Goal: Task Accomplishment & Management: Manage account settings

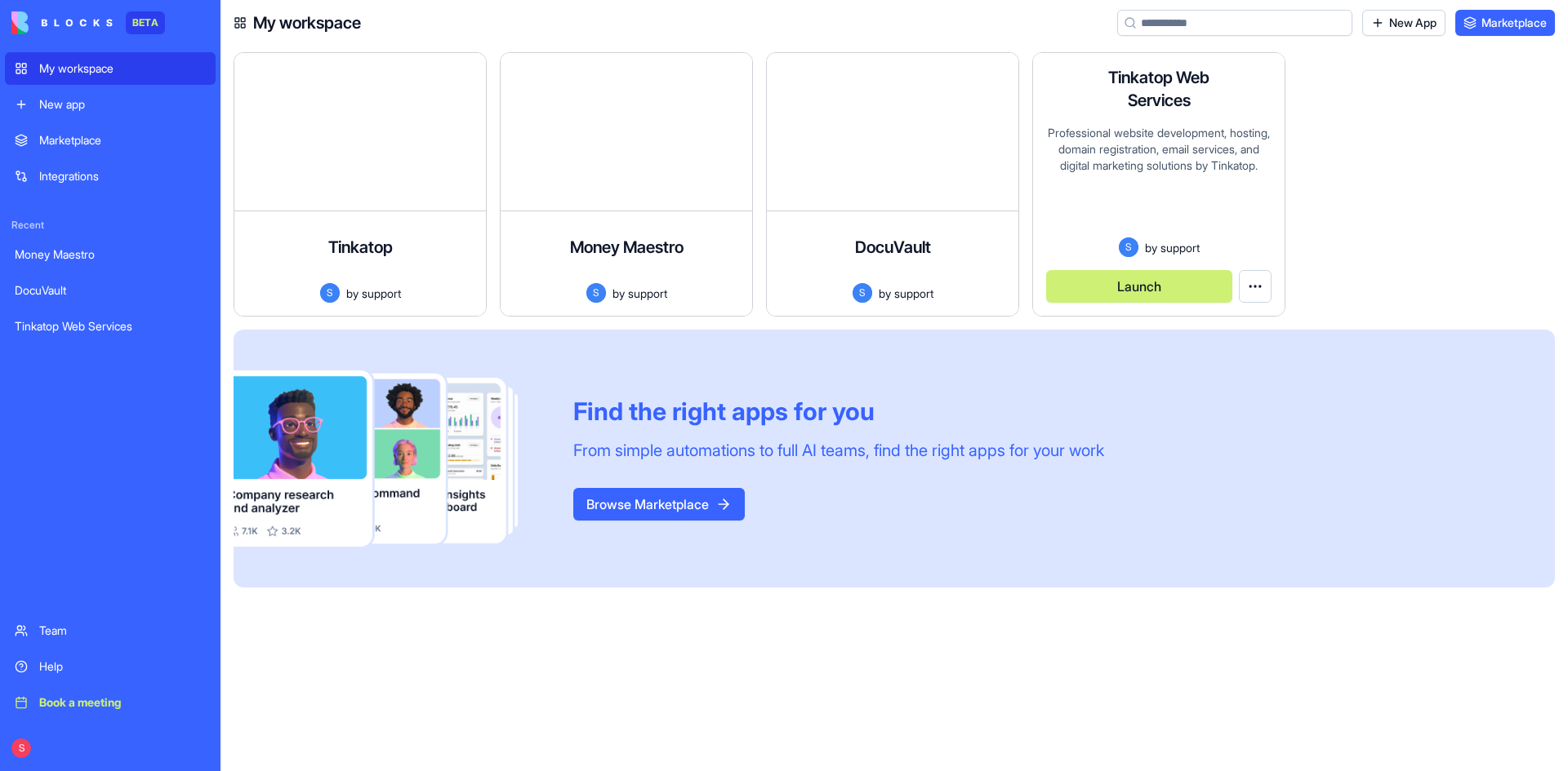
click at [1171, 120] on div "Tinkatop Web Services Professional website development, hosting, domain registr…" at bounding box center [1158, 184] width 252 height 263
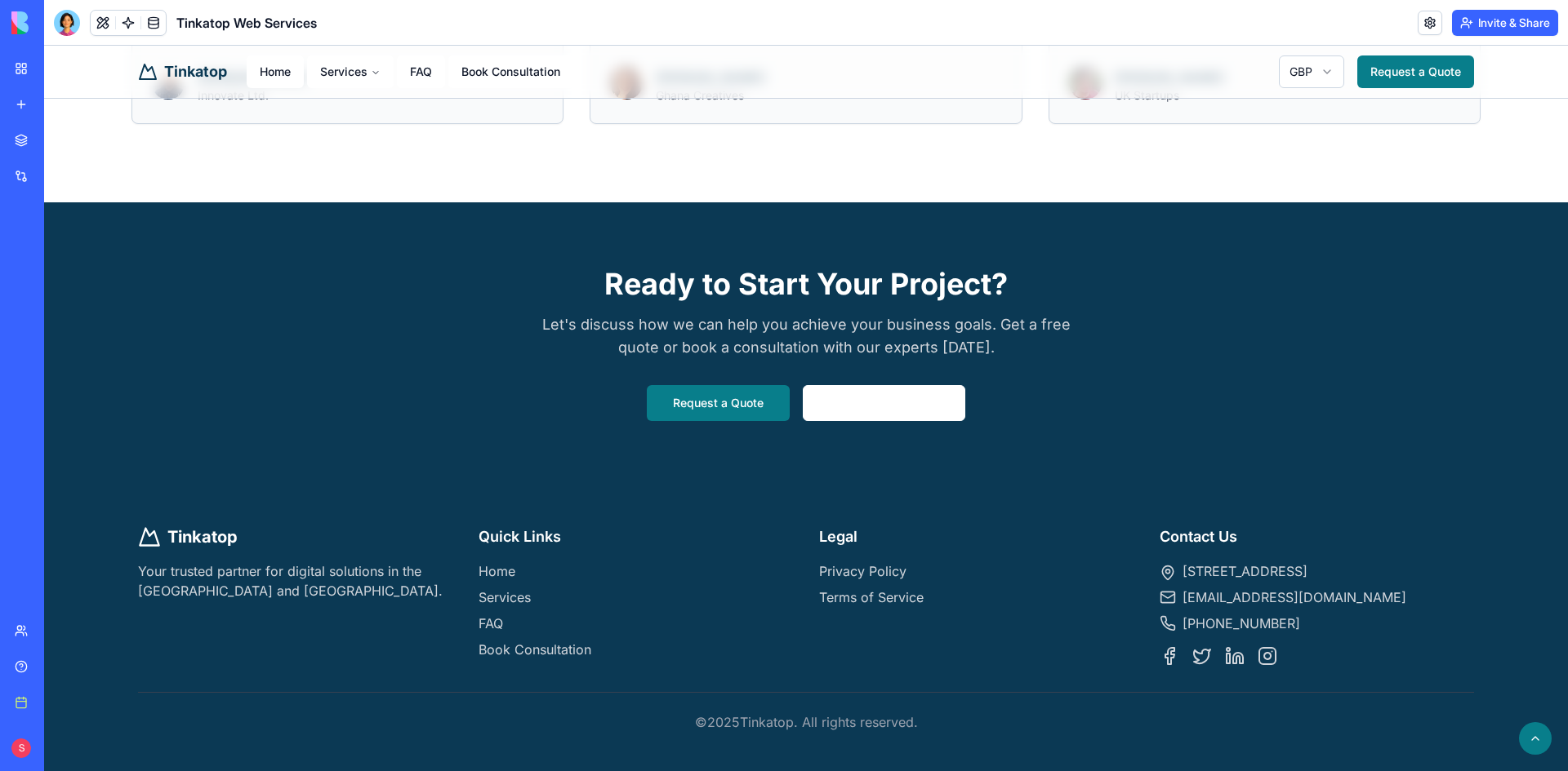
scroll to position [1720, 0]
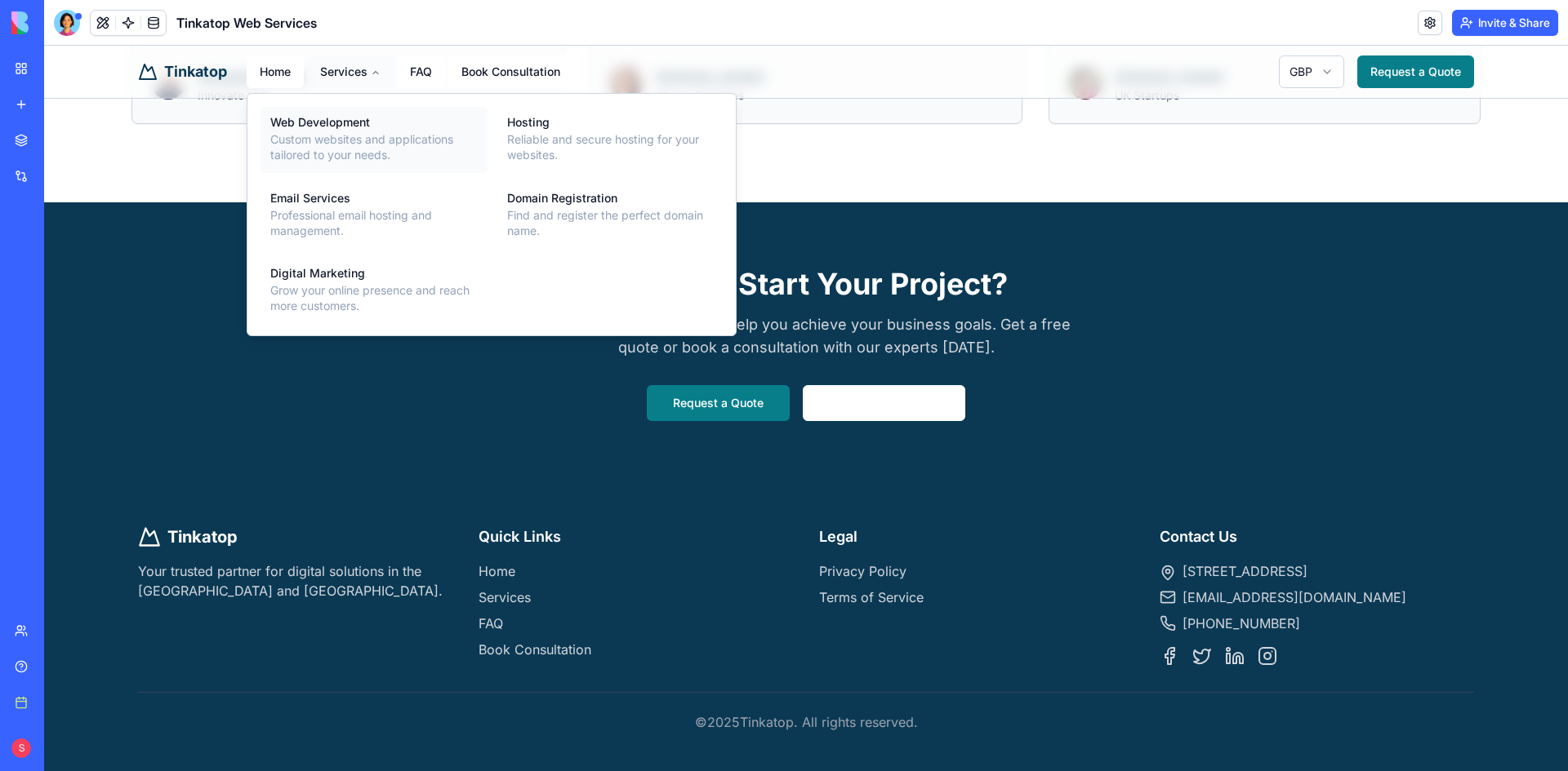
click at [324, 127] on div "Web Development" at bounding box center [373, 122] width 207 height 12
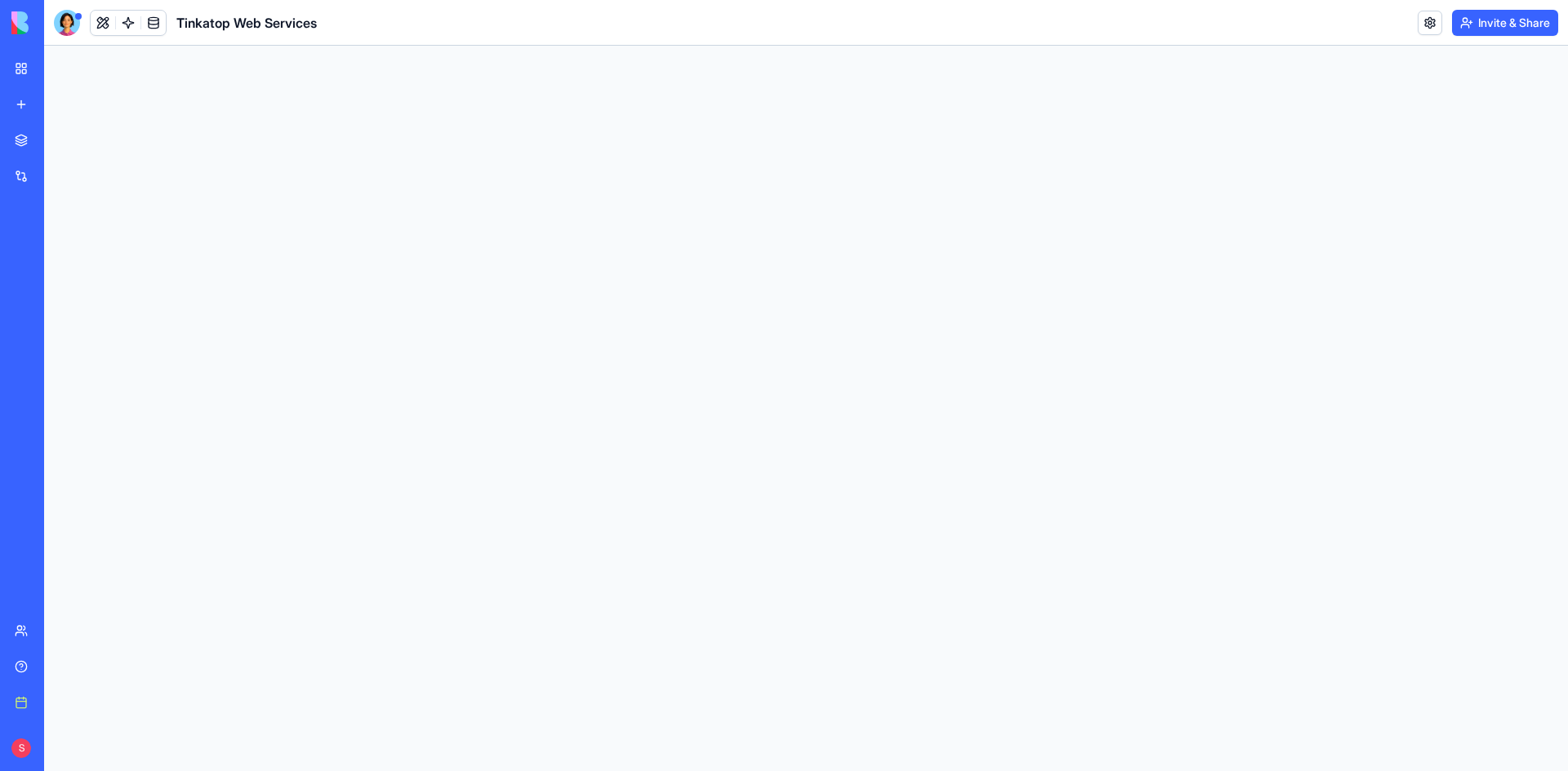
scroll to position [0, 0]
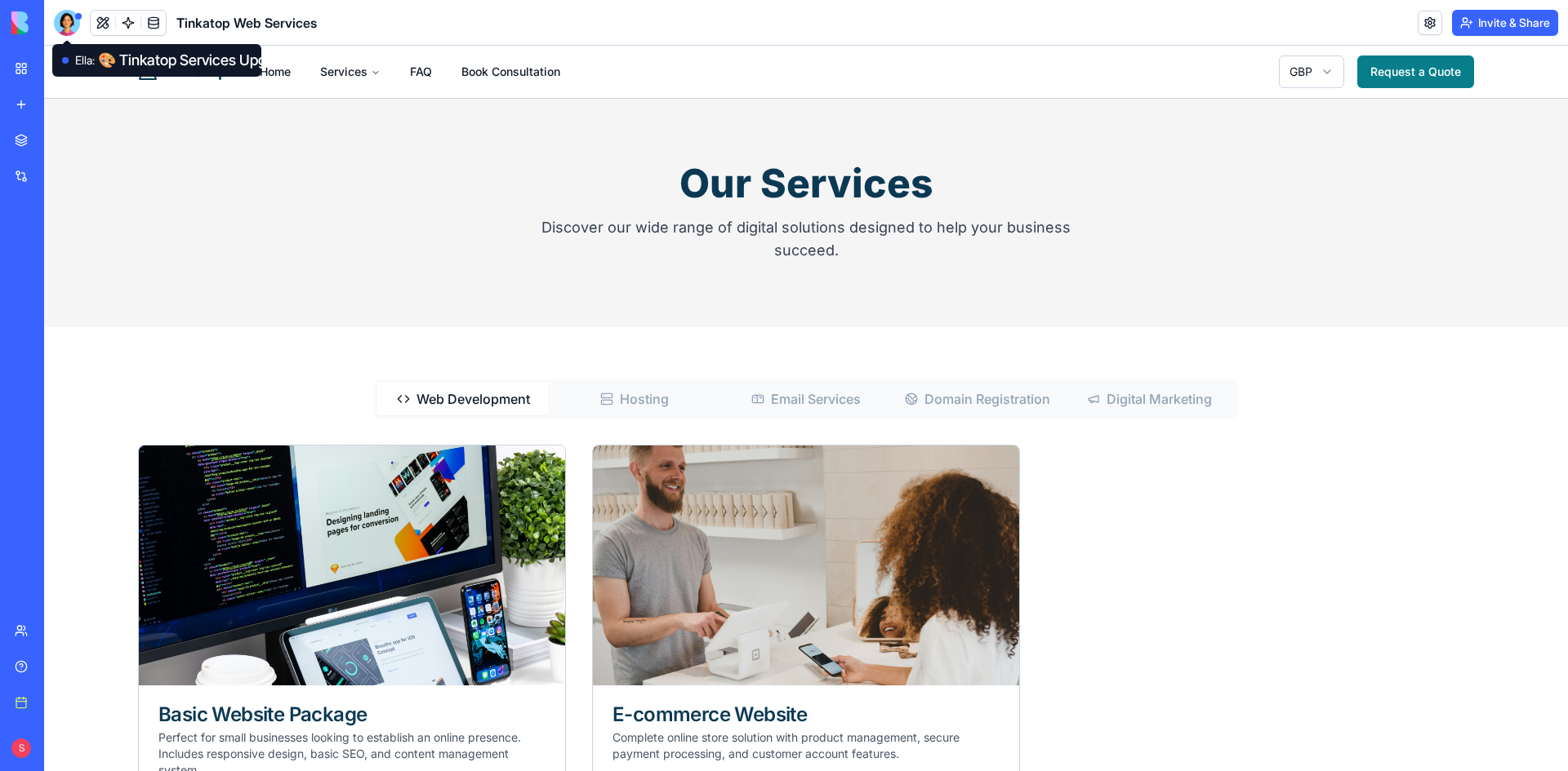
click at [64, 18] on div at bounding box center [67, 22] width 26 height 26
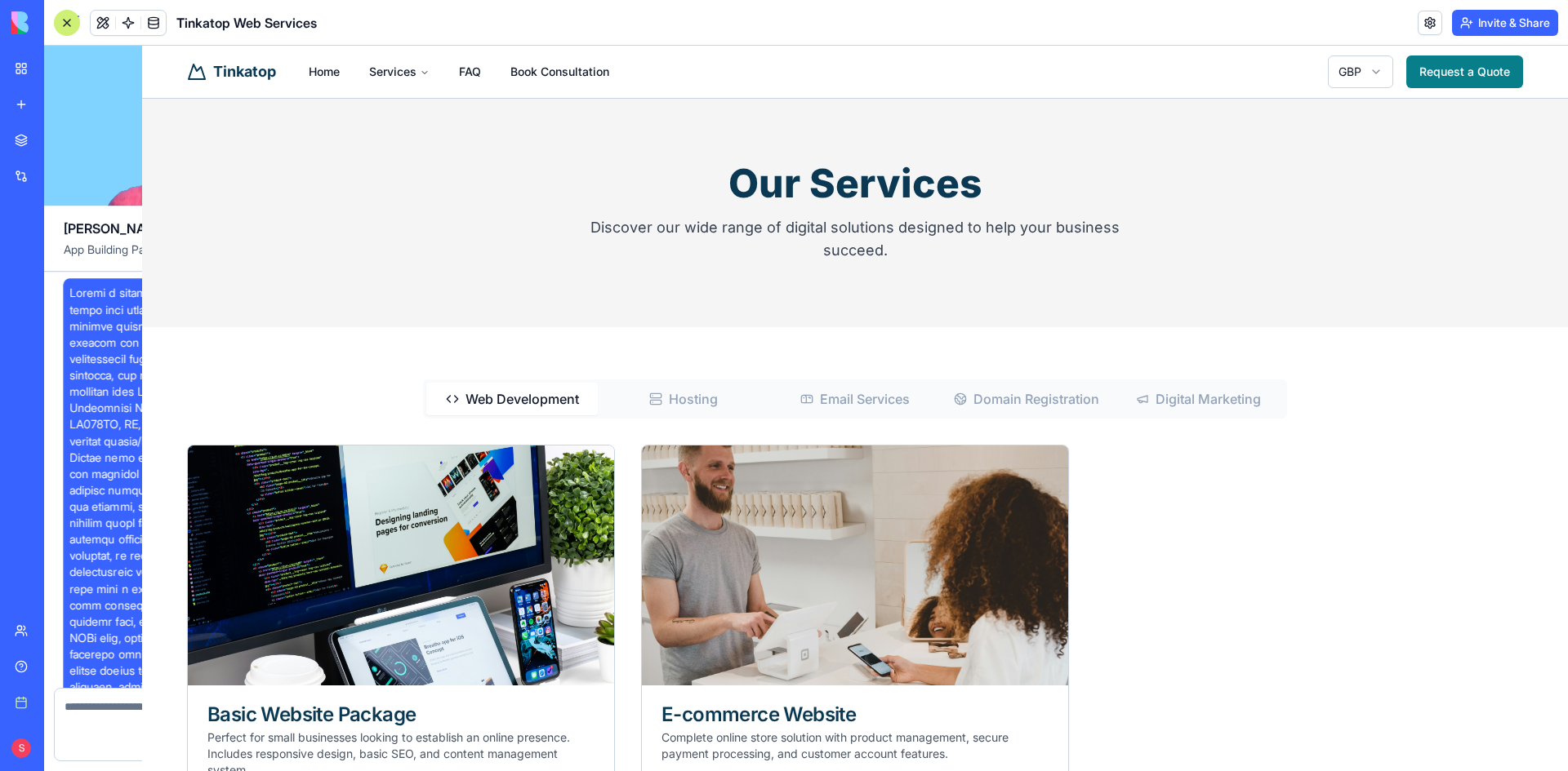
scroll to position [4500, 0]
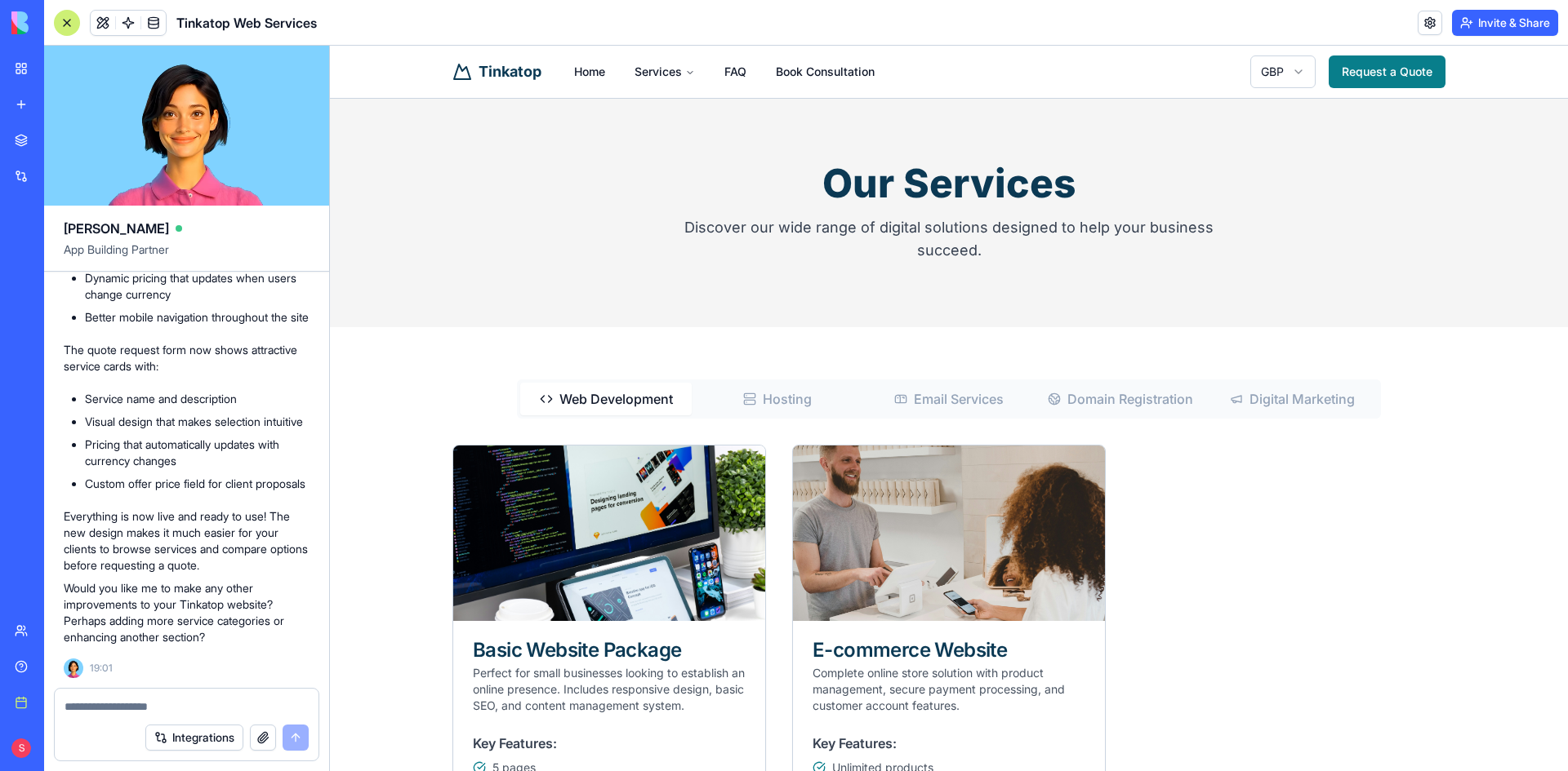
click at [262, 733] on button "button" at bounding box center [262, 737] width 26 height 26
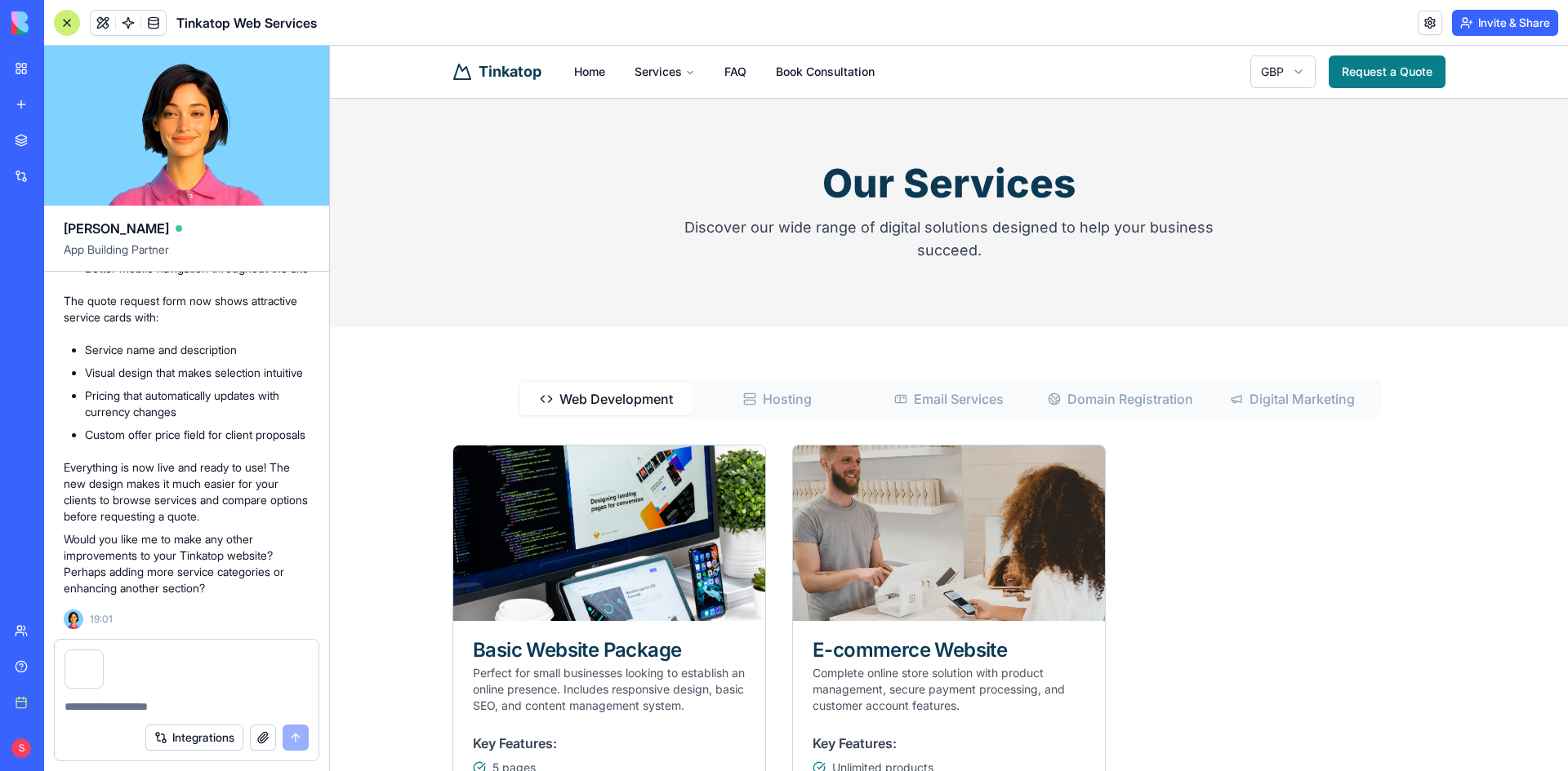
click at [98, 704] on textarea at bounding box center [186, 706] width 244 height 16
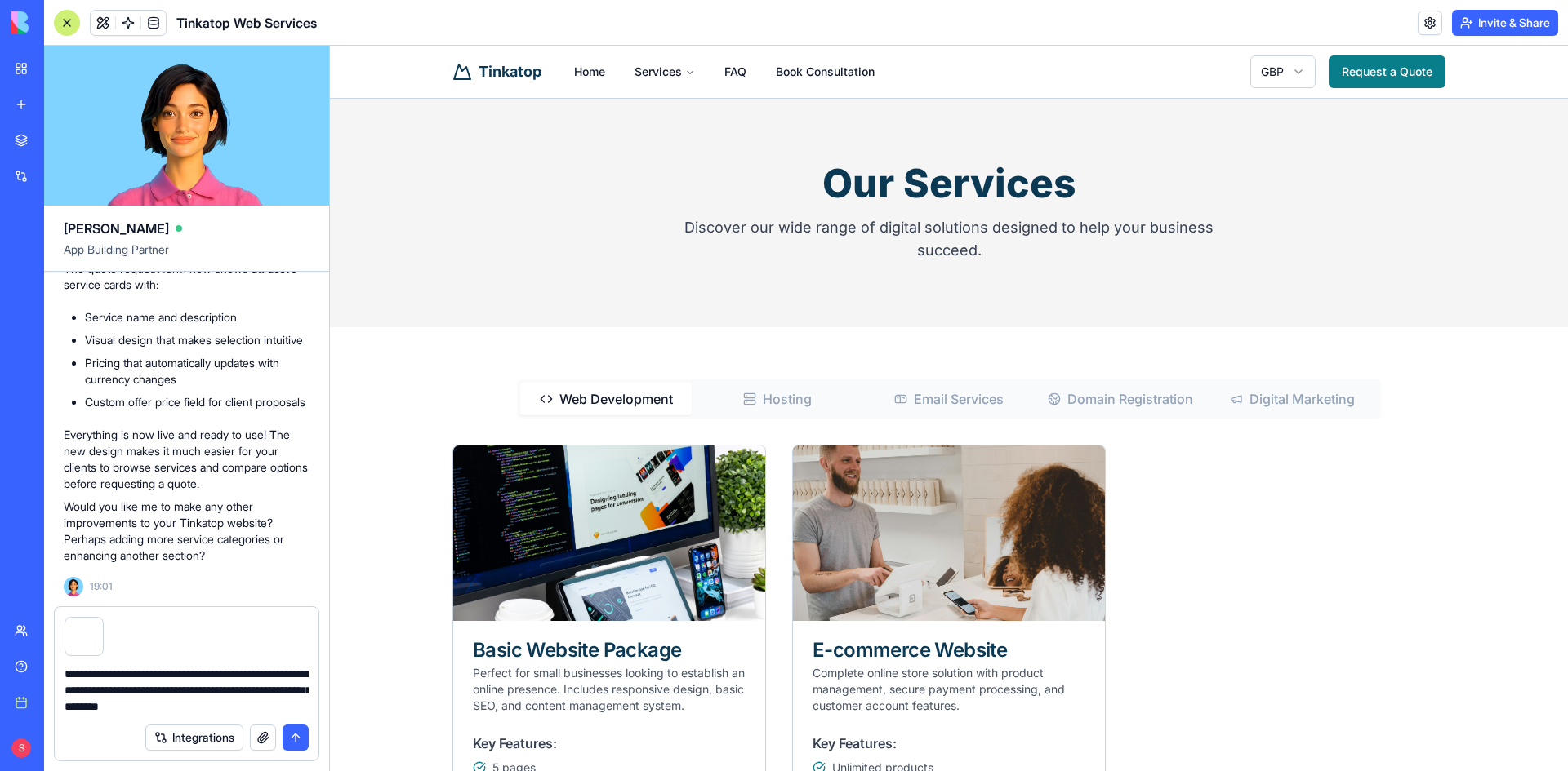
type textarea "**********"
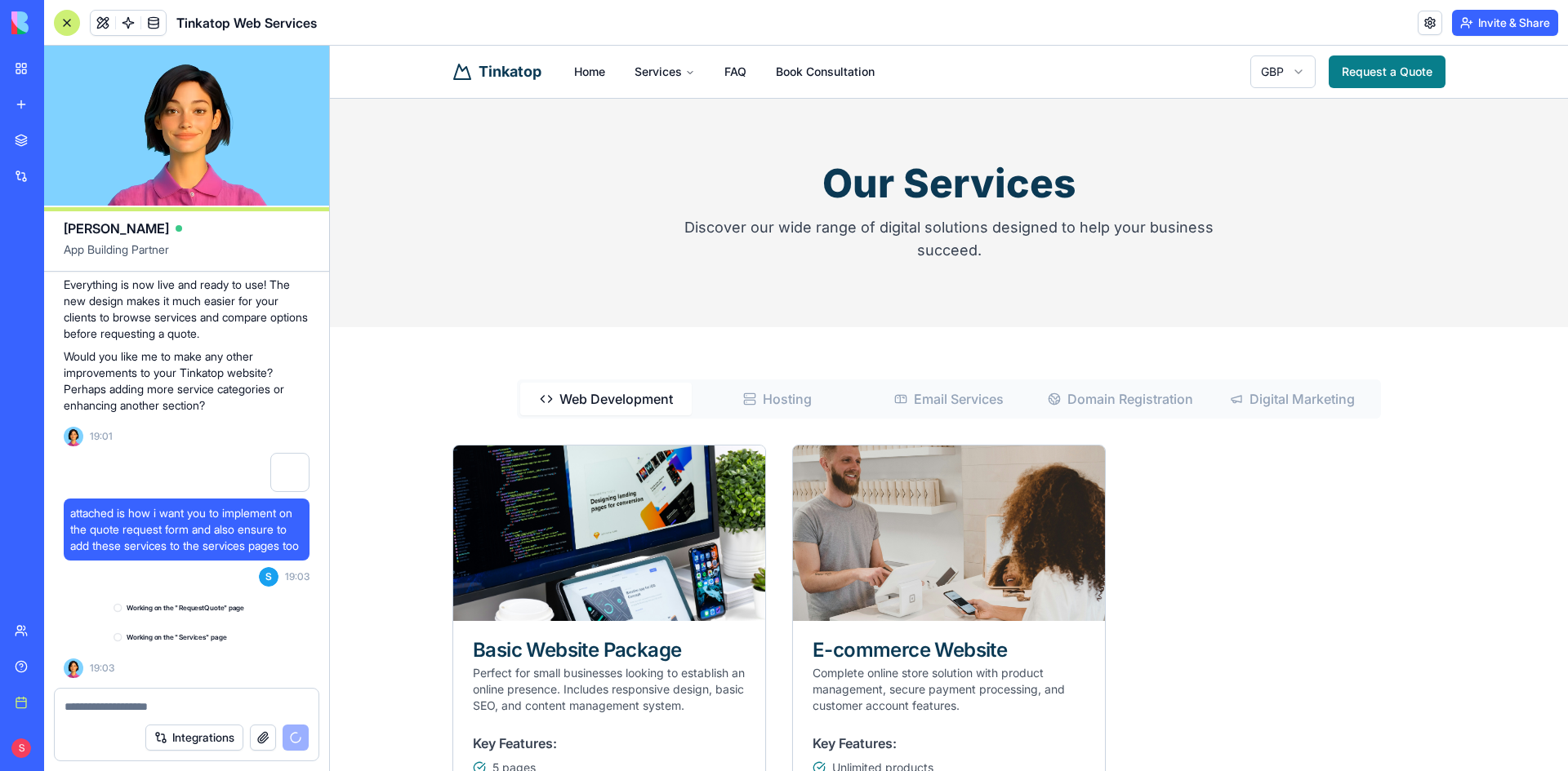
scroll to position [4747, 0]
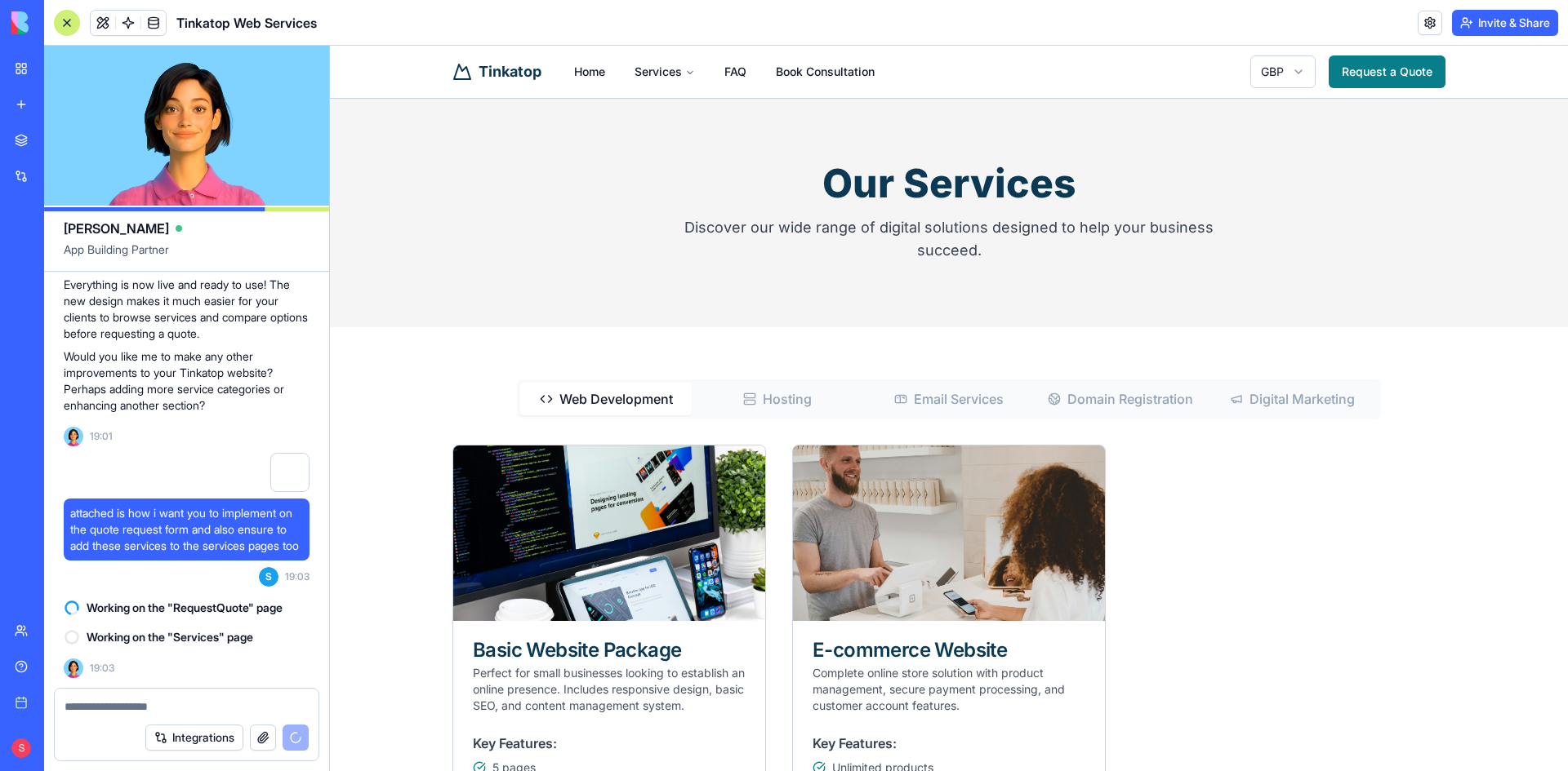
click at [171, 700] on textarea at bounding box center [186, 706] width 244 height 16
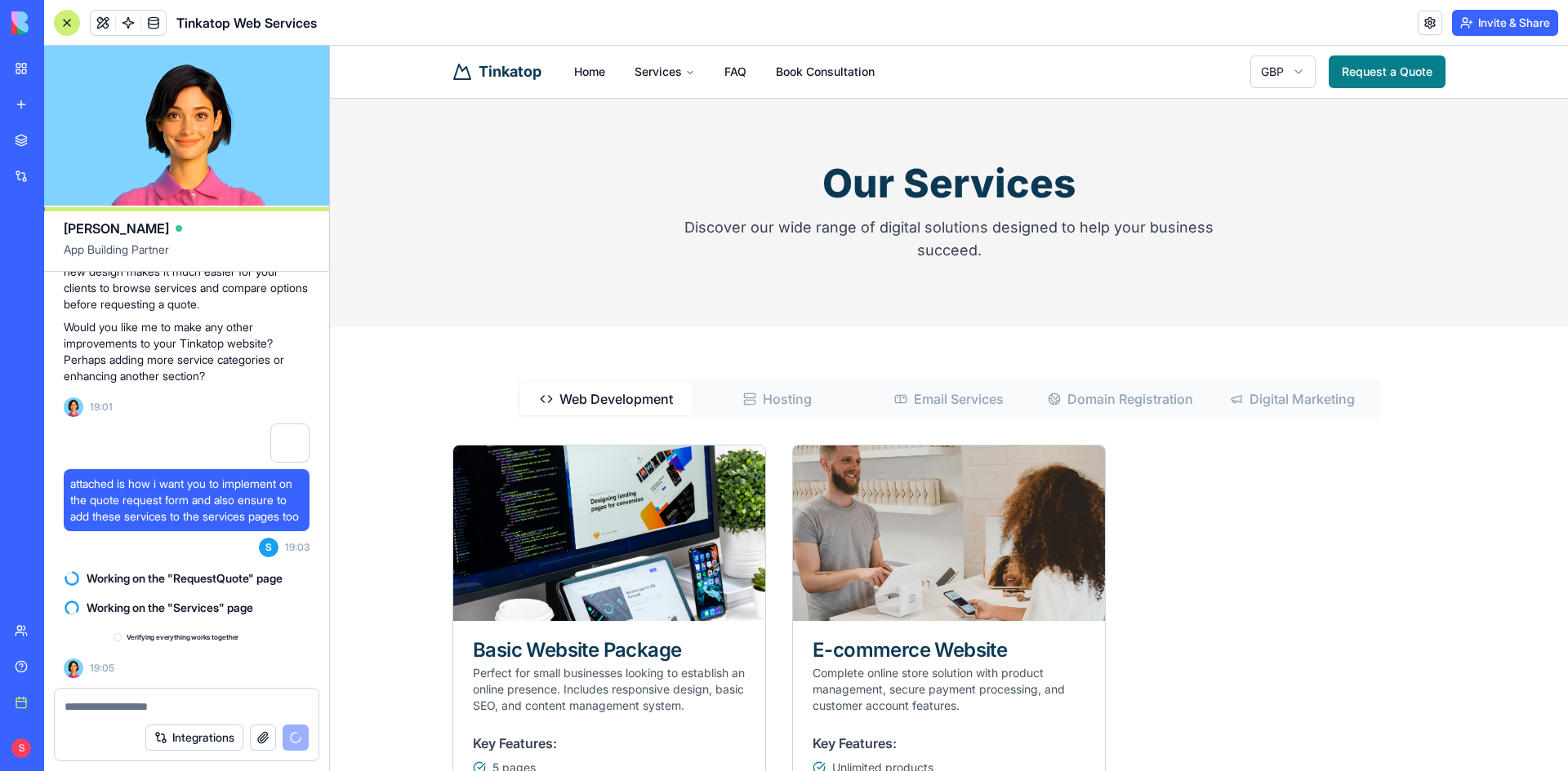
scroll to position [4776, 0]
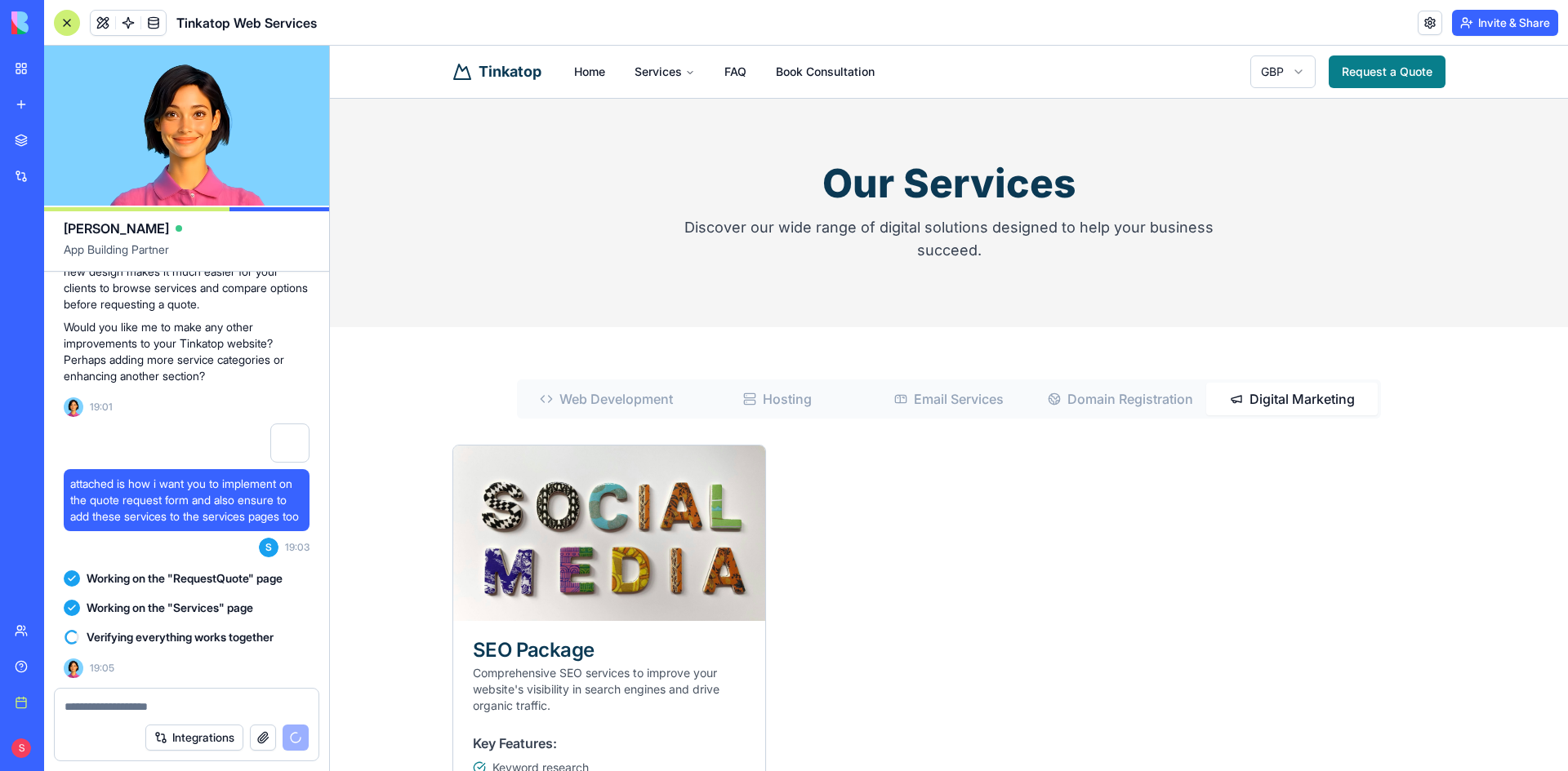
click at [1267, 391] on Marketing "Digital Marketing" at bounding box center [1292, 399] width 172 height 33
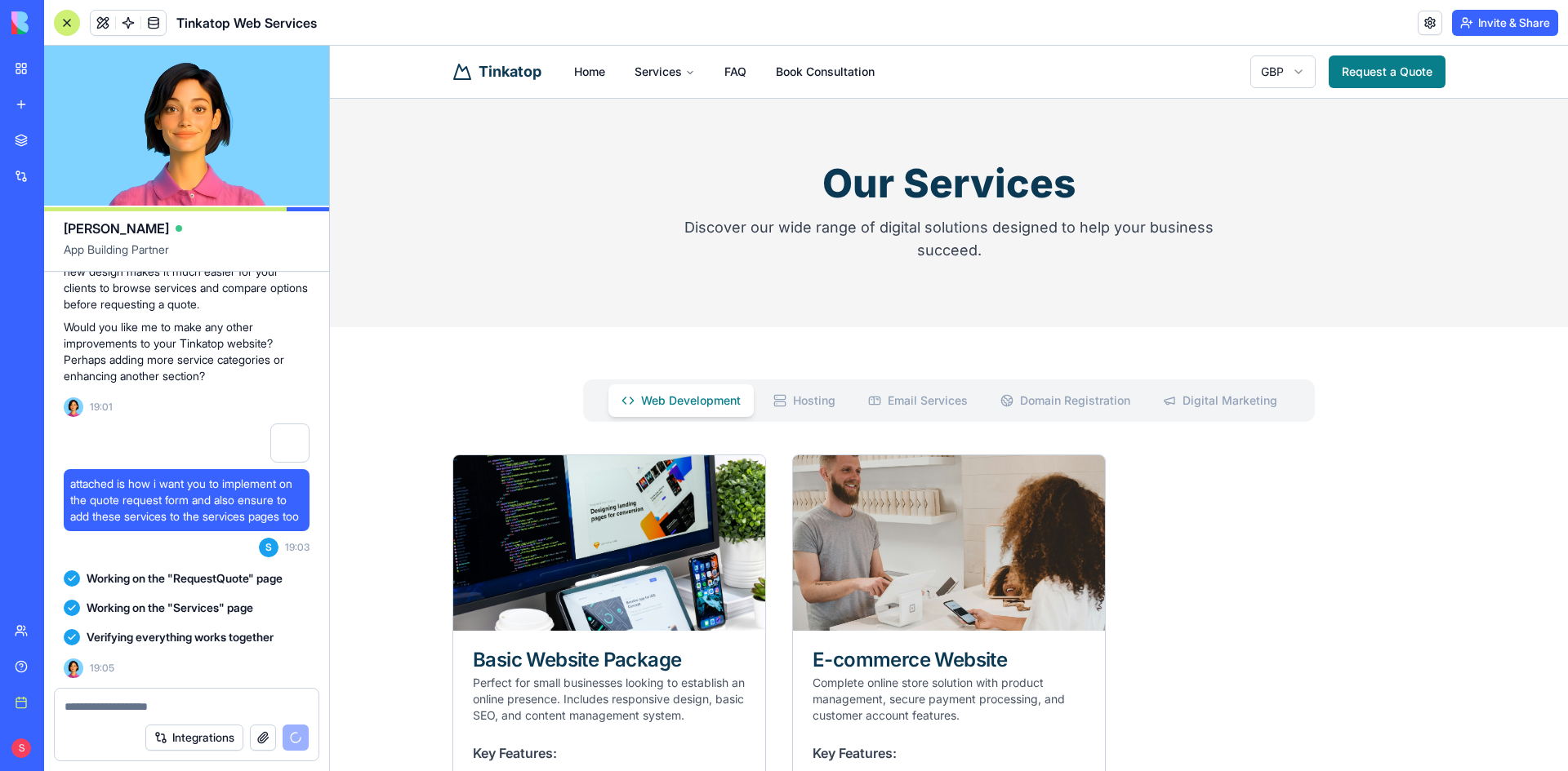
click at [821, 402] on button "Hosting" at bounding box center [803, 401] width 88 height 33
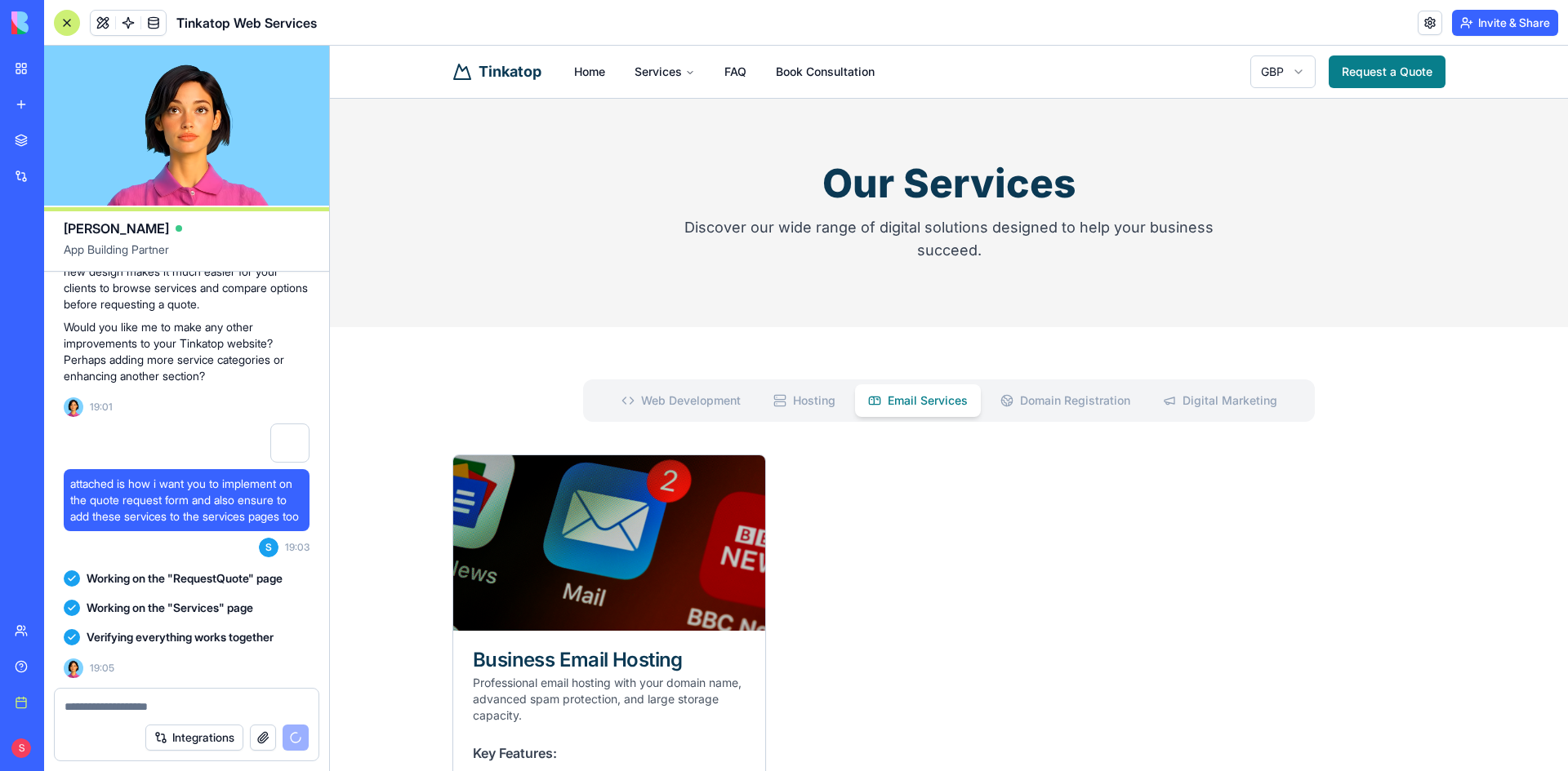
click at [886, 399] on Services "Email Services" at bounding box center [917, 401] width 125 height 33
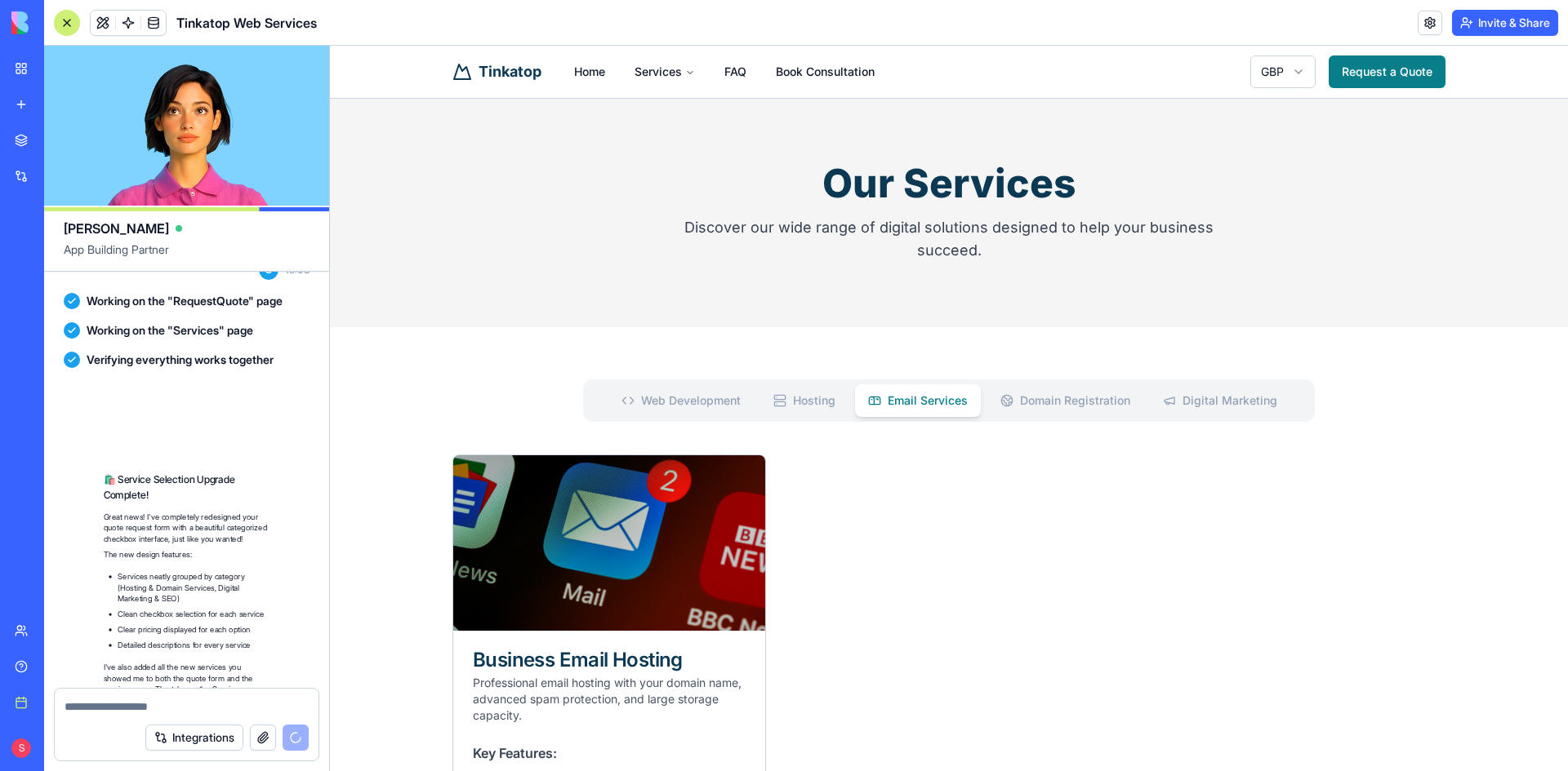
scroll to position [5400, 0]
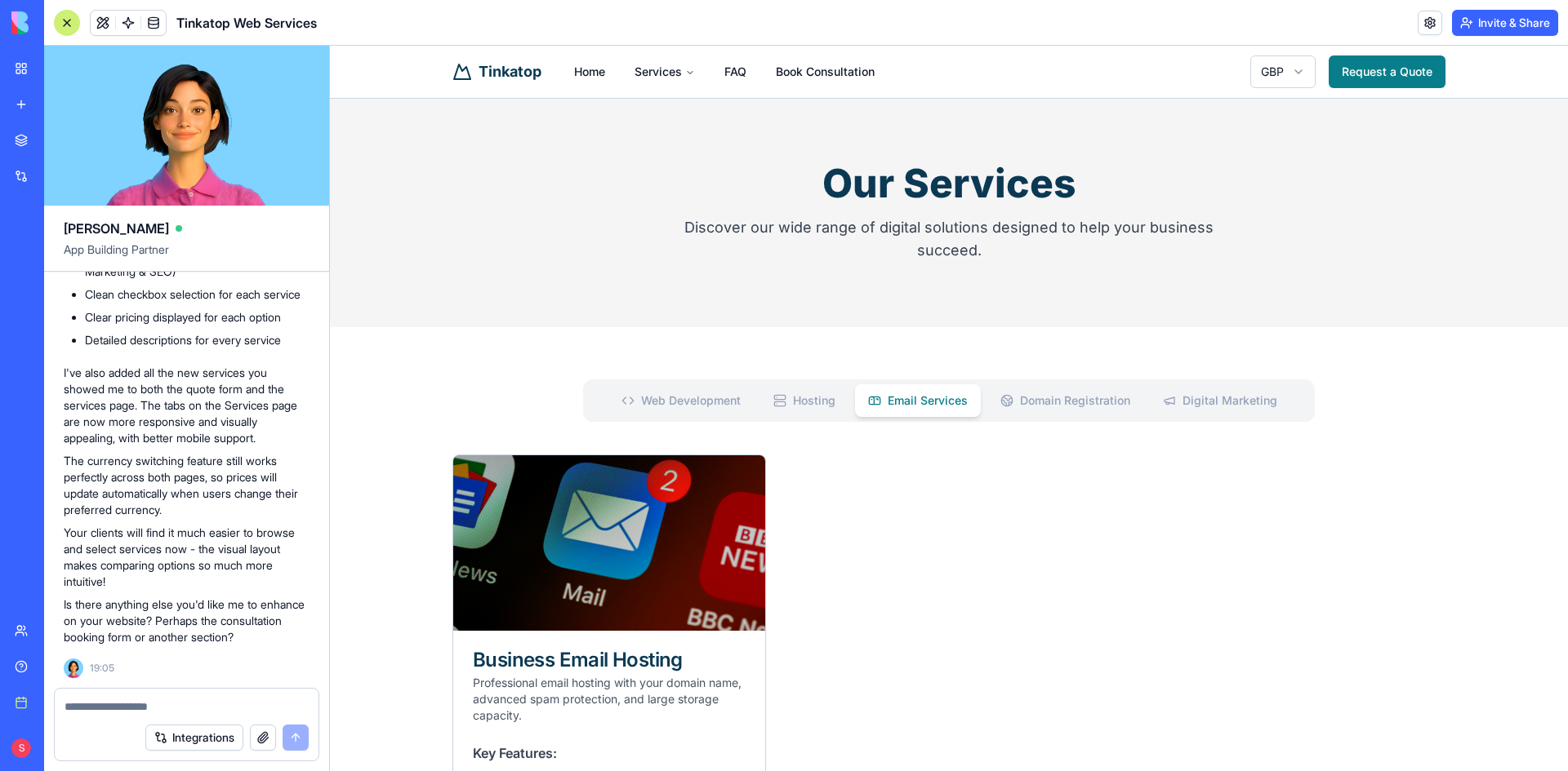
click at [1094, 400] on Registration "Domain Registration" at bounding box center [1066, 401] width 156 height 33
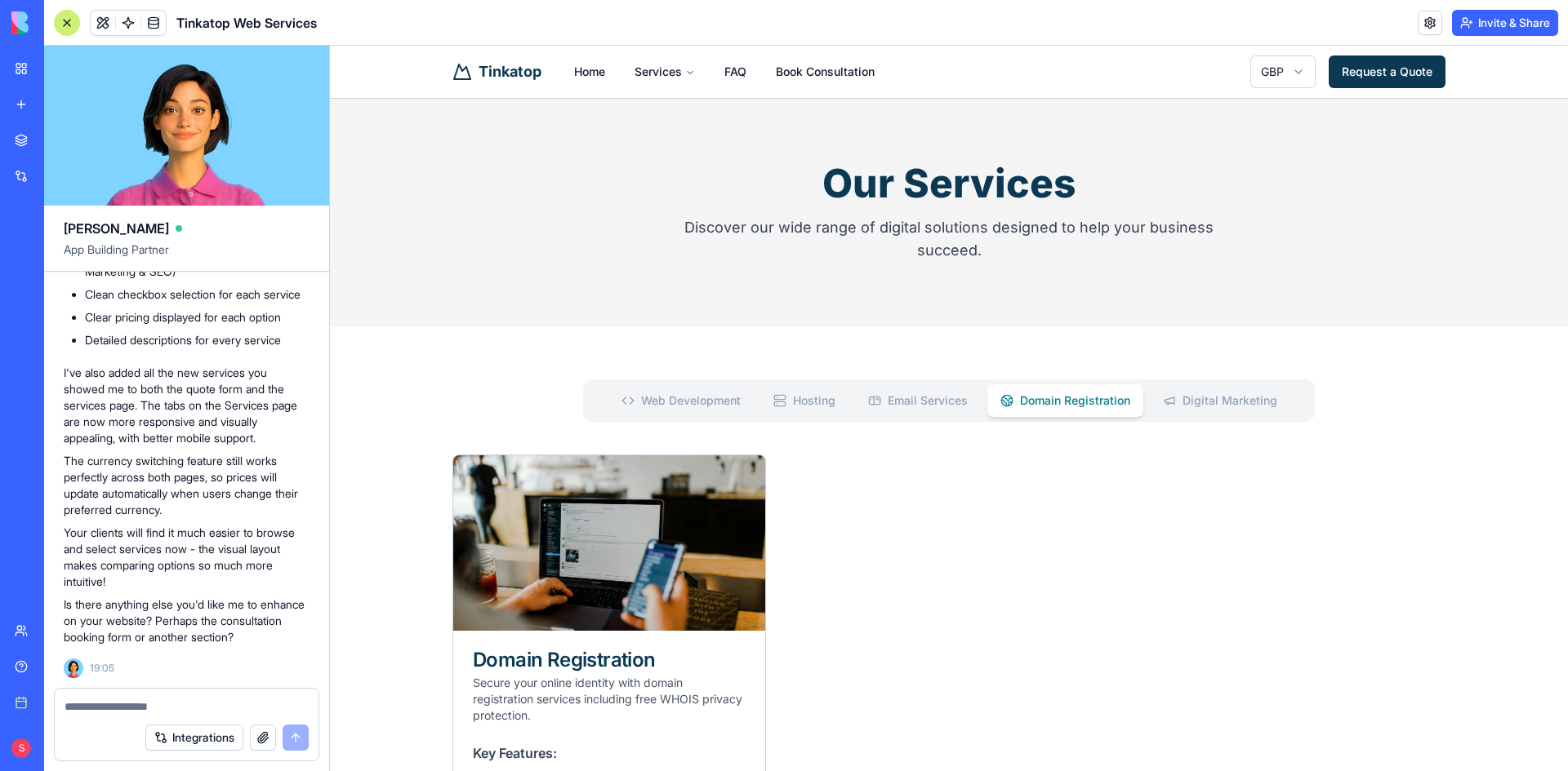
click at [1348, 71] on link "Request a Quote" at bounding box center [1387, 72] width 117 height 33
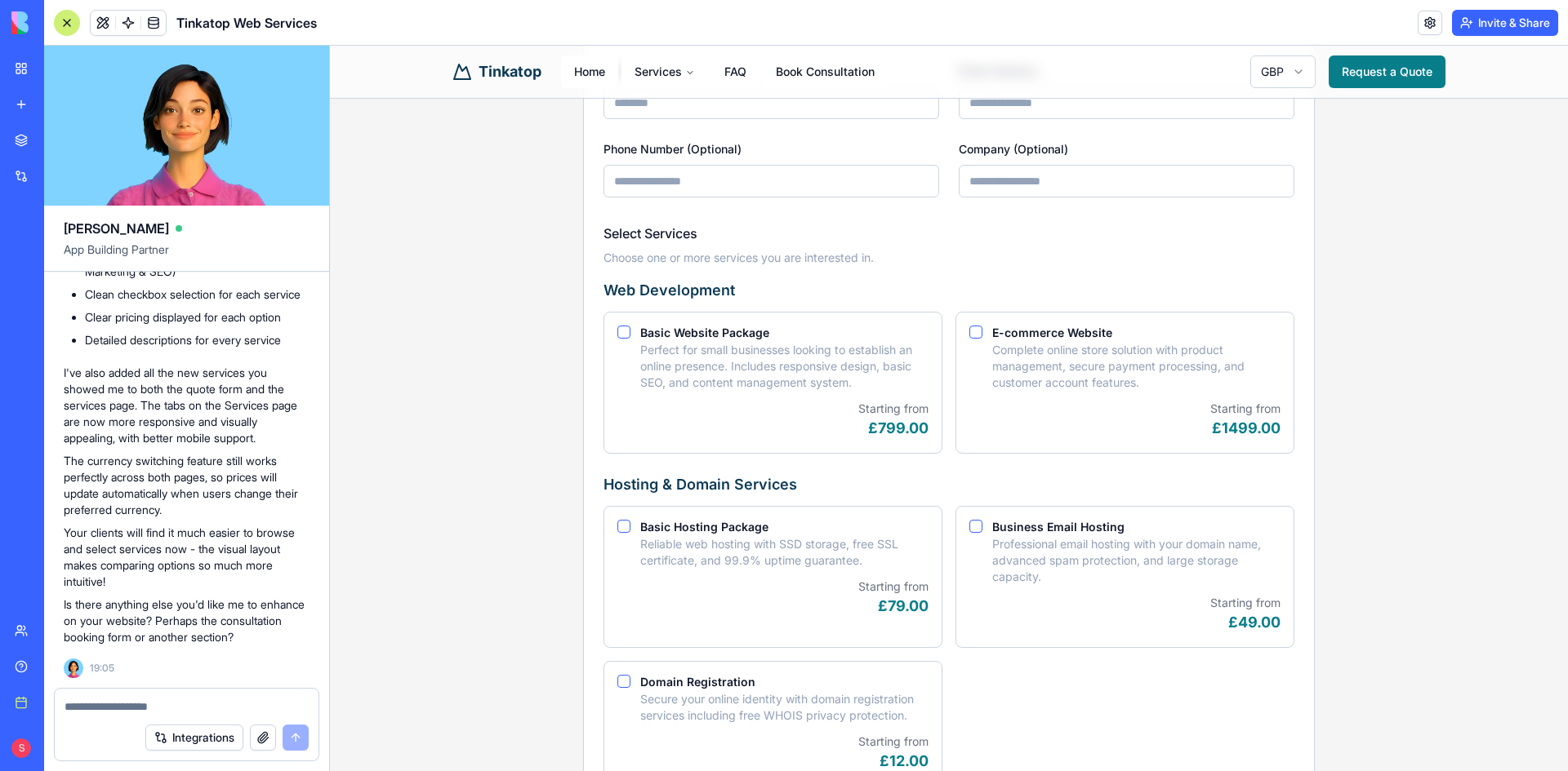
scroll to position [245, 0]
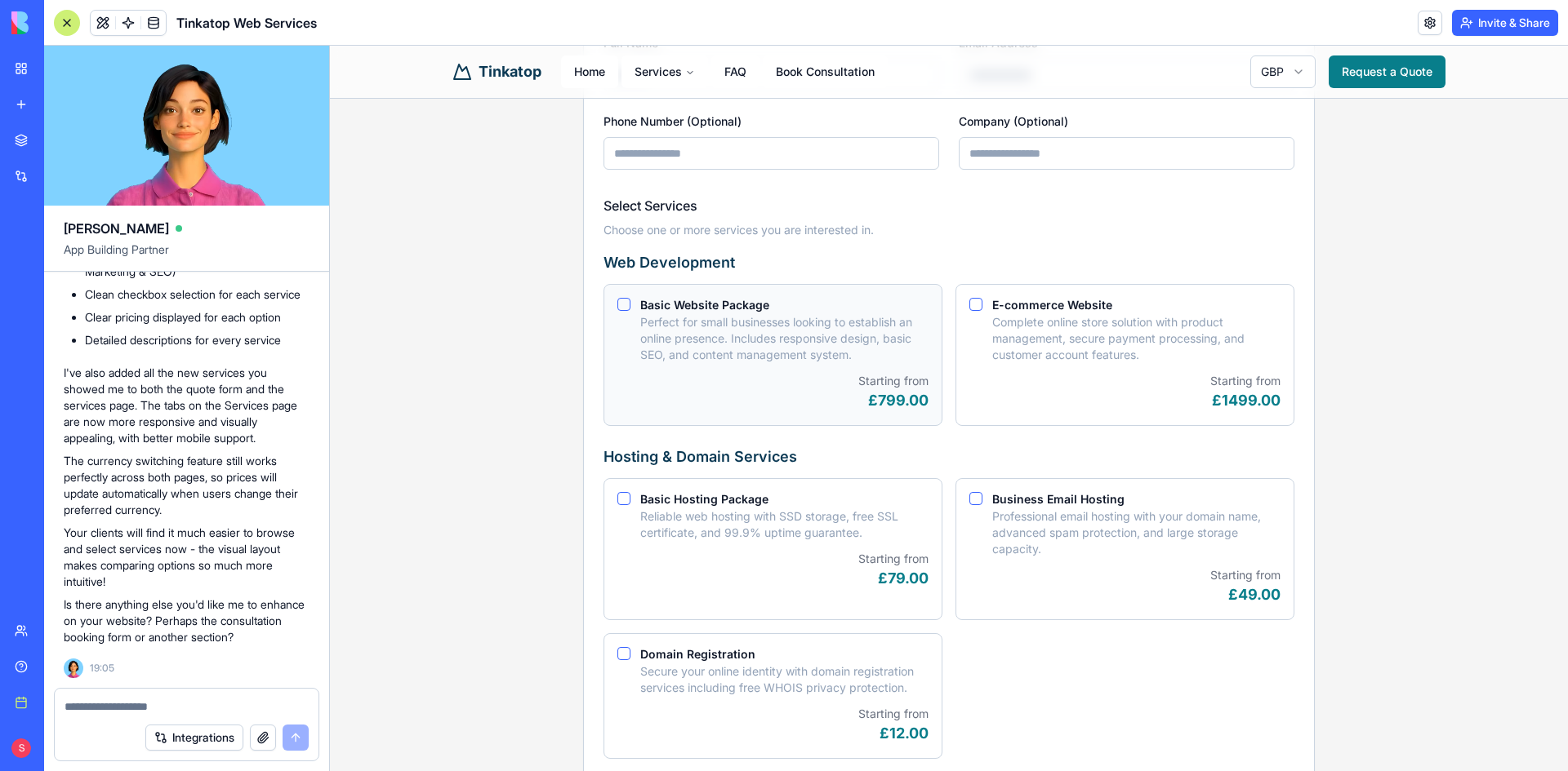
click at [626, 303] on div "Basic Website Package Perfect for small businesses looking to establish an onli…" at bounding box center [772, 355] width 338 height 142
click at [619, 304] on button "Basic Website Package" at bounding box center [624, 305] width 14 height 13
click at [969, 305] on button "E-commerce Website" at bounding box center [976, 305] width 14 height 13
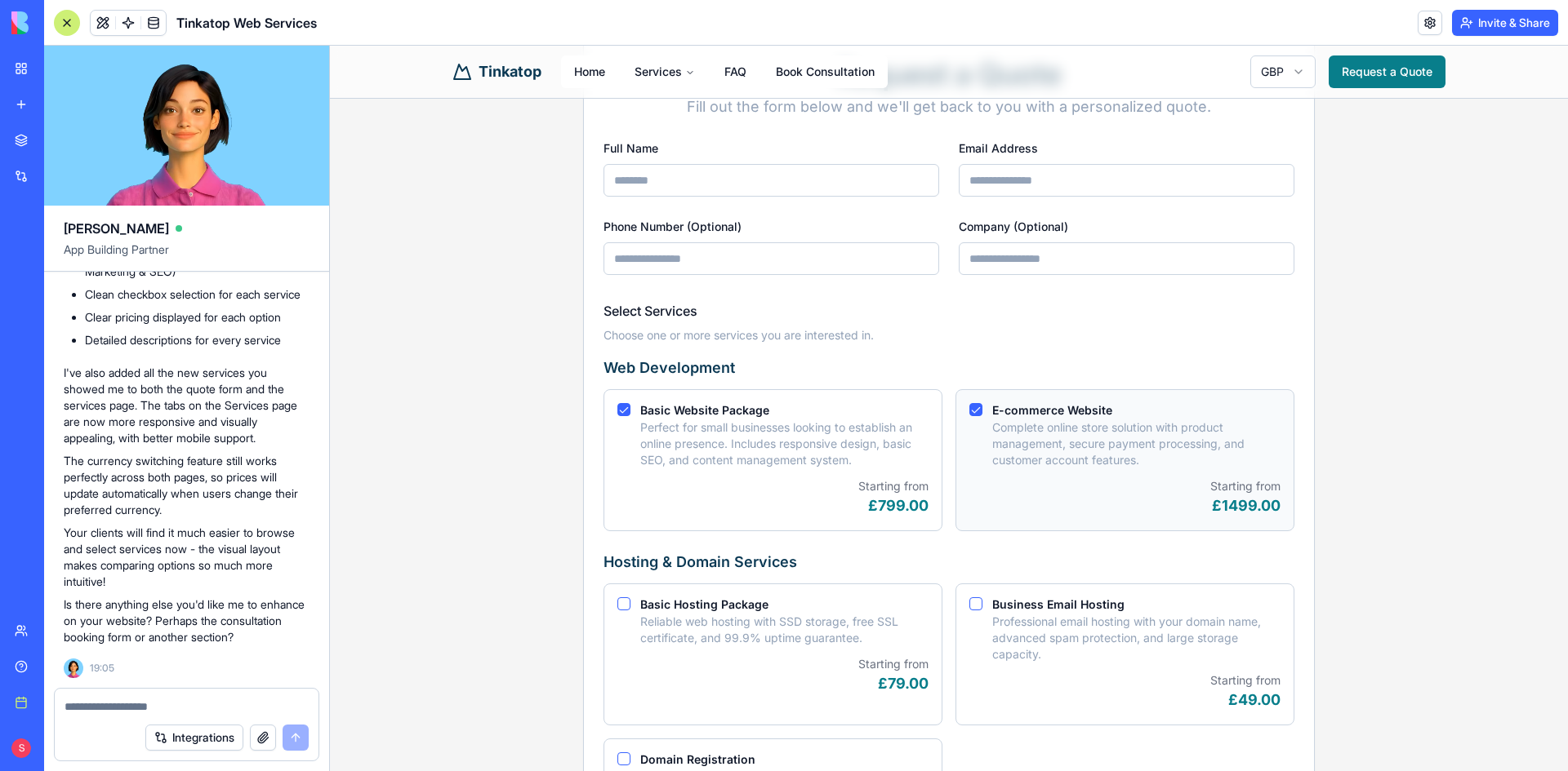
scroll to position [0, 0]
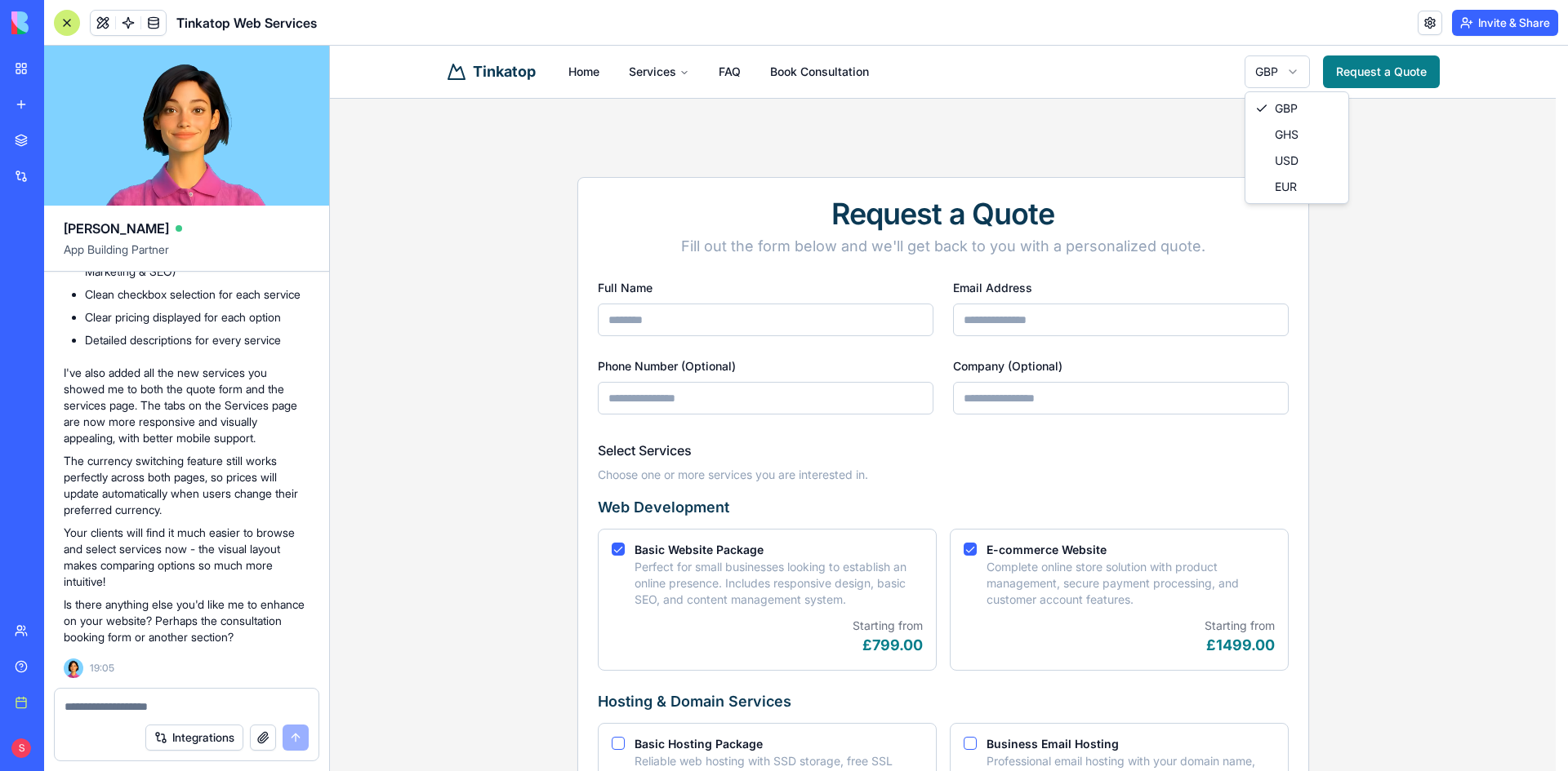
select select "***"
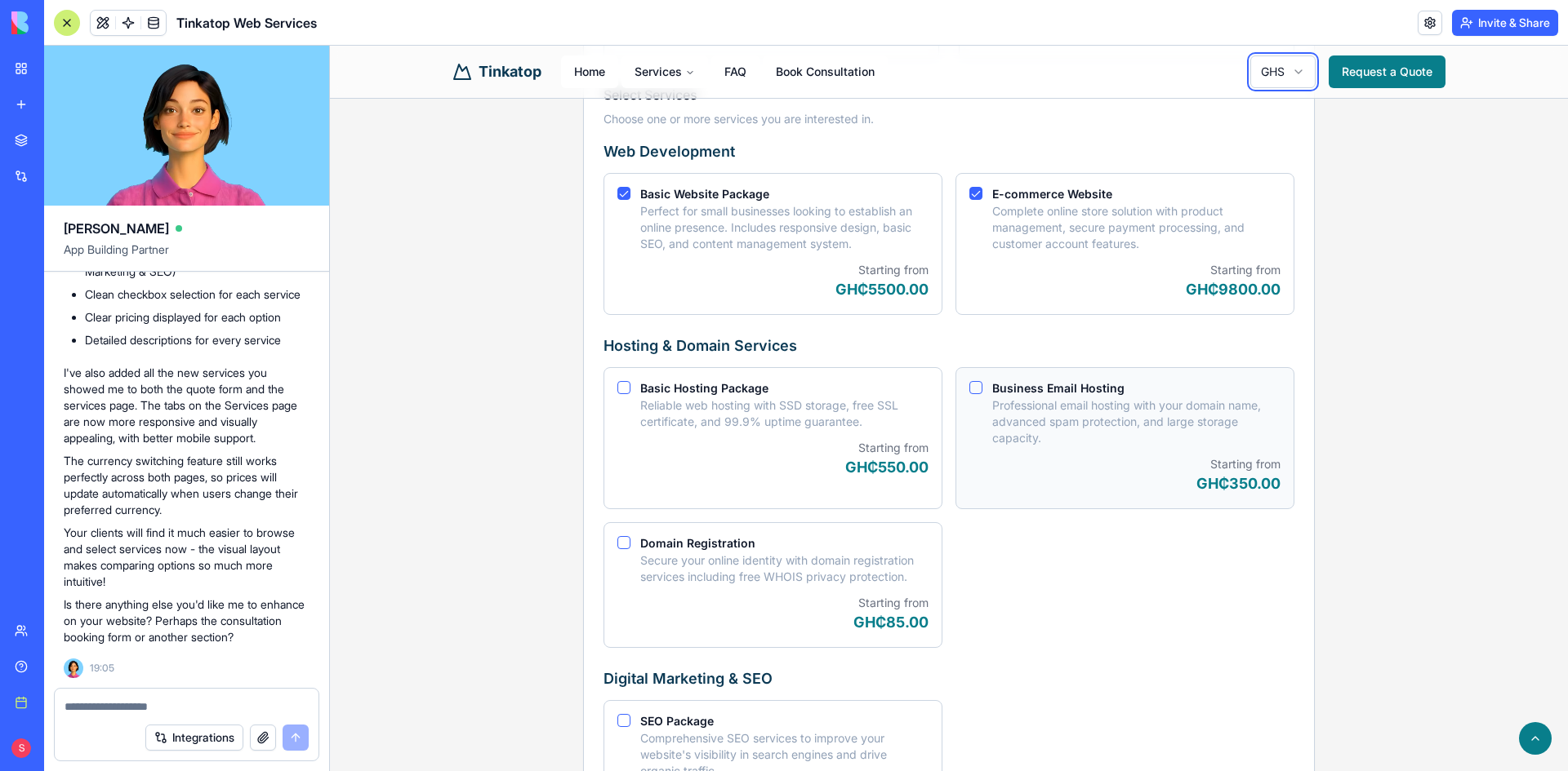
scroll to position [327, 0]
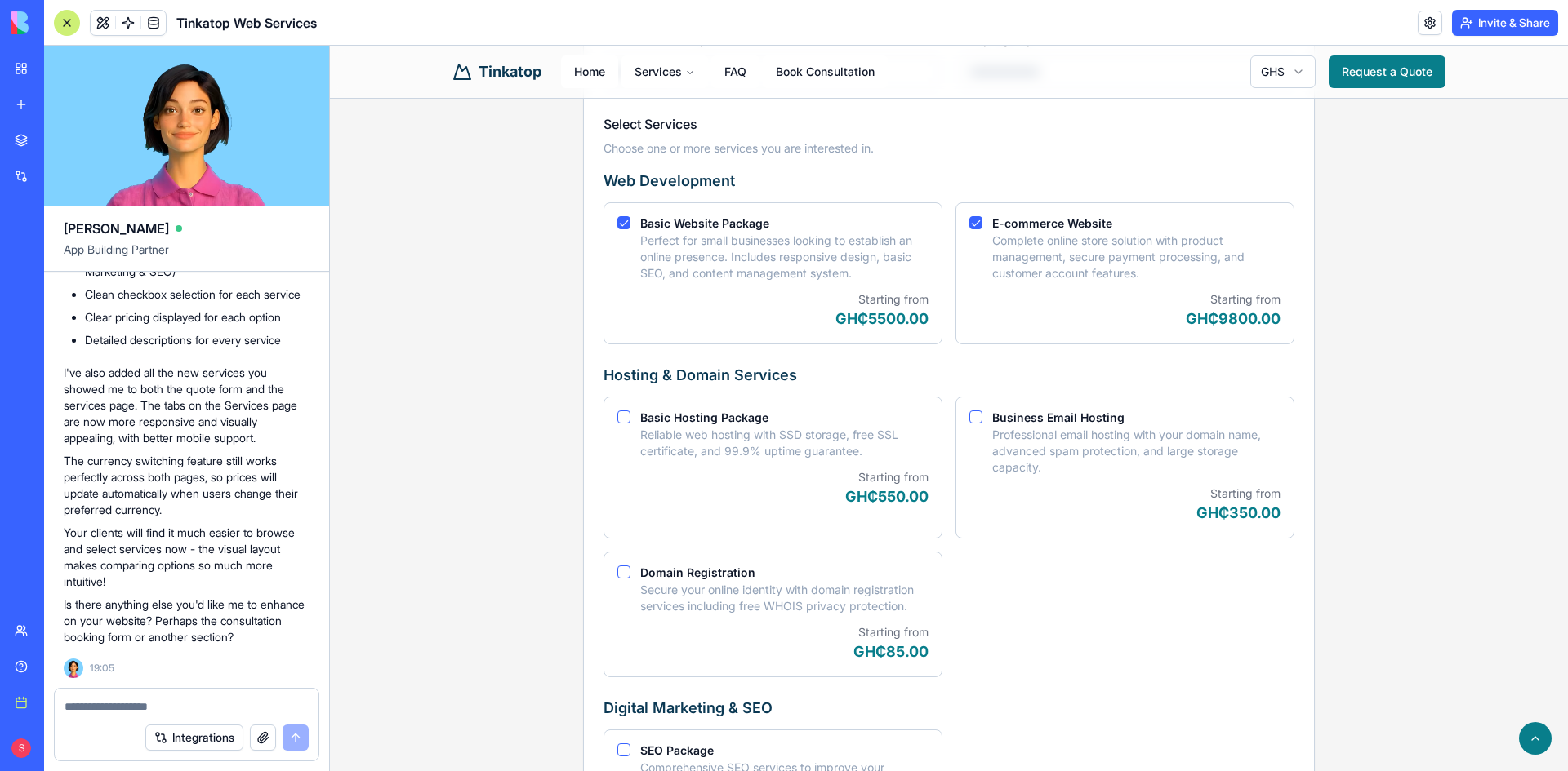
click at [86, 695] on div at bounding box center [186, 702] width 263 height 26
click at [87, 707] on textarea at bounding box center [186, 706] width 244 height 16
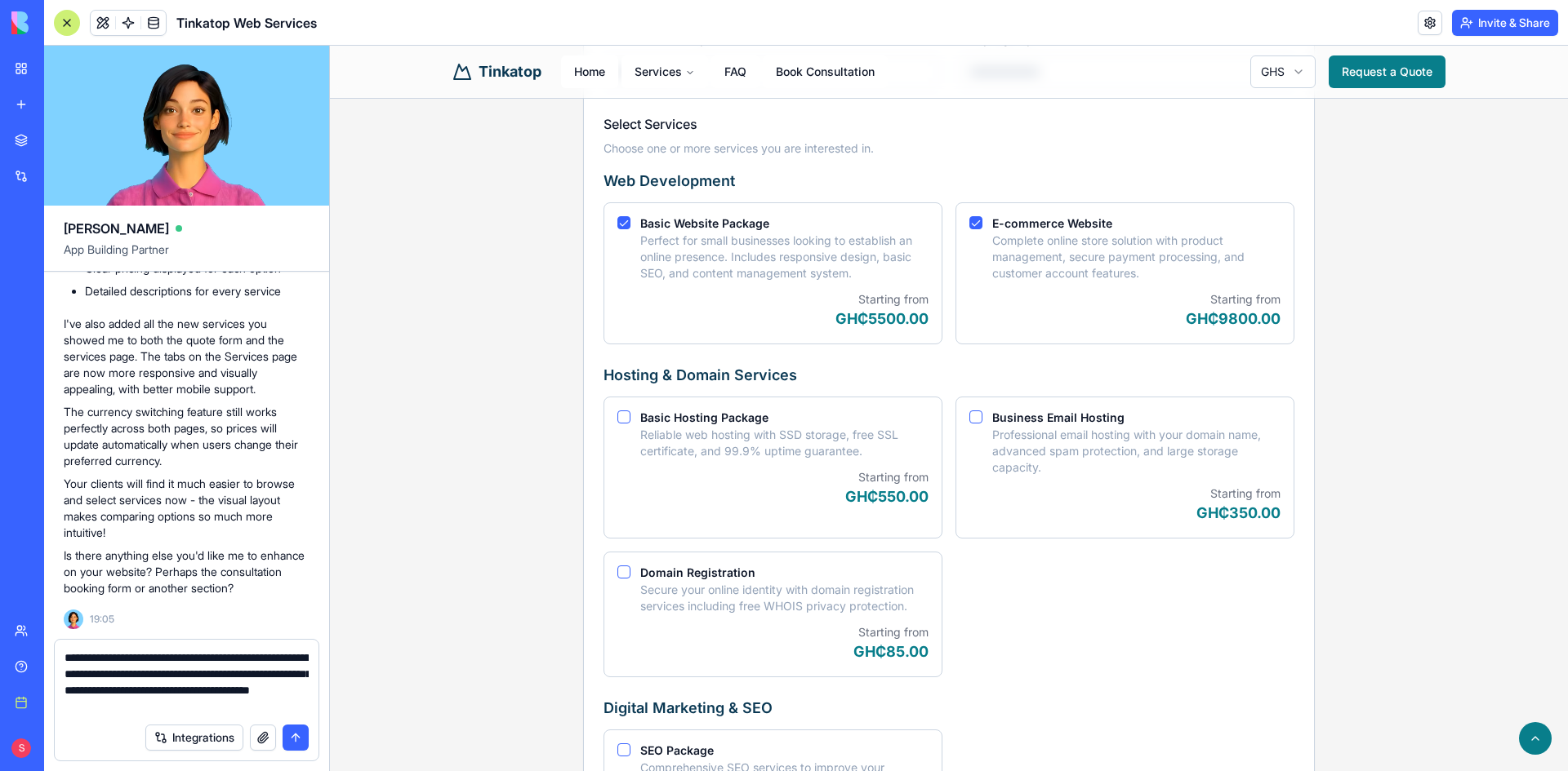
type textarea "**********"
click at [259, 735] on button "button" at bounding box center [262, 737] width 26 height 26
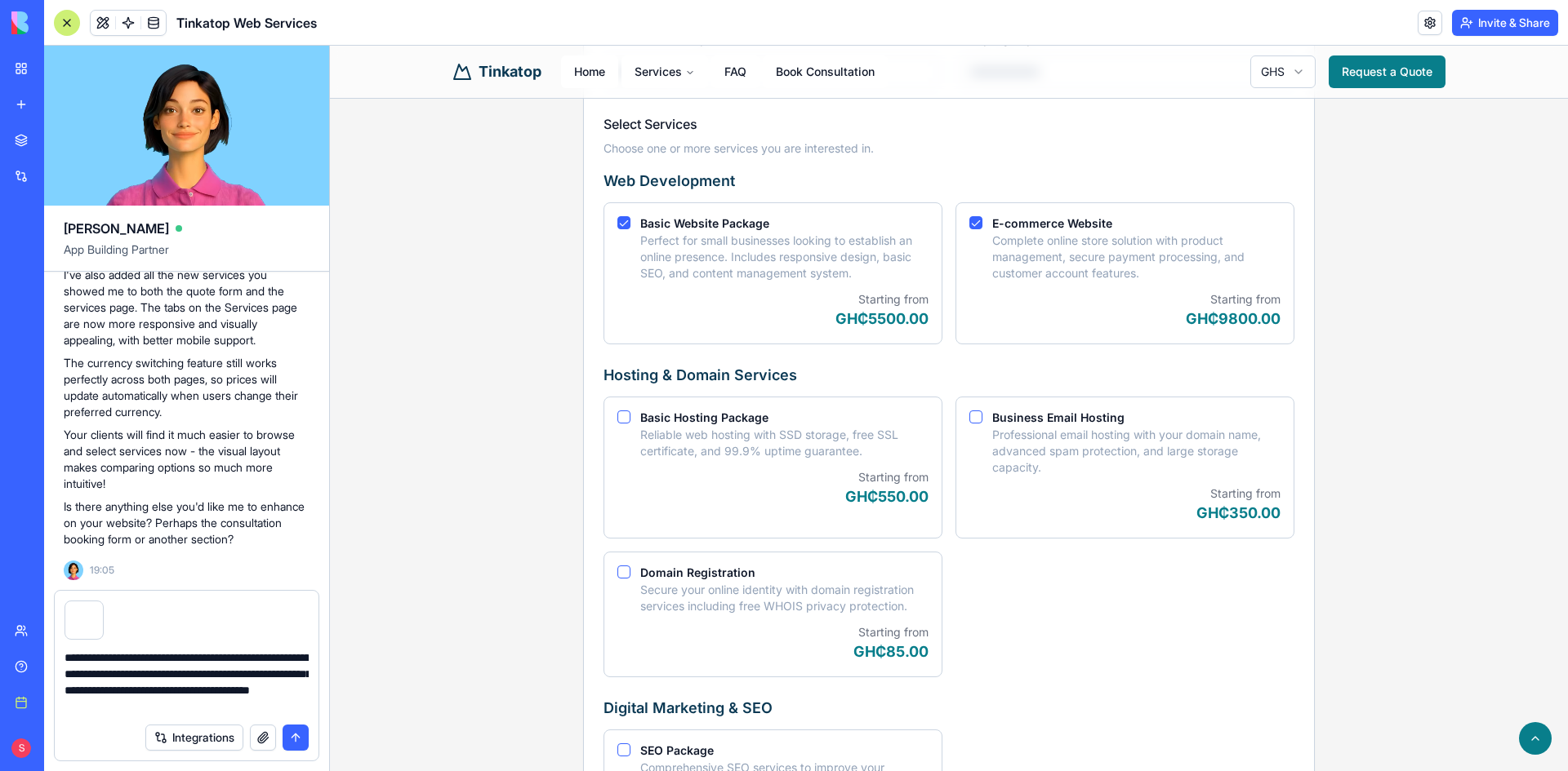
click at [296, 739] on button "submit" at bounding box center [295, 737] width 26 height 26
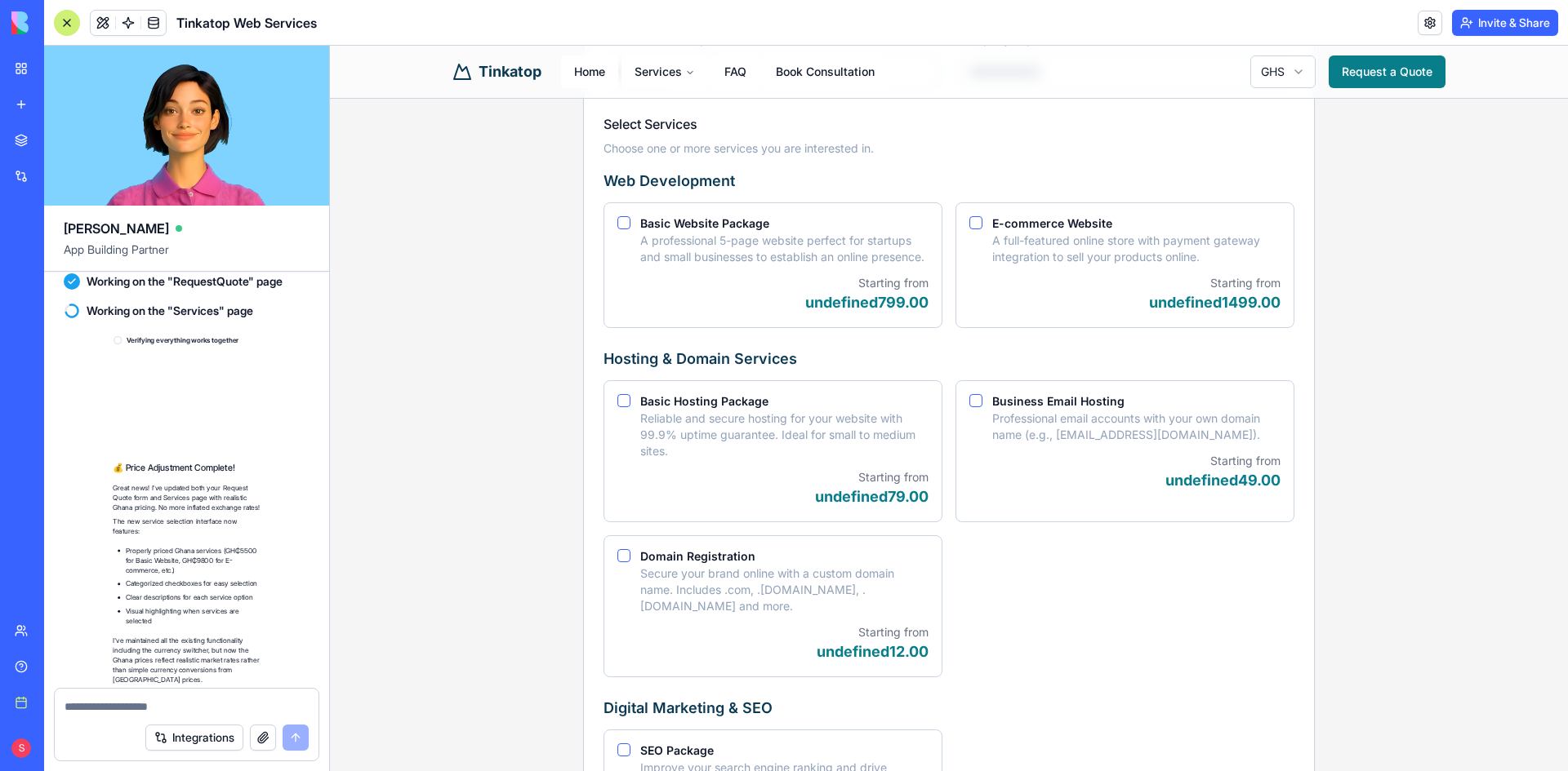
scroll to position [6252, 0]
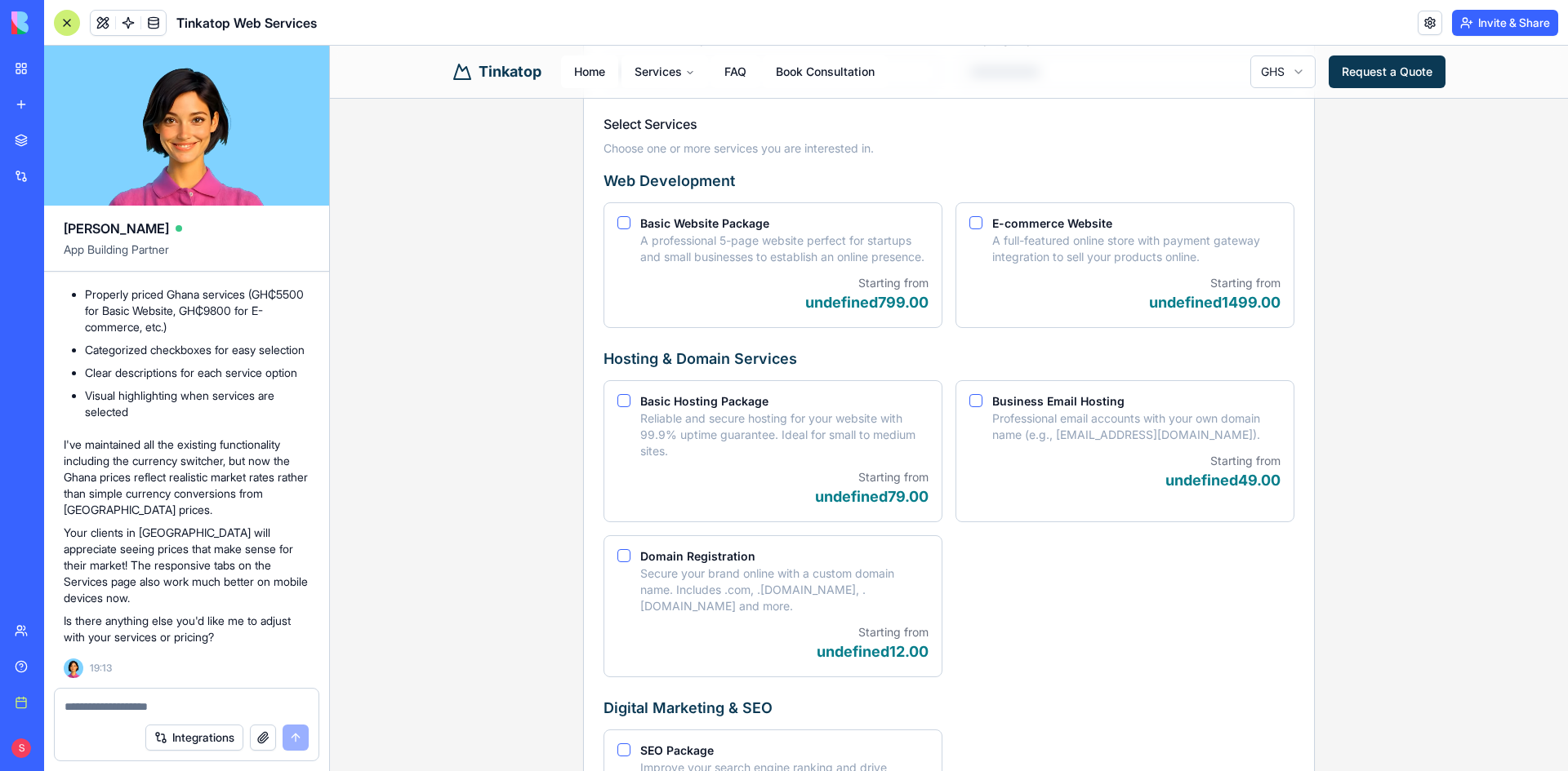
click at [1403, 79] on link "Request a Quote" at bounding box center [1387, 72] width 117 height 33
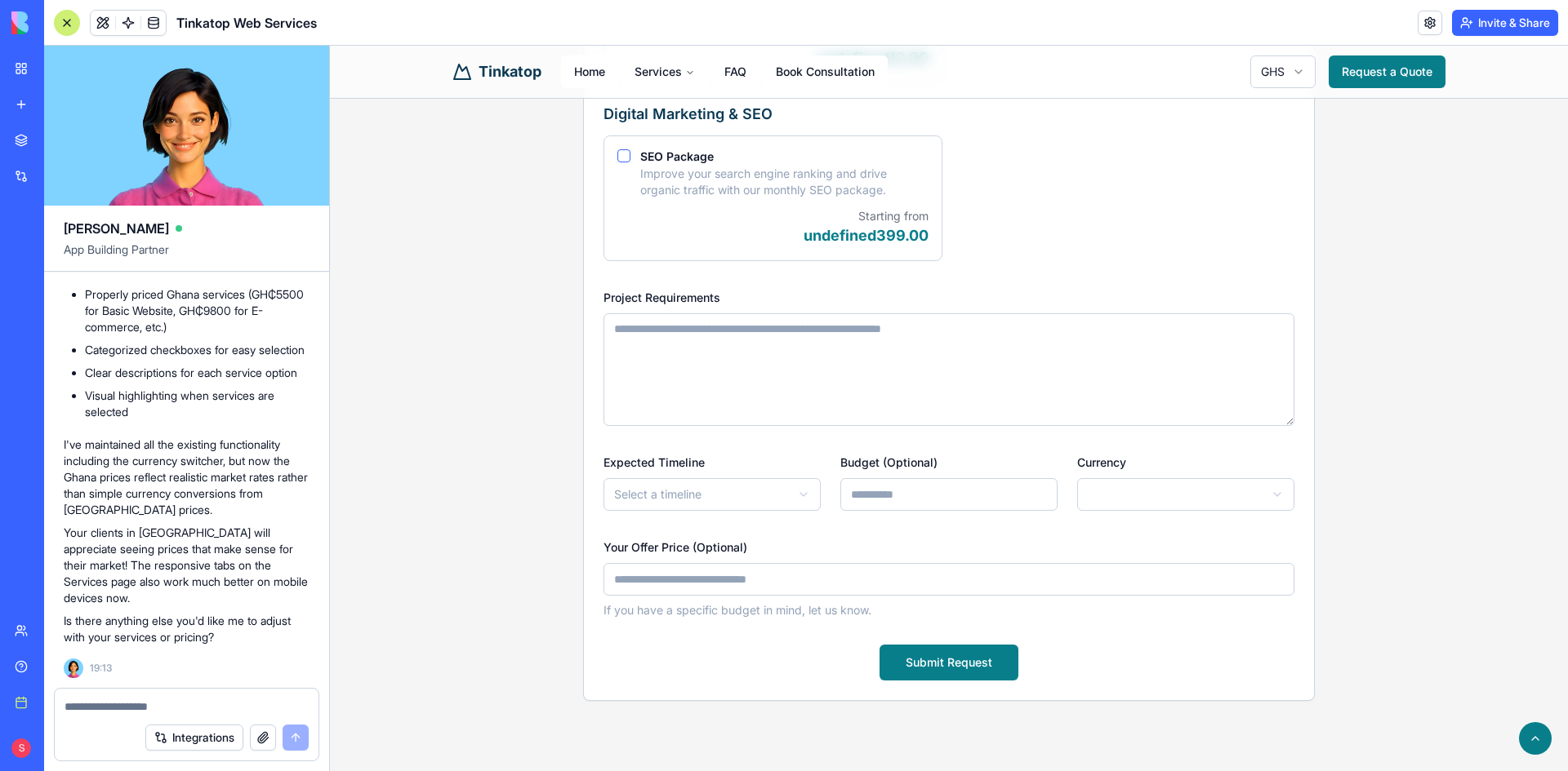
scroll to position [1253, 0]
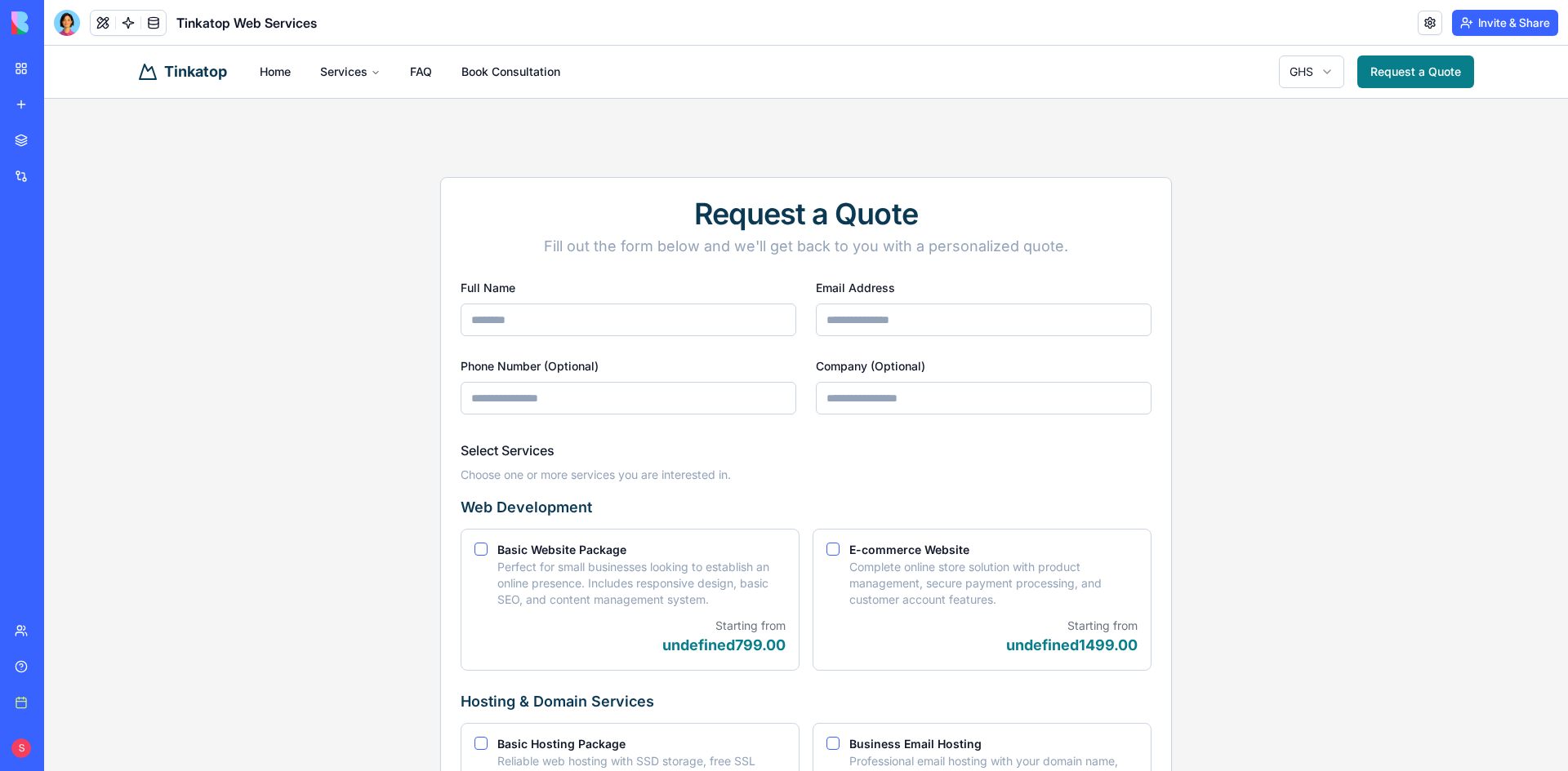
click at [61, 99] on div "New app" at bounding box center [50, 104] width 21 height 16
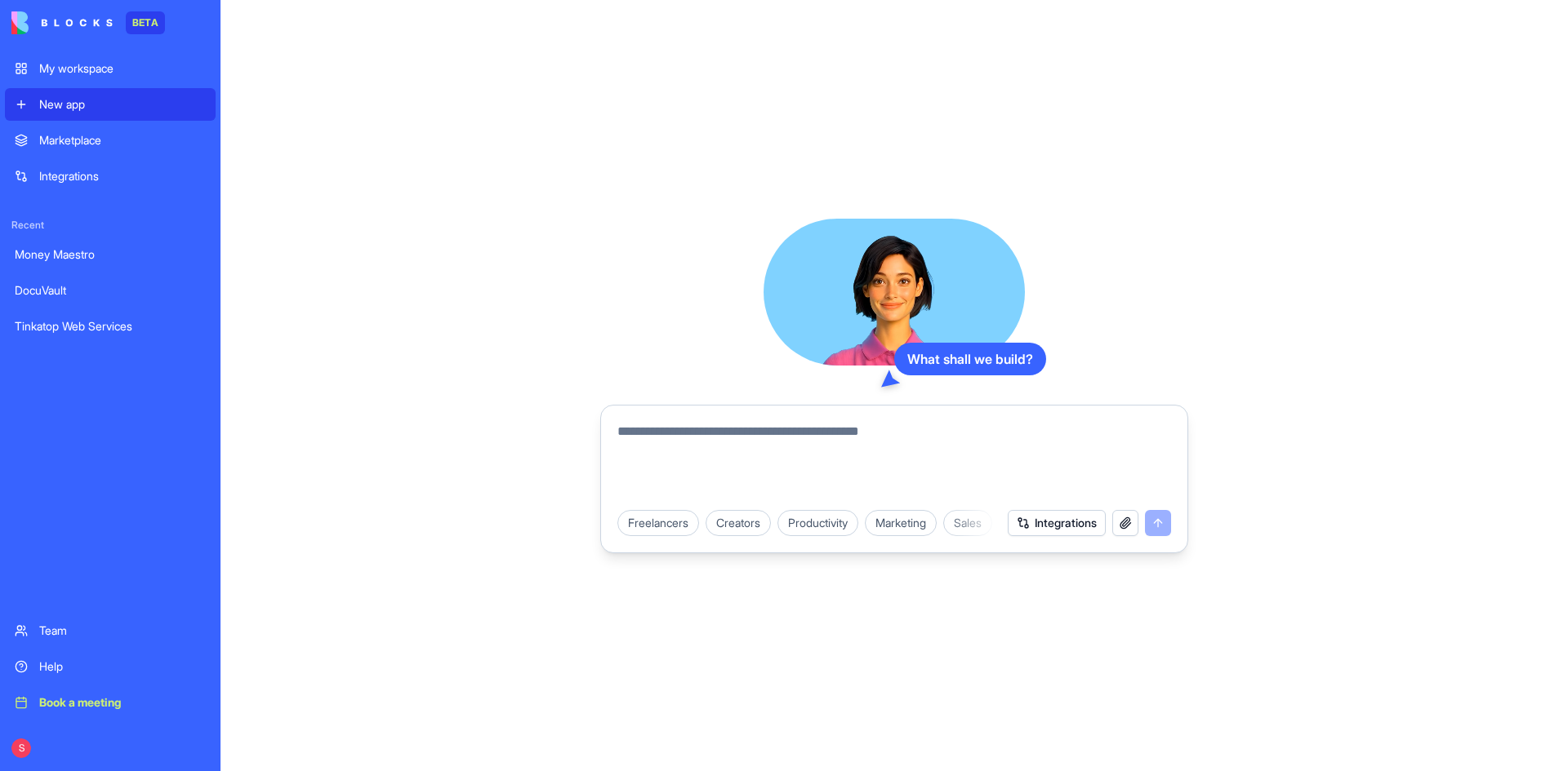
click at [72, 69] on div "My workspace" at bounding box center [122, 68] width 167 height 16
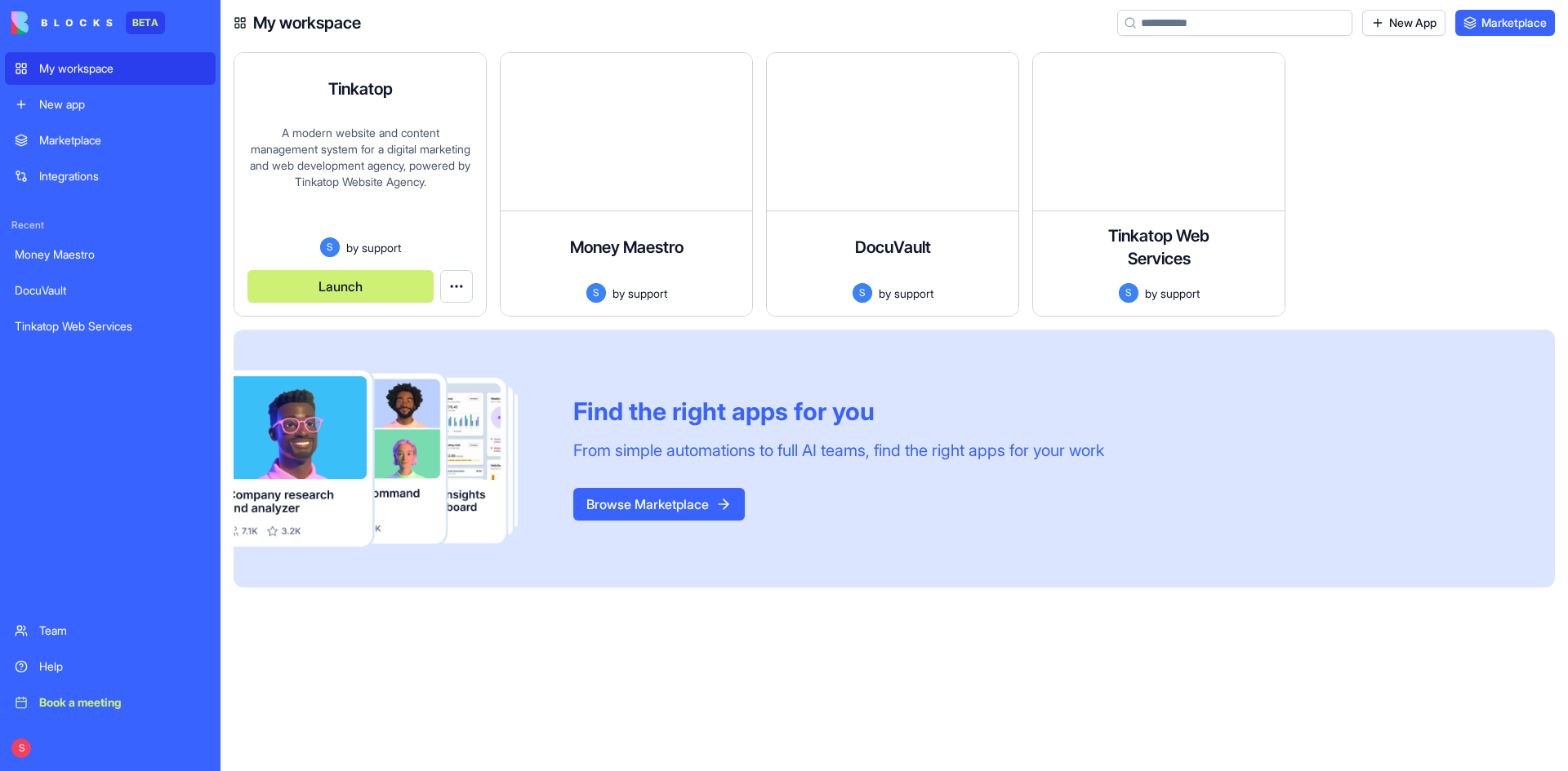
click at [312, 146] on div "A modern website and content management system for a digital marketing and web …" at bounding box center [361, 181] width 226 height 113
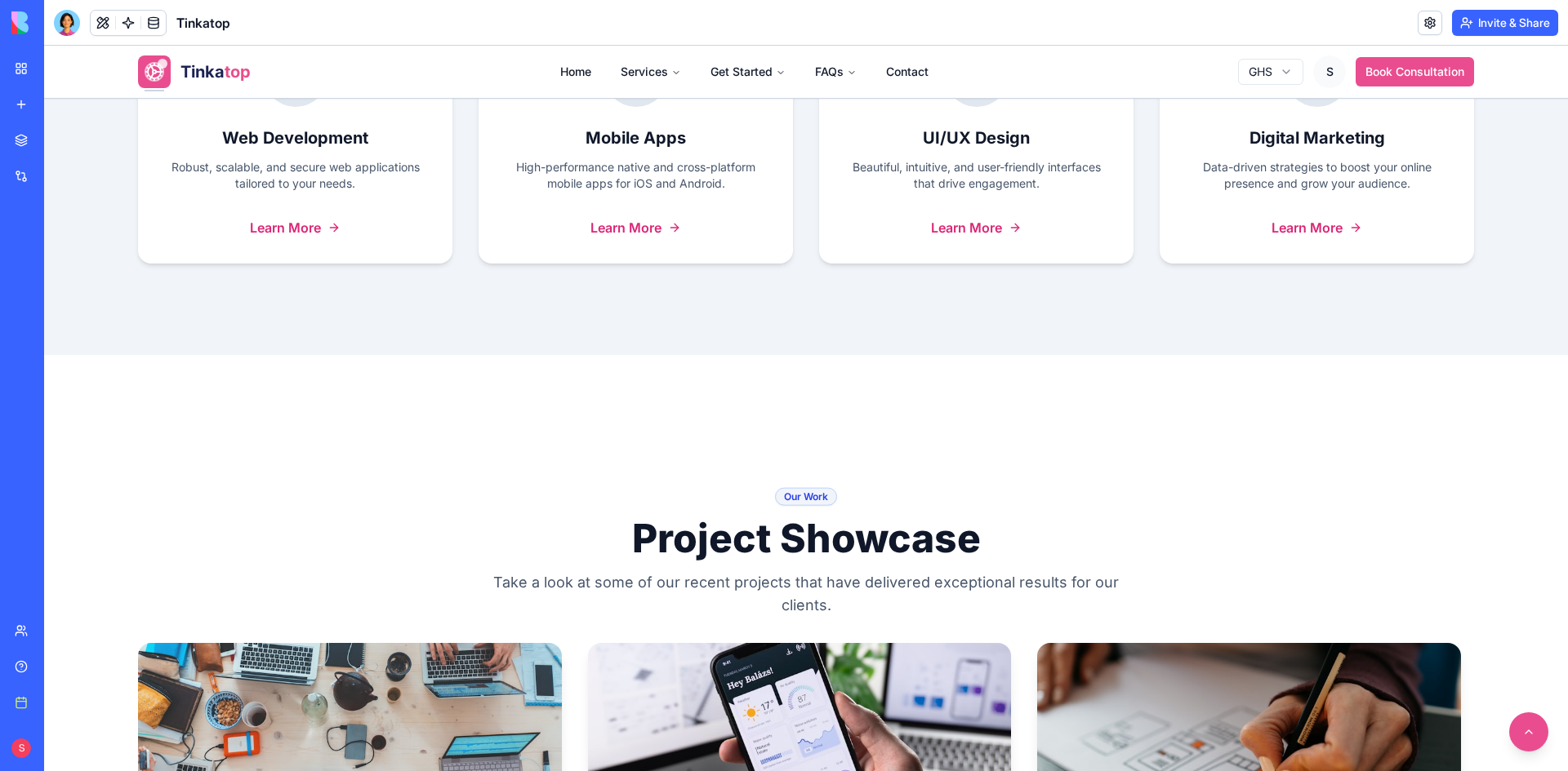
scroll to position [1714, 0]
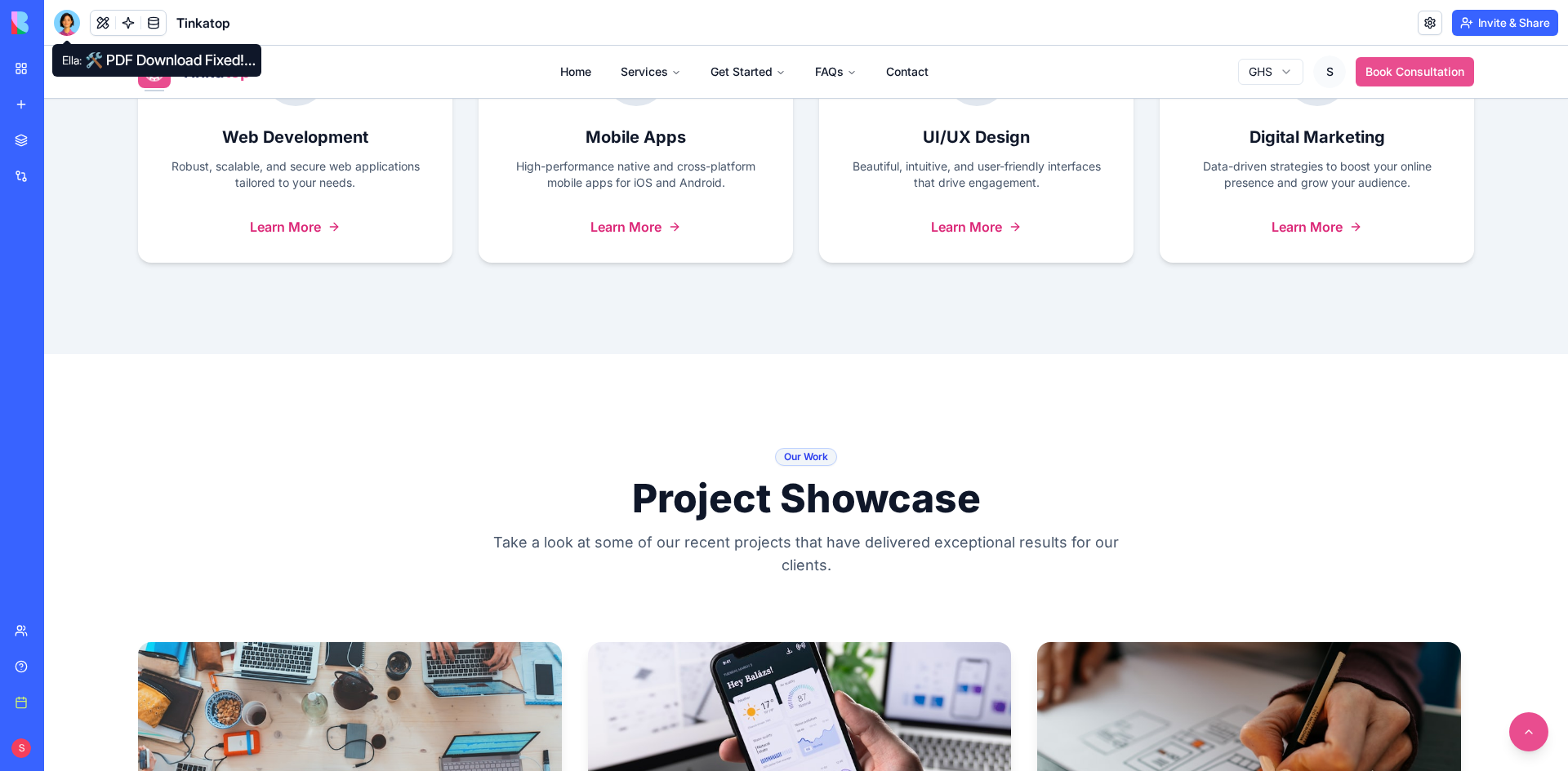
click at [64, 30] on div at bounding box center [67, 22] width 26 height 26
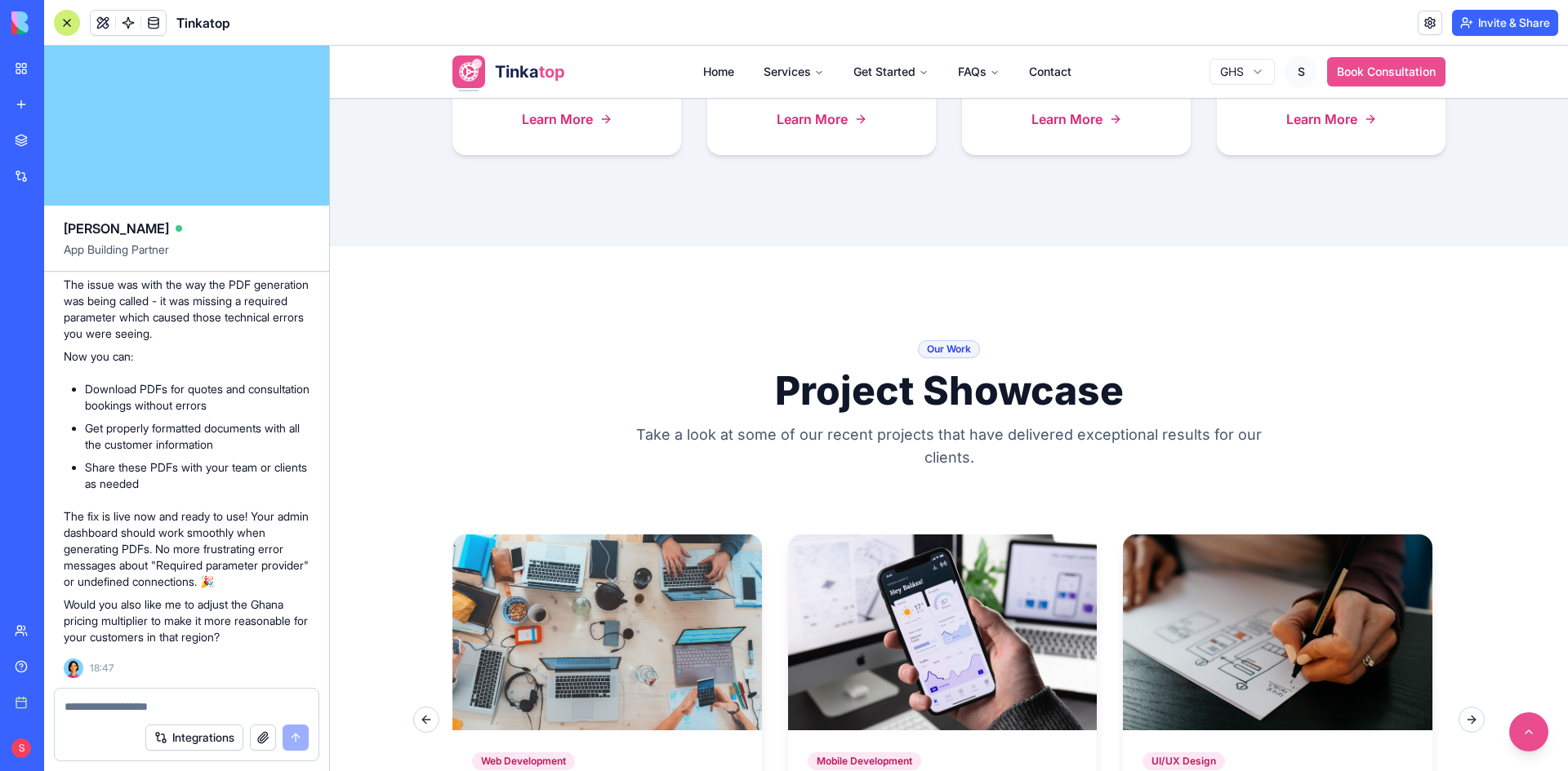
scroll to position [169820, 0]
click at [1295, 67] on html "Tinka top Home Services Get Started FAQs Contact GHS S Book Consultation 🚀 Laun…" at bounding box center [949, 634] width 1238 height 4605
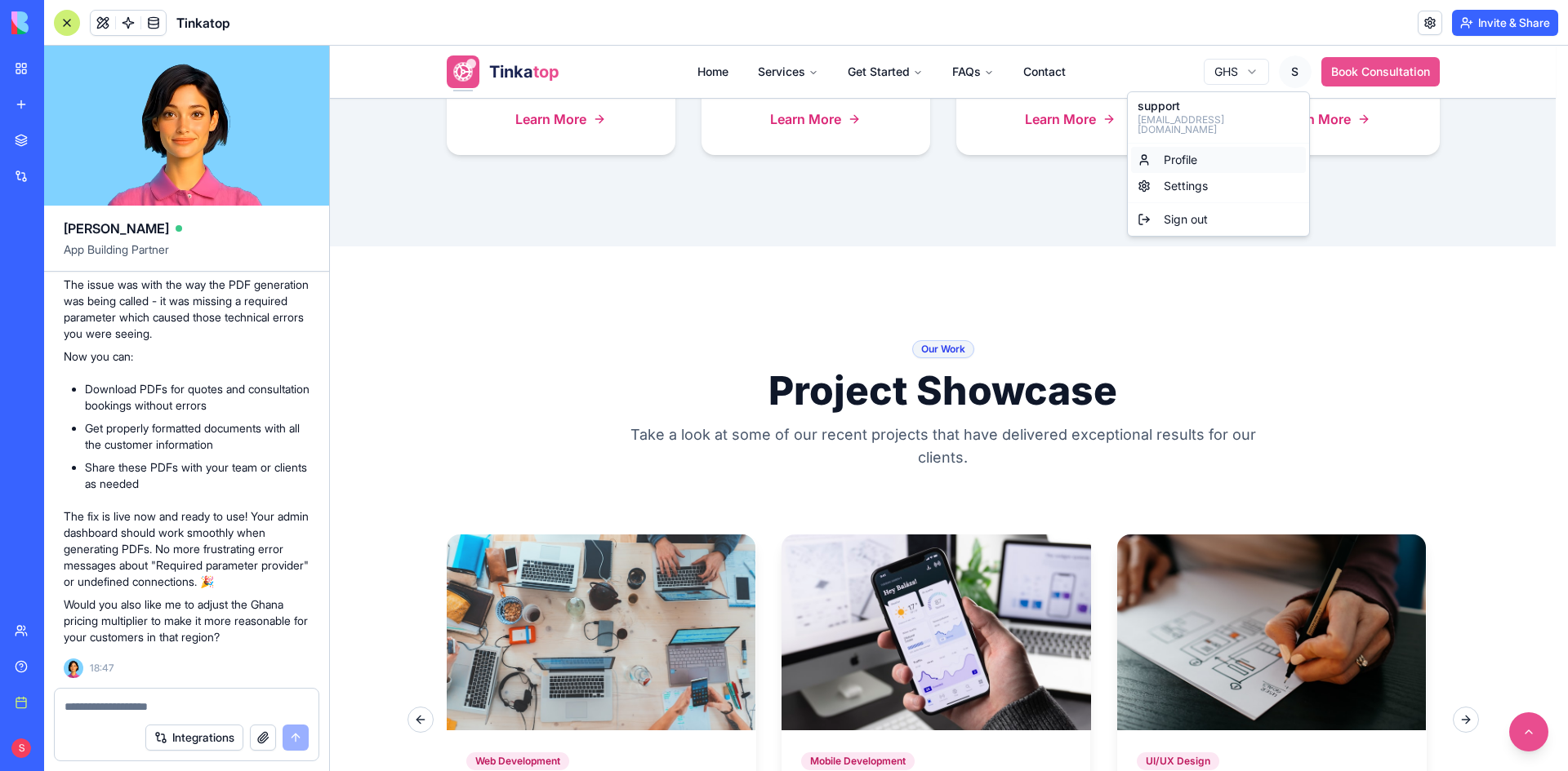
click at [1219, 146] on link "Profile" at bounding box center [1218, 159] width 175 height 26
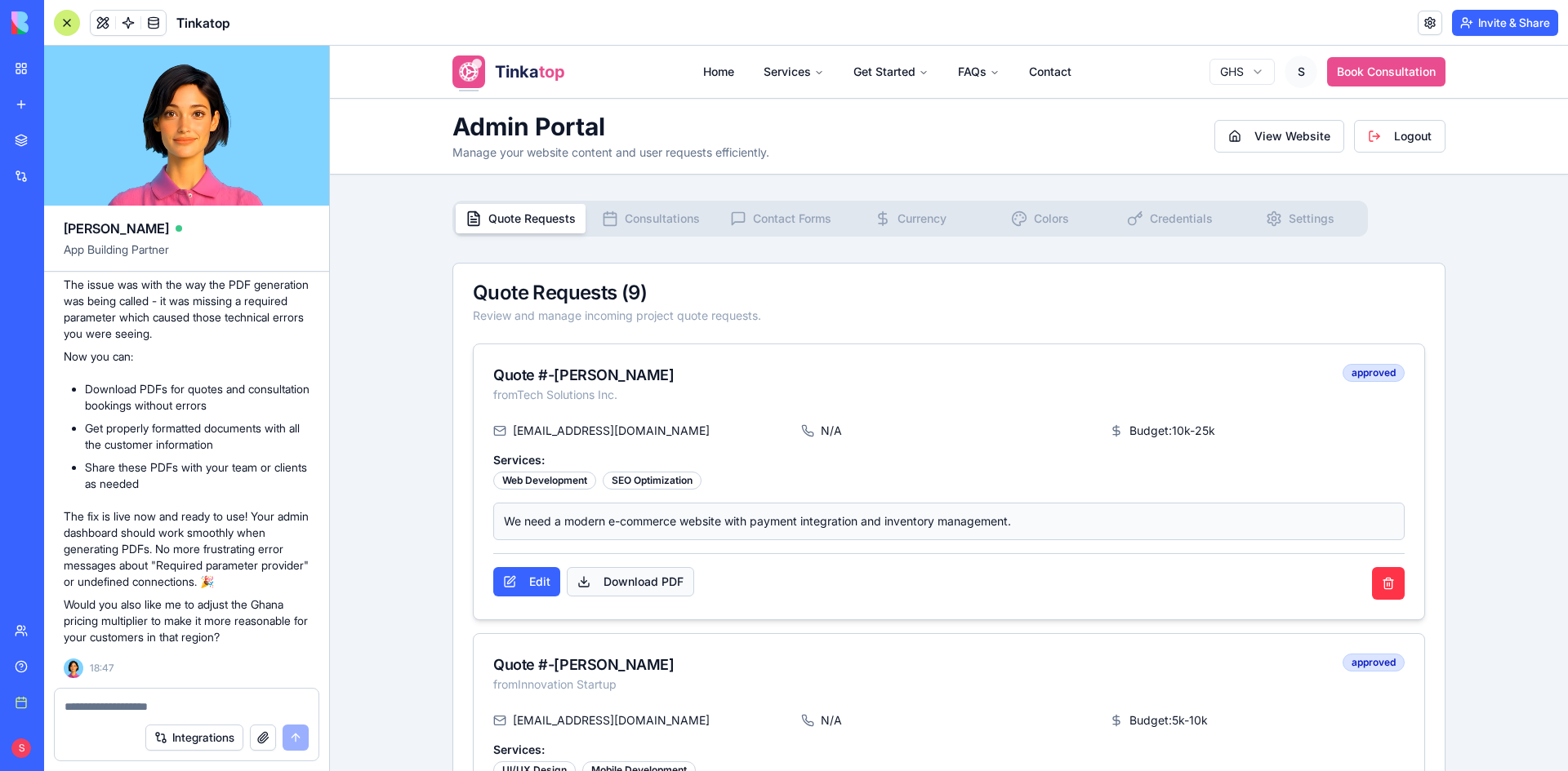
click at [639, 582] on button "Download PDF" at bounding box center [631, 581] width 127 height 29
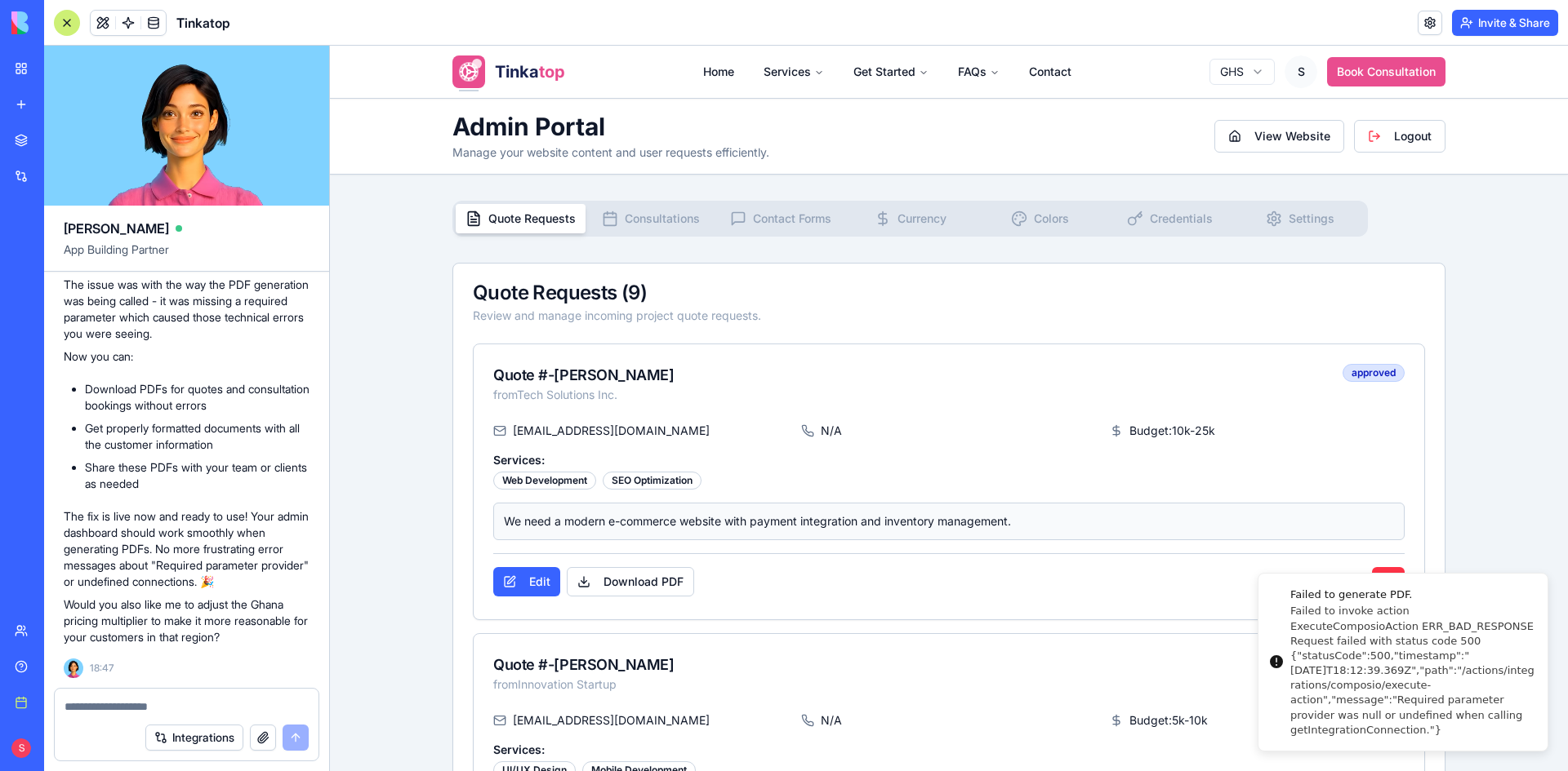
click at [231, 699] on textarea at bounding box center [186, 706] width 244 height 16
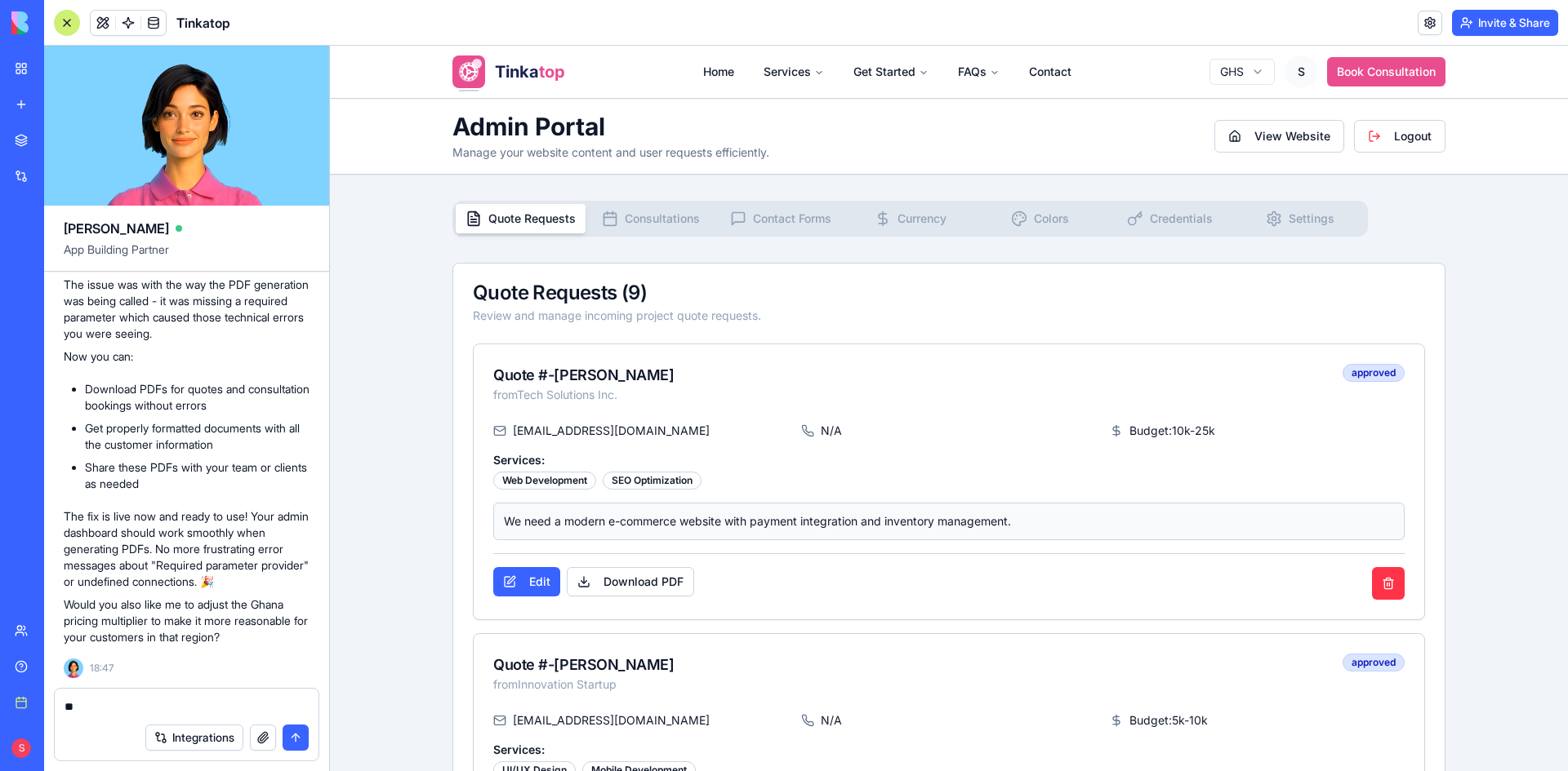
type textarea "*"
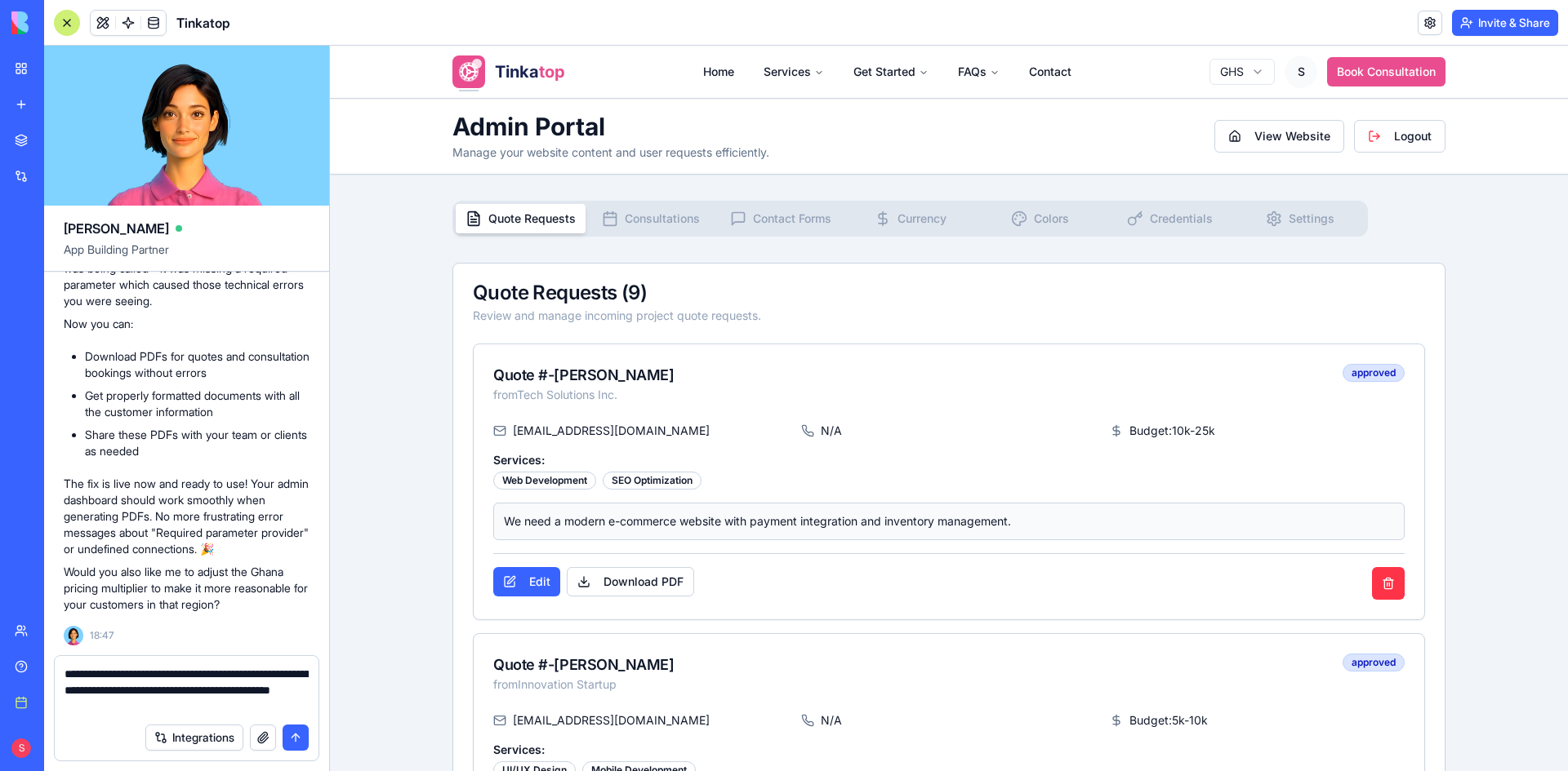
type textarea "**********"
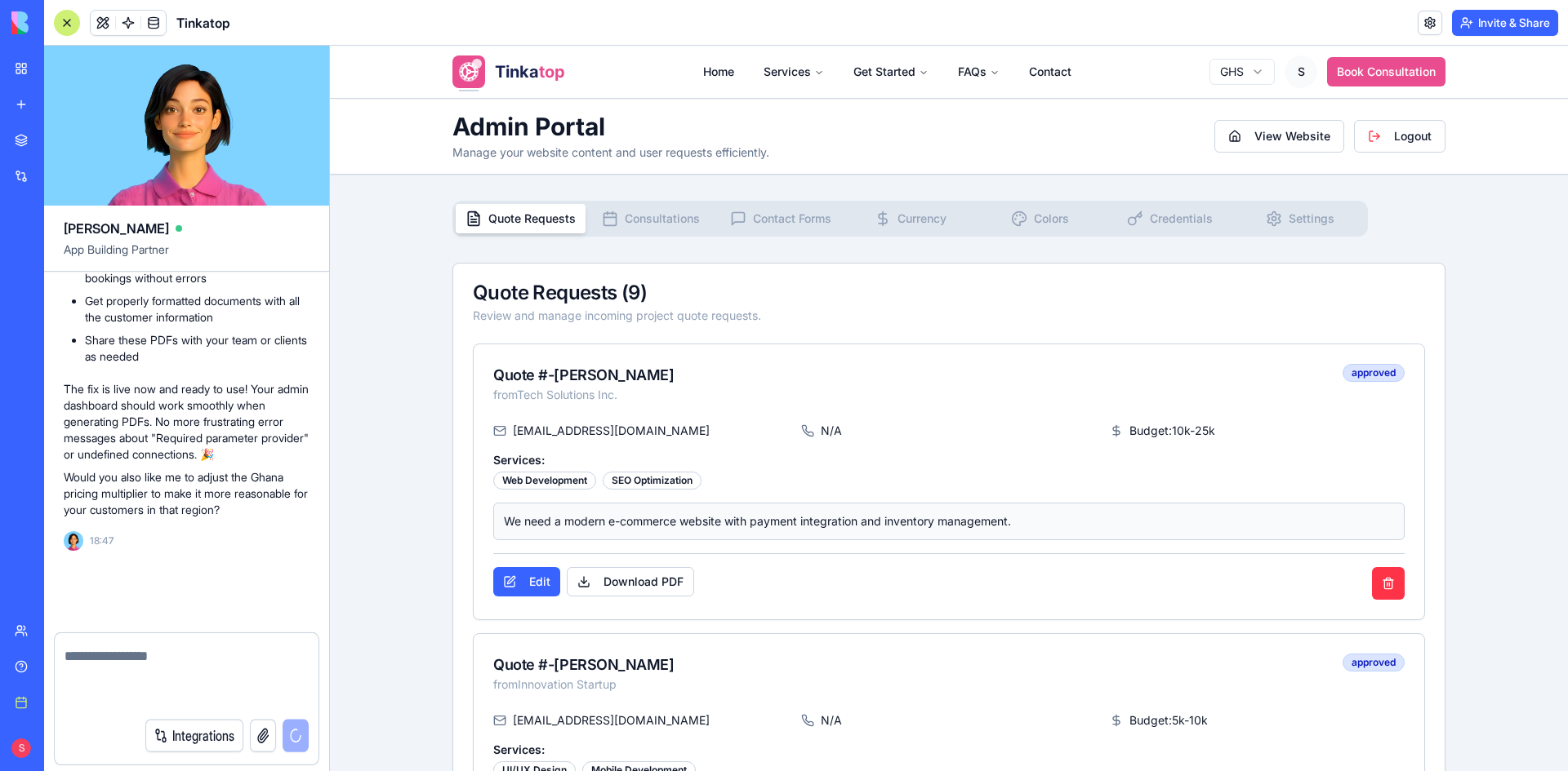
scroll to position [169915, 0]
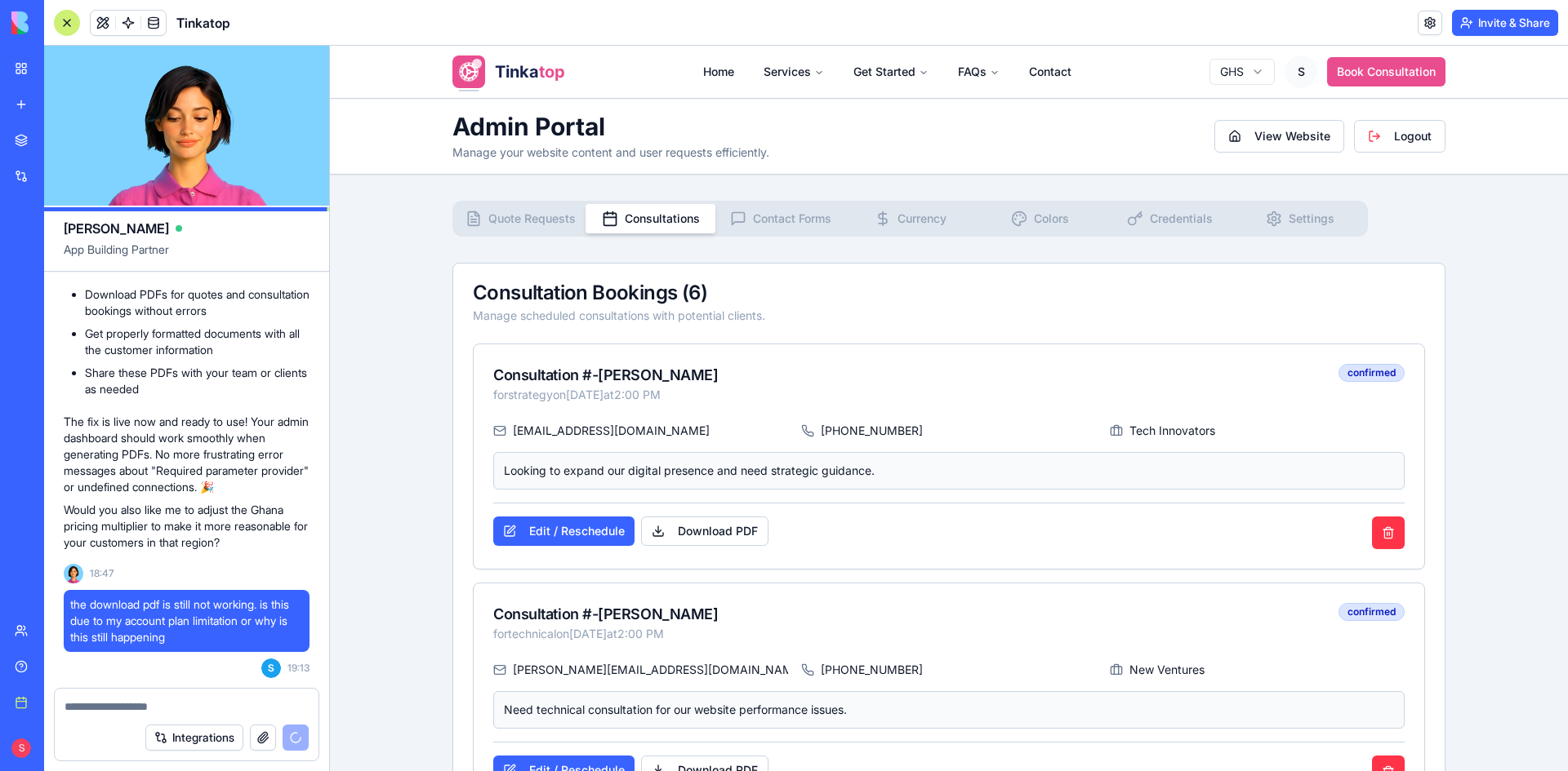
click at [663, 213] on span "Consultations" at bounding box center [662, 218] width 75 height 16
click at [716, 213] on button "Contact Forms" at bounding box center [780, 219] width 130 height 29
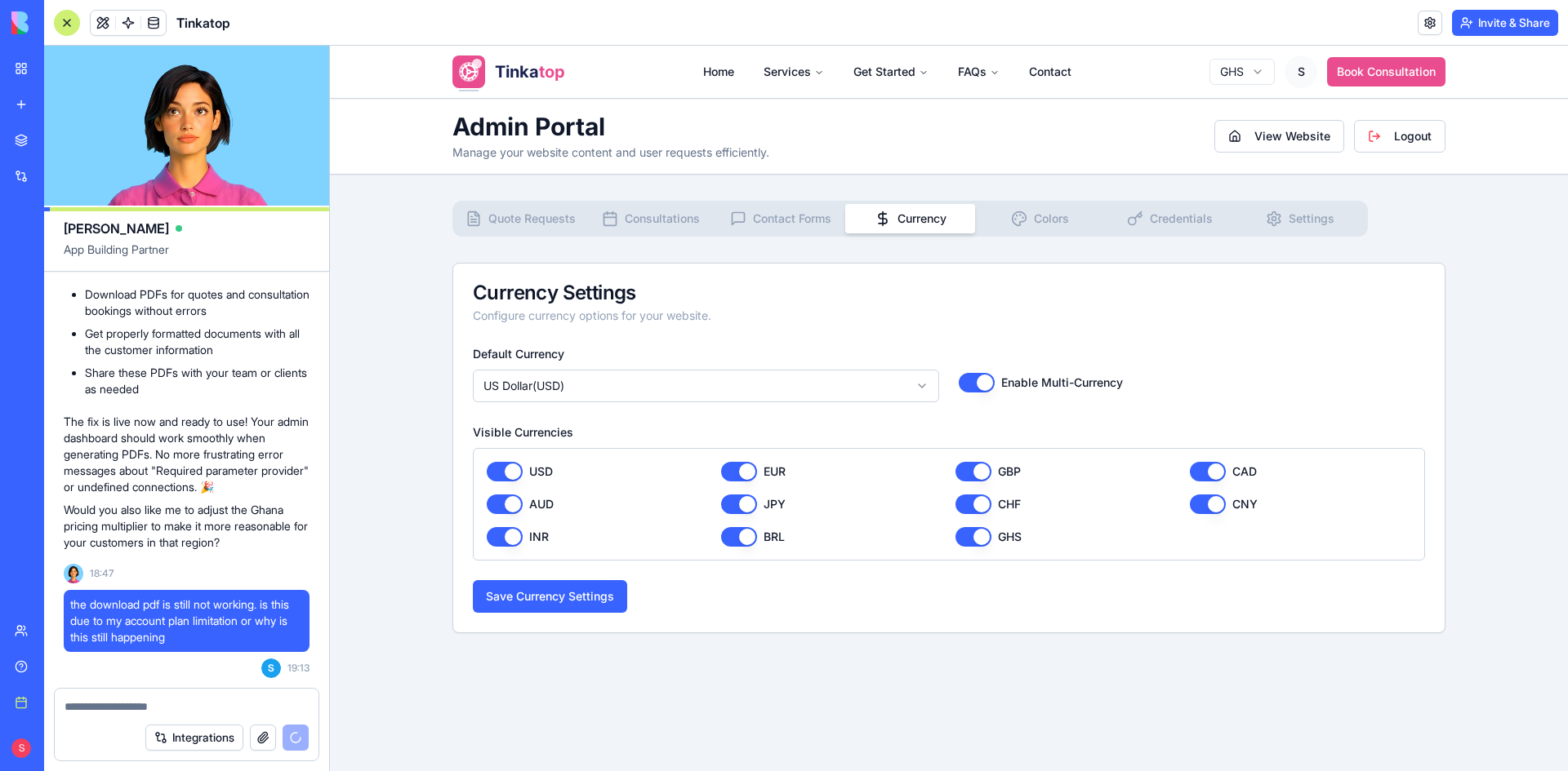
click at [934, 226] on span "Currency" at bounding box center [922, 218] width 49 height 16
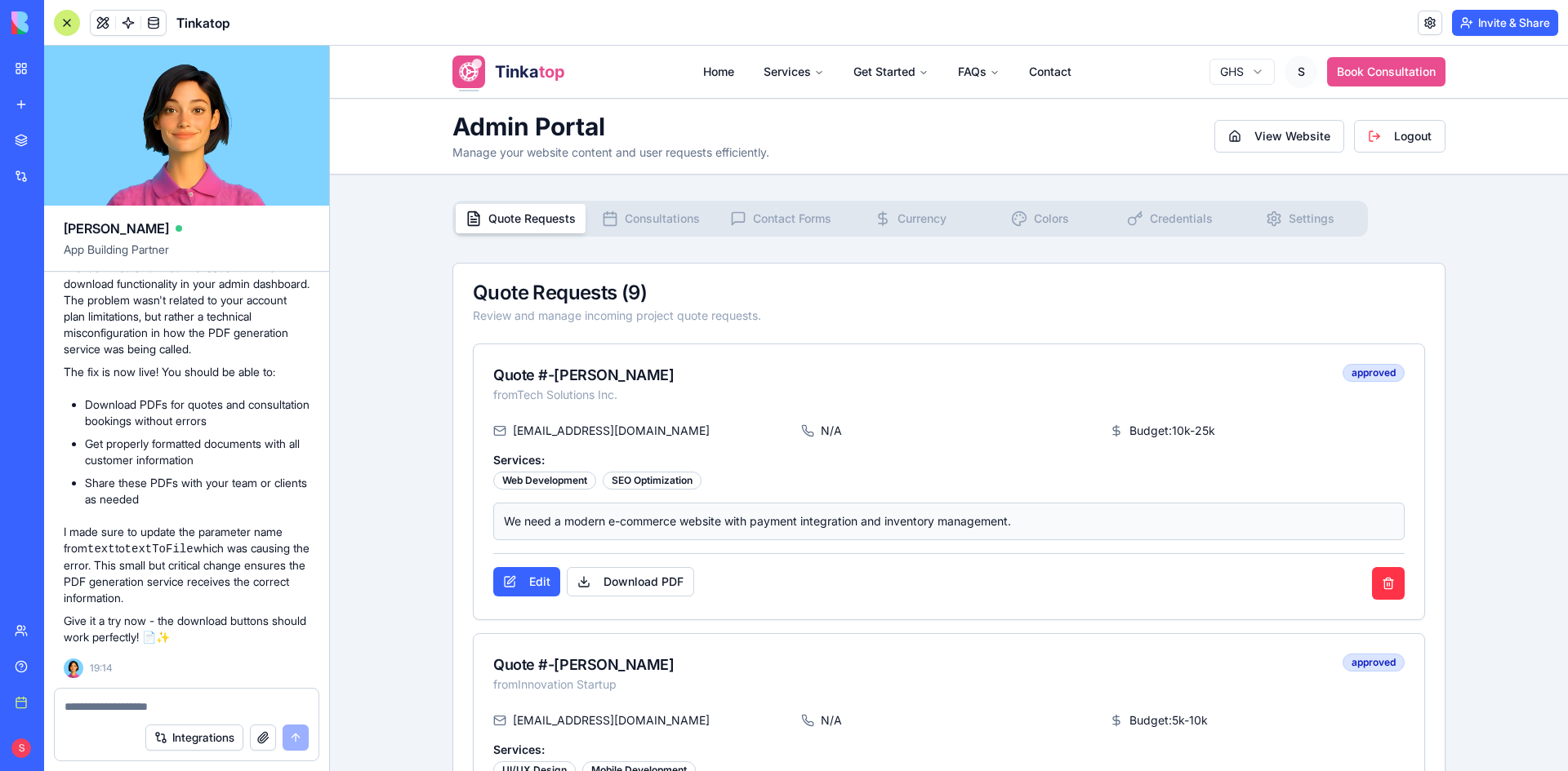
scroll to position [170392, 0]
click at [616, 587] on button "Download PDF" at bounding box center [631, 581] width 127 height 29
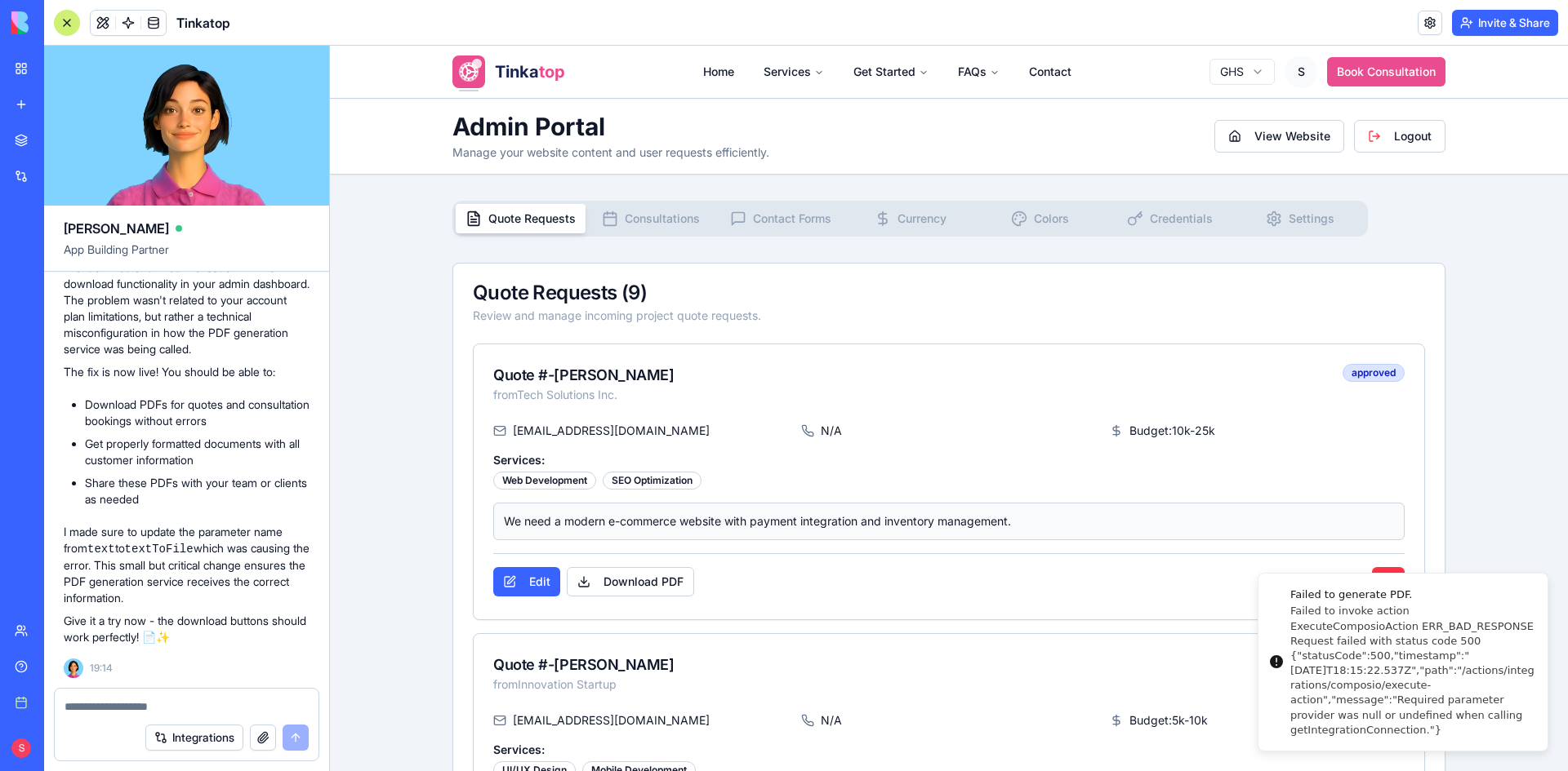
scroll to position [170474, 0]
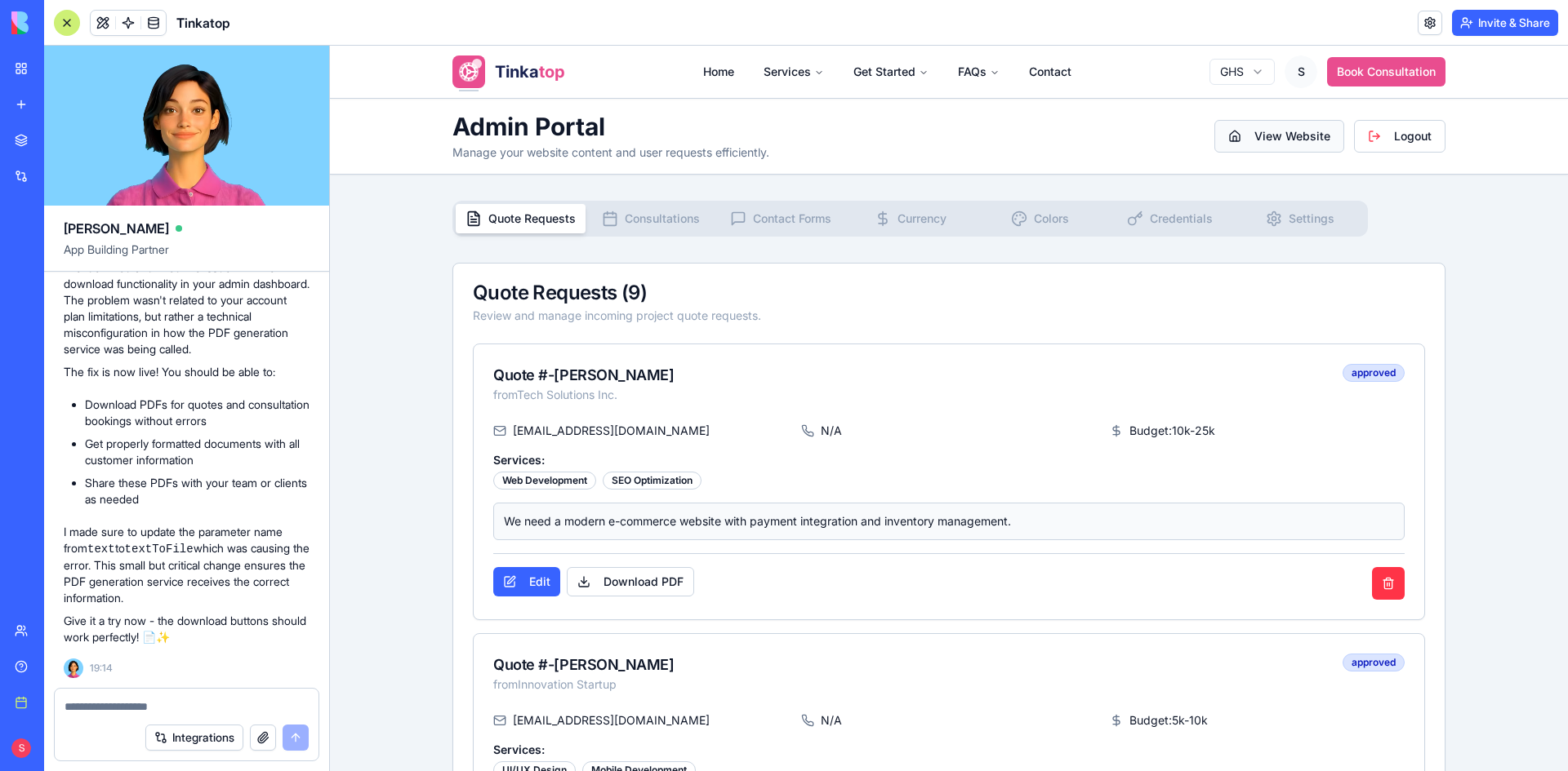
click at [1273, 138] on button "View Website" at bounding box center [1279, 136] width 130 height 33
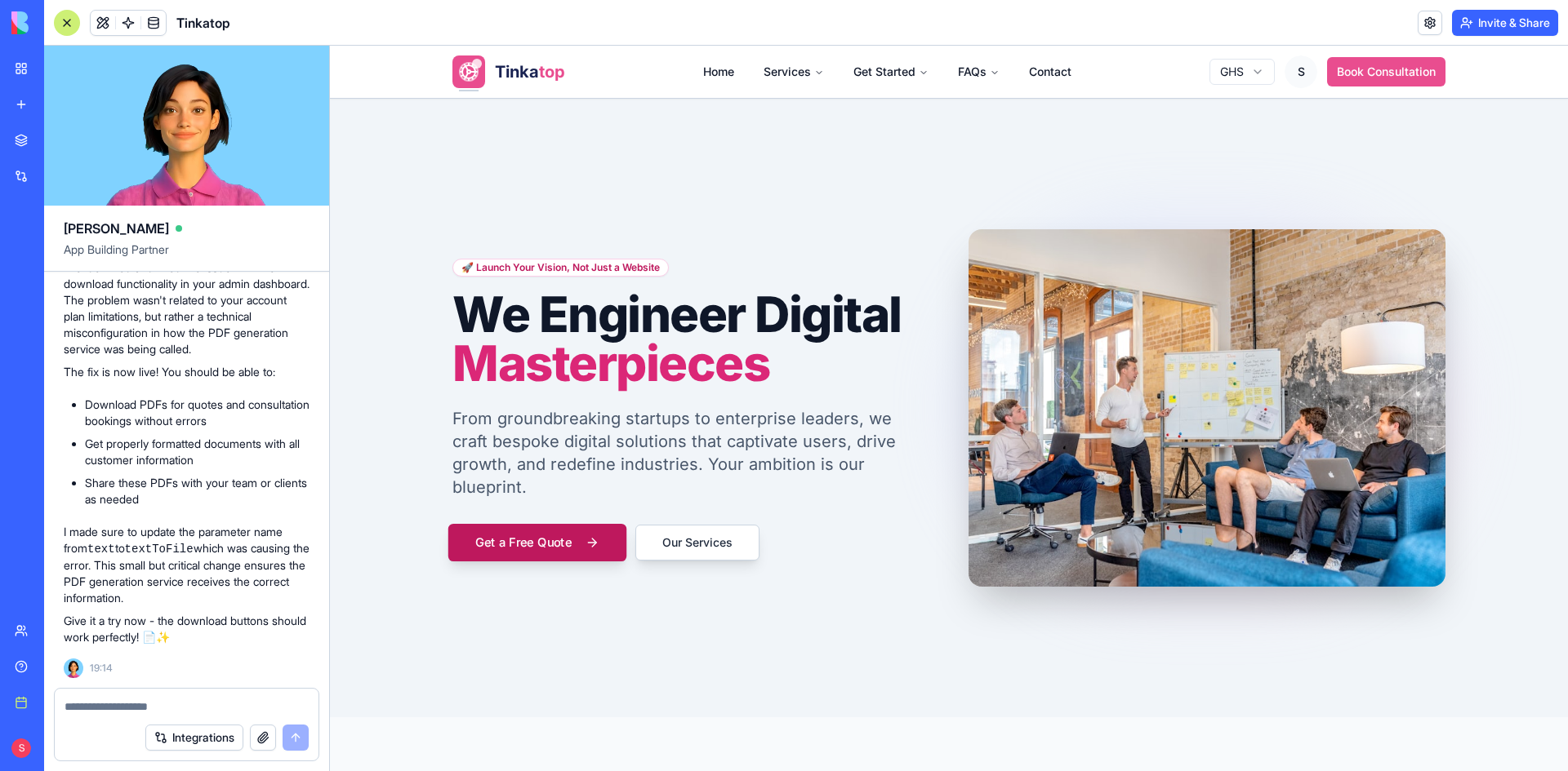
click at [587, 524] on button "Get a Free Quote" at bounding box center [537, 542] width 178 height 38
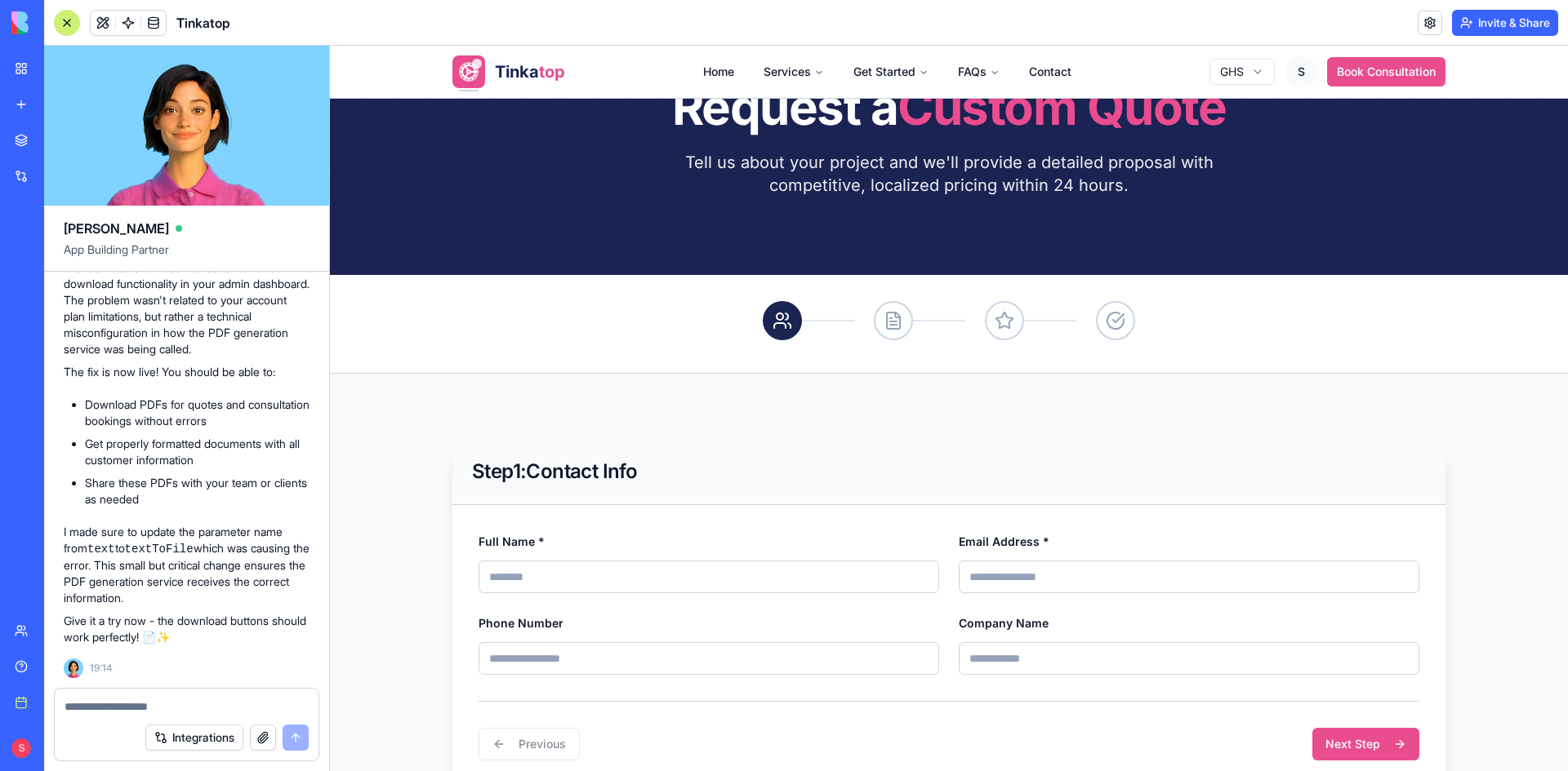
scroll to position [245, 0]
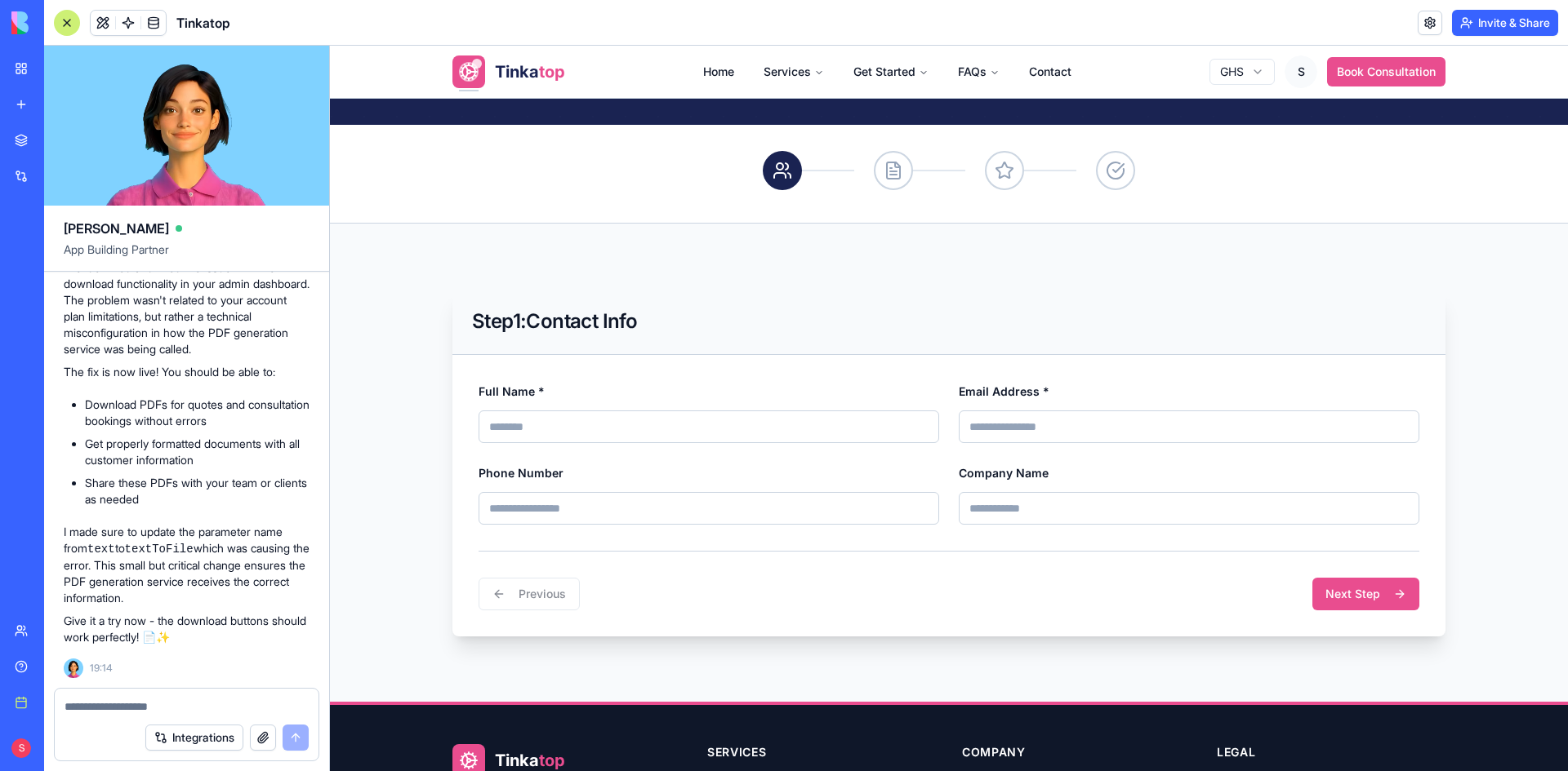
click at [839, 418] on input "Full Name *" at bounding box center [709, 427] width 461 height 33
type input "**********"
click at [1090, 405] on div "Email Address *" at bounding box center [1189, 412] width 461 height 62
click at [1070, 429] on input "Email Address *" at bounding box center [1189, 427] width 461 height 33
type input "**********"
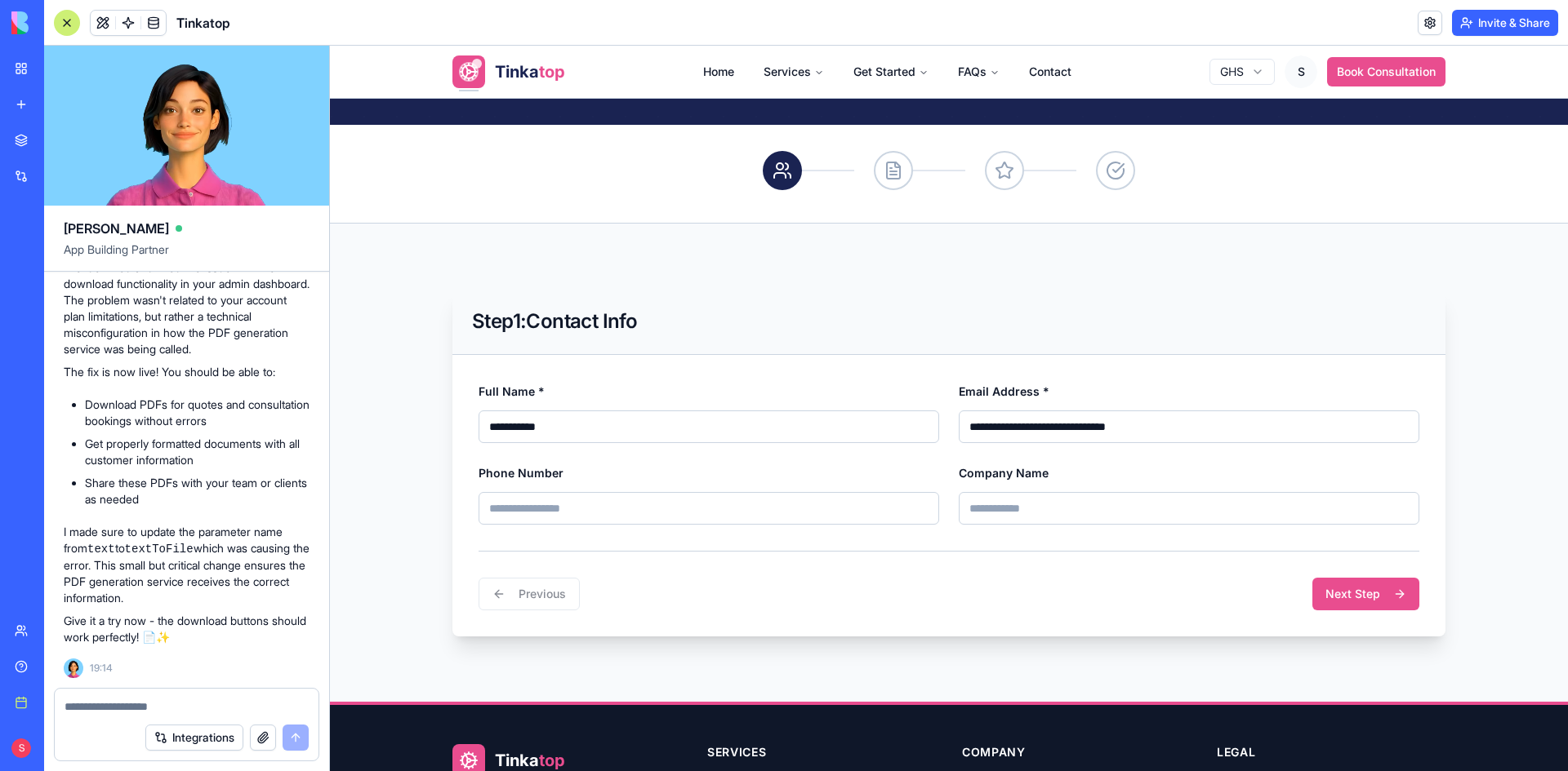
click at [634, 508] on input "Phone Number" at bounding box center [709, 509] width 461 height 33
type input "**********"
click at [1343, 602] on button "Next Step" at bounding box center [1365, 594] width 107 height 33
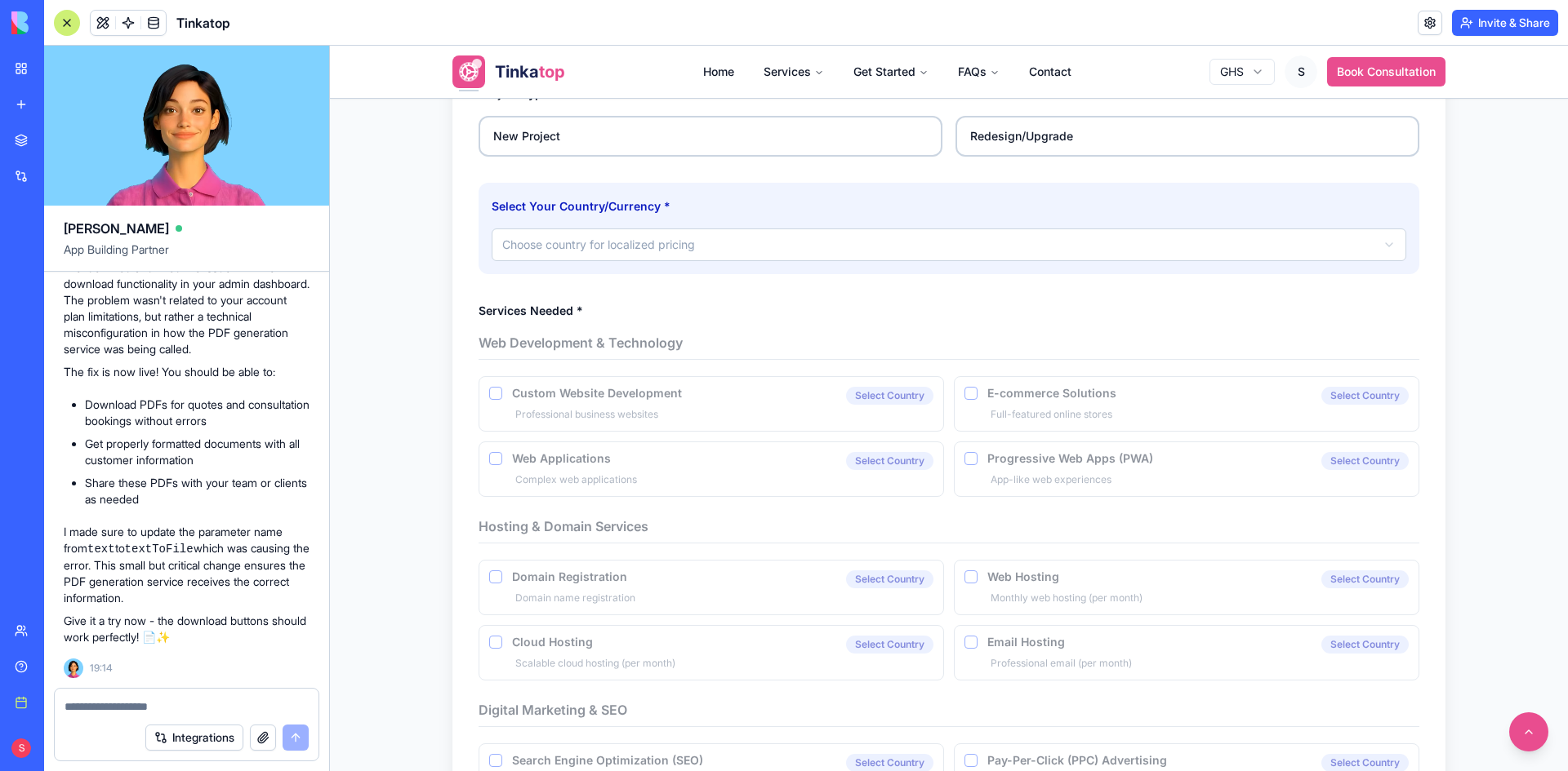
scroll to position [572, 0]
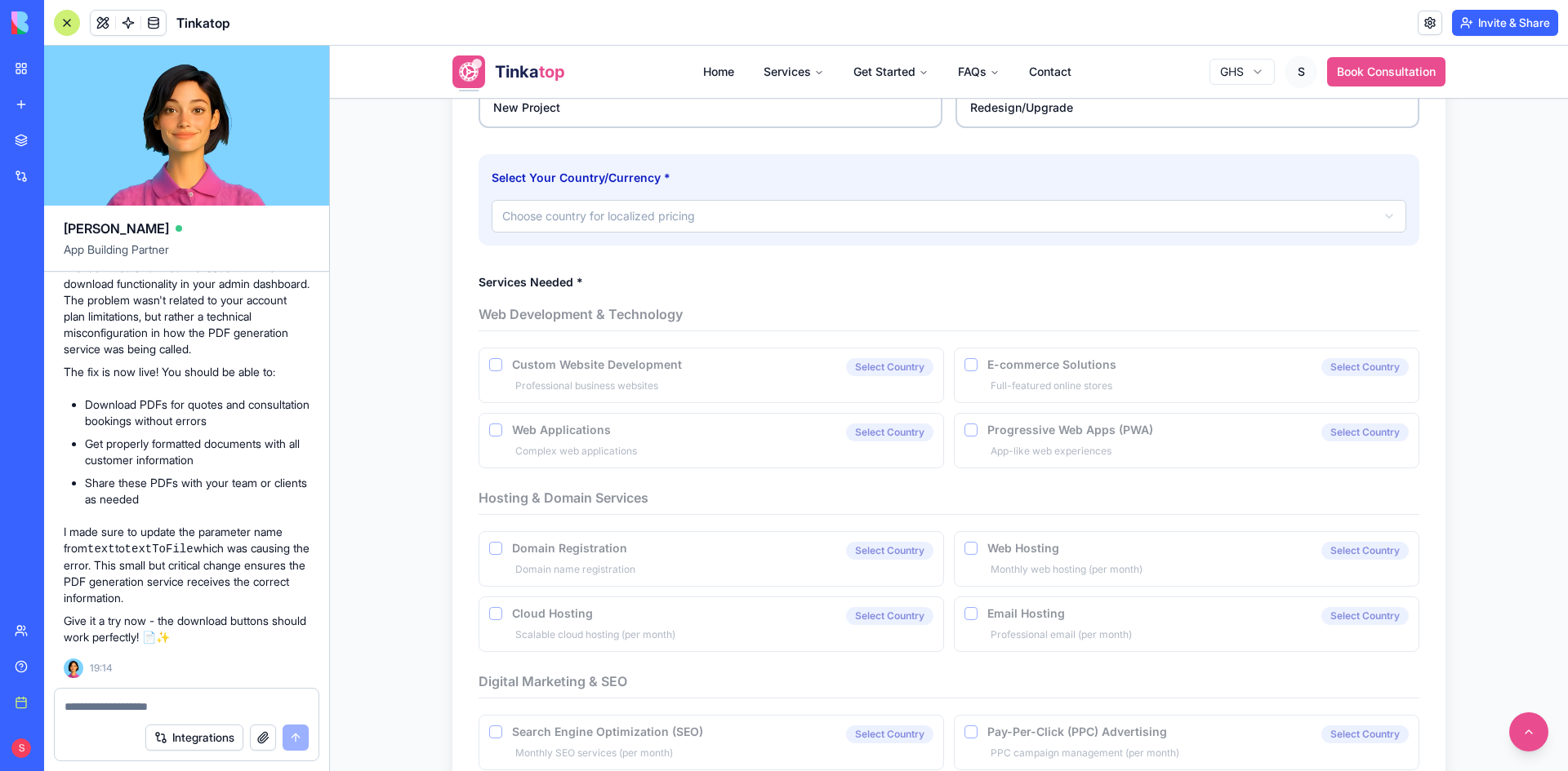
click at [641, 117] on label "New Project" at bounding box center [710, 108] width 464 height 40
click at [491, 99] on button "New Project" at bounding box center [484, 93] width 14 height 13
click at [657, 210] on html "**********" at bounding box center [949, 455] width 1238 height 1960
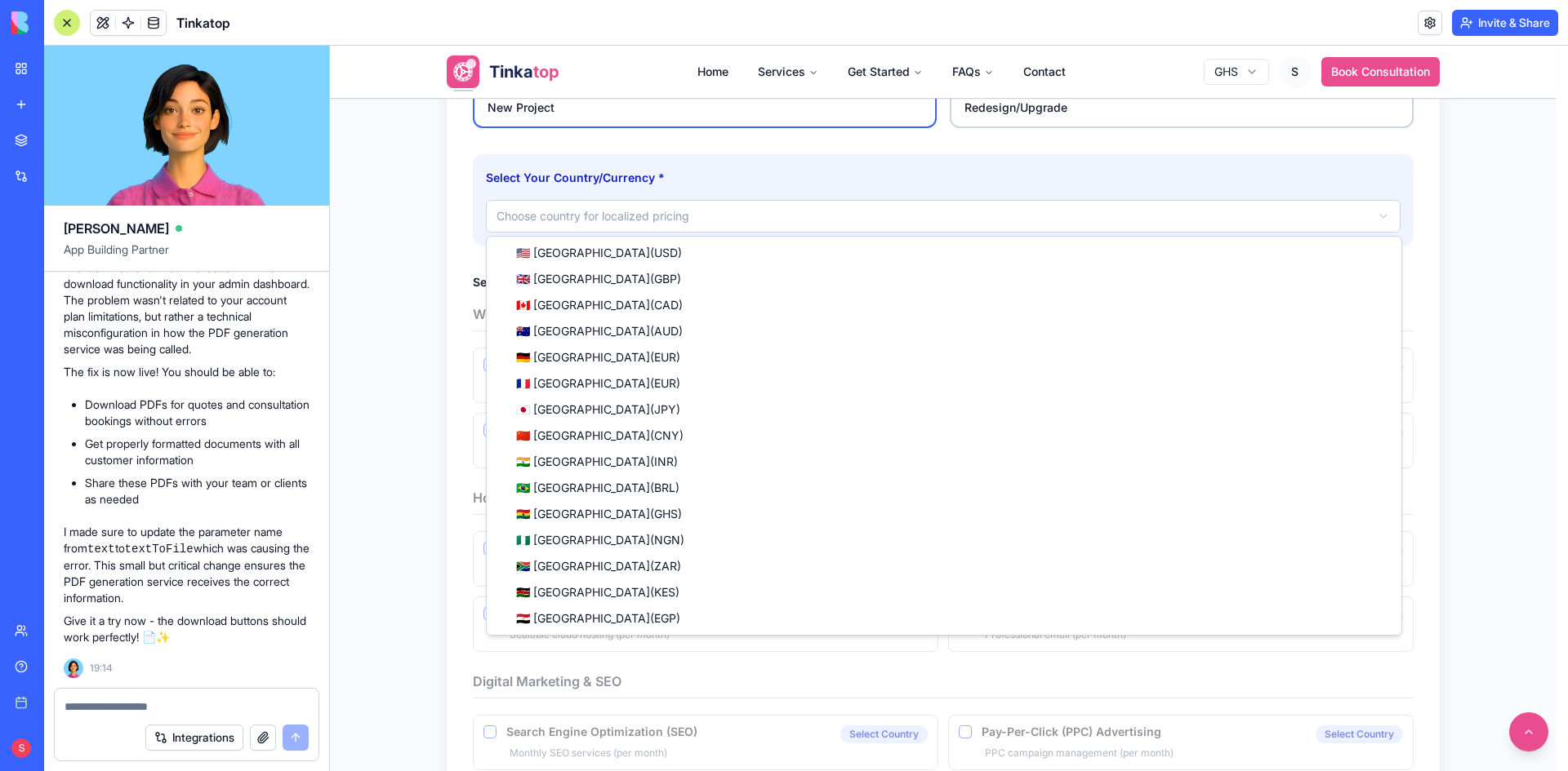
select select "**"
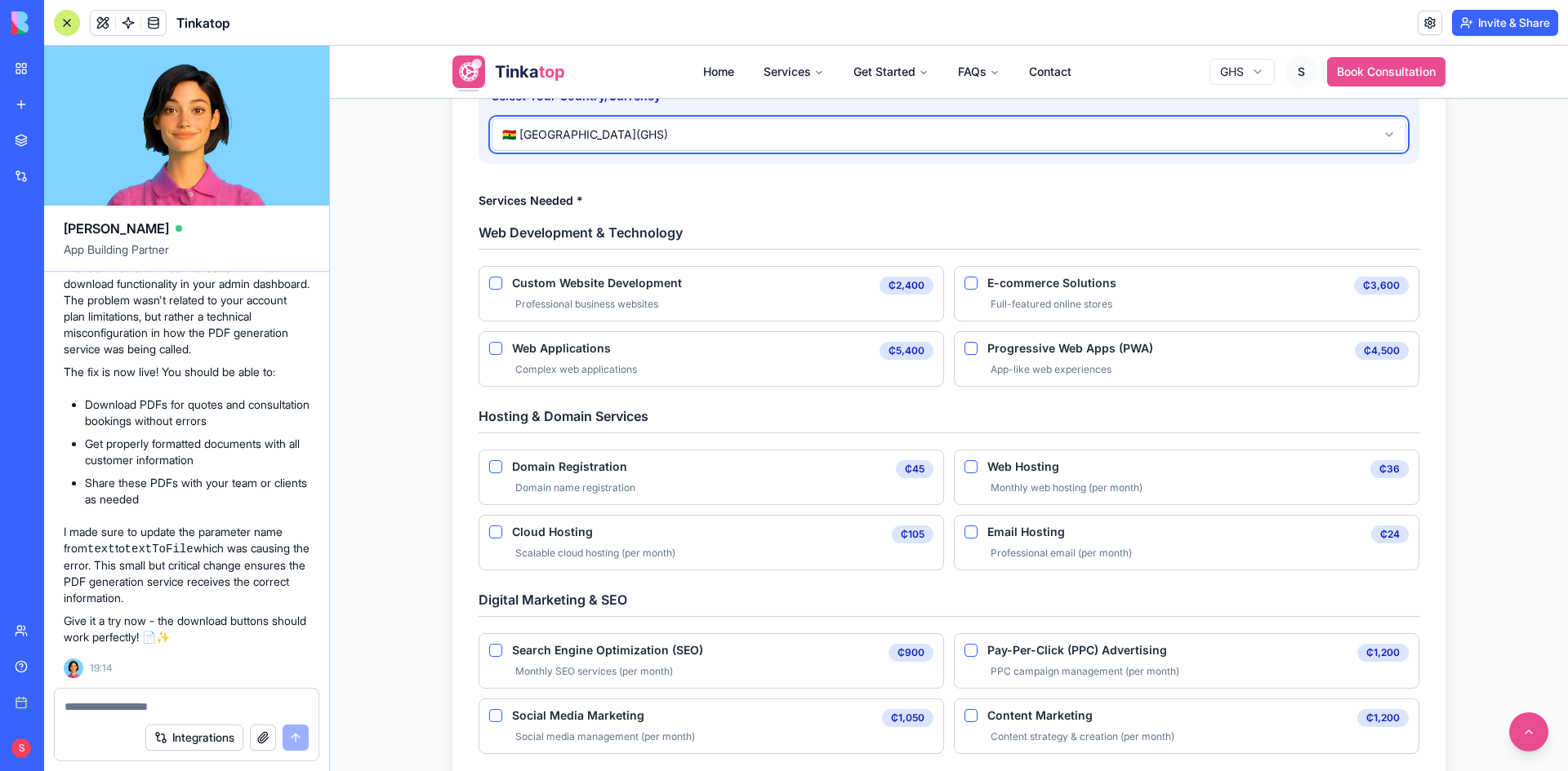
scroll to position [734, 0]
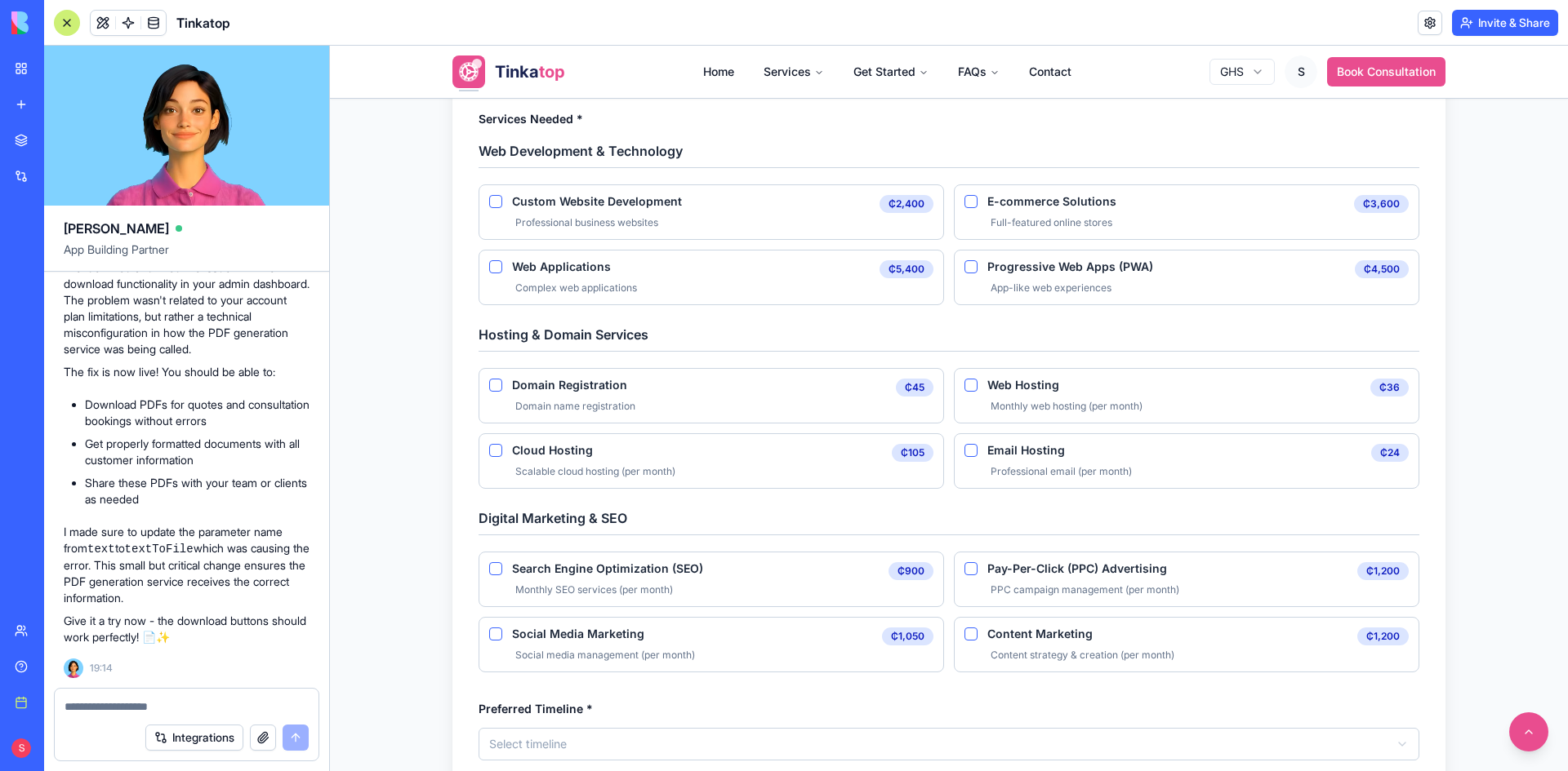
drag, startPoint x: 441, startPoint y: 141, endPoint x: 1079, endPoint y: 641, distance: 810.6
click at [0, 0] on div "1252x675 frames : 0 0 / 15 secs" at bounding box center [0, 0] width 0 height 0
click at [0, 0] on icon at bounding box center [0, 0] width 0 height 0
click at [0, 0] on img at bounding box center [0, 0] width 0 height 0
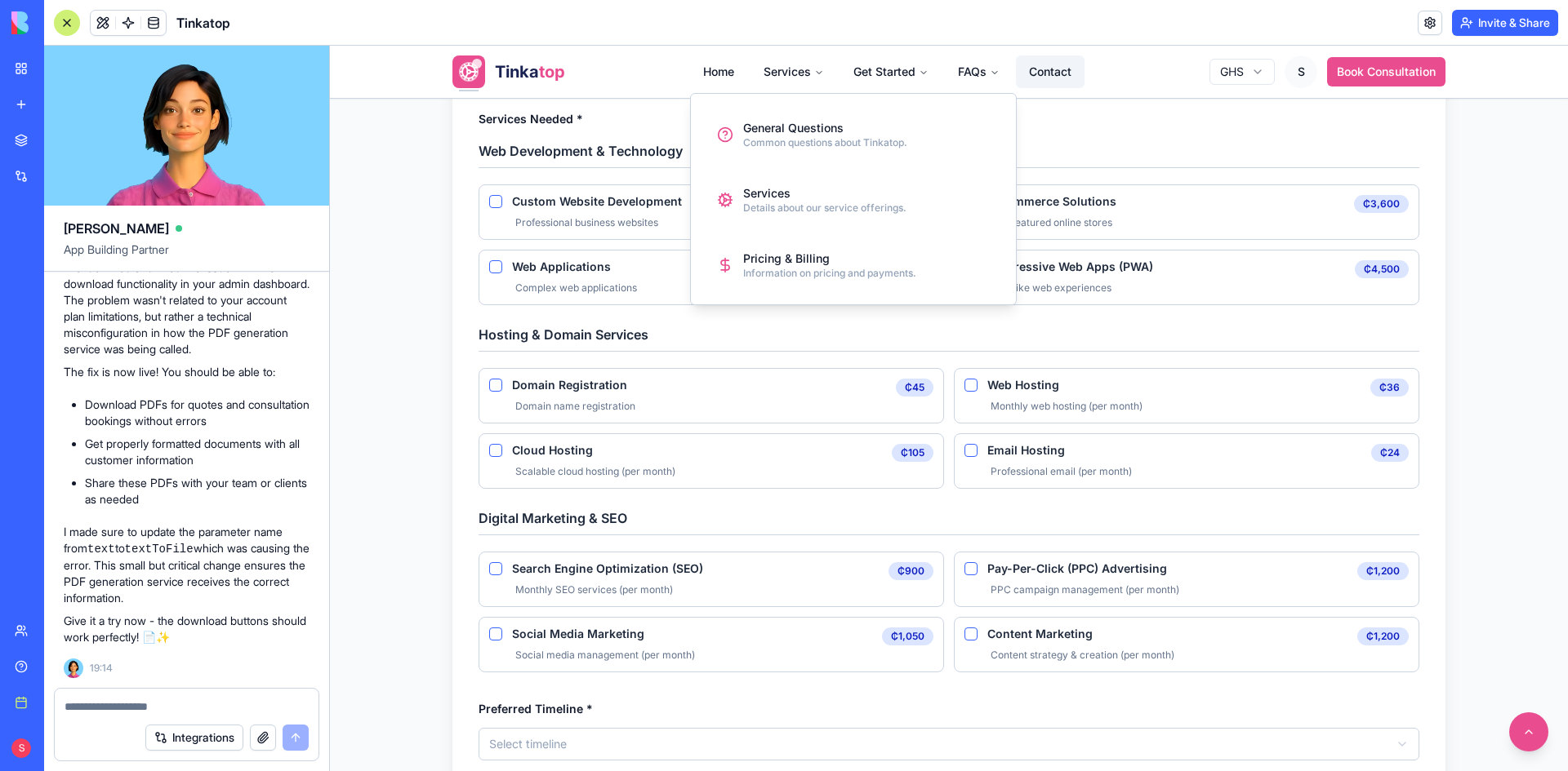
click at [1037, 72] on link "Contact" at bounding box center [1049, 72] width 68 height 33
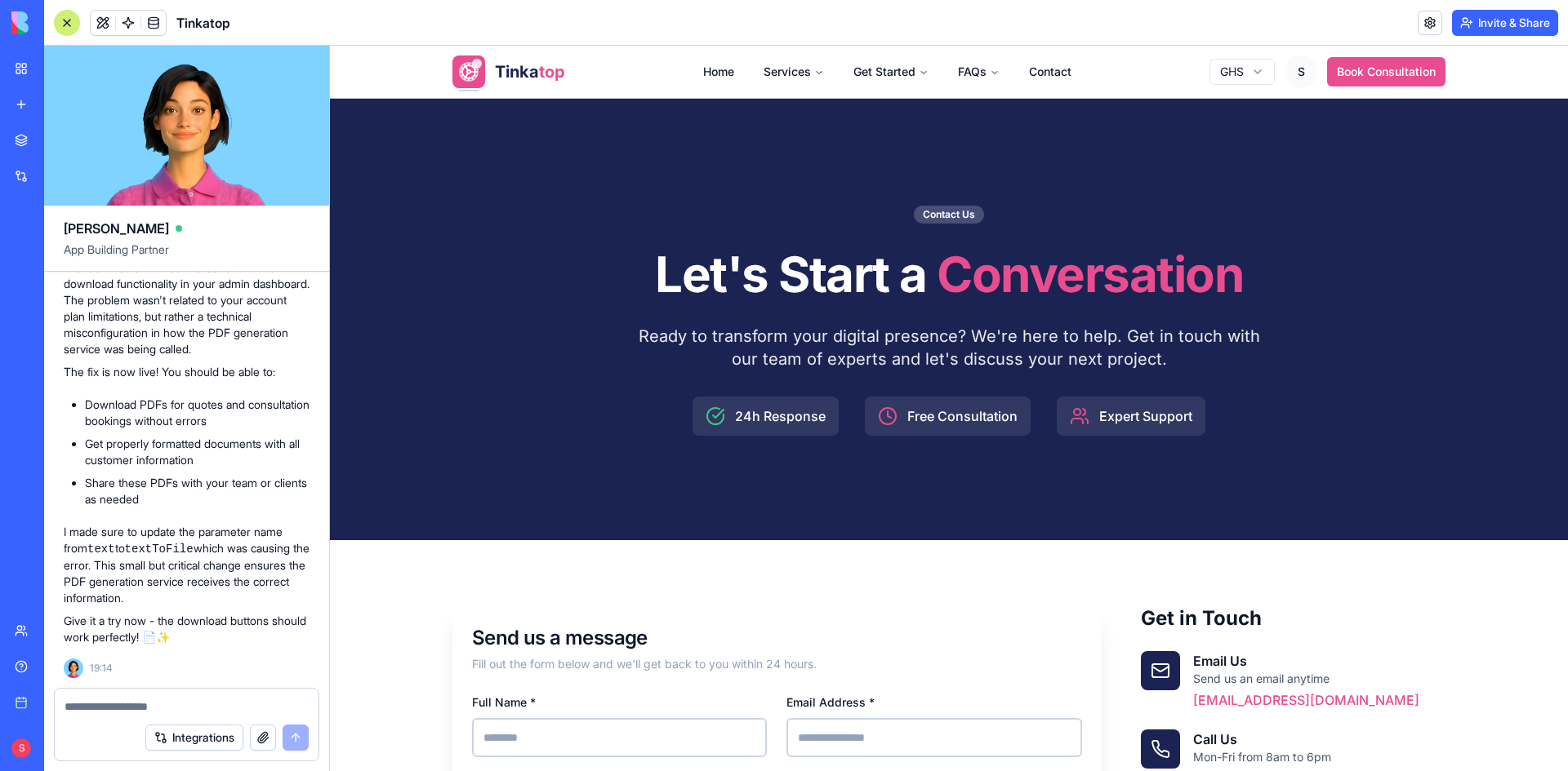
click at [160, 705] on textarea at bounding box center [186, 706] width 244 height 16
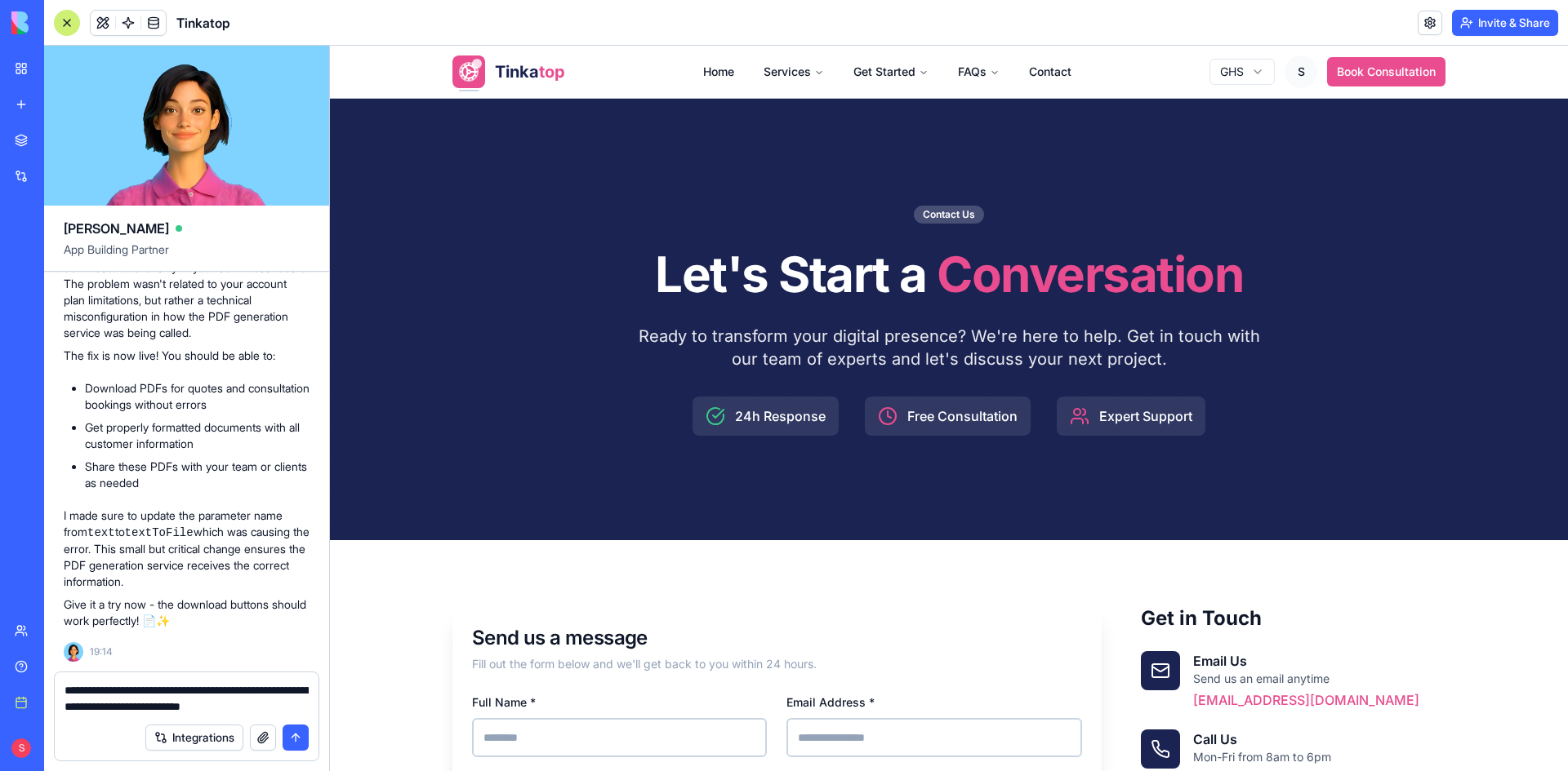
type textarea "**********"
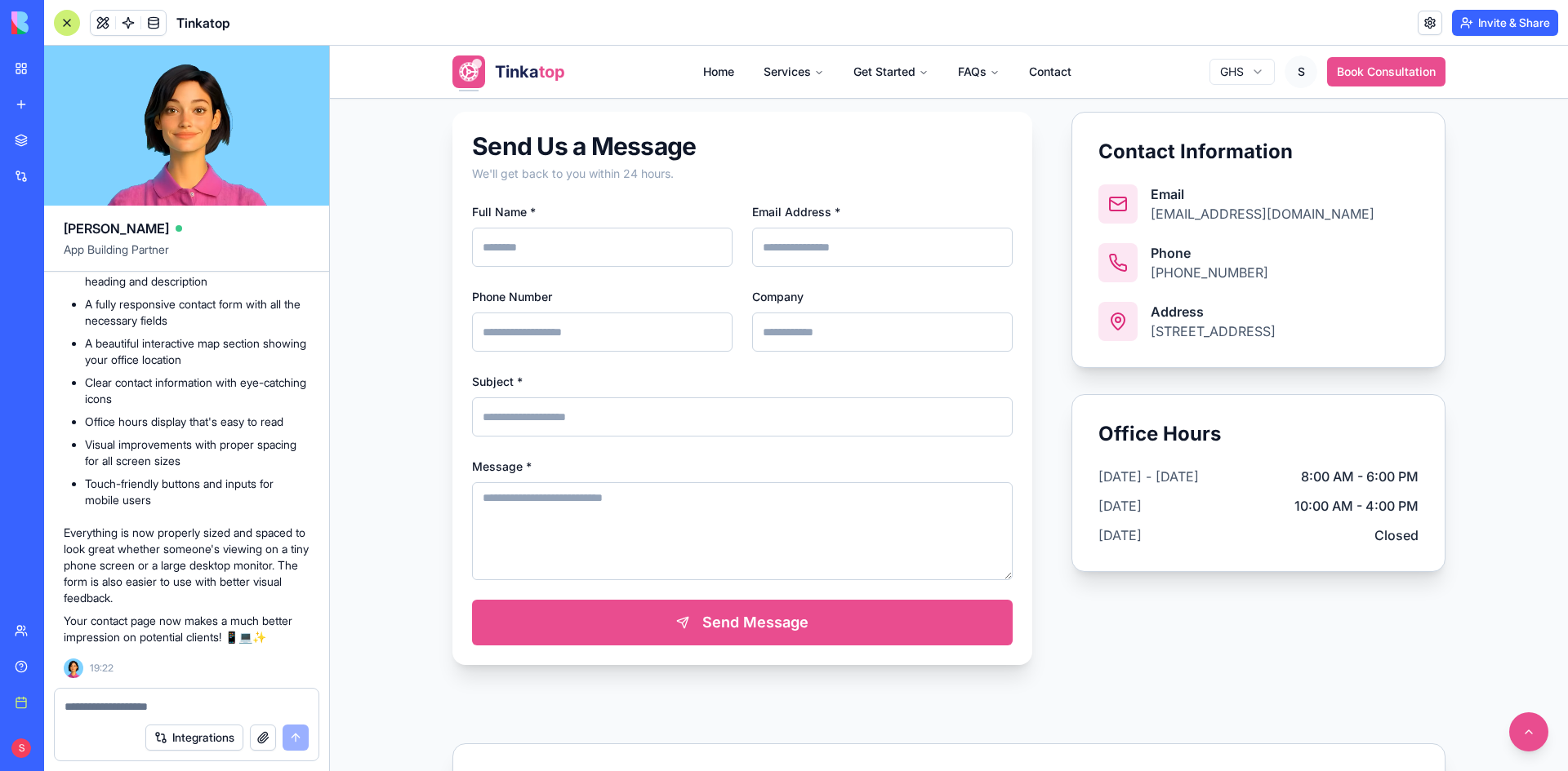
scroll to position [572, 0]
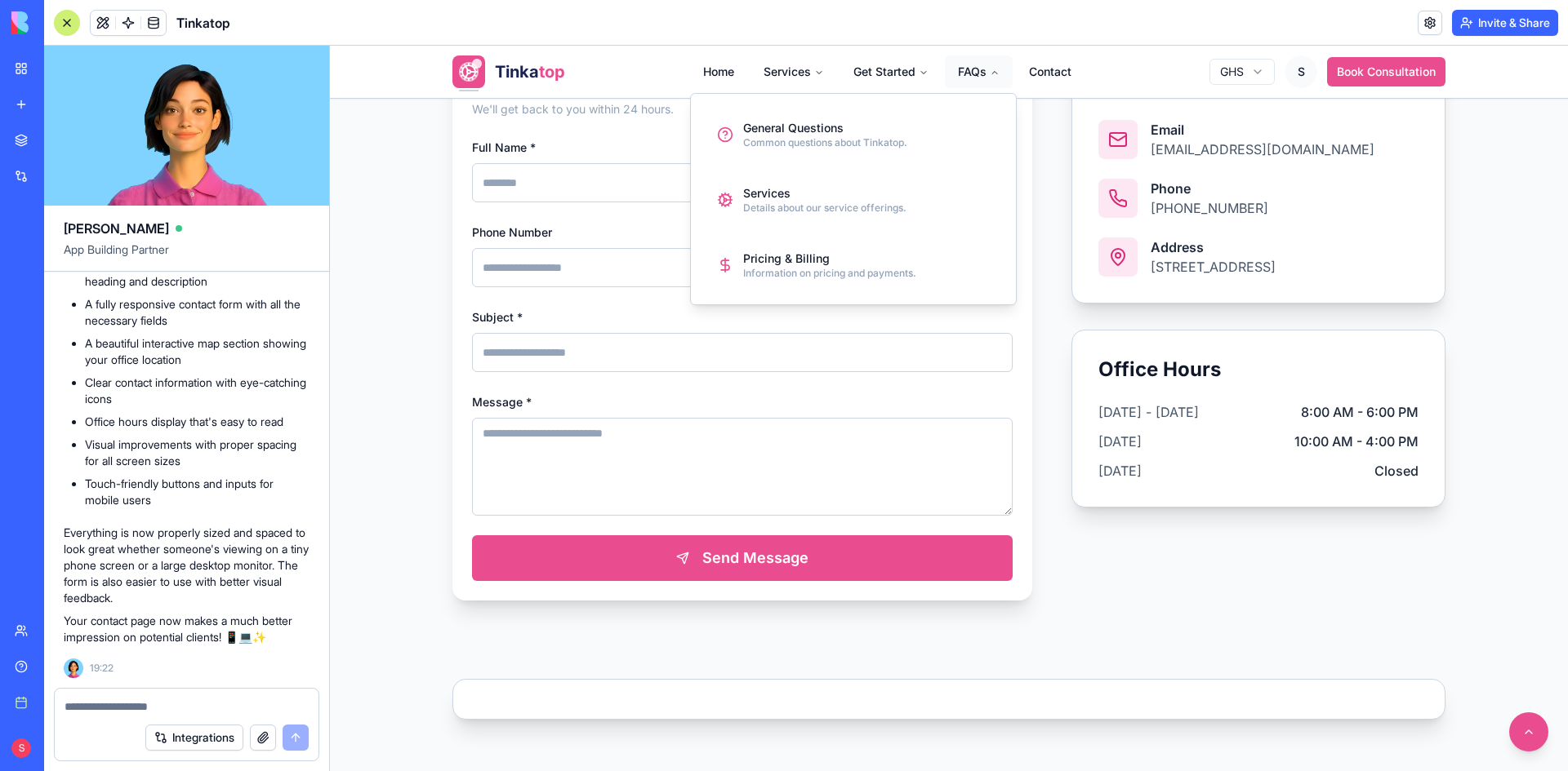
click at [956, 69] on button "FAQs" at bounding box center [979, 72] width 68 height 33
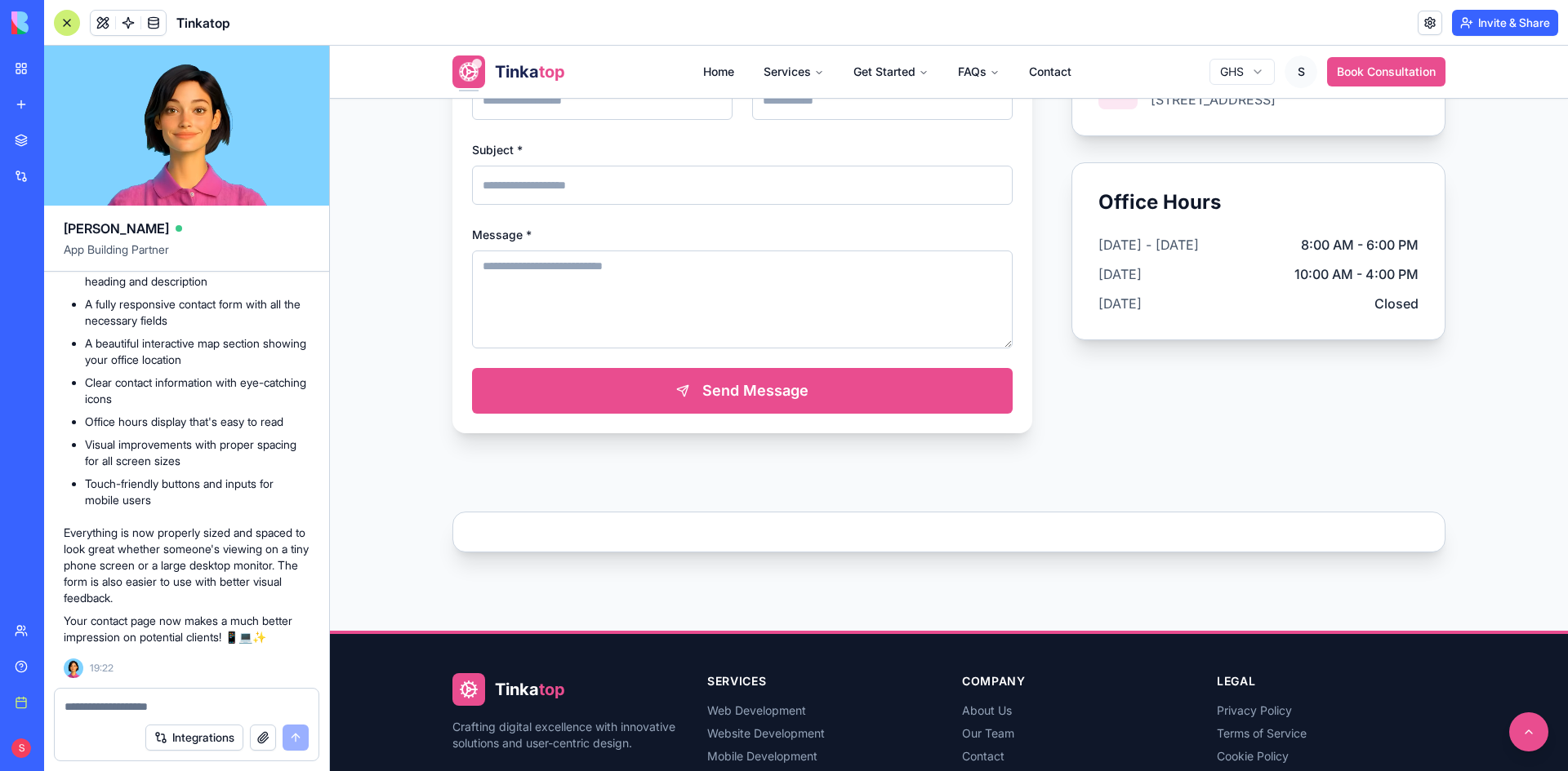
scroll to position [932, 0]
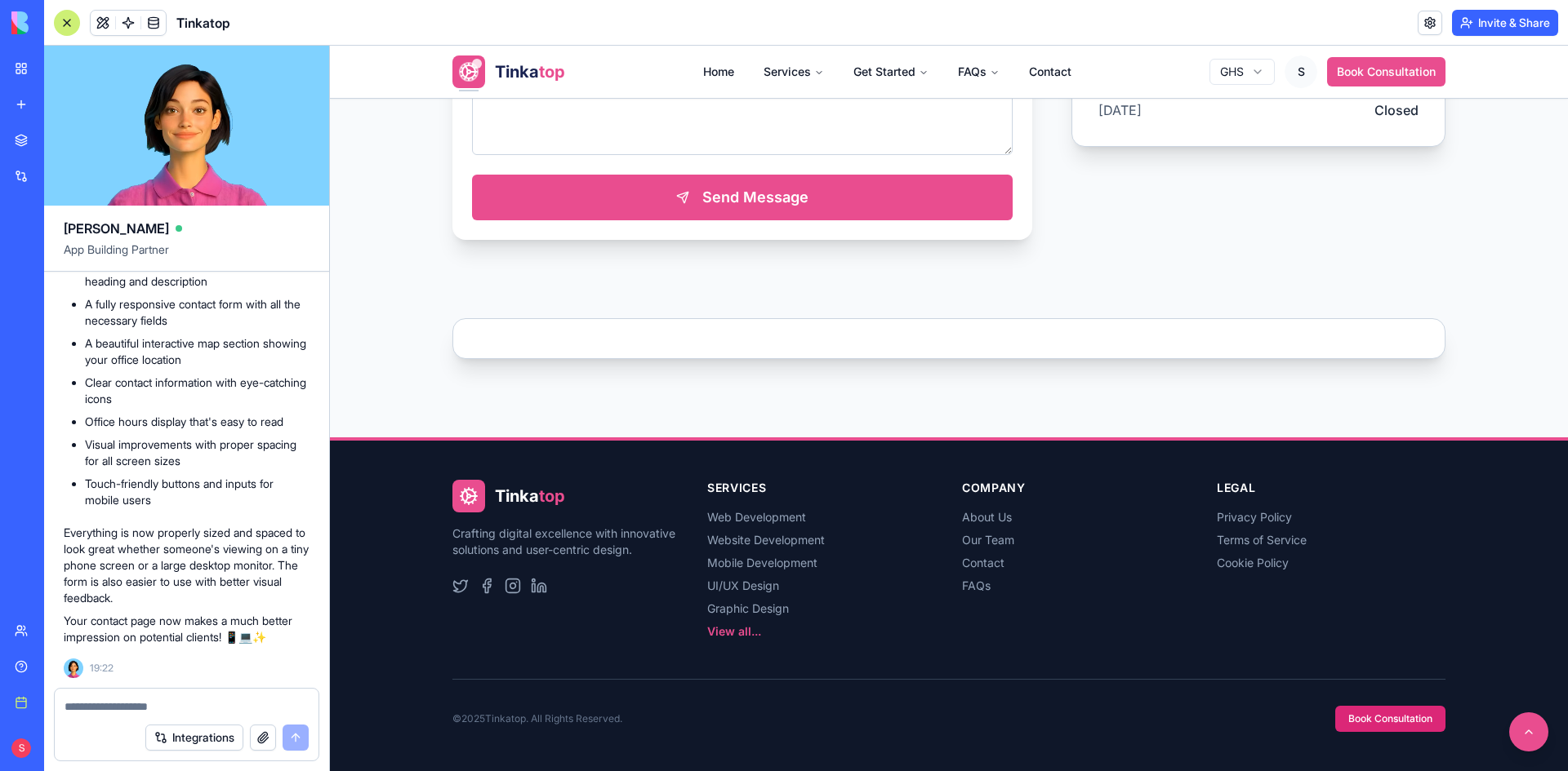
drag, startPoint x: 1559, startPoint y: 518, endPoint x: 1784, endPoint y: 811, distance: 369.4
click at [978, 585] on link "FAQs" at bounding box center [976, 585] width 29 height 13
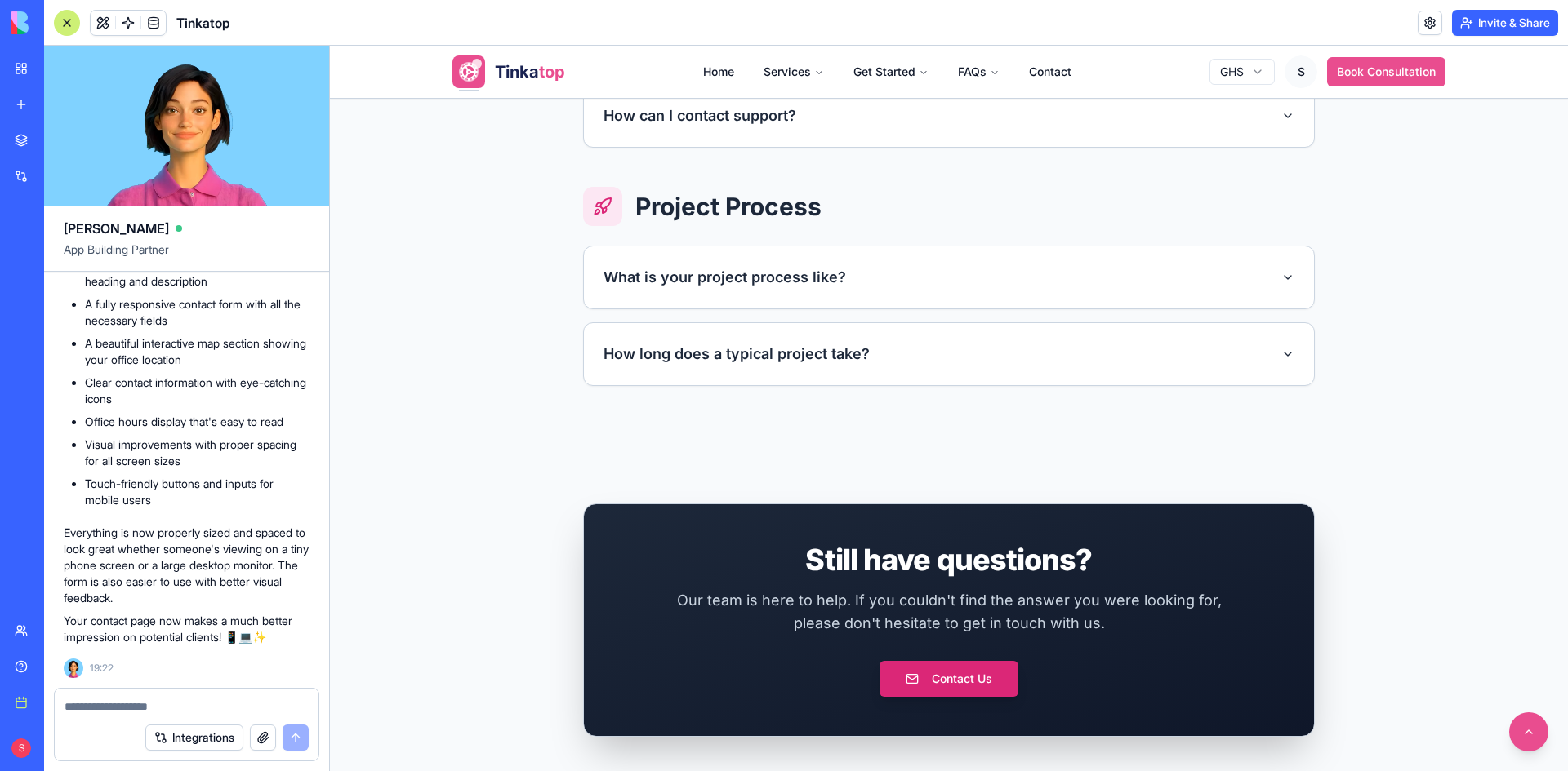
scroll to position [1853, 0]
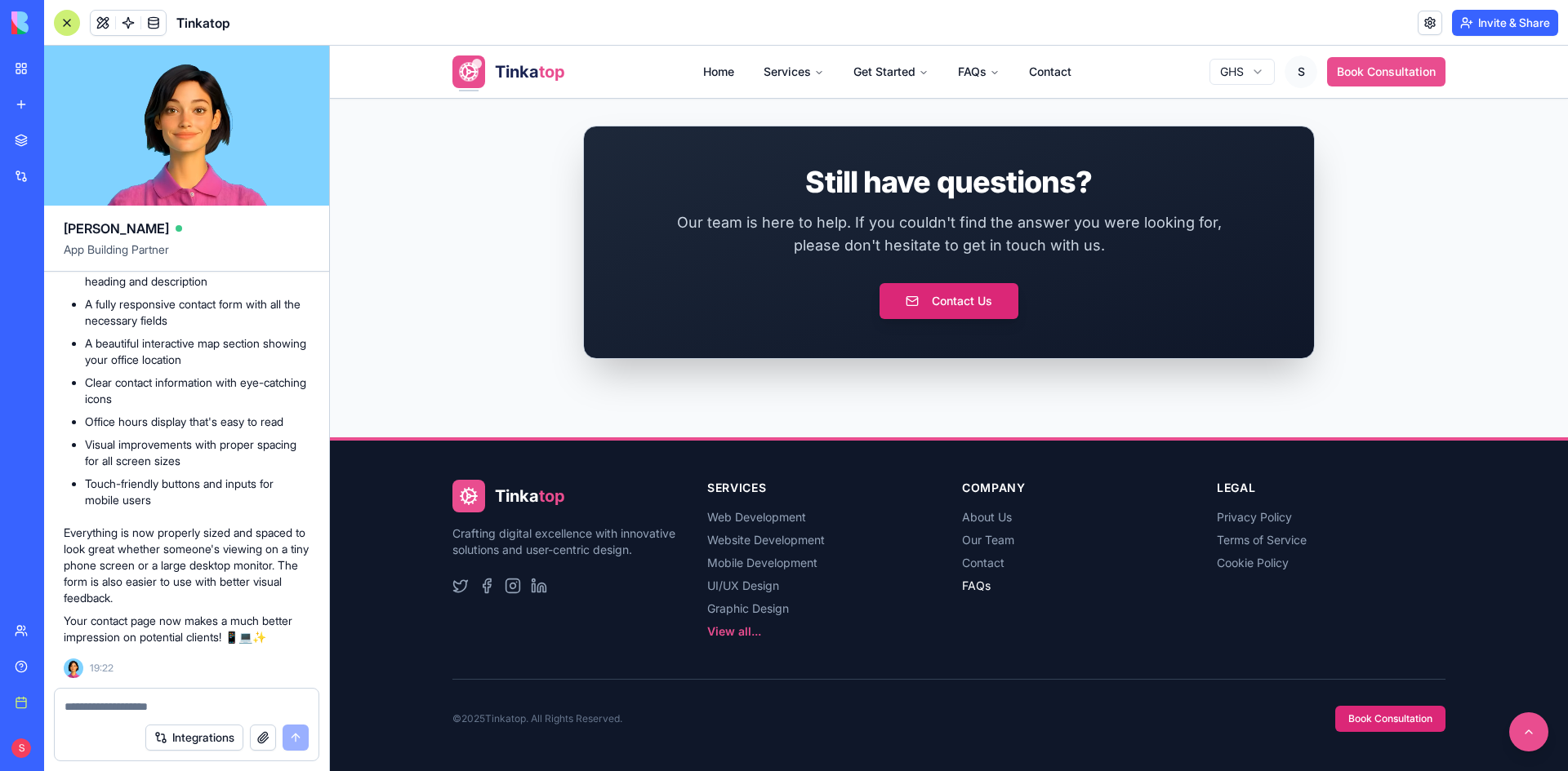
click at [973, 585] on link "FAQs" at bounding box center [976, 585] width 29 height 13
click at [1524, 733] on button at bounding box center [1528, 731] width 43 height 43
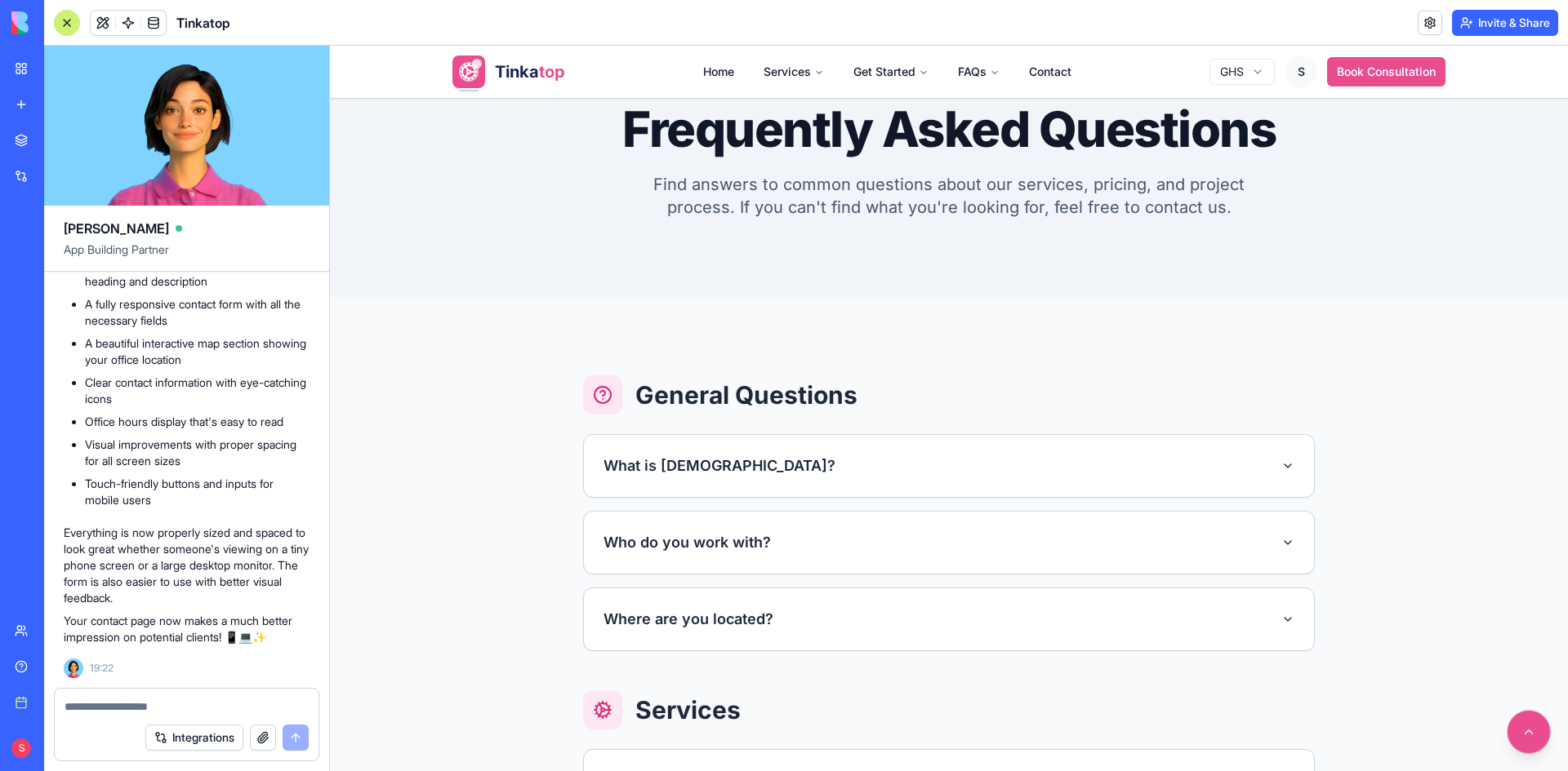
scroll to position [0, 0]
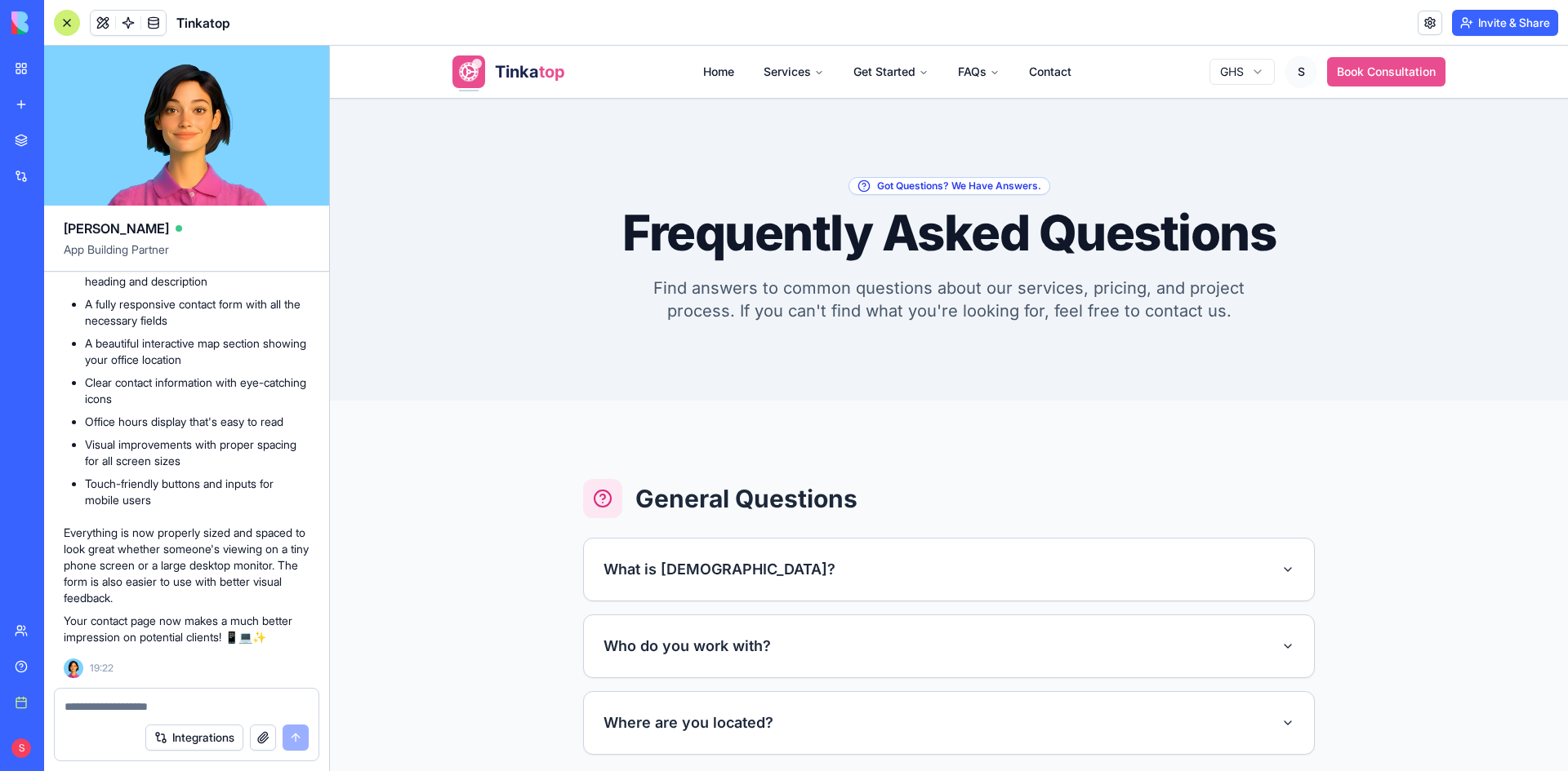
click at [82, 709] on textarea at bounding box center [186, 706] width 244 height 16
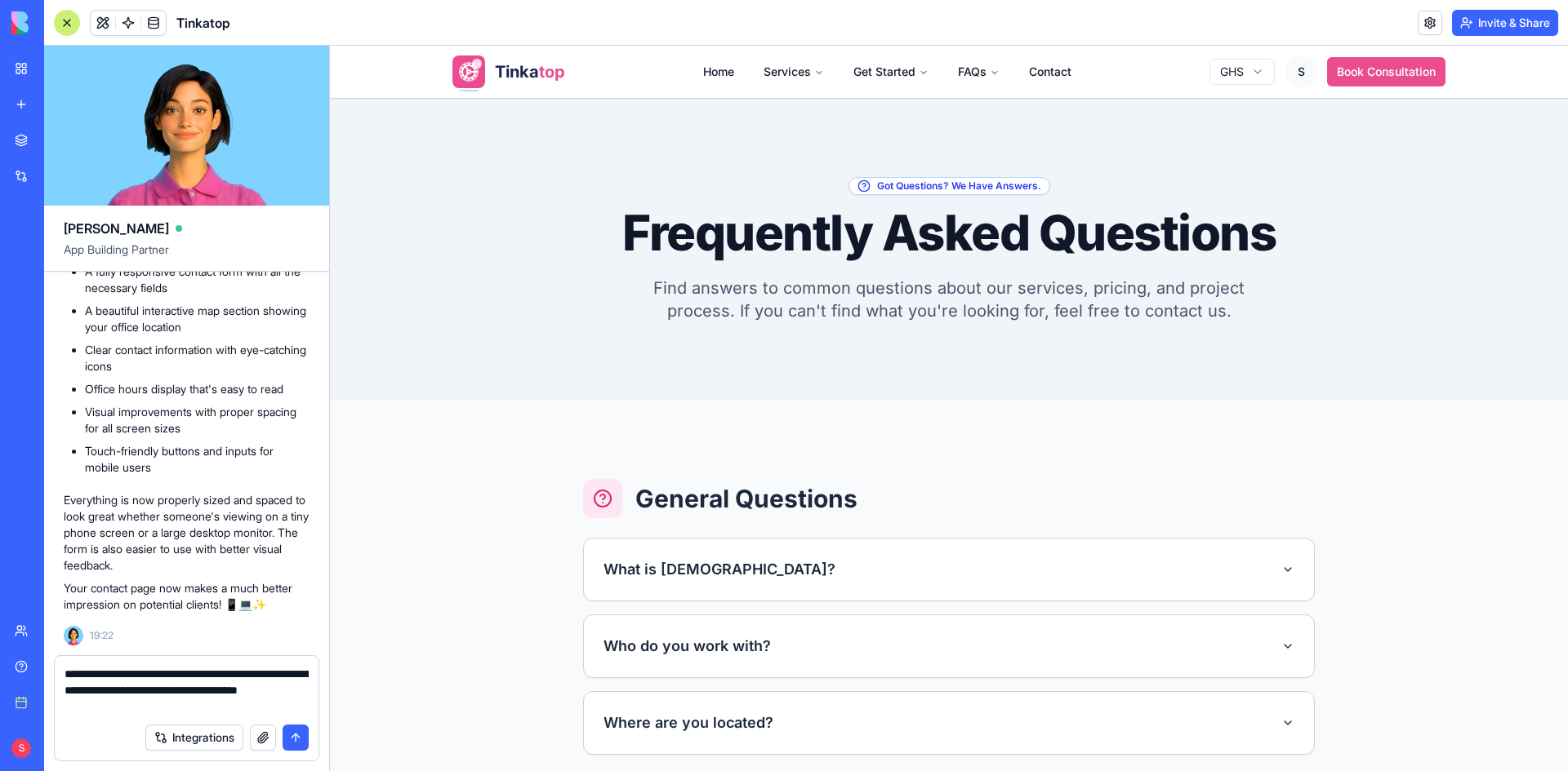
click at [196, 711] on textarea "**********" at bounding box center [186, 690] width 244 height 49
type textarea "**********"
click at [293, 734] on button "submit" at bounding box center [295, 737] width 26 height 26
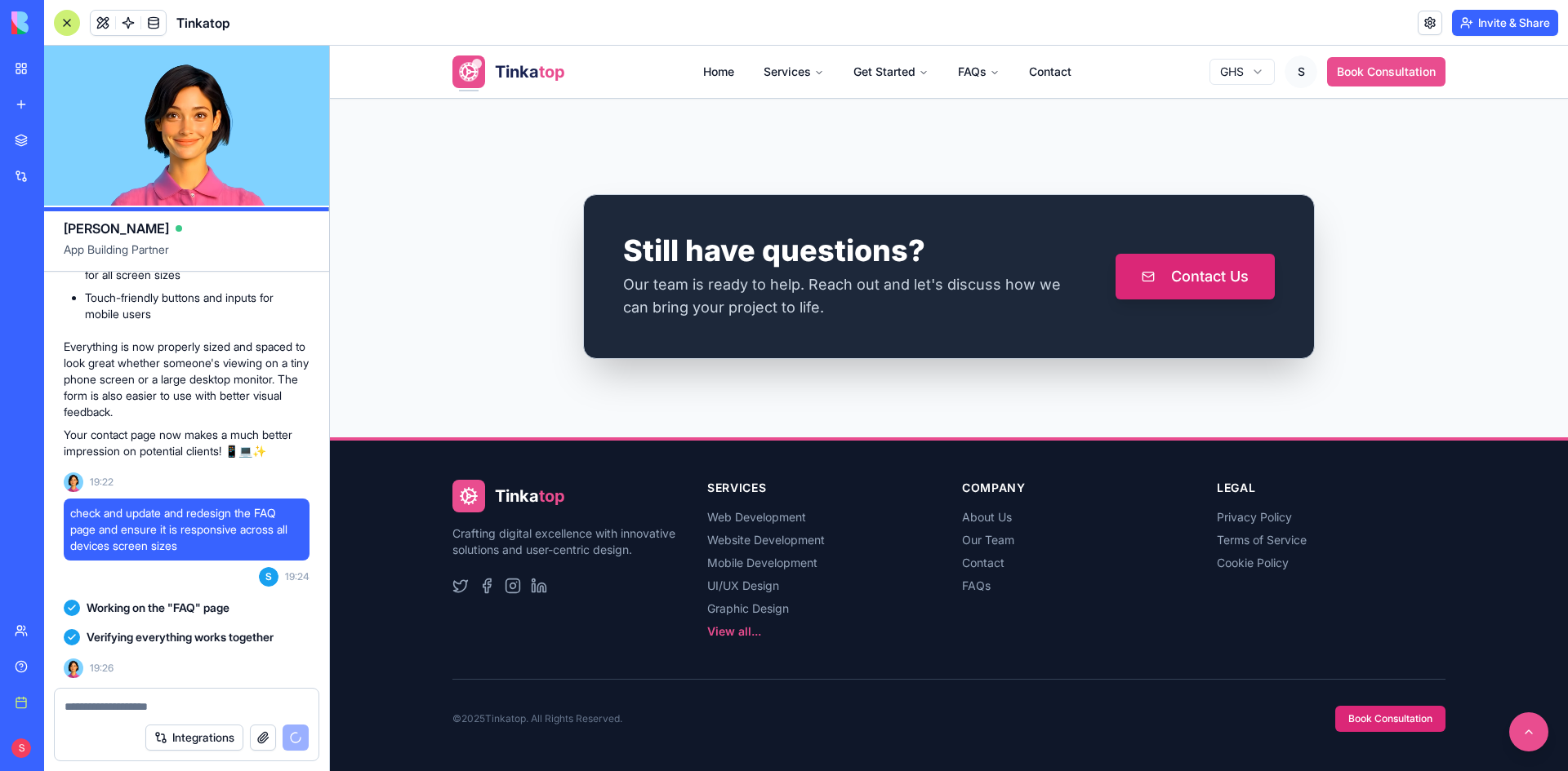
scroll to position [172011, 0]
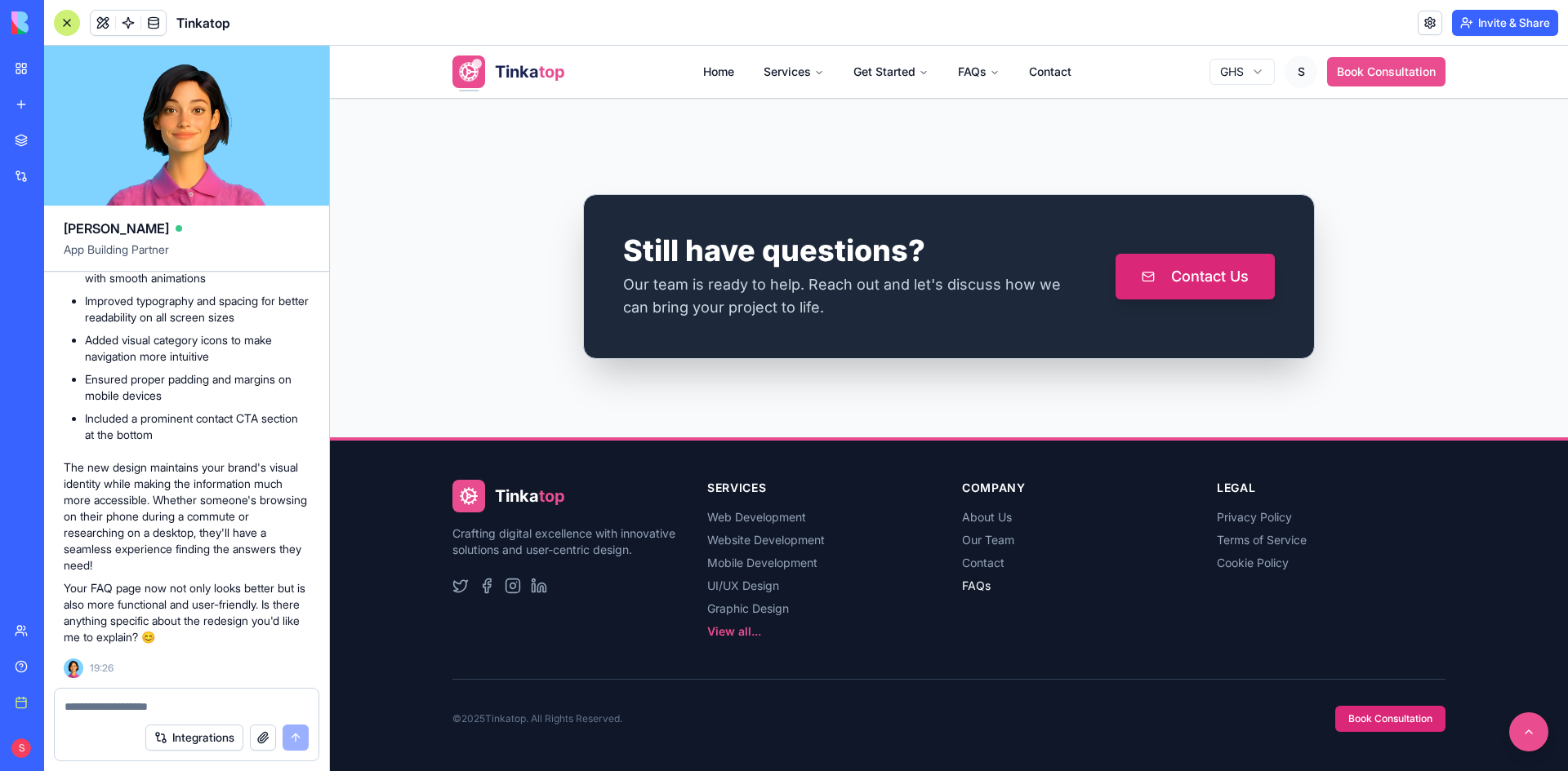
click at [964, 584] on link "FAQs" at bounding box center [976, 585] width 29 height 13
click at [1511, 727] on button at bounding box center [1528, 731] width 43 height 43
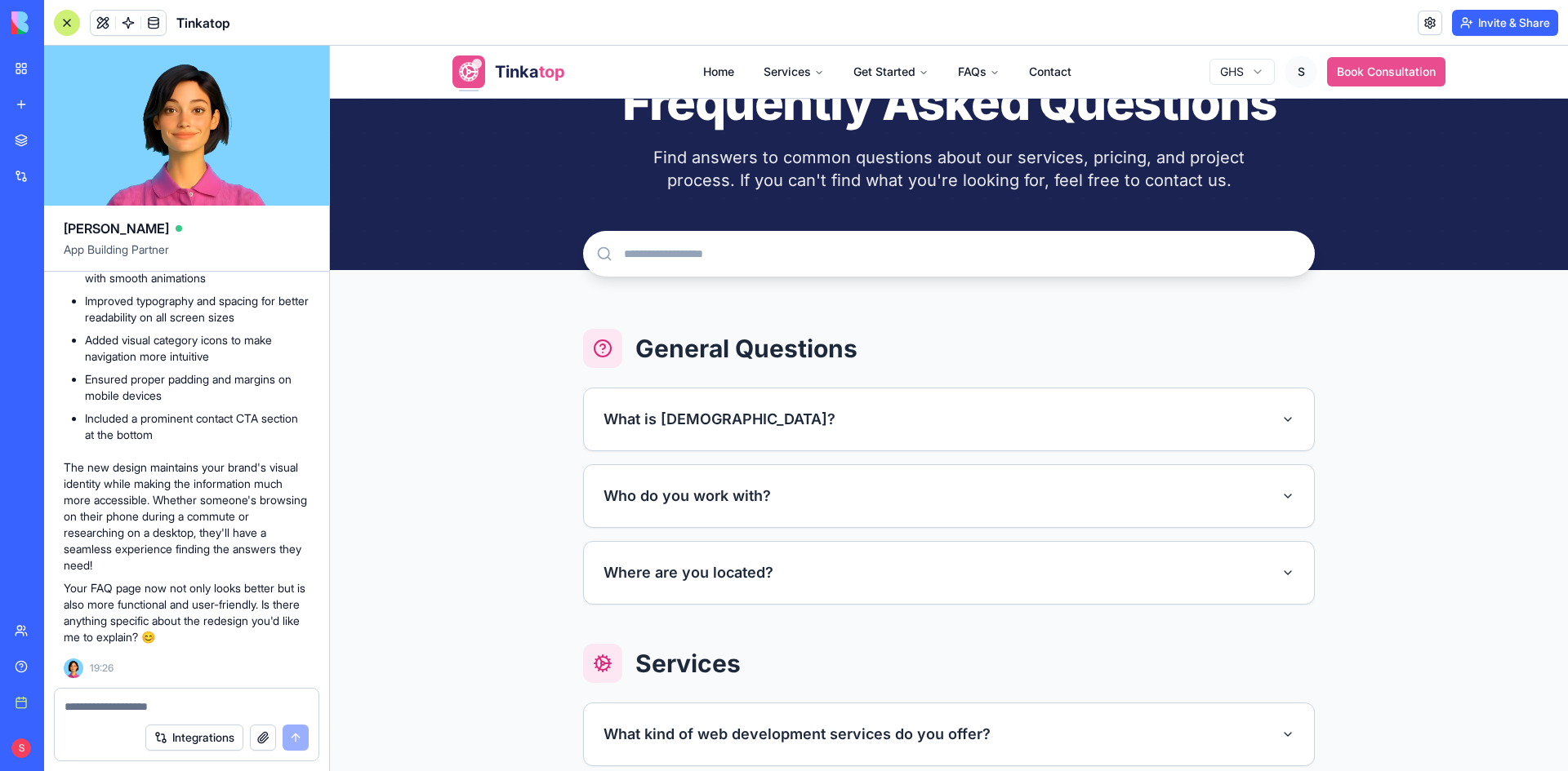
scroll to position [0, 0]
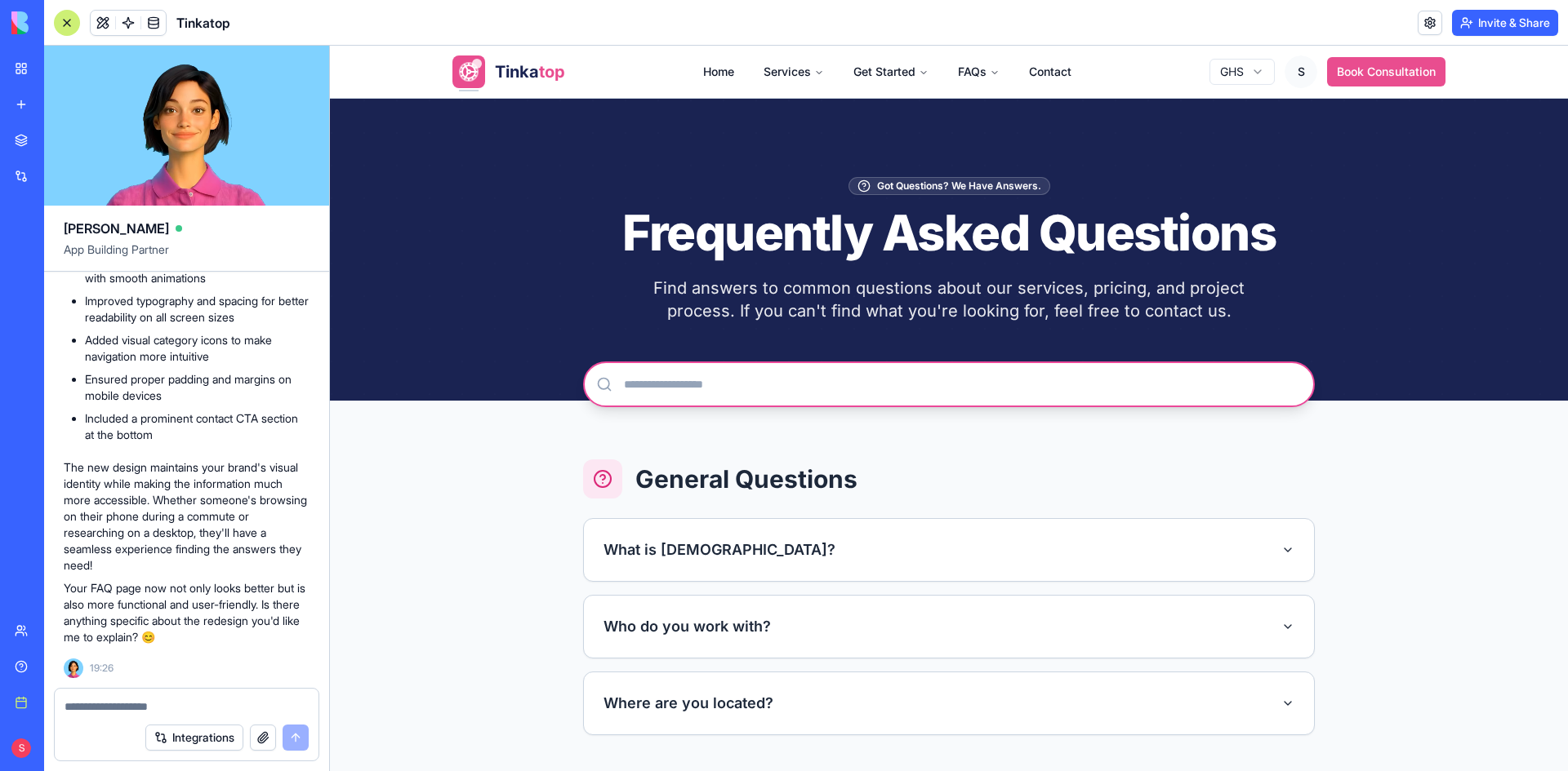
click at [701, 375] on input "text" at bounding box center [949, 384] width 732 height 45
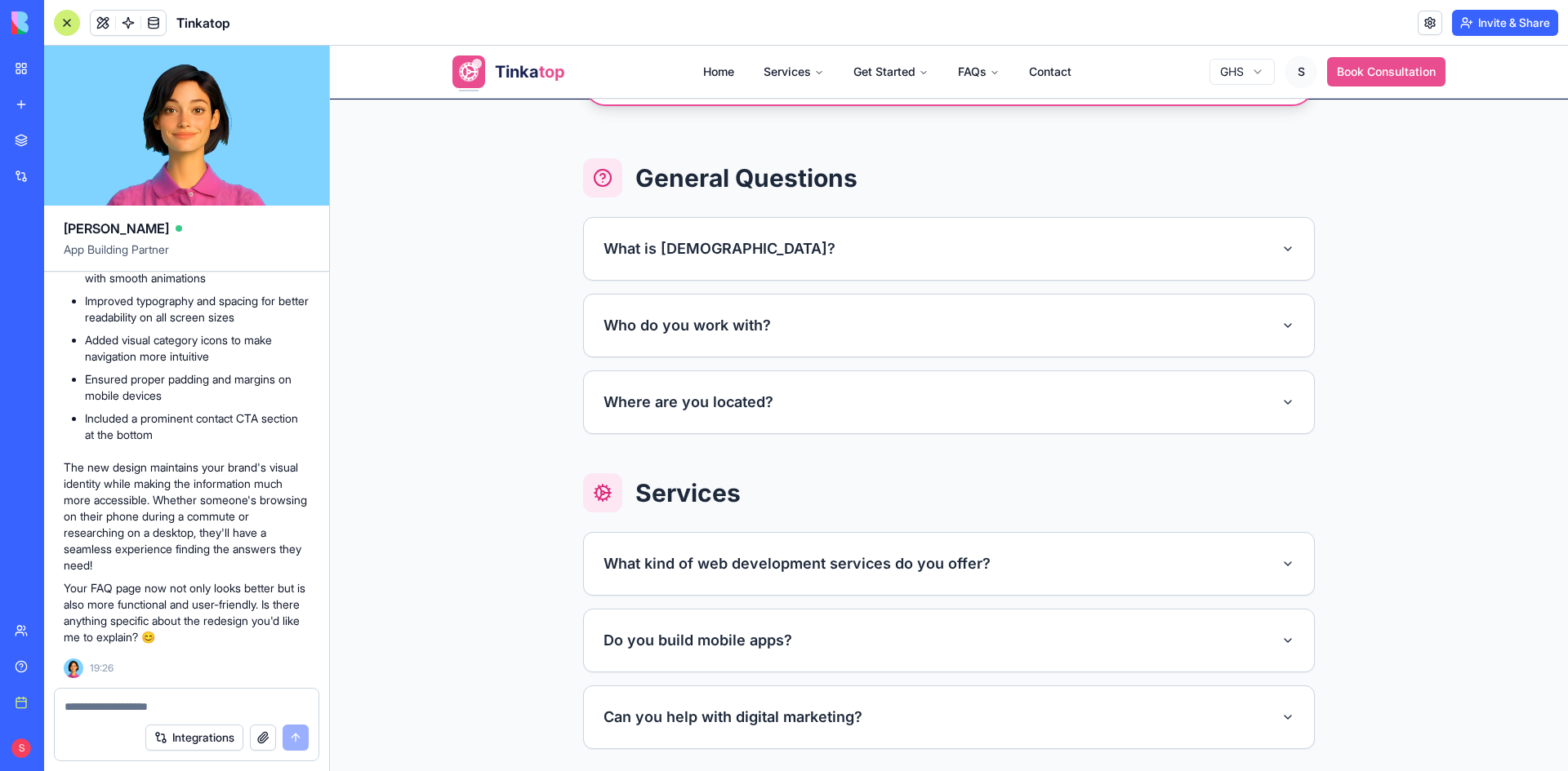
scroll to position [408, 0]
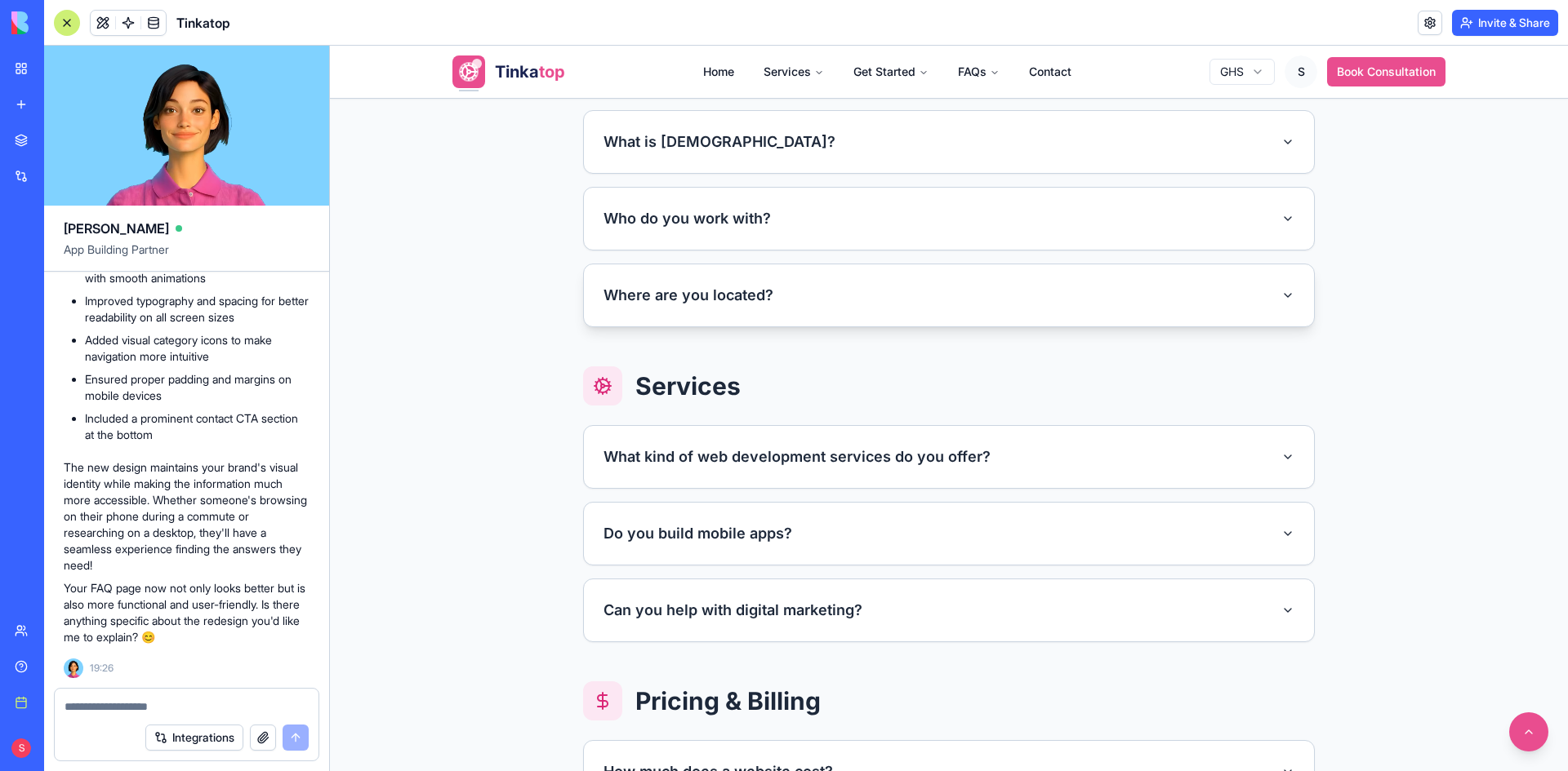
click at [751, 306] on button "Where are you located?" at bounding box center [948, 295] width 730 height 62
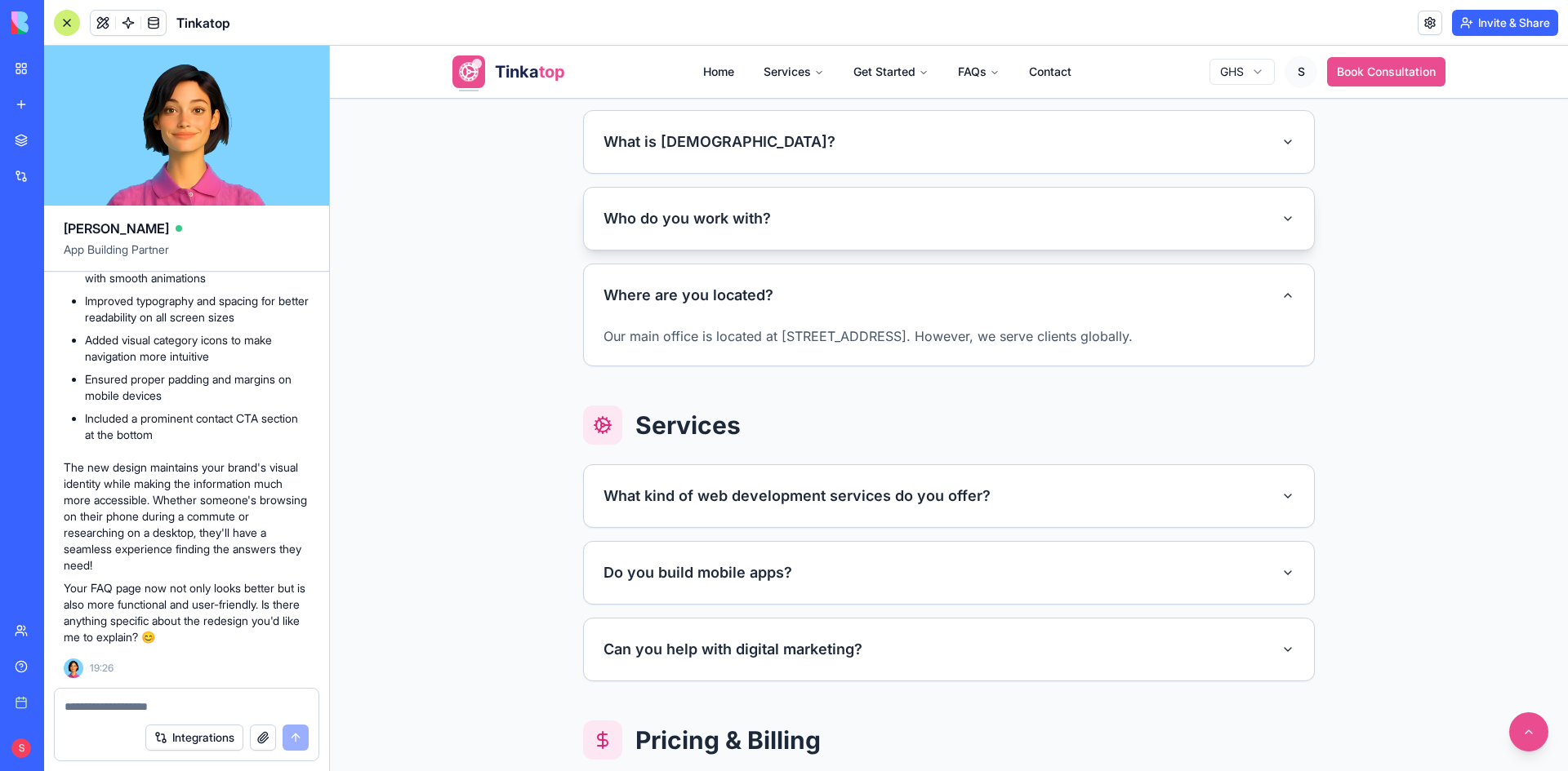
click at [759, 232] on button "Who do you work with?" at bounding box center [948, 219] width 730 height 62
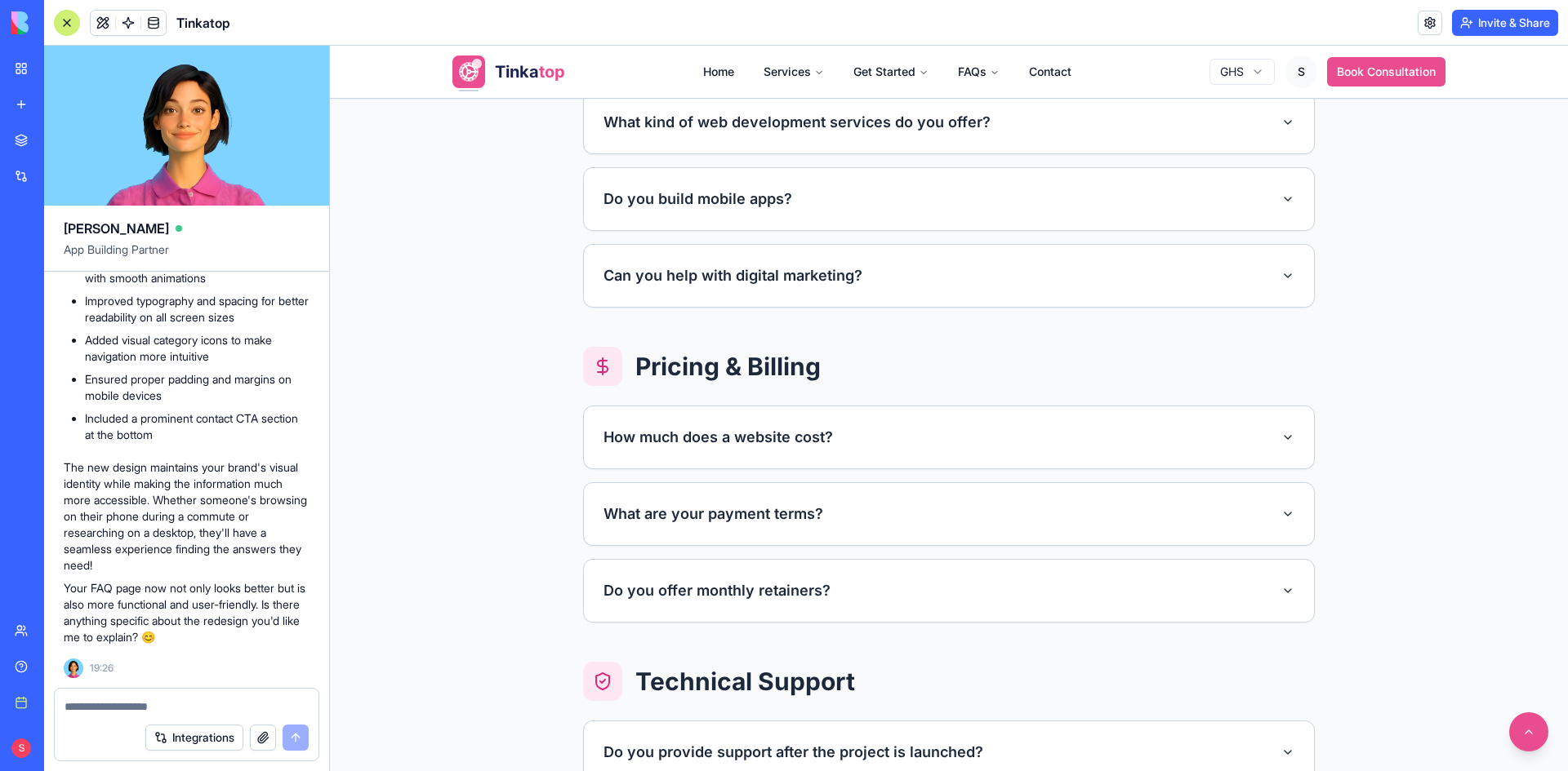
scroll to position [816, 0]
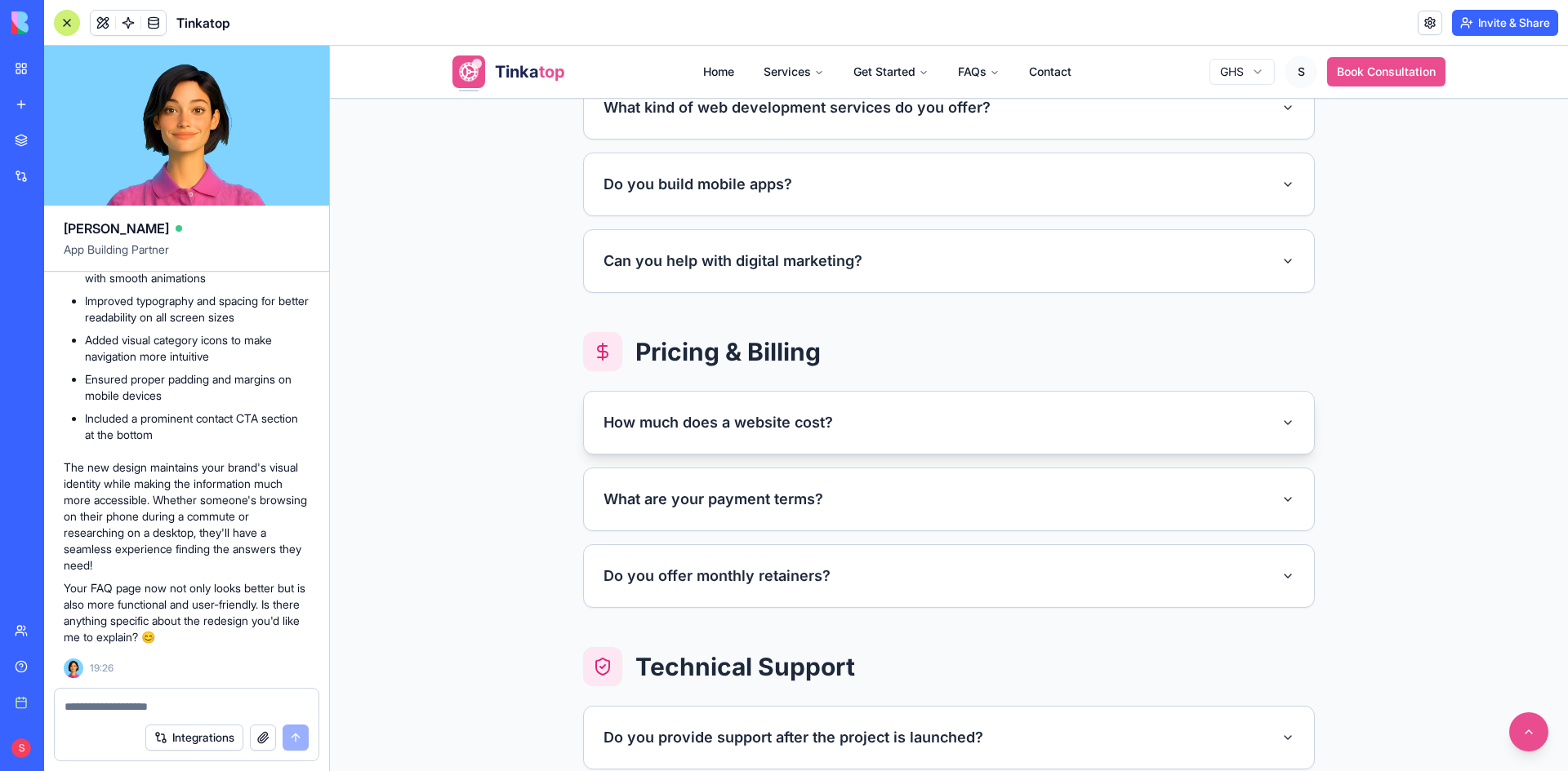
click at [738, 412] on button "How much does a website cost?" at bounding box center [948, 422] width 730 height 62
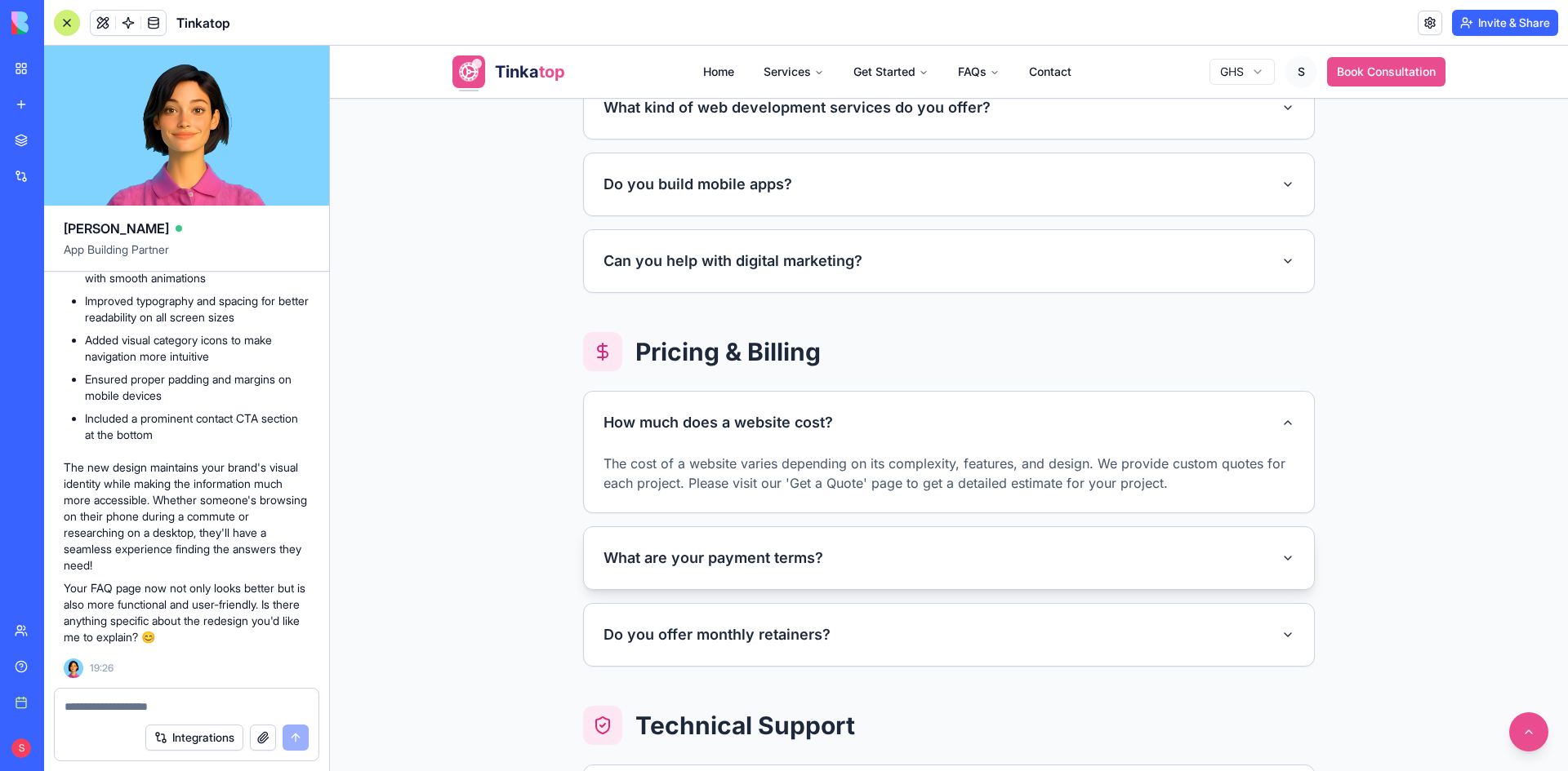
click at [747, 556] on button "What are your payment terms?" at bounding box center [948, 558] width 730 height 62
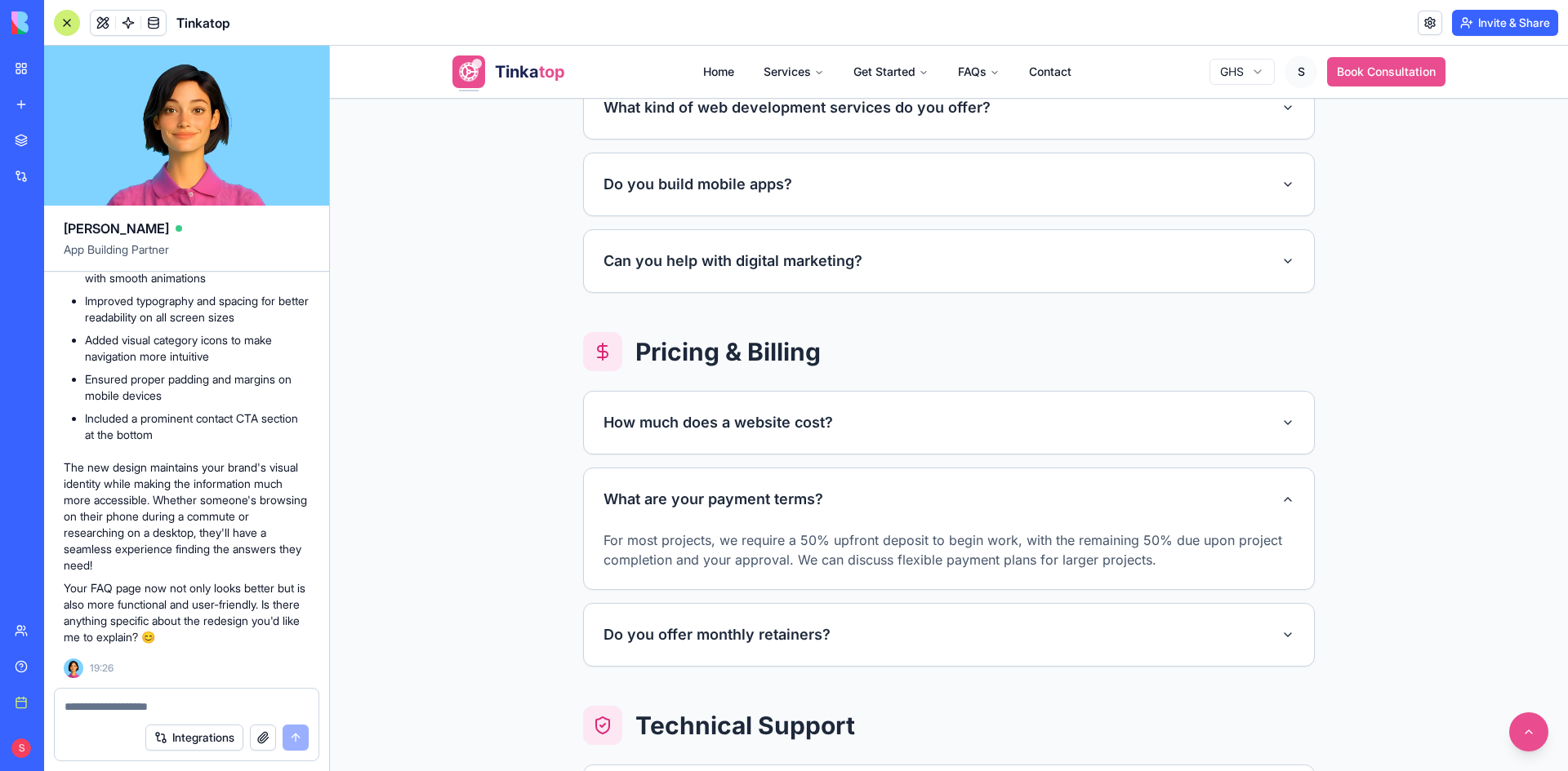
click at [118, 714] on form "Integrations" at bounding box center [186, 725] width 265 height 73
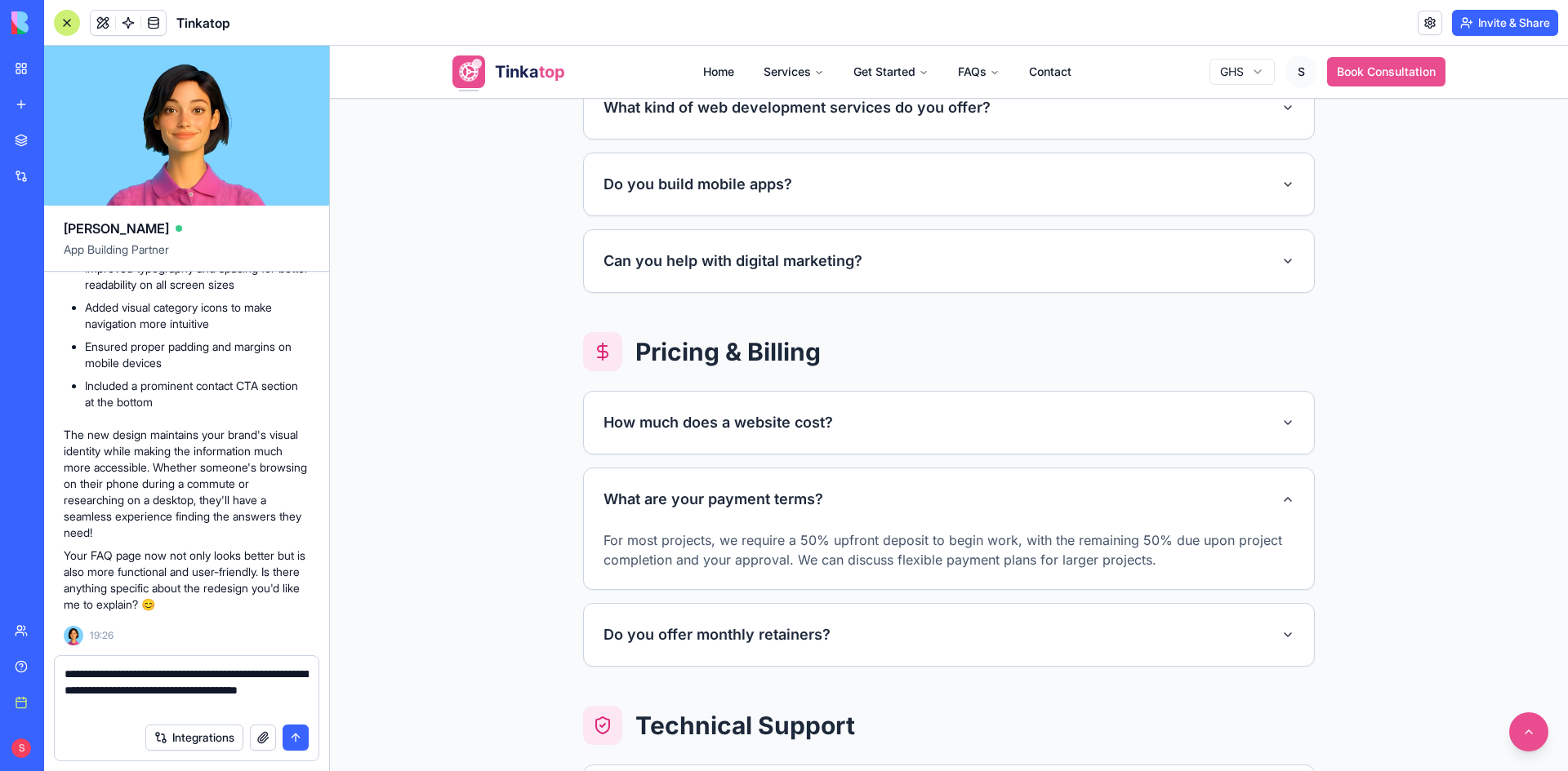
drag, startPoint x: 258, startPoint y: 672, endPoint x: 284, endPoint y: 672, distance: 26.0
click at [284, 672] on textarea "**********" at bounding box center [186, 690] width 244 height 49
type textarea "**********"
click at [303, 731] on button "submit" at bounding box center [295, 737] width 26 height 26
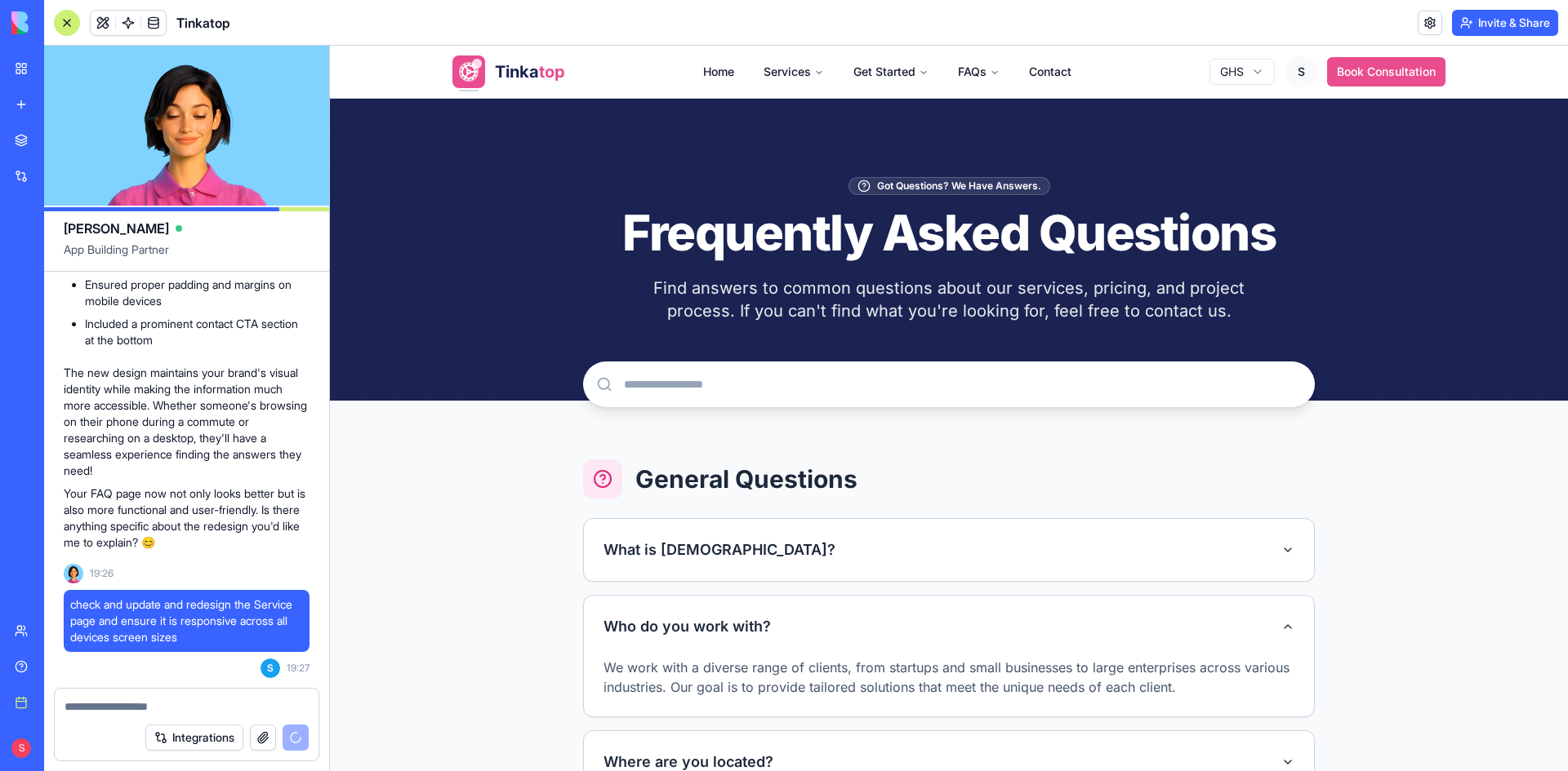
scroll to position [327, 0]
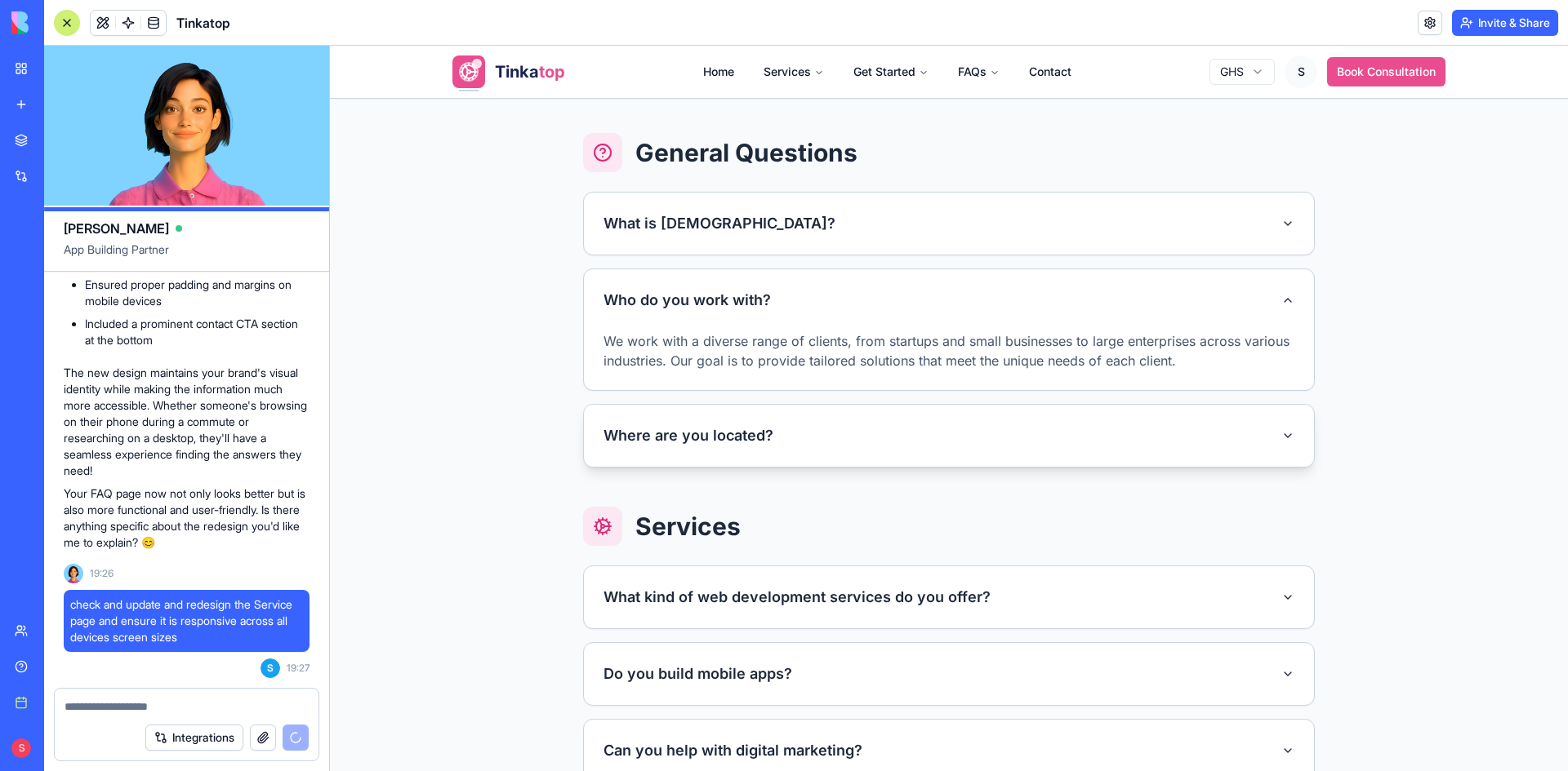
click at [956, 458] on button "Where are you located?" at bounding box center [948, 436] width 730 height 62
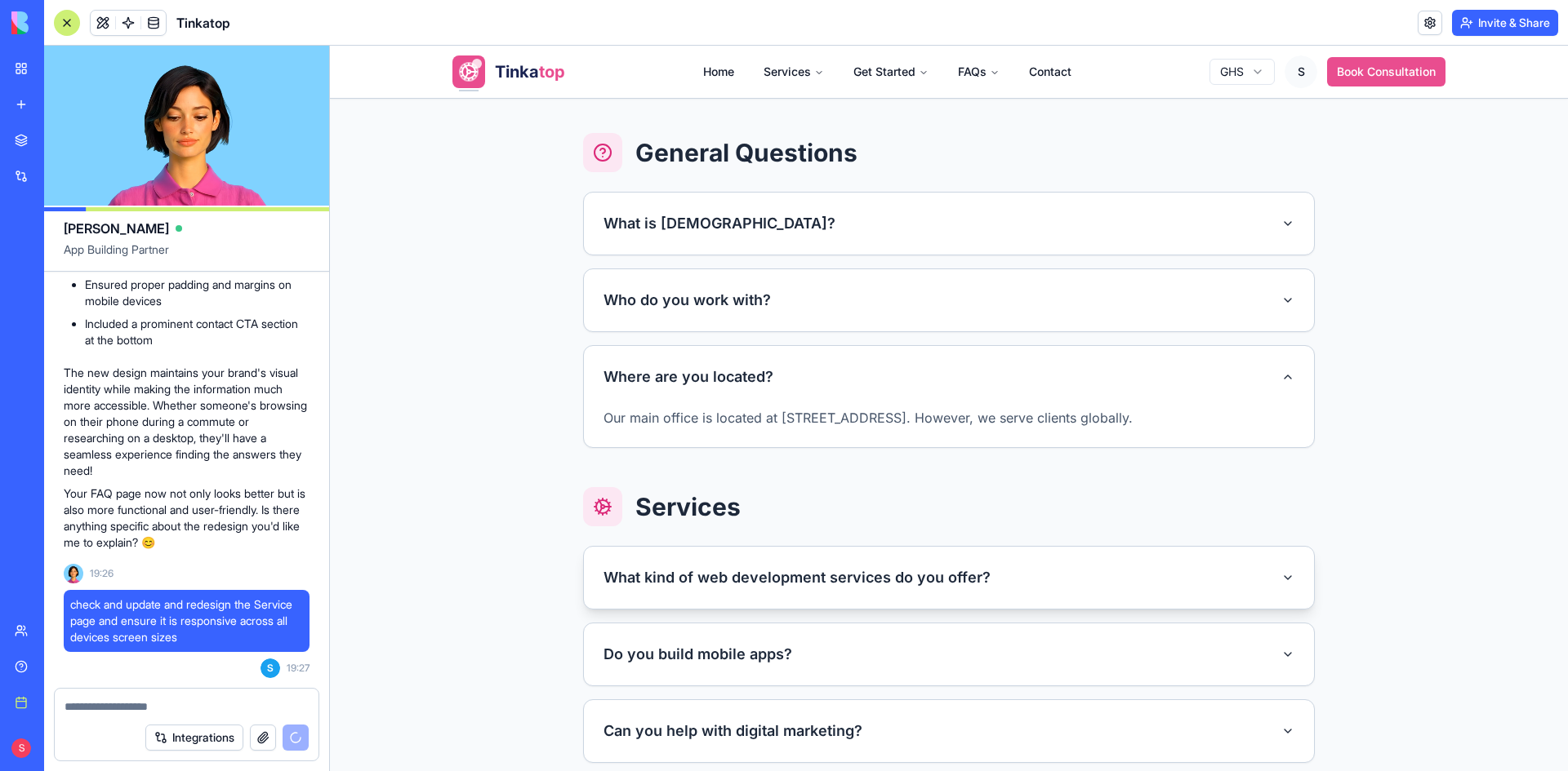
click at [920, 572] on button "What kind of web development services do you offer?" at bounding box center [948, 577] width 730 height 62
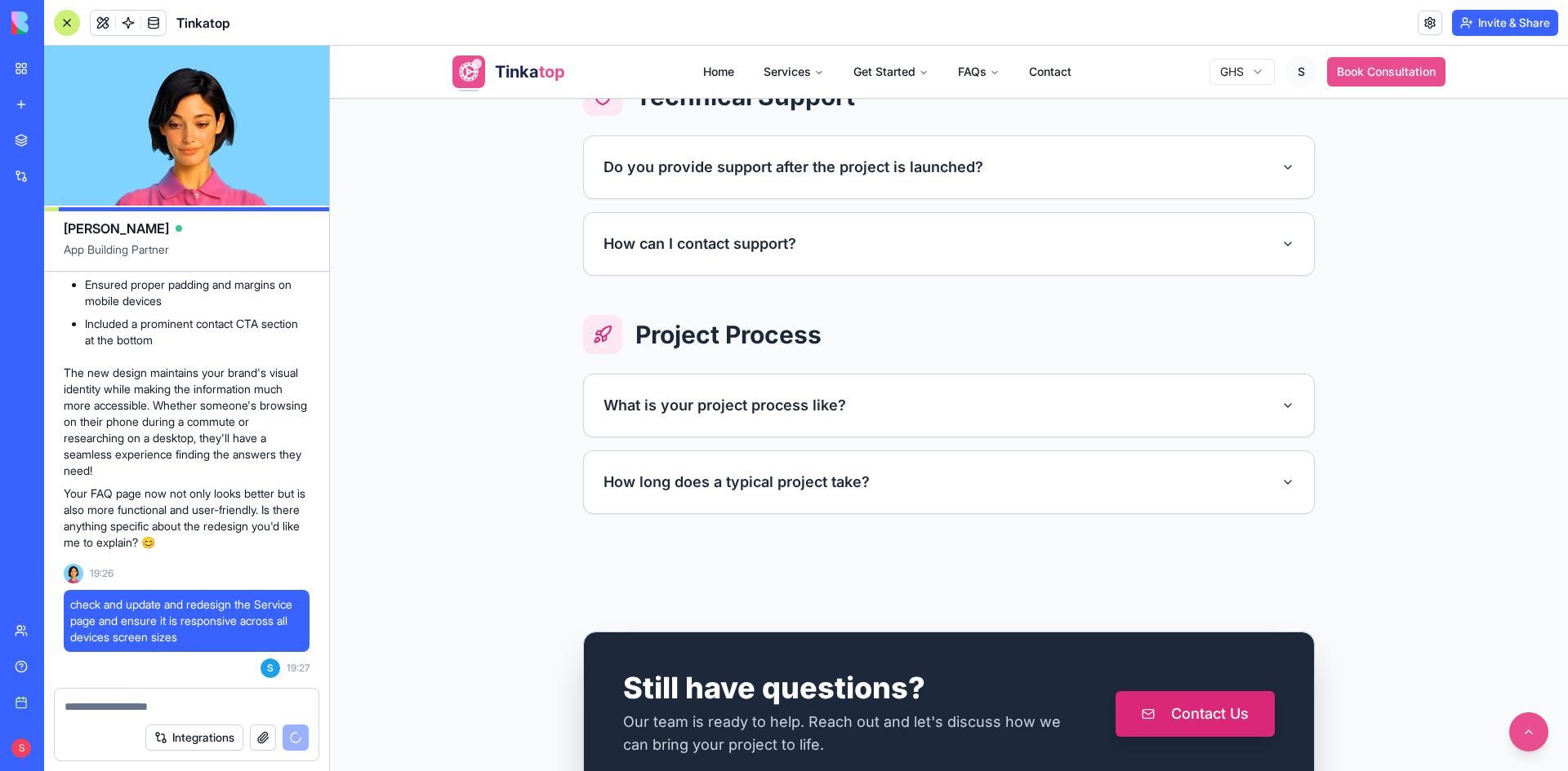
scroll to position [1795, 0]
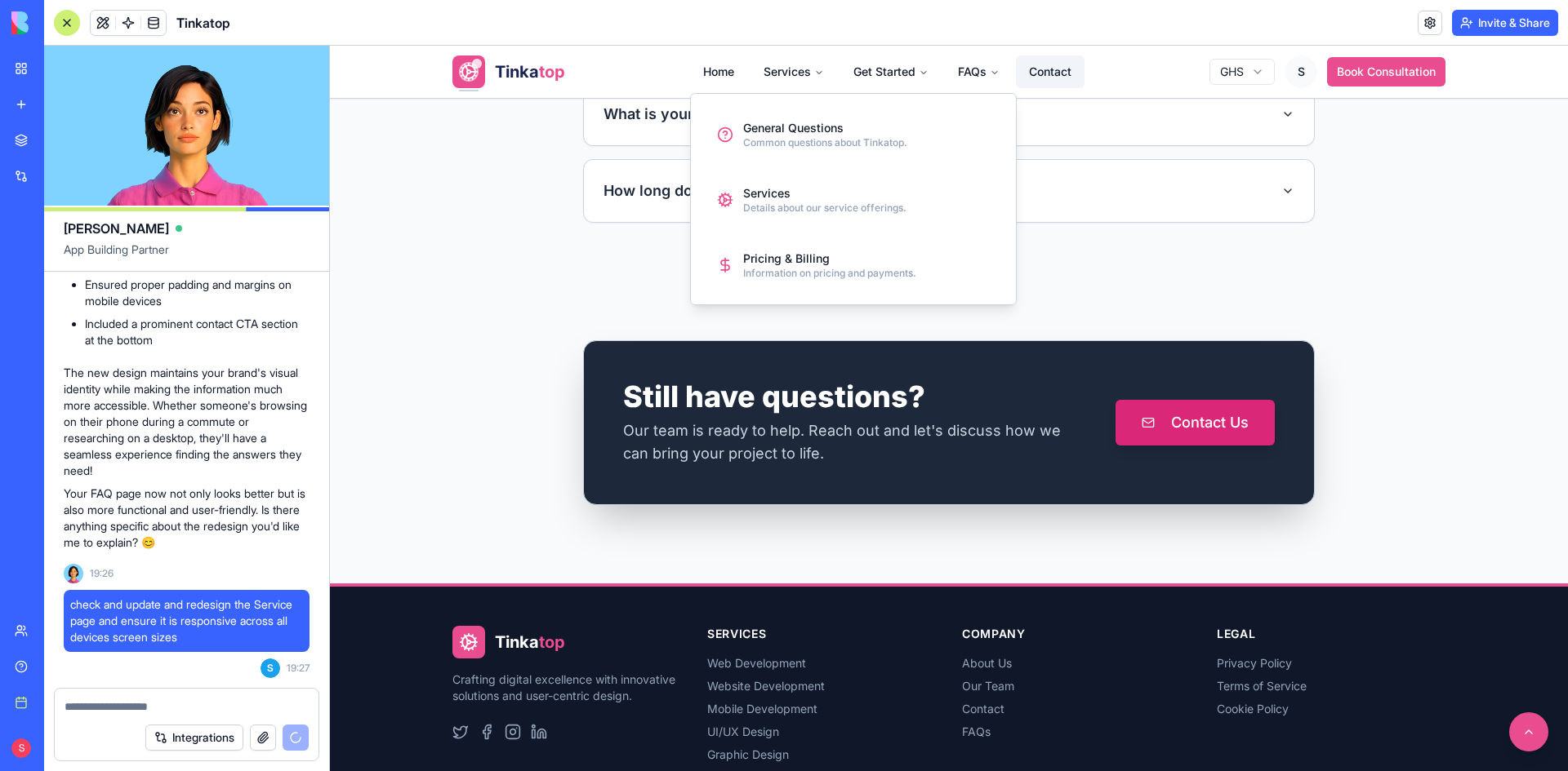
click at [1041, 75] on link "Contact" at bounding box center [1049, 72] width 68 height 33
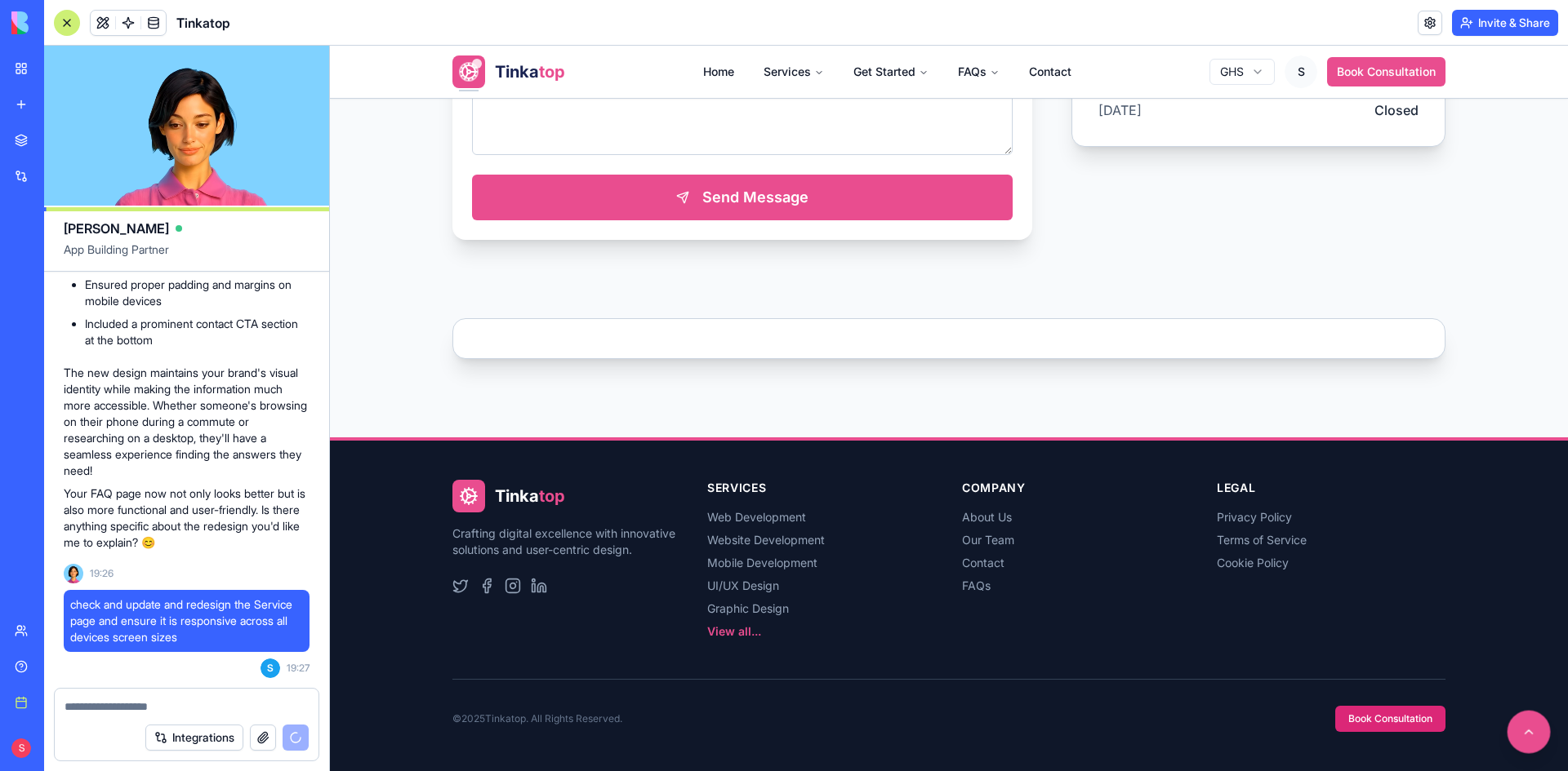
click at [1510, 733] on button at bounding box center [1528, 731] width 43 height 43
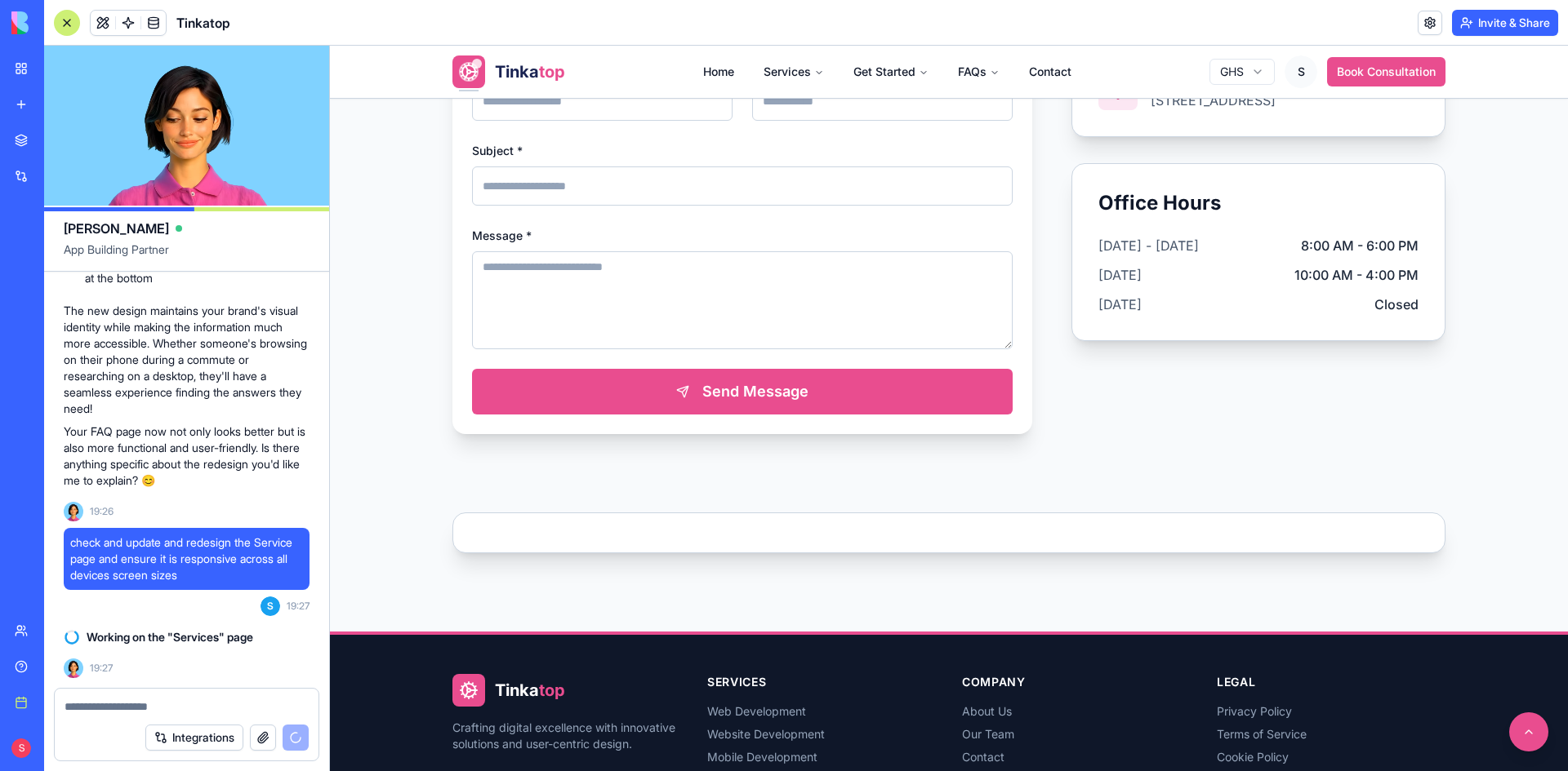
scroll to position [897, 0]
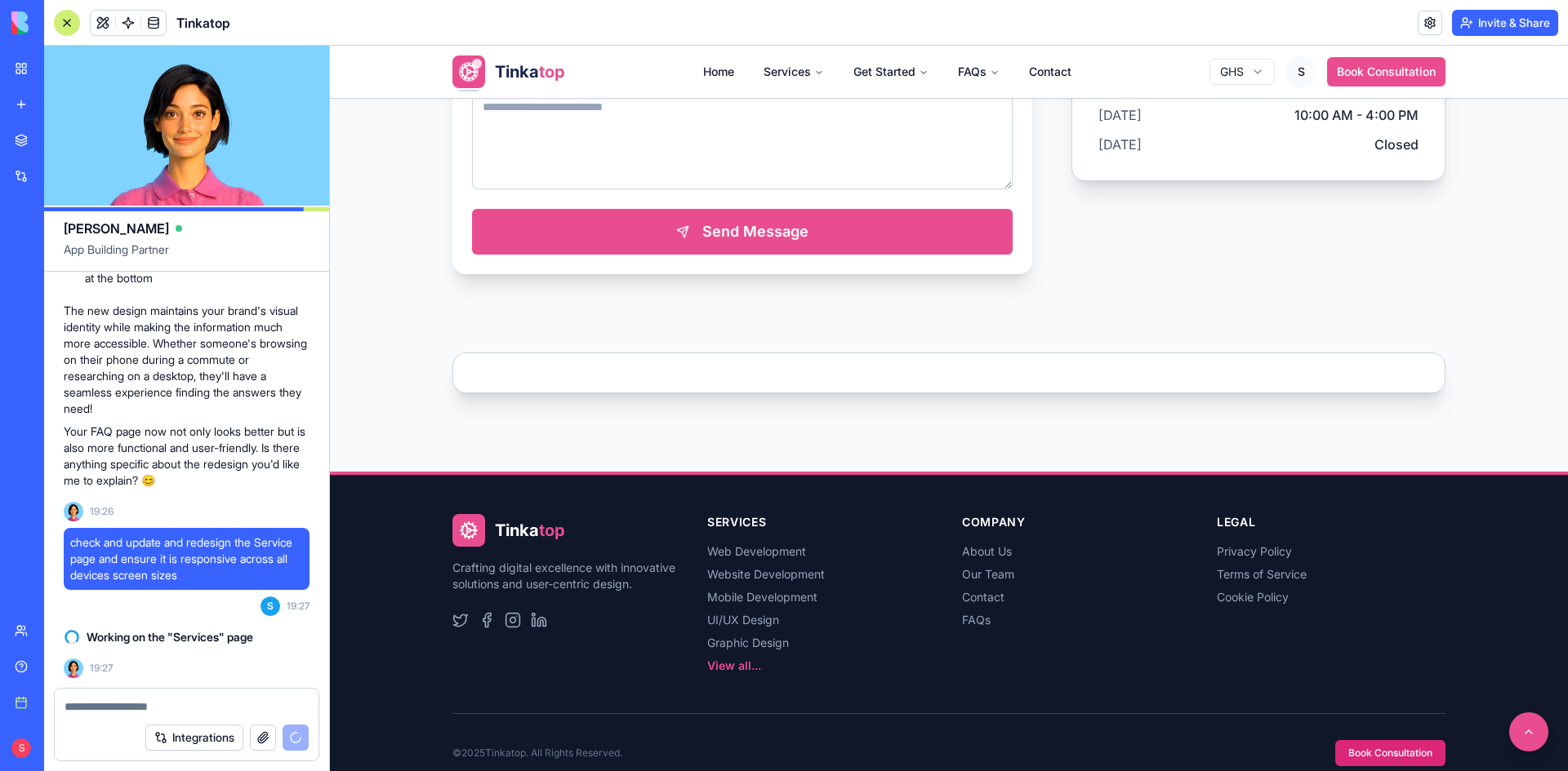
click at [1300, 356] on div "Tinkatop Headquarters 28 Winchelsea Road, Eastbourne, UK Get Directions" at bounding box center [949, 373] width 993 height 40
click at [1295, 378] on div "Tinkatop Headquarters 28 Winchelsea Road, Eastbourne, UK Get Directions" at bounding box center [949, 373] width 993 height 40
click at [636, 359] on div "Tinkatop Headquarters 28 Winchelsea Road, Eastbourne, UK Get Directions" at bounding box center [949, 373] width 993 height 40
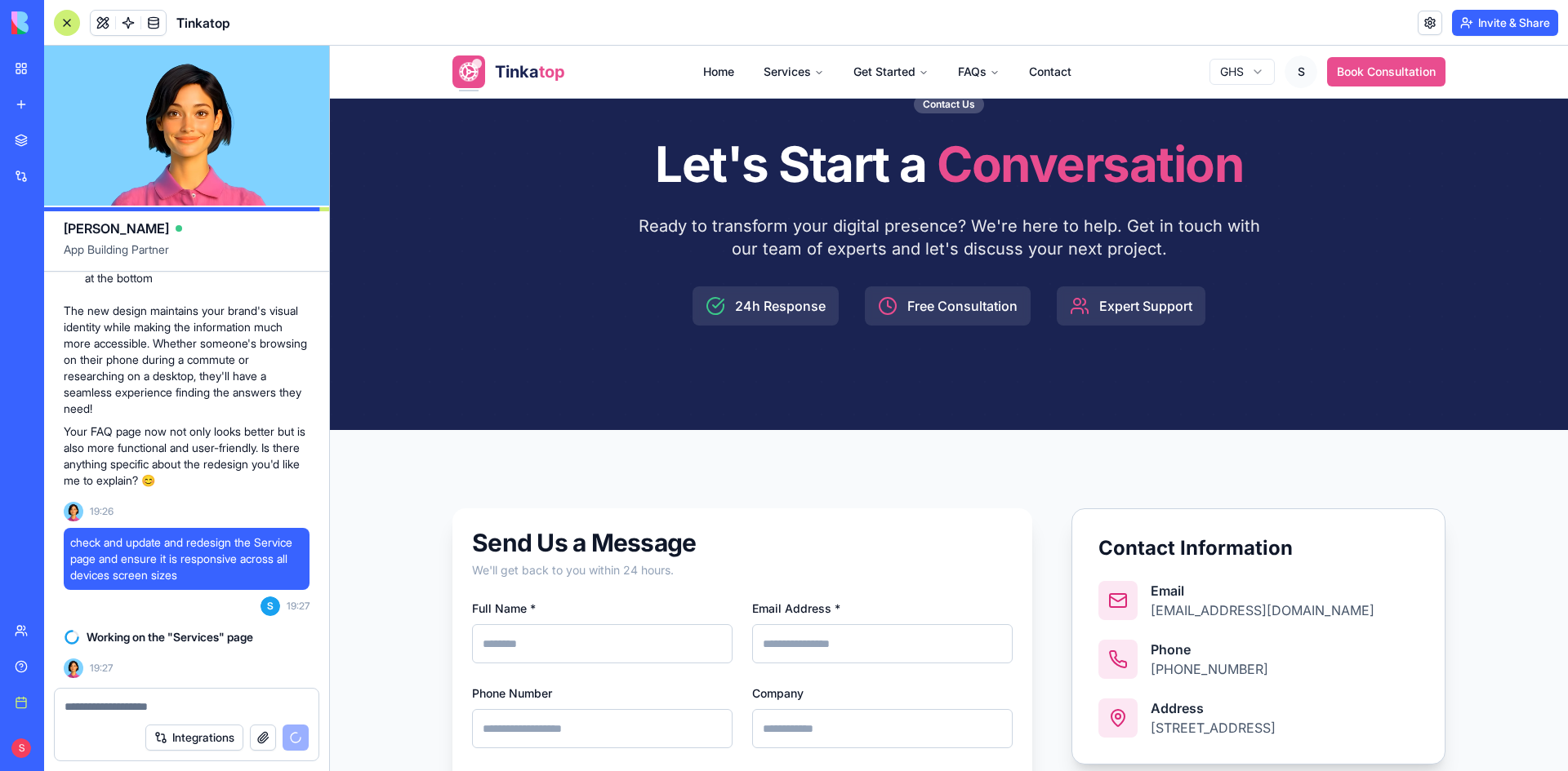
scroll to position [0, 0]
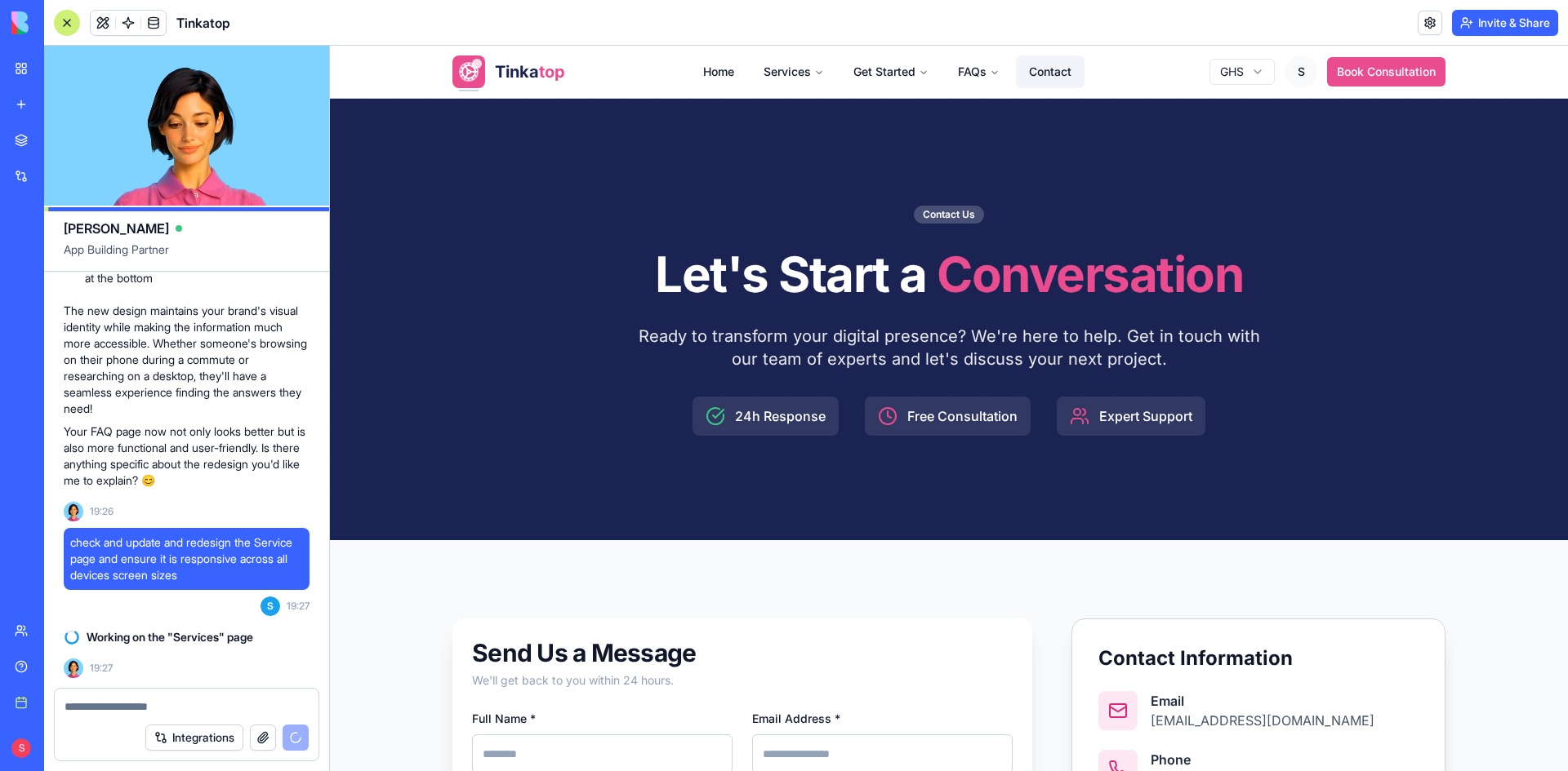
click at [1039, 74] on link "Contact" at bounding box center [1049, 72] width 68 height 33
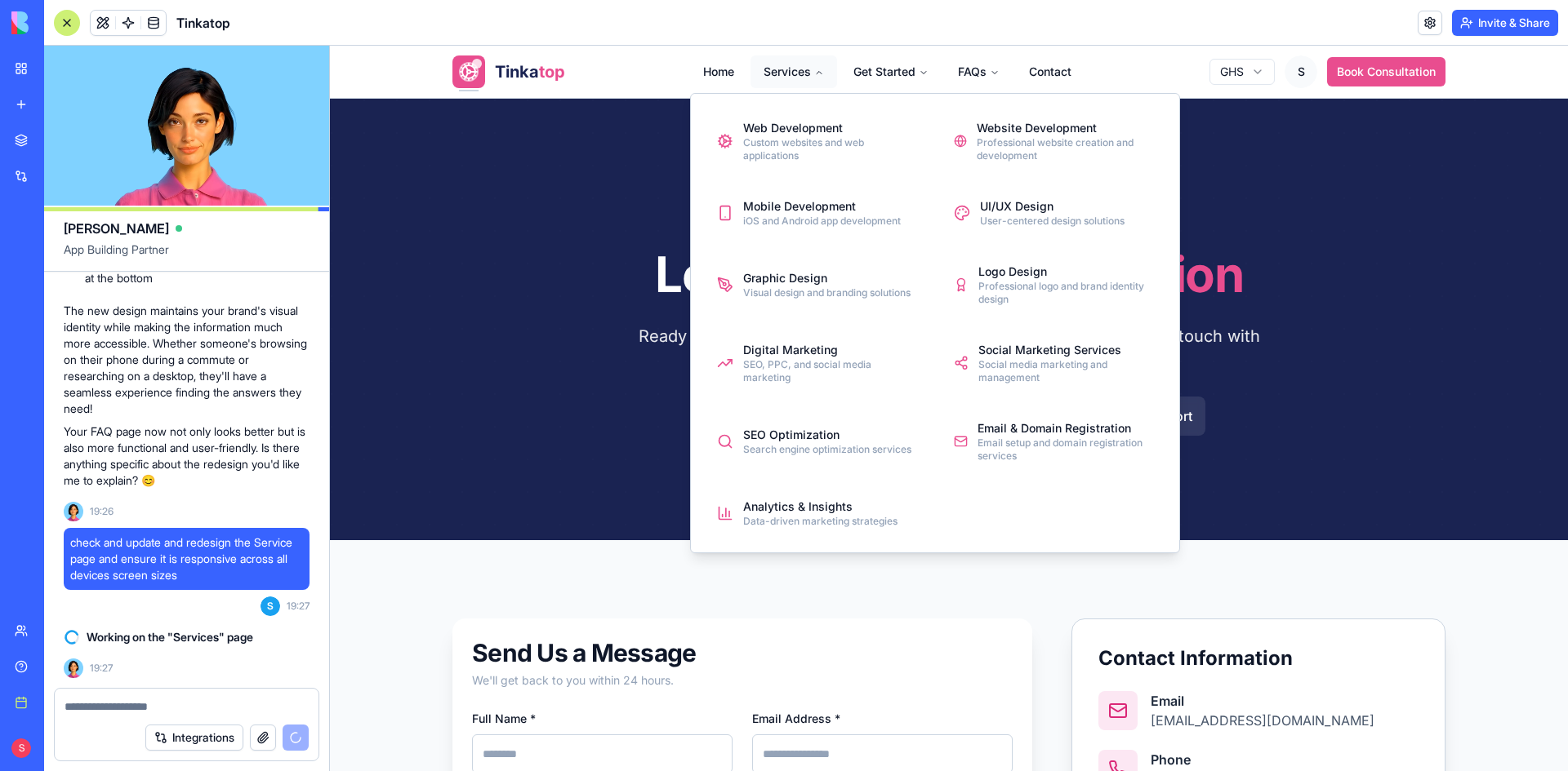
click at [765, 74] on button "Services" at bounding box center [794, 72] width 87 height 33
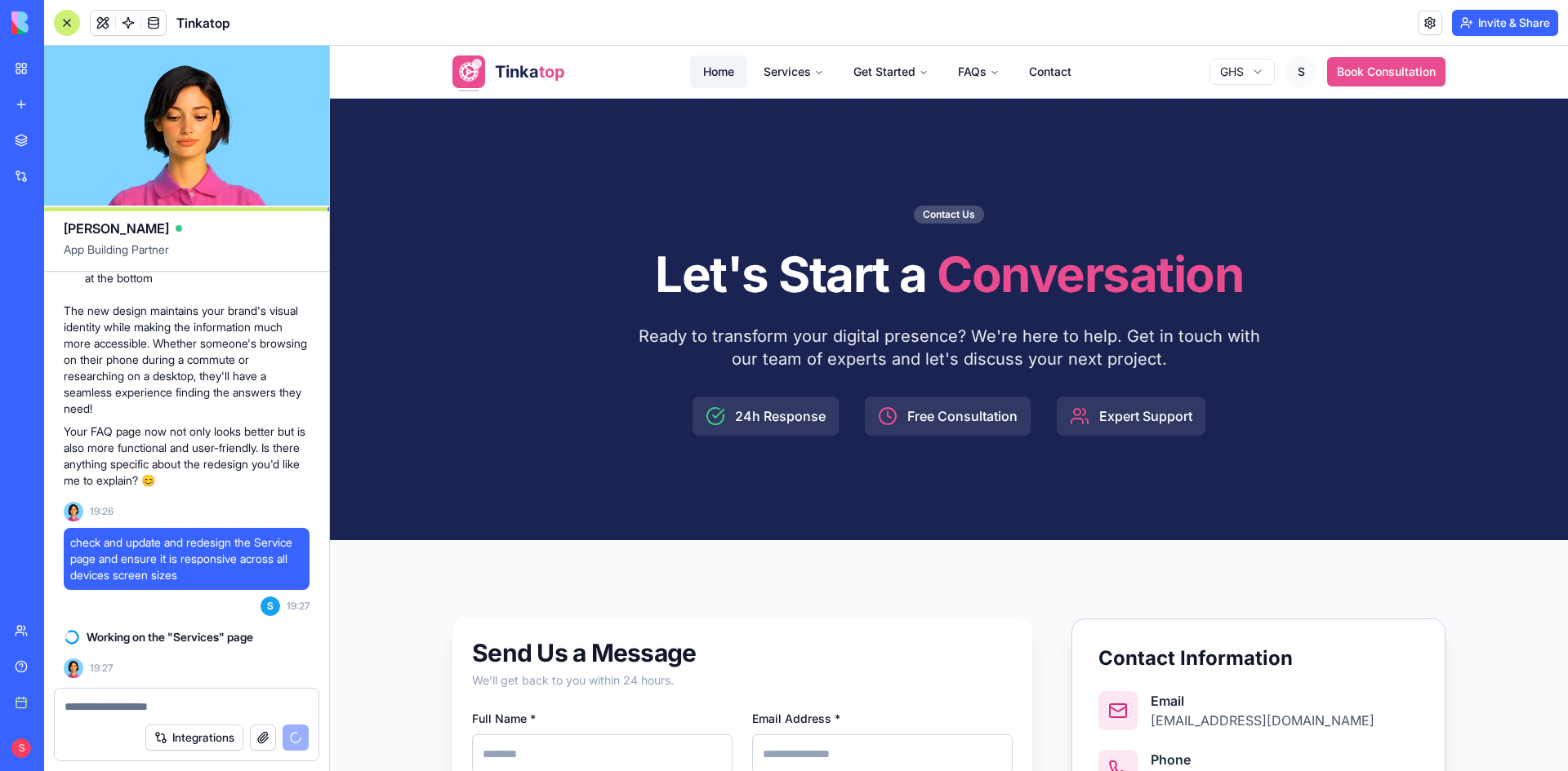
click at [717, 69] on link "Home" at bounding box center [717, 72] width 57 height 33
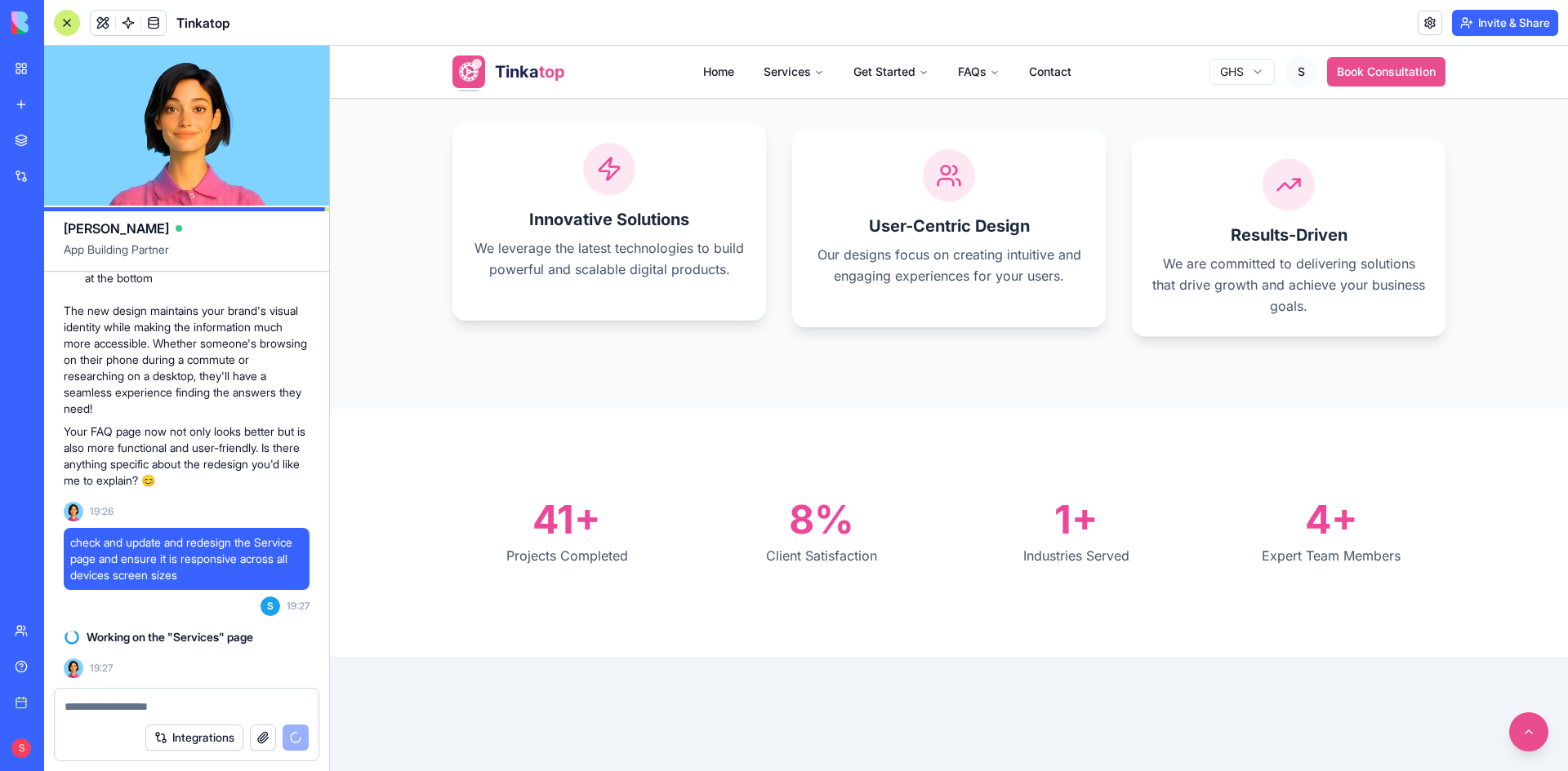
scroll to position [979, 0]
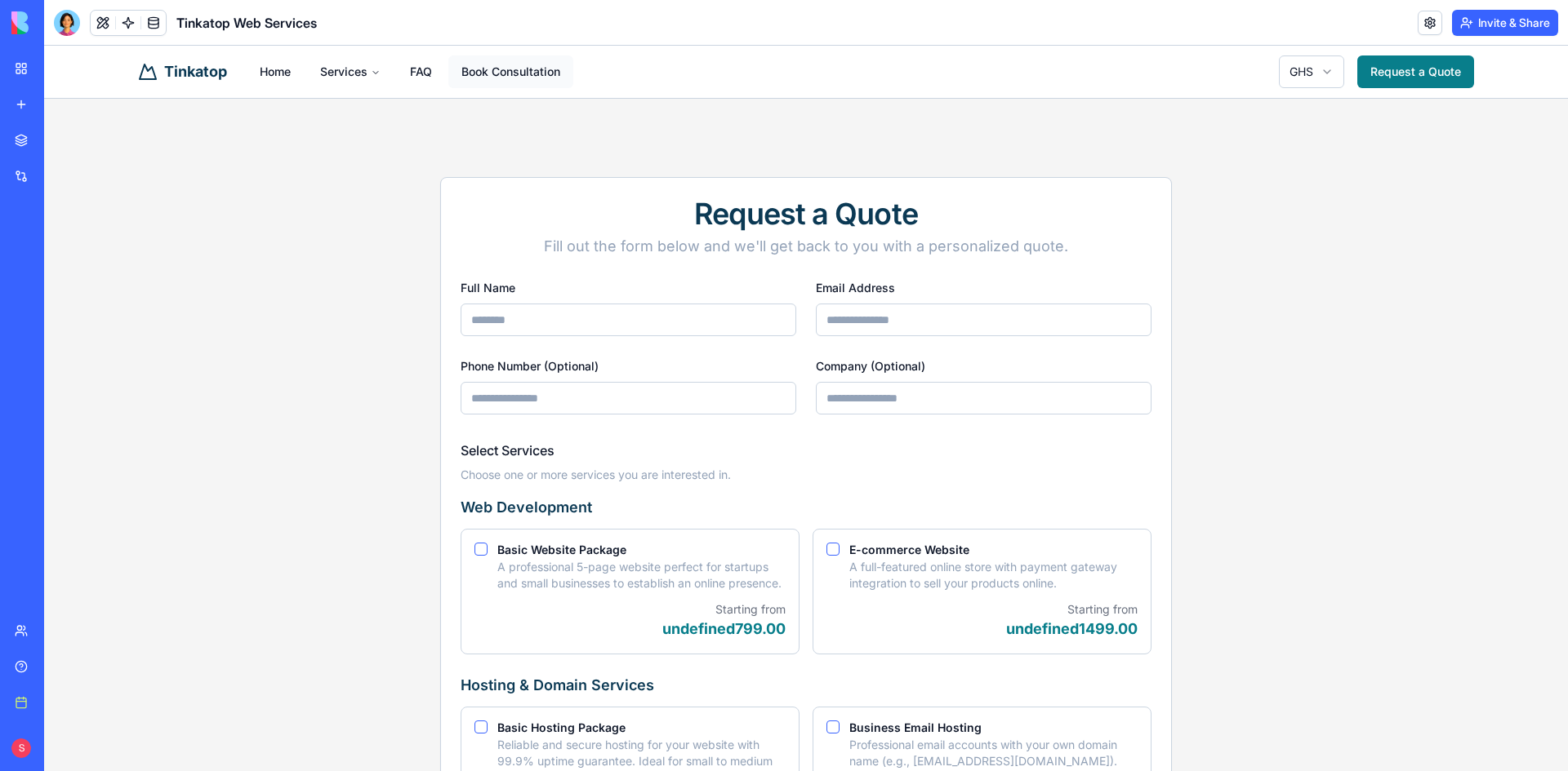
click at [522, 73] on link "Book Consultation" at bounding box center [511, 72] width 125 height 33
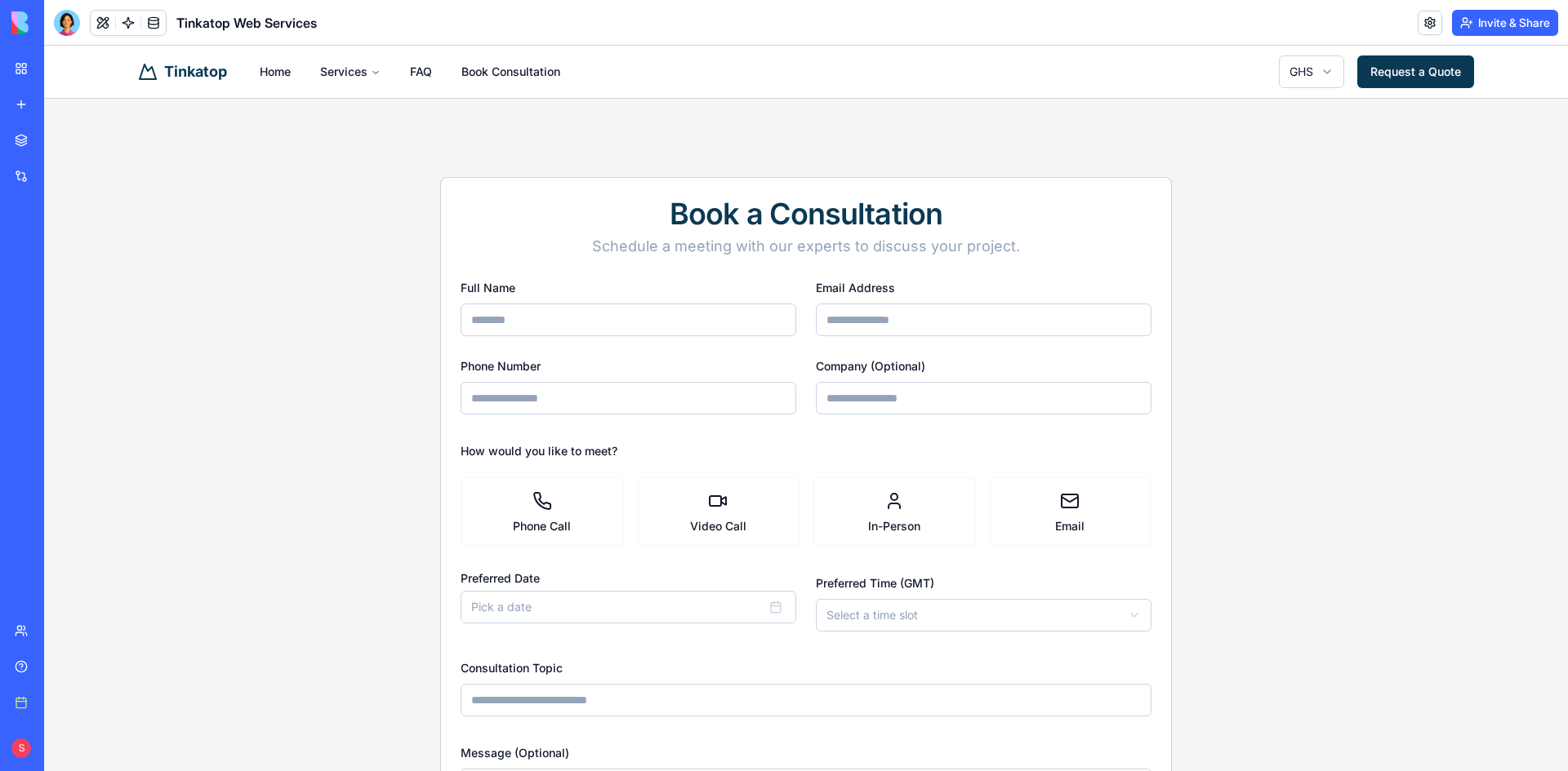
click at [1428, 71] on link "Request a Quote" at bounding box center [1415, 72] width 117 height 33
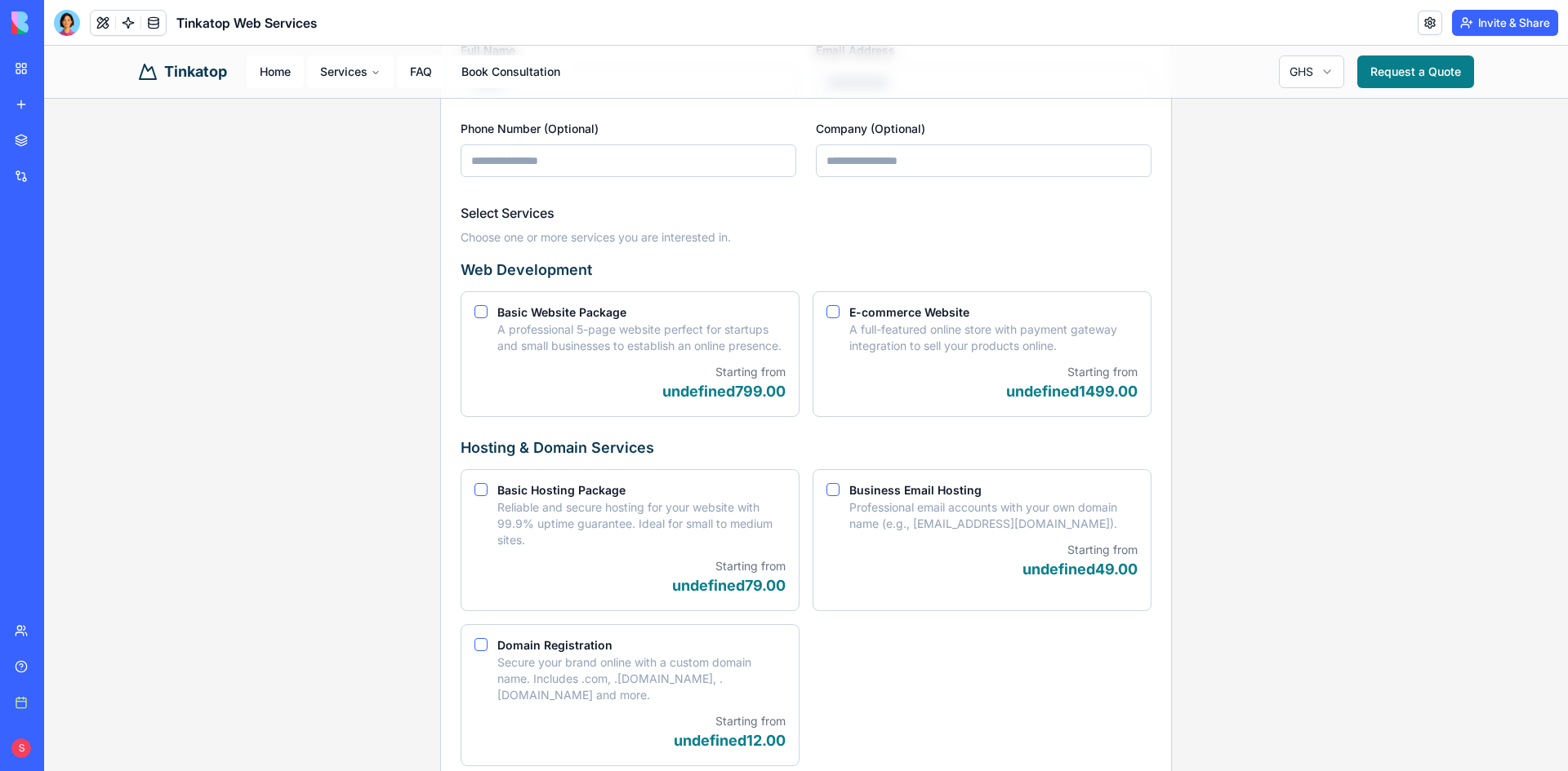
scroll to position [245, 0]
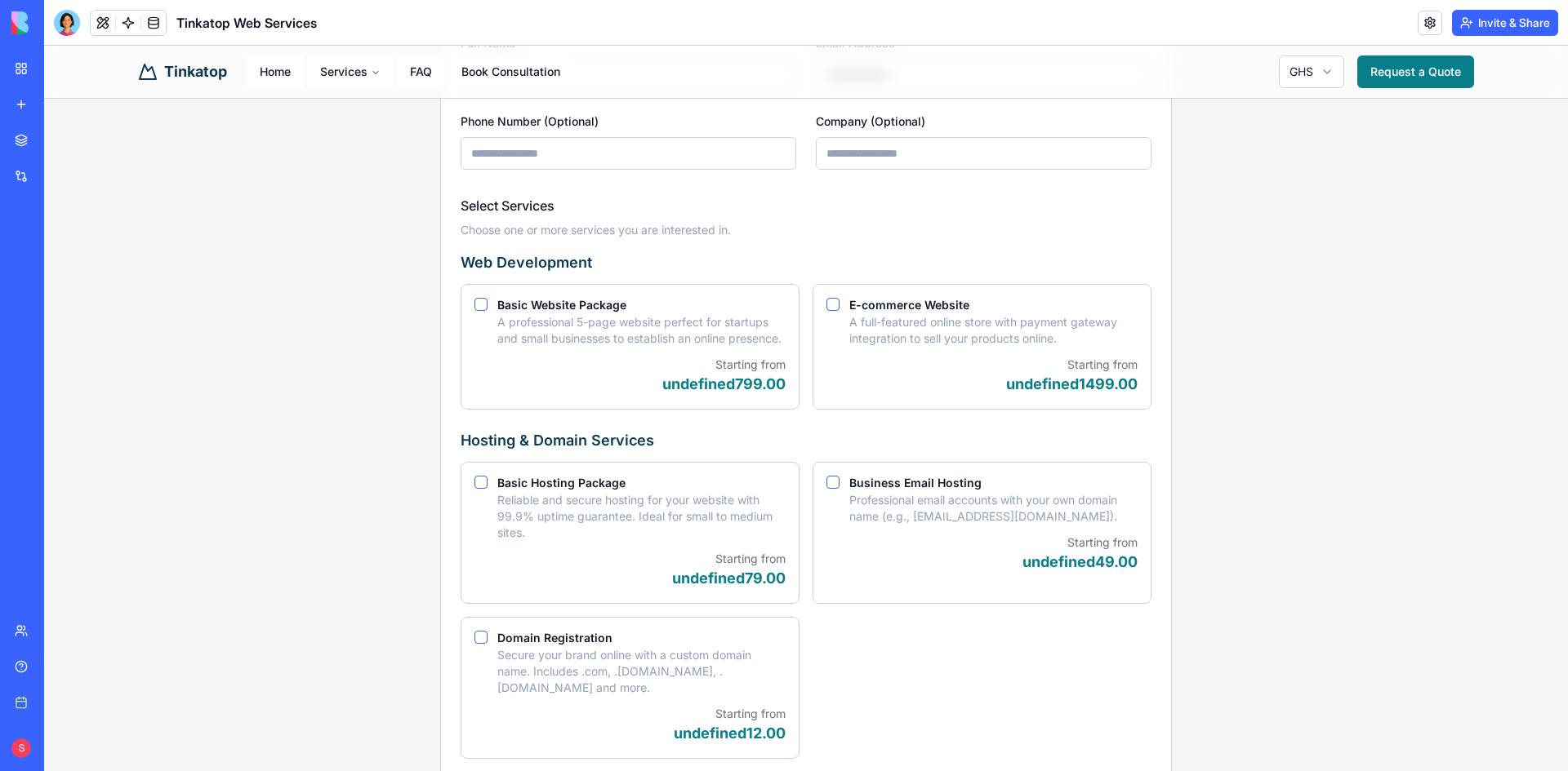
click at [1304, 68] on html "Tinkatop Home Services FAQ Book Consultation GHS Request a Quote Request a Quot…" at bounding box center [806, 770] width 1524 height 1939
click at [1302, 73] on html "Tinkatop Home Services FAQ Book Consultation GBP Request a Quote Request a Quot…" at bounding box center [806, 770] width 1524 height 1939
click at [1311, 72] on html "Tinkatop Home Services FAQ Book Consultation GHS Request a Quote Request a Quot…" at bounding box center [806, 770] width 1524 height 1939
click at [1311, 69] on html "Tinkatop Home Services FAQ Book Consultation USD Request a Quote Request a Quot…" at bounding box center [806, 770] width 1524 height 1939
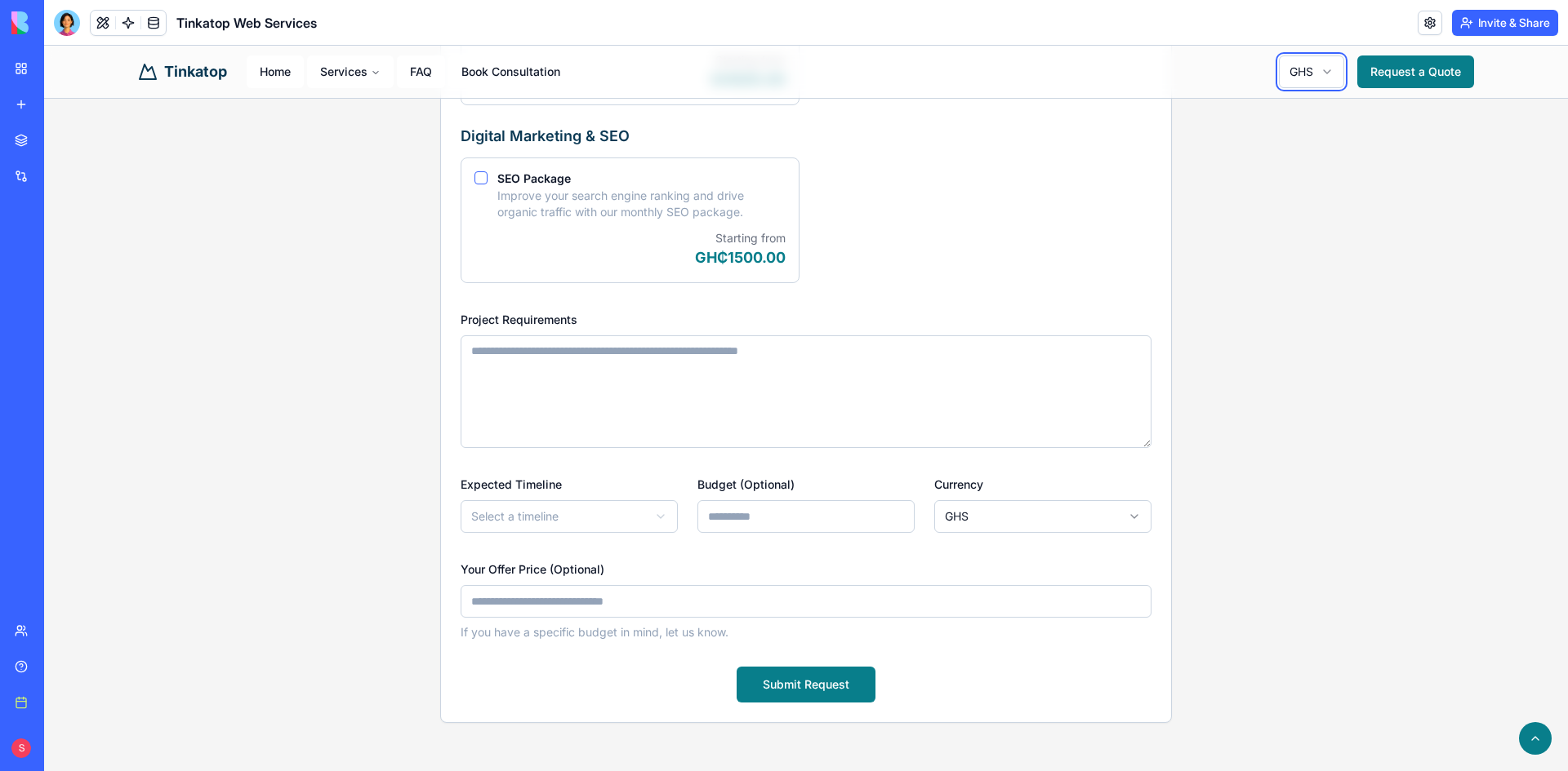
scroll to position [1142, 0]
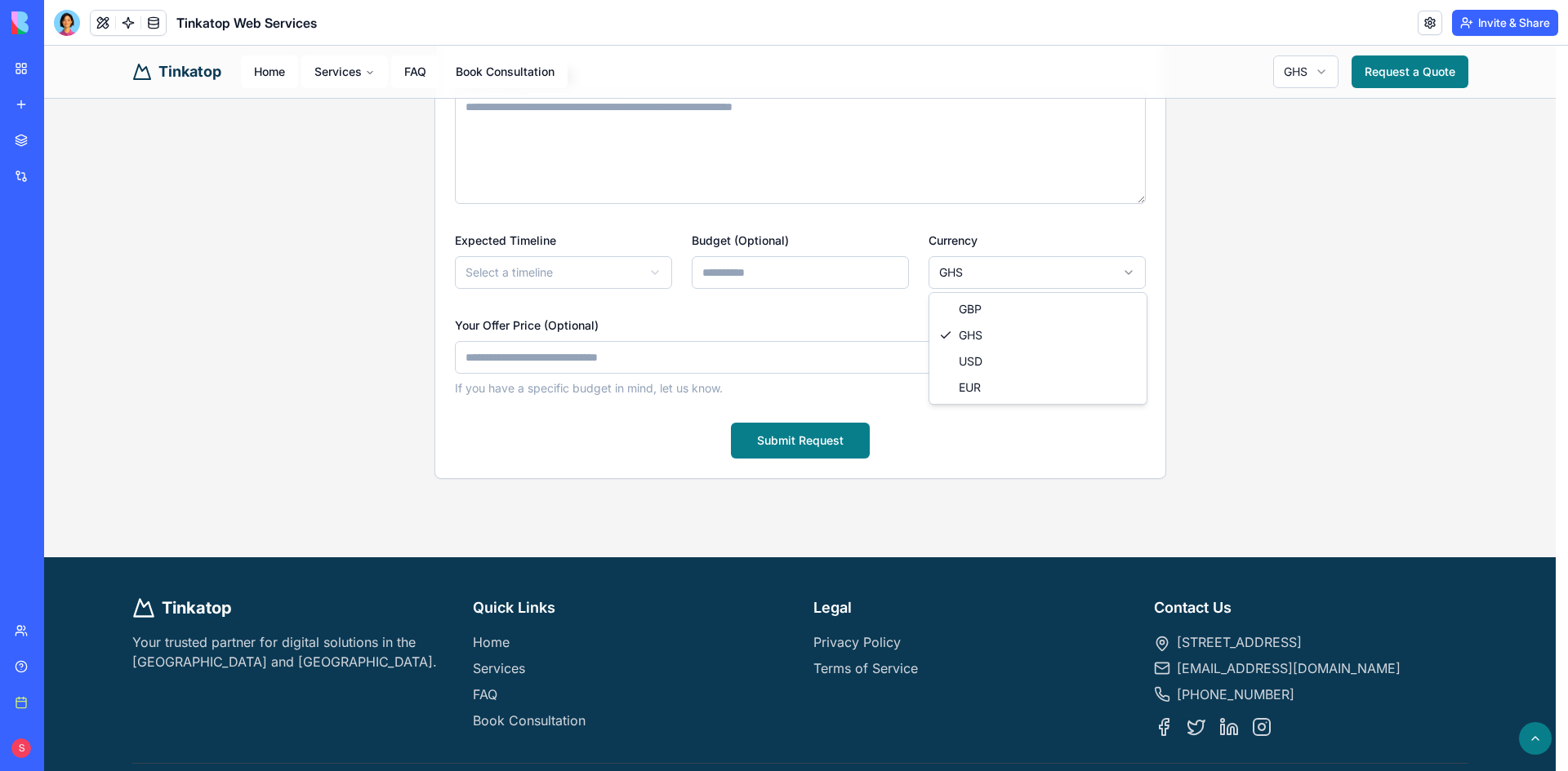
select select "***"
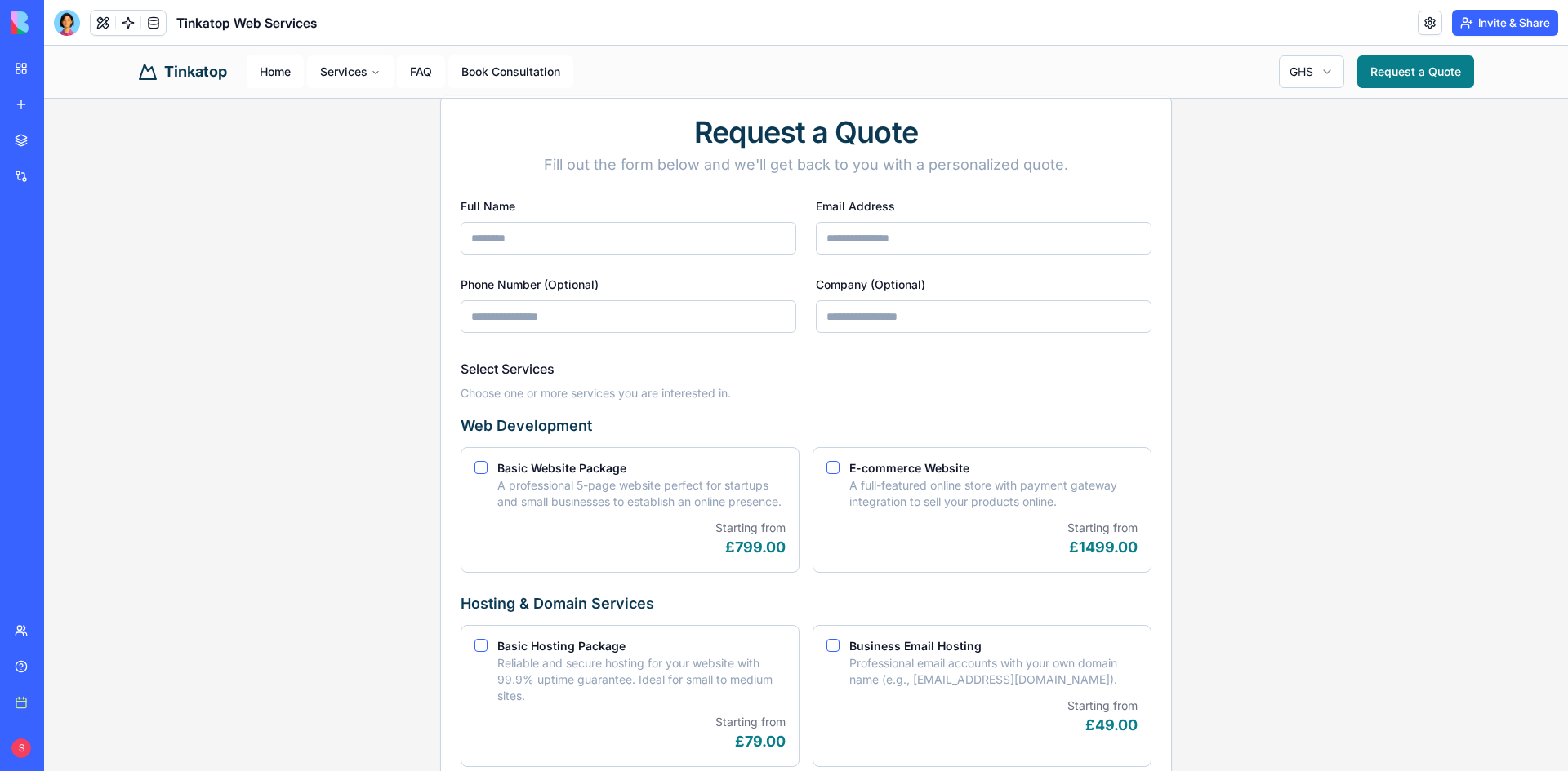
scroll to position [0, 0]
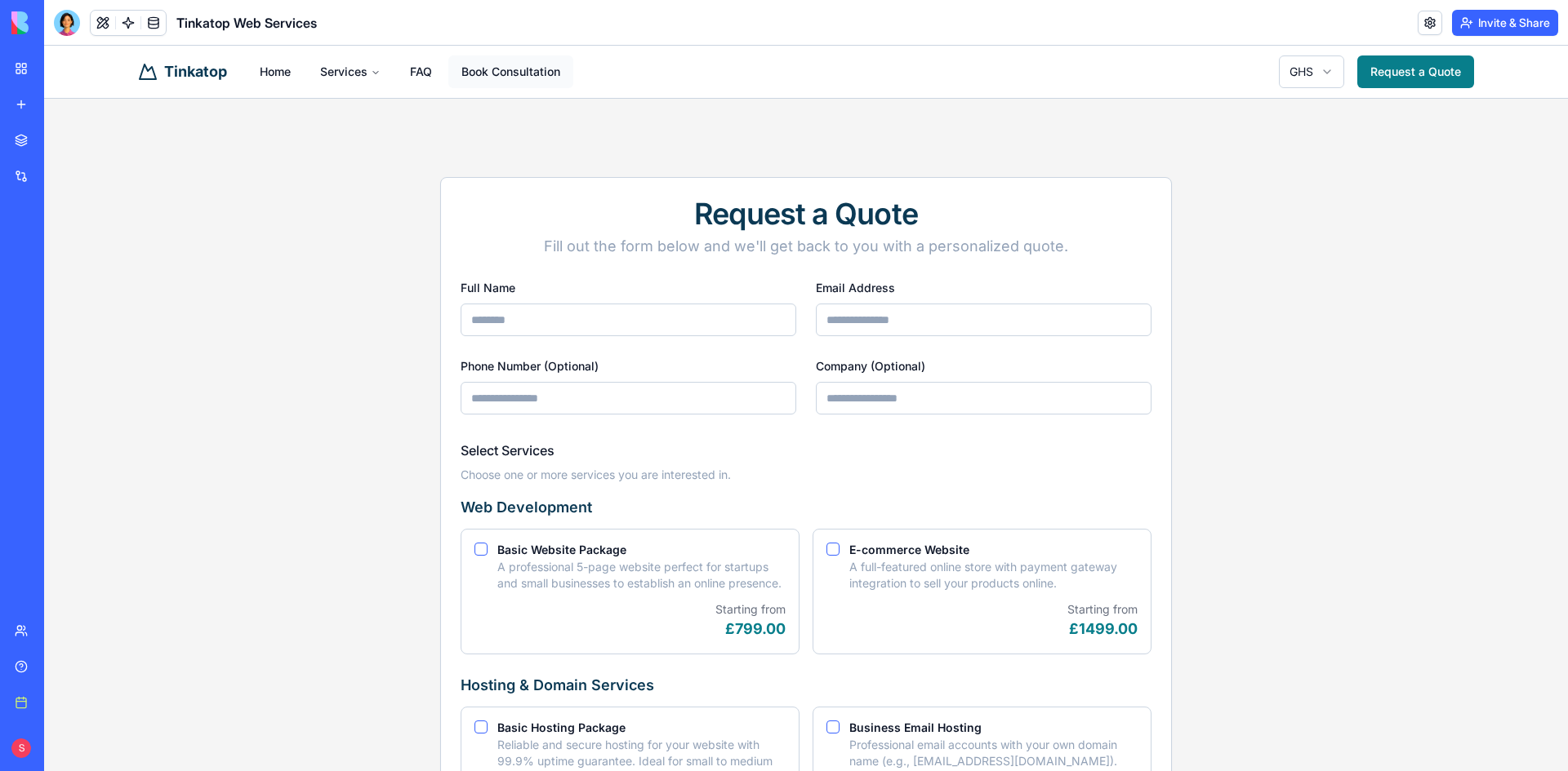
click at [542, 69] on link "Book Consultation" at bounding box center [511, 72] width 125 height 33
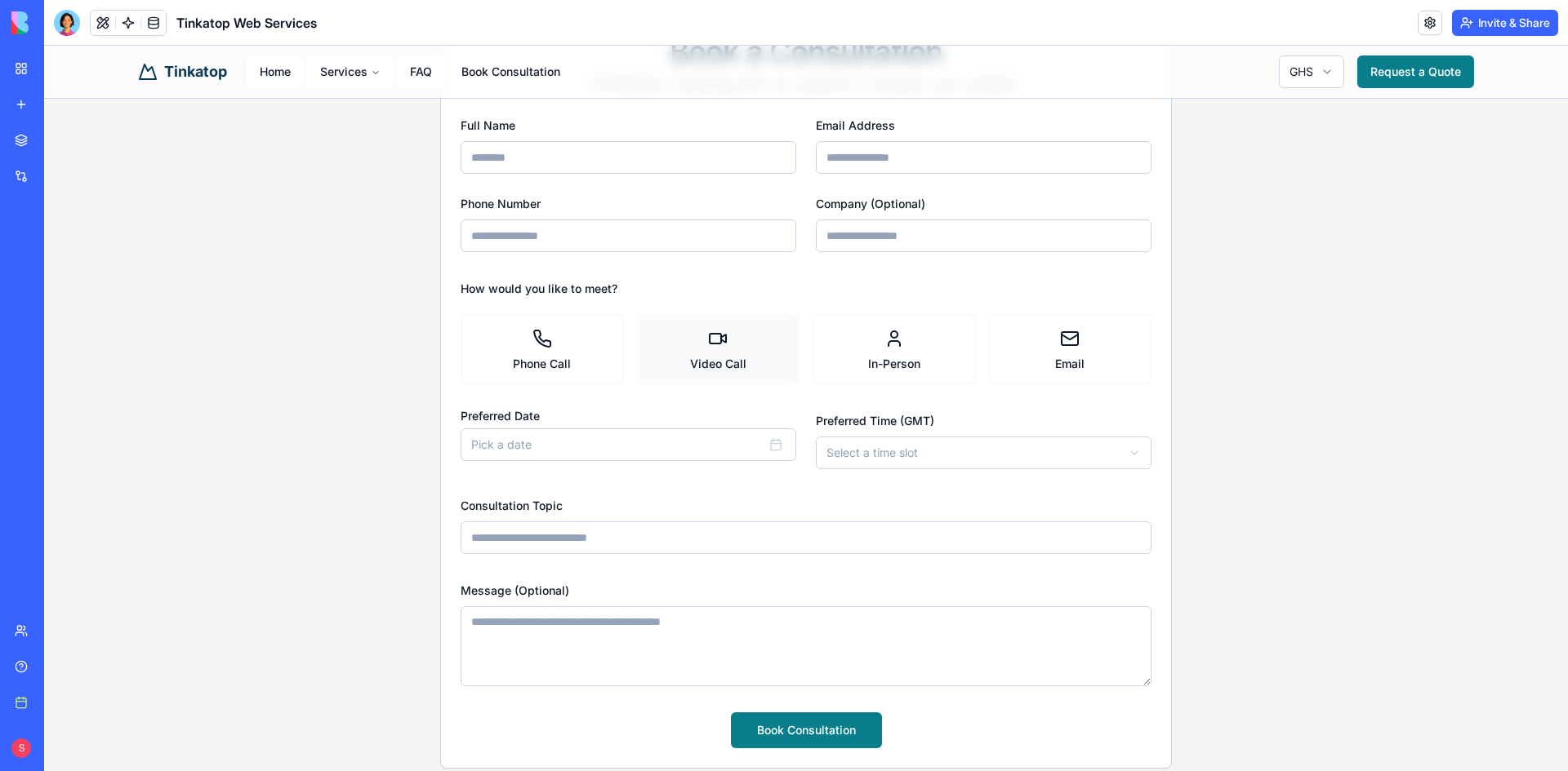
scroll to position [163, 0]
click at [582, 356] on label "Phone Call" at bounding box center [542, 348] width 163 height 70
click at [473, 319] on Call "Phone Call" at bounding box center [467, 313] width 14 height 13
click at [690, 356] on label "Video Call" at bounding box center [717, 348] width 163 height 70
click at [649, 319] on Call "Video Call" at bounding box center [643, 313] width 14 height 13
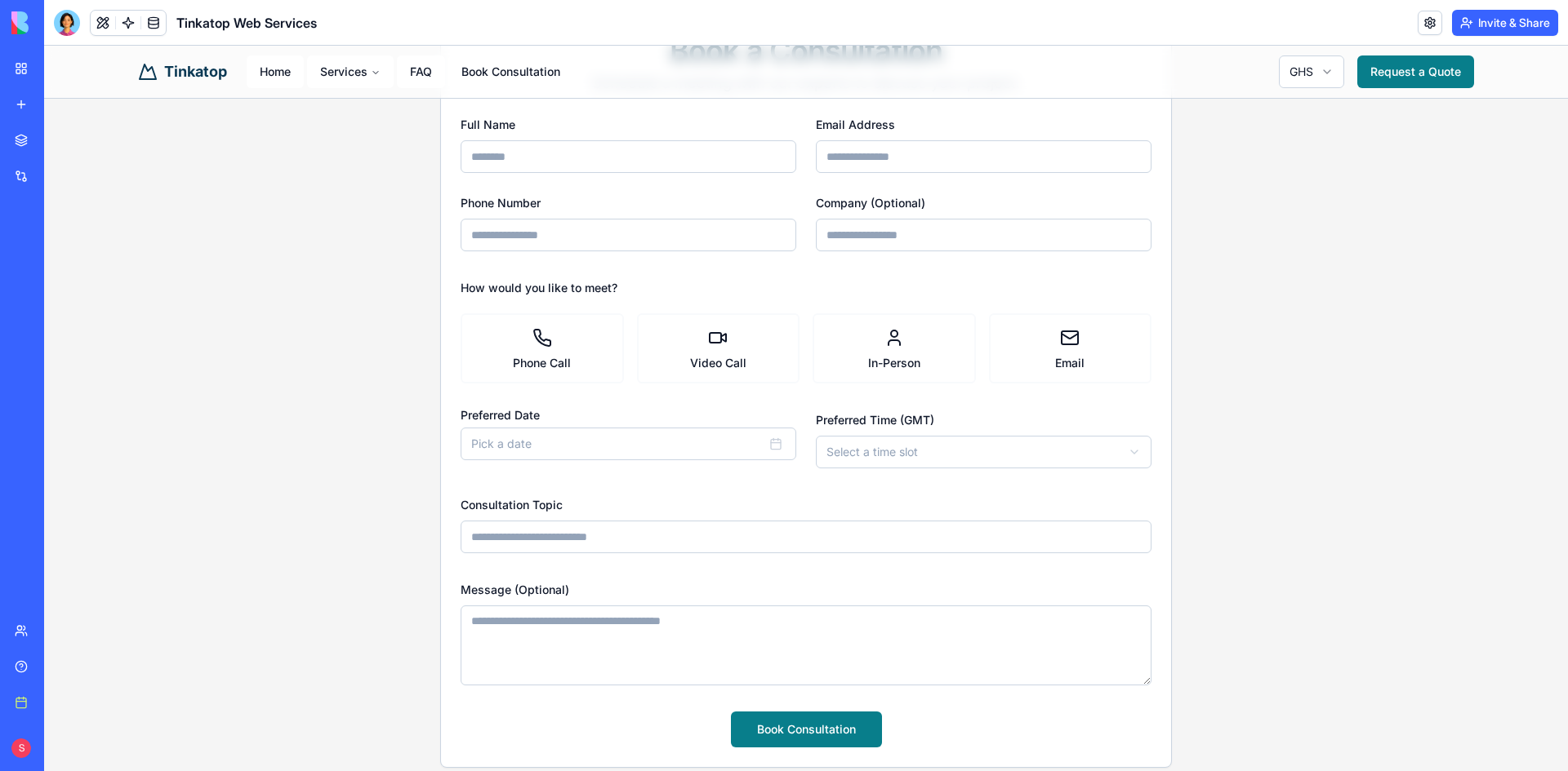
click at [631, 162] on input "Full Name" at bounding box center [629, 157] width 336 height 33
type input "*******"
type input "**********"
click at [657, 243] on input "Phone Number" at bounding box center [629, 235] width 336 height 33
type input "**********"
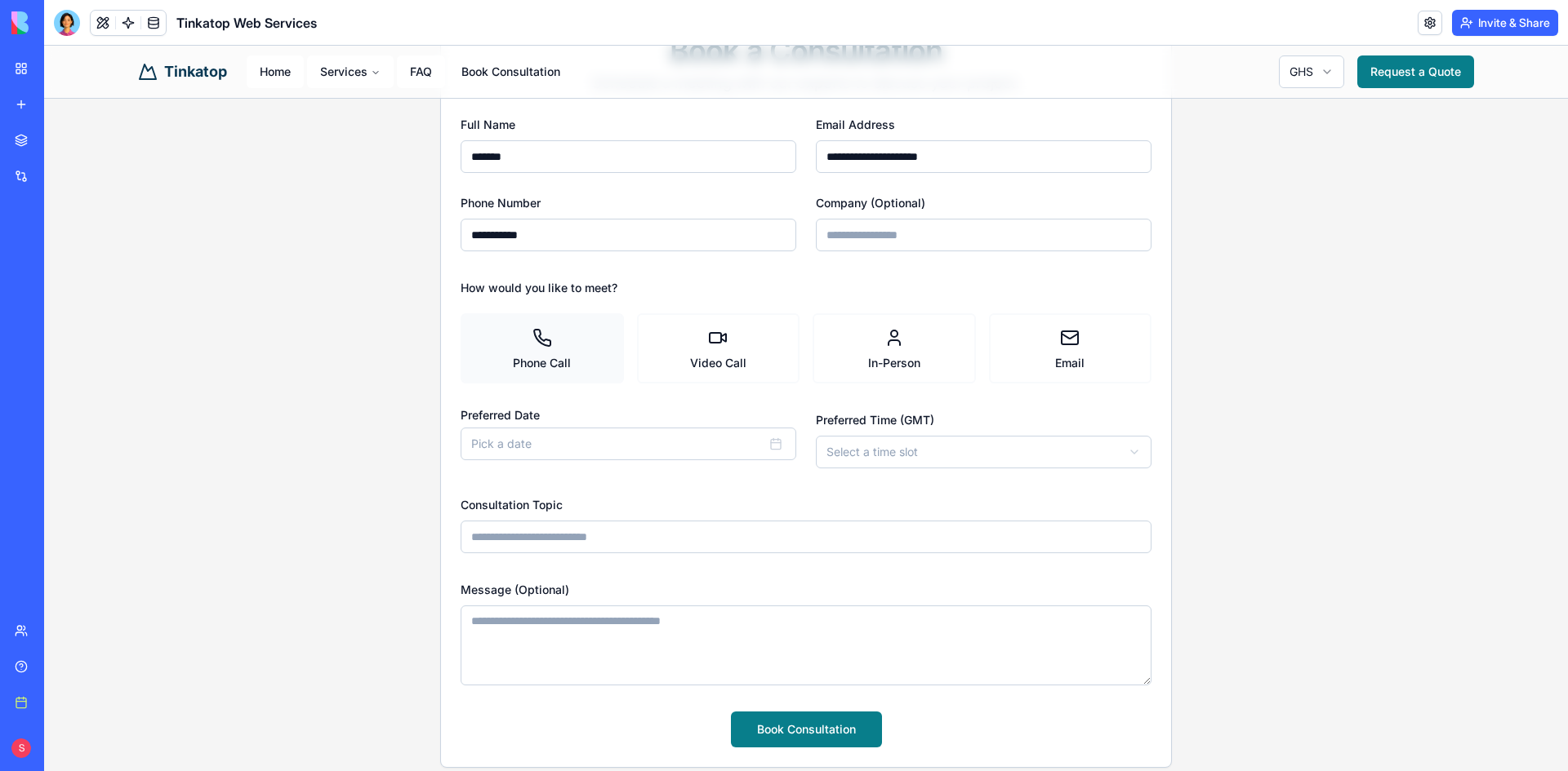
click at [542, 337] on icon at bounding box center [542, 337] width 19 height 19
click at [473, 319] on Call "Phone Call" at bounding box center [467, 313] width 14 height 13
click at [766, 349] on label "Video Call" at bounding box center [717, 348] width 163 height 70
click at [649, 319] on Call "Video Call" at bounding box center [643, 313] width 14 height 13
click at [737, 445] on button "Pick a date" at bounding box center [629, 444] width 336 height 33
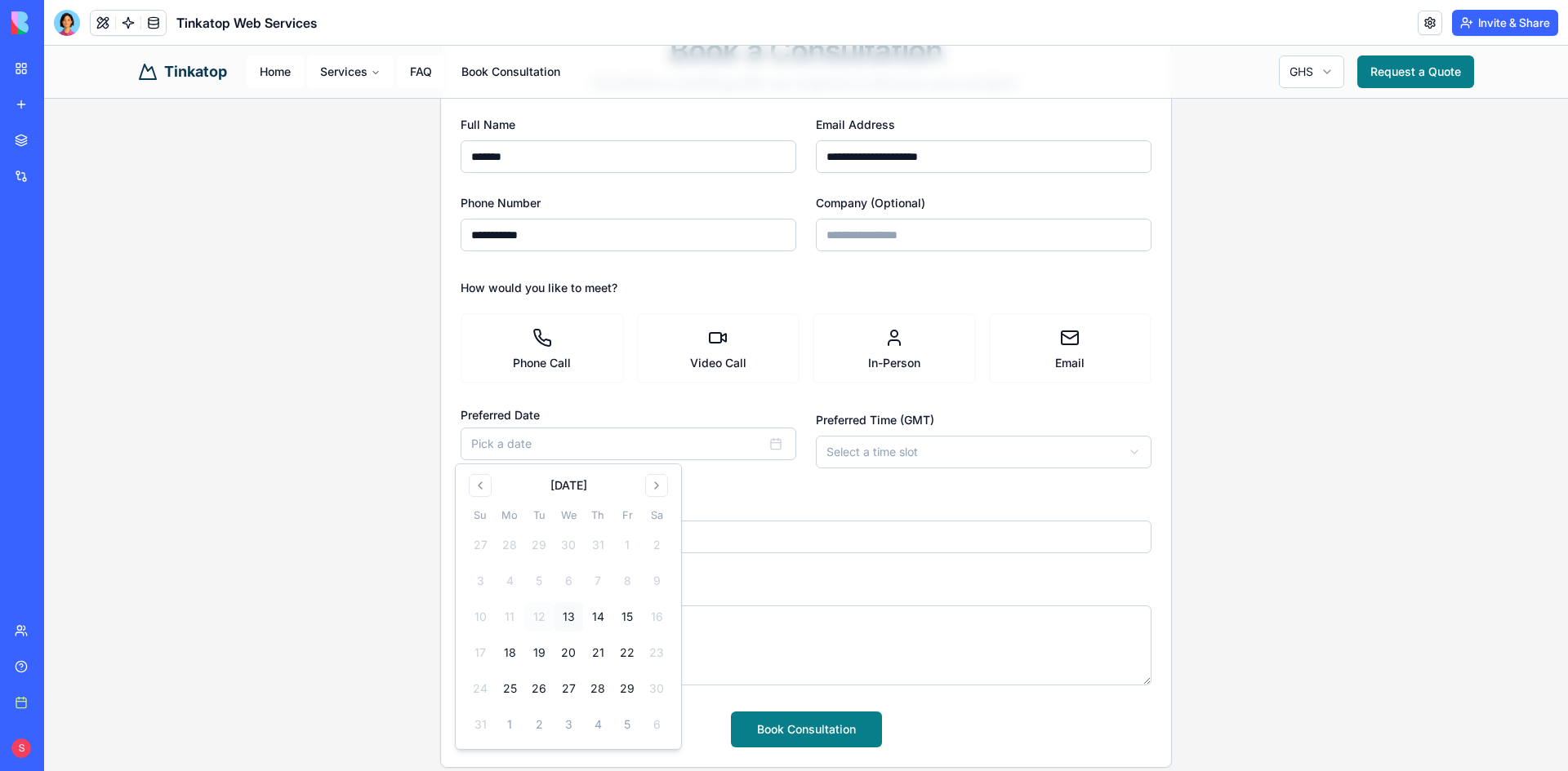
click at [562, 613] on button "13" at bounding box center [568, 617] width 29 height 29
click at [892, 460] on html "**********" at bounding box center [806, 506] width 1524 height 1248
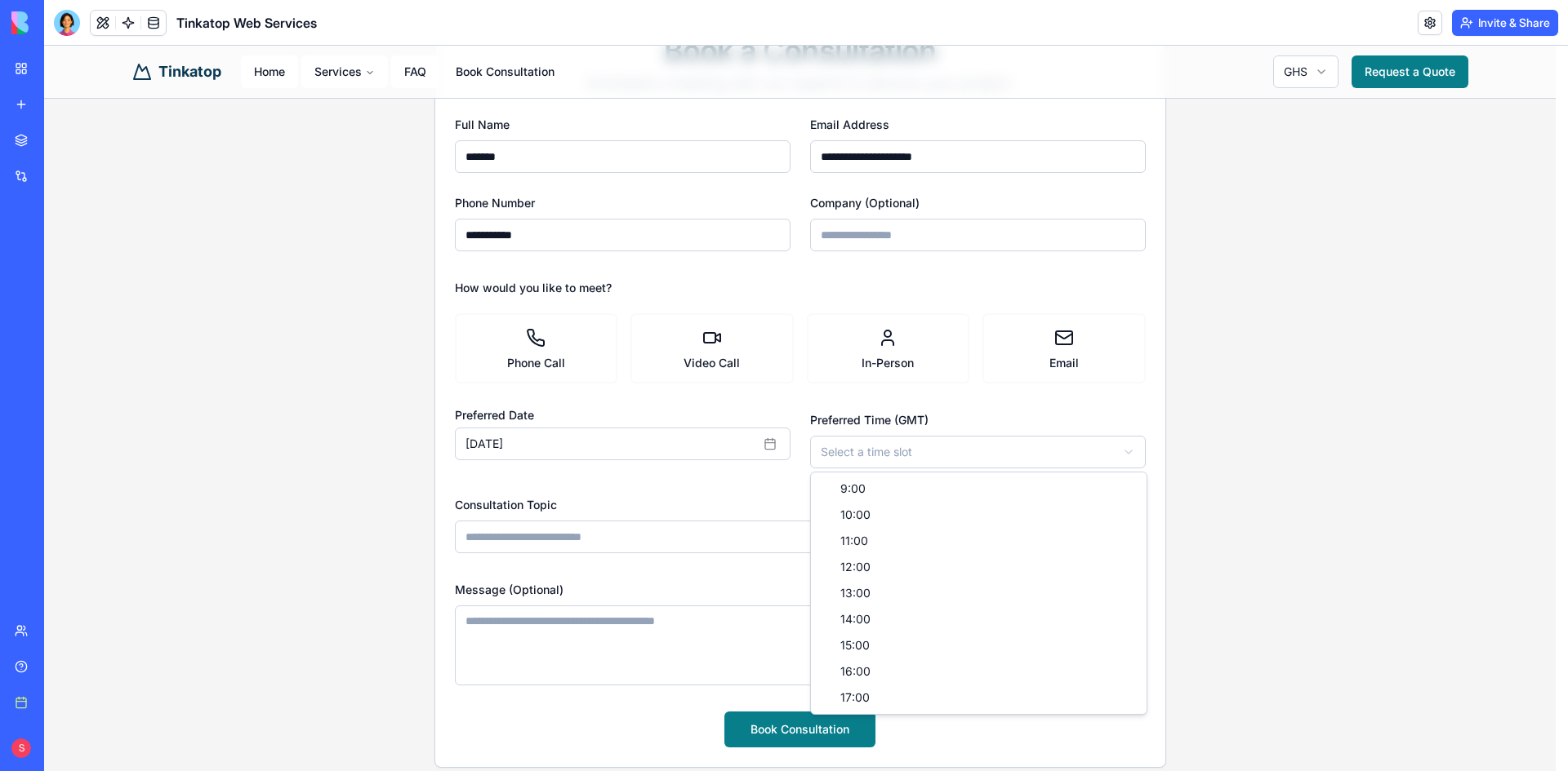
select select "*****"
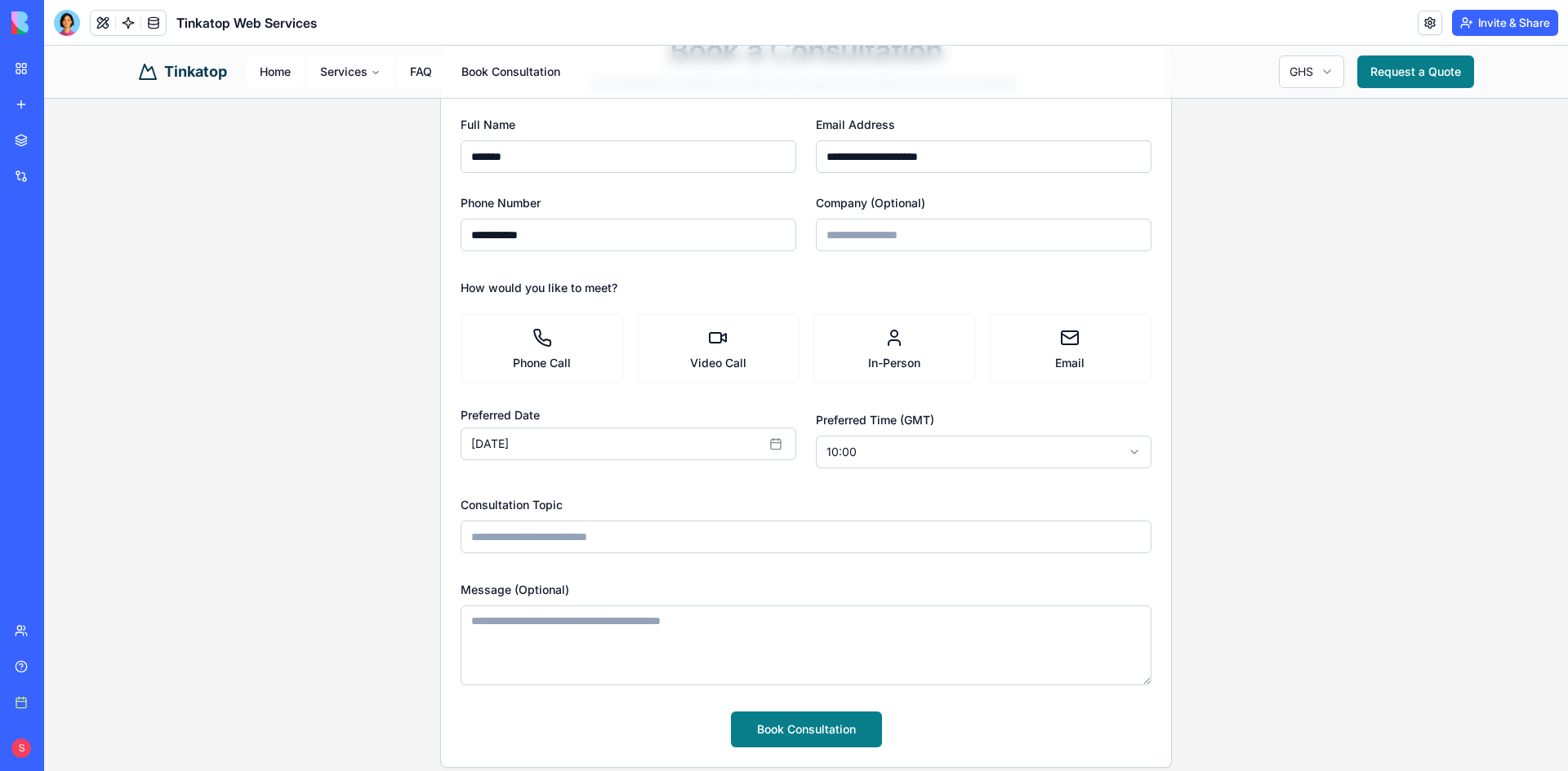
click at [615, 548] on input "Consultation Topic" at bounding box center [806, 537] width 690 height 33
click at [729, 354] on label "Video Call" at bounding box center [717, 348] width 163 height 70
click at [649, 319] on Call "Video Call" at bounding box center [643, 313] width 14 height 13
click at [780, 731] on button "Book Consultation" at bounding box center [806, 729] width 151 height 36
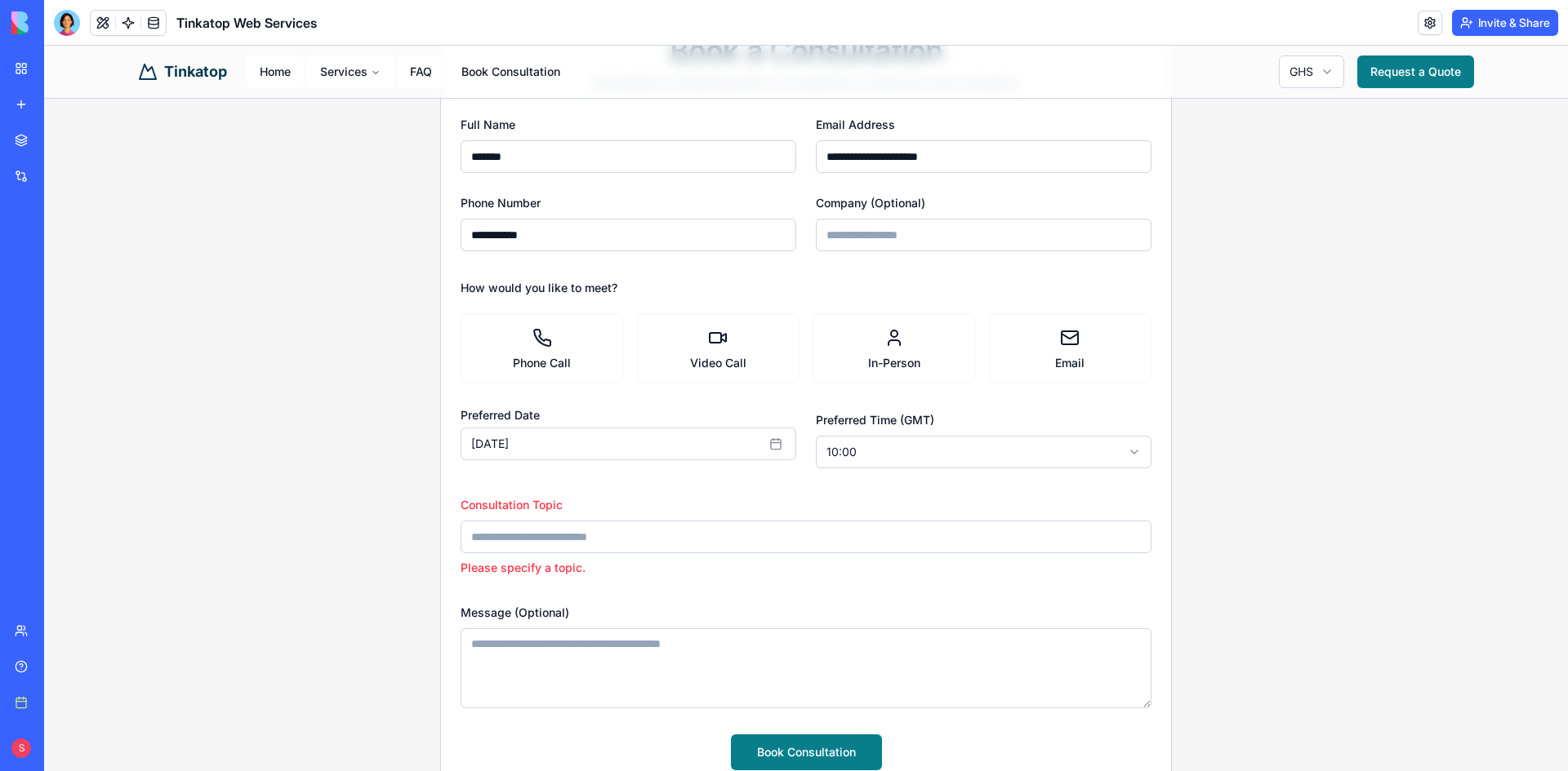
click at [605, 545] on input "Consultation Topic" at bounding box center [806, 537] width 690 height 33
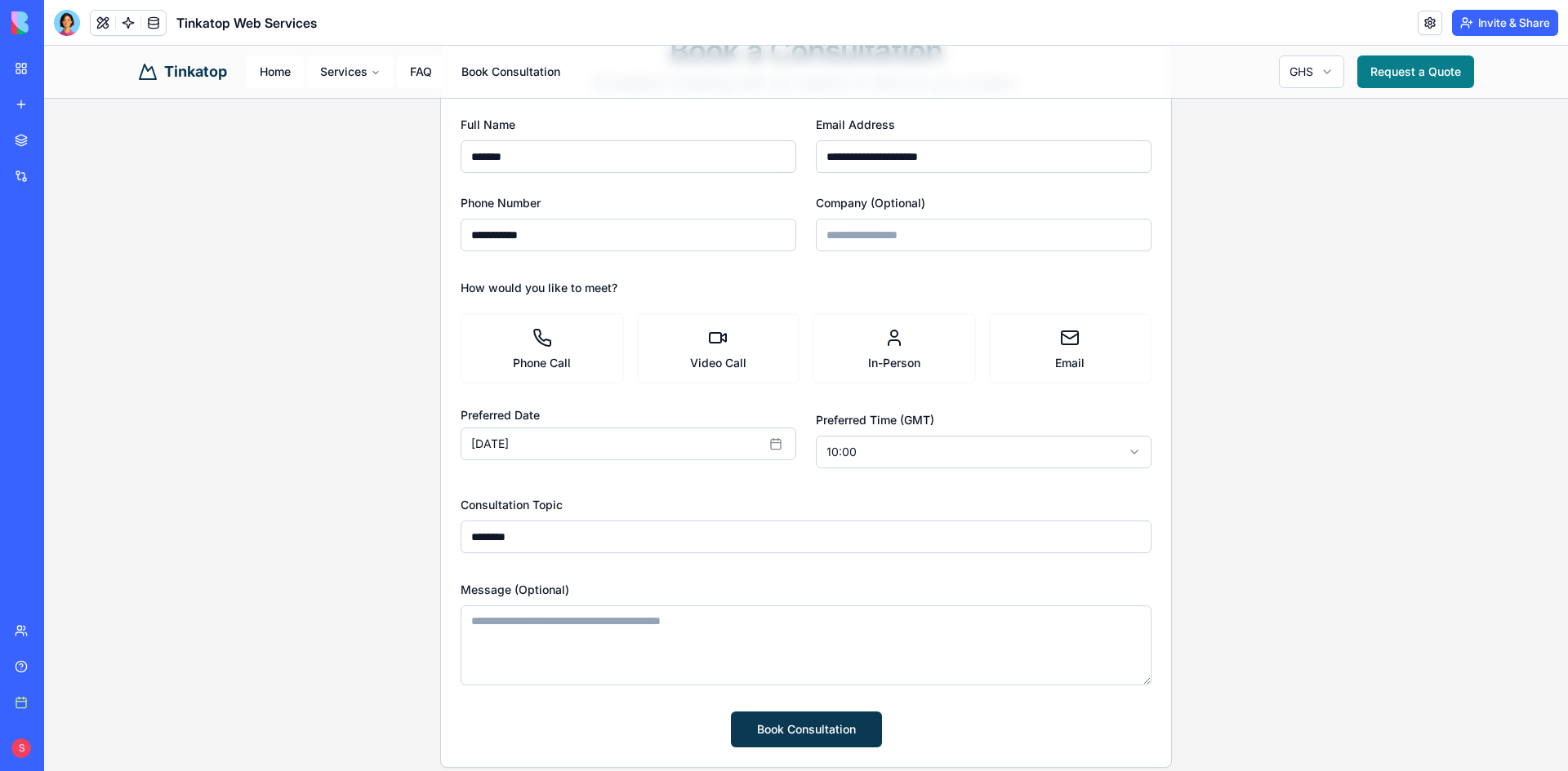
type input "********"
click at [802, 727] on button "Book Consultation" at bounding box center [806, 729] width 151 height 36
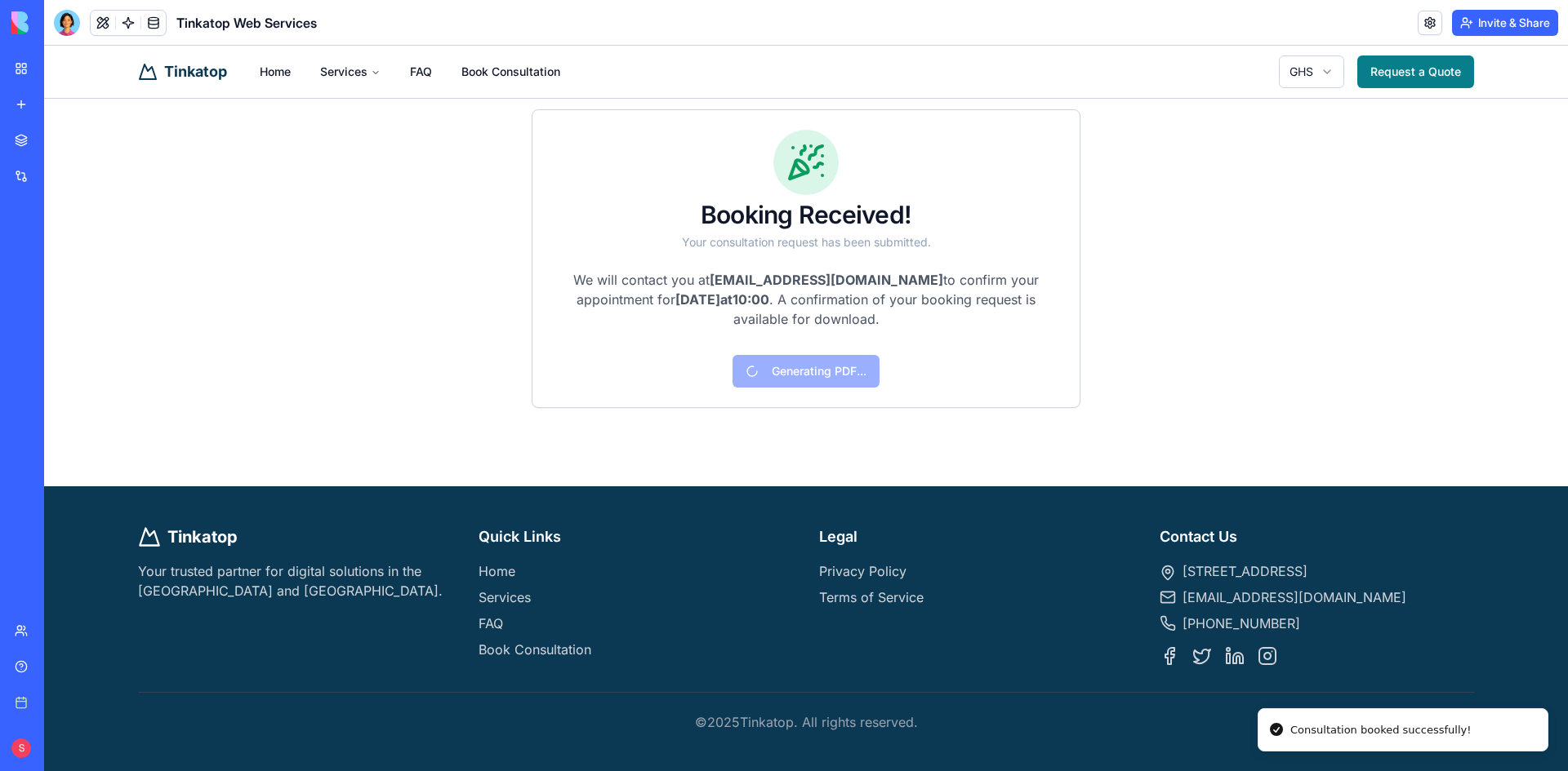
scroll to position [55, 0]
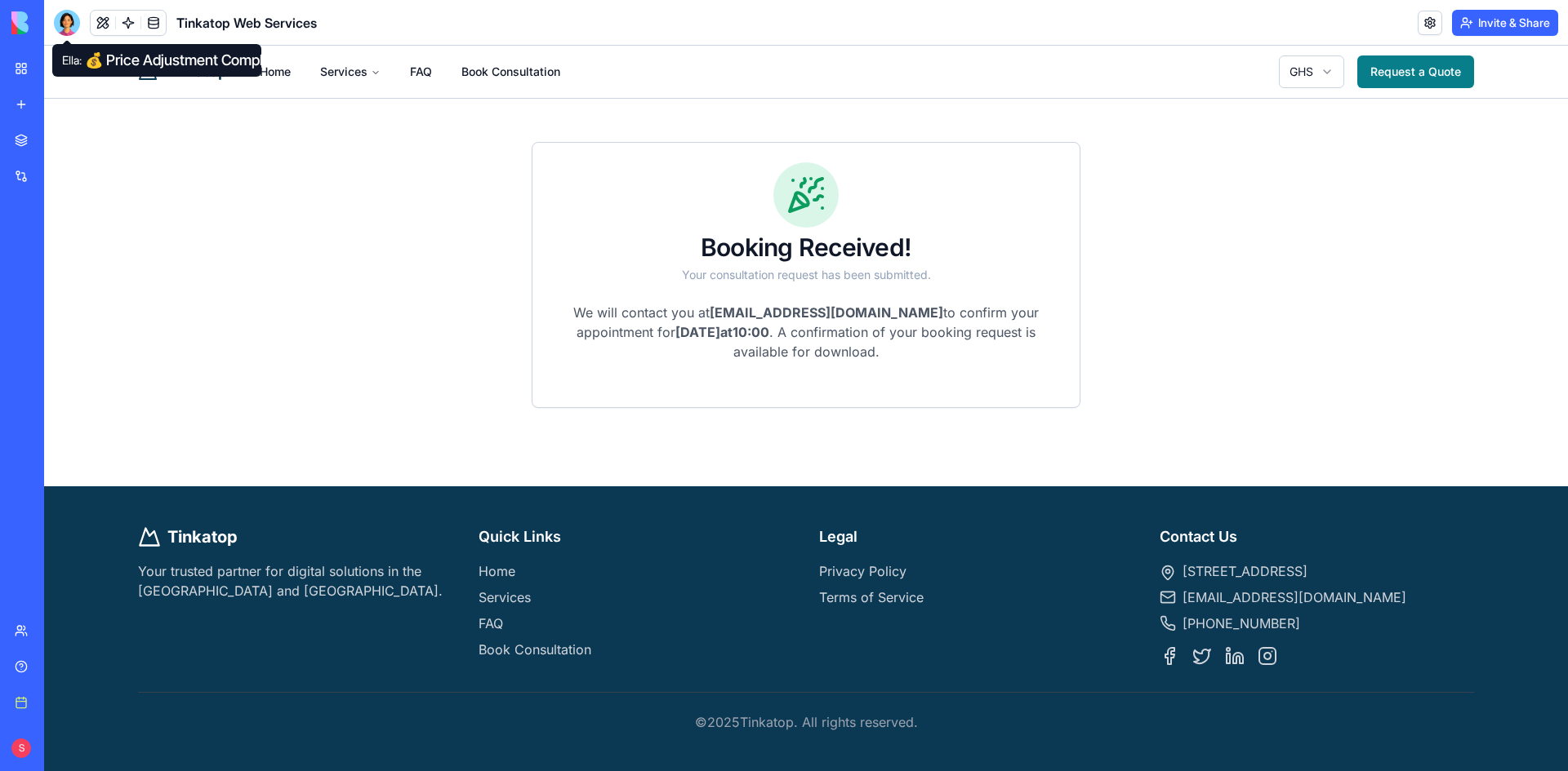
click at [71, 26] on div at bounding box center [67, 22] width 26 height 26
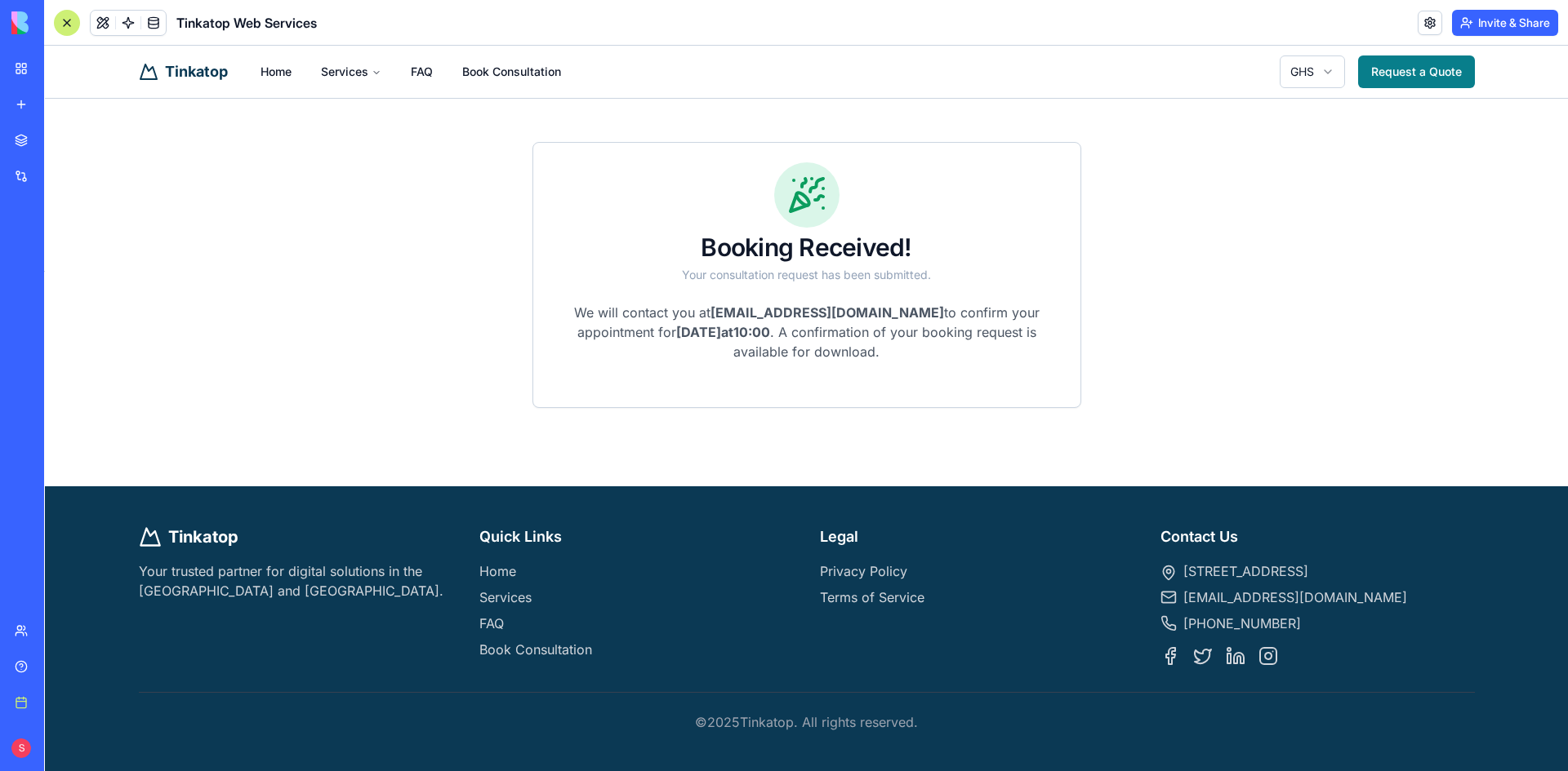
scroll to position [6252, 0]
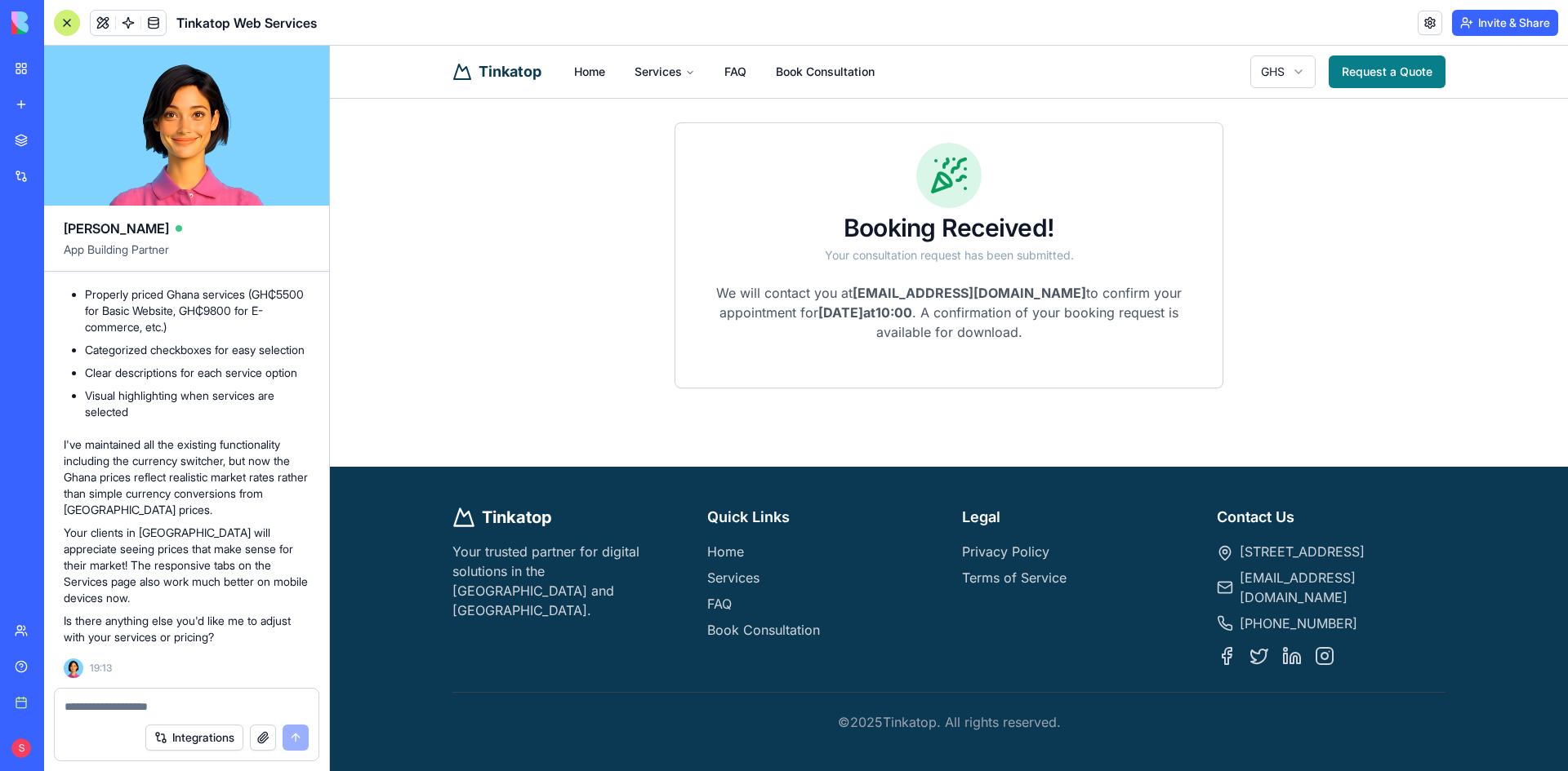
click at [257, 744] on button "button" at bounding box center [262, 737] width 26 height 26
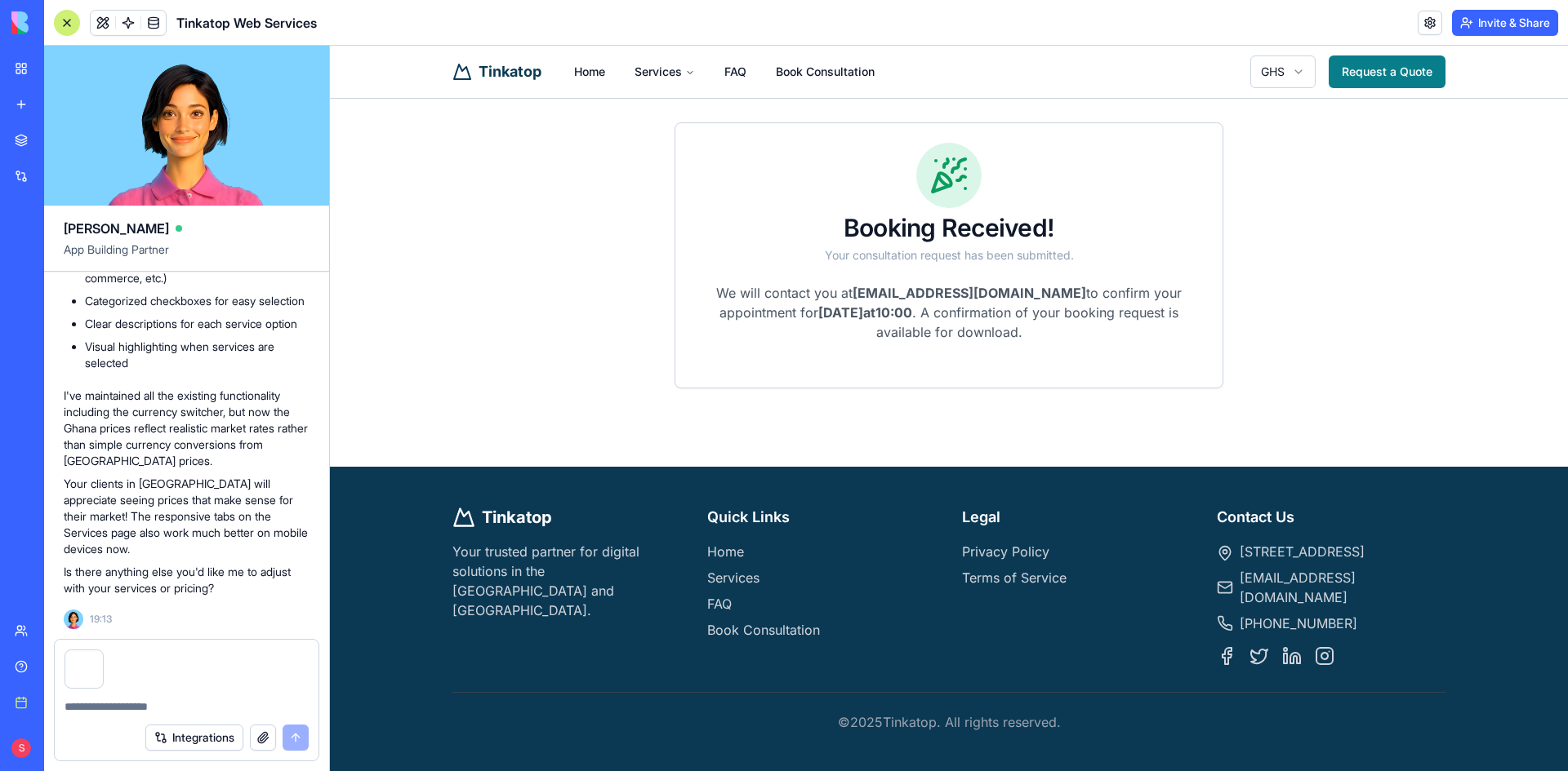
click at [122, 700] on textarea at bounding box center [186, 706] width 244 height 16
type textarea "*"
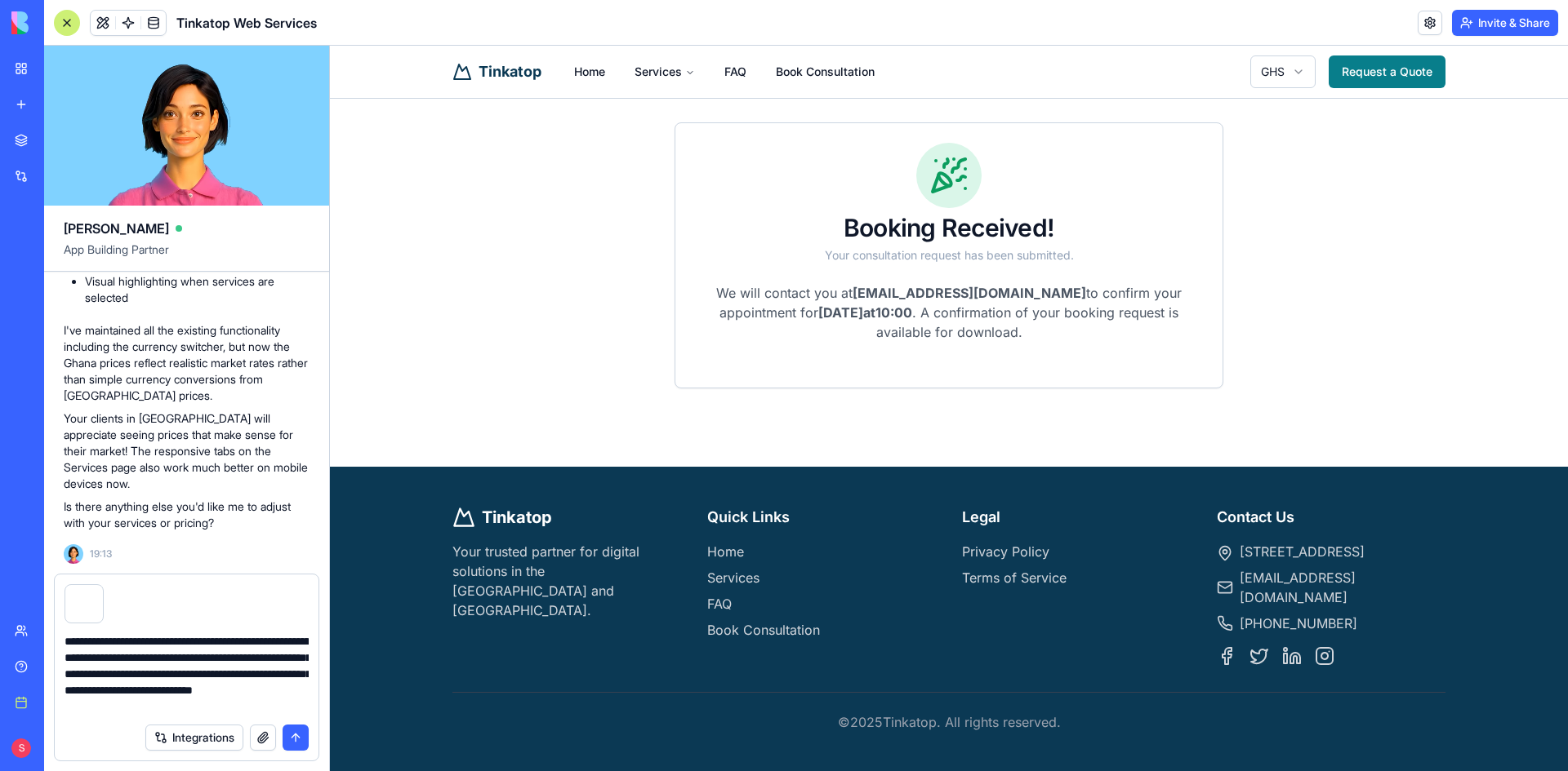
type textarea "**********"
click at [297, 735] on button "submit" at bounding box center [295, 737] width 26 height 26
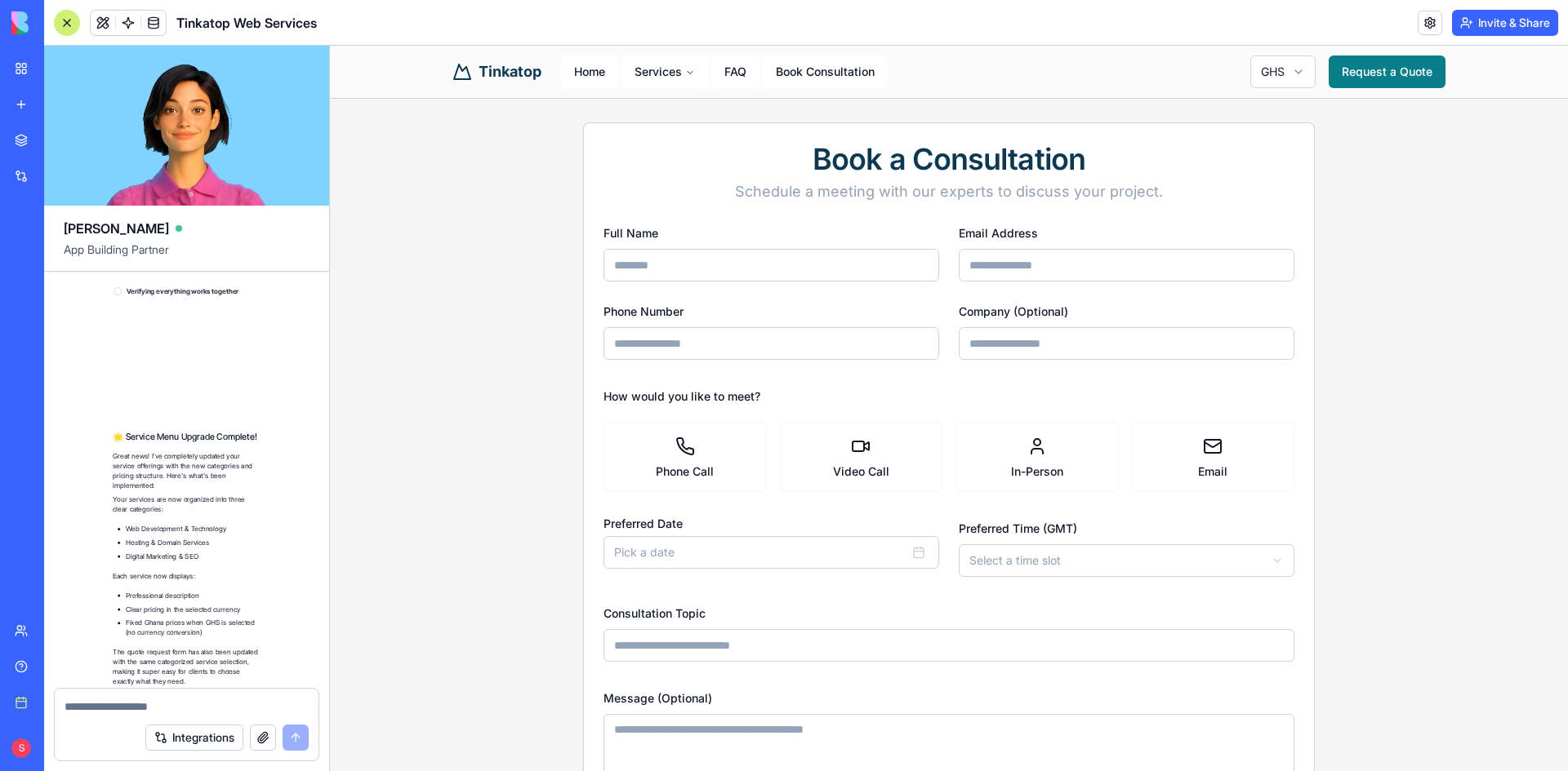
scroll to position [7176, 0]
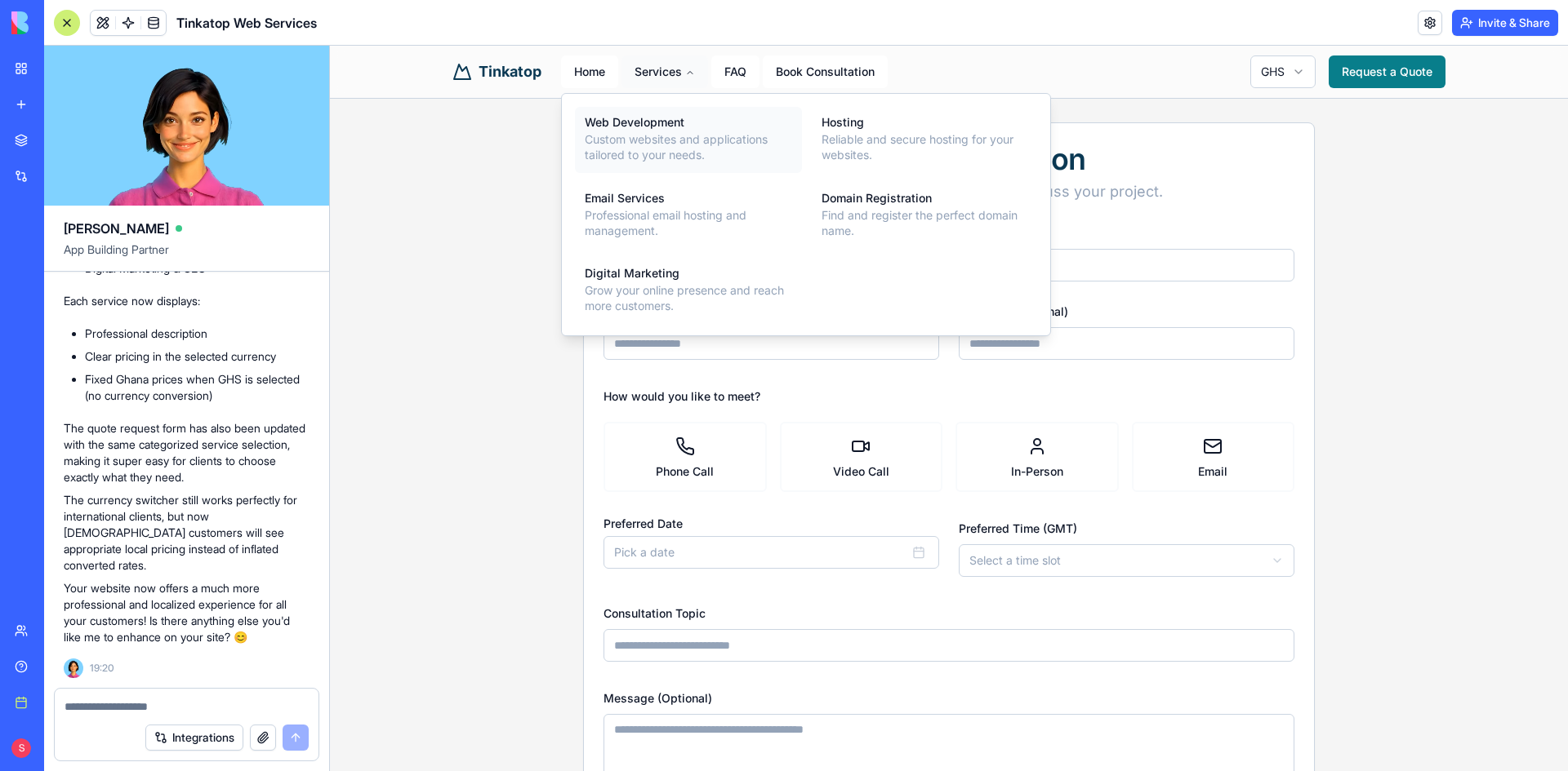
click at [631, 124] on div "Web Development" at bounding box center [688, 122] width 207 height 12
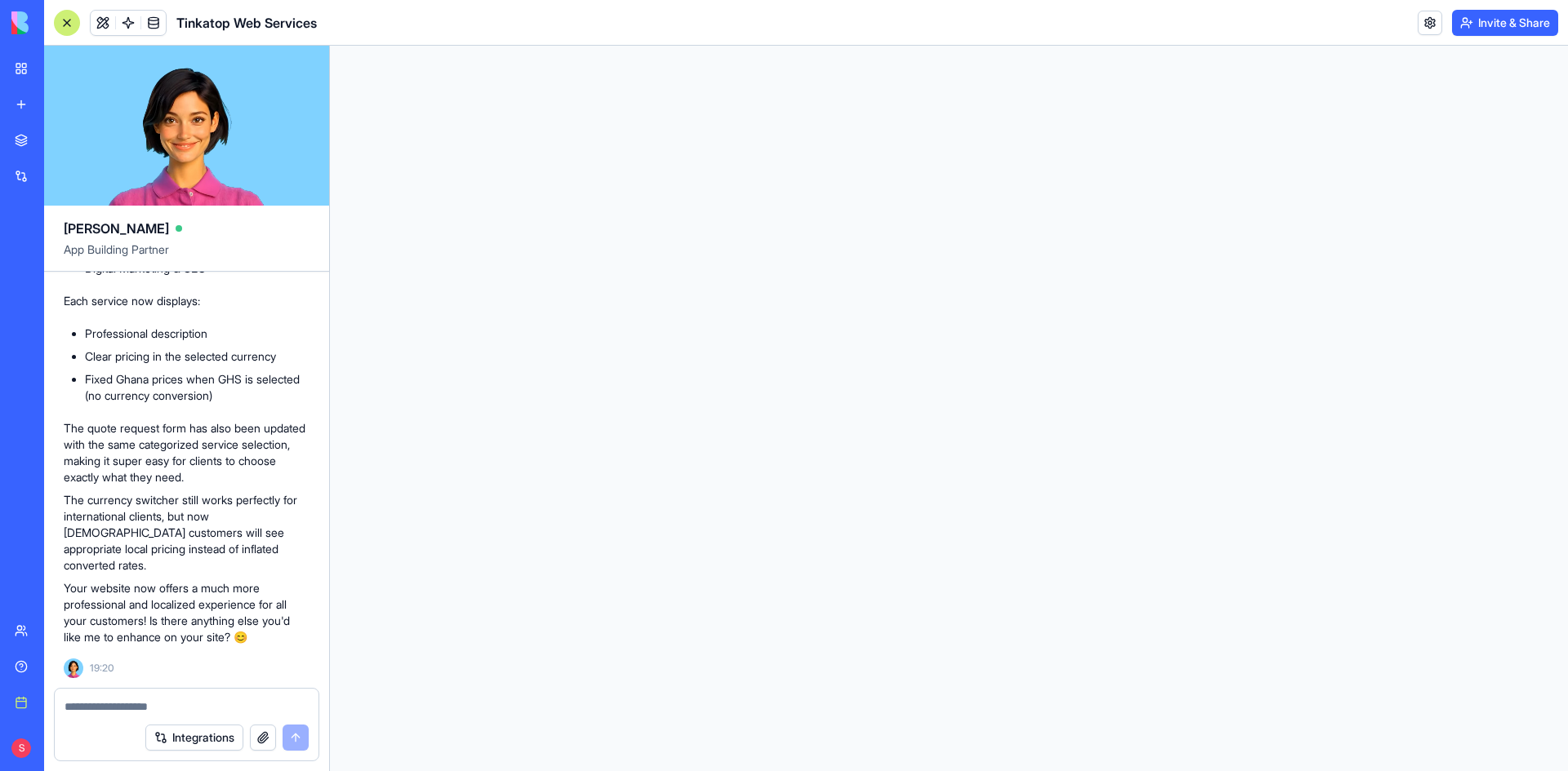
scroll to position [0, 0]
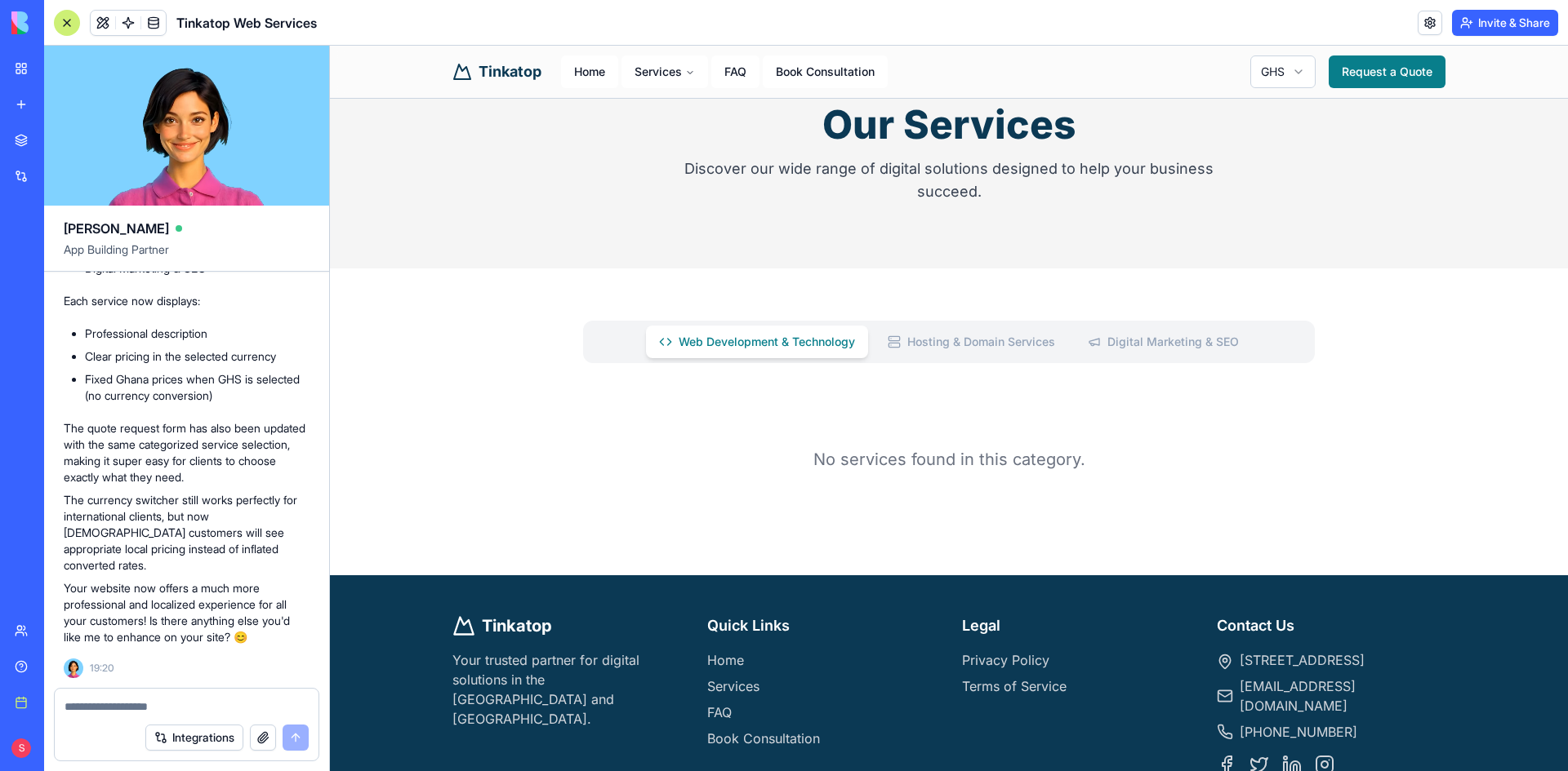
scroll to position [187, 0]
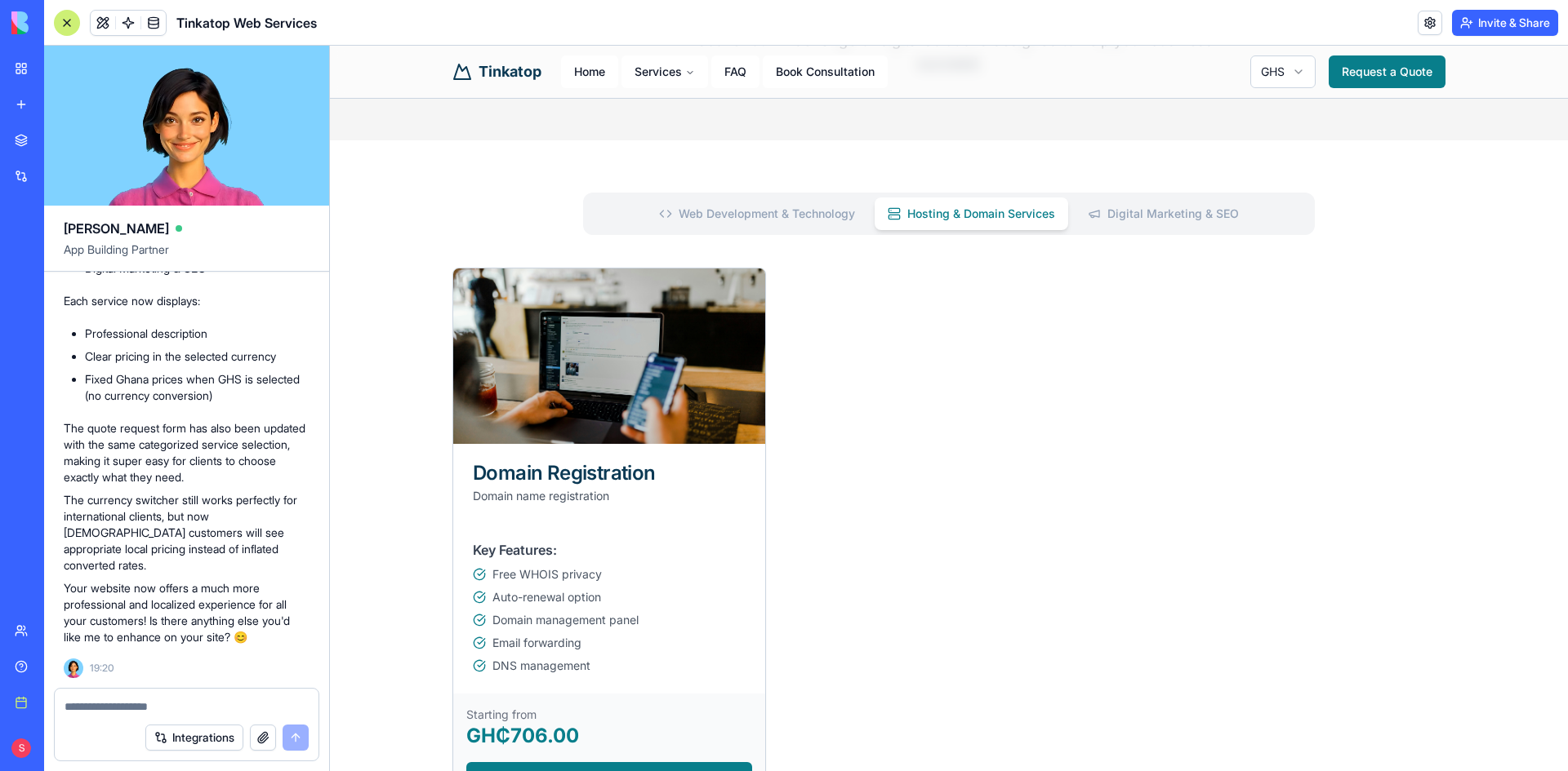
click at [961, 218] on Services "Hosting & Domain Services" at bounding box center [971, 214] width 194 height 33
click at [662, 208] on icon "button" at bounding box center [665, 214] width 14 height 13
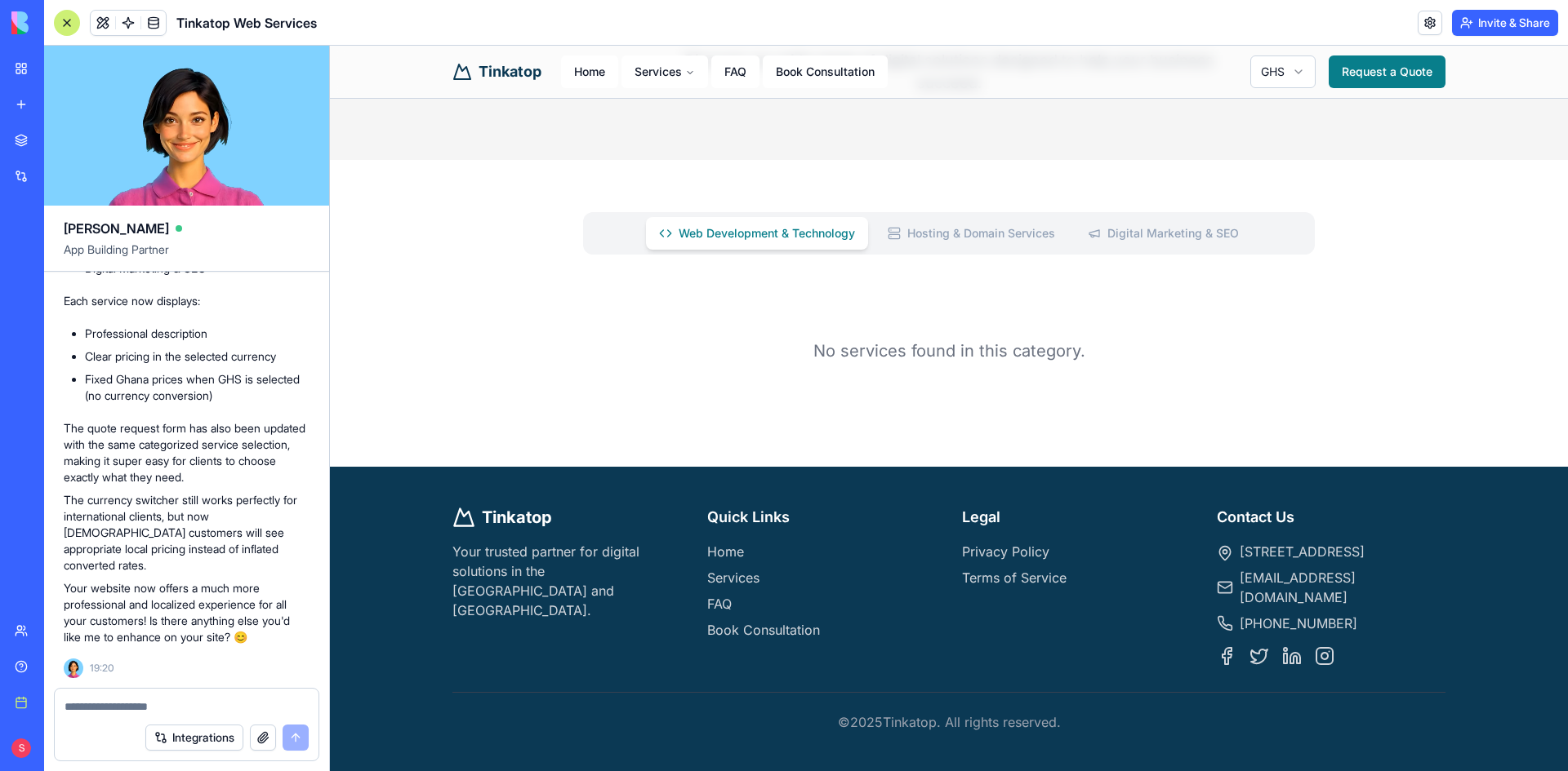
click at [662, 226] on icon "button" at bounding box center [665, 233] width 14 height 13
click at [945, 217] on Services "Hosting & Domain Services" at bounding box center [971, 233] width 194 height 33
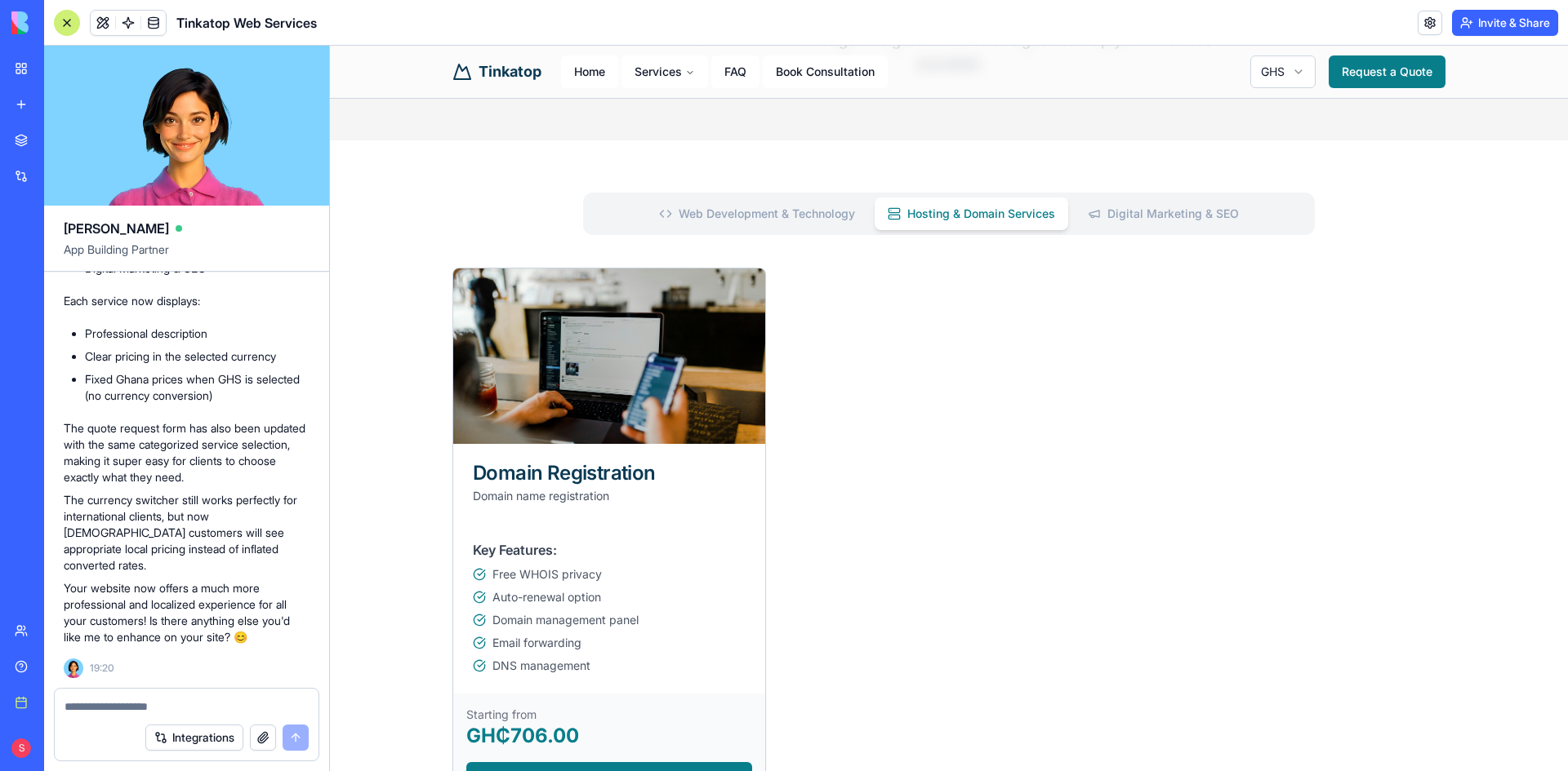
click at [1127, 216] on SEO "Digital Marketing & SEO" at bounding box center [1163, 214] width 177 height 33
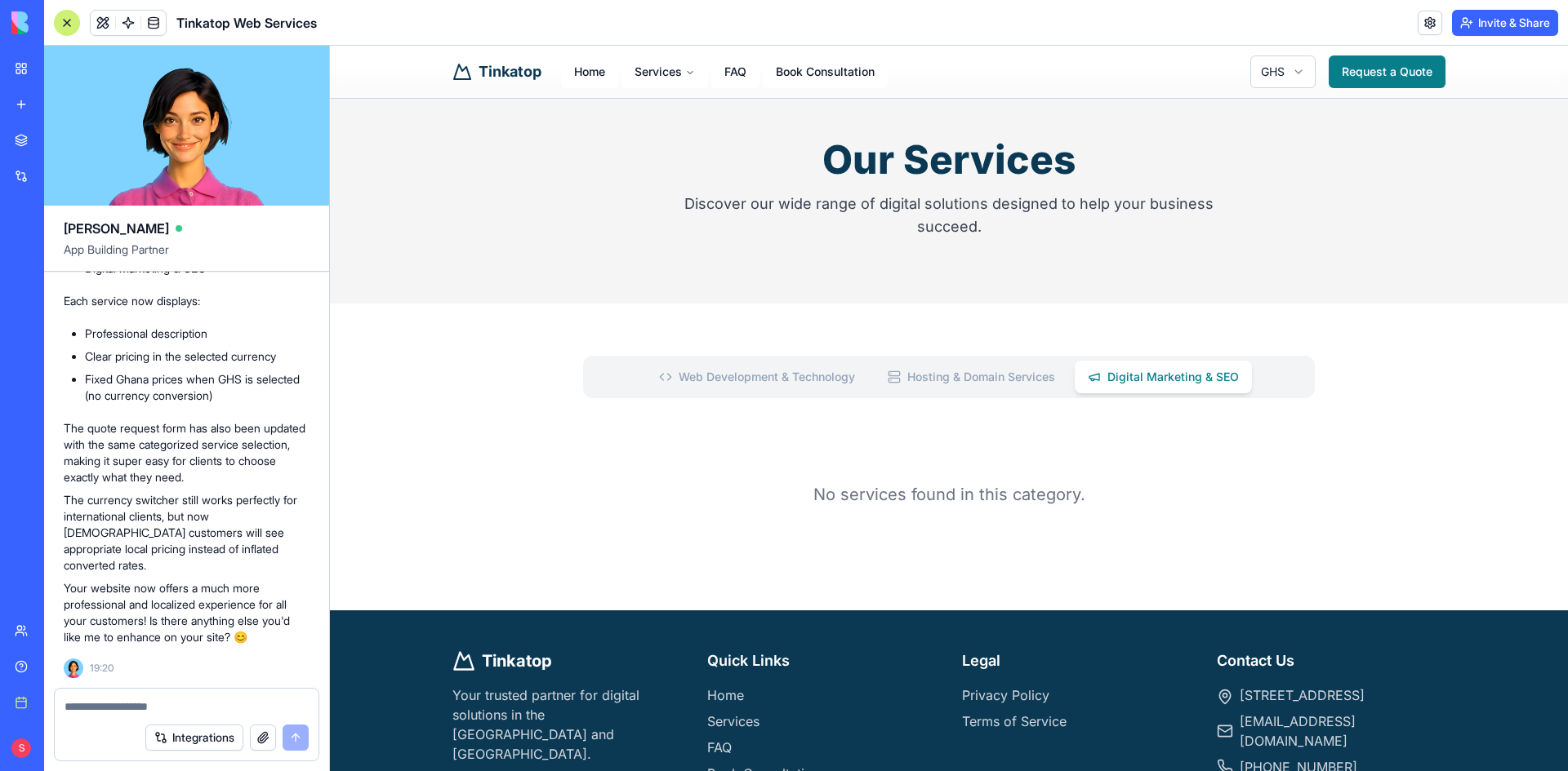
scroll to position [0, 0]
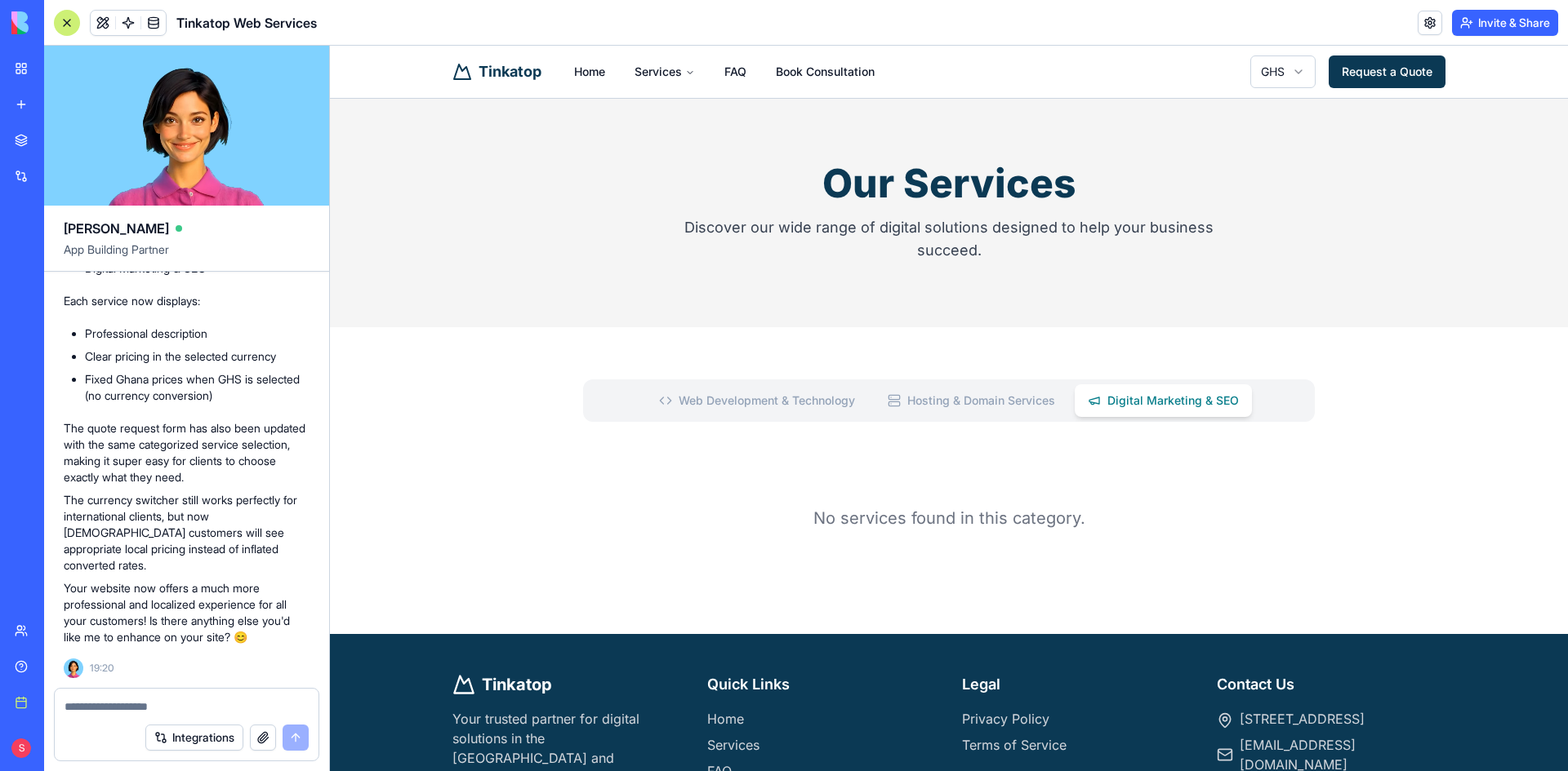
click at [1353, 66] on link "Request a Quote" at bounding box center [1387, 72] width 117 height 33
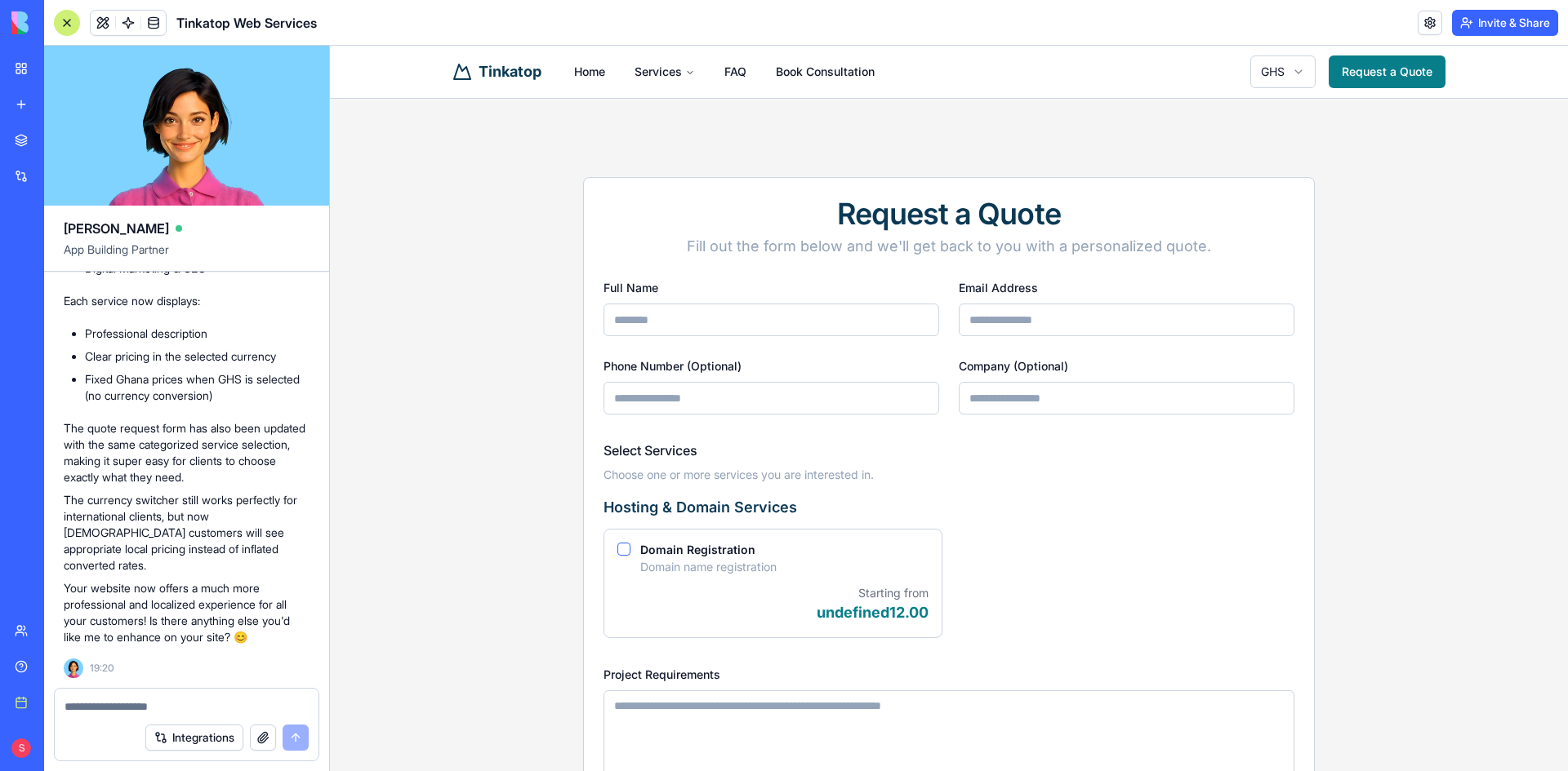
scroll to position [6931, 0]
click at [1257, 66] on html "**********" at bounding box center [949, 753] width 1238 height 1415
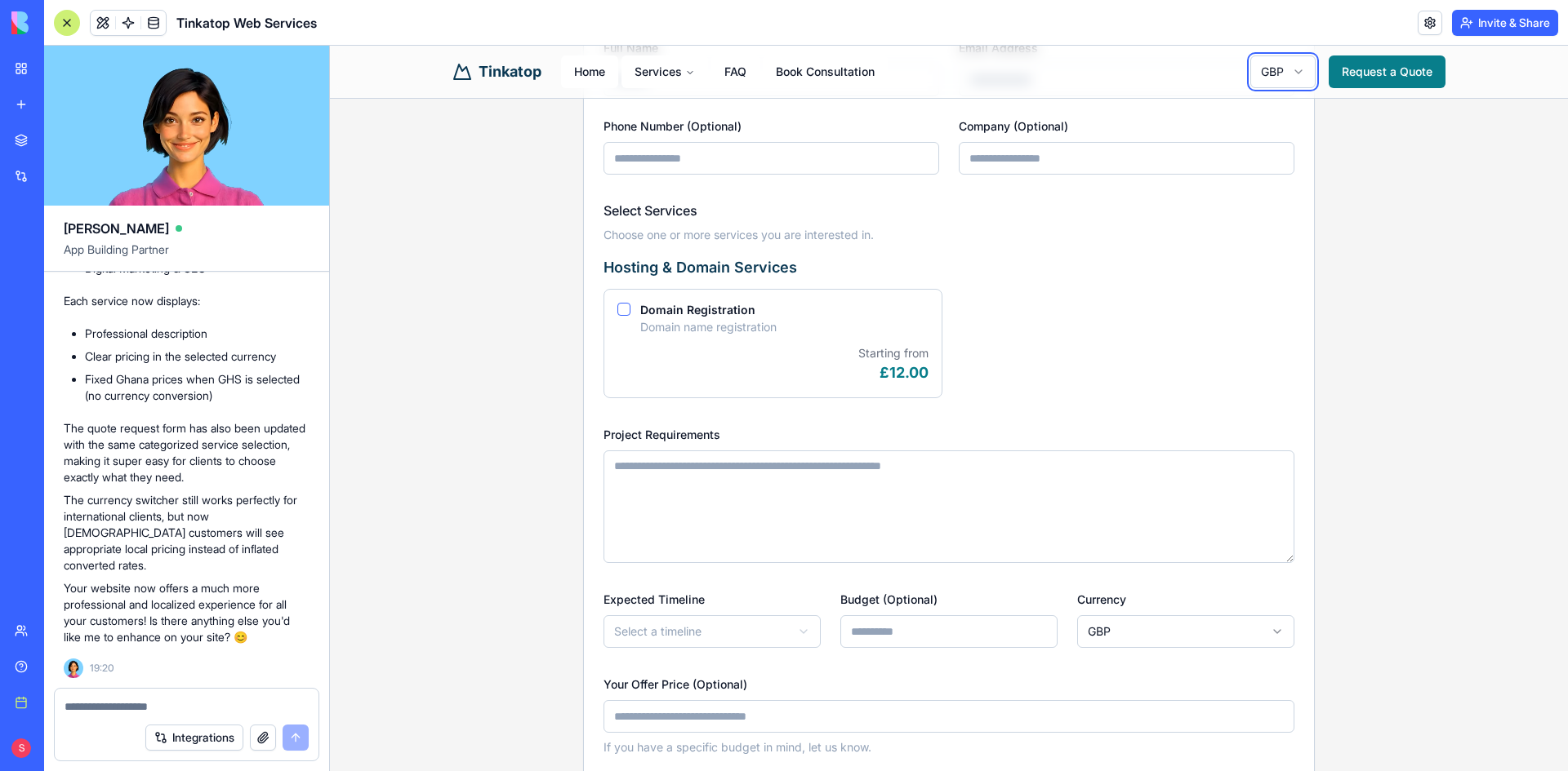
scroll to position [245, 0]
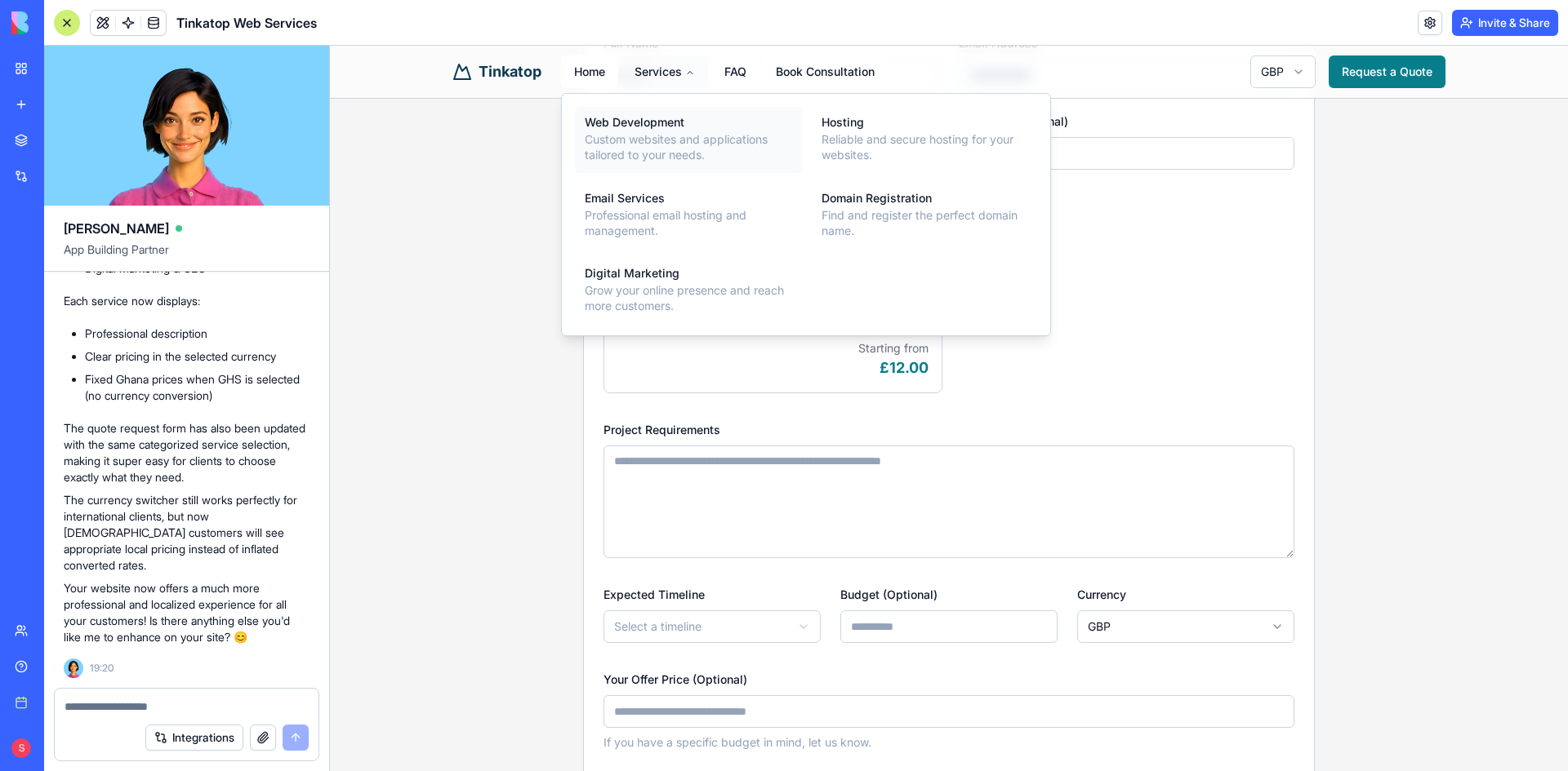
click at [627, 133] on p "Custom websites and applications tailored to your needs." at bounding box center [688, 146] width 207 height 32
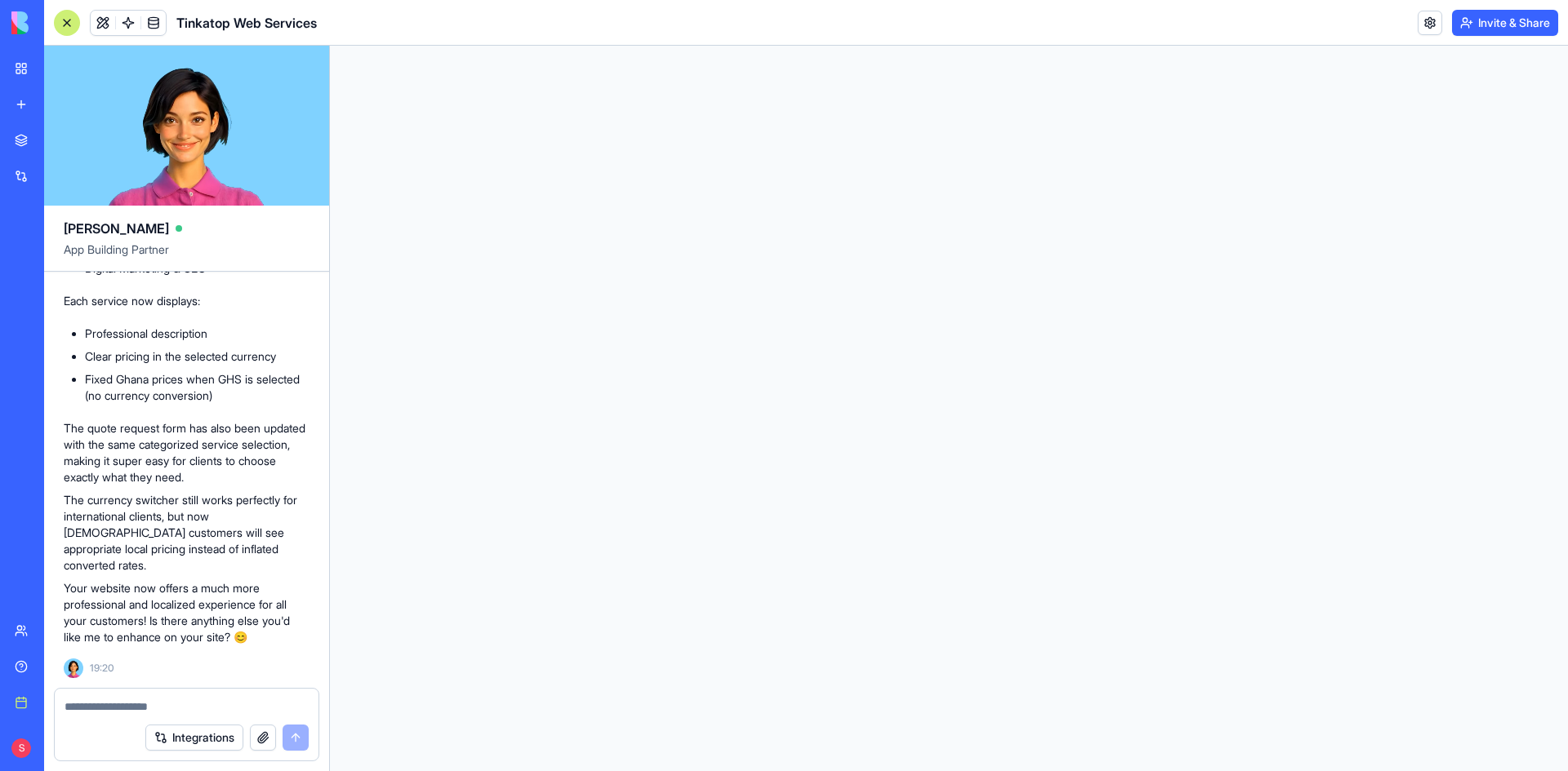
scroll to position [0, 0]
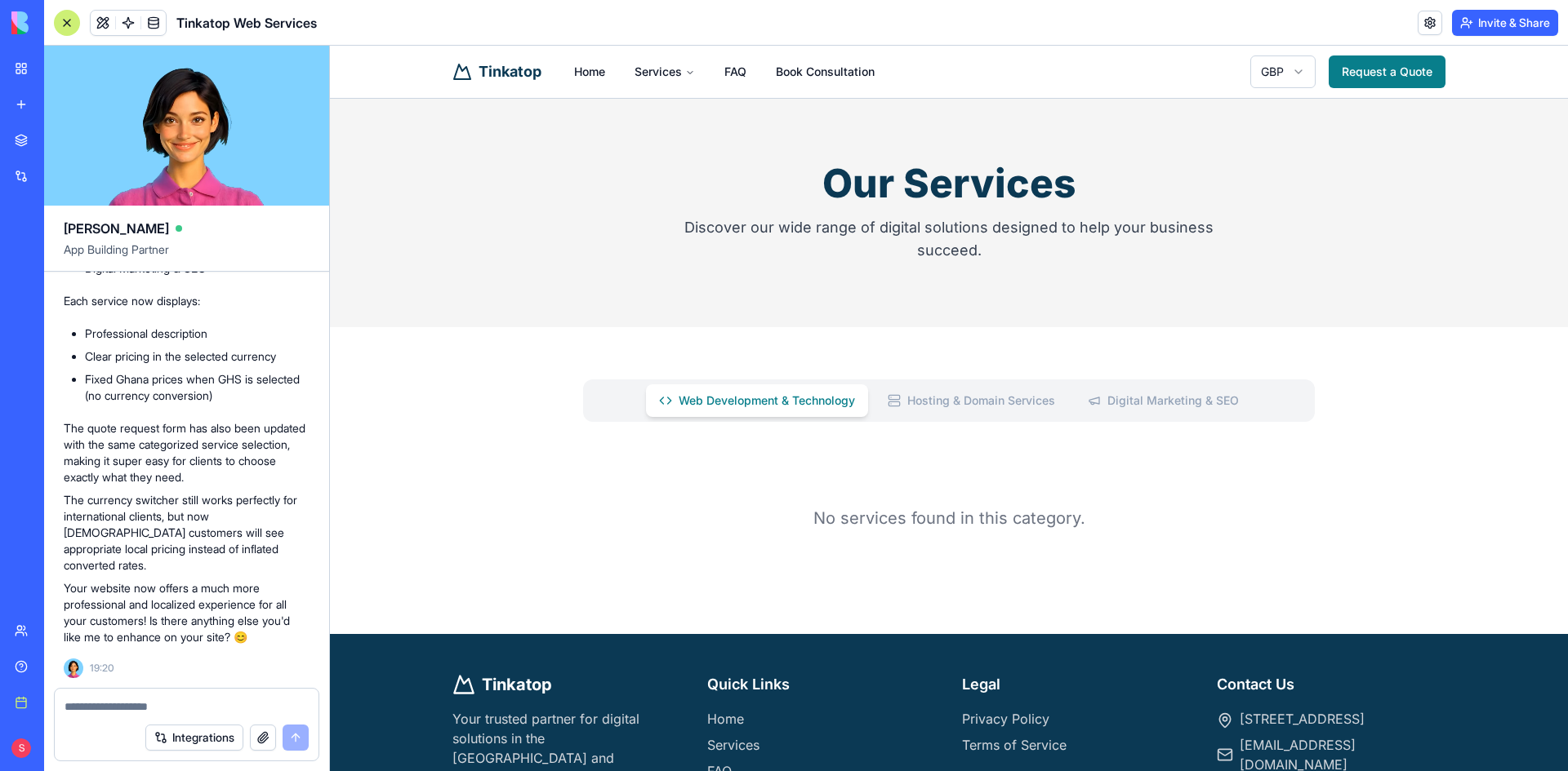
click at [125, 692] on div at bounding box center [186, 702] width 263 height 26
click at [125, 701] on textarea at bounding box center [186, 706] width 244 height 16
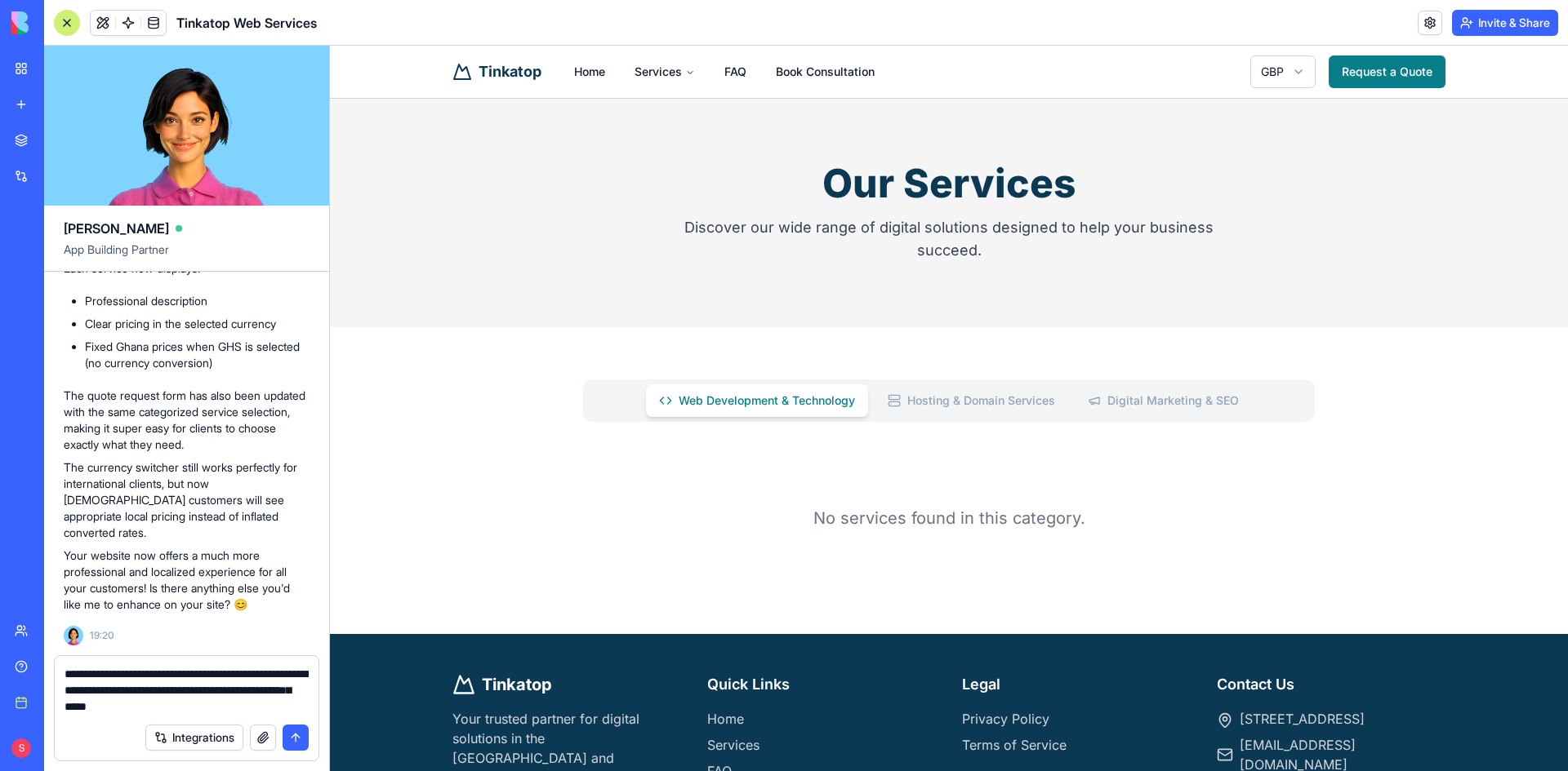
type textarea "**********"
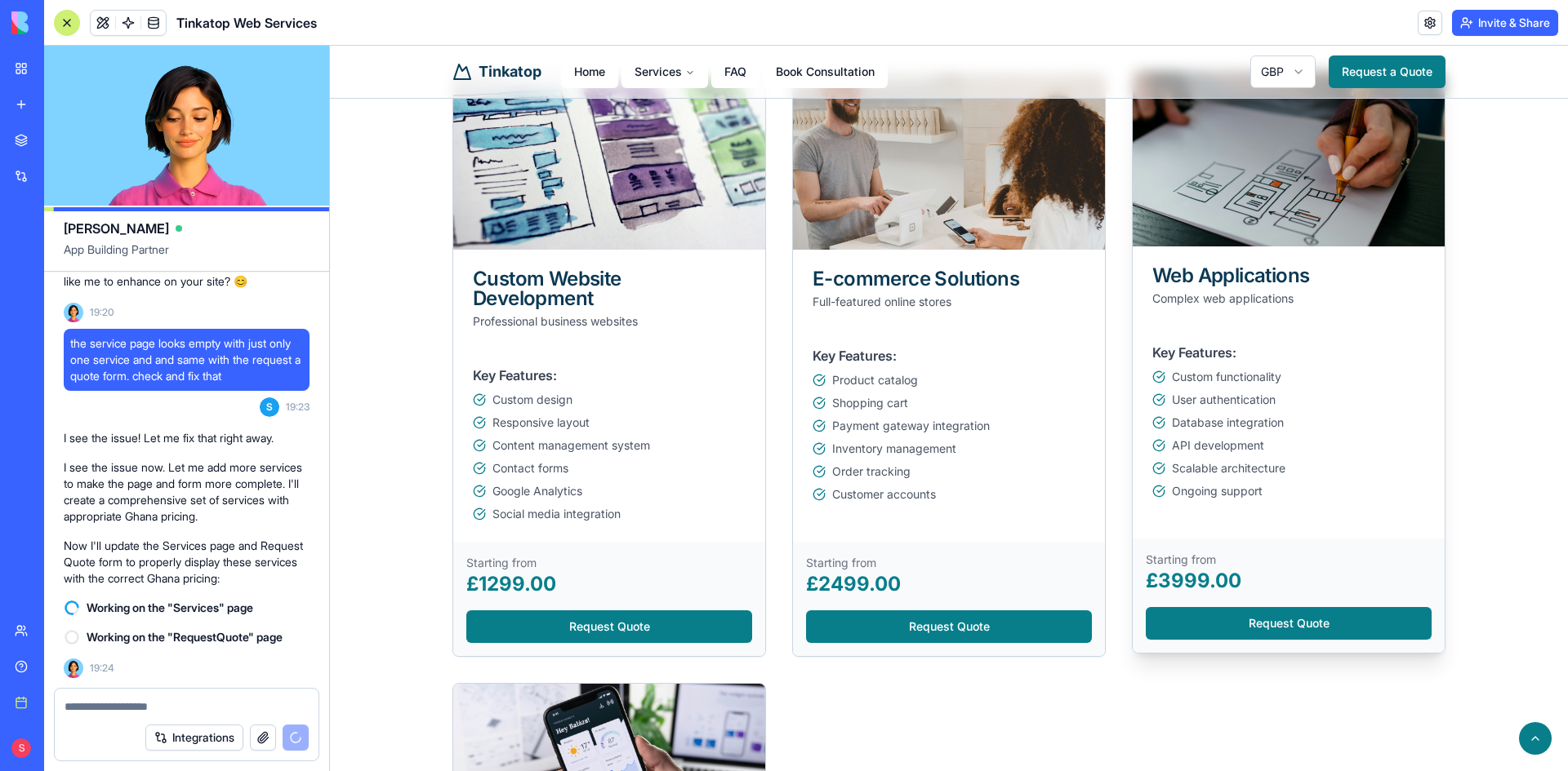
scroll to position [149, 0]
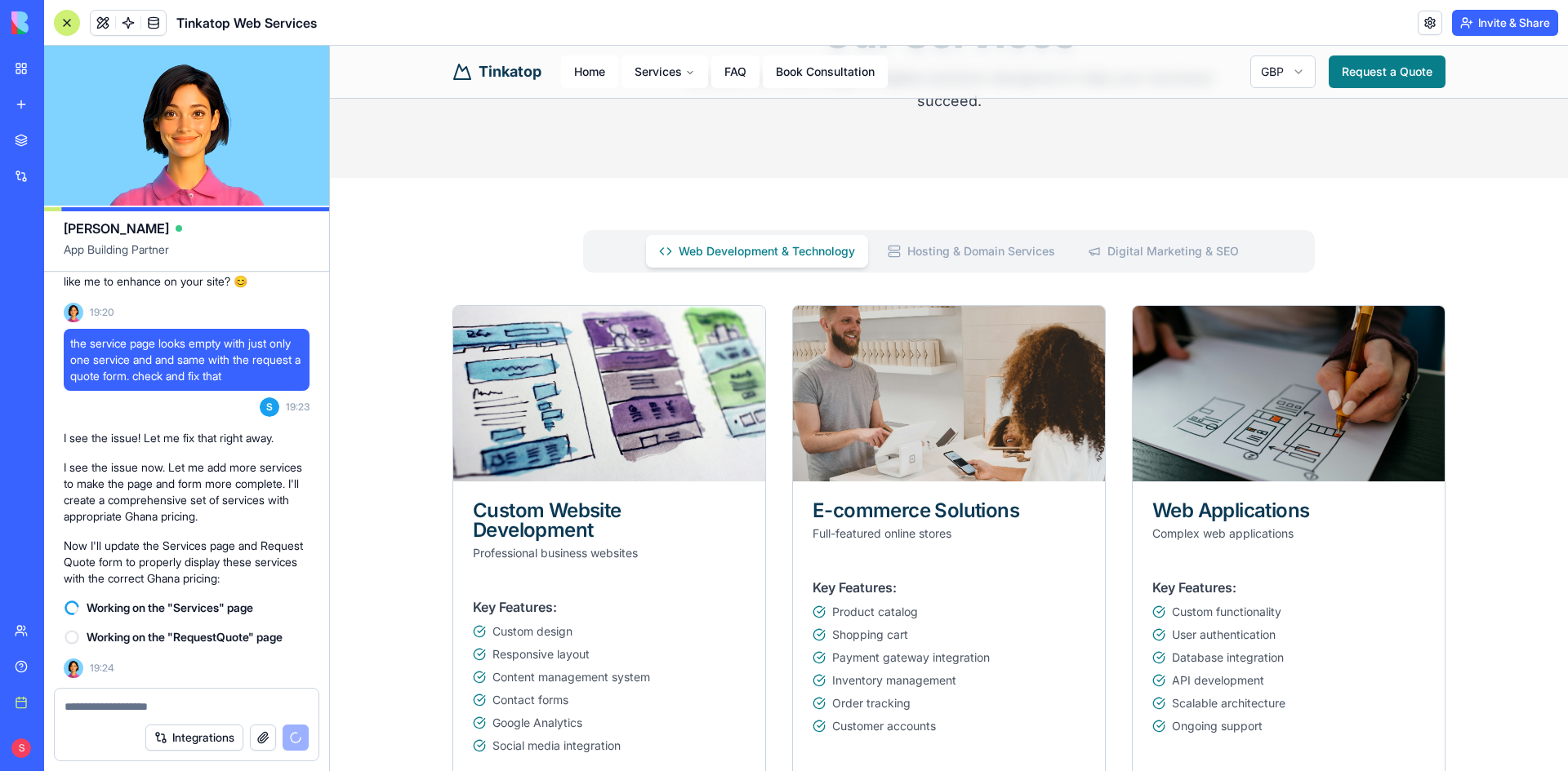
click at [1020, 246] on Services "Hosting & Domain Services" at bounding box center [971, 252] width 194 height 33
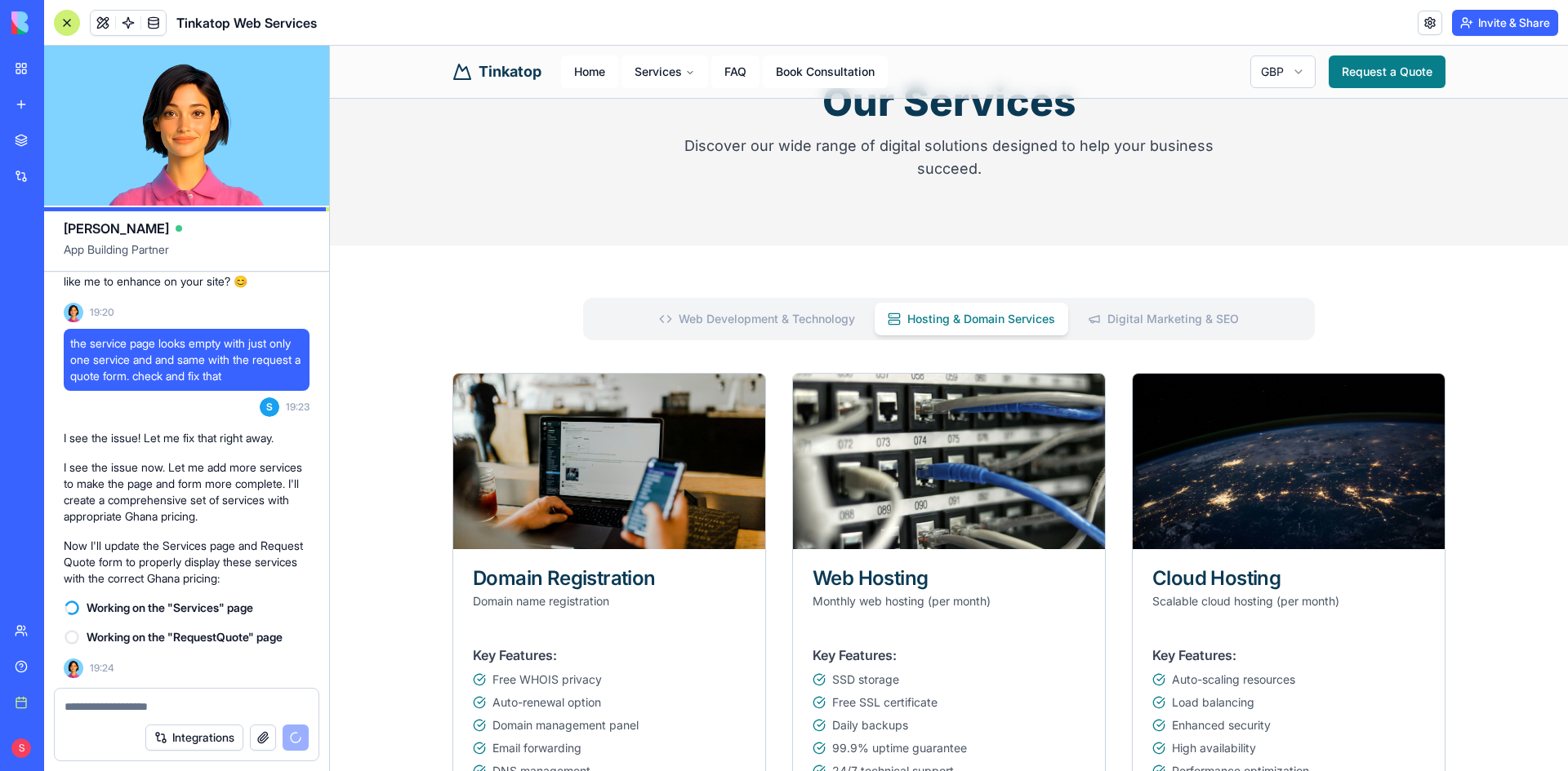
scroll to position [0, 0]
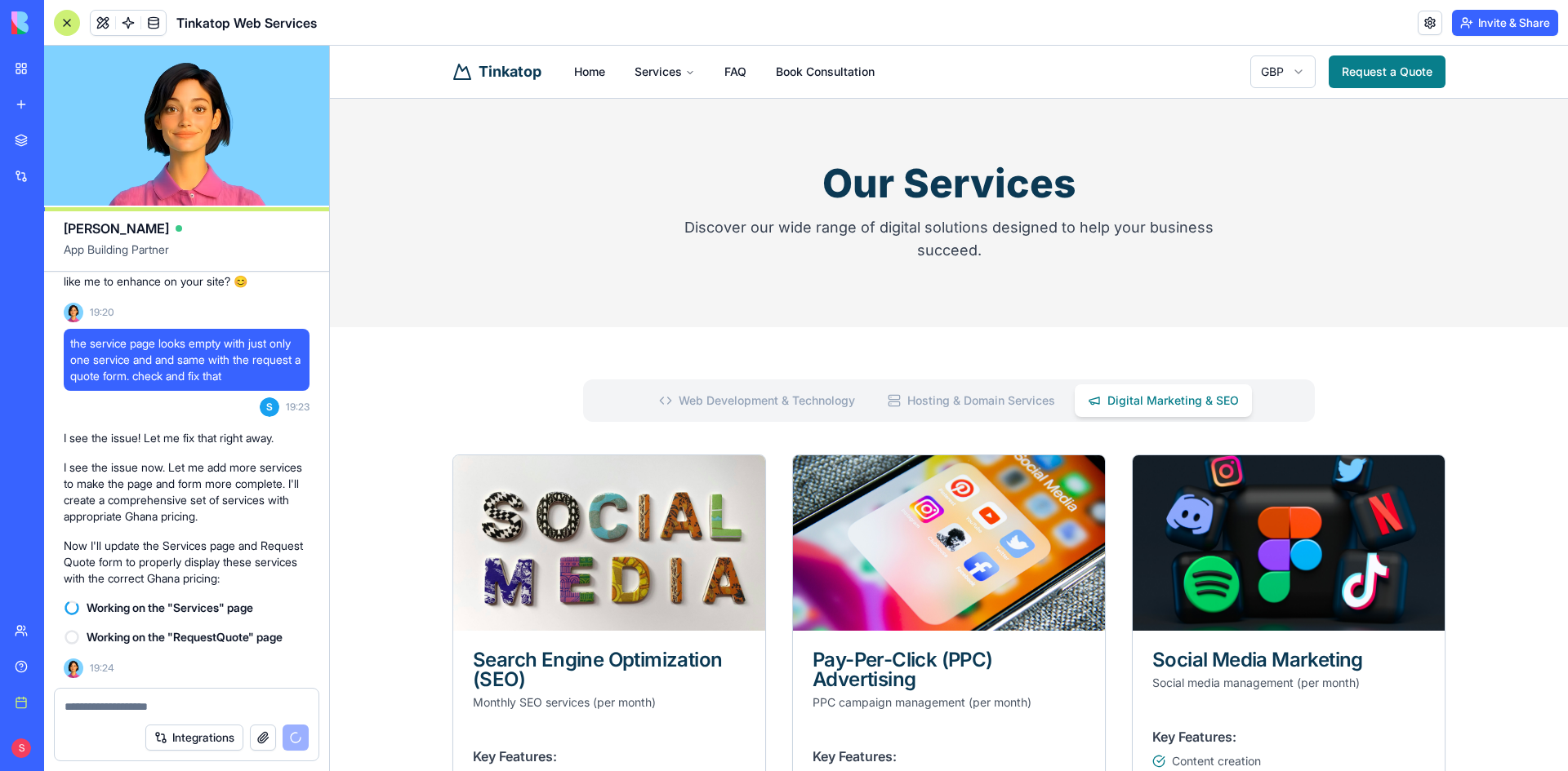
click at [1201, 394] on SEO "Digital Marketing & SEO" at bounding box center [1163, 401] width 177 height 33
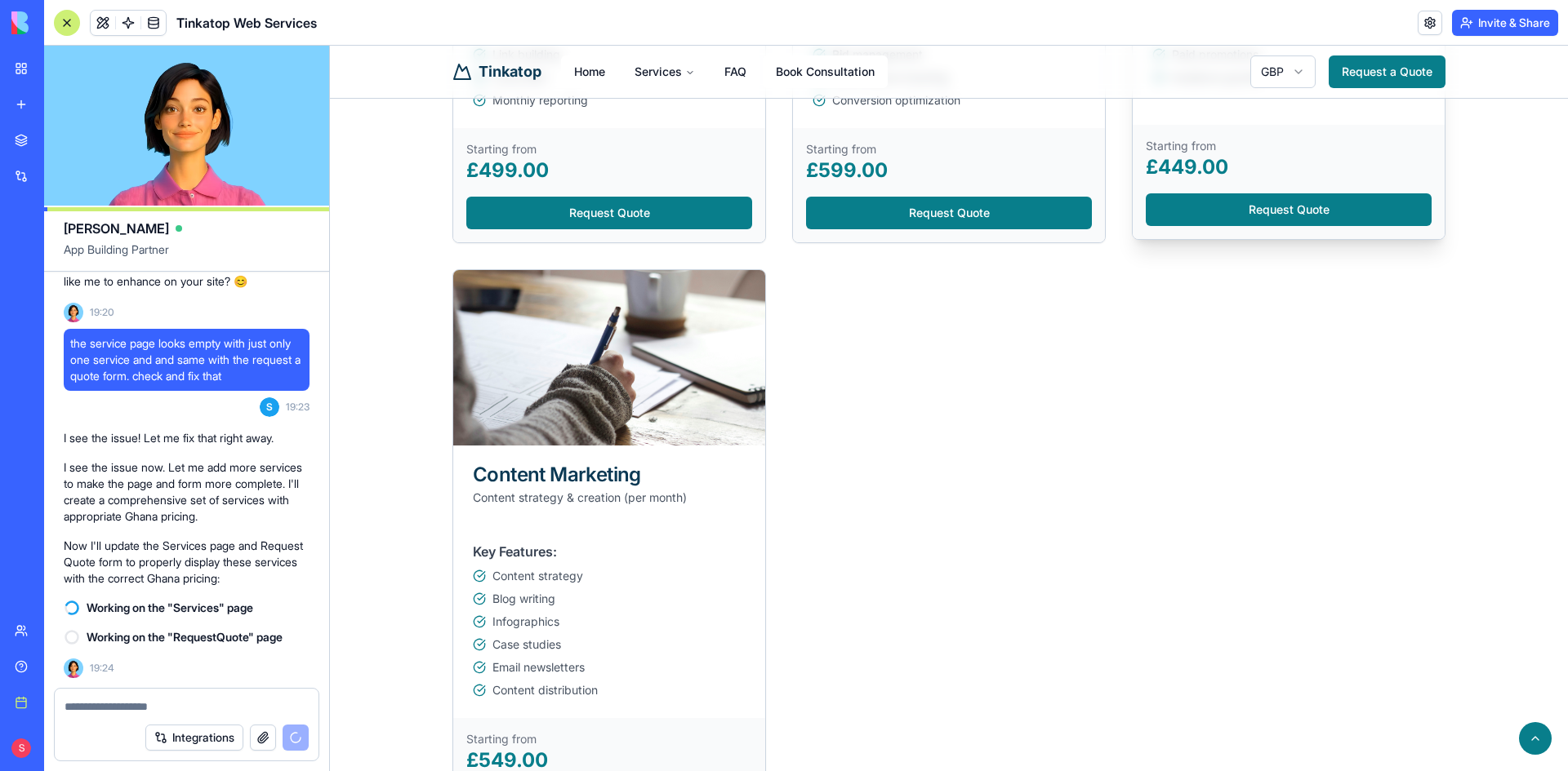
scroll to position [816, 0]
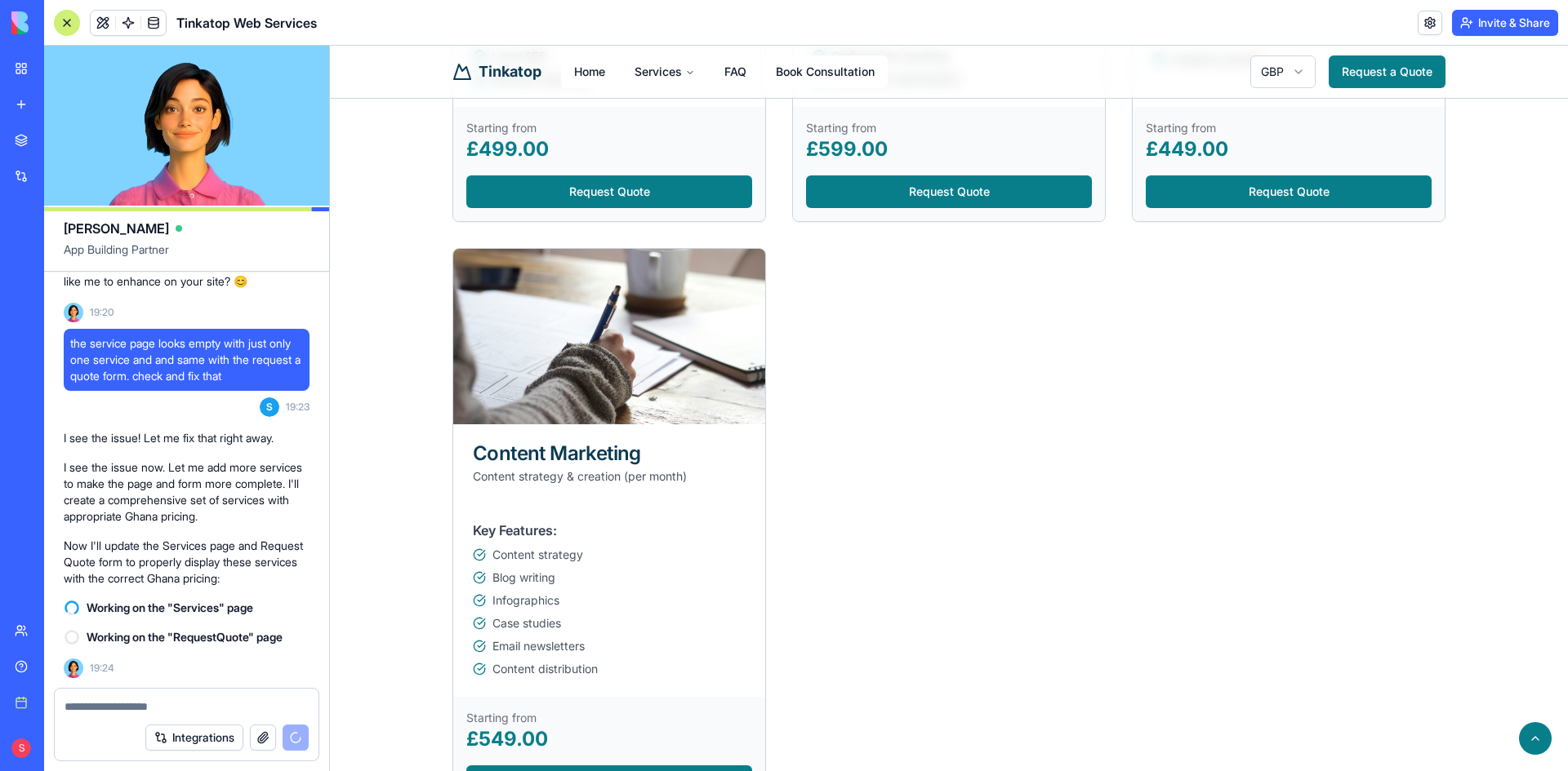
click at [1297, 81] on html "Tinkatop Home Services FAQ Book Consultation GBP Request a Quote Our Services D…" at bounding box center [949, 199] width 1238 height 1939
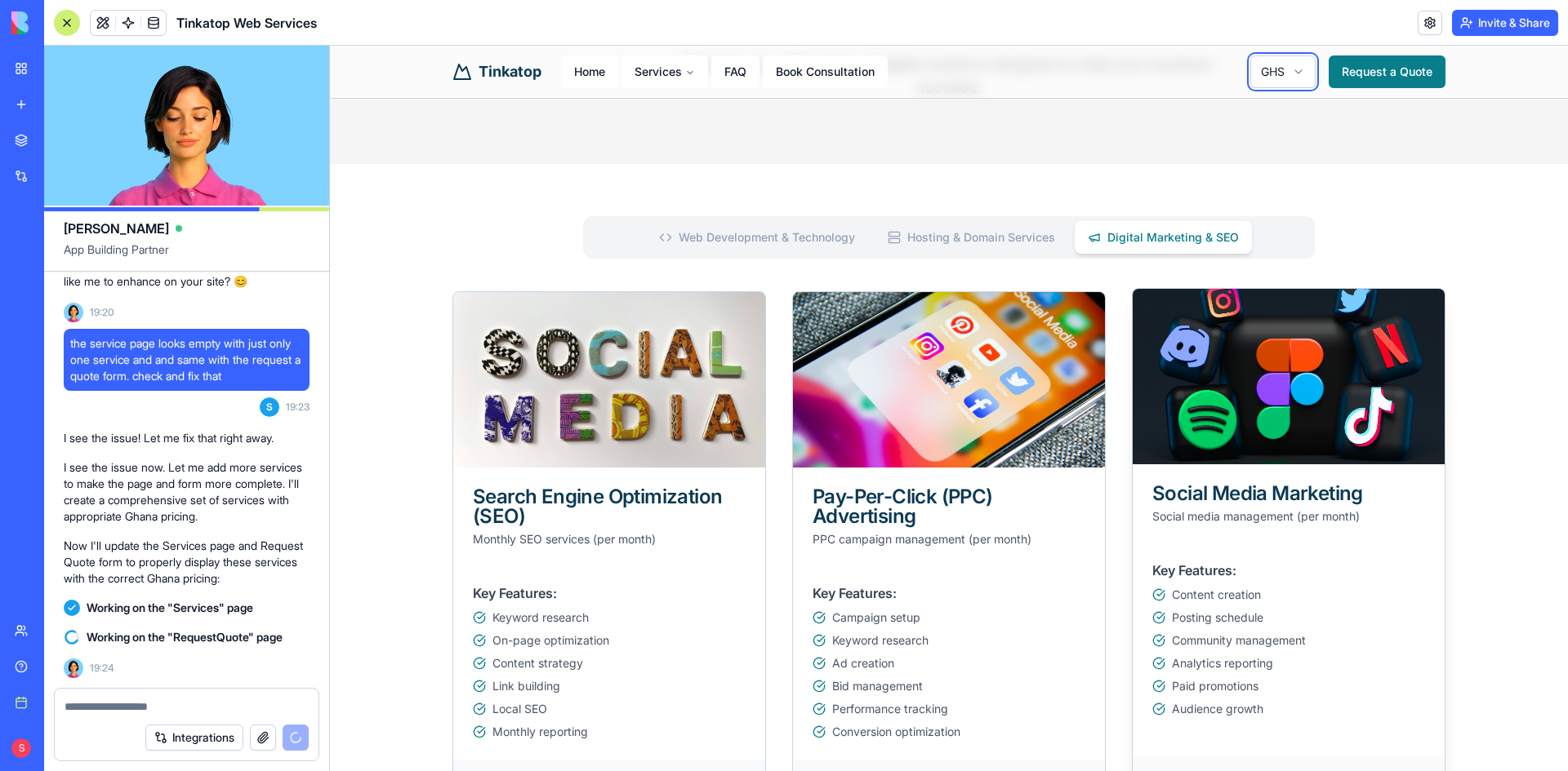
scroll to position [0, 0]
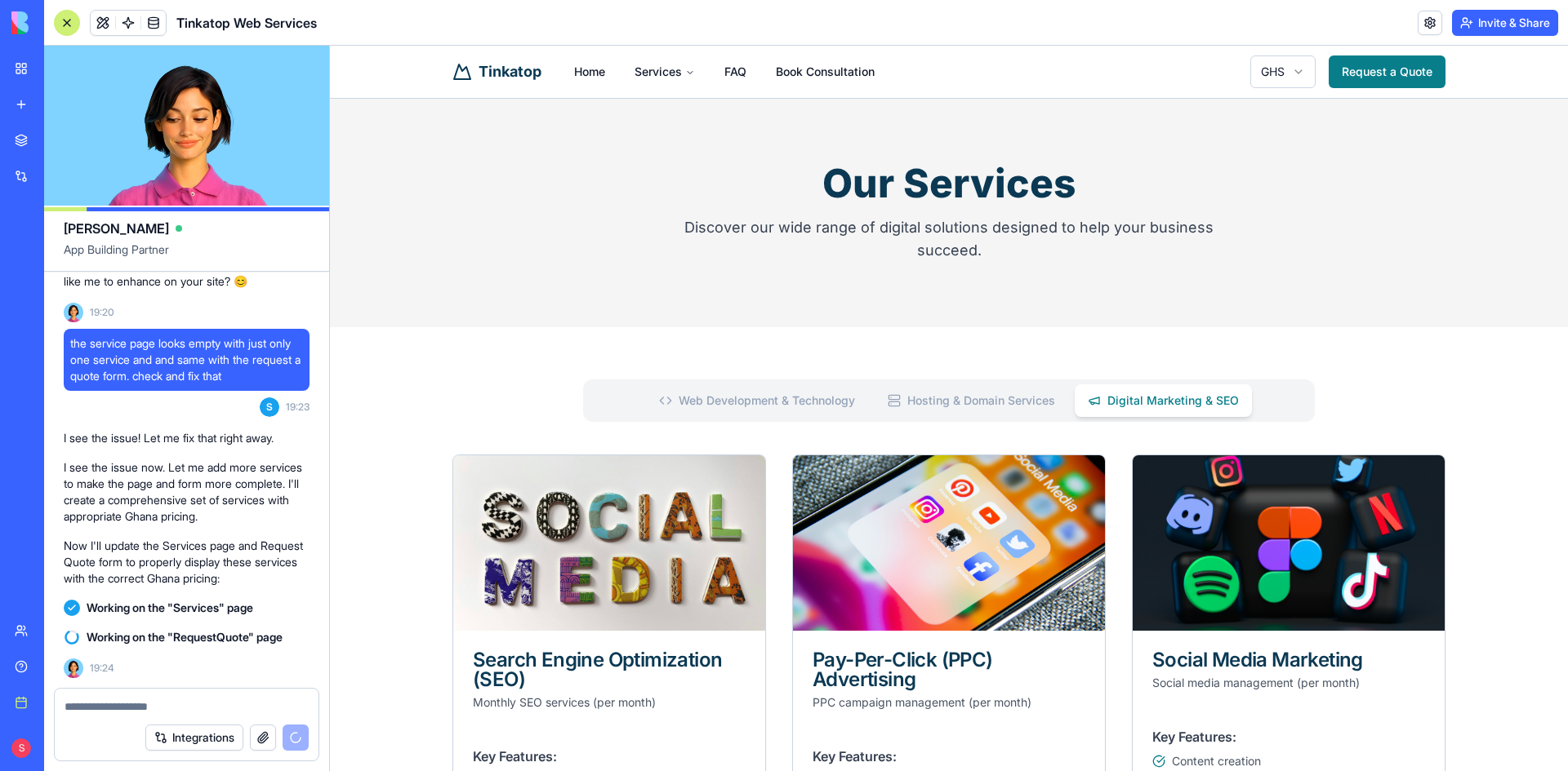
click at [674, 398] on Technology "Web Development & Technology" at bounding box center [757, 401] width 222 height 33
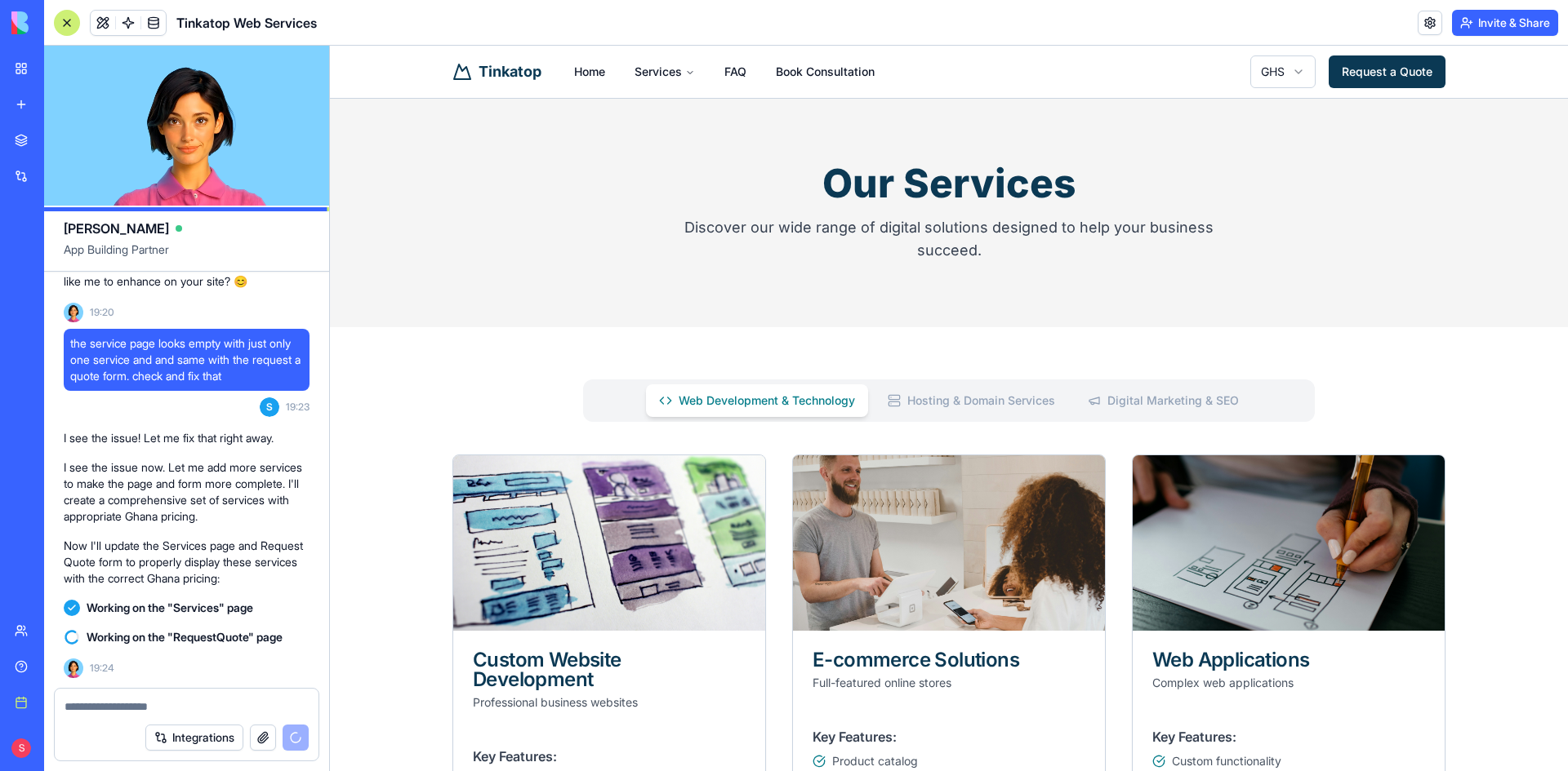
click at [1429, 72] on link "Request a Quote" at bounding box center [1387, 72] width 117 height 33
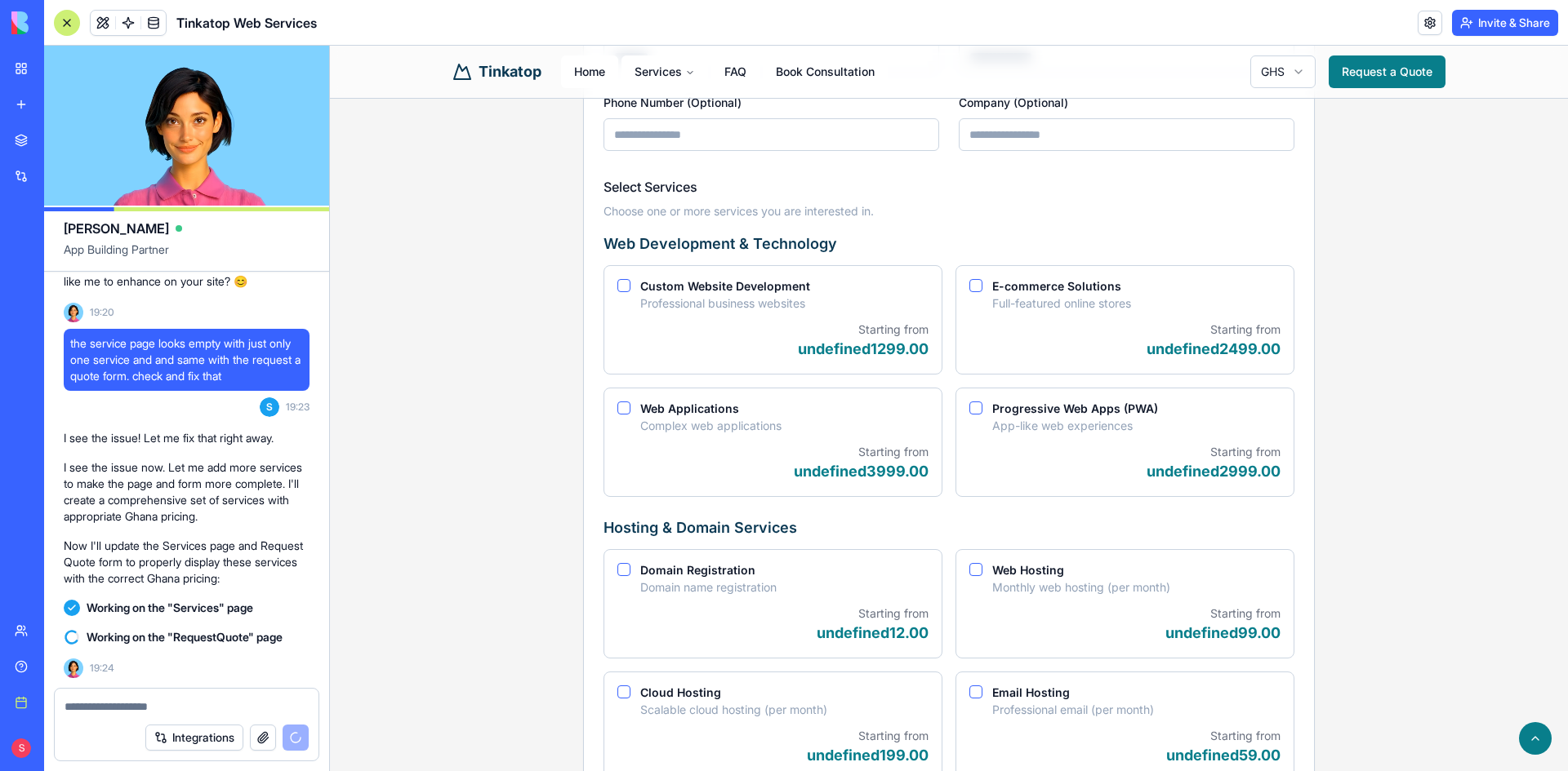
scroll to position [327, 0]
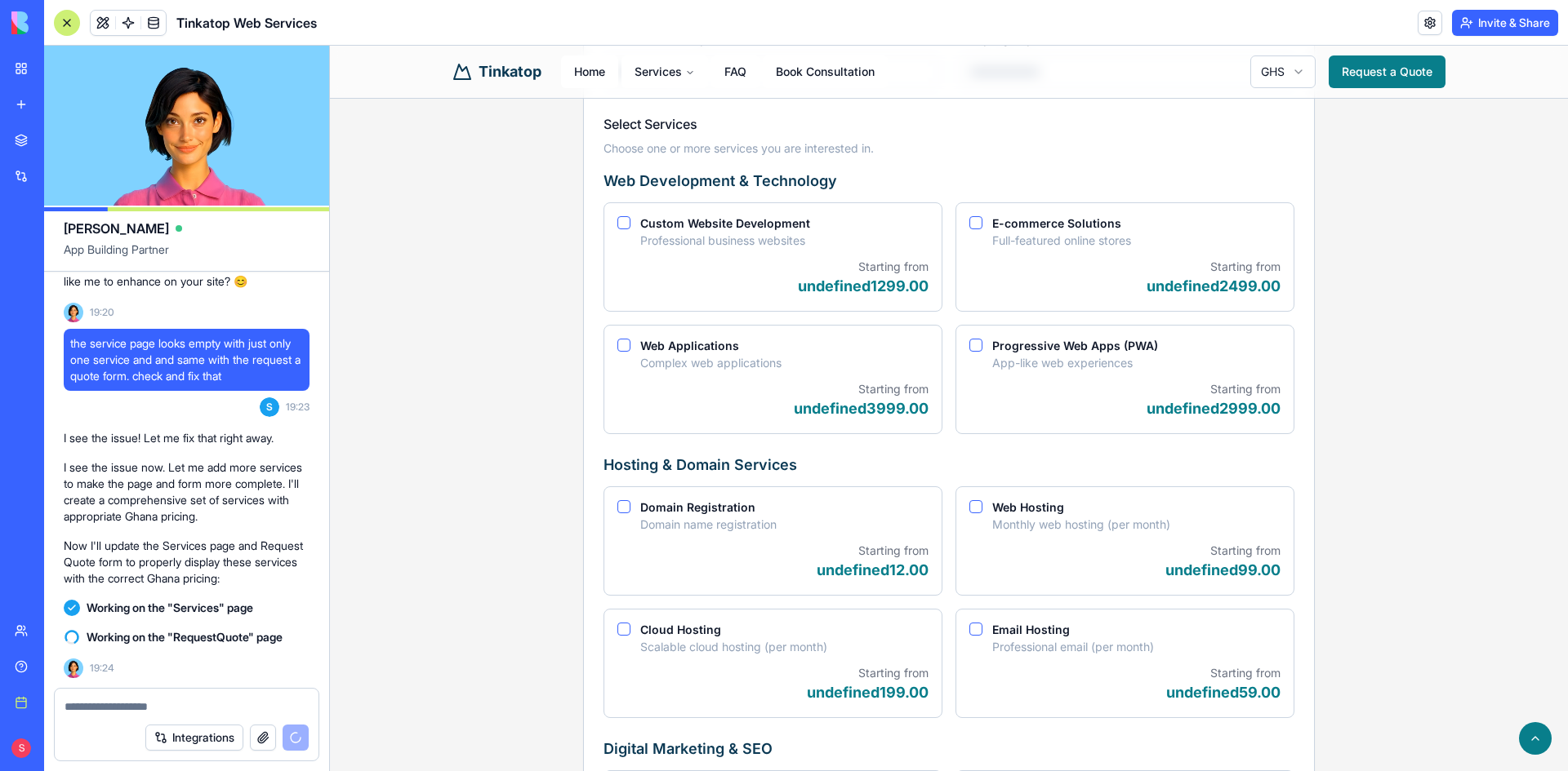
click at [1272, 65] on html "Tinkatop Home Services FAQ Book Consultation GHS Request a Quote Request a Quot…" at bounding box center [949, 772] width 1238 height 2105
click at [1284, 77] on html "Tinkatop Home Services FAQ Book Consultation GHS Request a Quote Request a Quot…" at bounding box center [949, 772] width 1238 height 2105
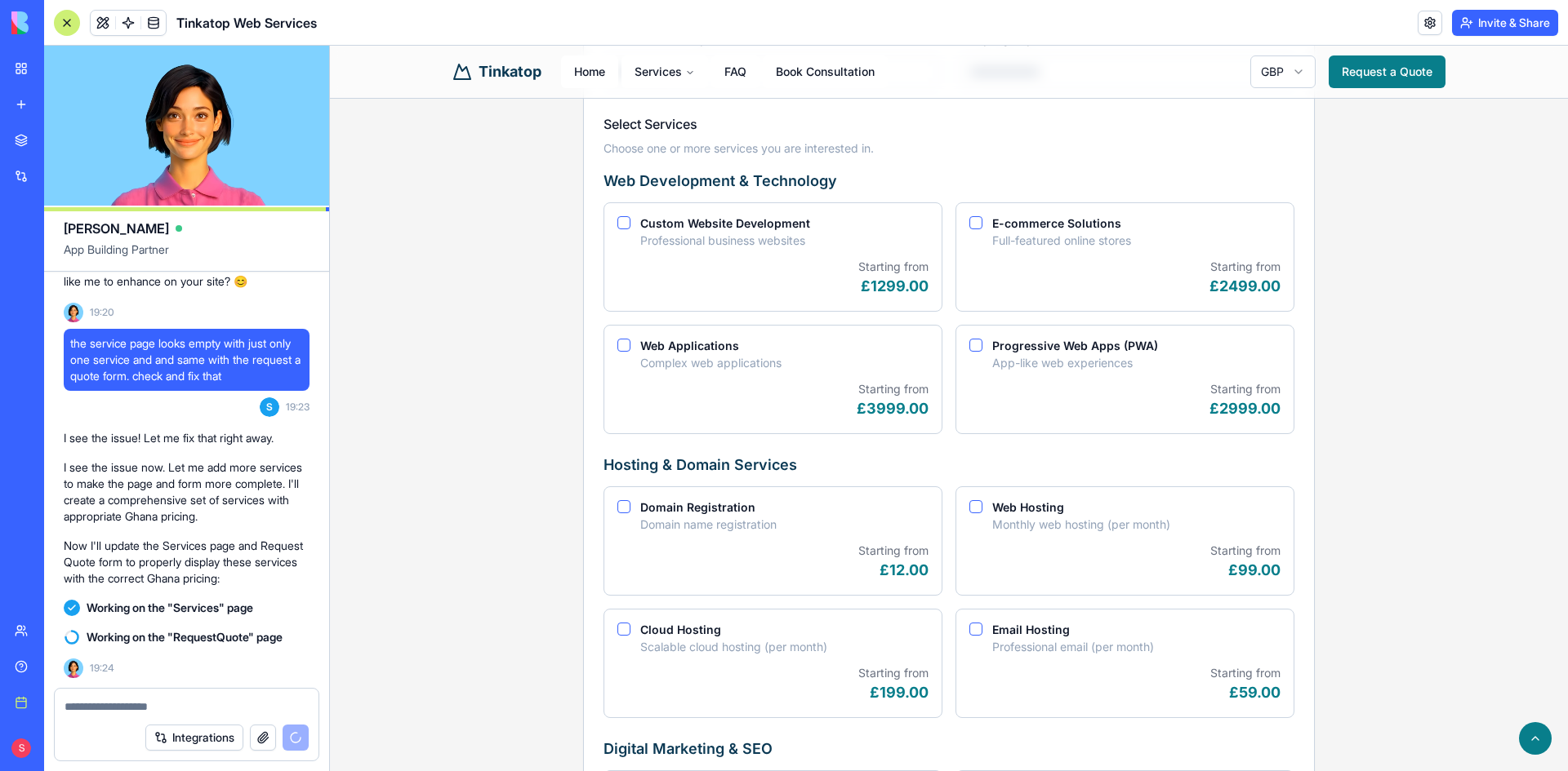
click at [1276, 72] on html "Tinkatop Home Services FAQ Book Consultation GBP Request a Quote Request a Quot…" at bounding box center [949, 772] width 1238 height 2105
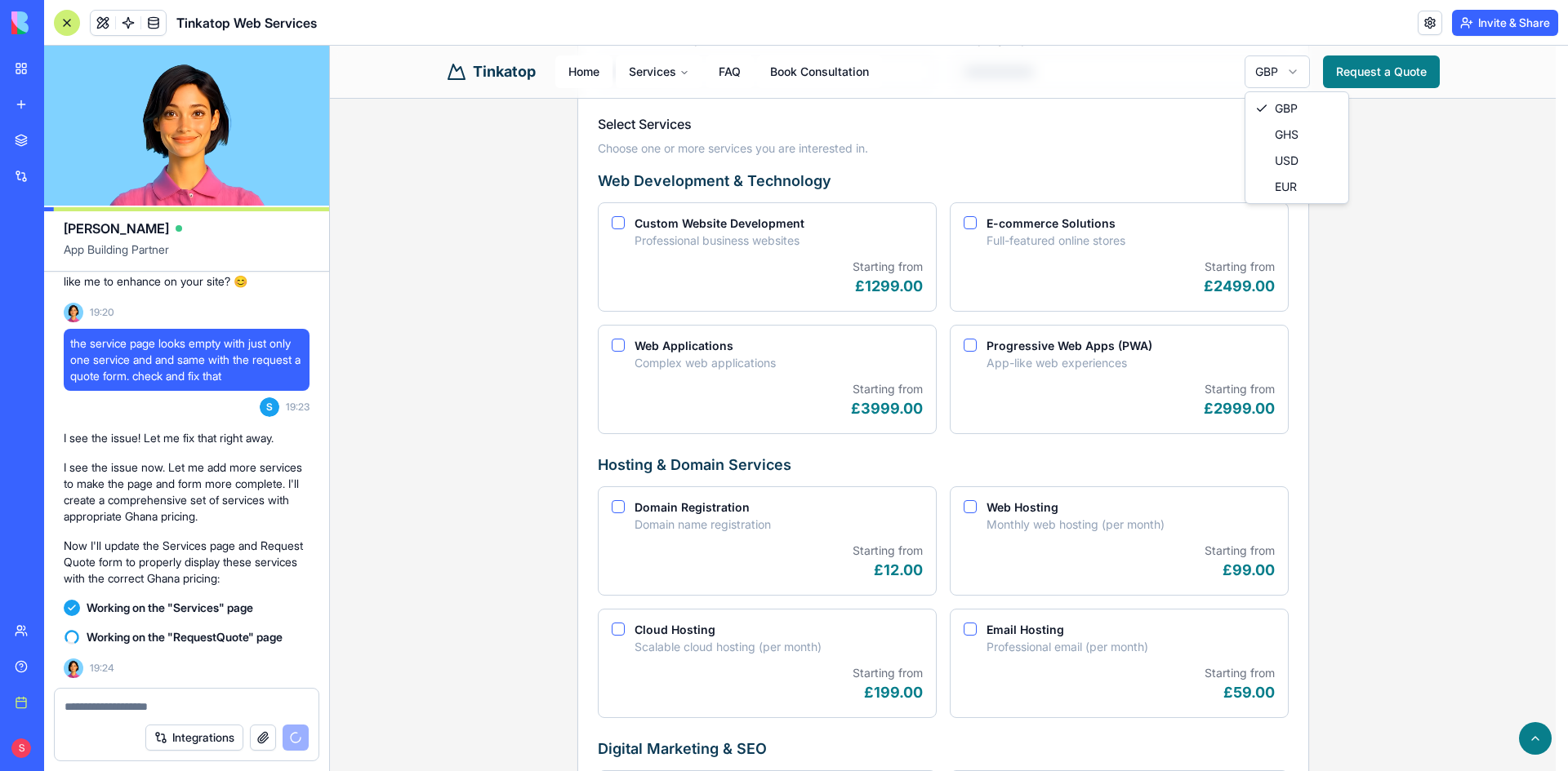
select select "***"
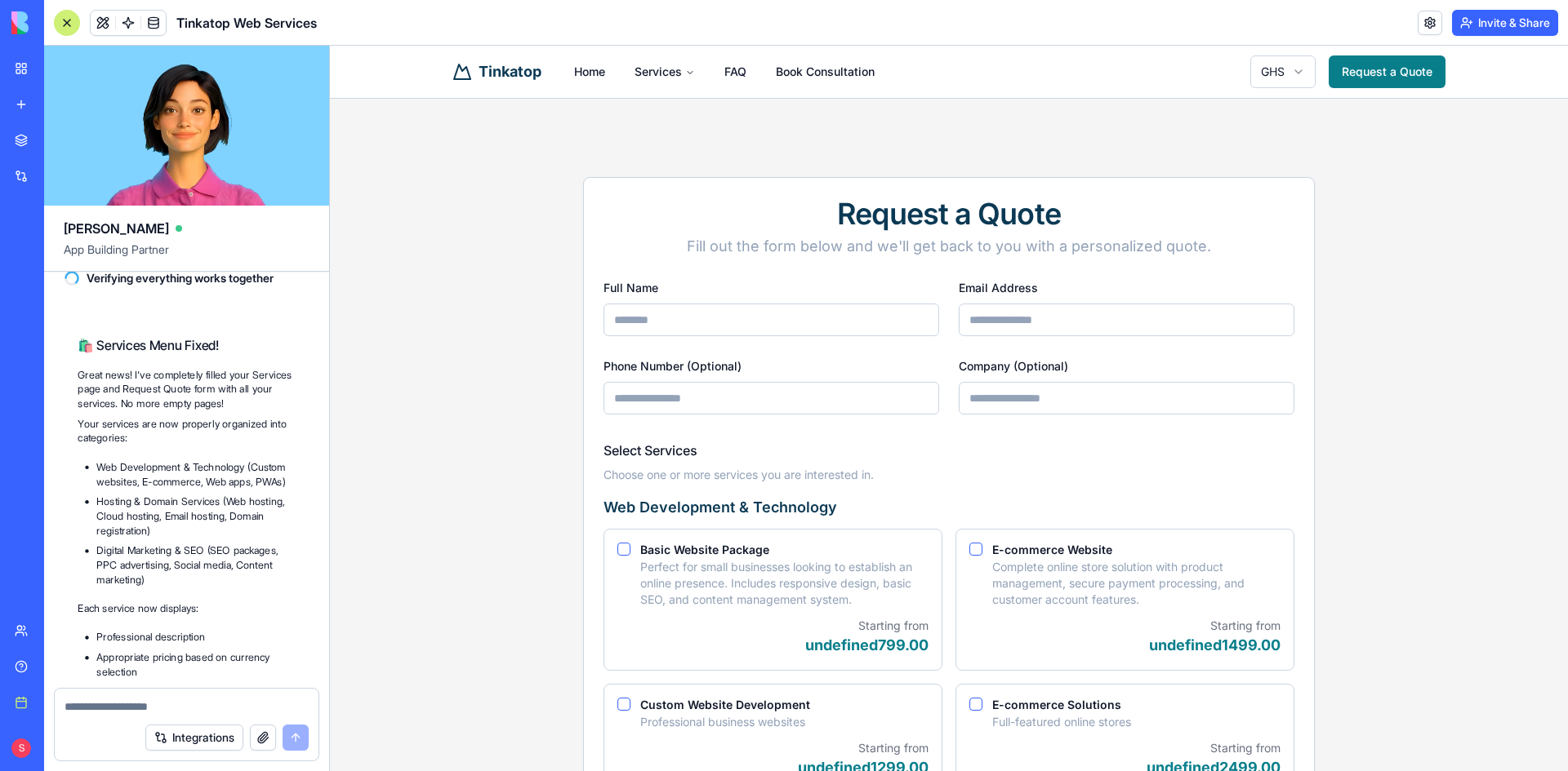
scroll to position [8217, 0]
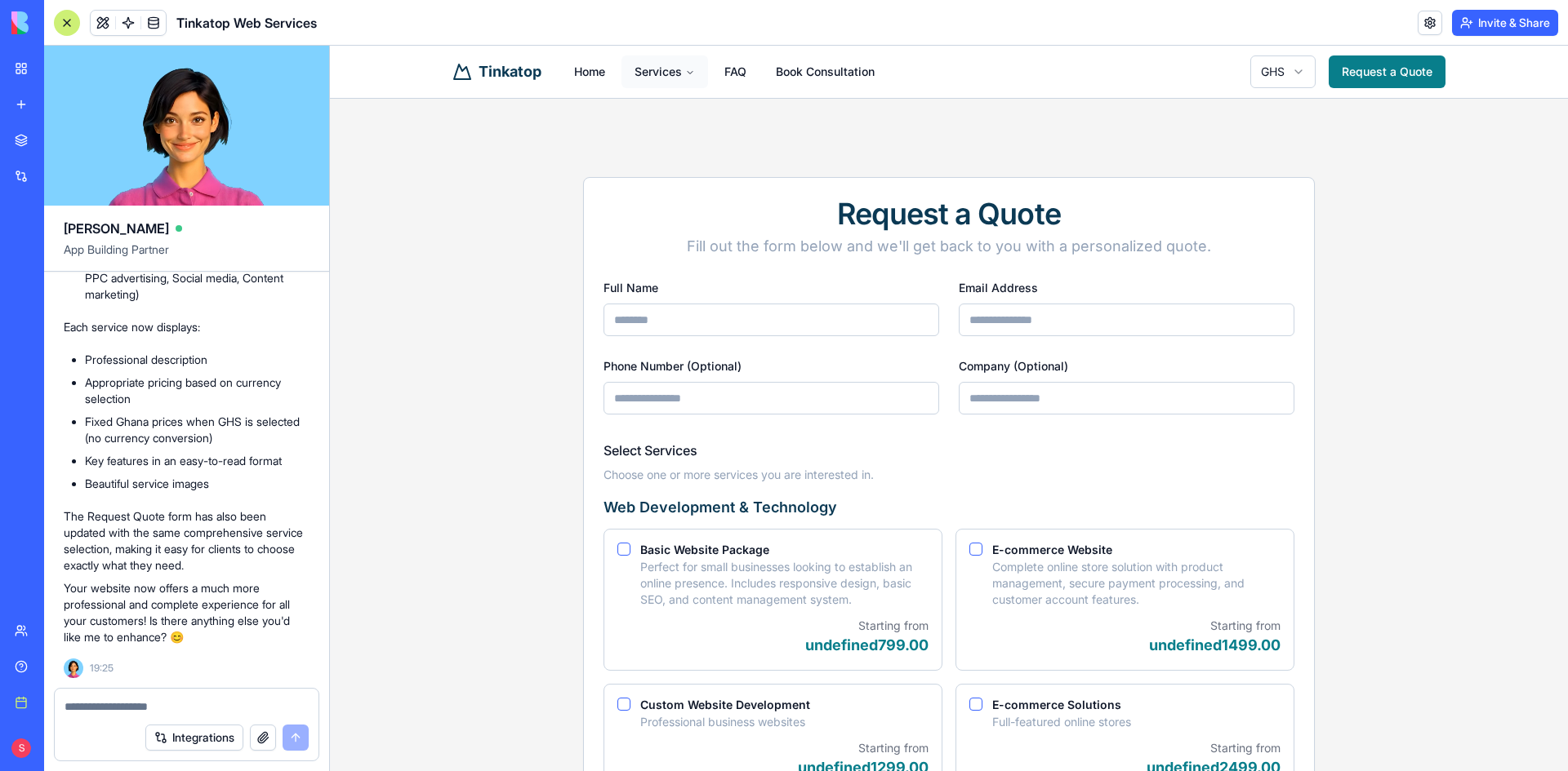
click at [641, 65] on button "Services" at bounding box center [664, 72] width 87 height 33
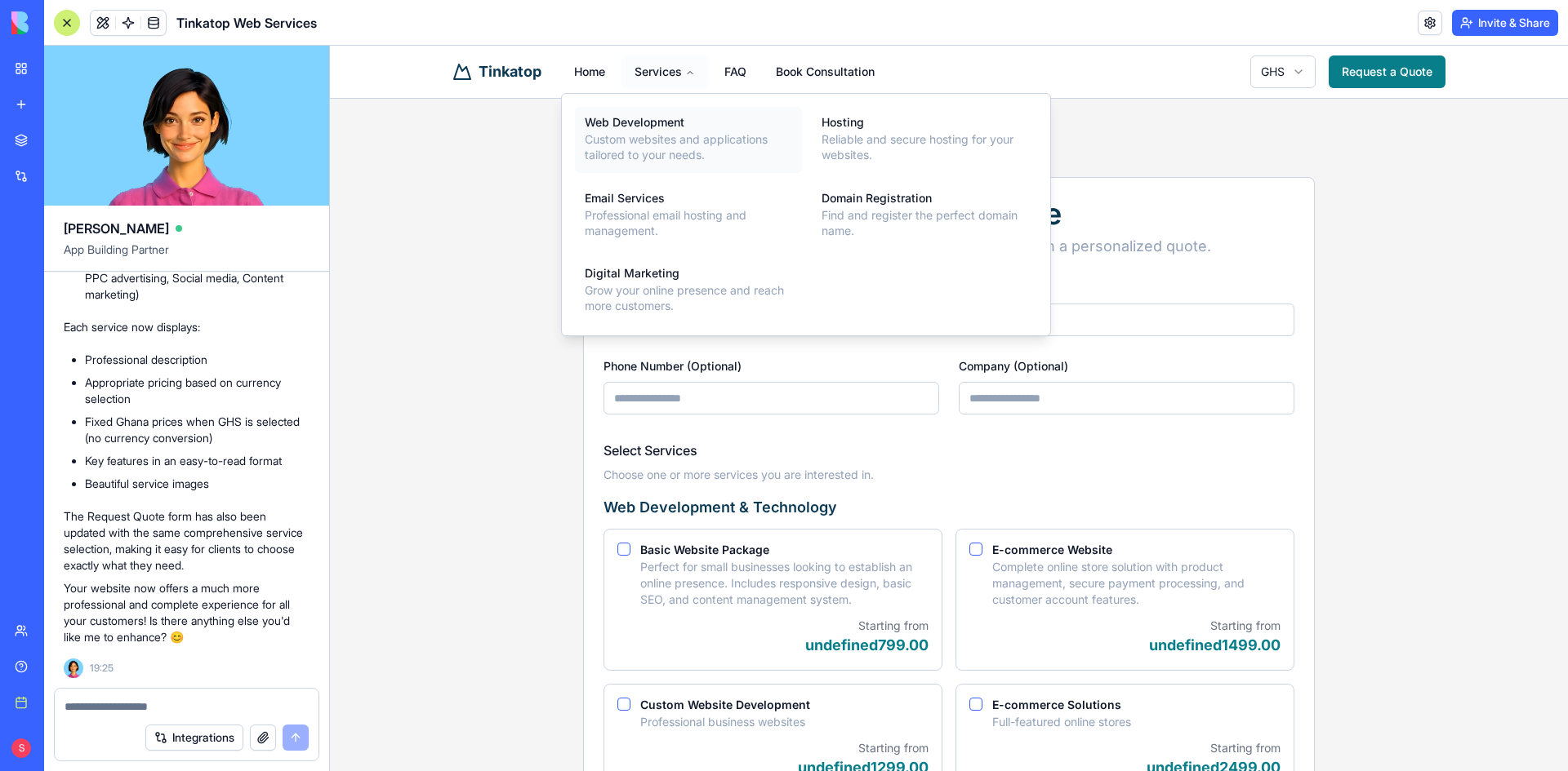
click at [639, 114] on link "Web Development Custom websites and applications tailored to your needs." at bounding box center [688, 140] width 227 height 66
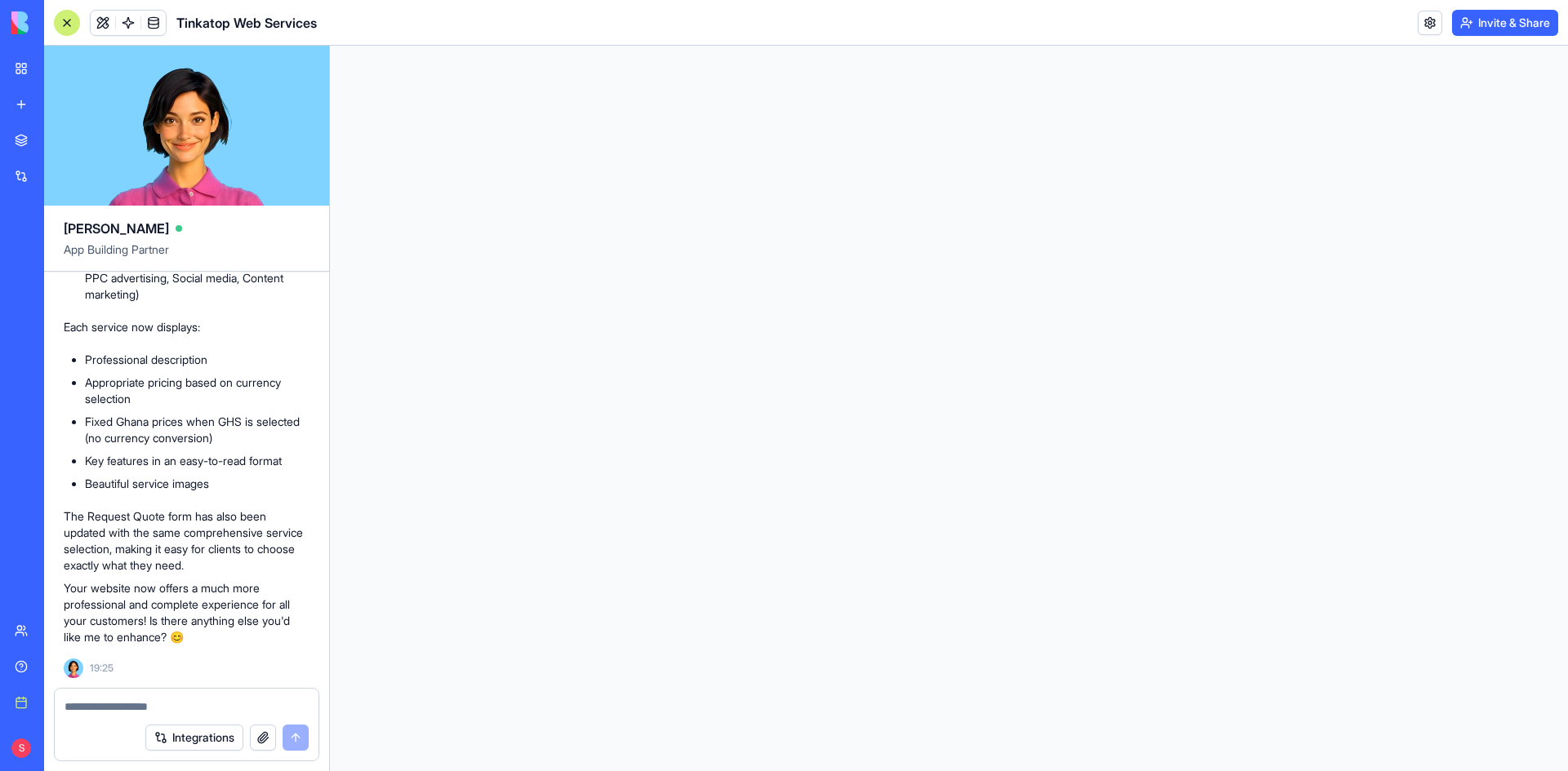
scroll to position [0, 0]
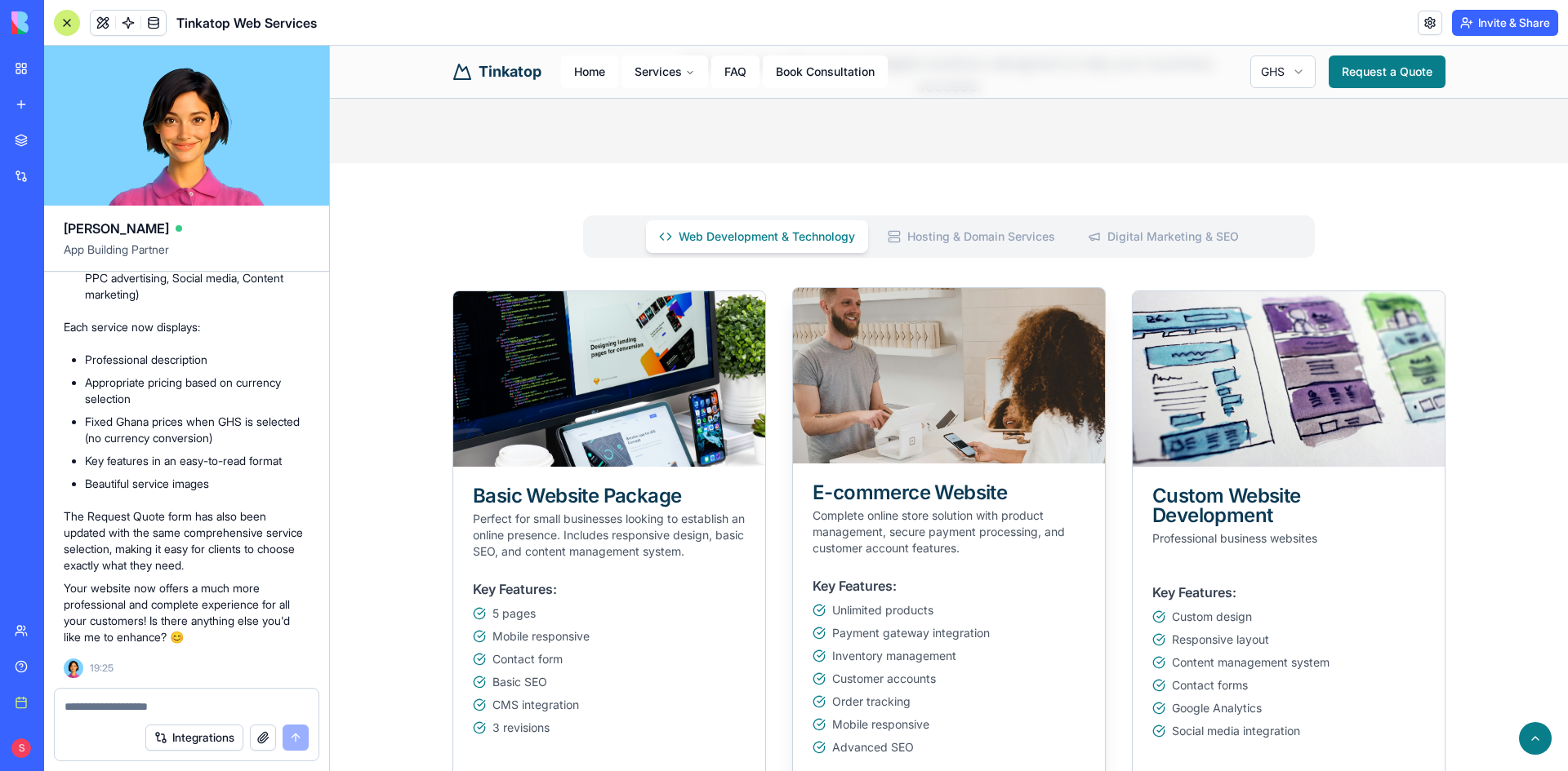
scroll to position [408, 0]
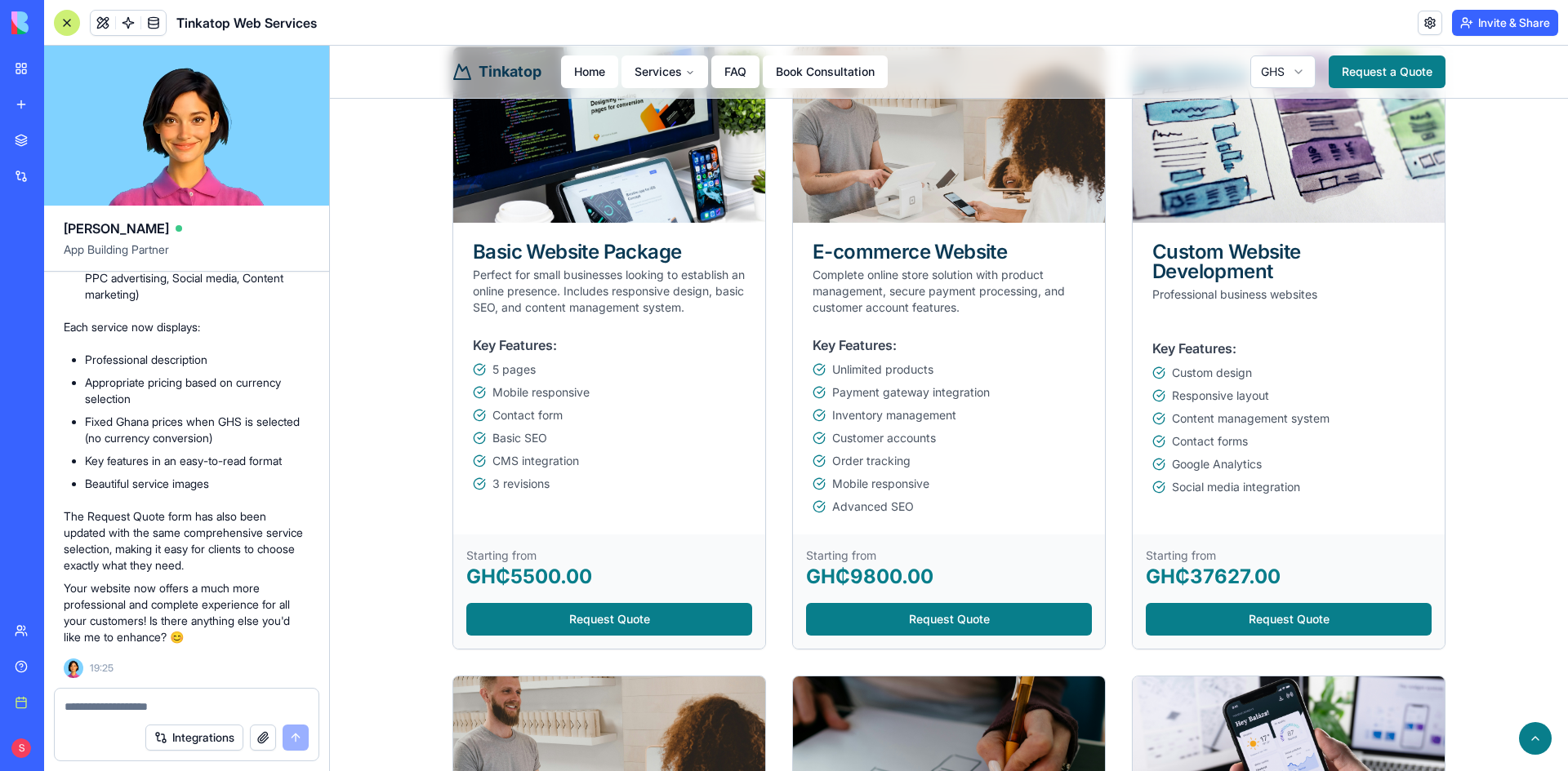
click at [173, 695] on div at bounding box center [186, 702] width 263 height 26
click at [172, 722] on div "Integrations" at bounding box center [186, 737] width 263 height 45
click at [172, 708] on textarea at bounding box center [186, 706] width 244 height 16
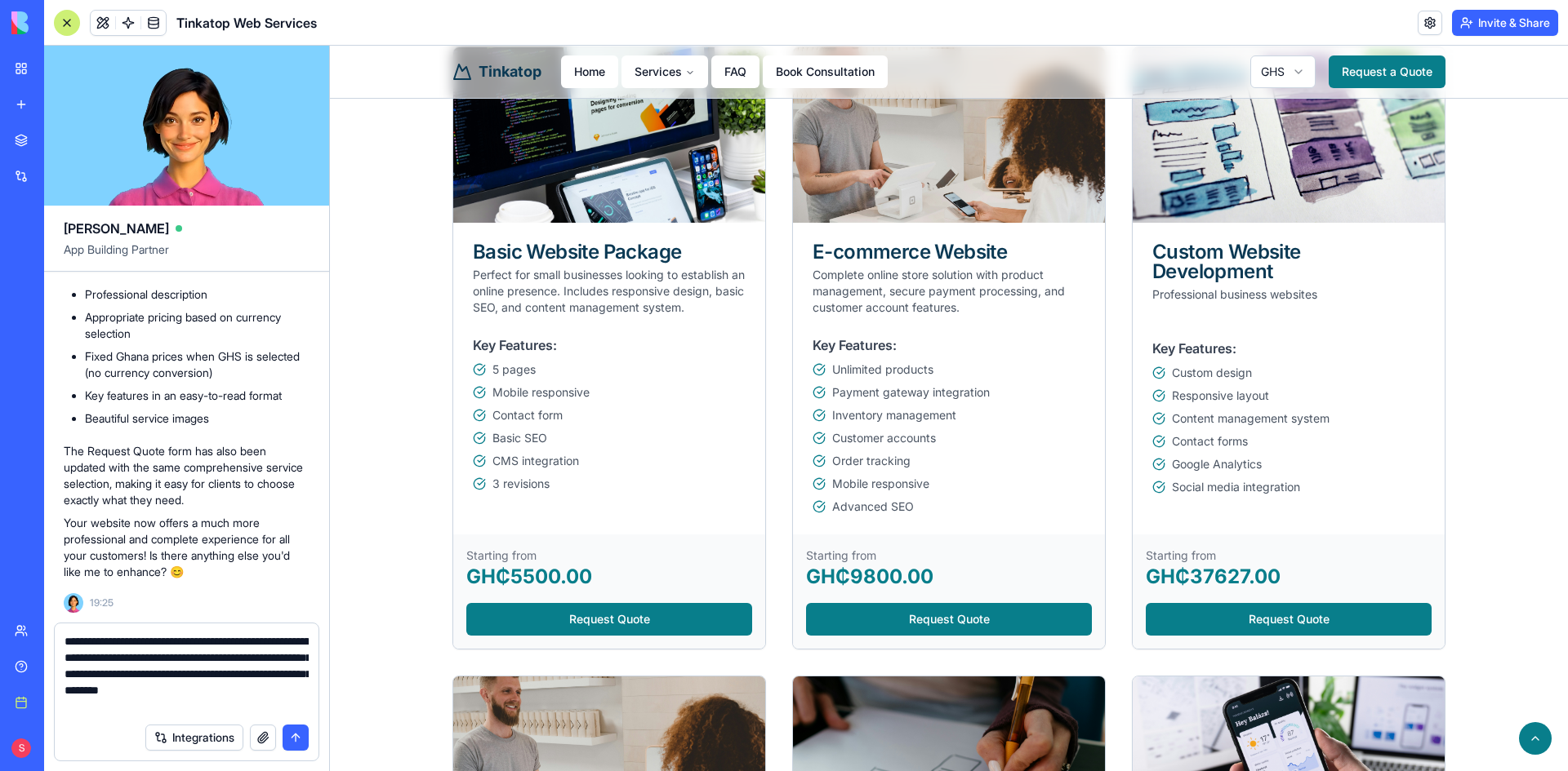
type textarea "**********"
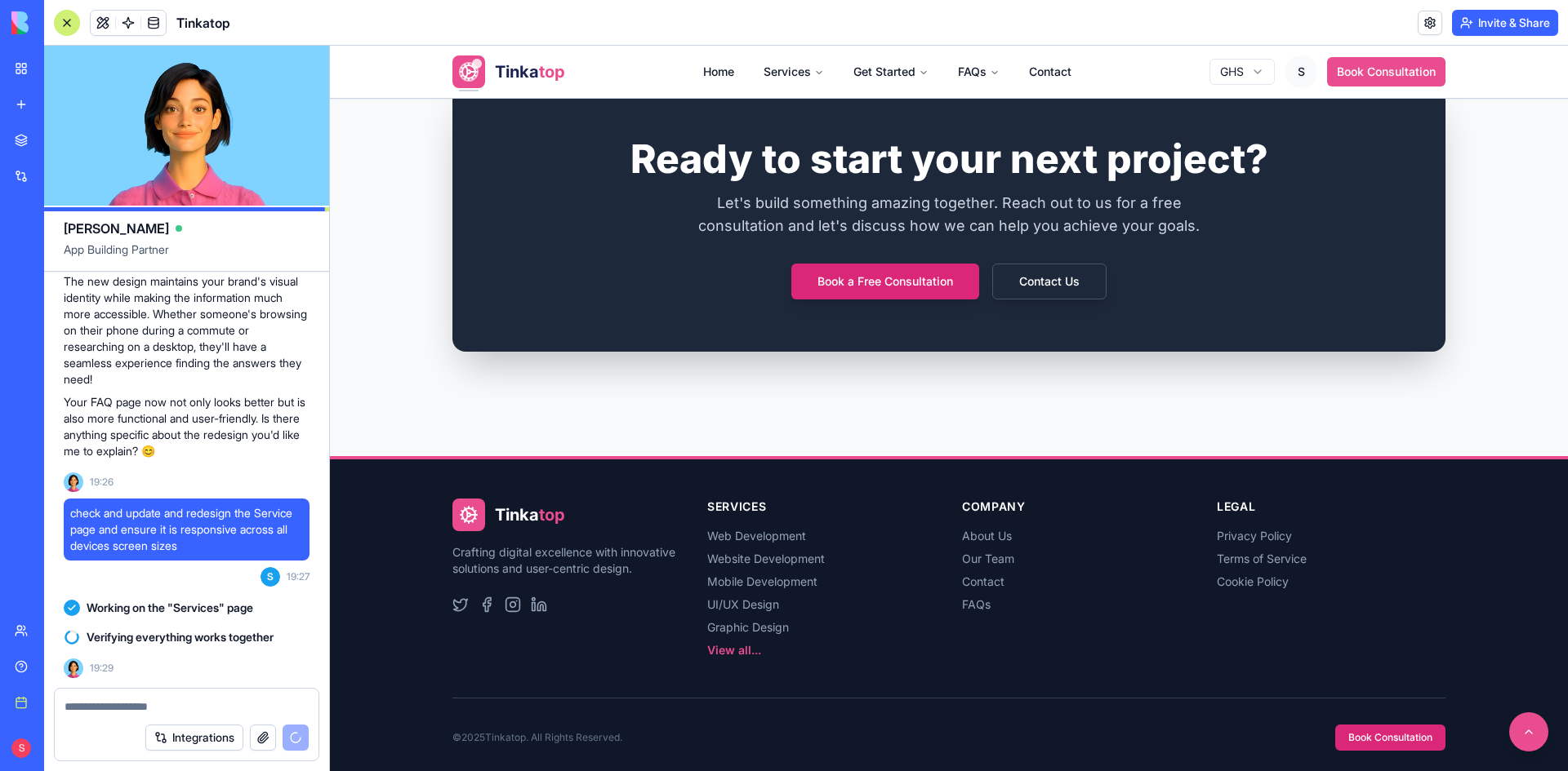
scroll to position [3879, 0]
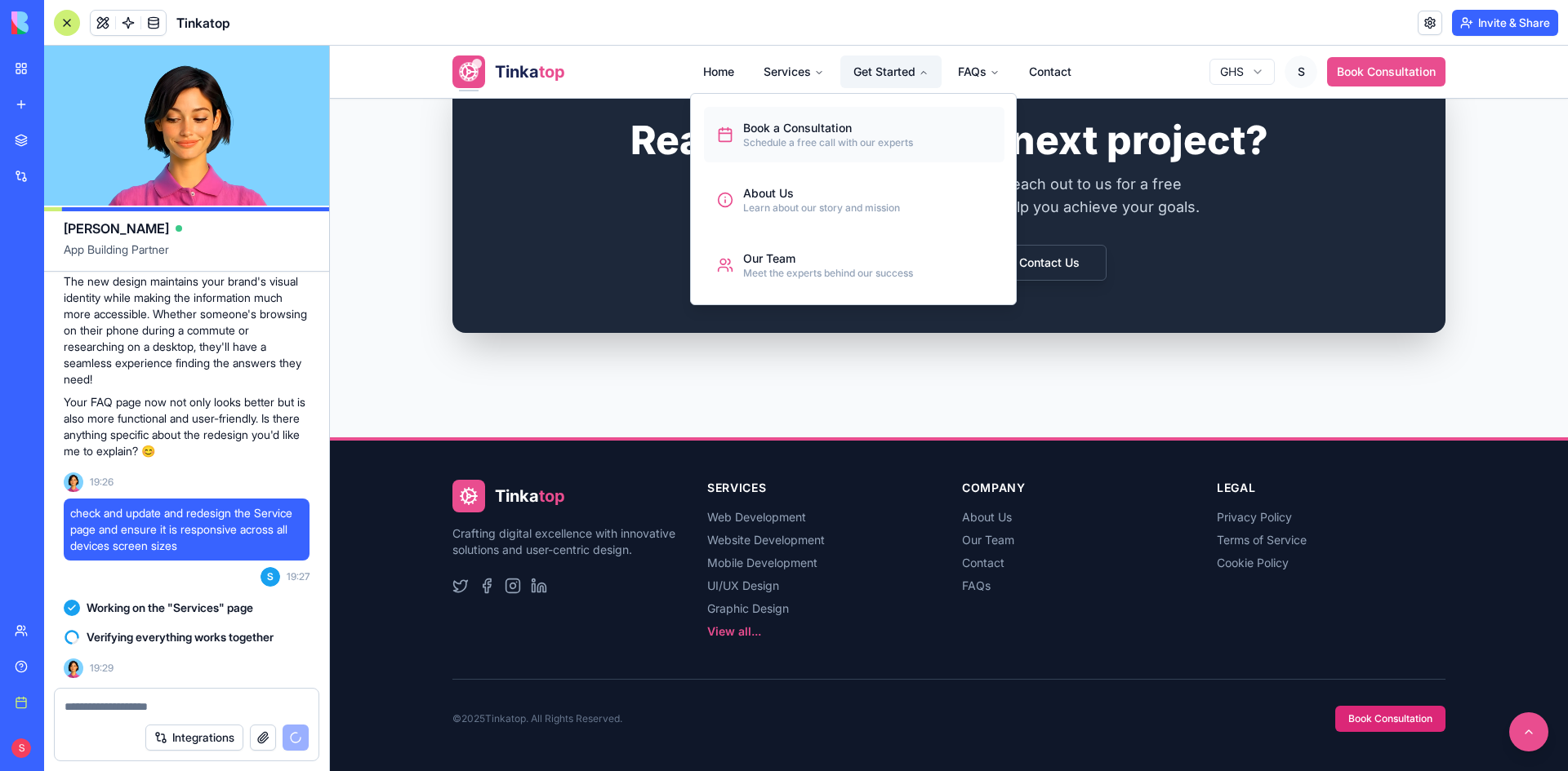
click at [807, 142] on div "Schedule a free call with our experts" at bounding box center [827, 143] width 170 height 13
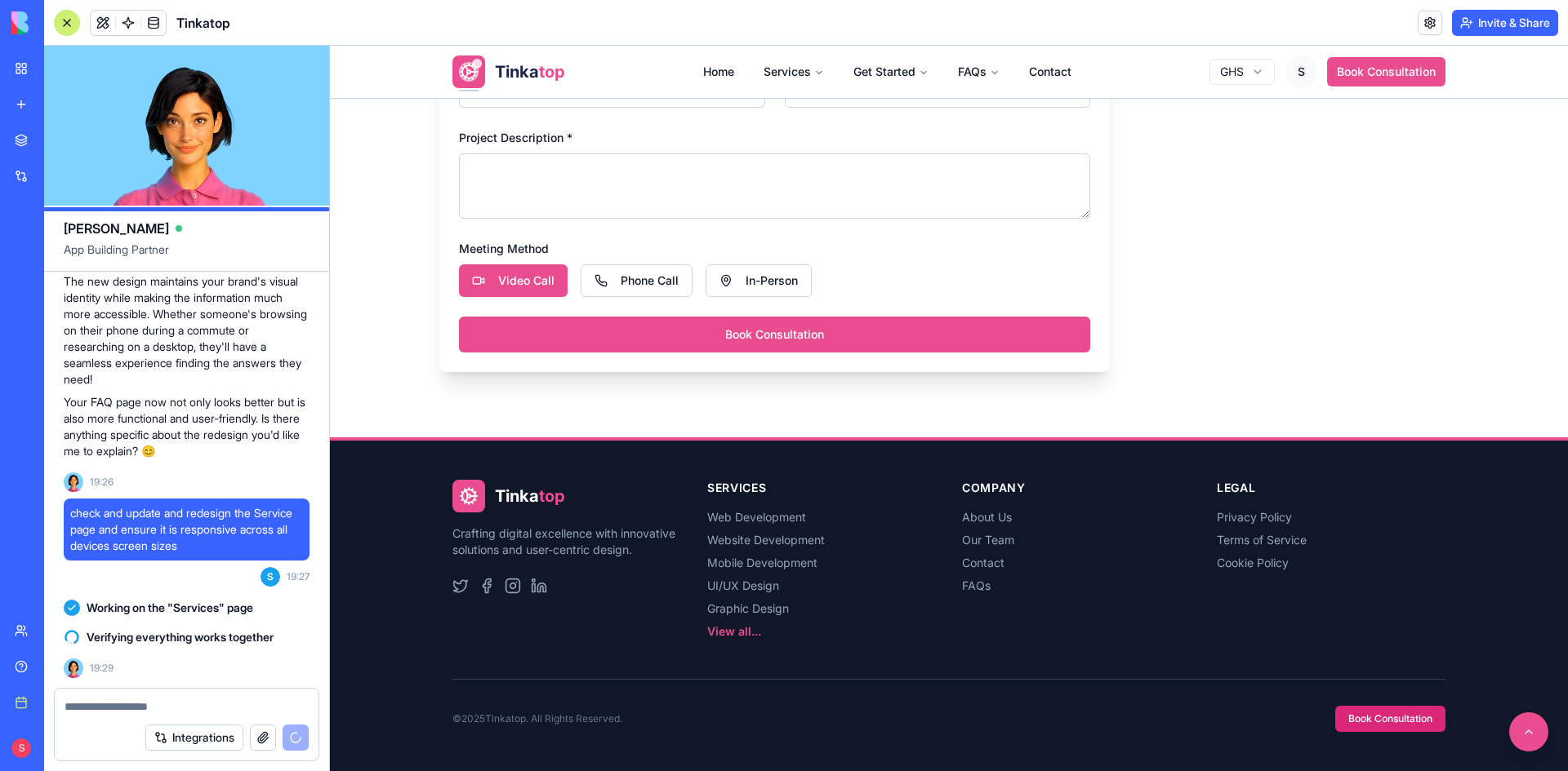
scroll to position [1098, 0]
click at [1527, 721] on button at bounding box center [1528, 731] width 43 height 43
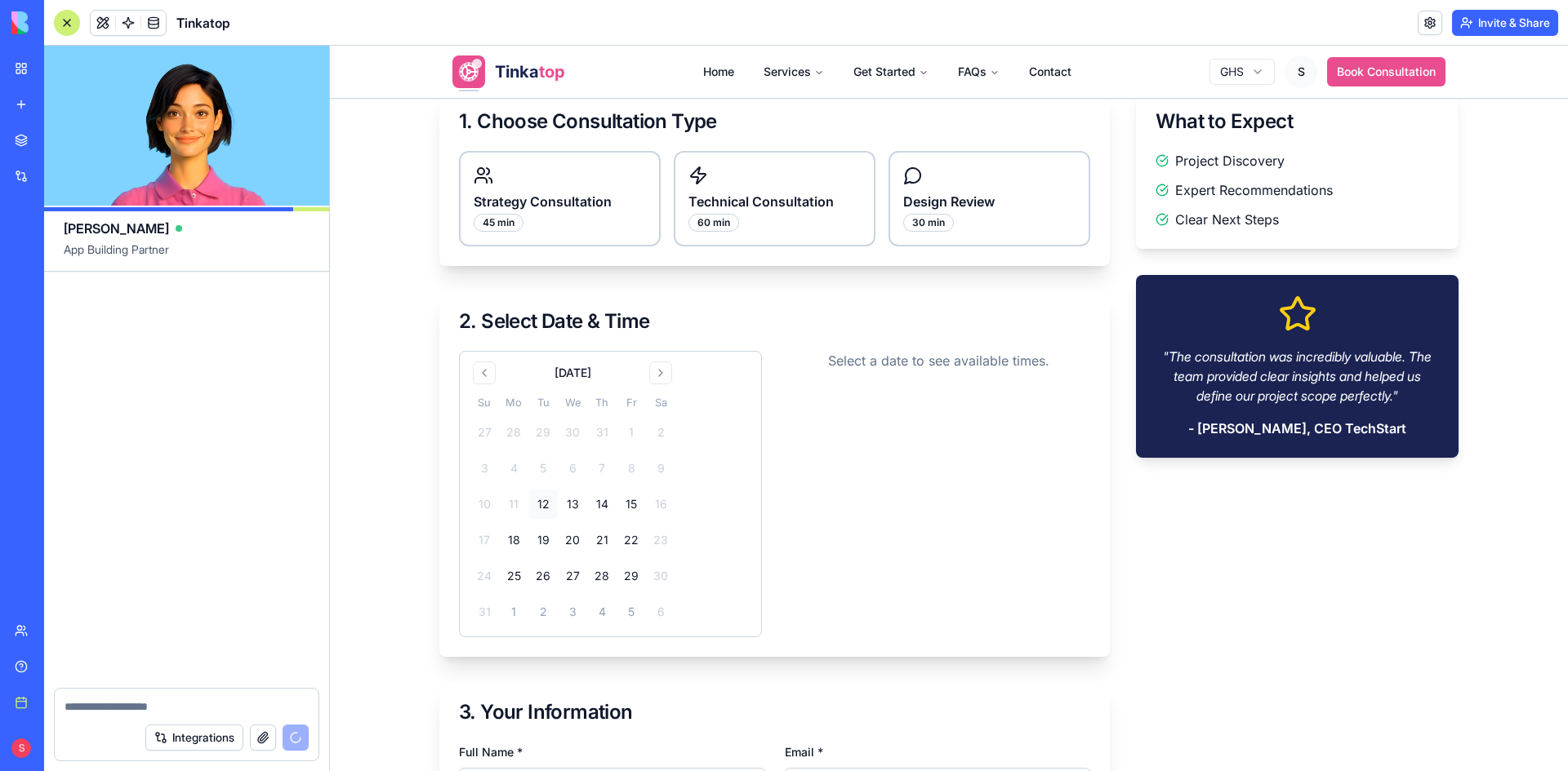
scroll to position [172781, 0]
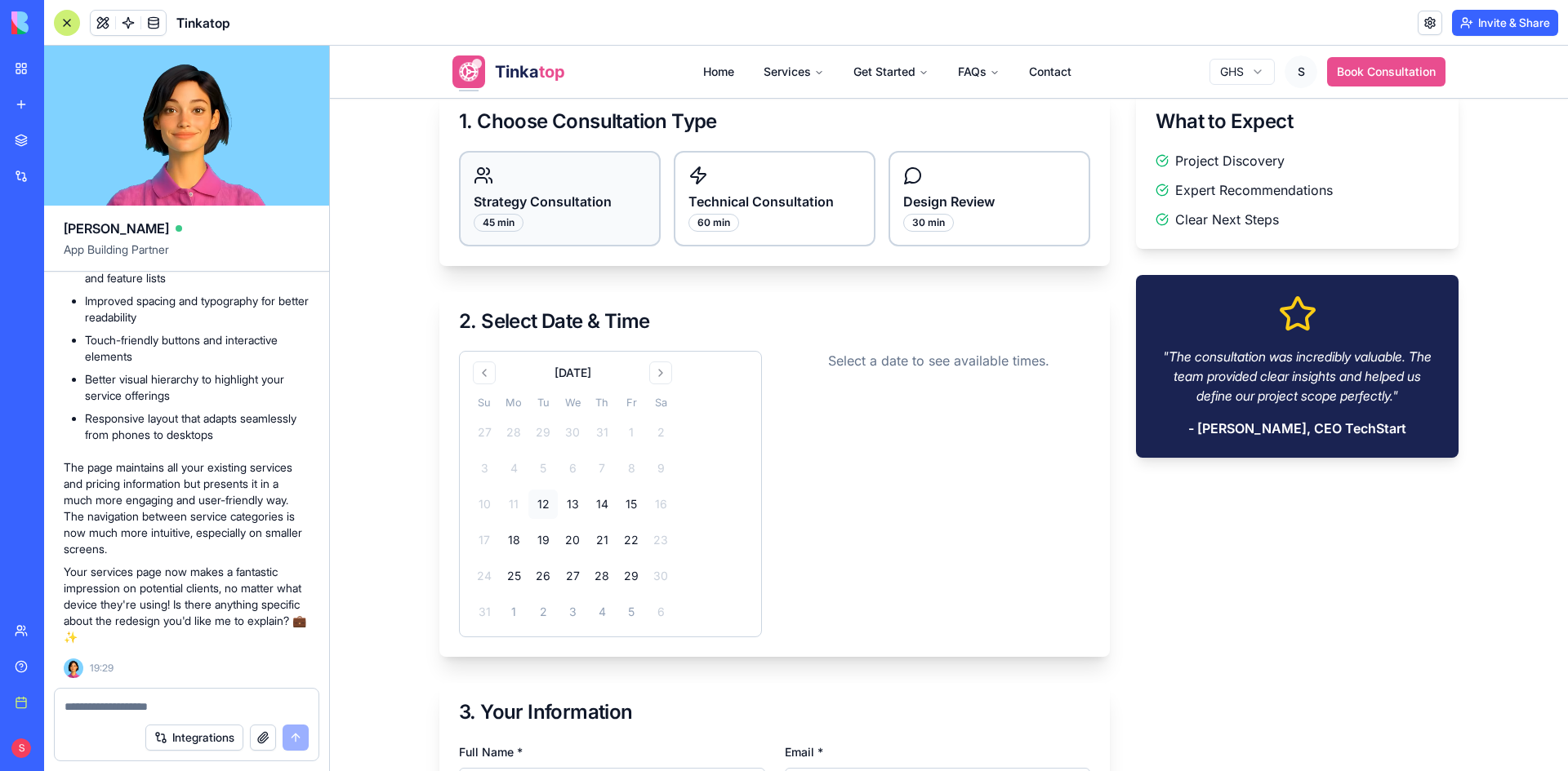
click at [570, 200] on h3 "Strategy Consultation" at bounding box center [559, 201] width 173 height 19
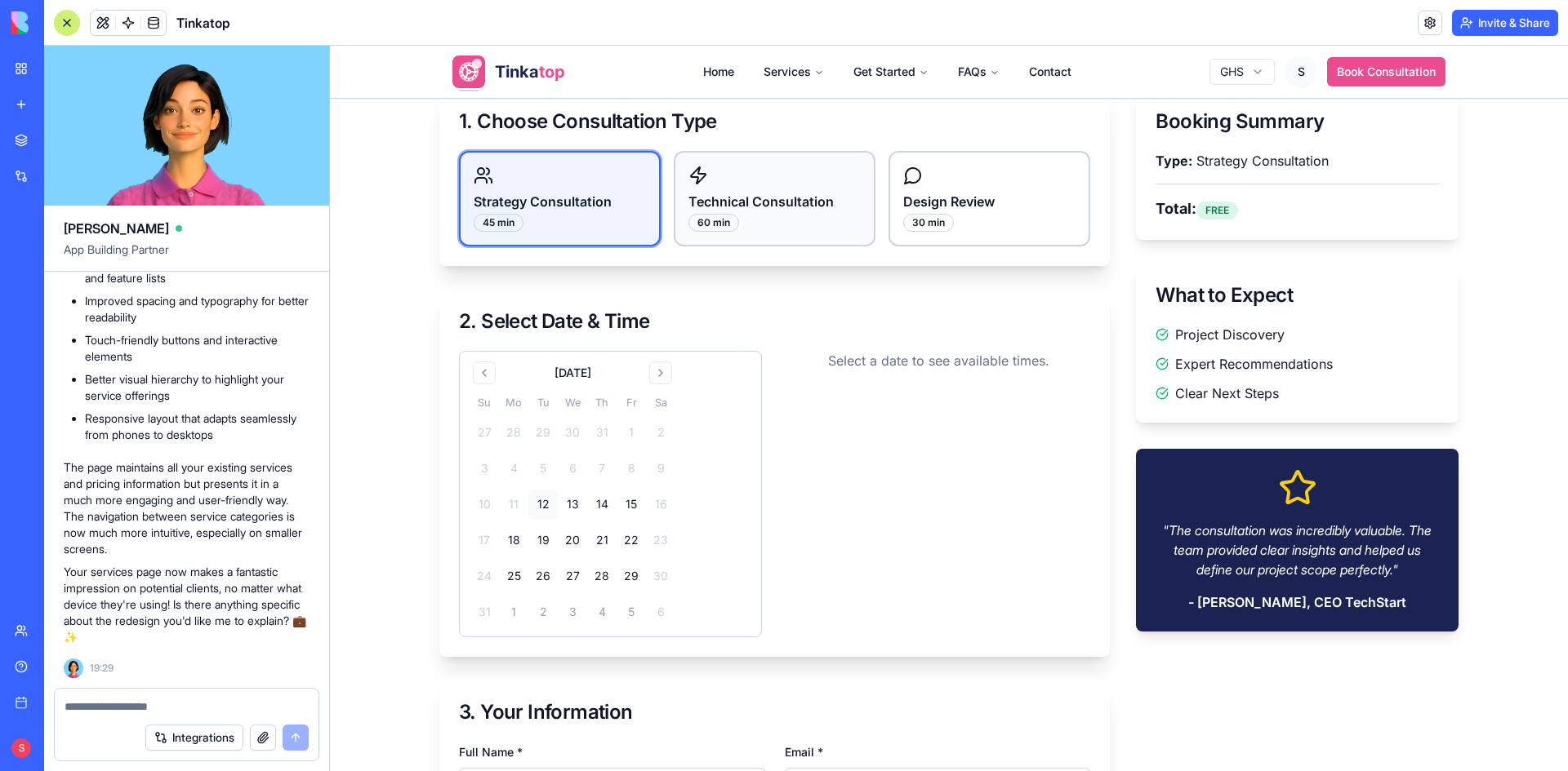
click at [763, 219] on div "Technical Consultation 60 min" at bounding box center [774, 199] width 202 height 95
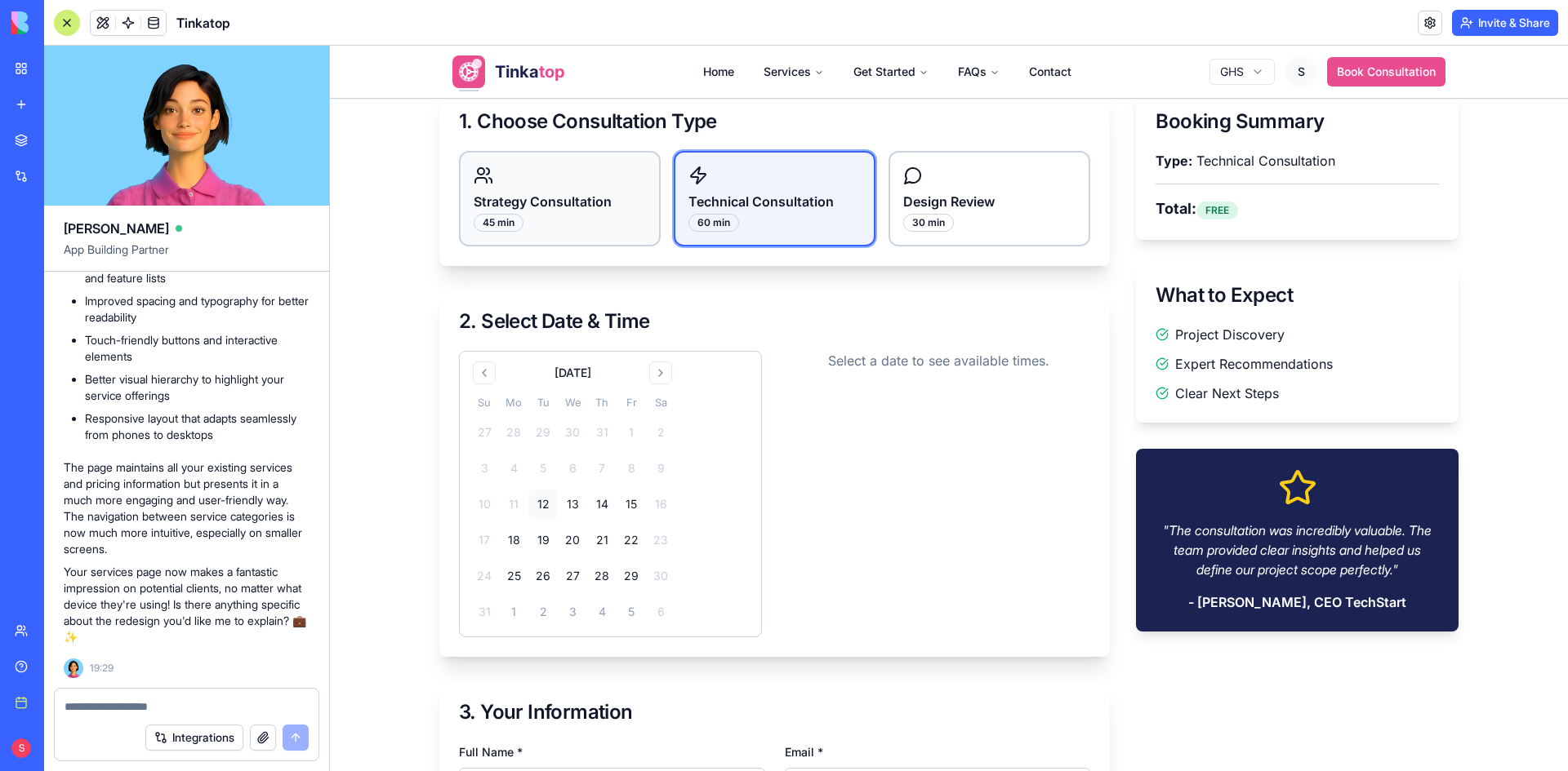
click at [618, 197] on h3 "Strategy Consultation" at bounding box center [559, 201] width 173 height 19
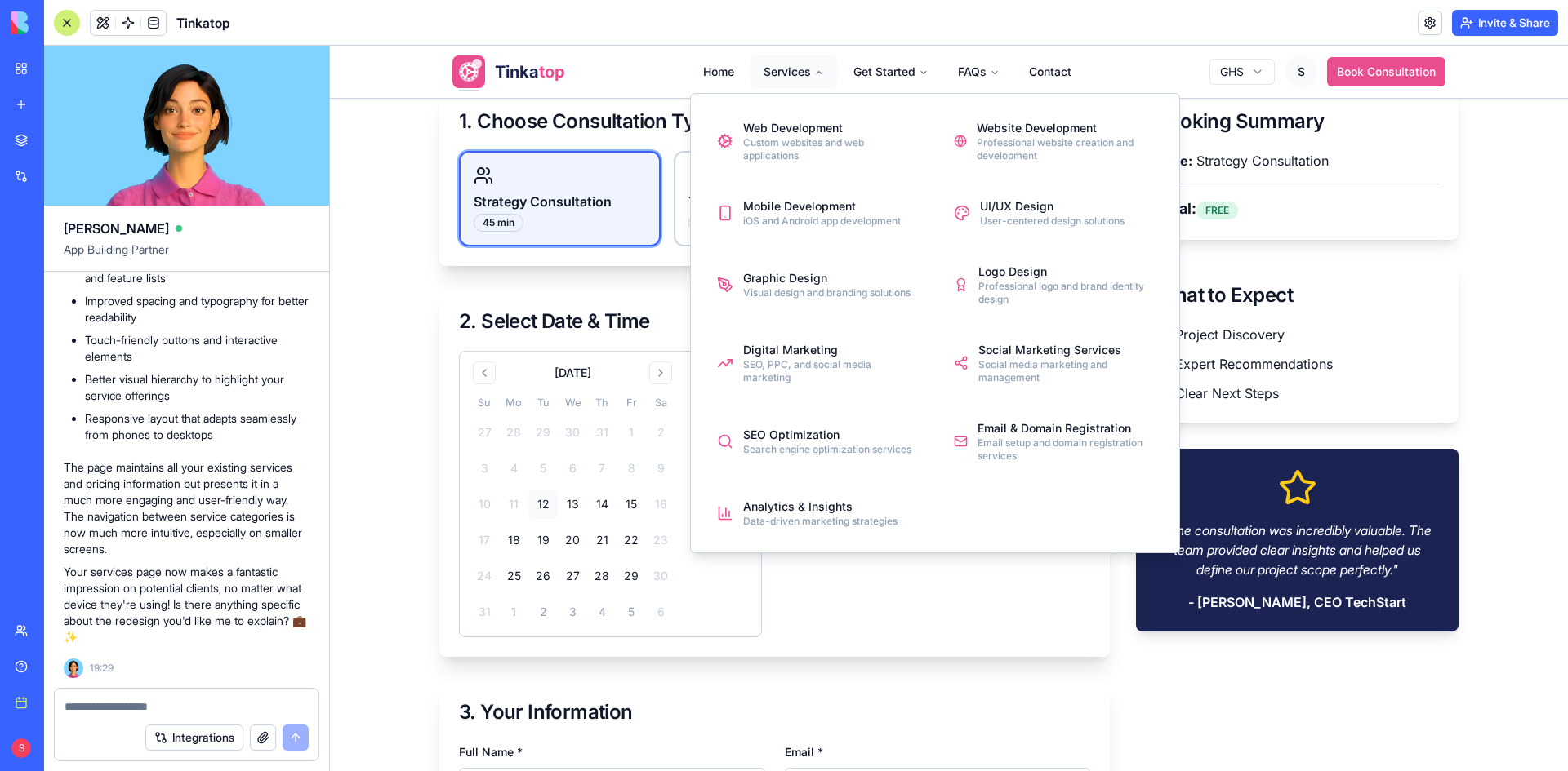
click at [784, 62] on button "Services" at bounding box center [794, 72] width 87 height 33
click at [786, 123] on div "Web Development" at bounding box center [829, 127] width 175 height 16
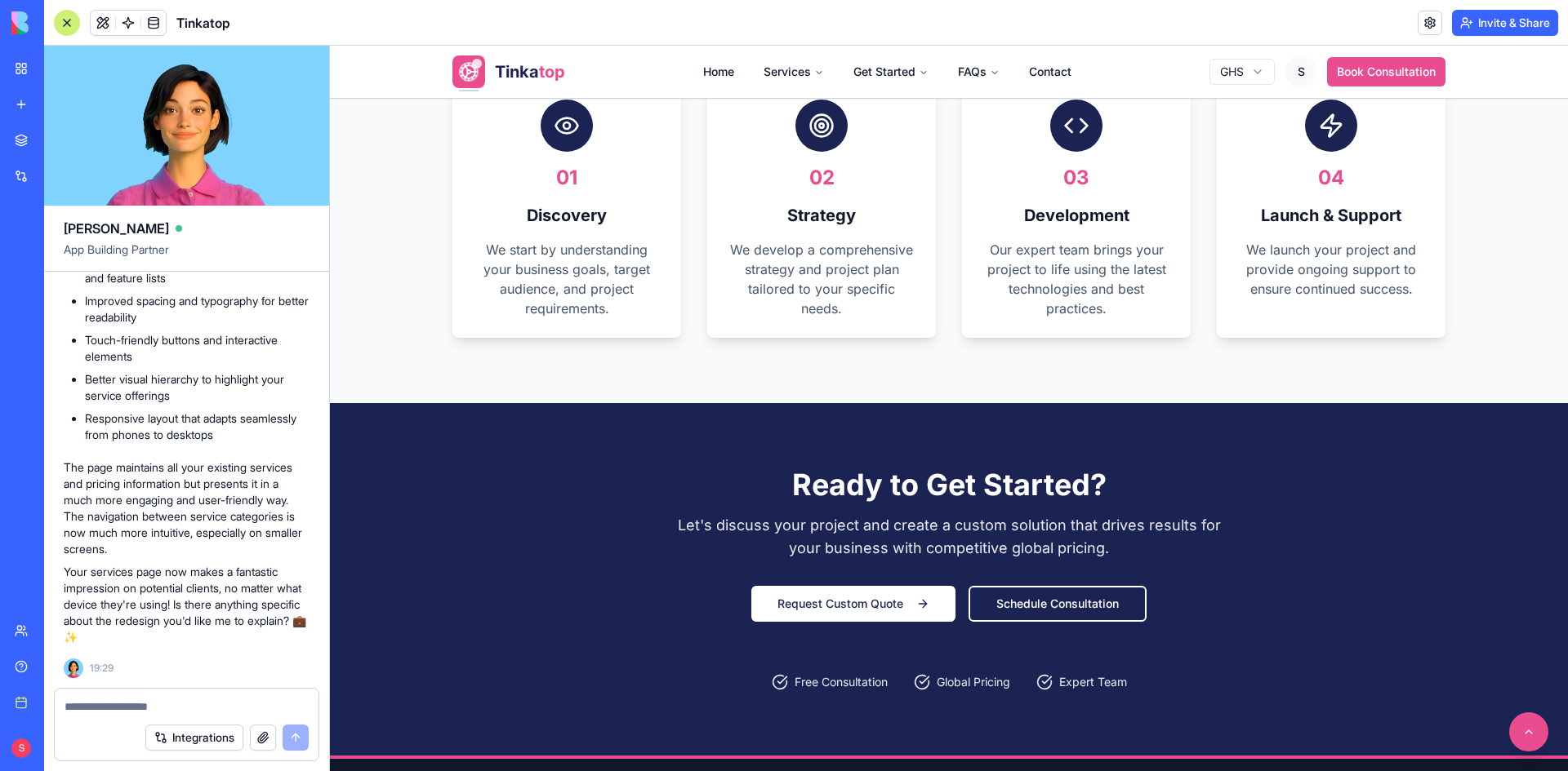
scroll to position [2040, 0]
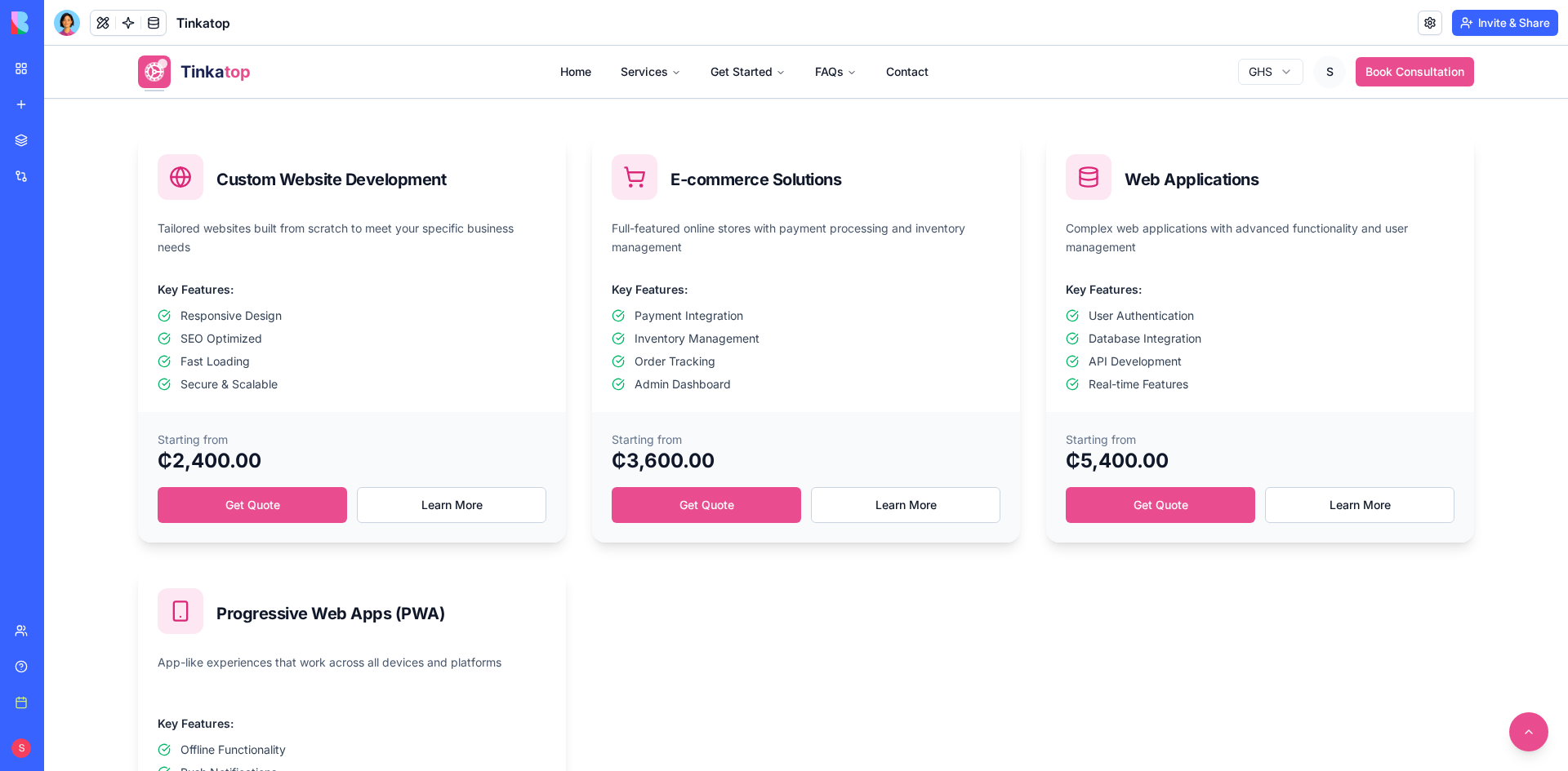
scroll to position [572, 0]
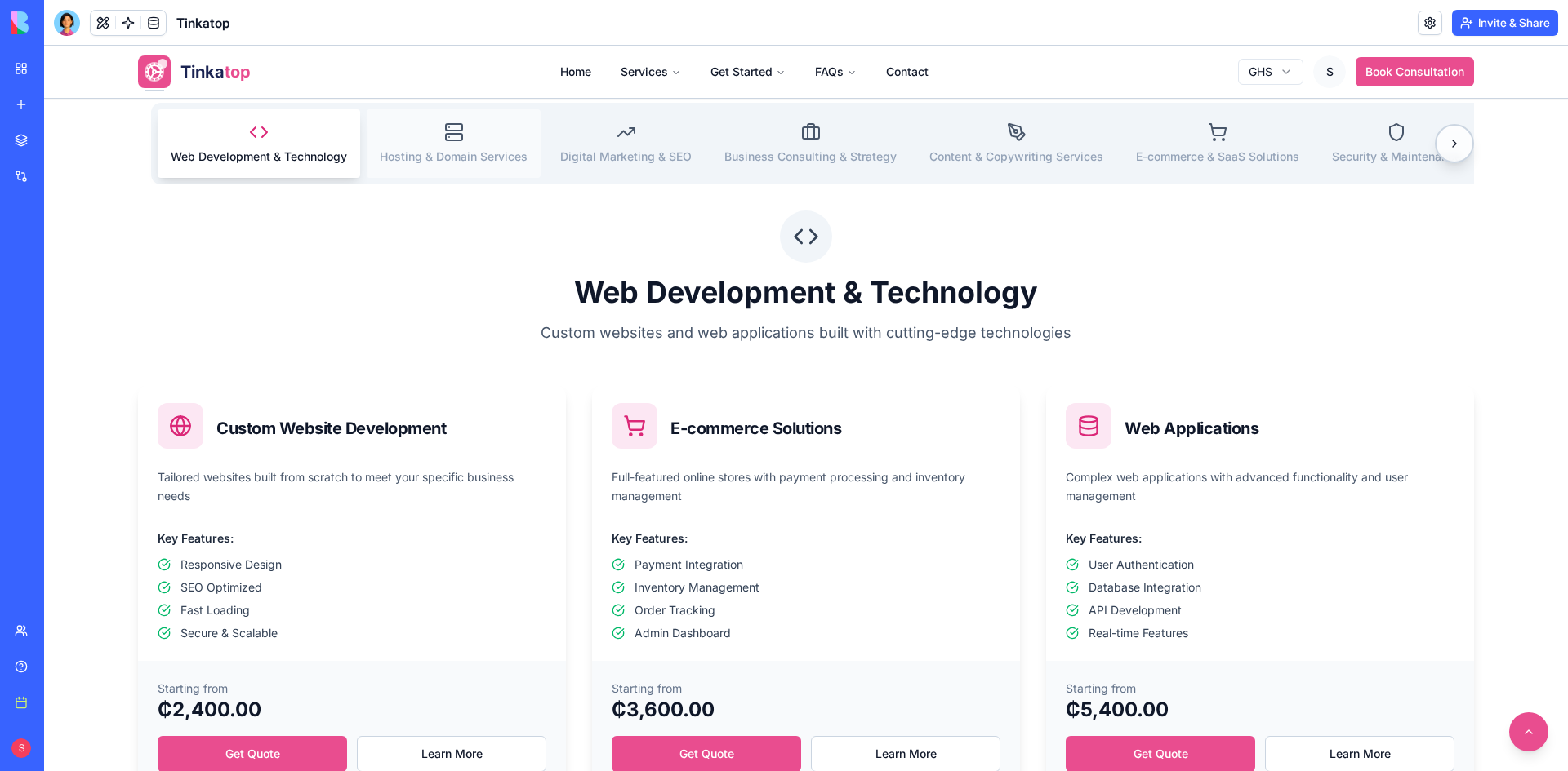
click at [440, 146] on button "Hosting & Domain Services" at bounding box center [453, 143] width 174 height 68
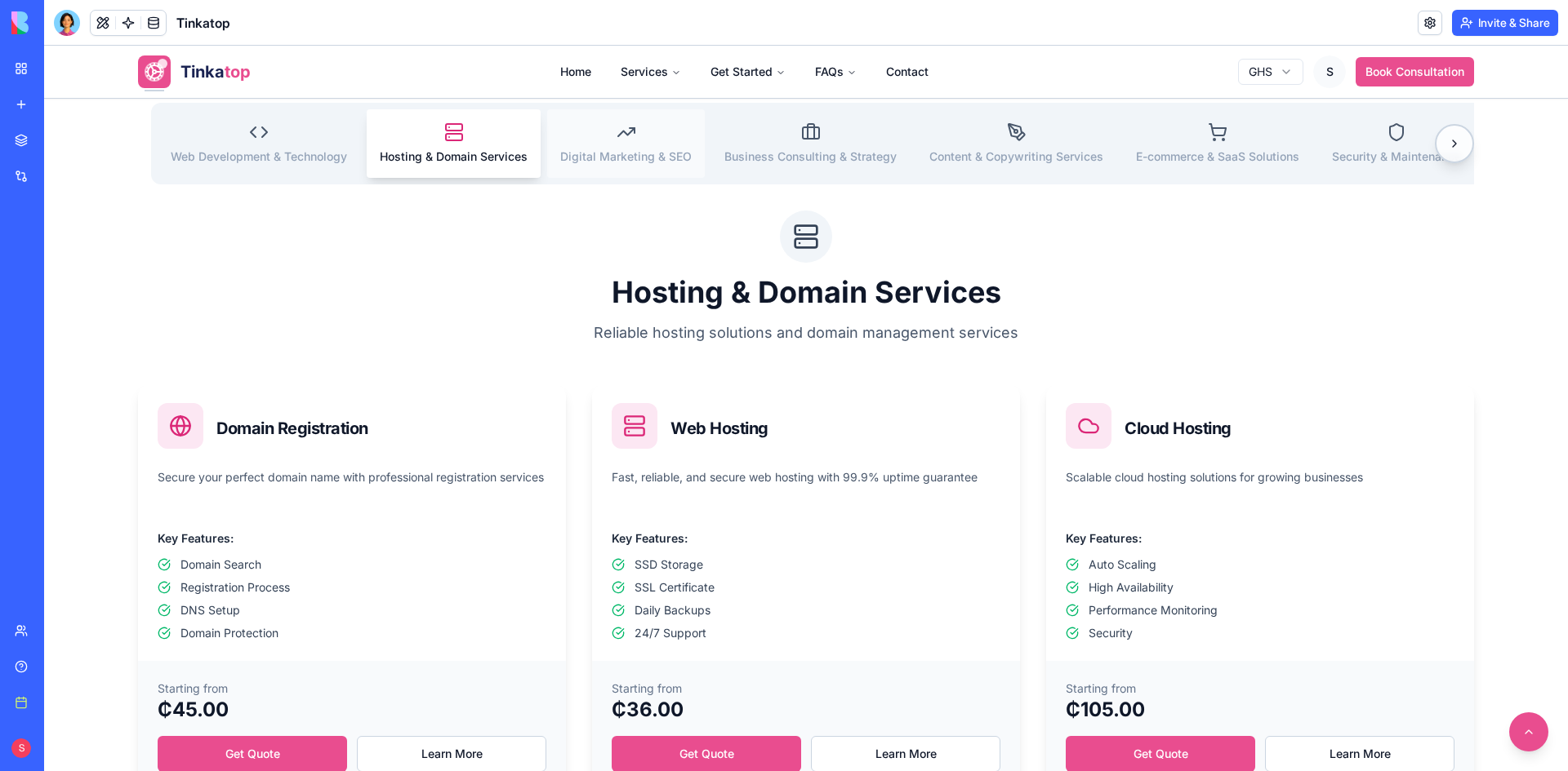
click at [674, 152] on span "Digital Marketing & SEO" at bounding box center [626, 156] width 131 height 16
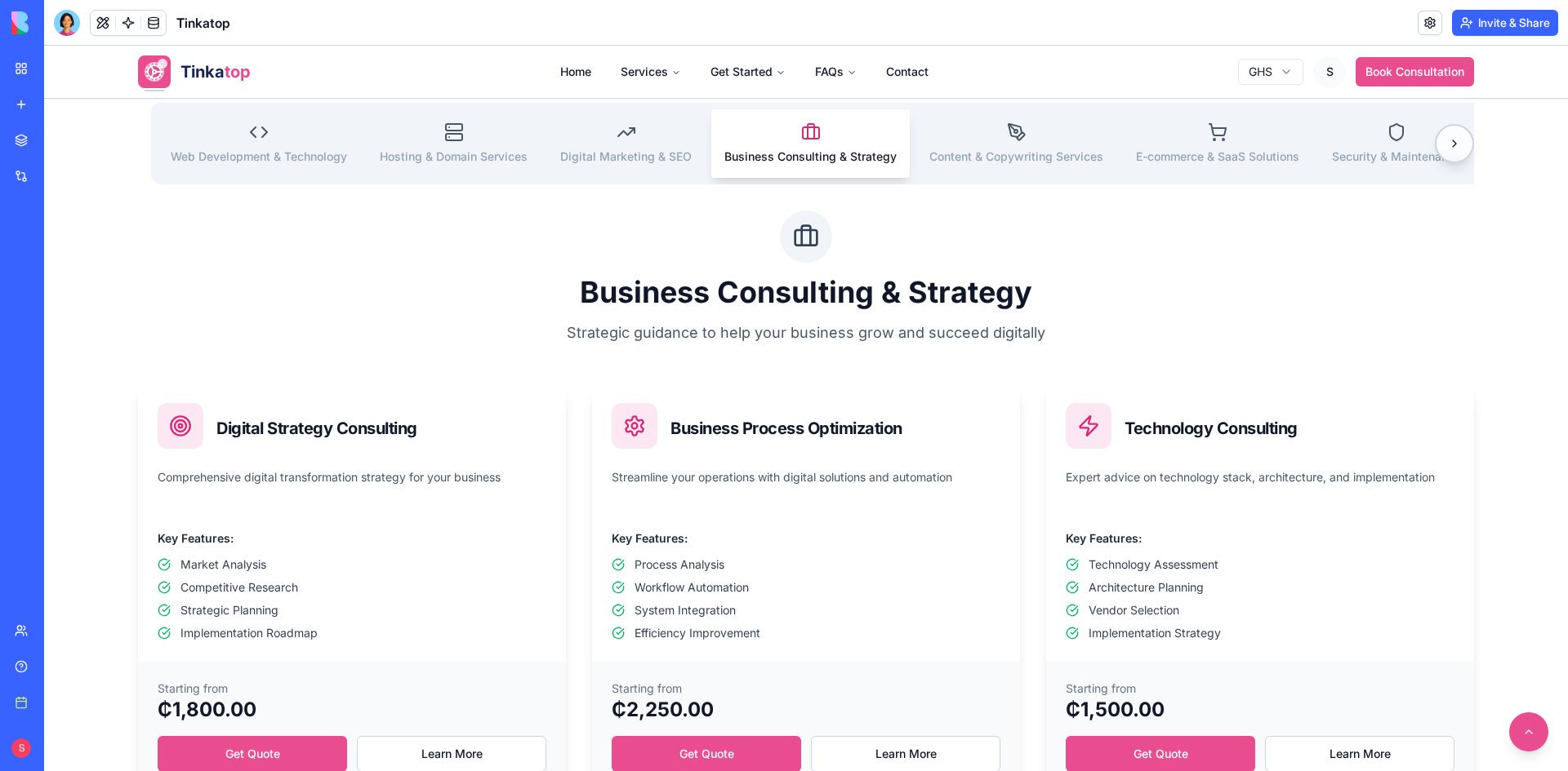
click at [823, 150] on span "Business Consulting & Strategy" at bounding box center [810, 156] width 173 height 16
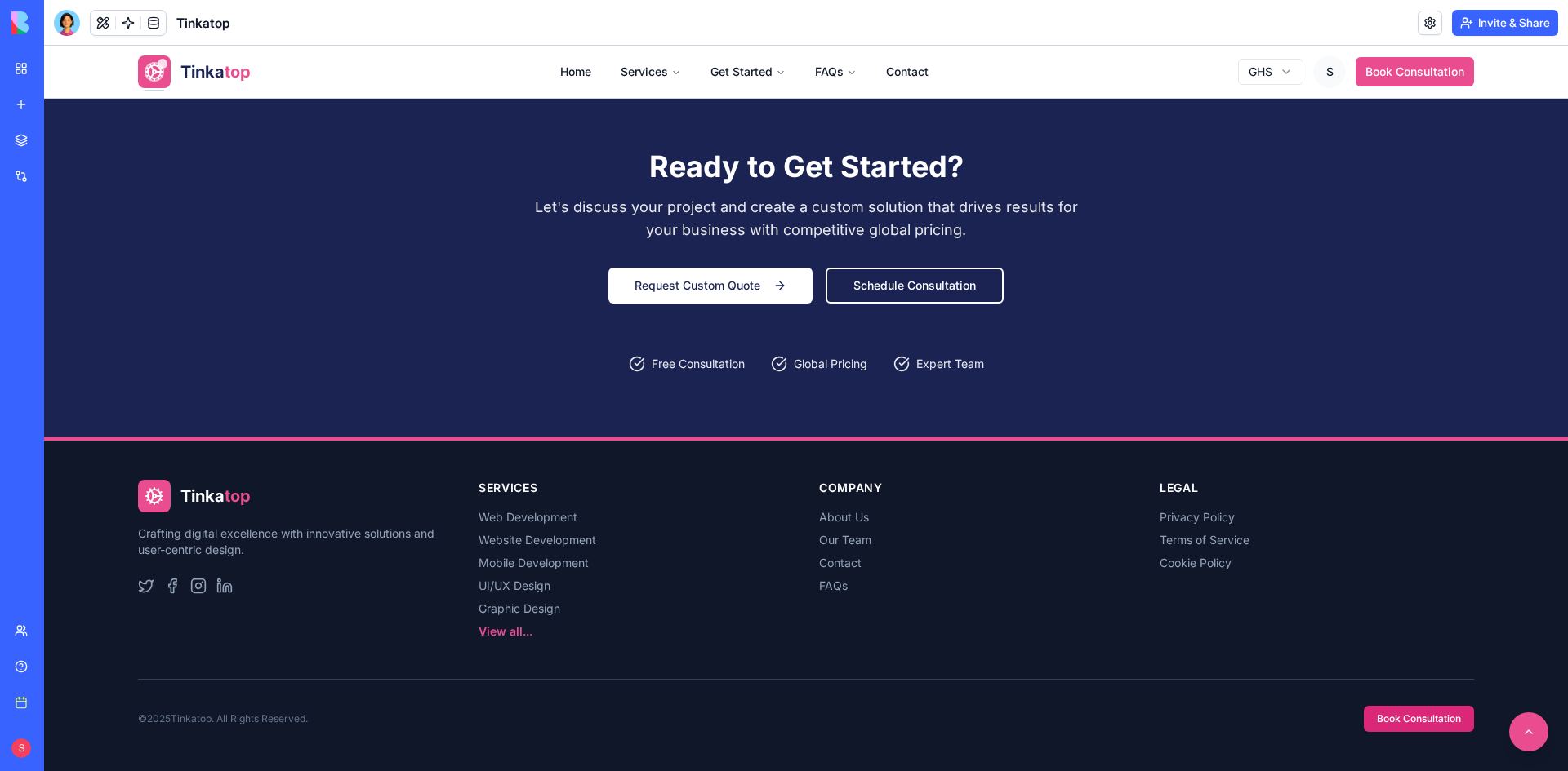
scroll to position [2335, 0]
click at [904, 274] on link "Schedule Consultation" at bounding box center [914, 285] width 178 height 36
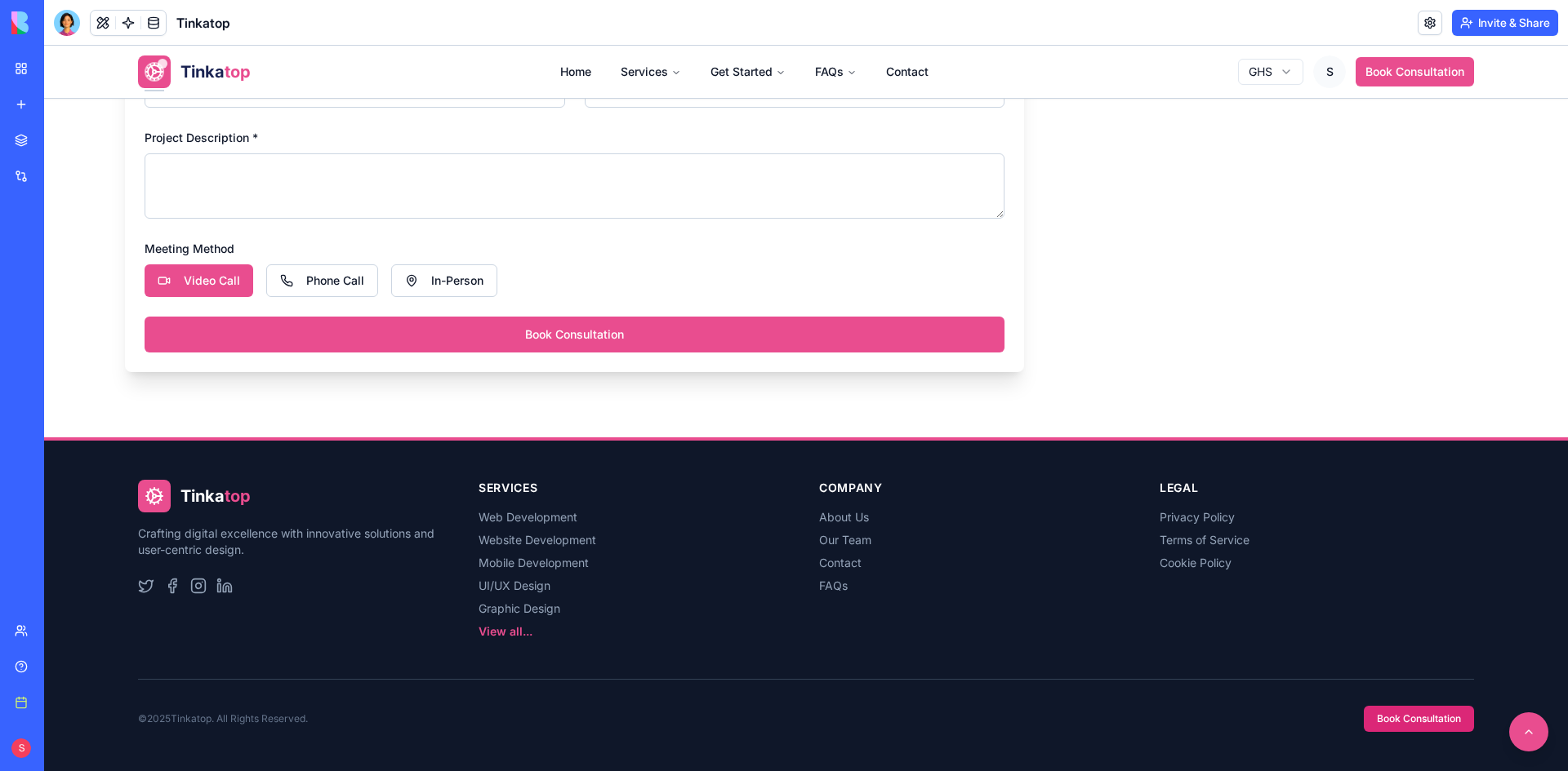
scroll to position [1098, 0]
click at [1522, 727] on button at bounding box center [1528, 731] width 43 height 43
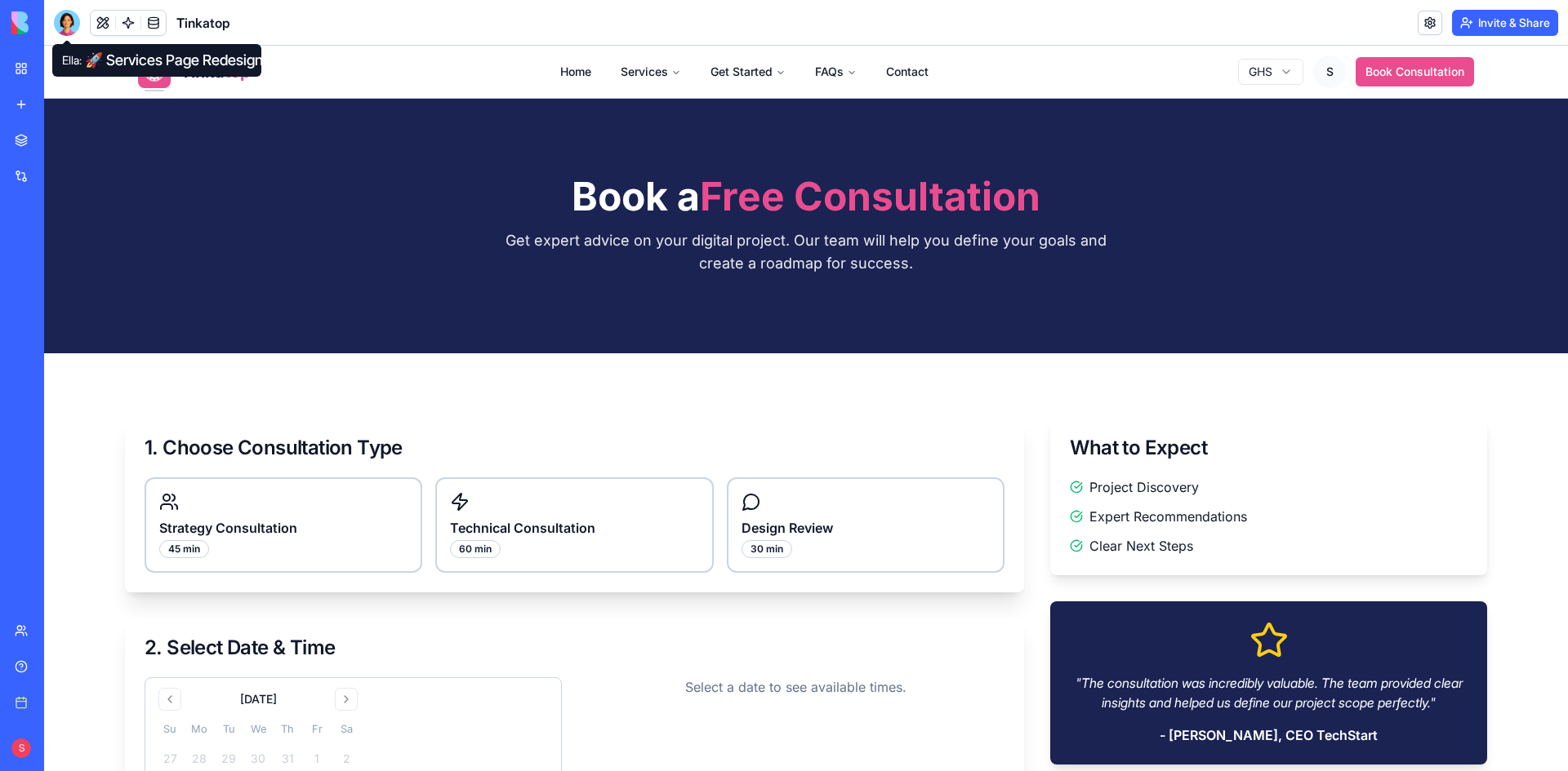
click at [71, 16] on div at bounding box center [67, 22] width 26 height 26
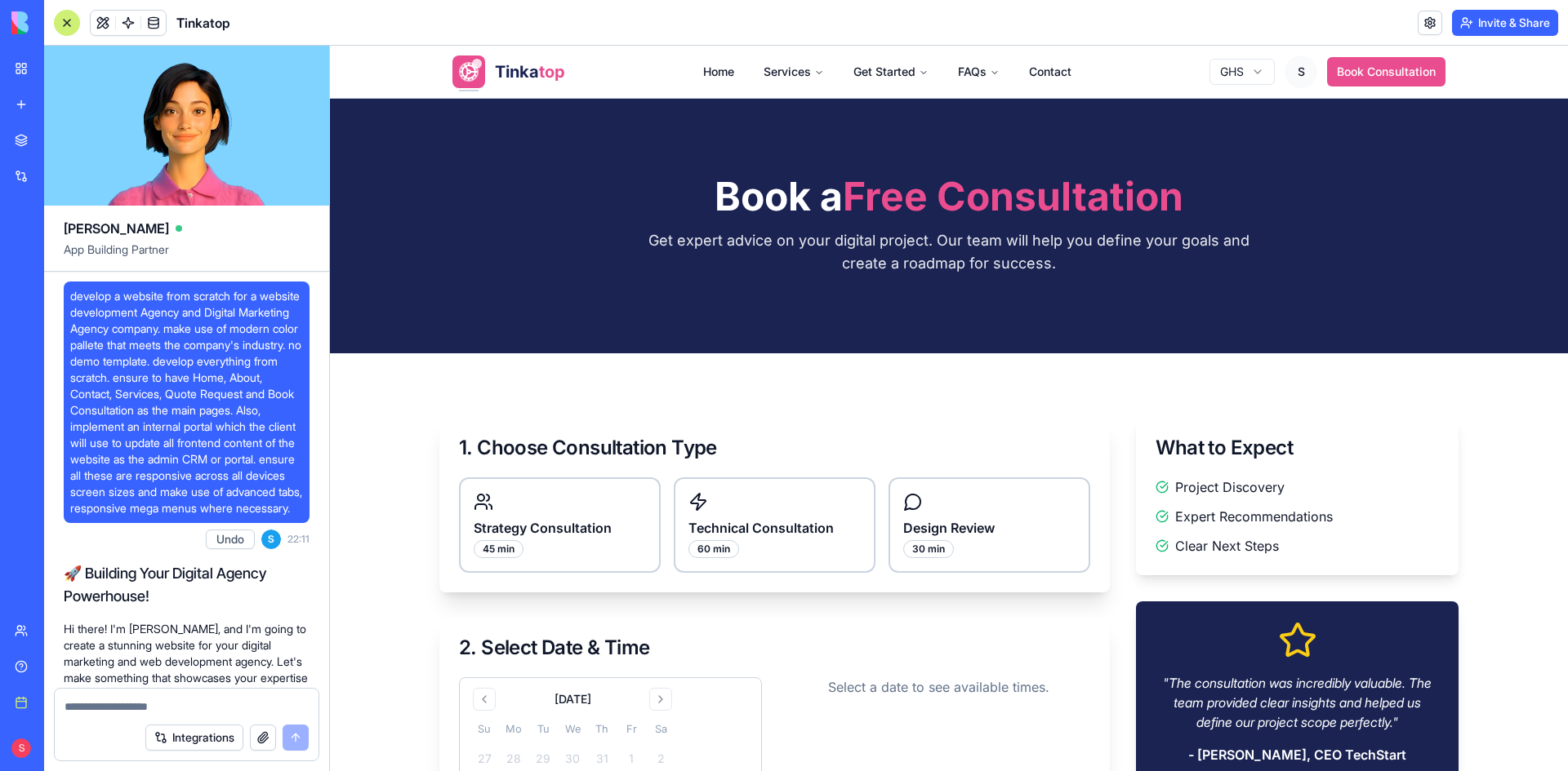
scroll to position [172781, 0]
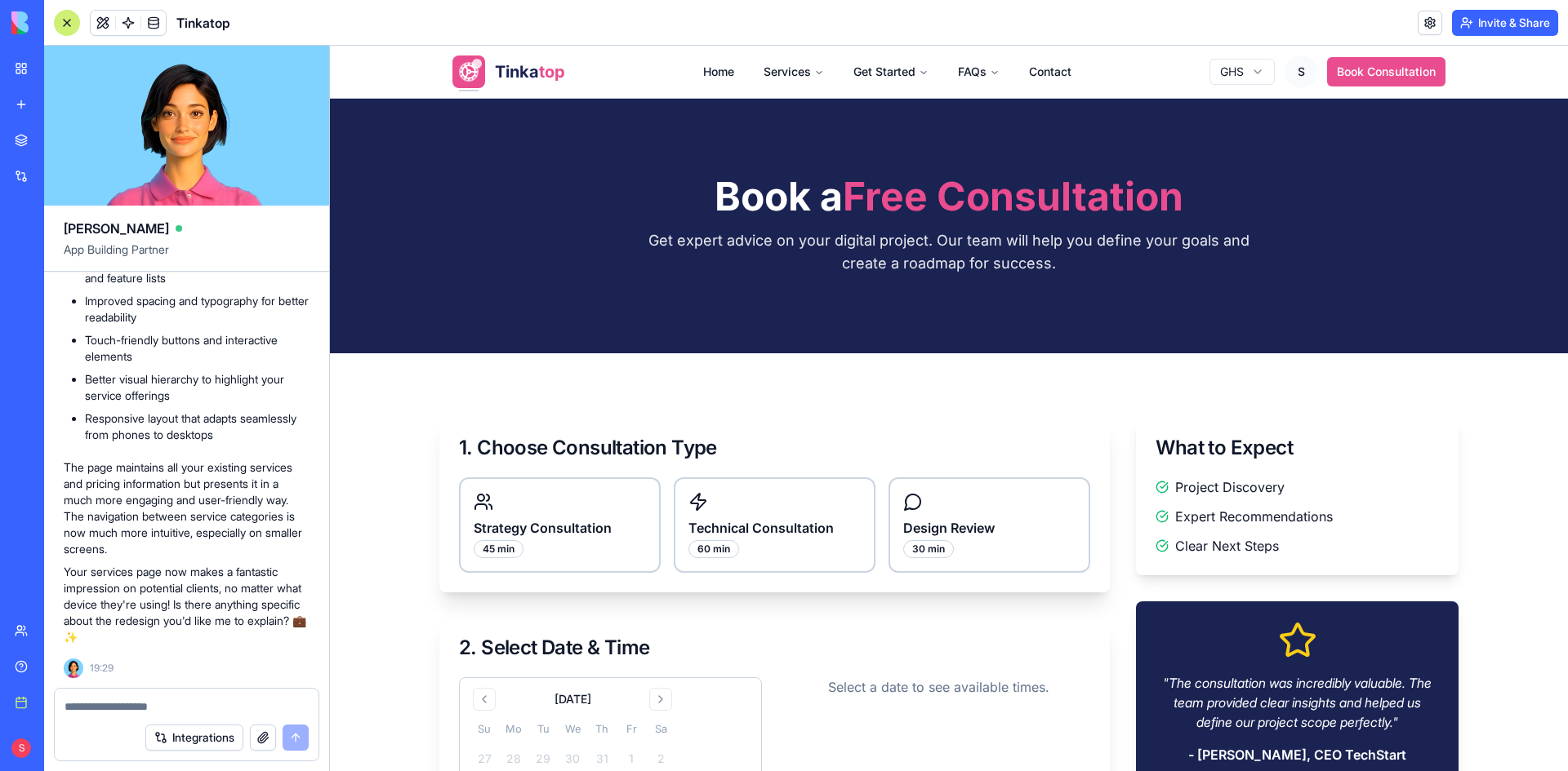
click at [258, 745] on button "button" at bounding box center [262, 737] width 26 height 26
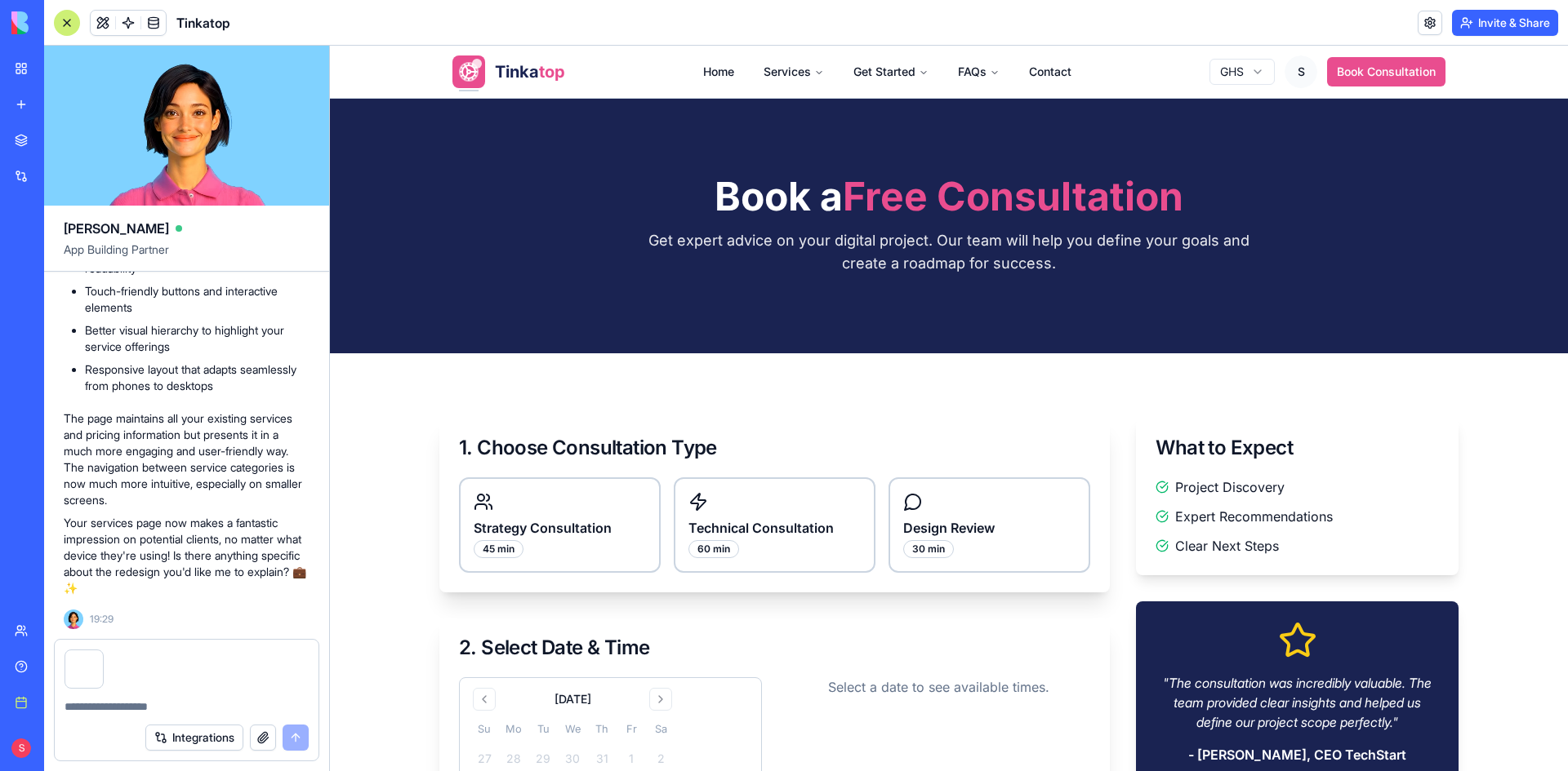
click at [120, 707] on textarea at bounding box center [186, 706] width 244 height 16
type textarea "*"
paste textarea "**********"
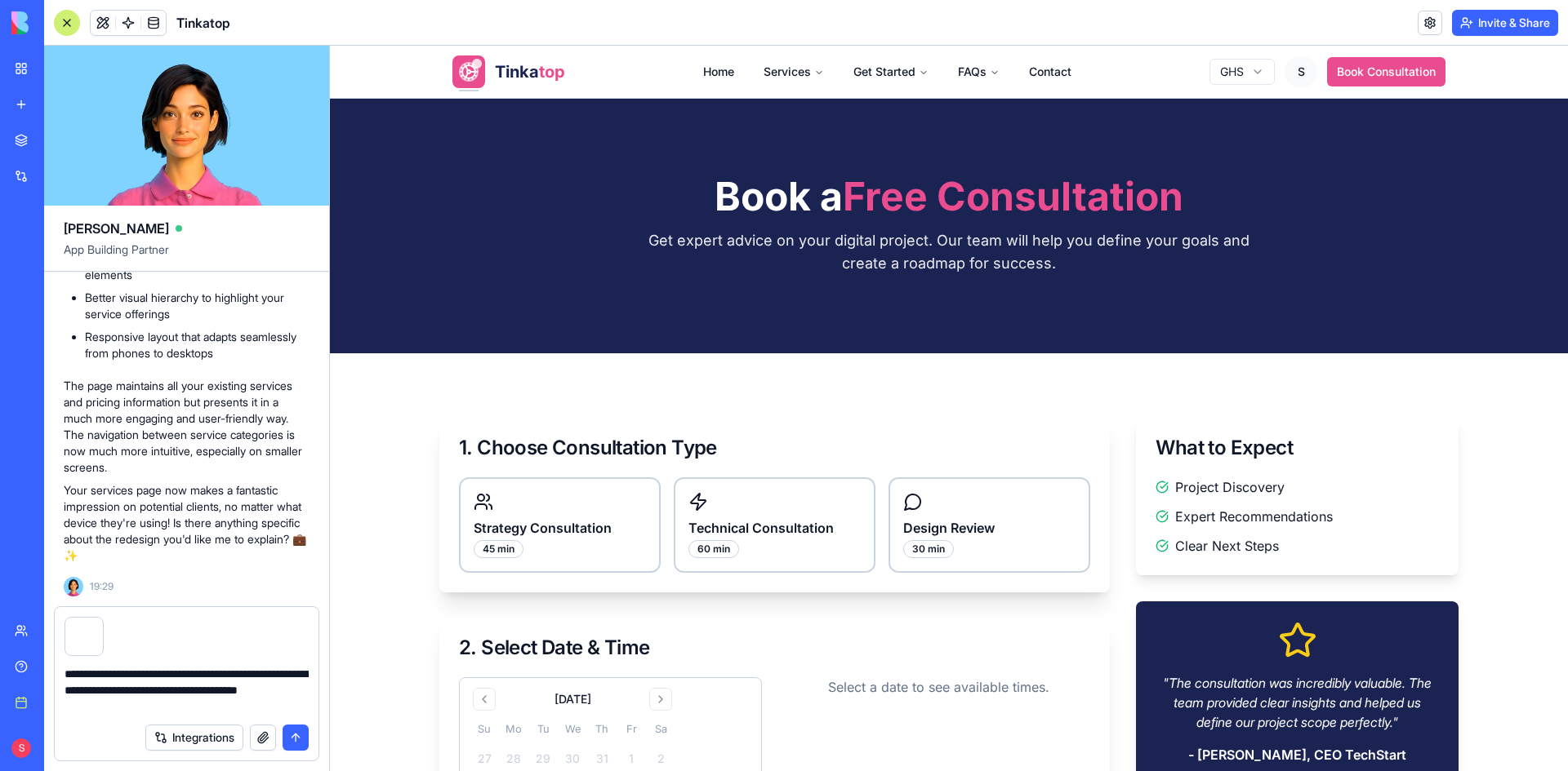
drag, startPoint x: 258, startPoint y: 673, endPoint x: 290, endPoint y: 667, distance: 32.6
click at [290, 667] on textarea "**********" at bounding box center [186, 690] width 244 height 49
click at [300, 705] on textarea "**********" at bounding box center [186, 690] width 244 height 49
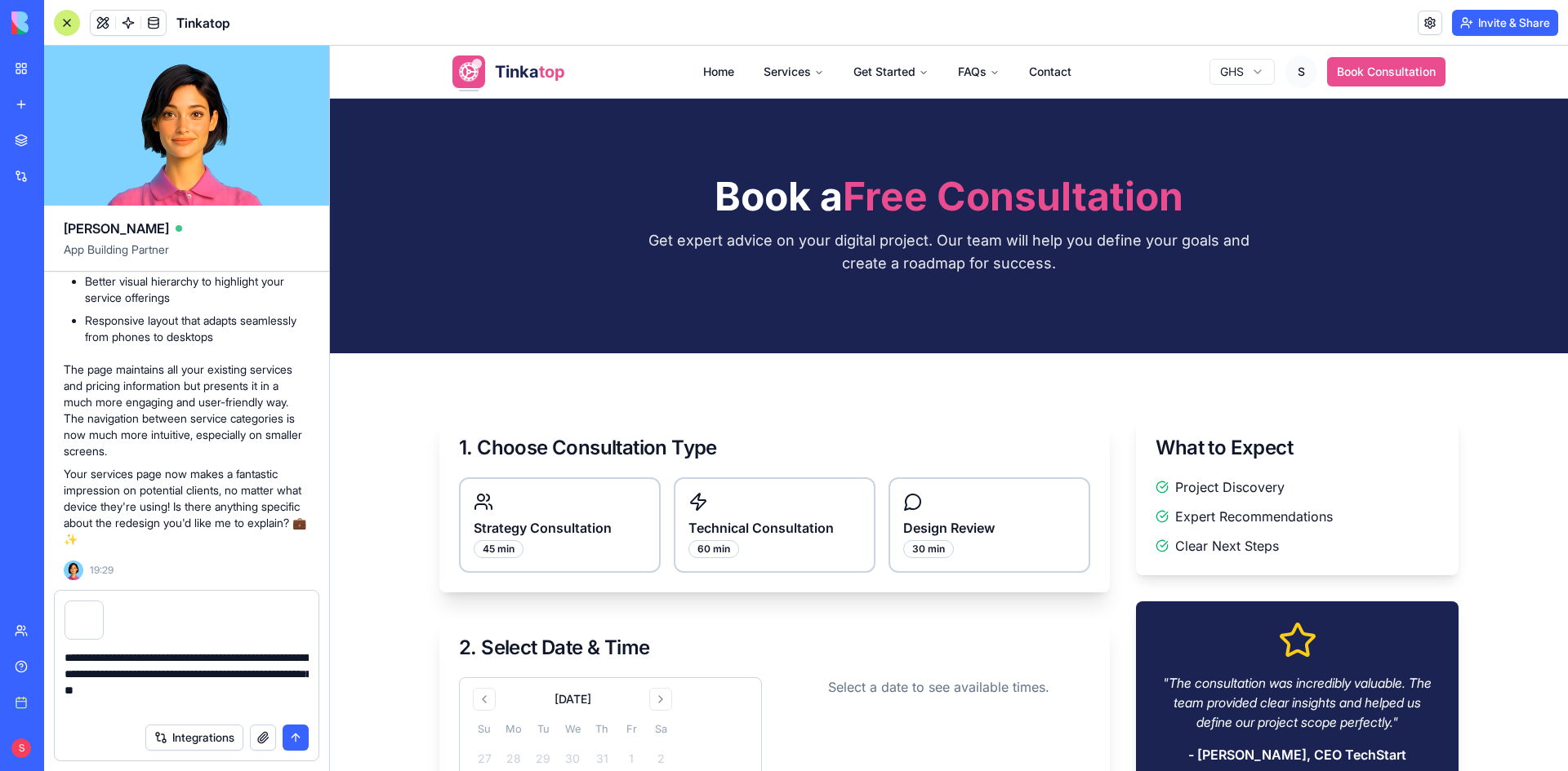
click at [116, 709] on textarea "**********" at bounding box center [186, 682] width 244 height 66
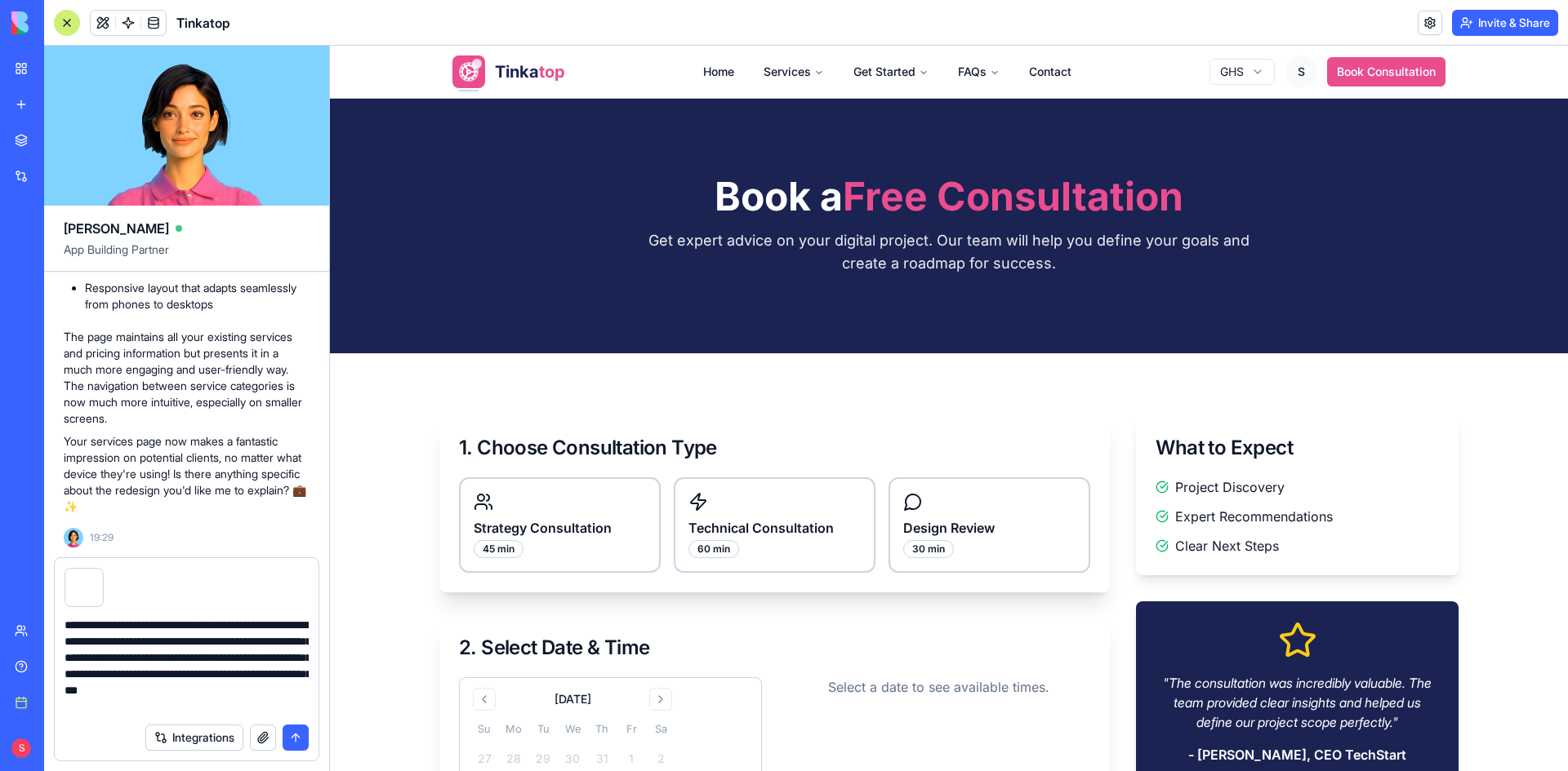
scroll to position [14, 0]
type textarea "**********"
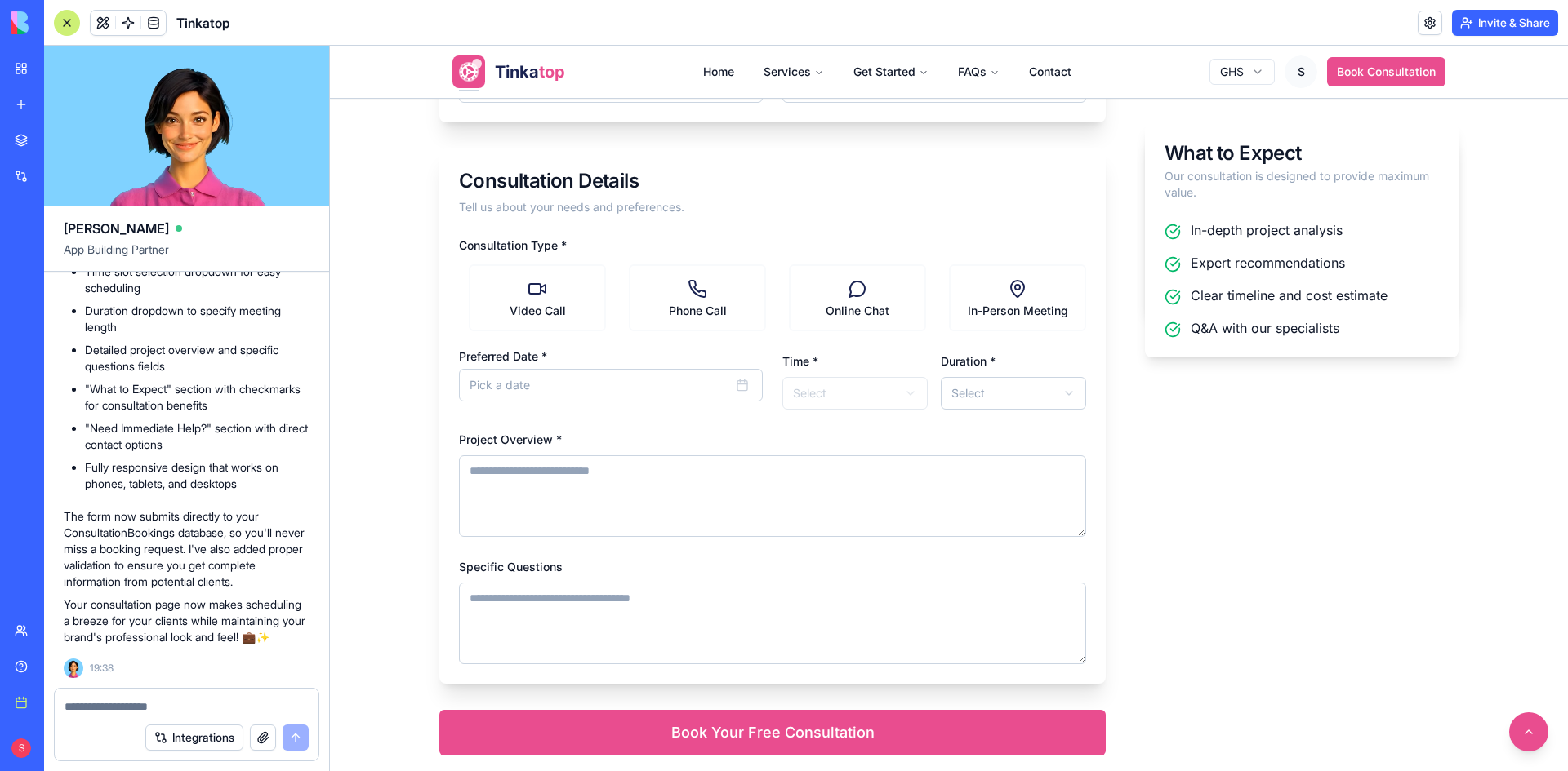
scroll to position [572, 0]
click at [558, 300] on label "Video Call" at bounding box center [537, 299] width 137 height 66
click at [472, 300] on Call "Video Call" at bounding box center [465, 300] width 14 height 13
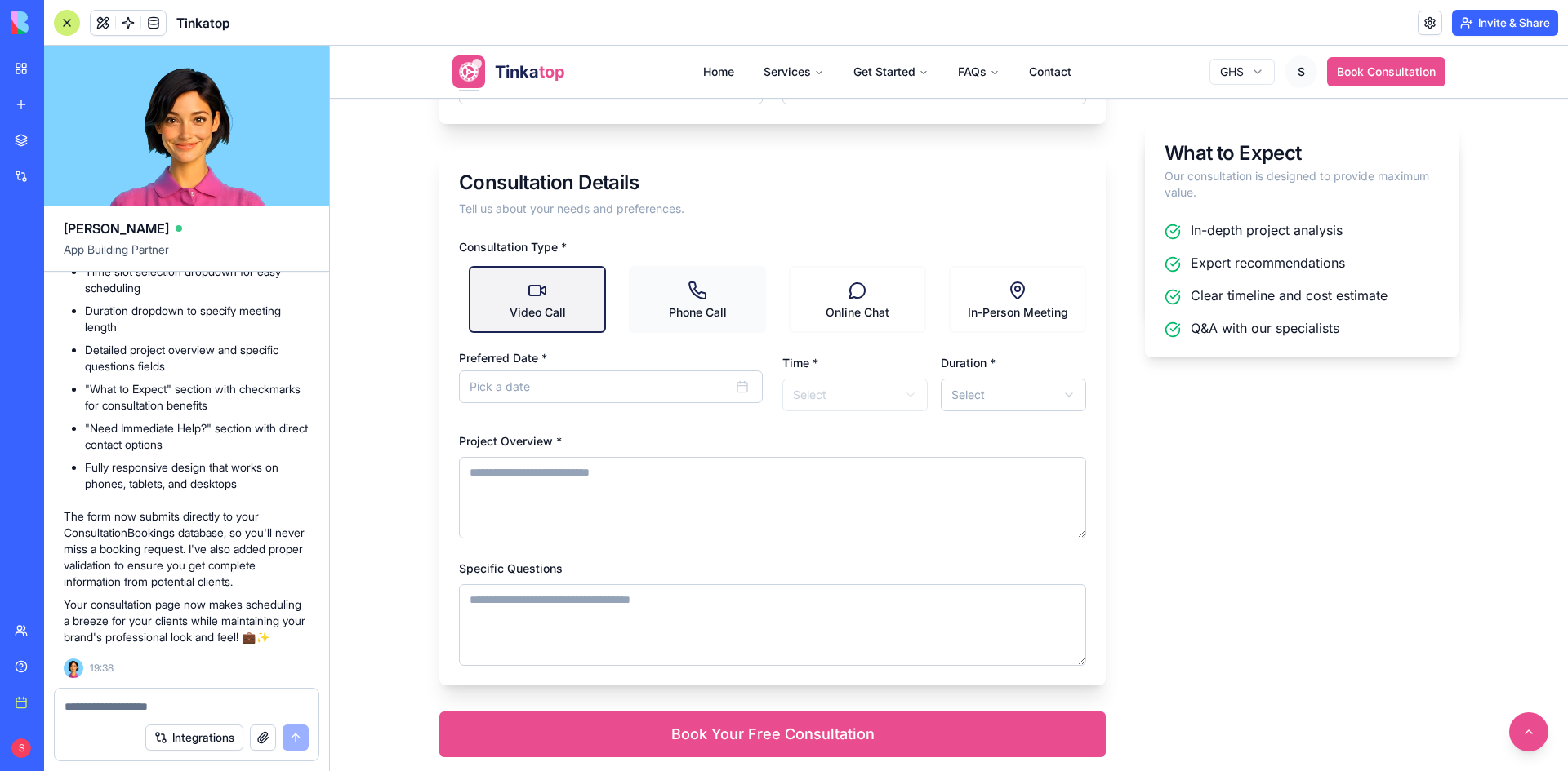
click at [706, 306] on label "Phone Call" at bounding box center [697, 299] width 137 height 66
click at [631, 306] on Call "Phone Call" at bounding box center [625, 300] width 14 height 13
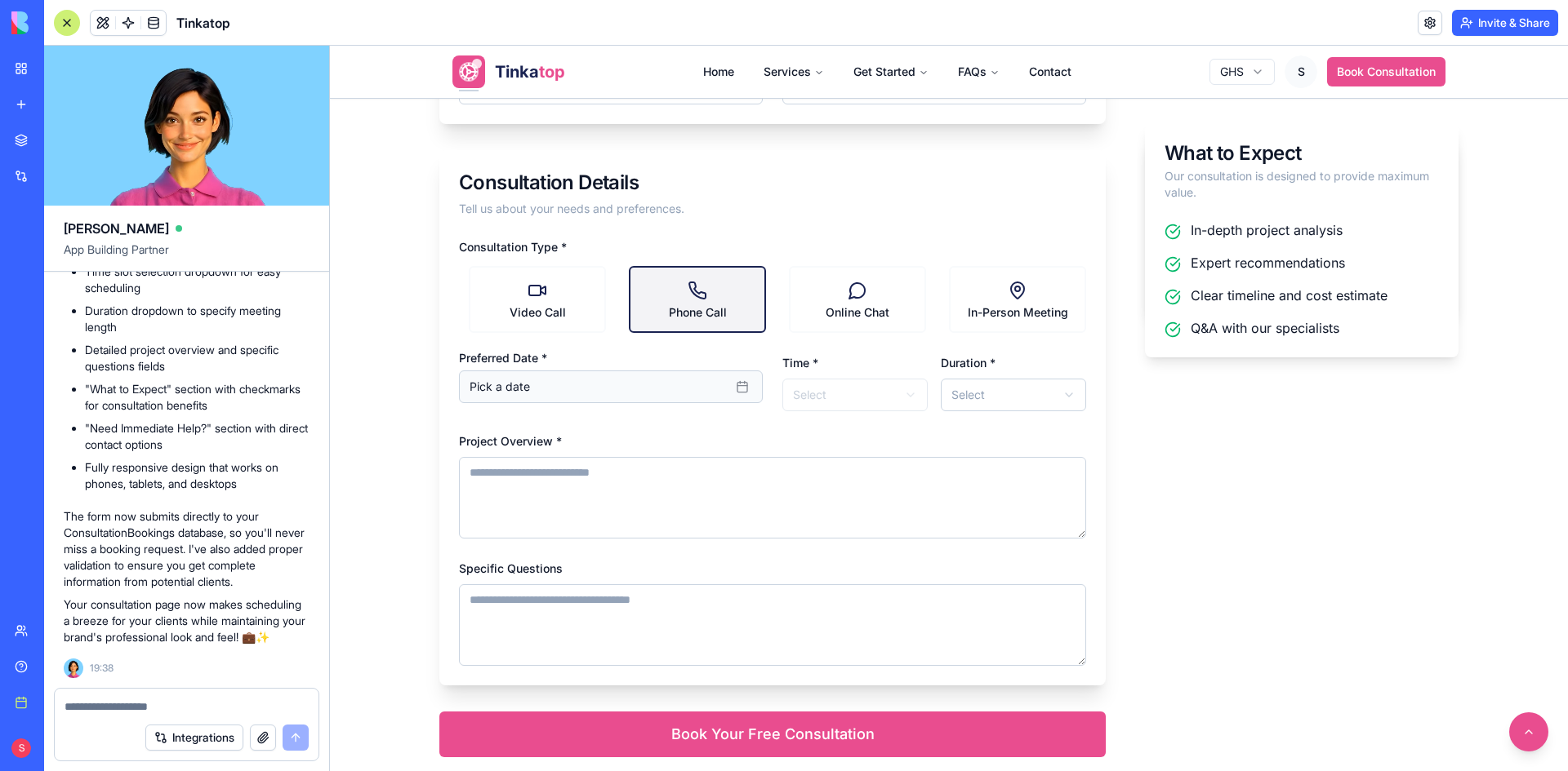
click at [609, 386] on button "Pick a date" at bounding box center [610, 386] width 304 height 33
click at [565, 549] on button "13" at bounding box center [566, 560] width 29 height 29
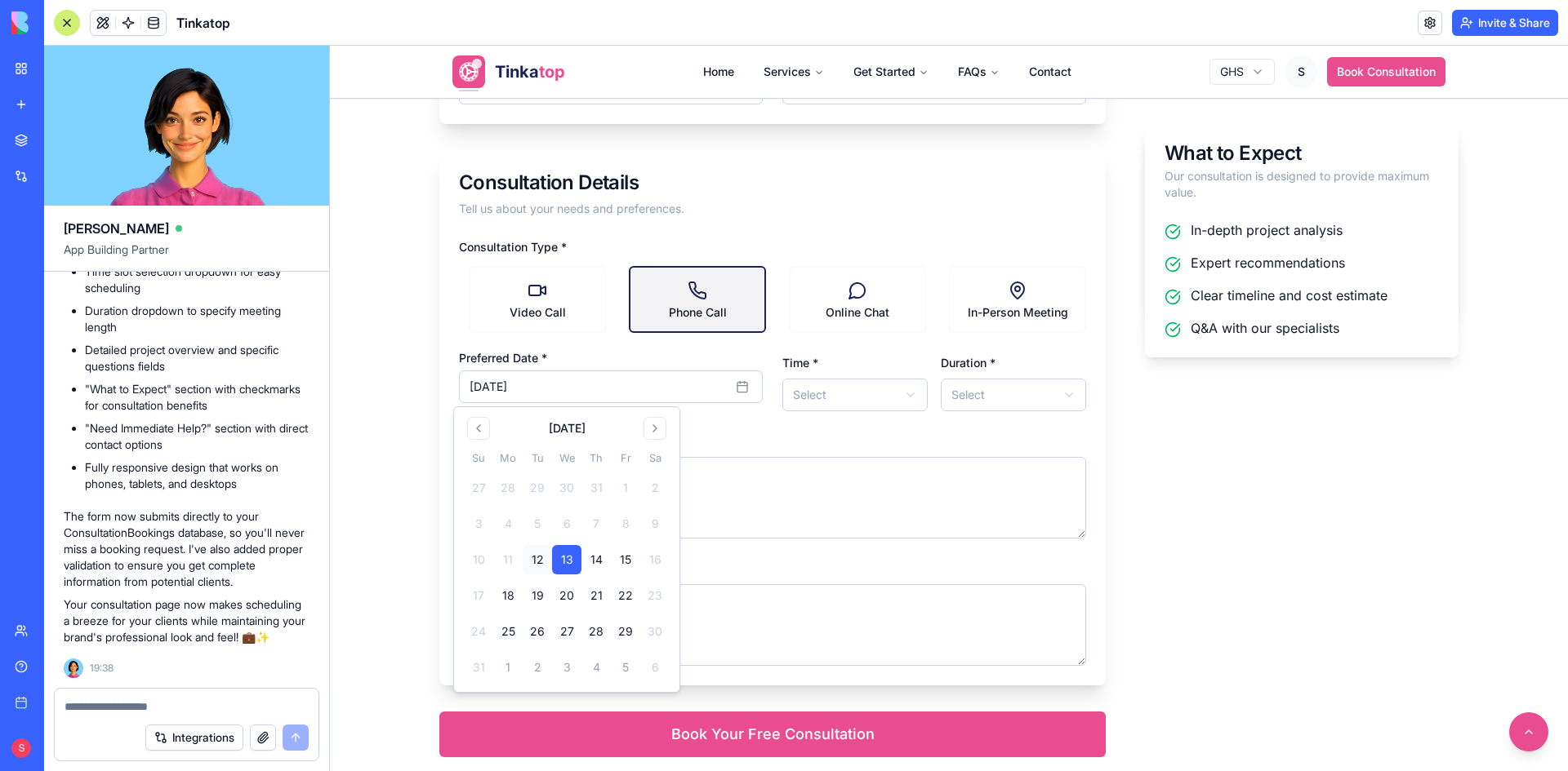
click at [816, 435] on div "Project Overview *" at bounding box center [772, 485] width 627 height 108
click at [844, 395] on html "**********" at bounding box center [949, 315] width 1238 height 1682
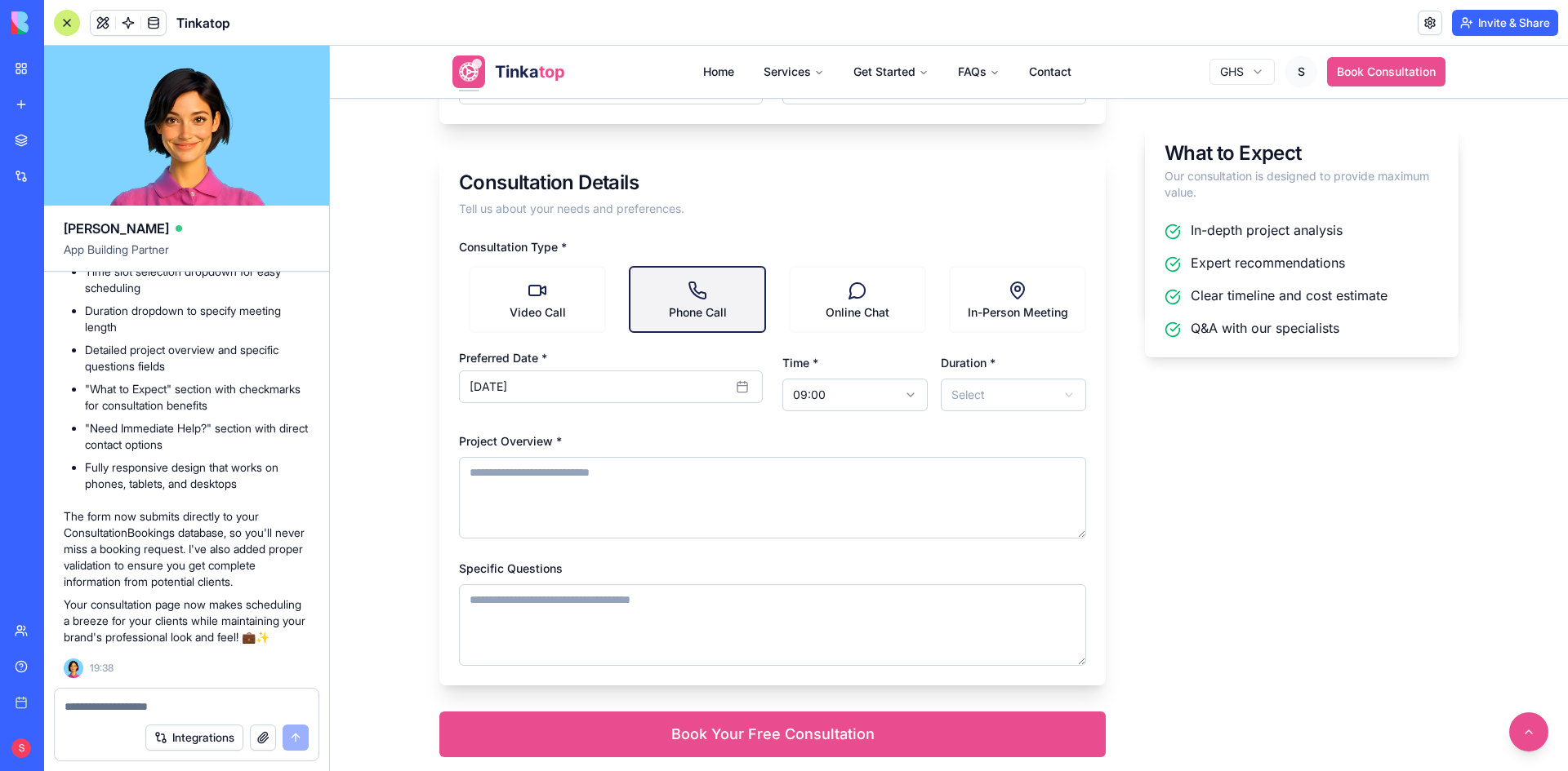
click at [1030, 396] on html "**********" at bounding box center [949, 315] width 1238 height 1682
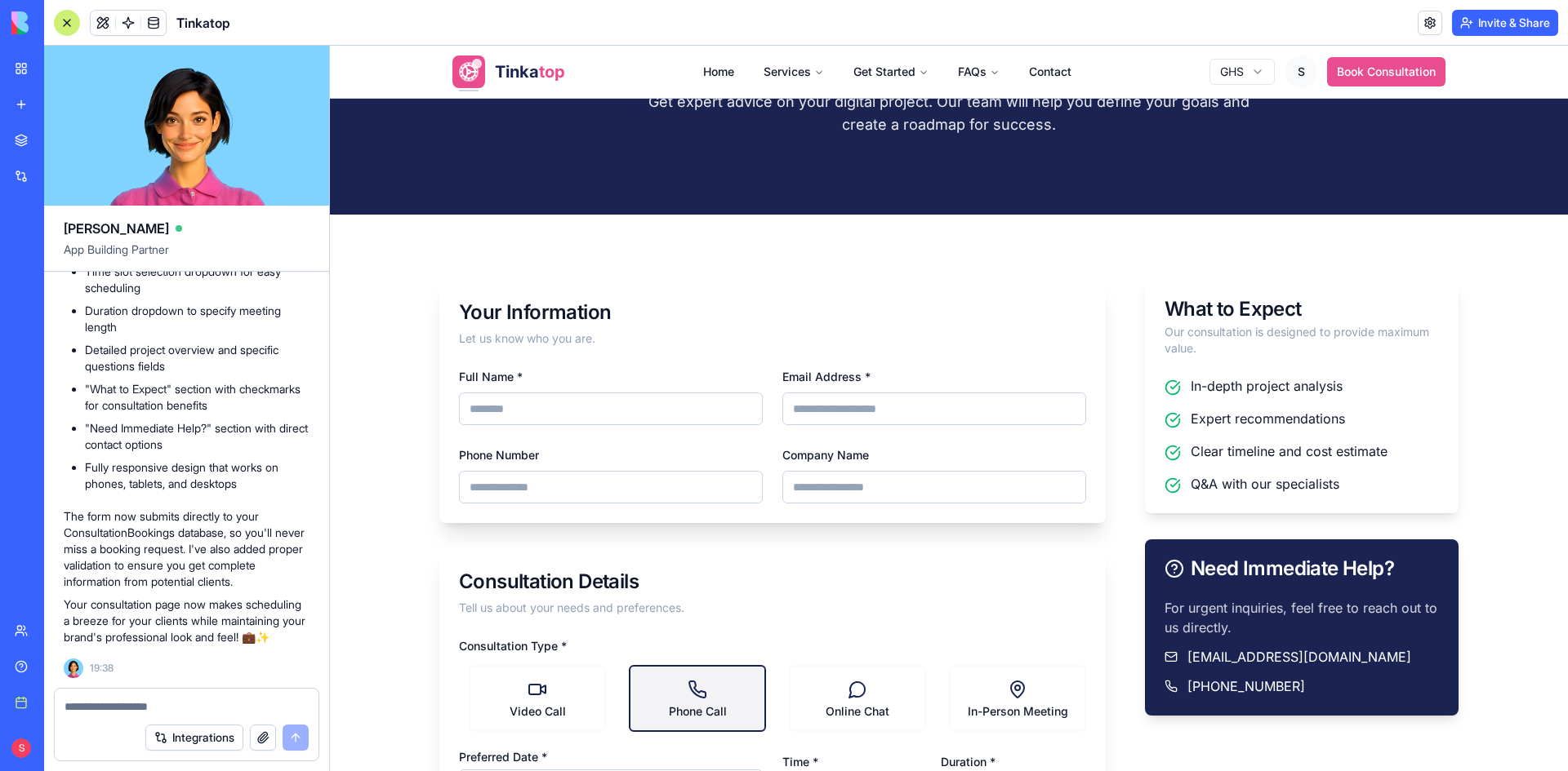
scroll to position [141, 0]
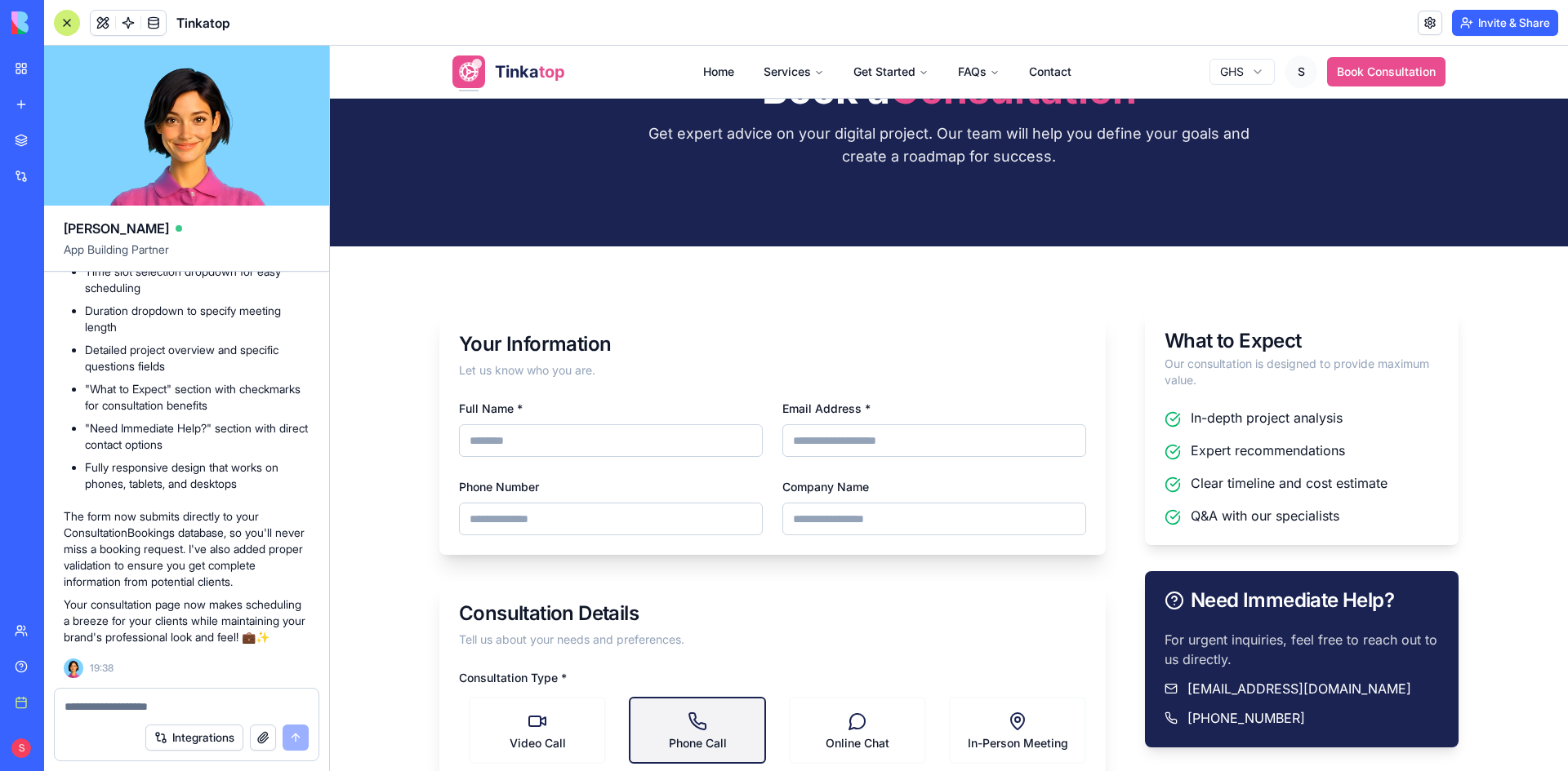
click at [576, 444] on input "Full Name *" at bounding box center [610, 440] width 304 height 33
type input "**********"
click at [923, 441] on input "Email Address *" at bounding box center [933, 440] width 304 height 33
type input "**********"
click at [664, 522] on input "Phone Number" at bounding box center [610, 519] width 304 height 33
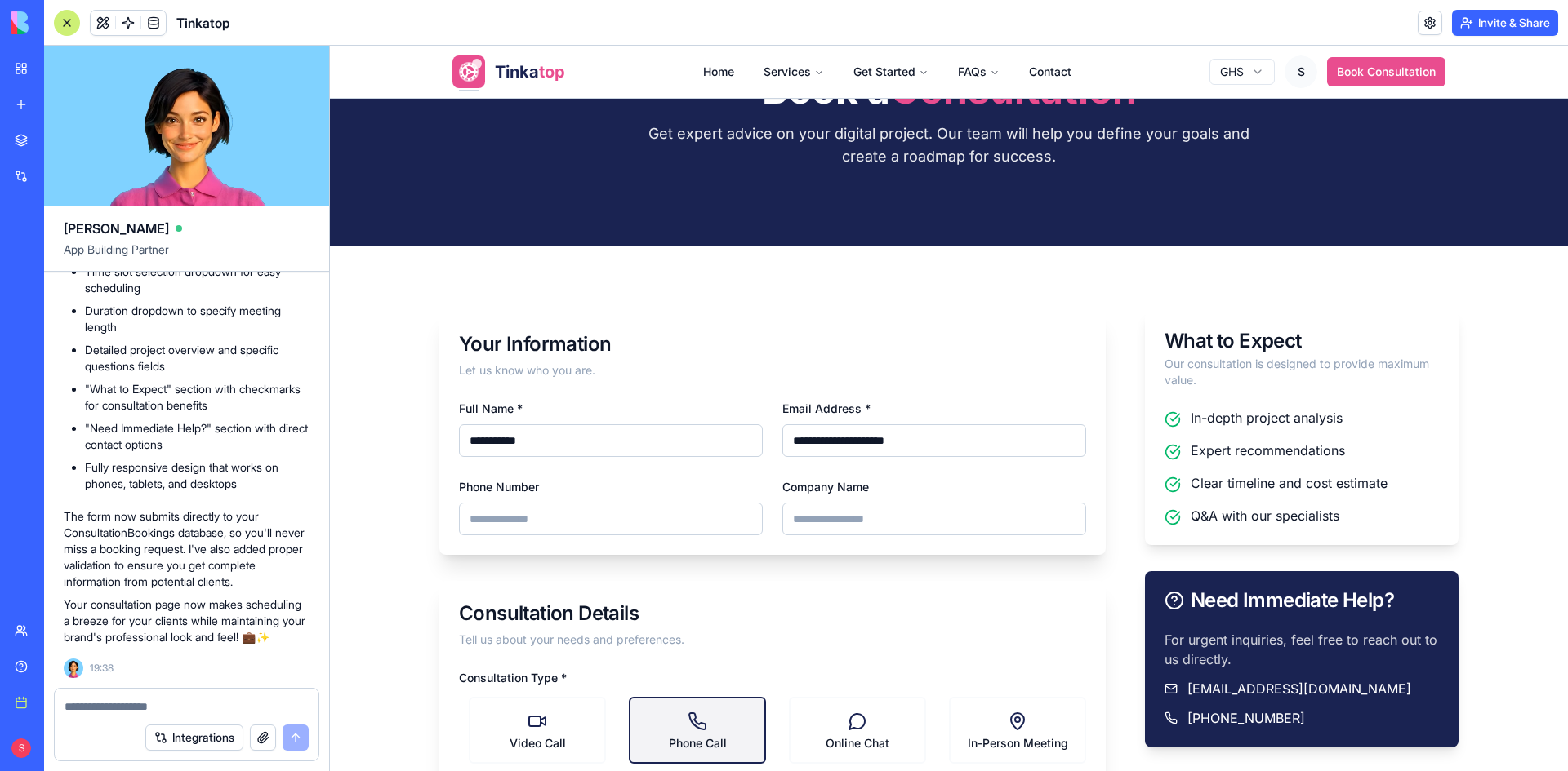
type input "**********"
click at [968, 492] on div "Company Name" at bounding box center [933, 505] width 304 height 59
click at [945, 521] on input "Company Name" at bounding box center [933, 519] width 304 height 33
type input "********"
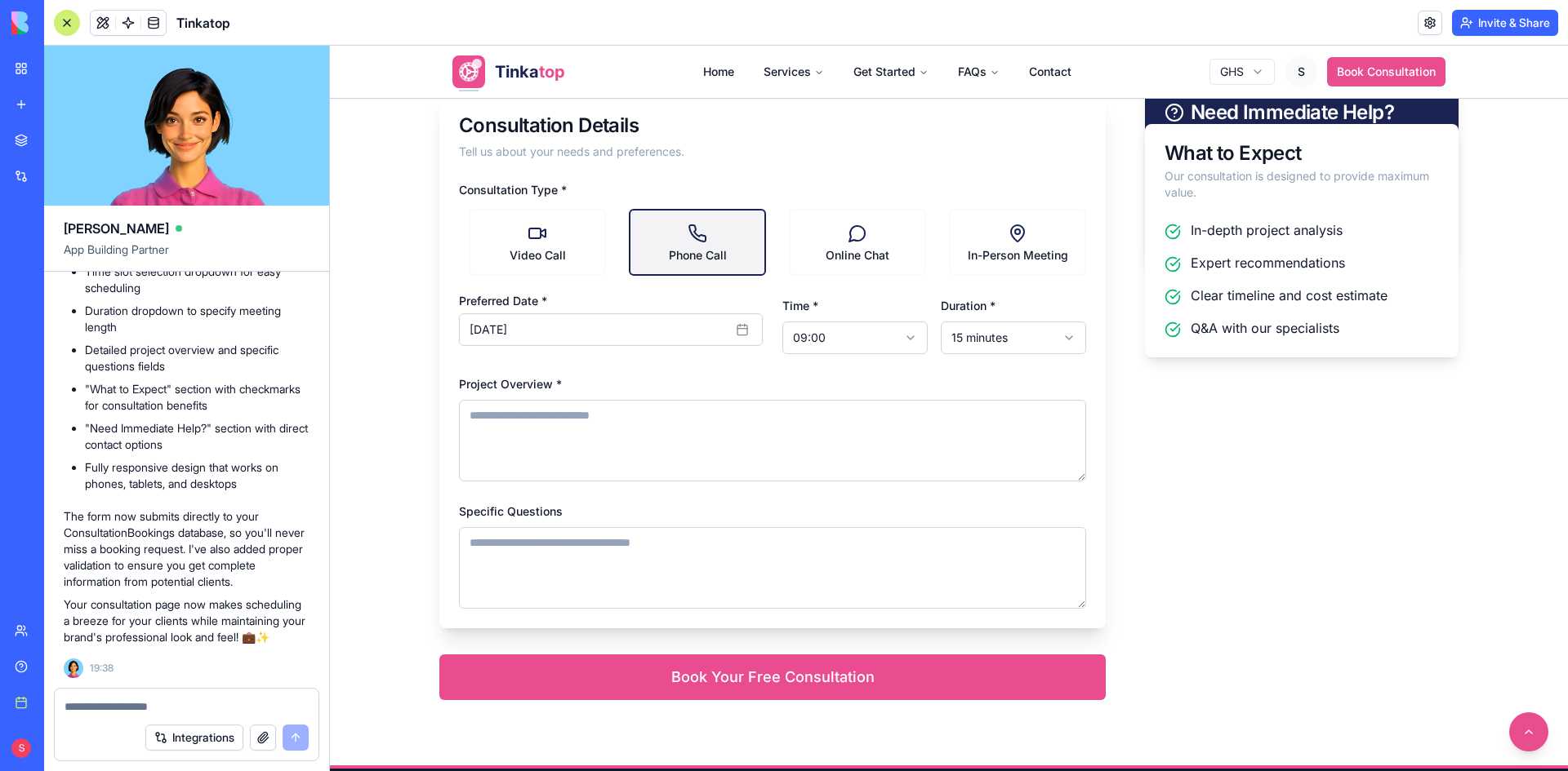
scroll to position [630, 0]
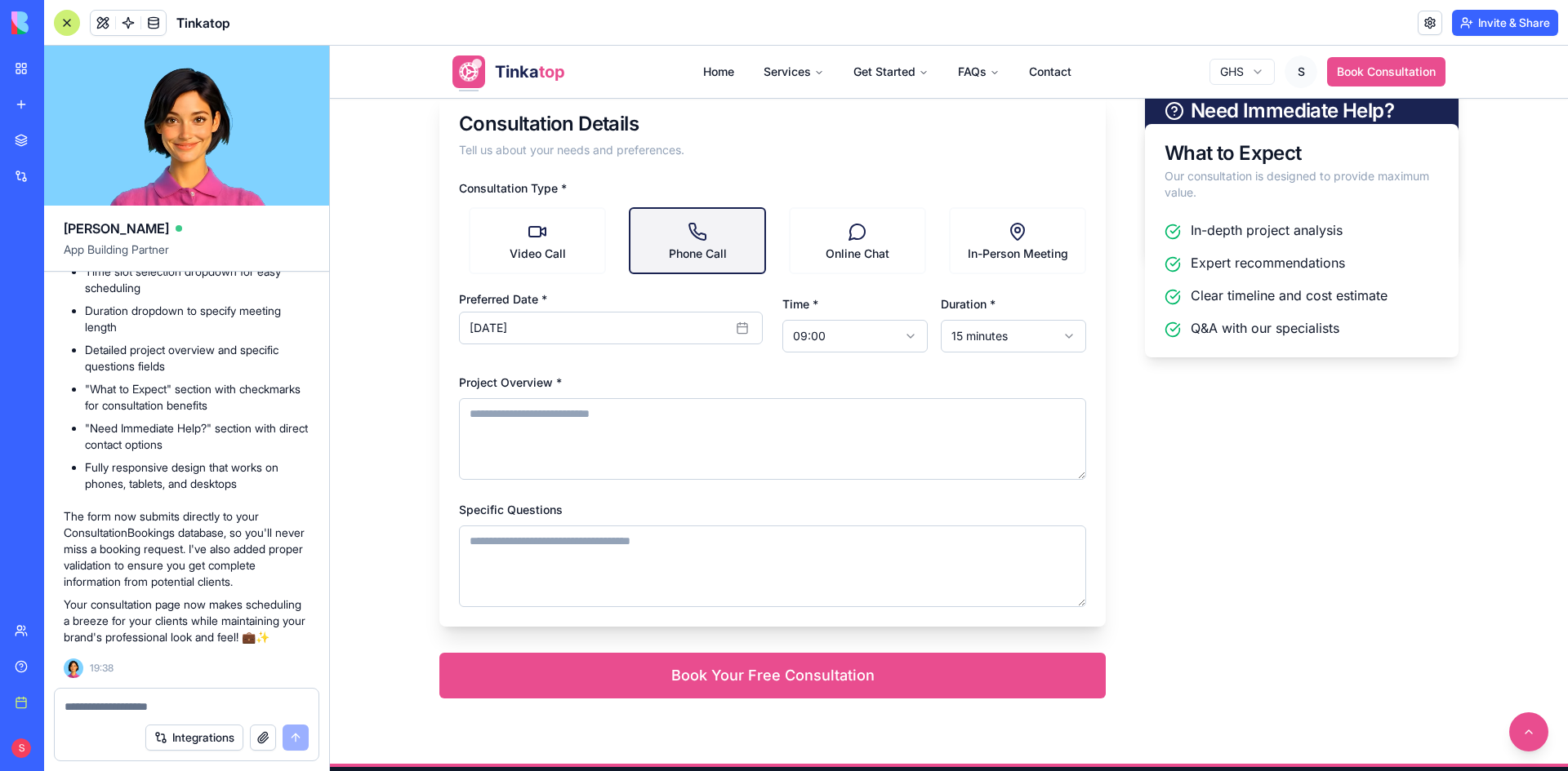
click at [668, 446] on textarea "Project Overview *" at bounding box center [772, 439] width 627 height 82
paste textarea "**********"
type textarea "**********"
click at [608, 557] on textarea "Specific Questions" at bounding box center [772, 566] width 627 height 82
paste textarea "**********"
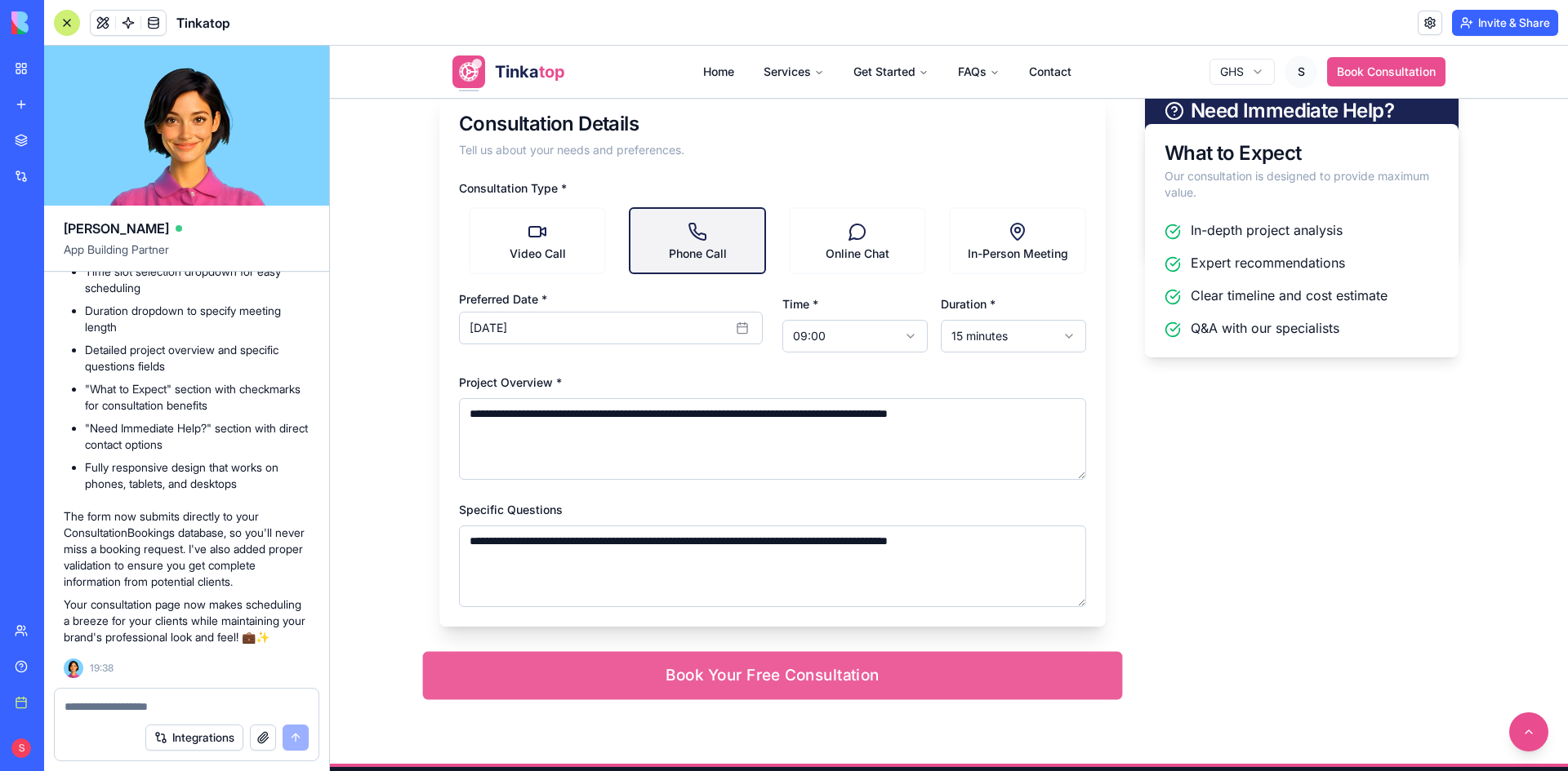
type textarea "**********"
click at [645, 668] on button "Book Your Free Consultation" at bounding box center [773, 677] width 700 height 48
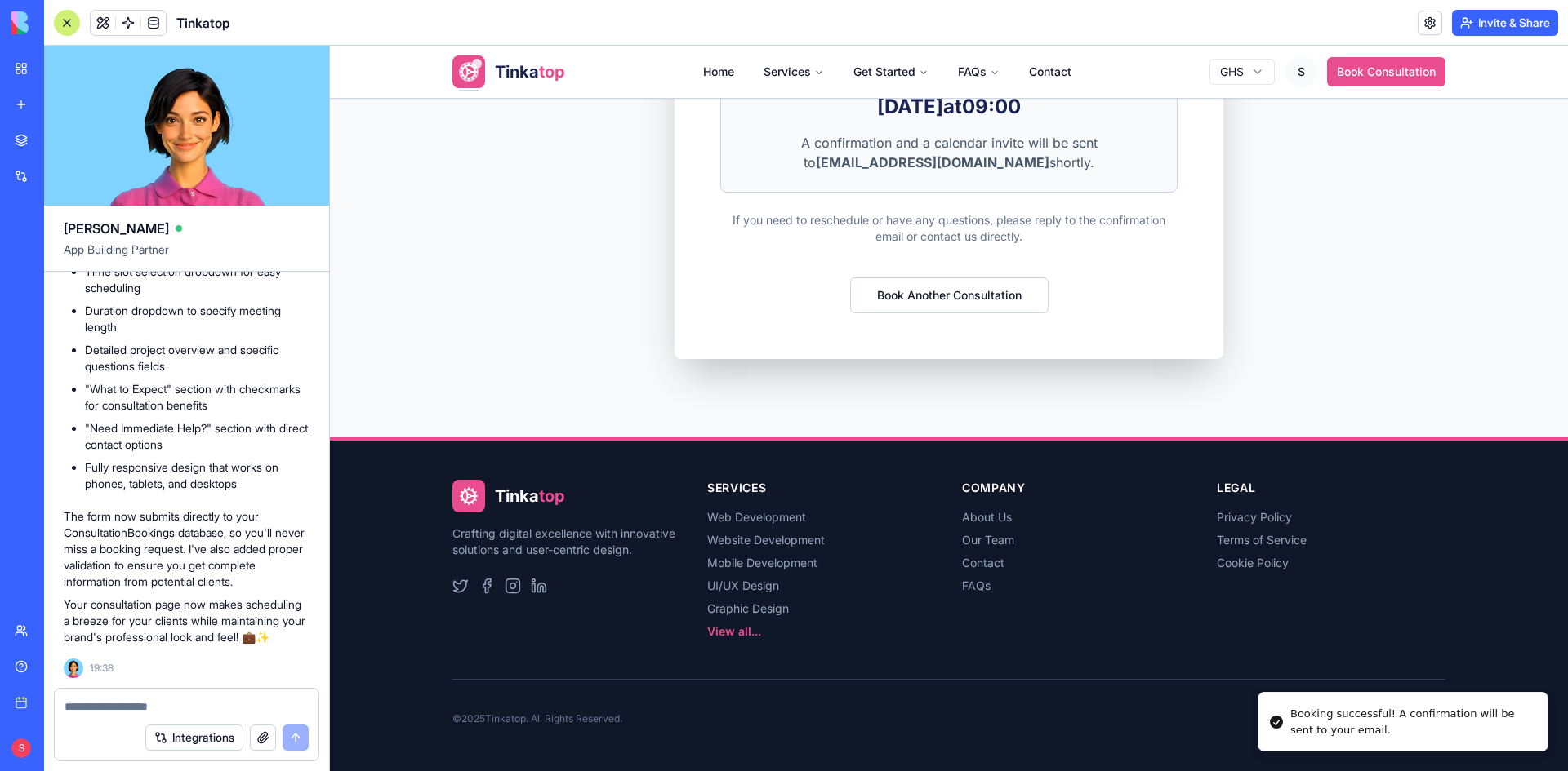
scroll to position [18, 0]
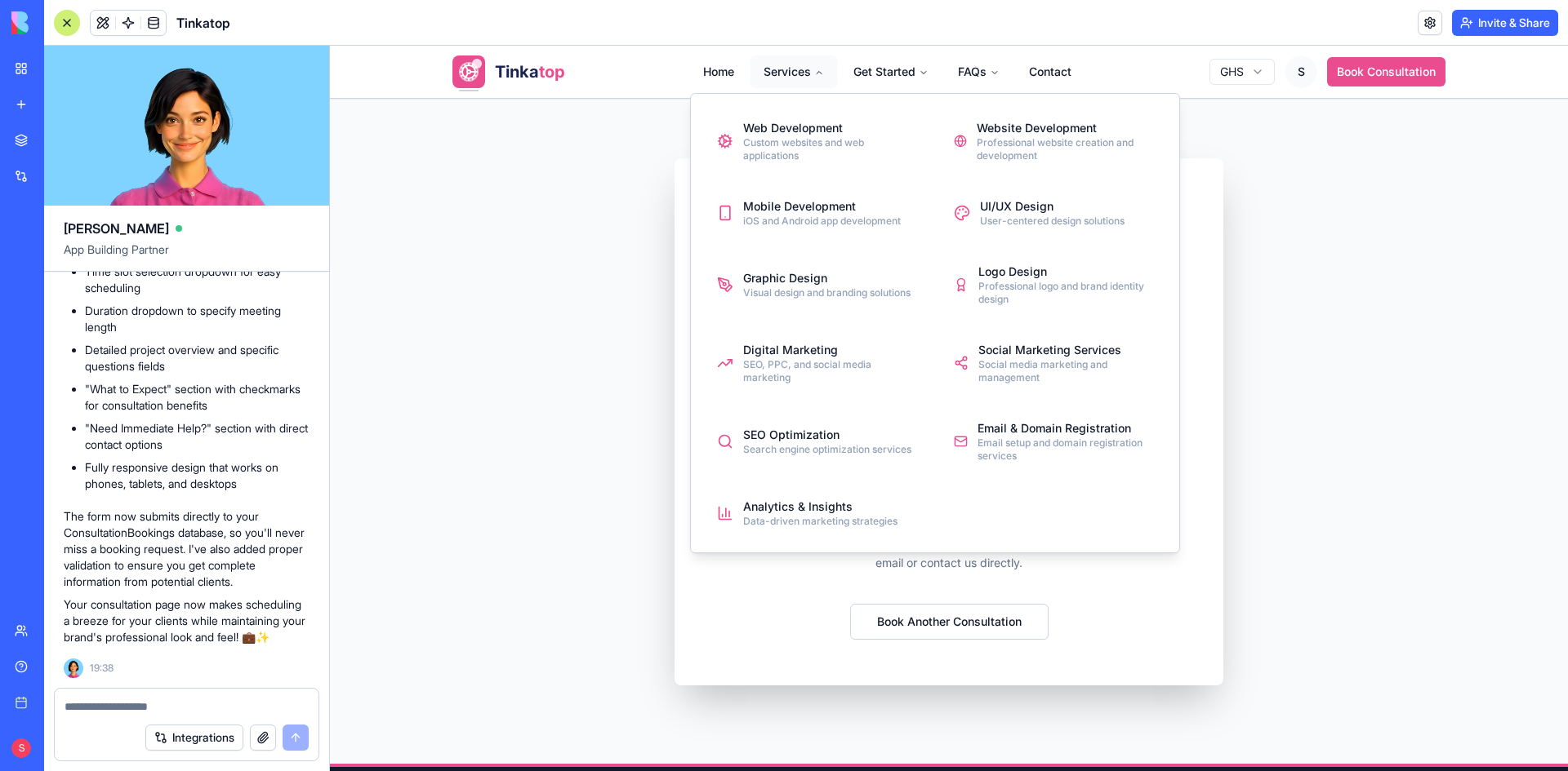
click at [768, 66] on button "Services" at bounding box center [794, 72] width 87 height 33
click at [775, 134] on div "Web Development" at bounding box center [829, 127] width 175 height 16
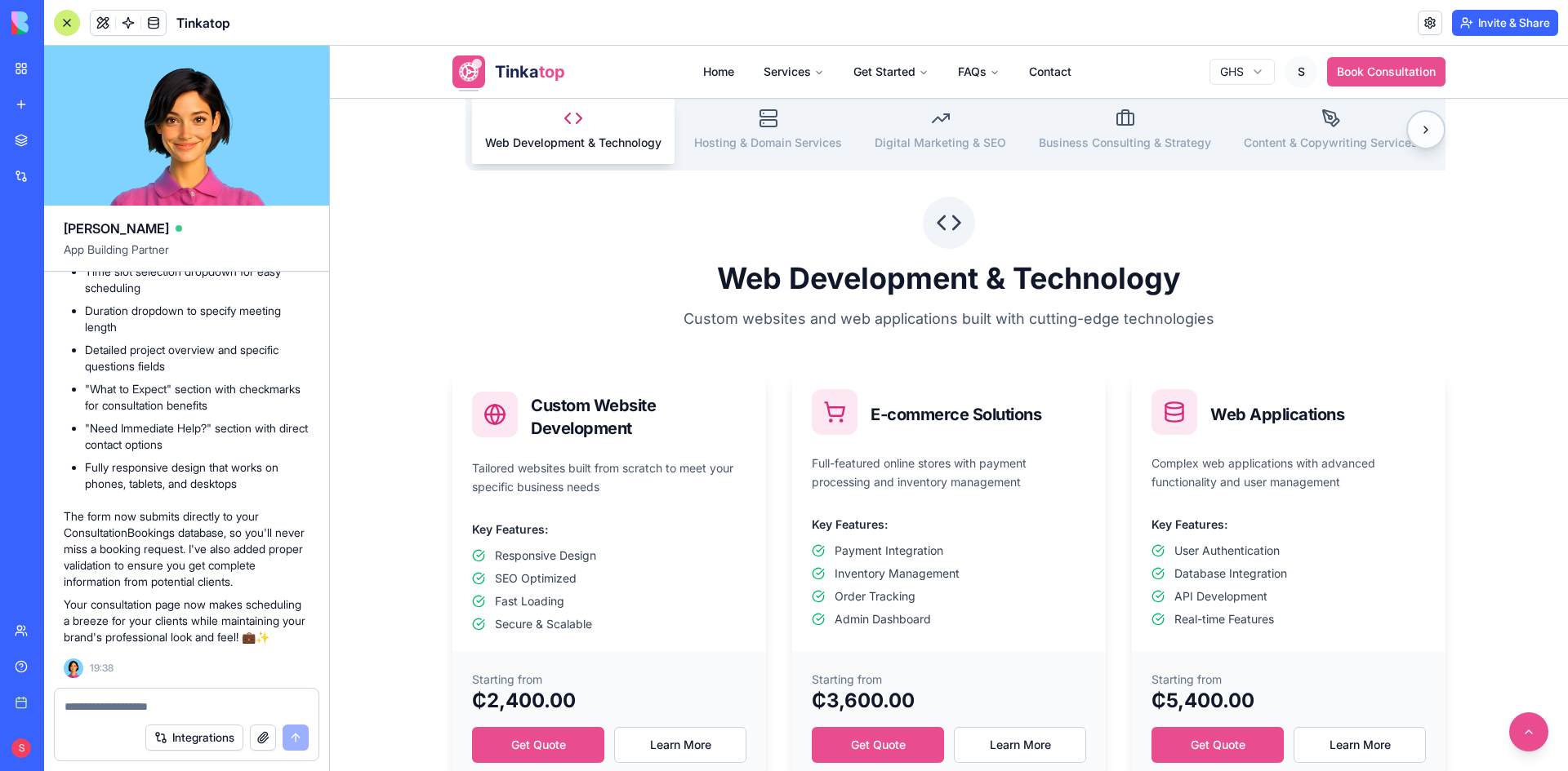
scroll to position [590, 0]
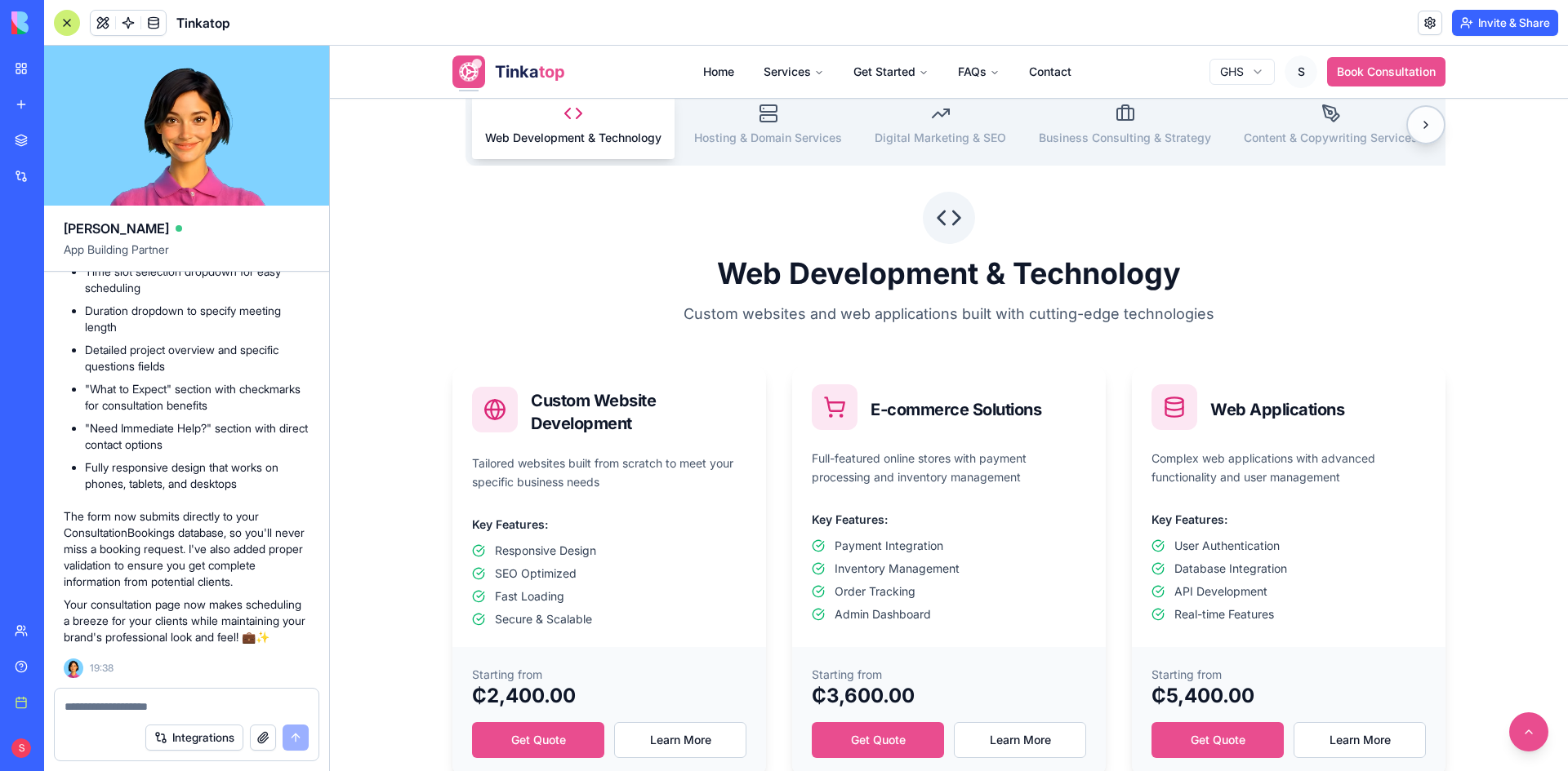
click at [179, 701] on textarea at bounding box center [186, 706] width 244 height 16
type textarea "*"
paste textarea "**********"
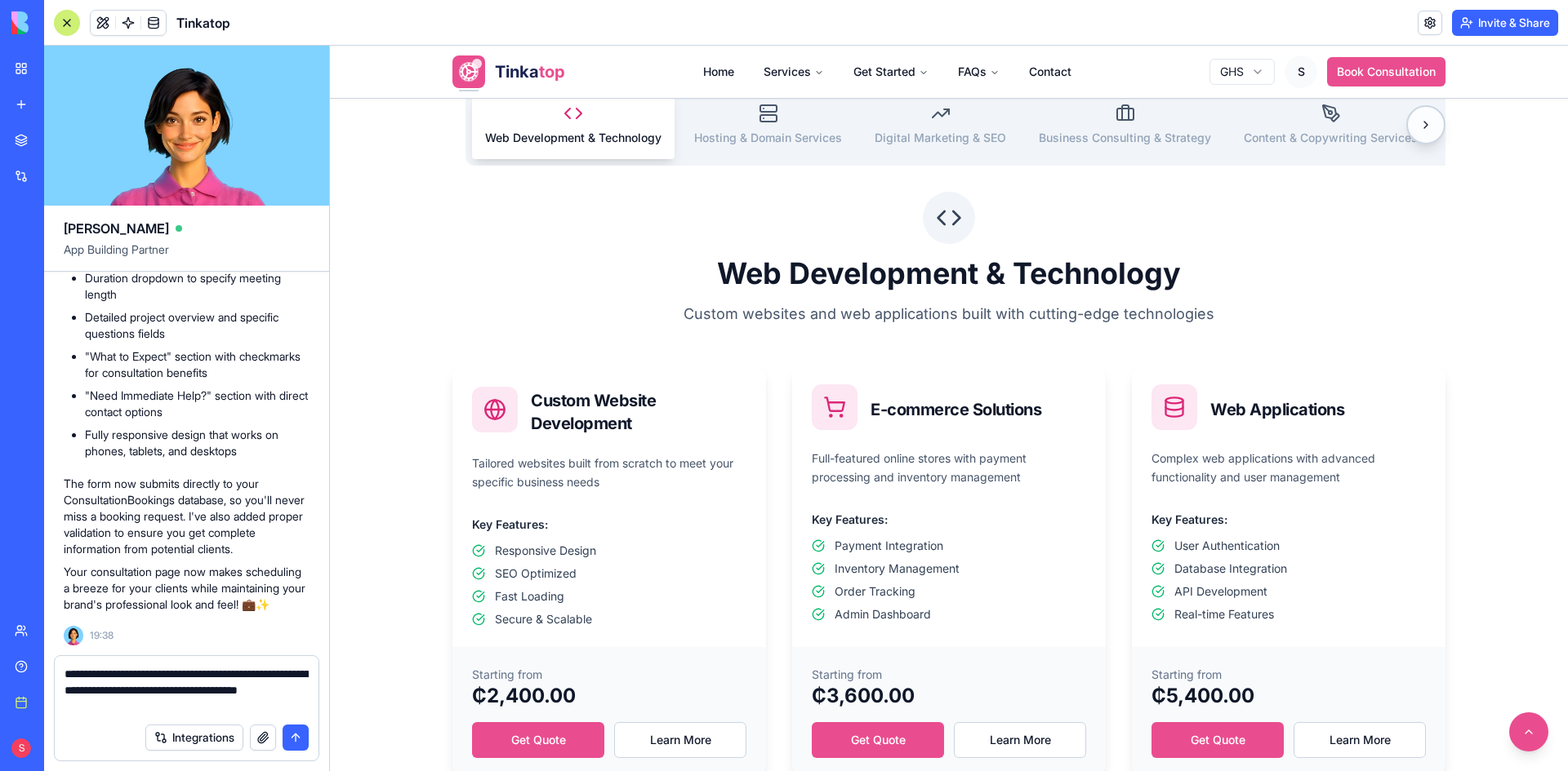
drag, startPoint x: 189, startPoint y: 673, endPoint x: 8, endPoint y: 667, distance: 181.1
click at [8, 667] on div "BETA My workspace New app Marketplace Integrations Recent Money Maestro DocuVau…" at bounding box center [784, 386] width 1568 height 771
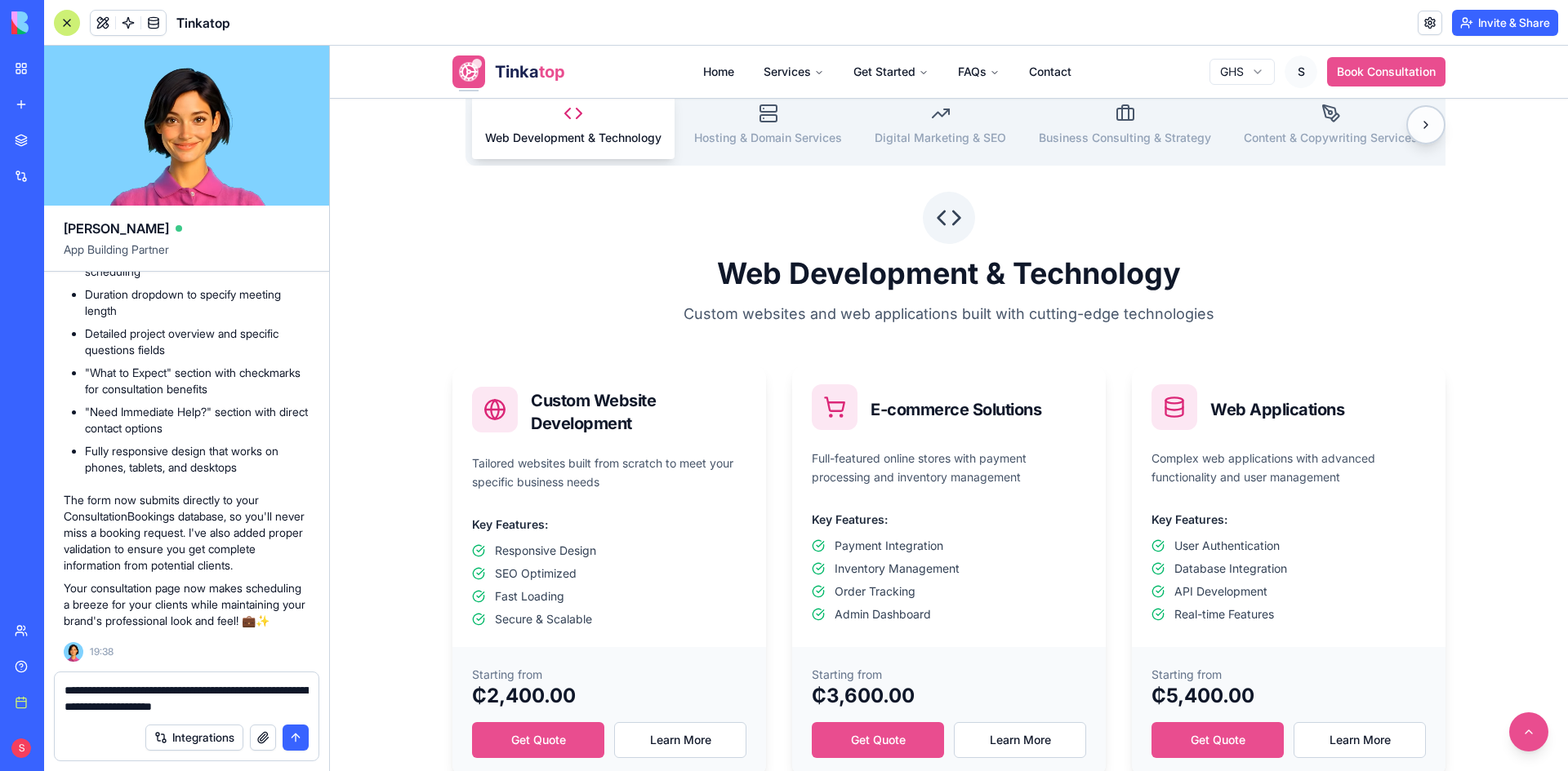
drag, startPoint x: 157, startPoint y: 686, endPoint x: 134, endPoint y: 686, distance: 23.0
click at [134, 686] on textarea "**********" at bounding box center [186, 699] width 244 height 33
click at [215, 689] on textarea "**********" at bounding box center [186, 699] width 244 height 33
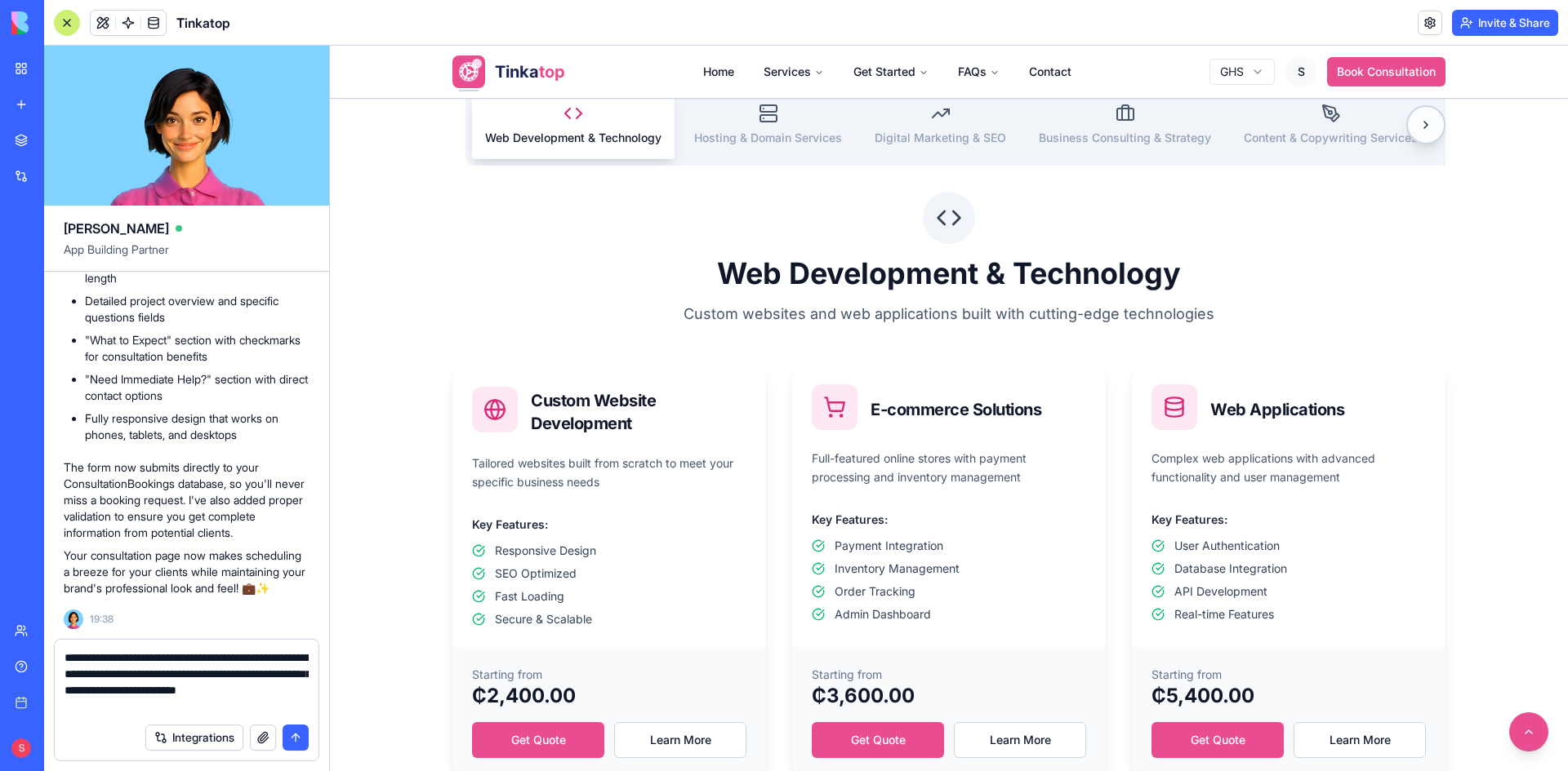
type textarea "**********"
click at [296, 735] on button "submit" at bounding box center [295, 737] width 26 height 26
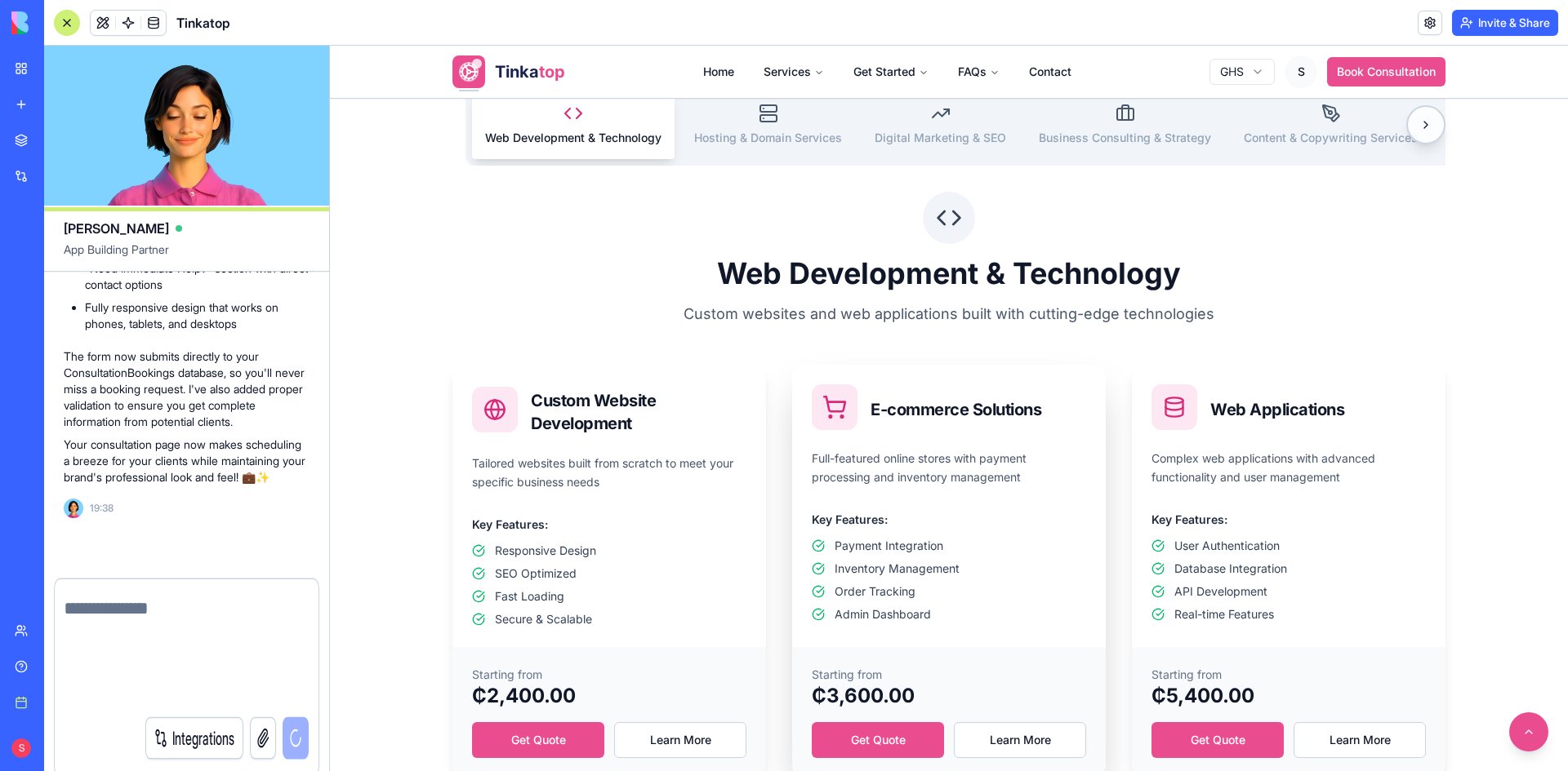
scroll to position [173931, 0]
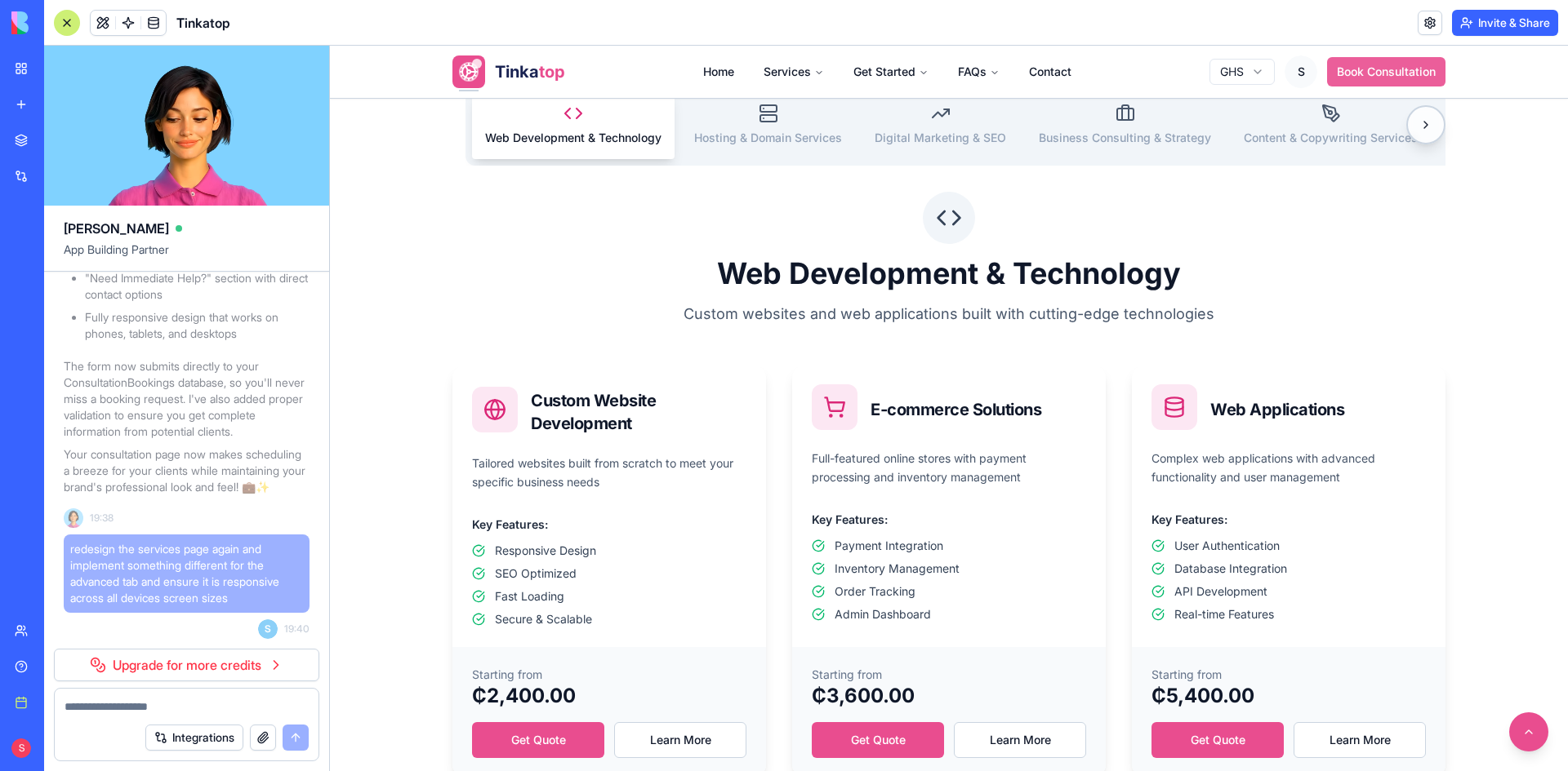
click at [1349, 71] on button "Book Consultation" at bounding box center [1386, 71] width 119 height 29
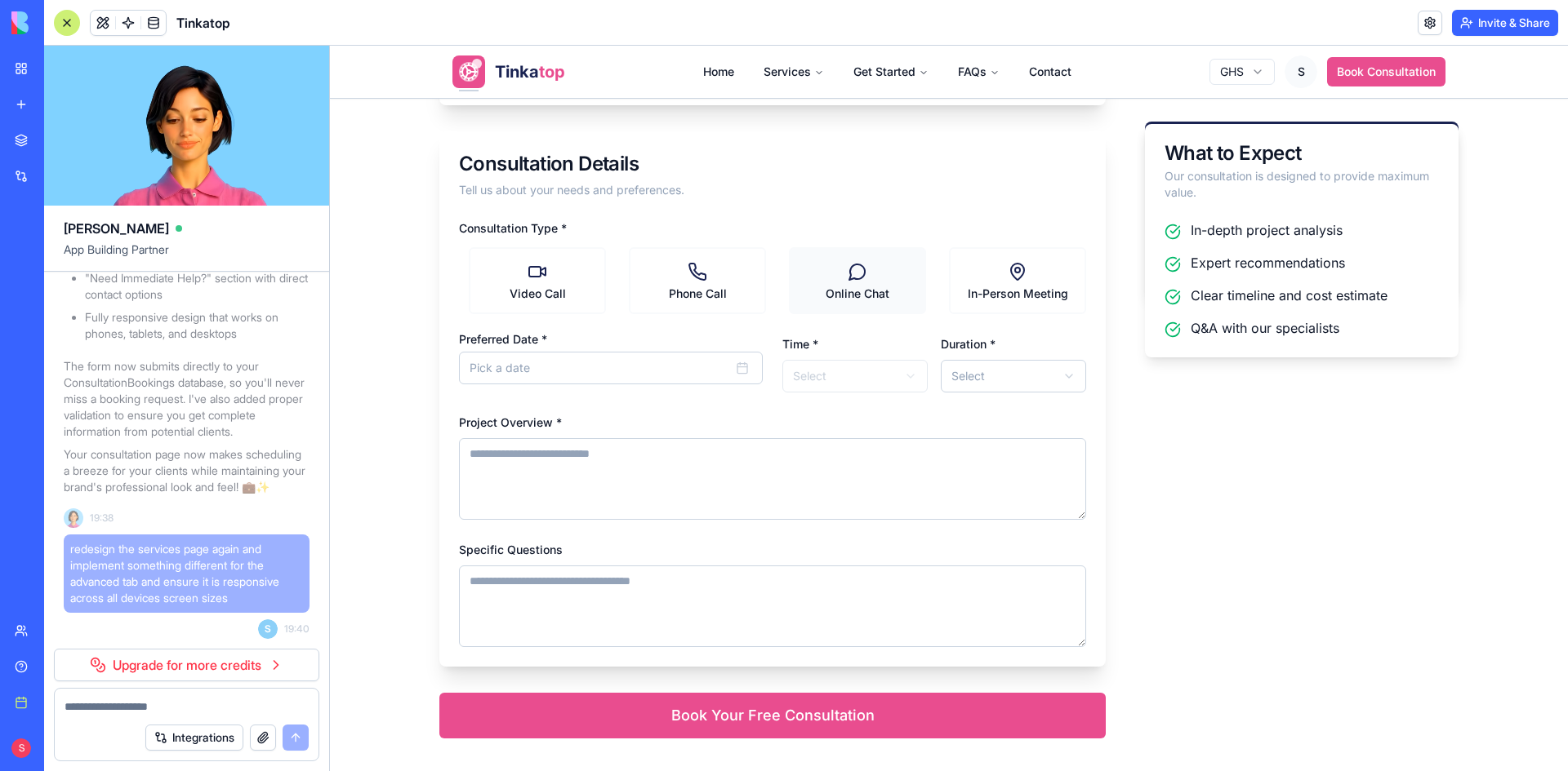
click at [881, 274] on label "Online Chat" at bounding box center [857, 280] width 137 height 66
click at [791, 274] on Chat "Online Chat" at bounding box center [785, 280] width 14 height 13
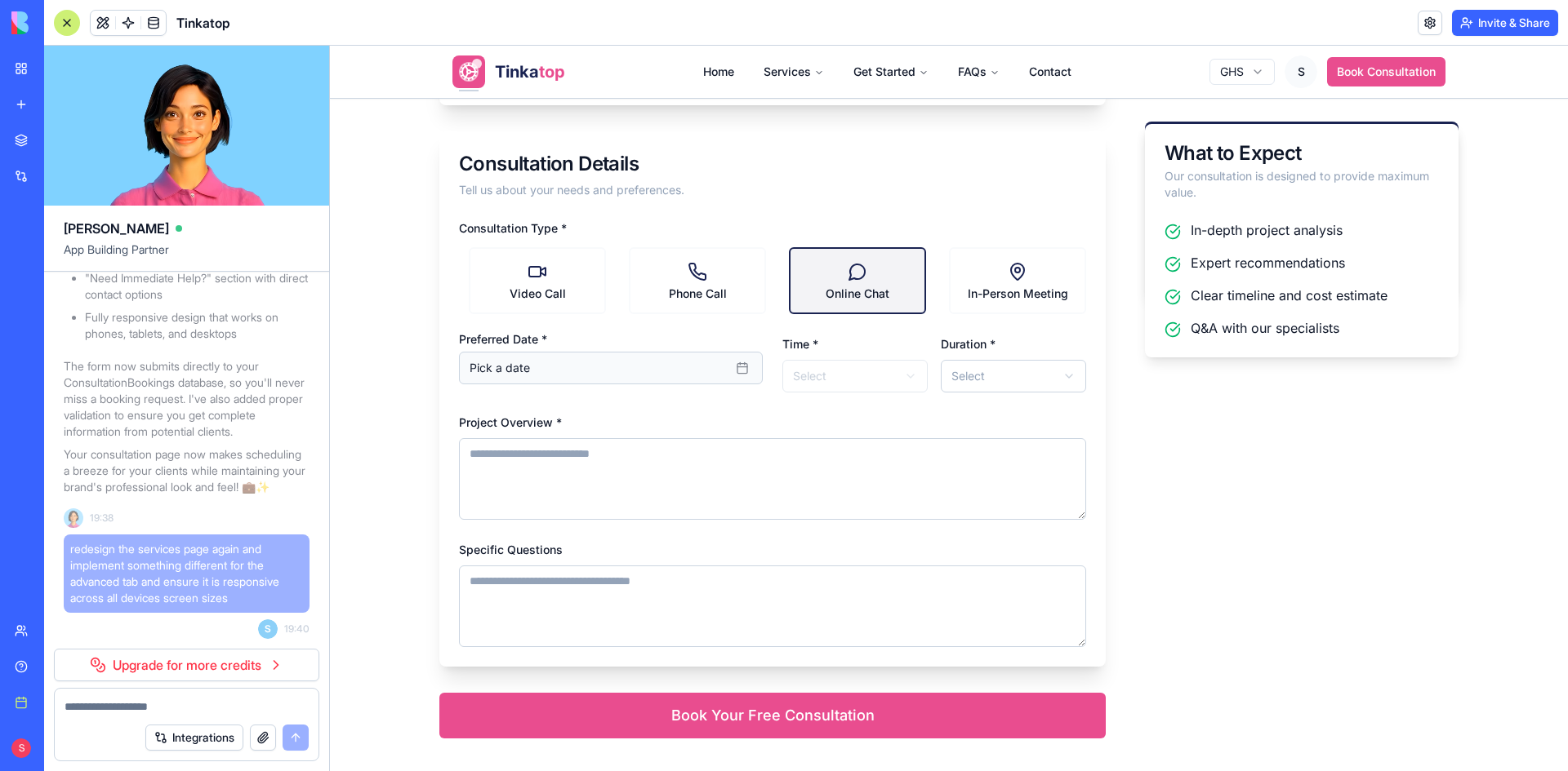
click at [606, 373] on button "Pick a date" at bounding box center [610, 368] width 304 height 33
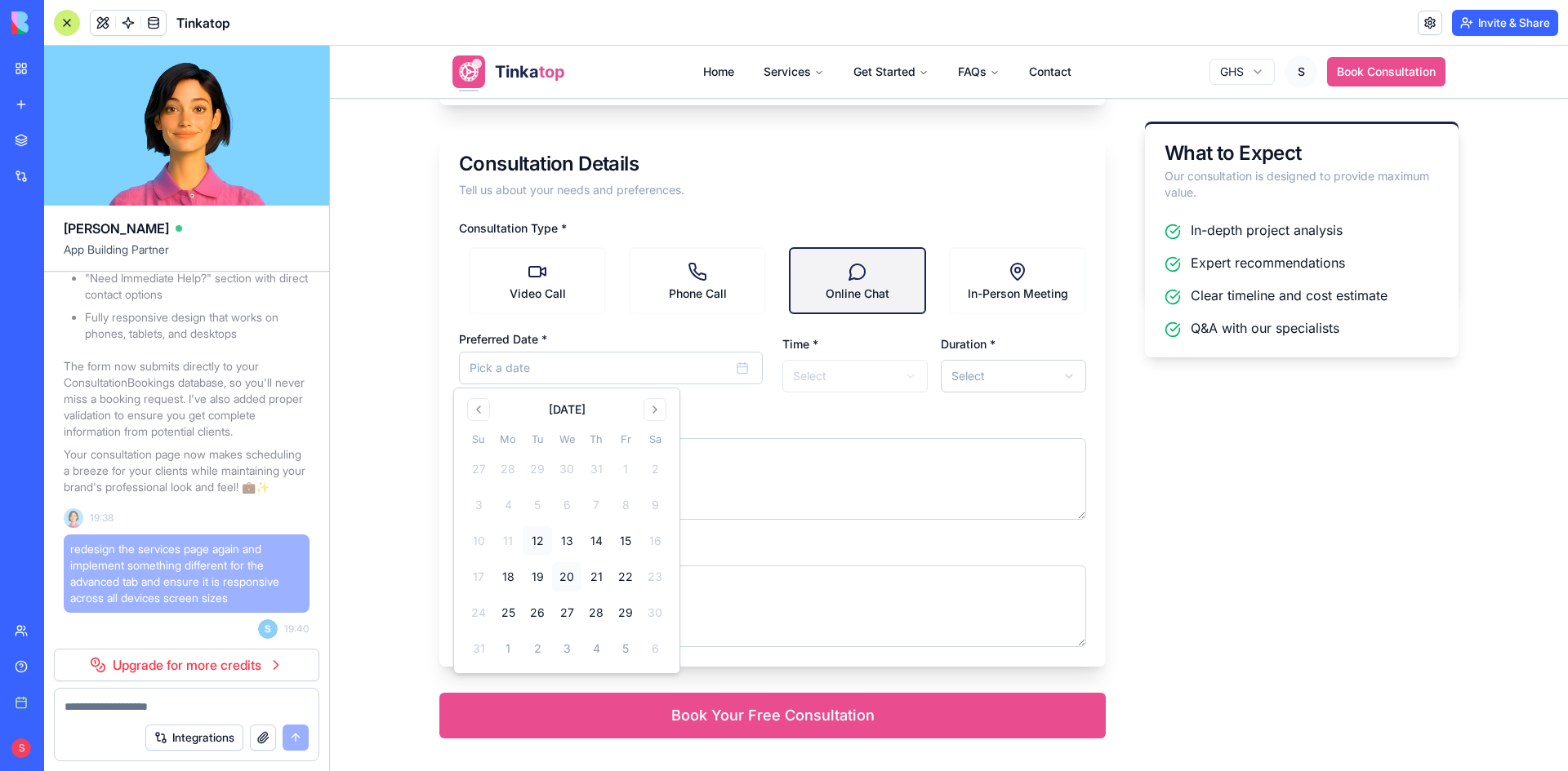
click at [567, 577] on button "20" at bounding box center [566, 576] width 29 height 29
click at [844, 379] on html "**********" at bounding box center [949, 296] width 1238 height 1682
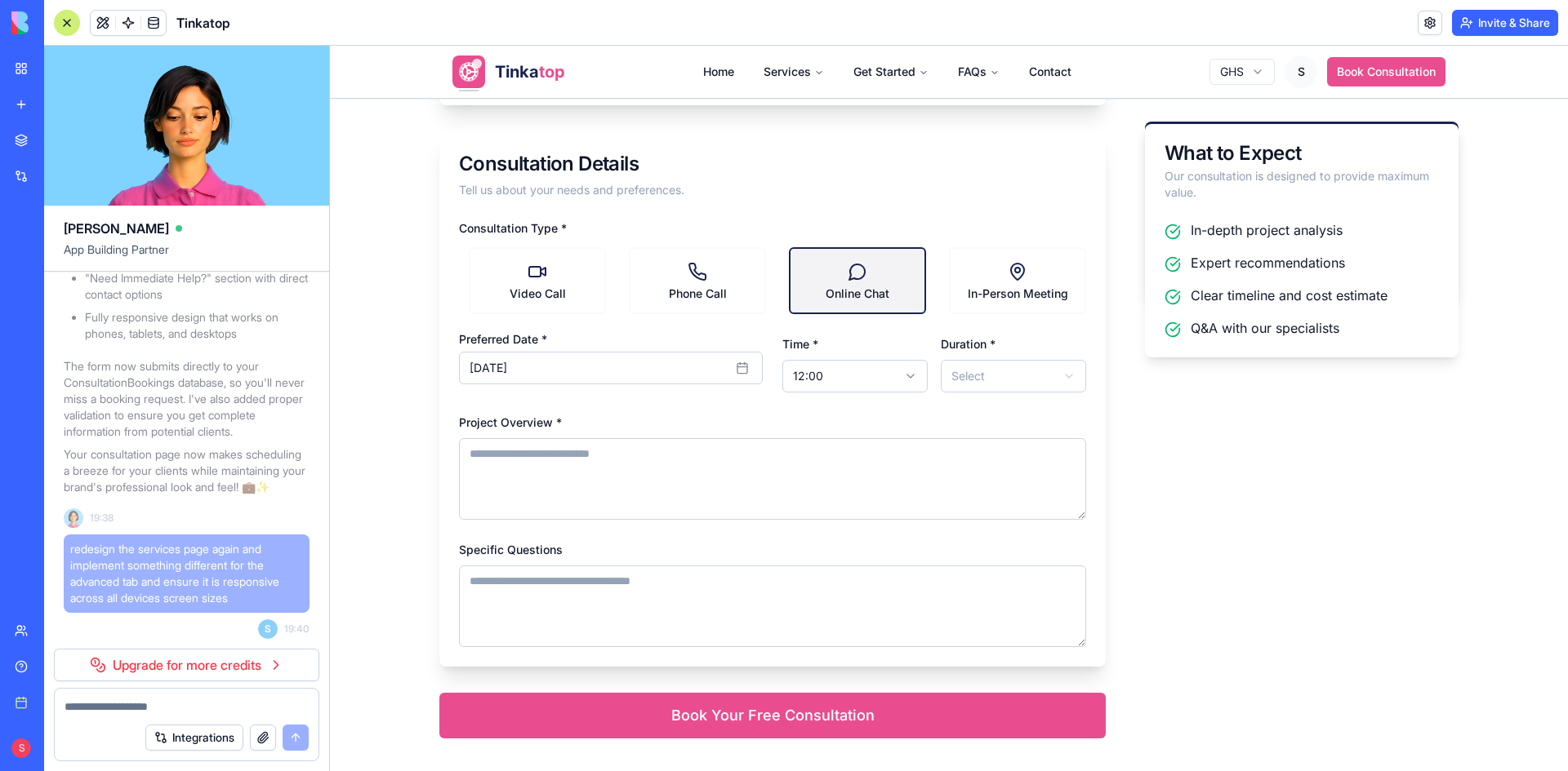
click at [1042, 372] on html "**********" at bounding box center [949, 296] width 1238 height 1682
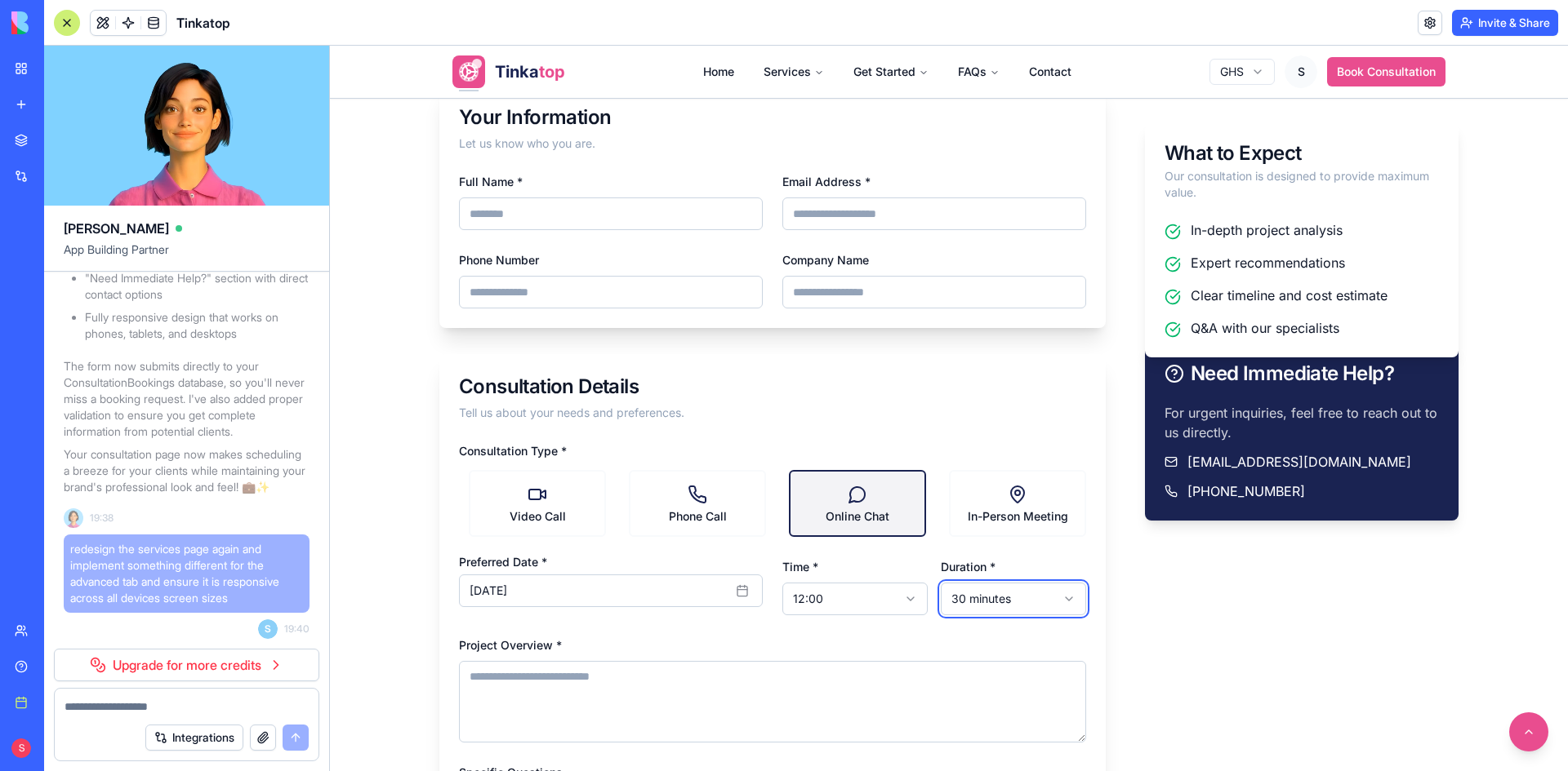
scroll to position [508, 0]
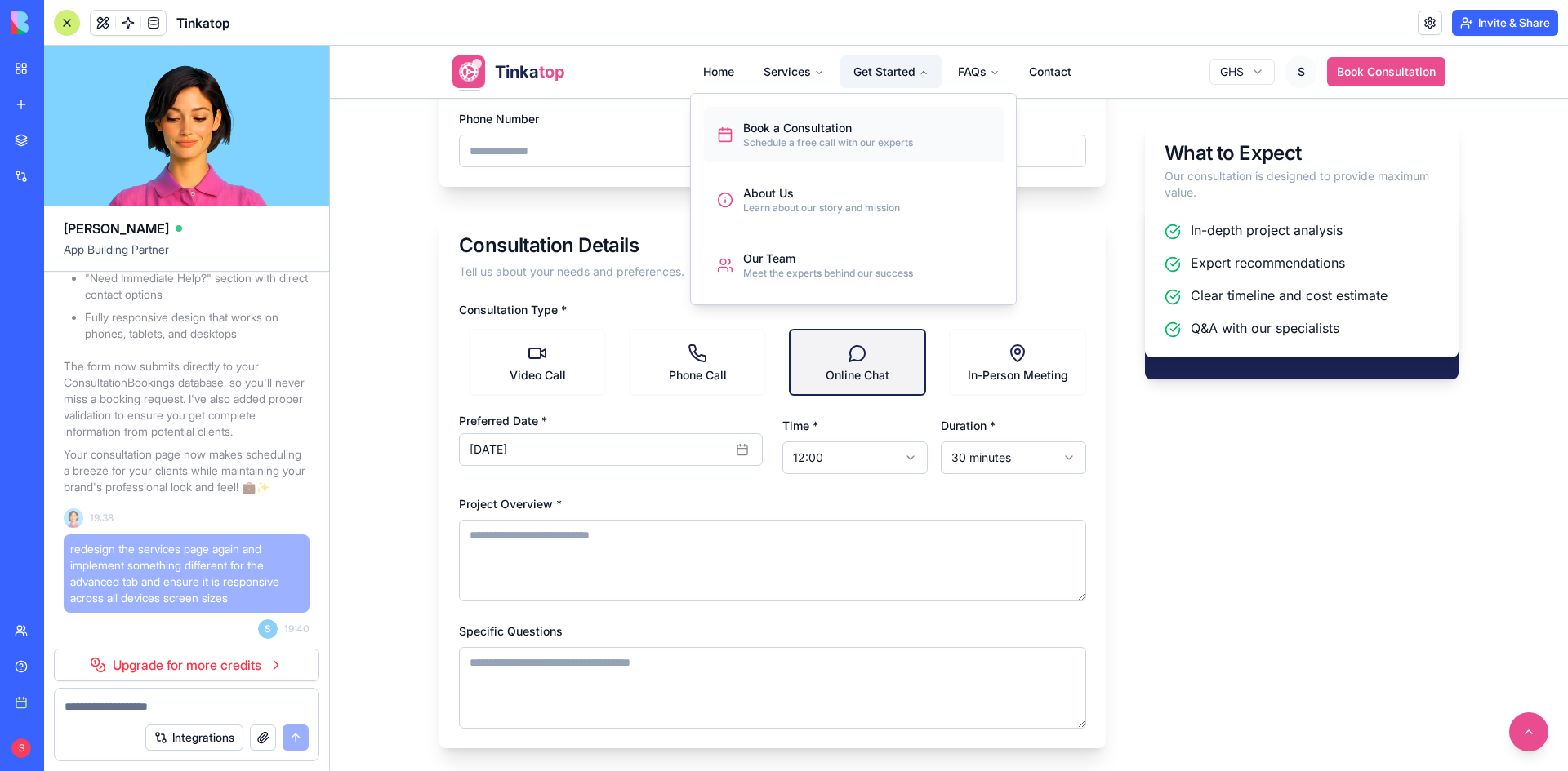
click at [797, 131] on div "Book a Consultation" at bounding box center [827, 127] width 170 height 16
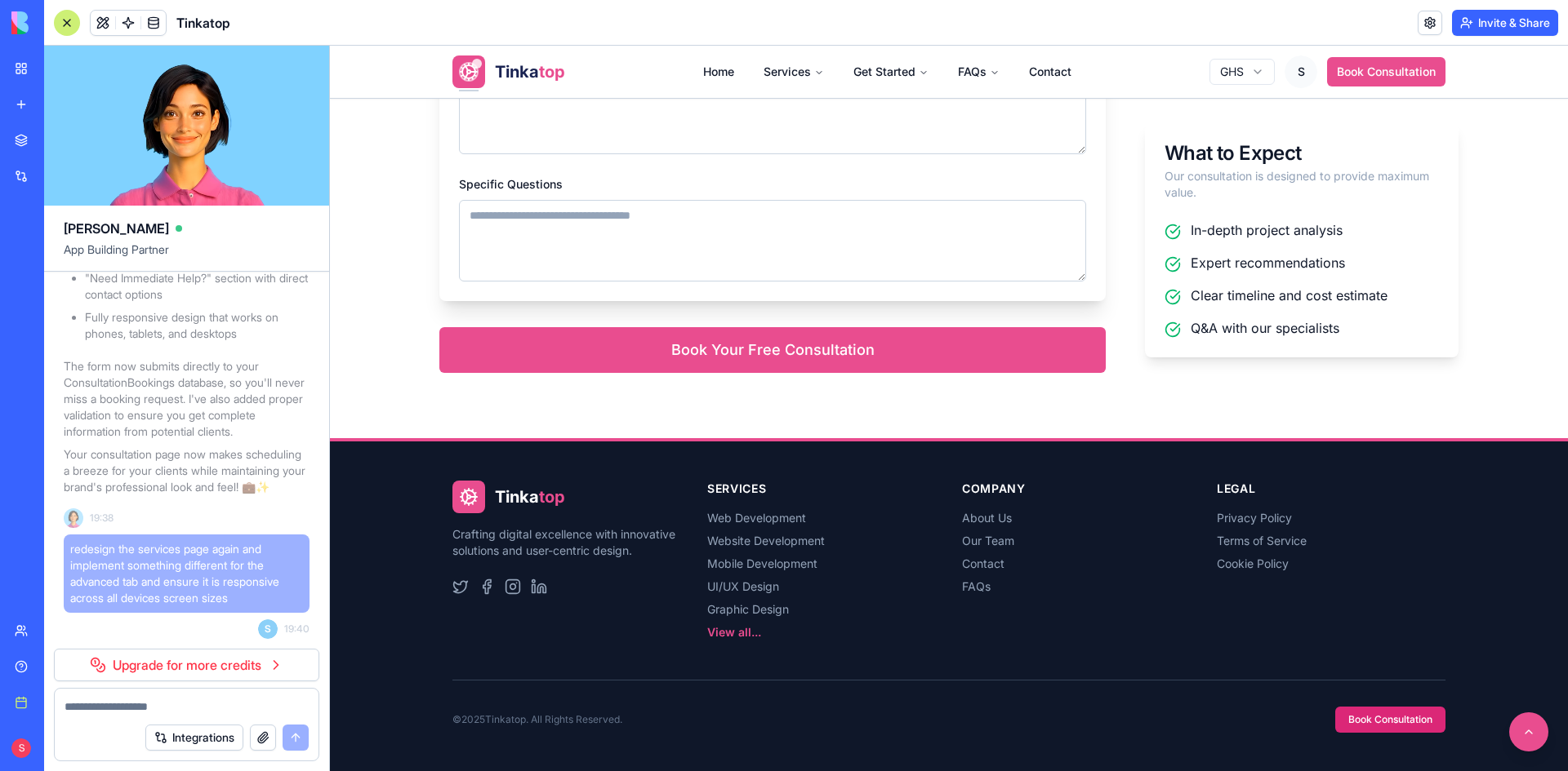
scroll to position [956, 0]
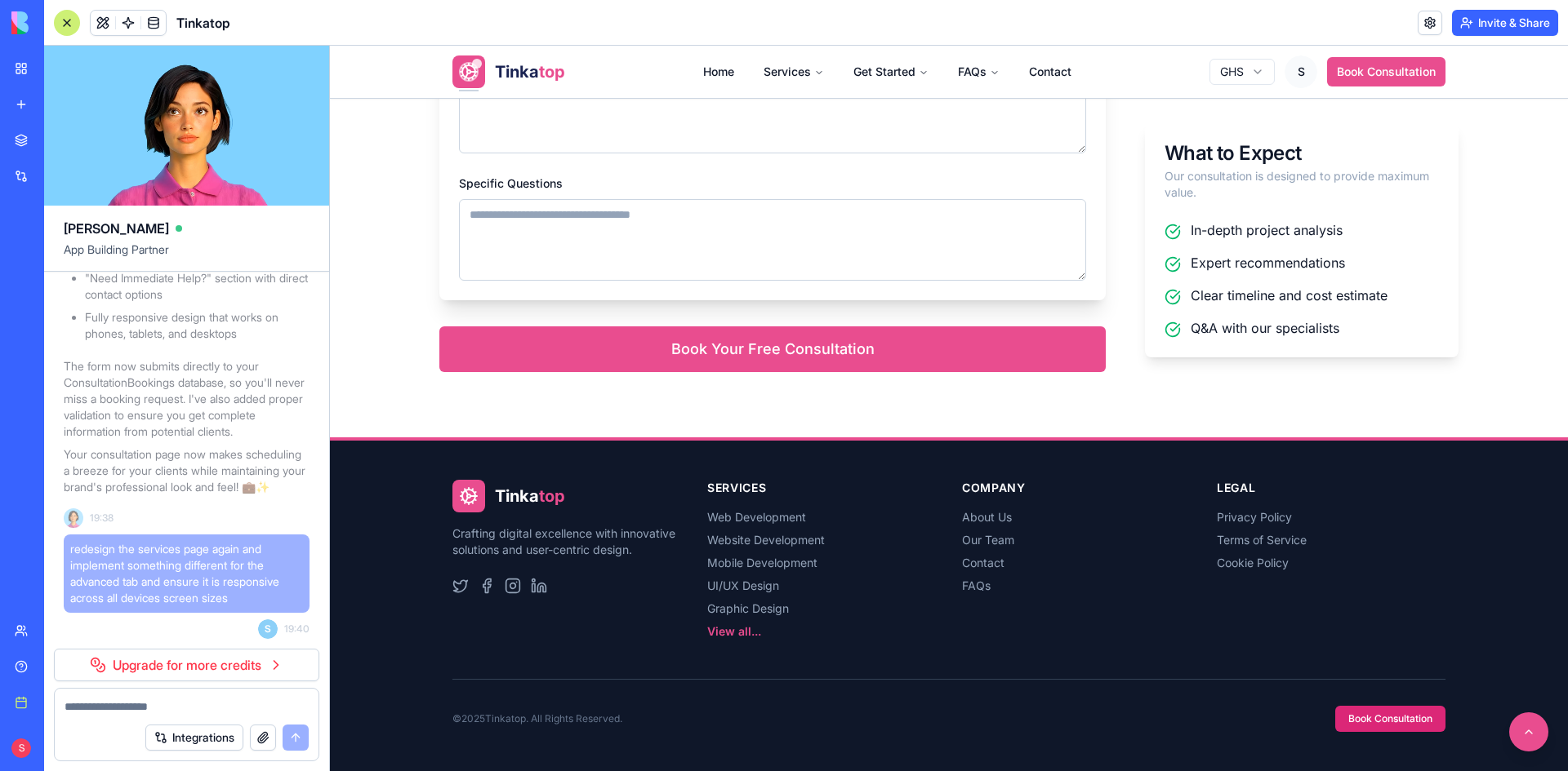
click at [739, 632] on link "View all..." at bounding box center [734, 631] width 54 height 13
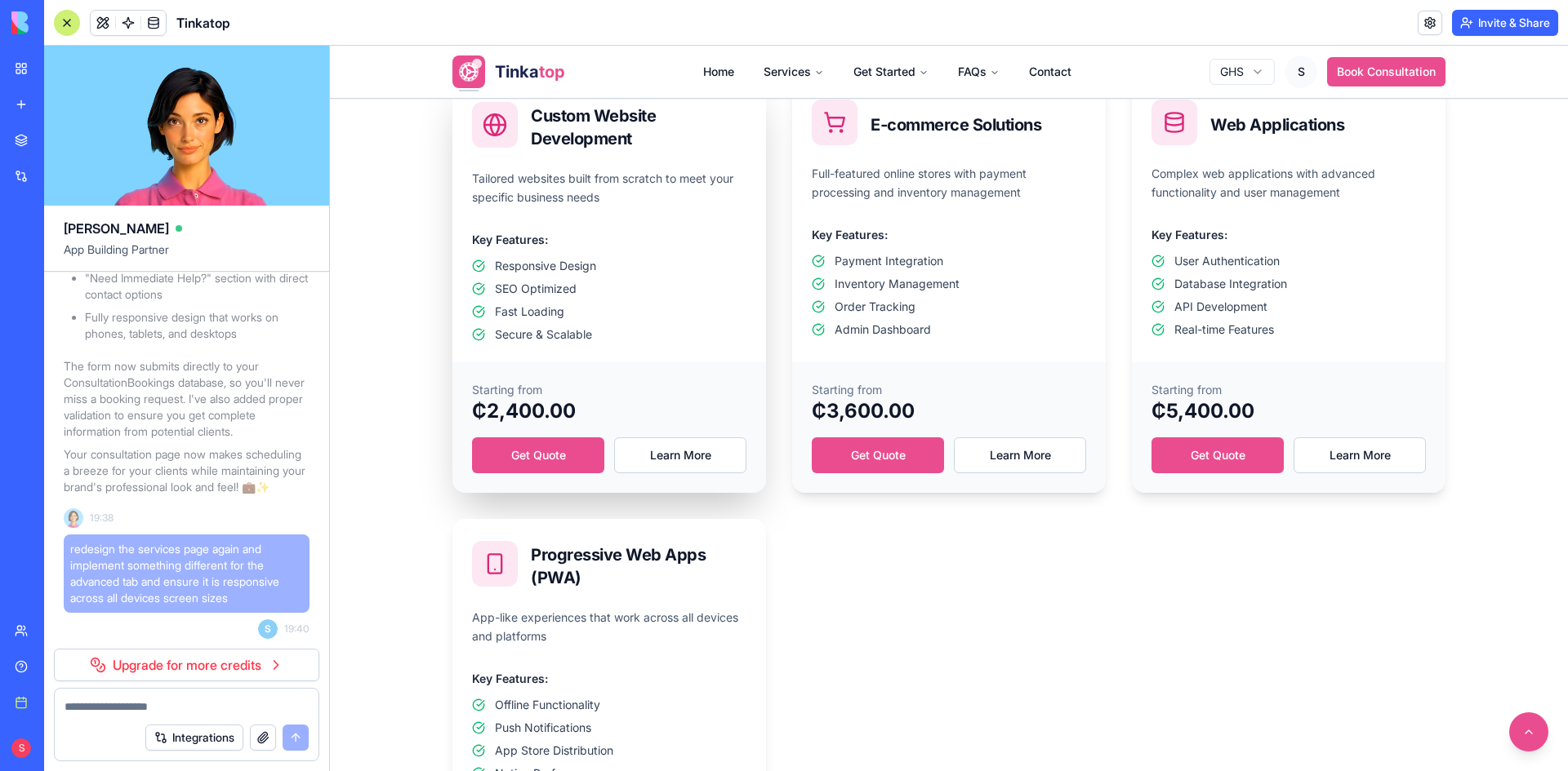
click at [561, 459] on link "Get Quote" at bounding box center [537, 455] width 132 height 36
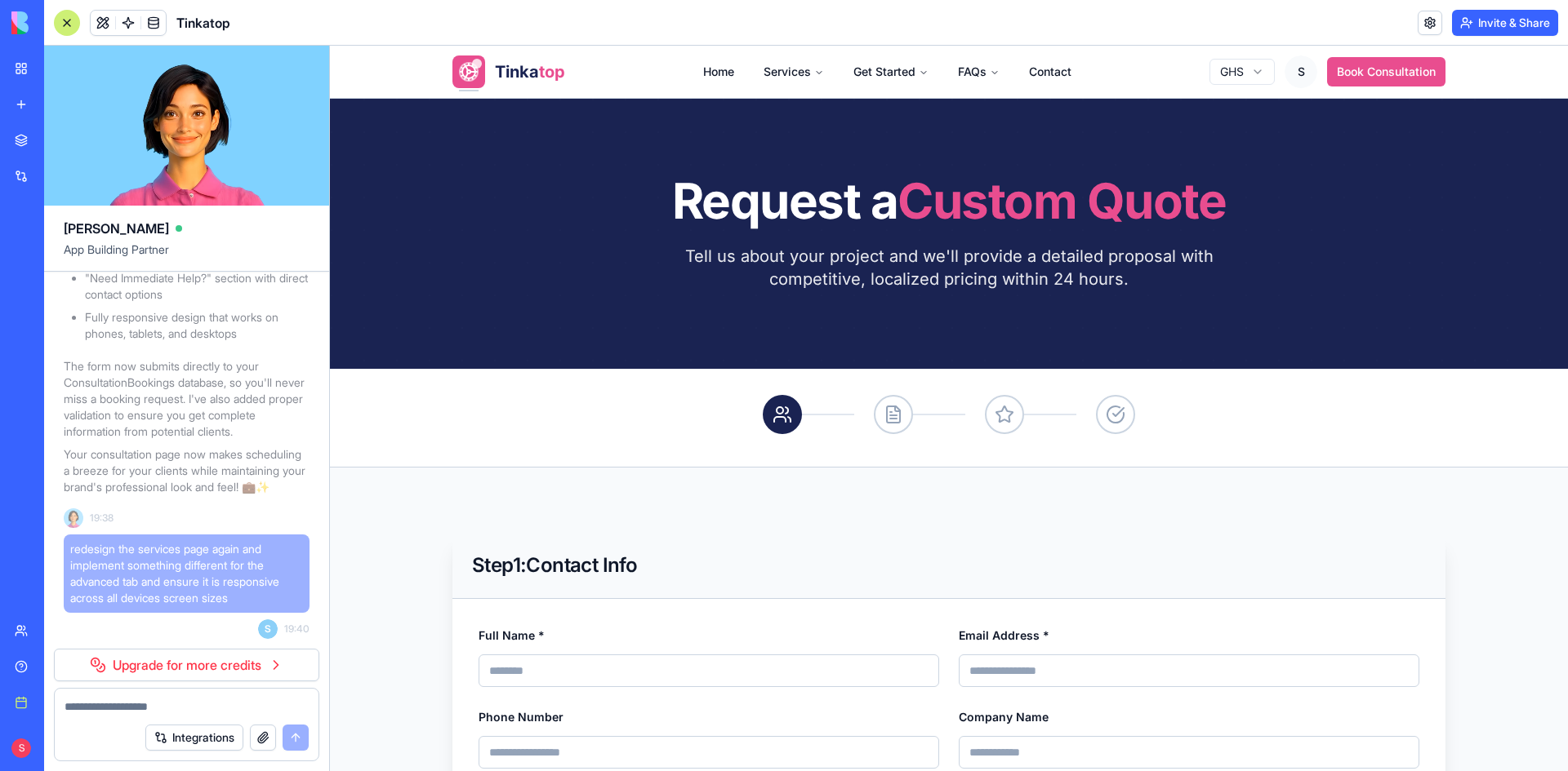
scroll to position [245, 0]
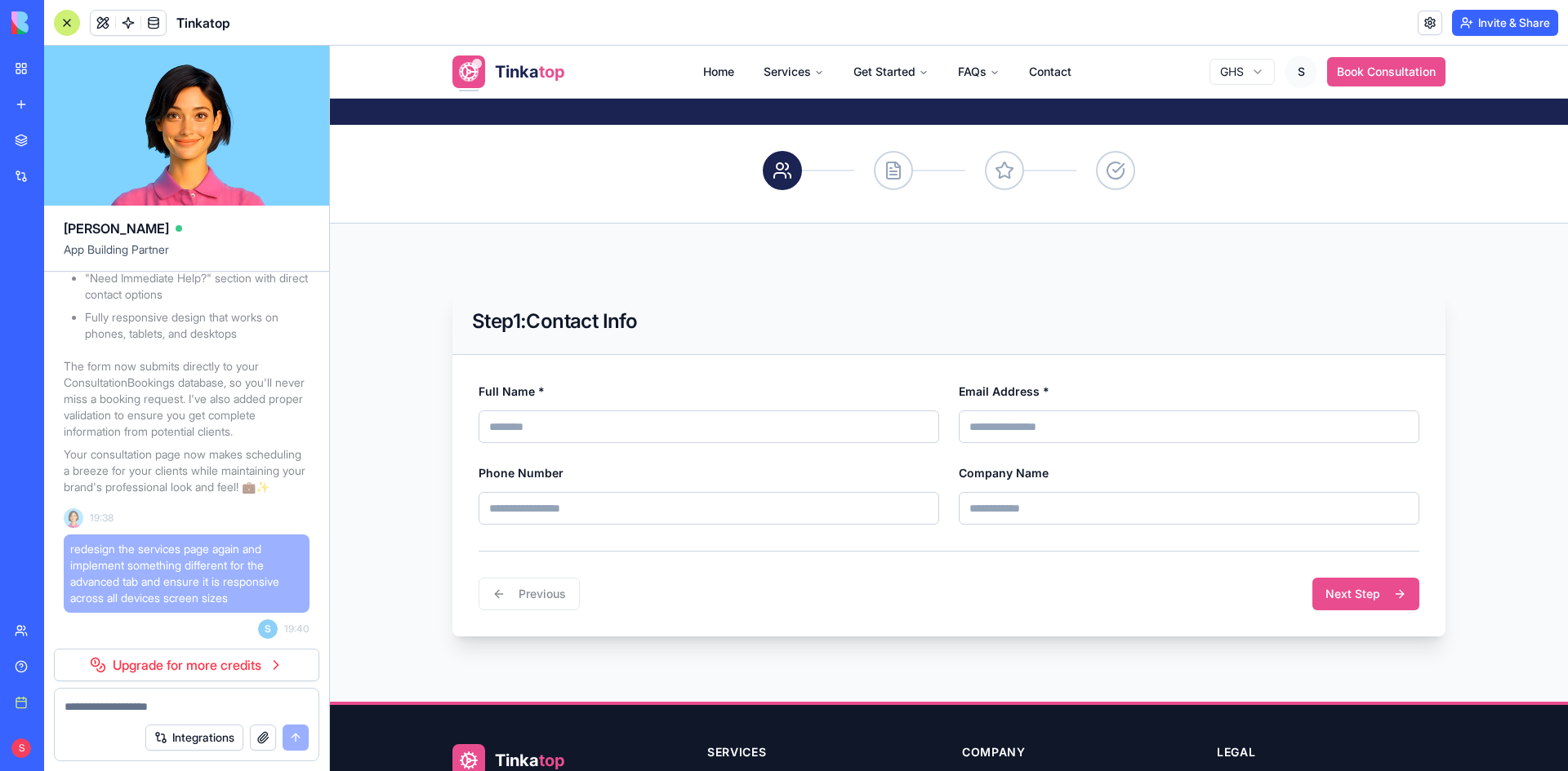
click at [688, 439] on input "Full Name *" at bounding box center [709, 427] width 461 height 33
type input "**********"
click at [1203, 423] on input "Email Address *" at bounding box center [1189, 427] width 461 height 33
type input "**********"
click at [671, 518] on input "Phone Number" at bounding box center [709, 509] width 461 height 33
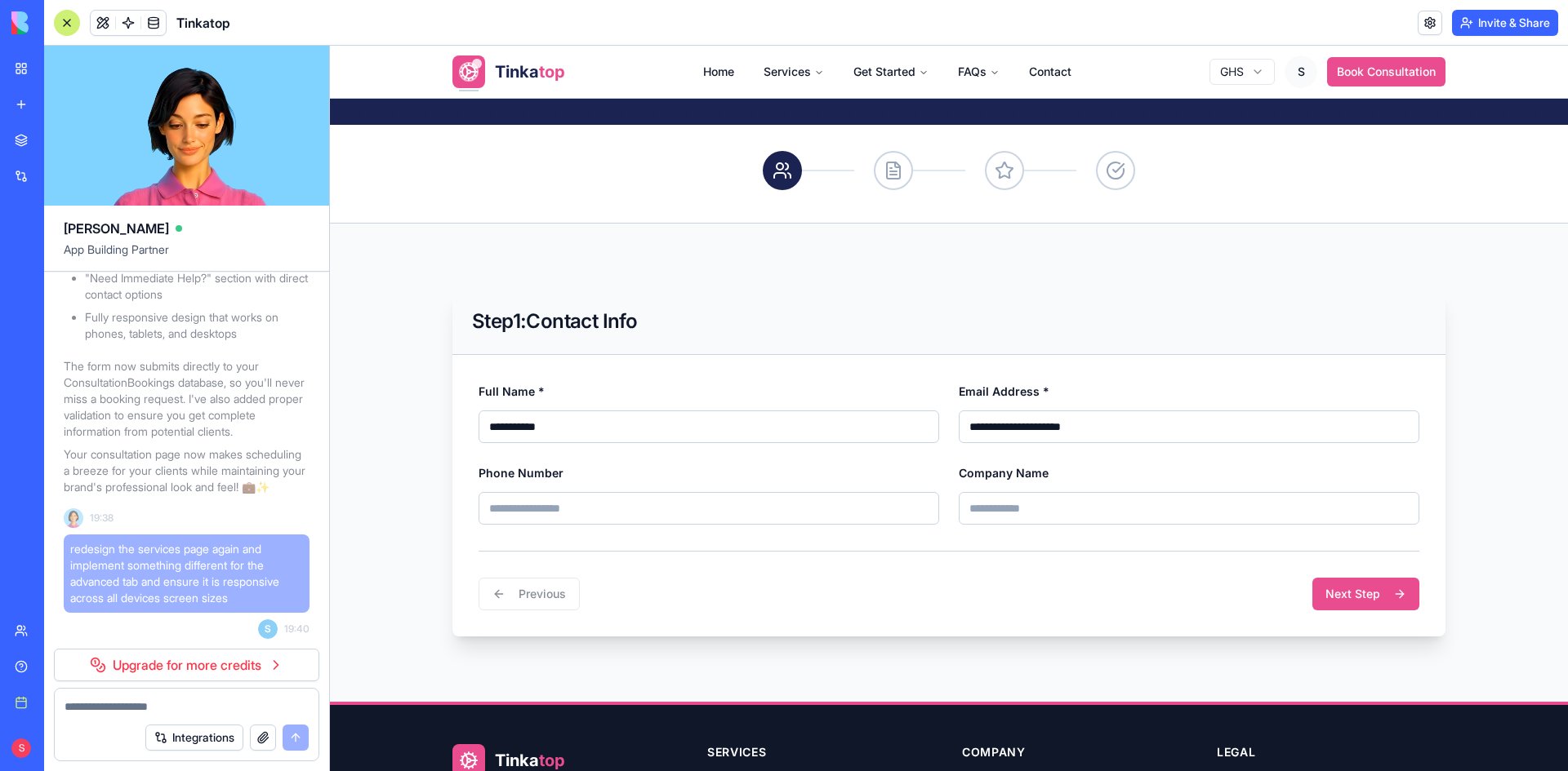
type input "**********"
click at [1061, 512] on input "Company Name" at bounding box center [1189, 509] width 461 height 33
type input "********"
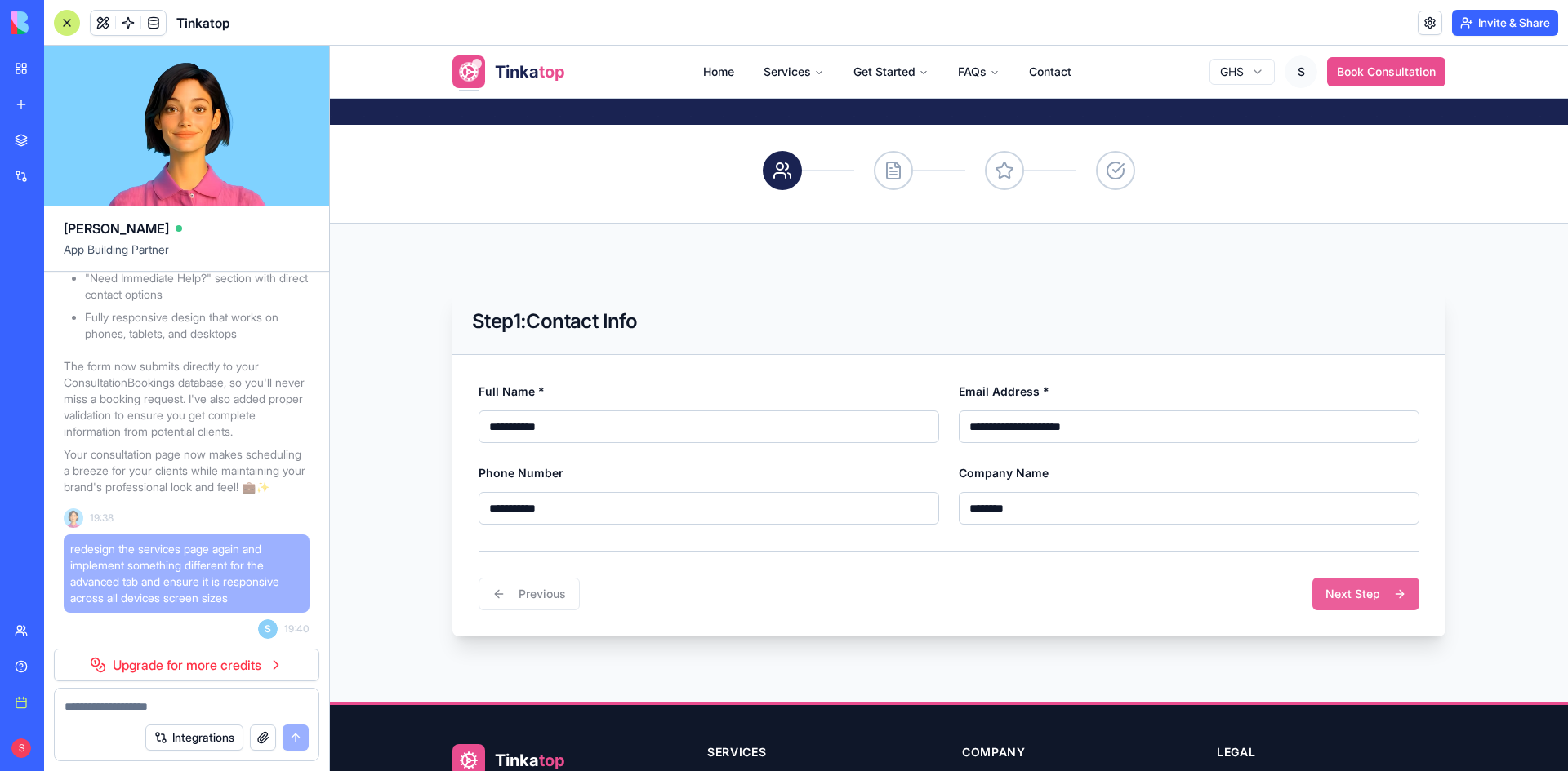
click at [1350, 583] on button "Next Step" at bounding box center [1365, 594] width 107 height 33
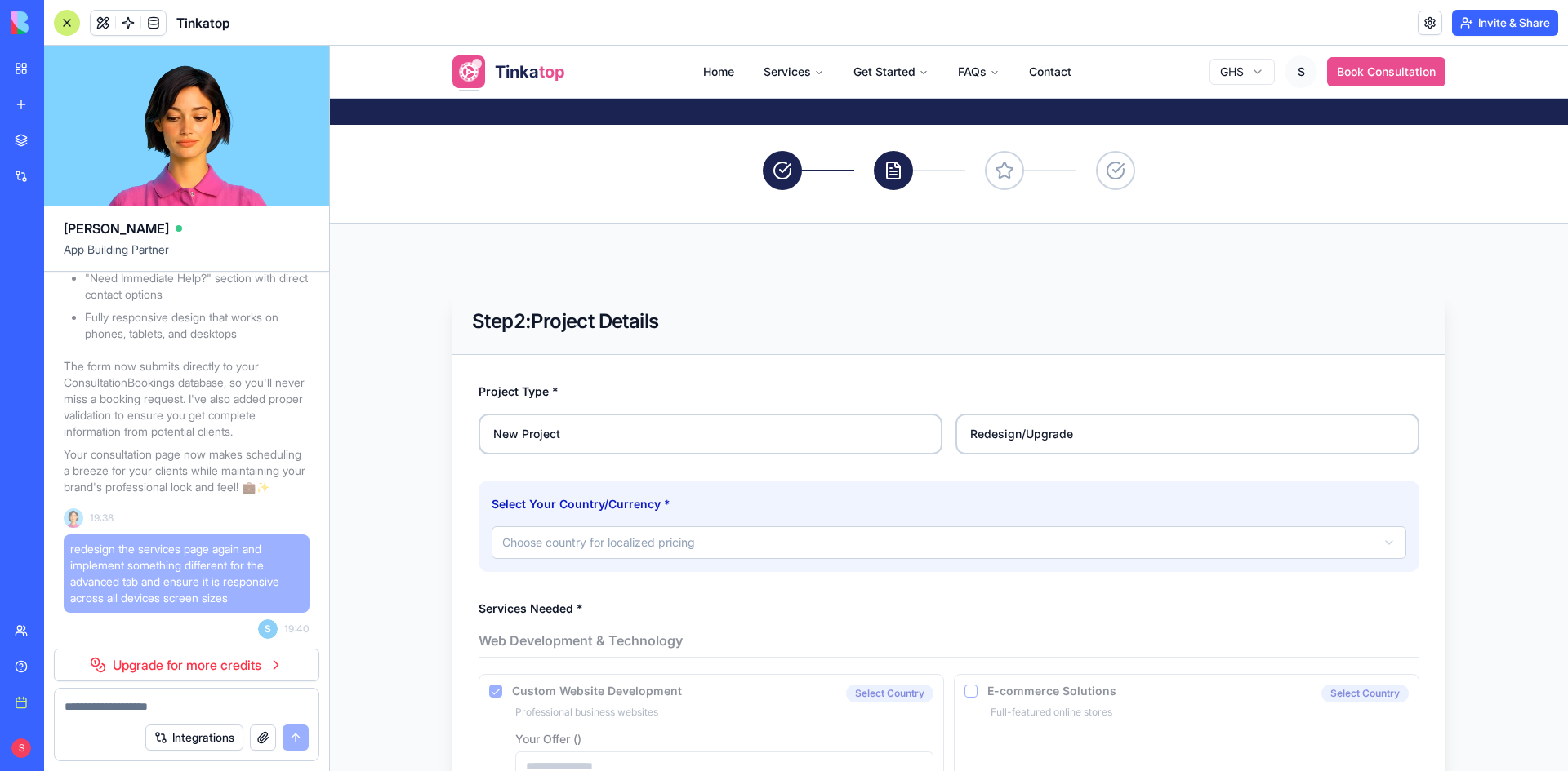
click at [734, 434] on label "New Project" at bounding box center [710, 434] width 464 height 40
click at [491, 426] on button "New Project" at bounding box center [484, 419] width 14 height 13
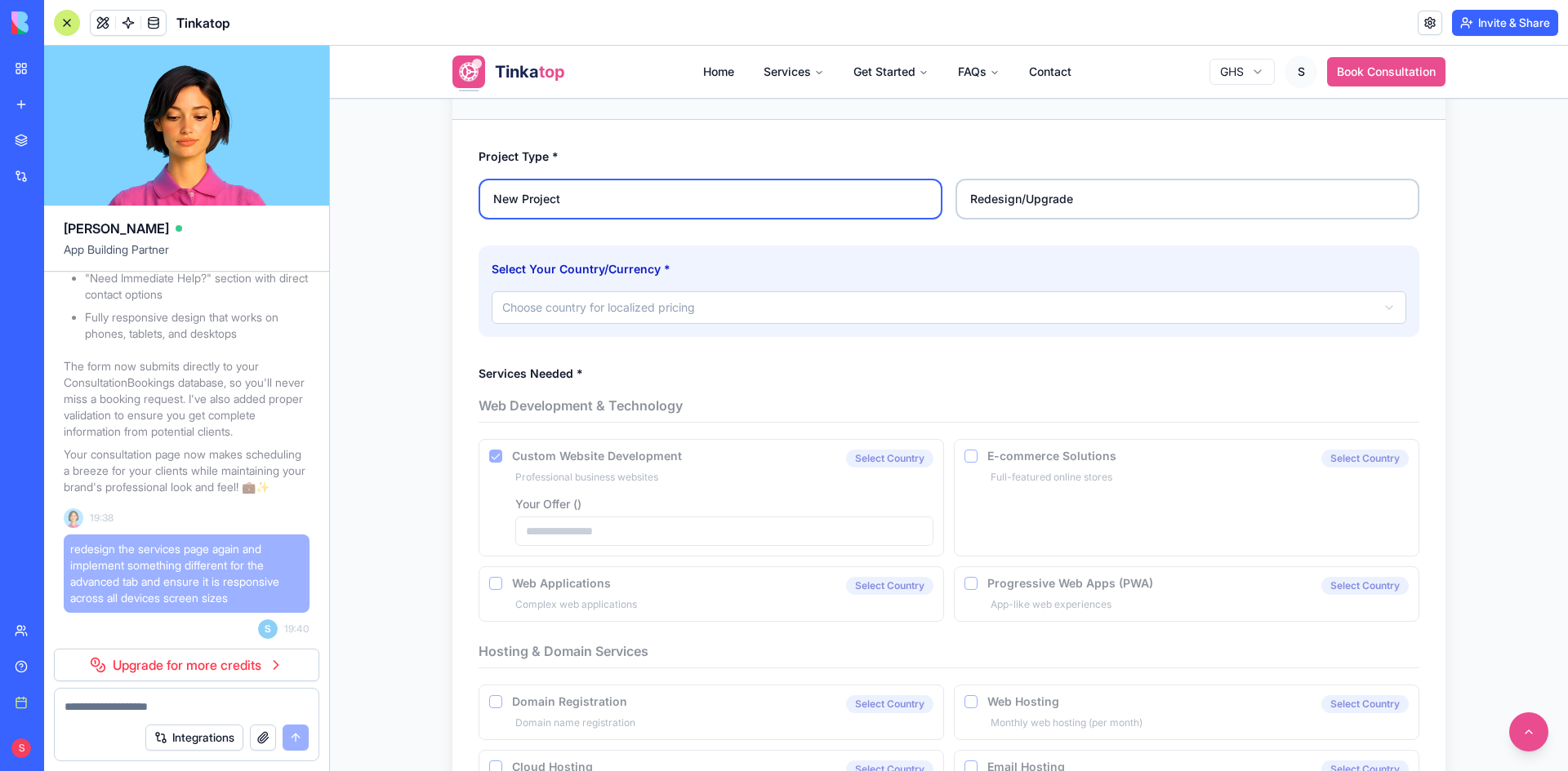
scroll to position [490, 0]
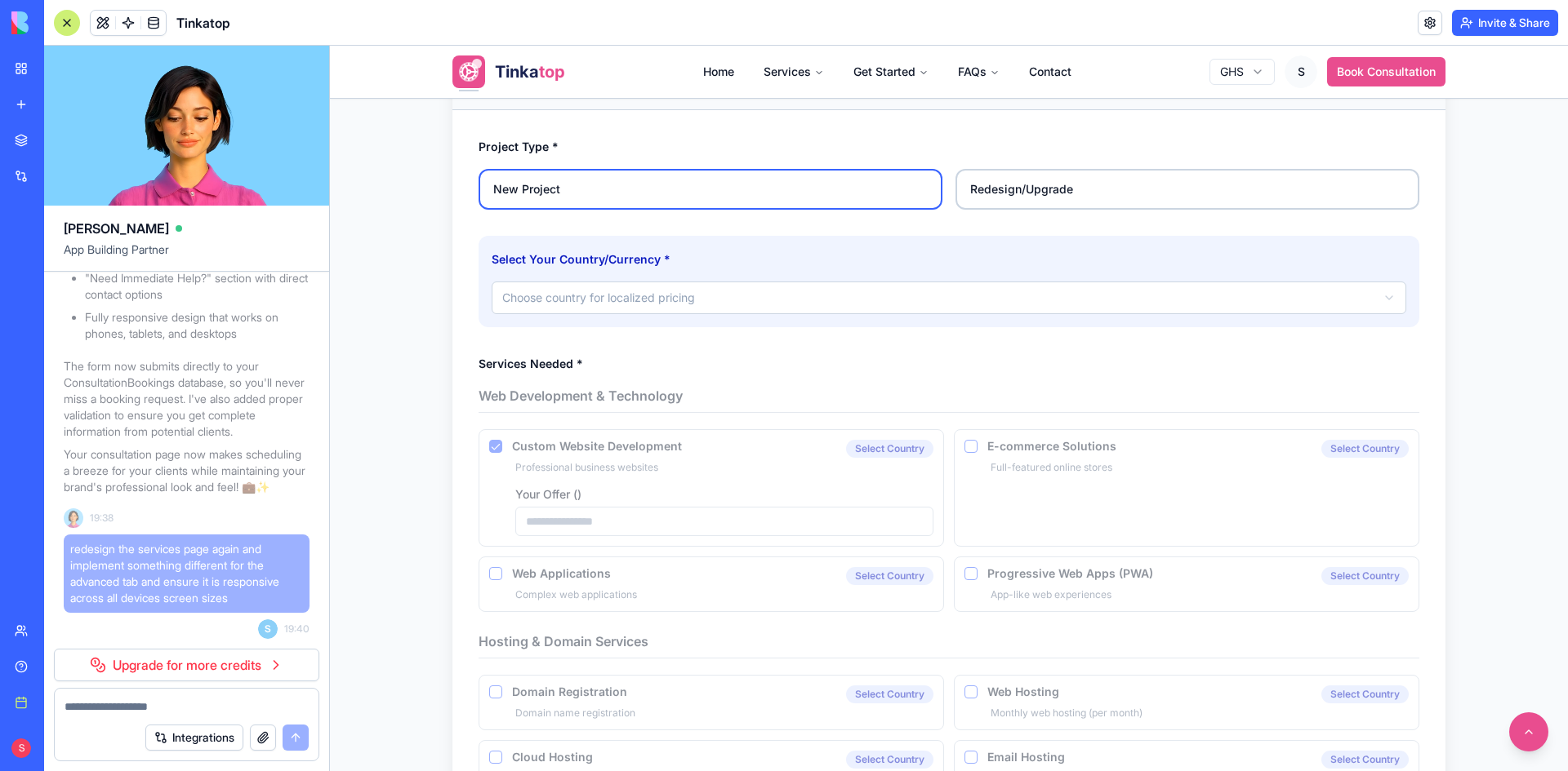
click at [695, 295] on html "**********" at bounding box center [949, 567] width 1238 height 2022
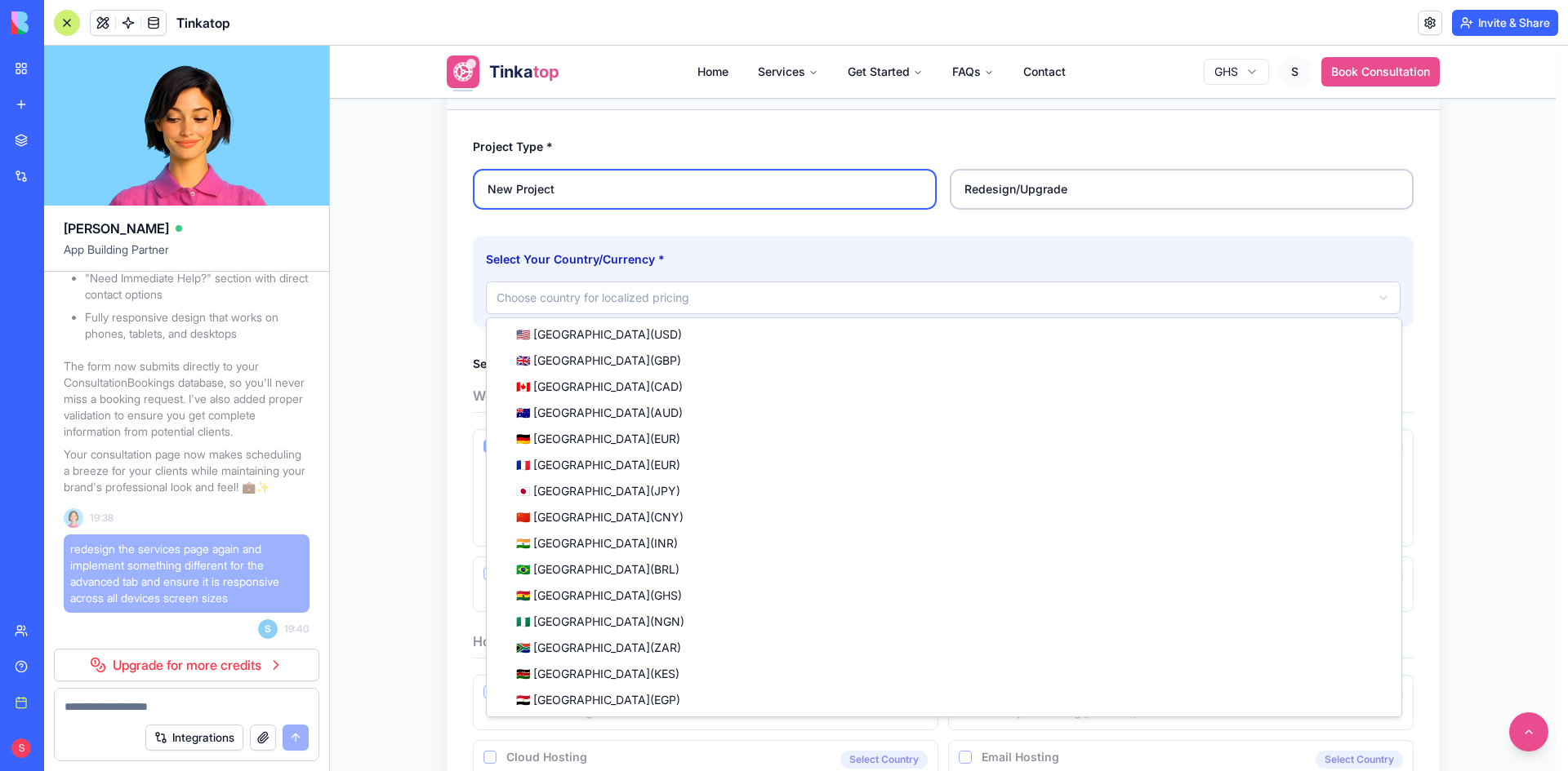
select select "**"
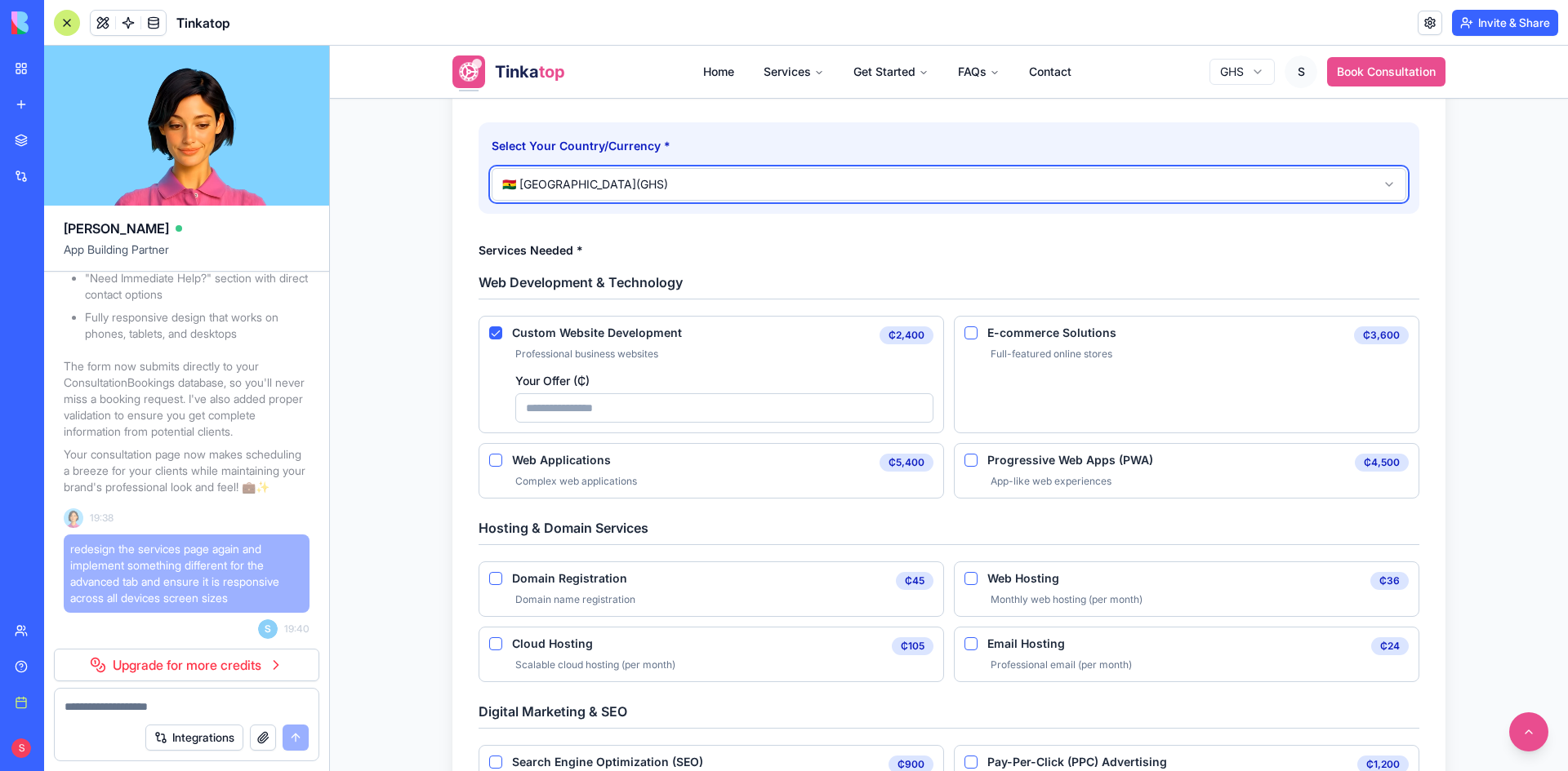
scroll to position [734, 0]
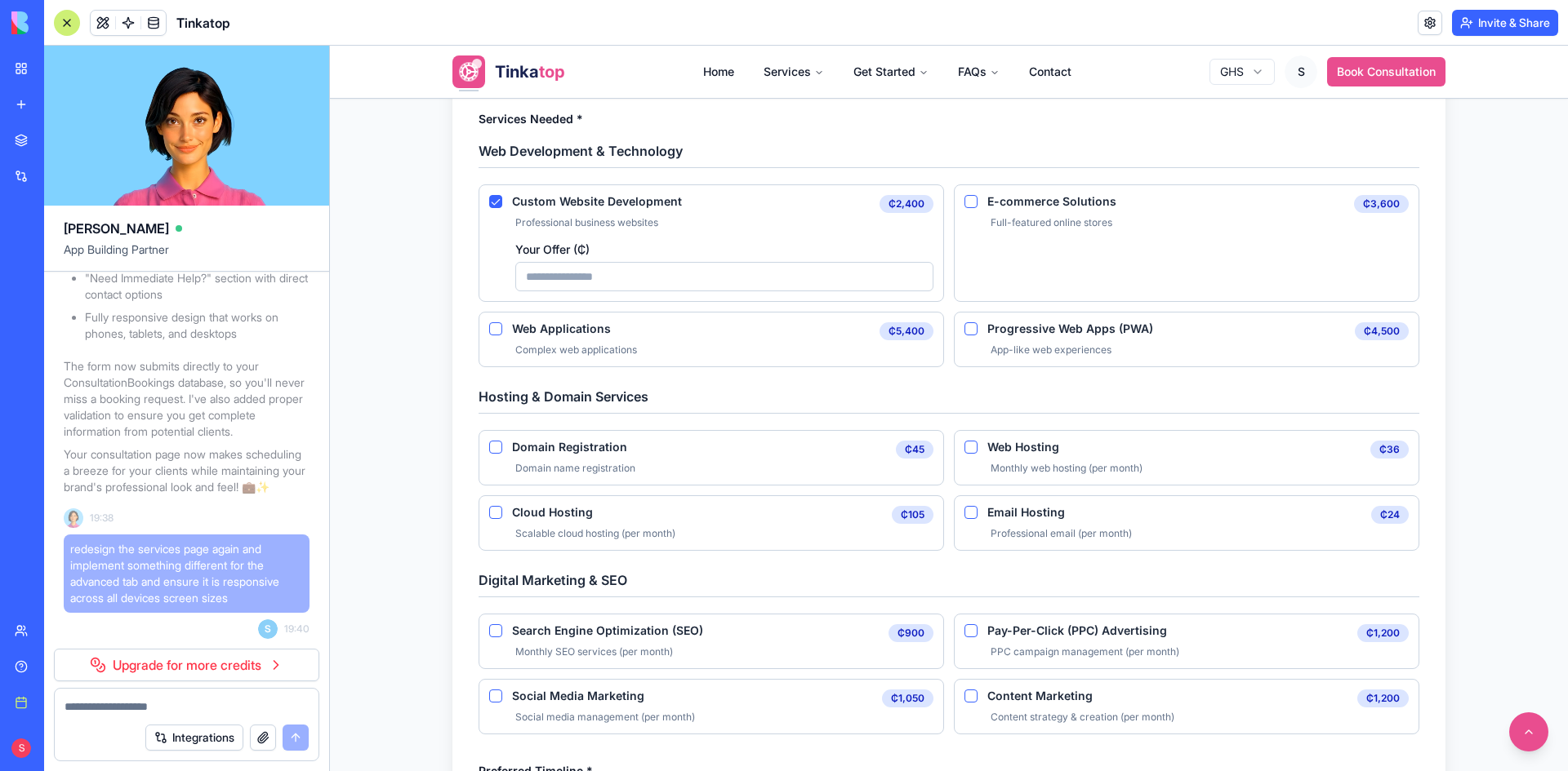
click at [639, 277] on Development "Your Offer ( ₵ )" at bounding box center [724, 277] width 419 height 29
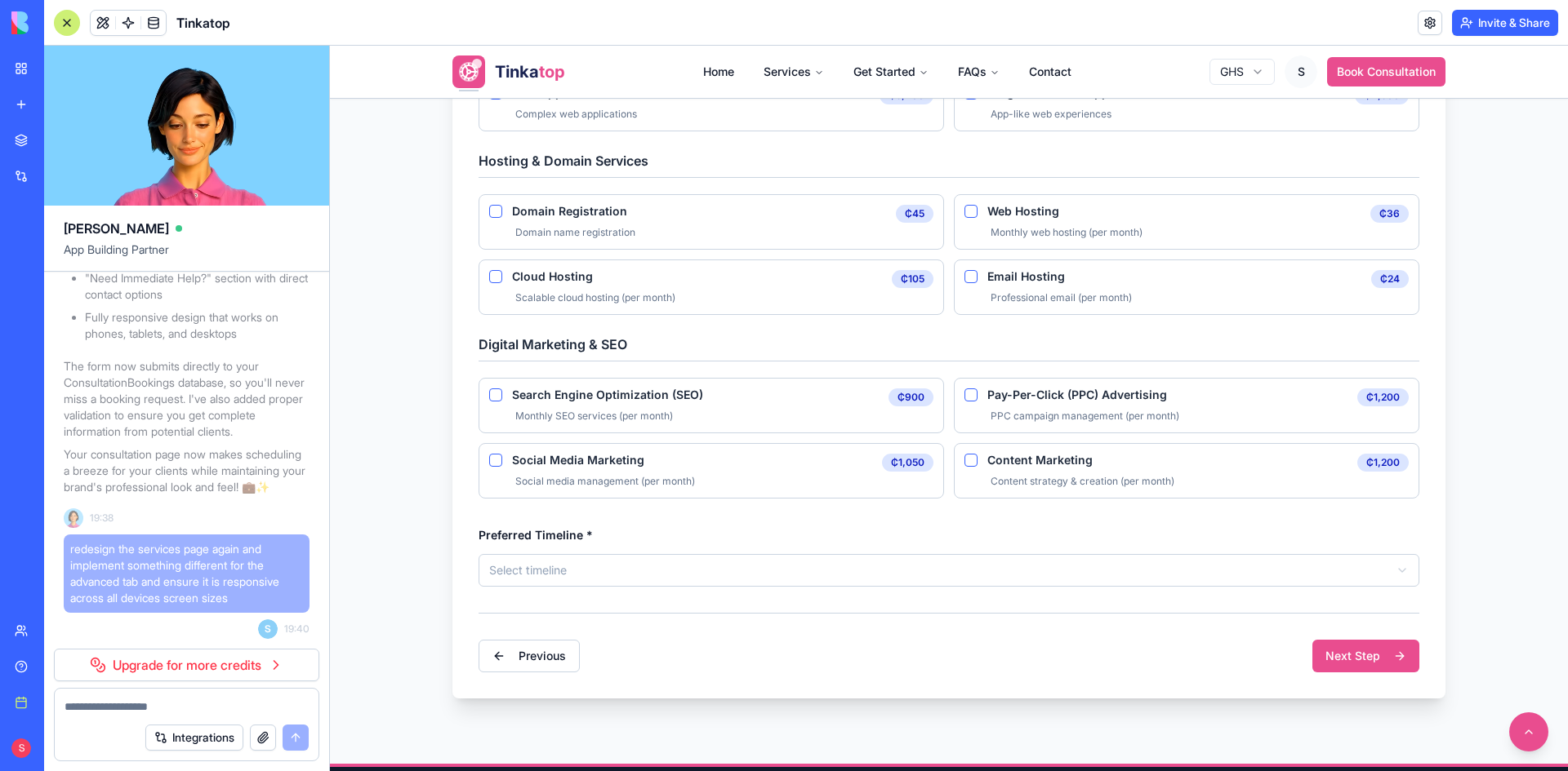
scroll to position [897, 0]
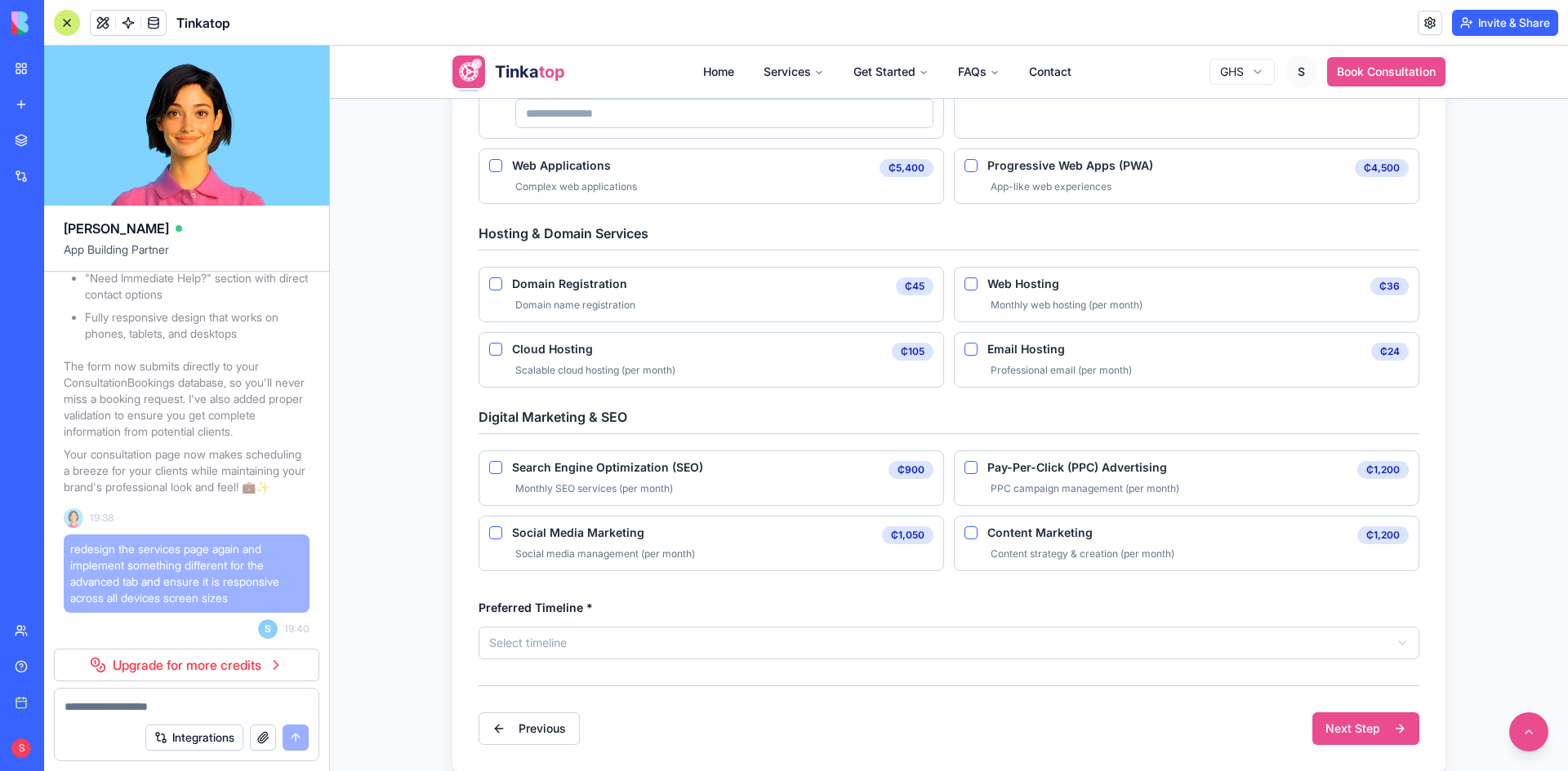
type Development "****"
click at [966, 285] on Hosting "Web Hosting" at bounding box center [971, 284] width 14 height 13
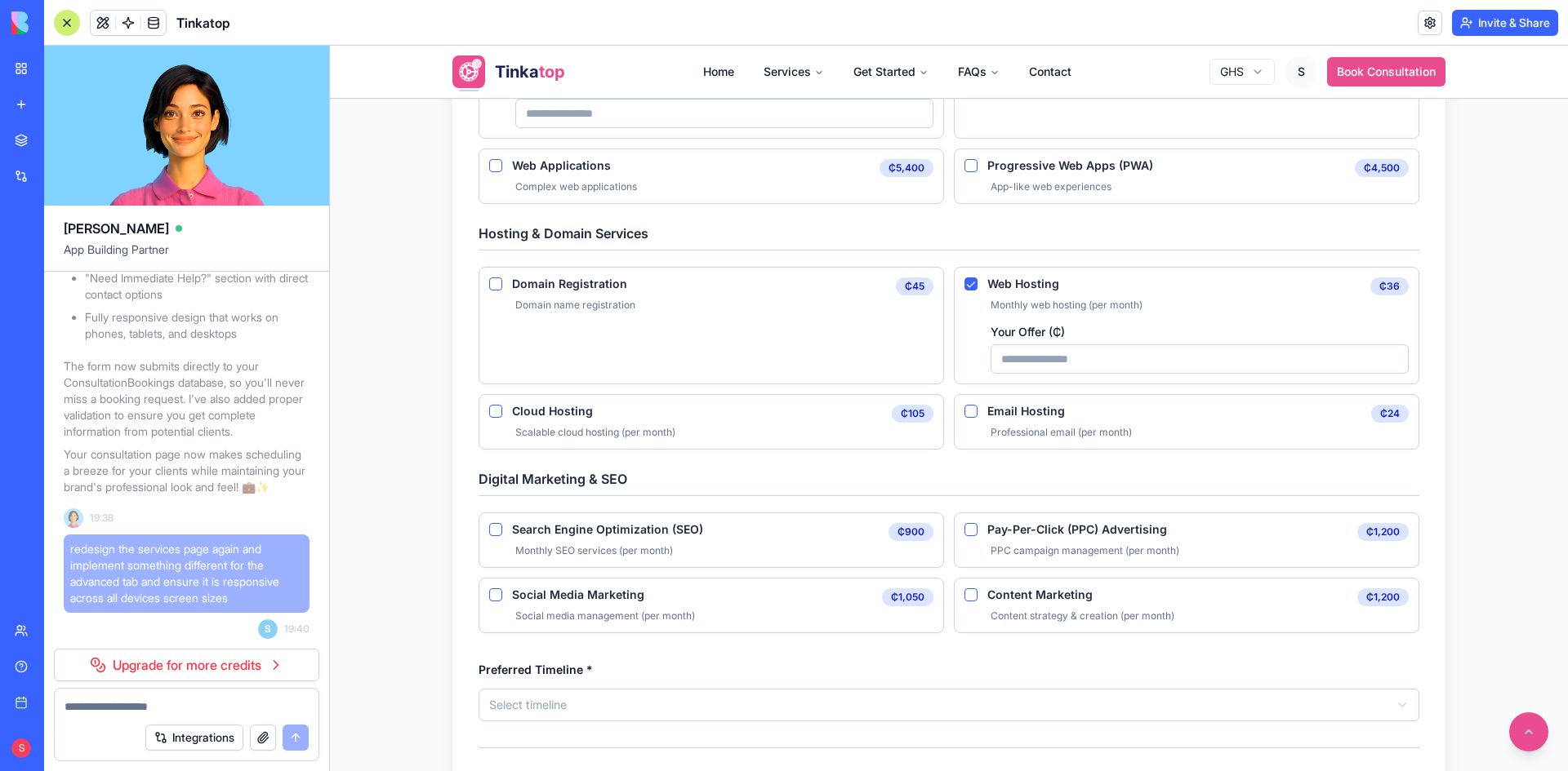
click at [489, 282] on Registration "Domain Registration" at bounding box center [496, 284] width 14 height 13
click at [969, 410] on Hosting "Email Hosting" at bounding box center [971, 412] width 14 height 13
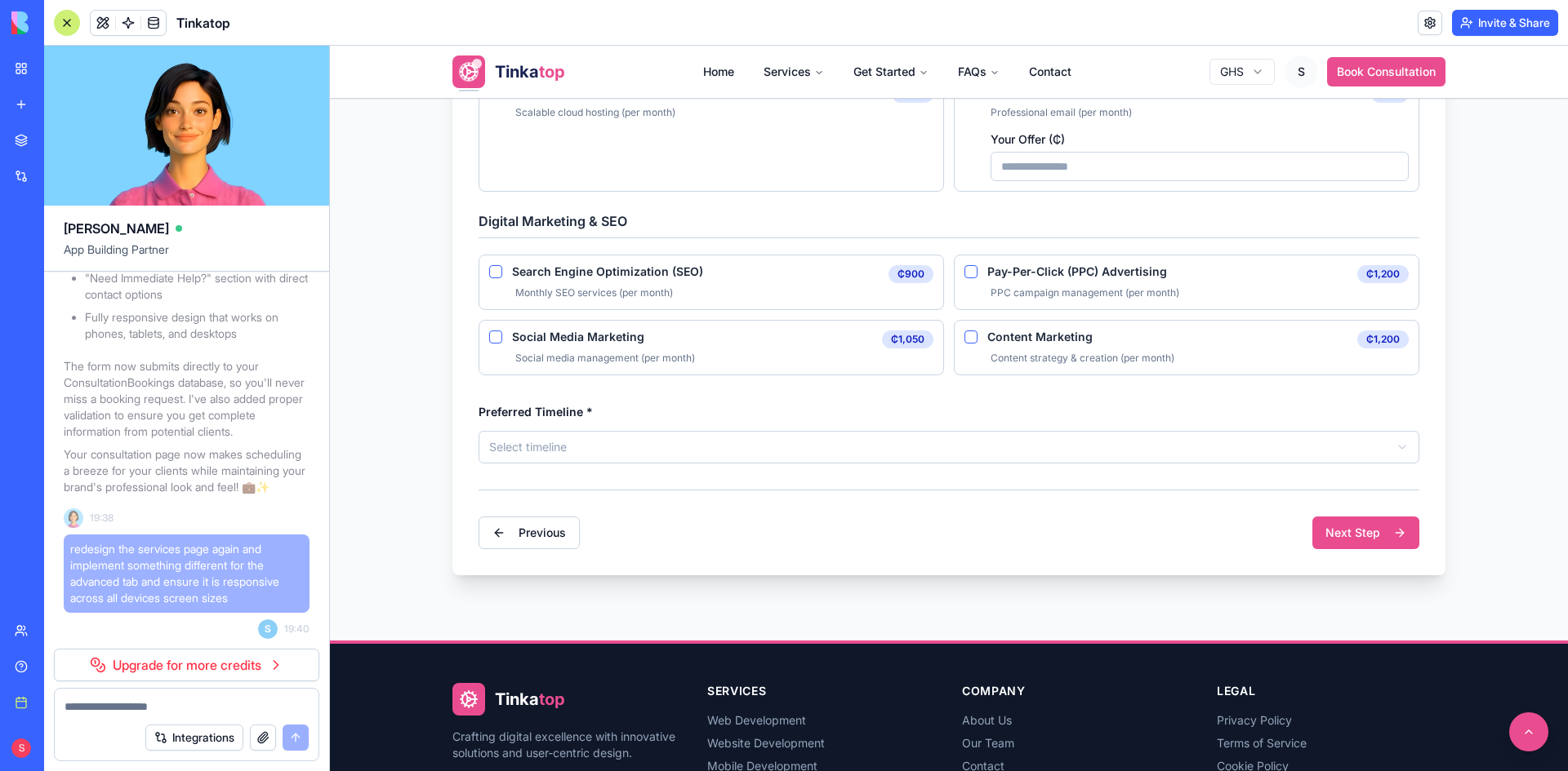
scroll to position [1224, 0]
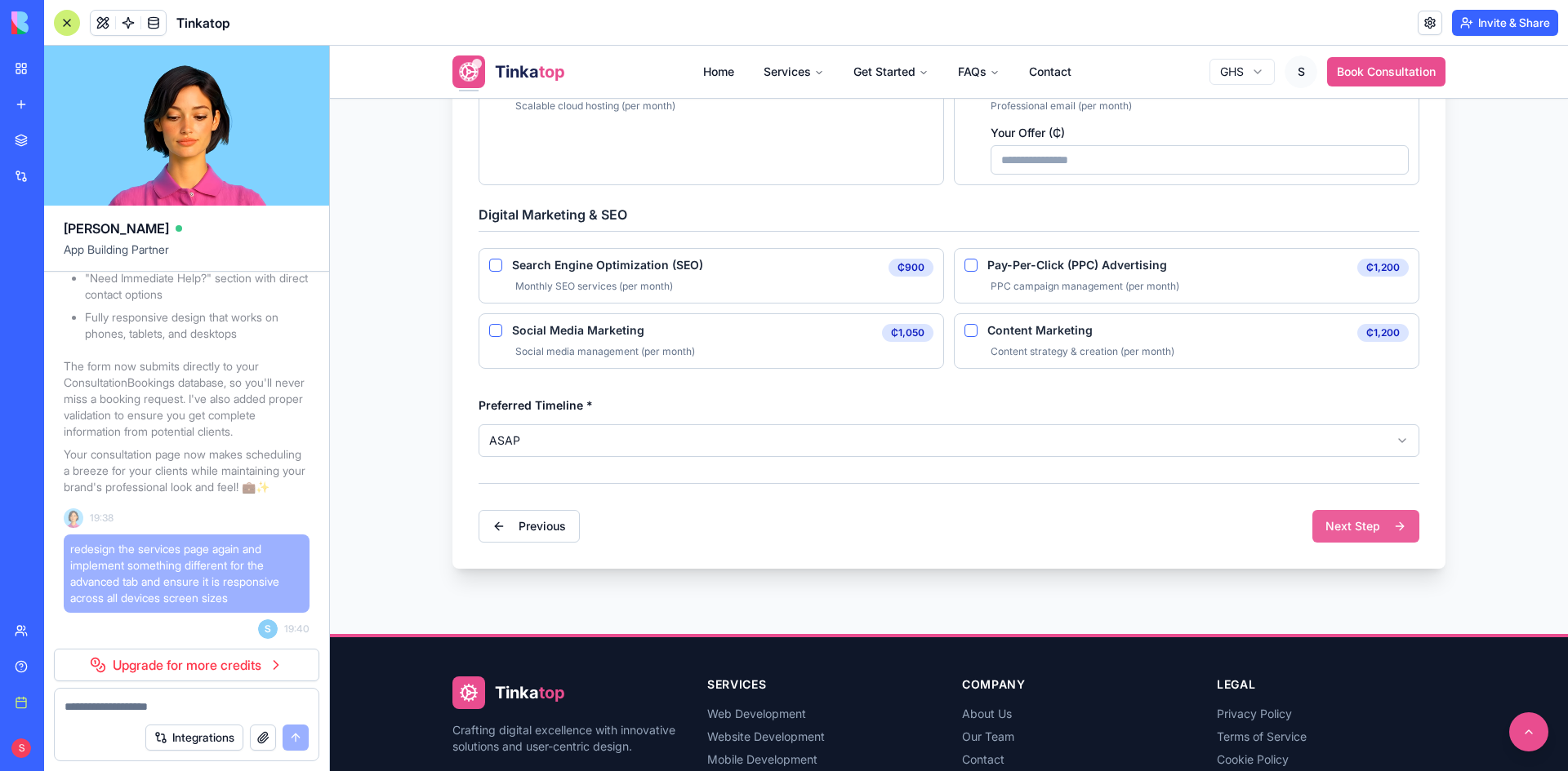
click at [1328, 523] on button "Next Step" at bounding box center [1365, 526] width 107 height 33
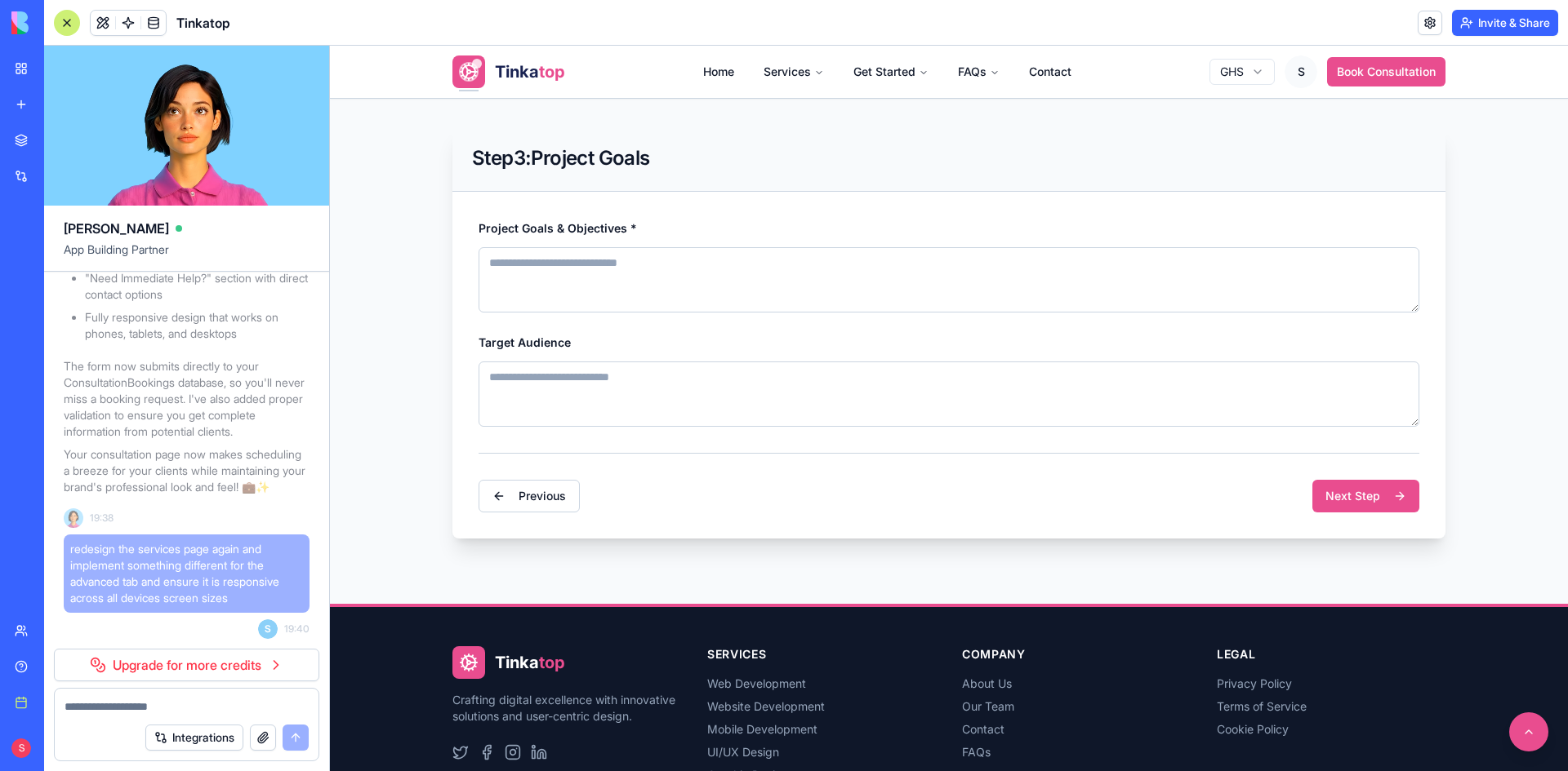
scroll to position [167, 0]
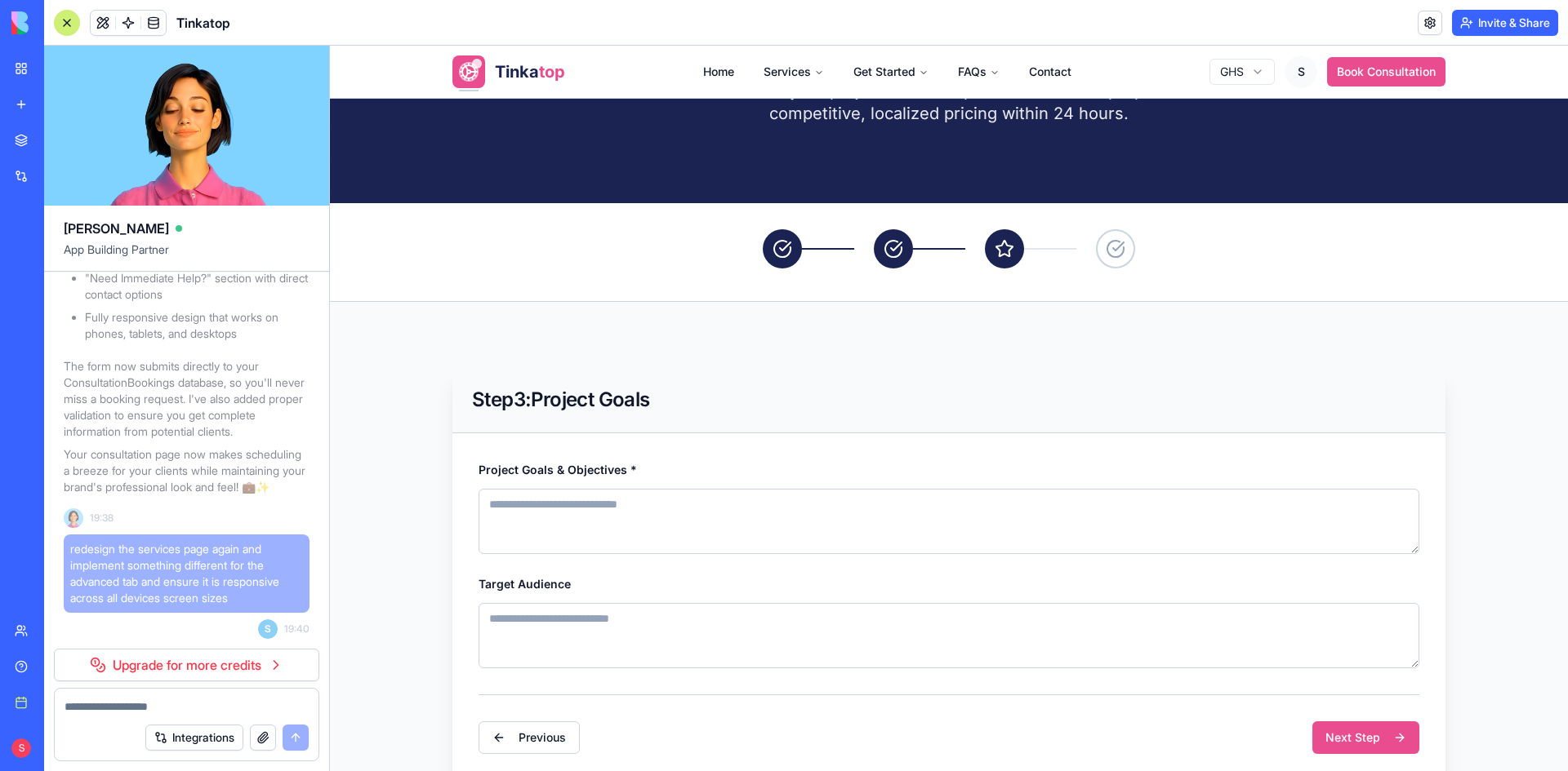
click at [671, 521] on textarea "Project Goals & Objectives *" at bounding box center [948, 521] width 940 height 66
paste textarea "**********"
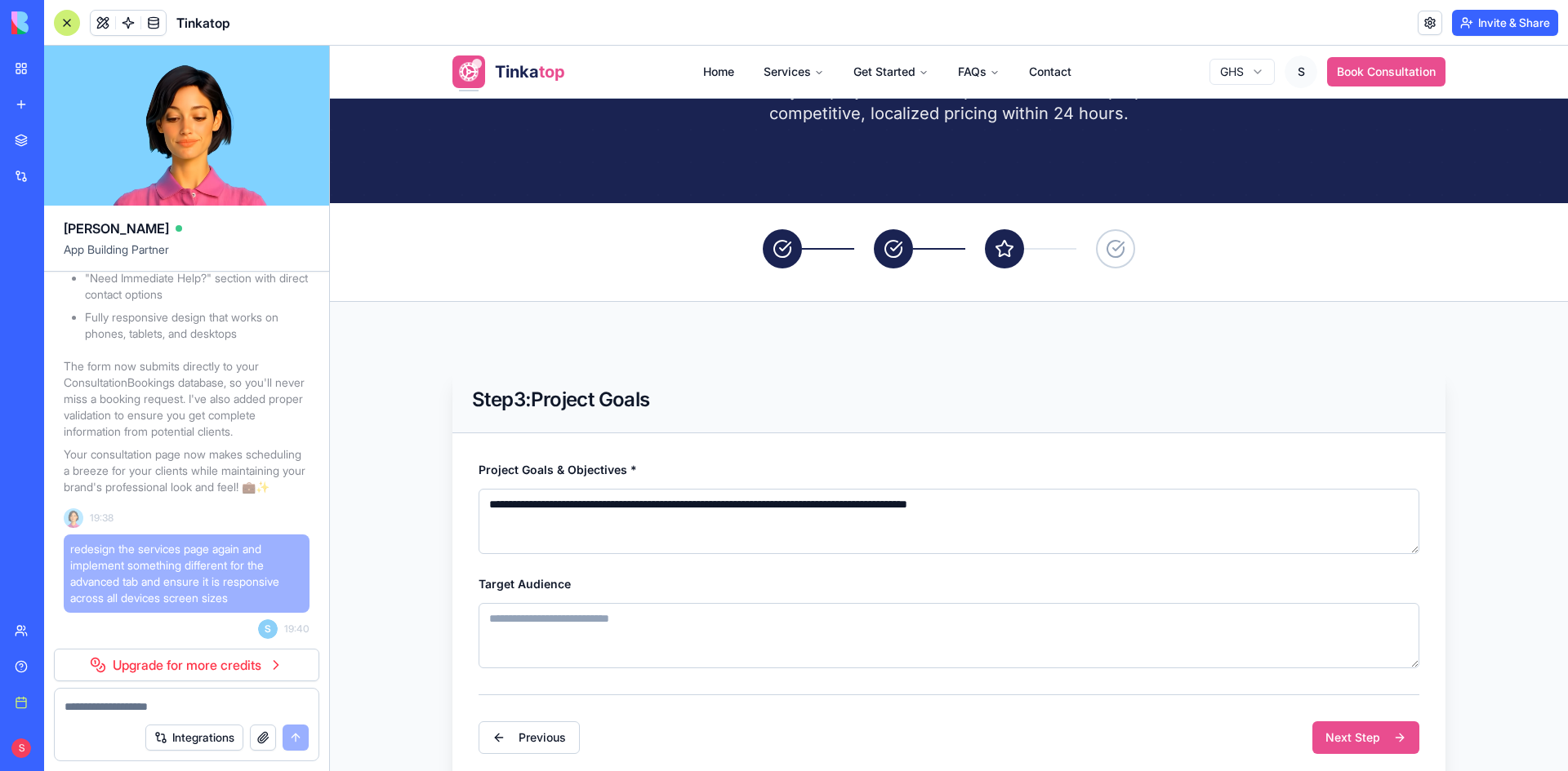
type textarea "**********"
click at [651, 633] on textarea "Target Audience" at bounding box center [948, 636] width 940 height 66
paste textarea "**********"
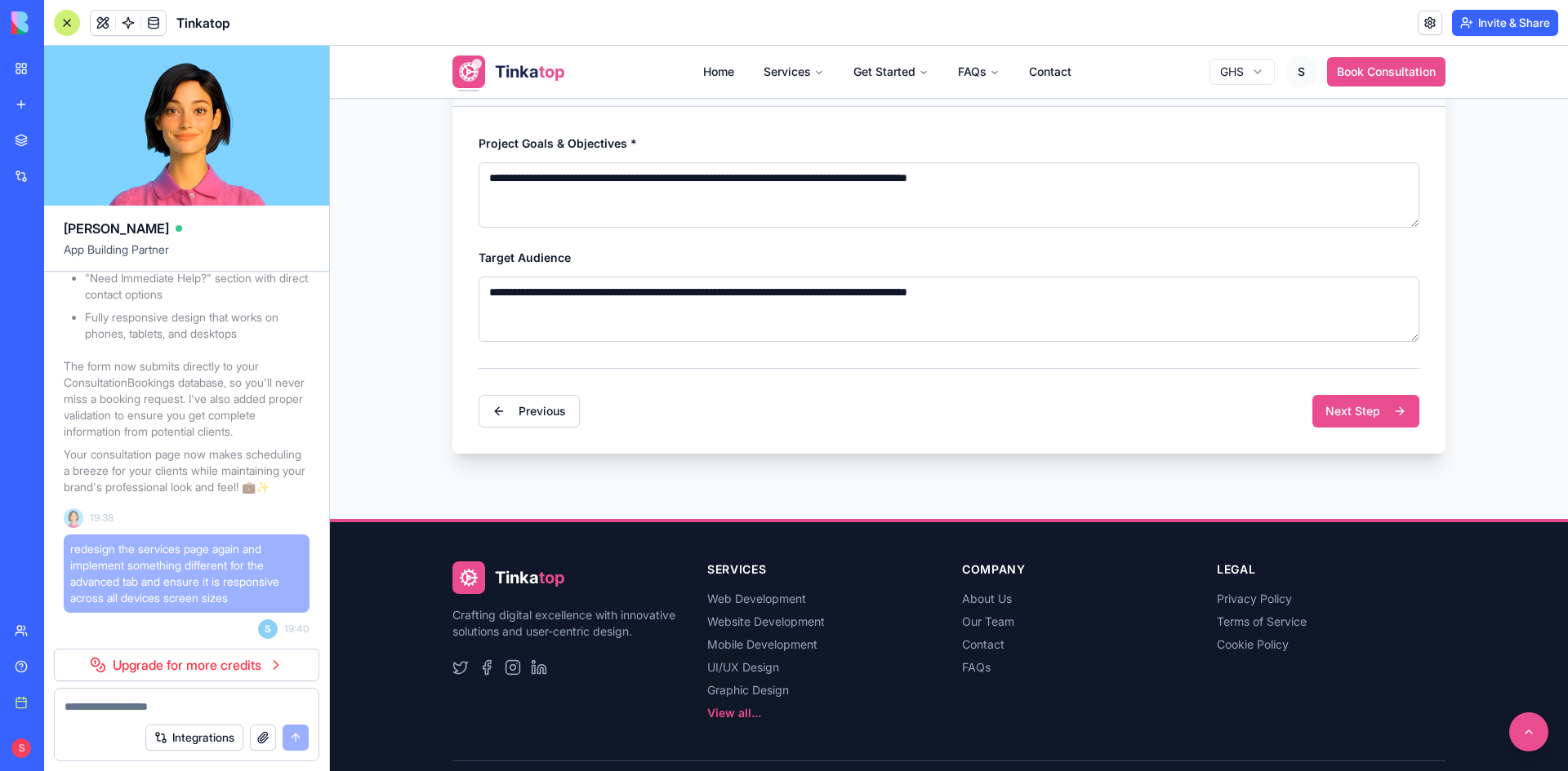
scroll to position [173969, 0]
type textarea "**********"
click at [1364, 403] on button "Next Step" at bounding box center [1365, 412] width 107 height 33
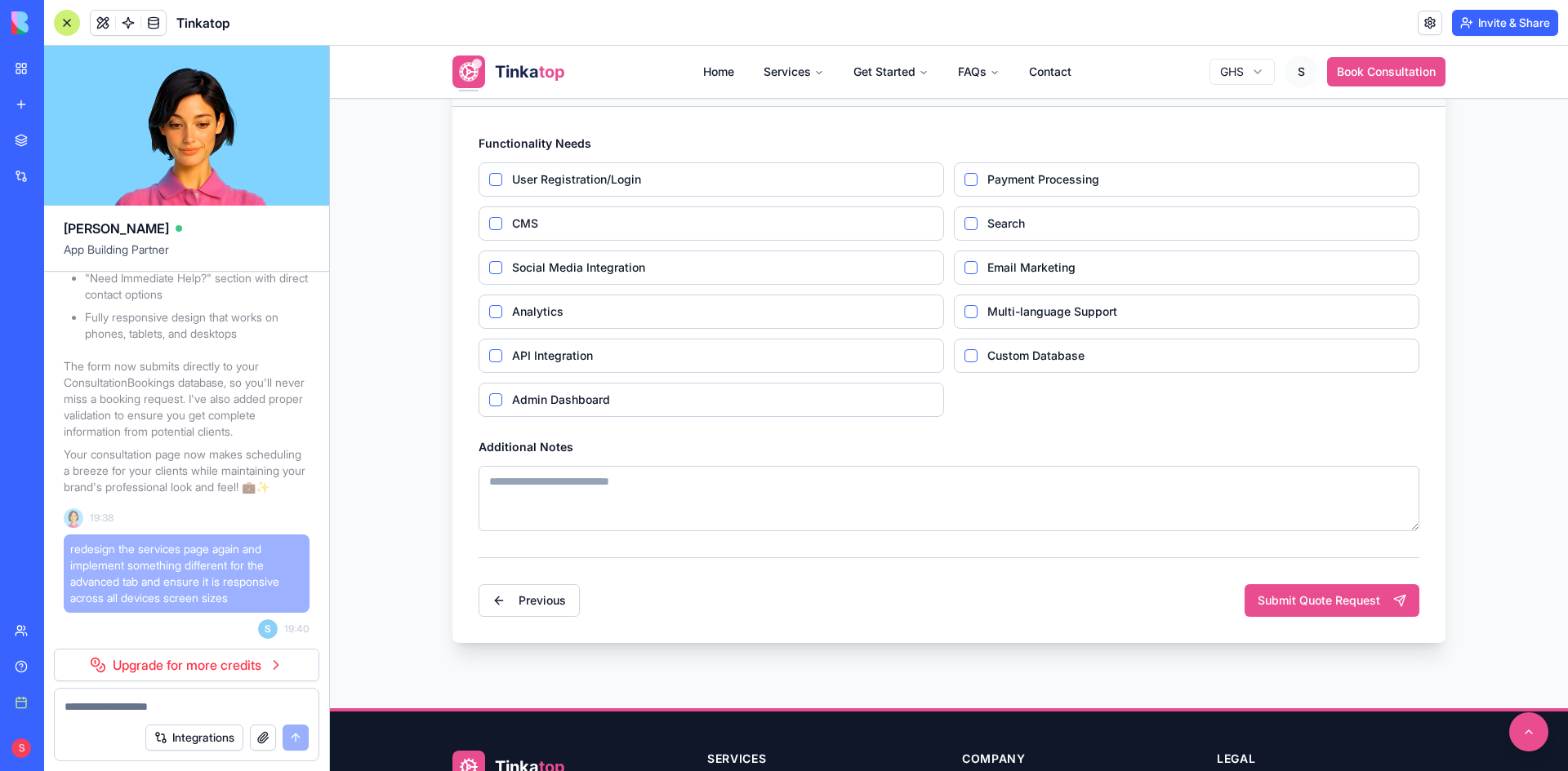
click at [167, 667] on link "Upgrade for more credits" at bounding box center [186, 665] width 265 height 33
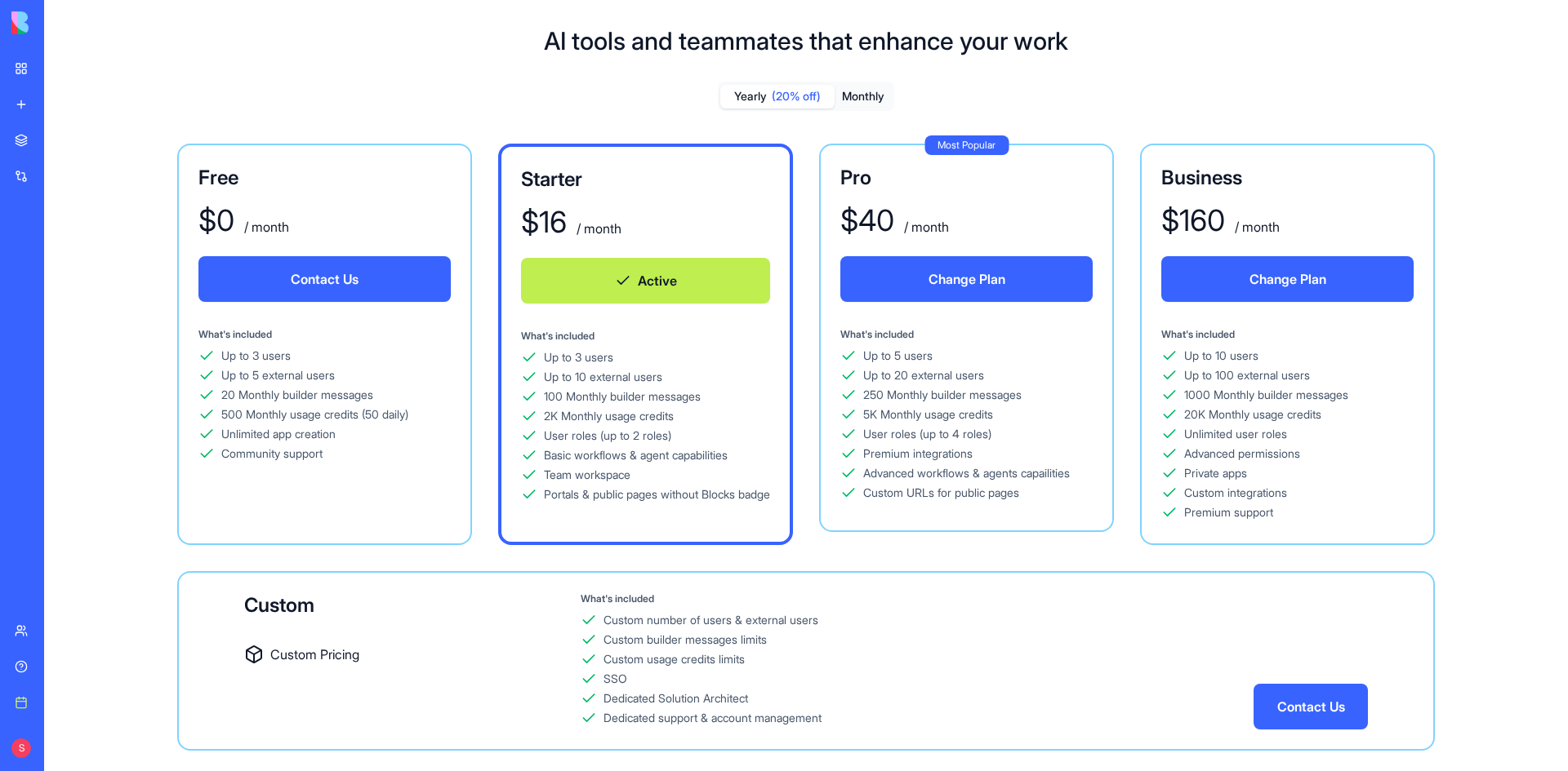
click at [998, 284] on button "Change Plan" at bounding box center [966, 279] width 253 height 45
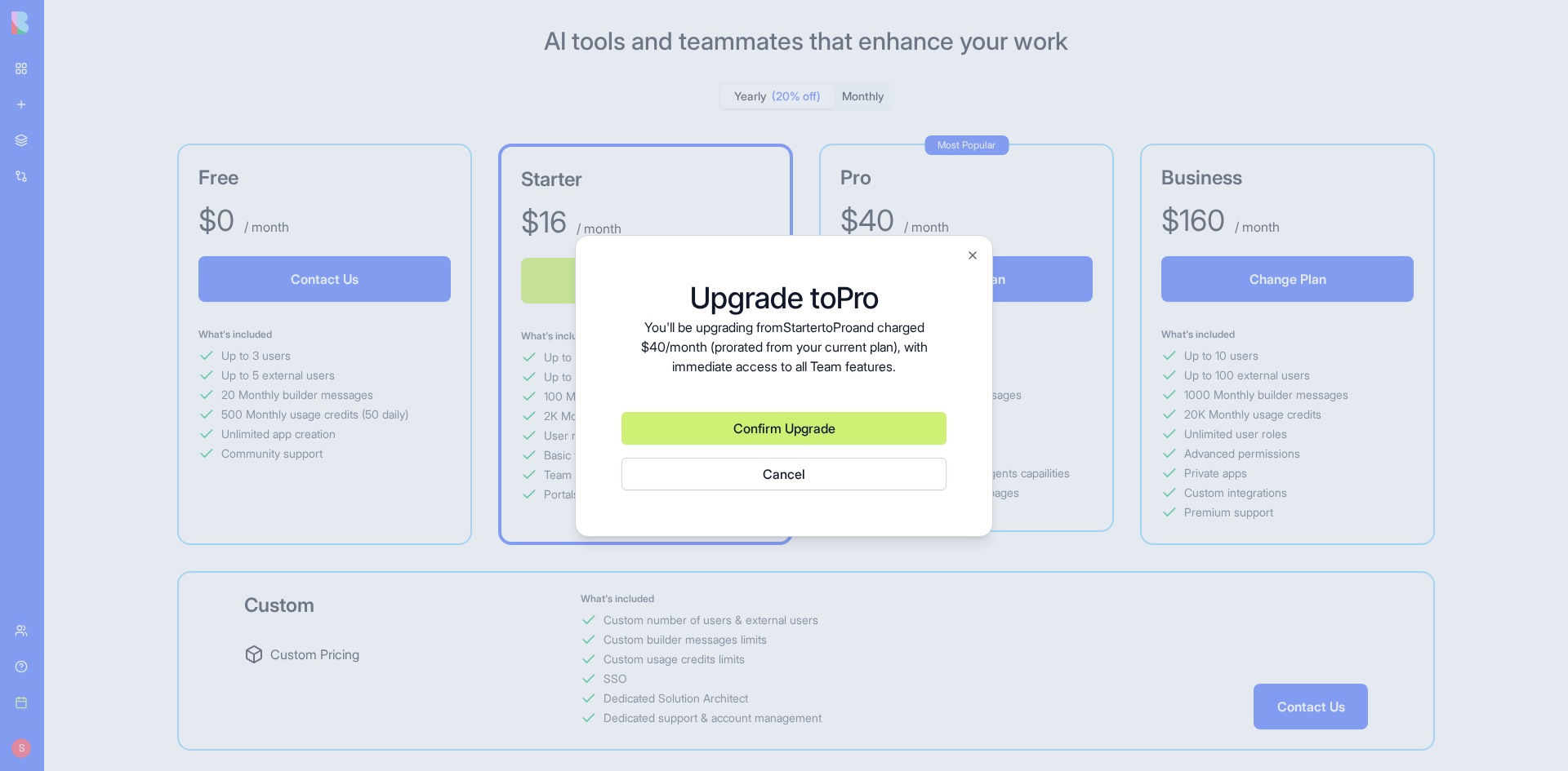
click at [785, 432] on button "Confirm Upgrade" at bounding box center [783, 429] width 325 height 33
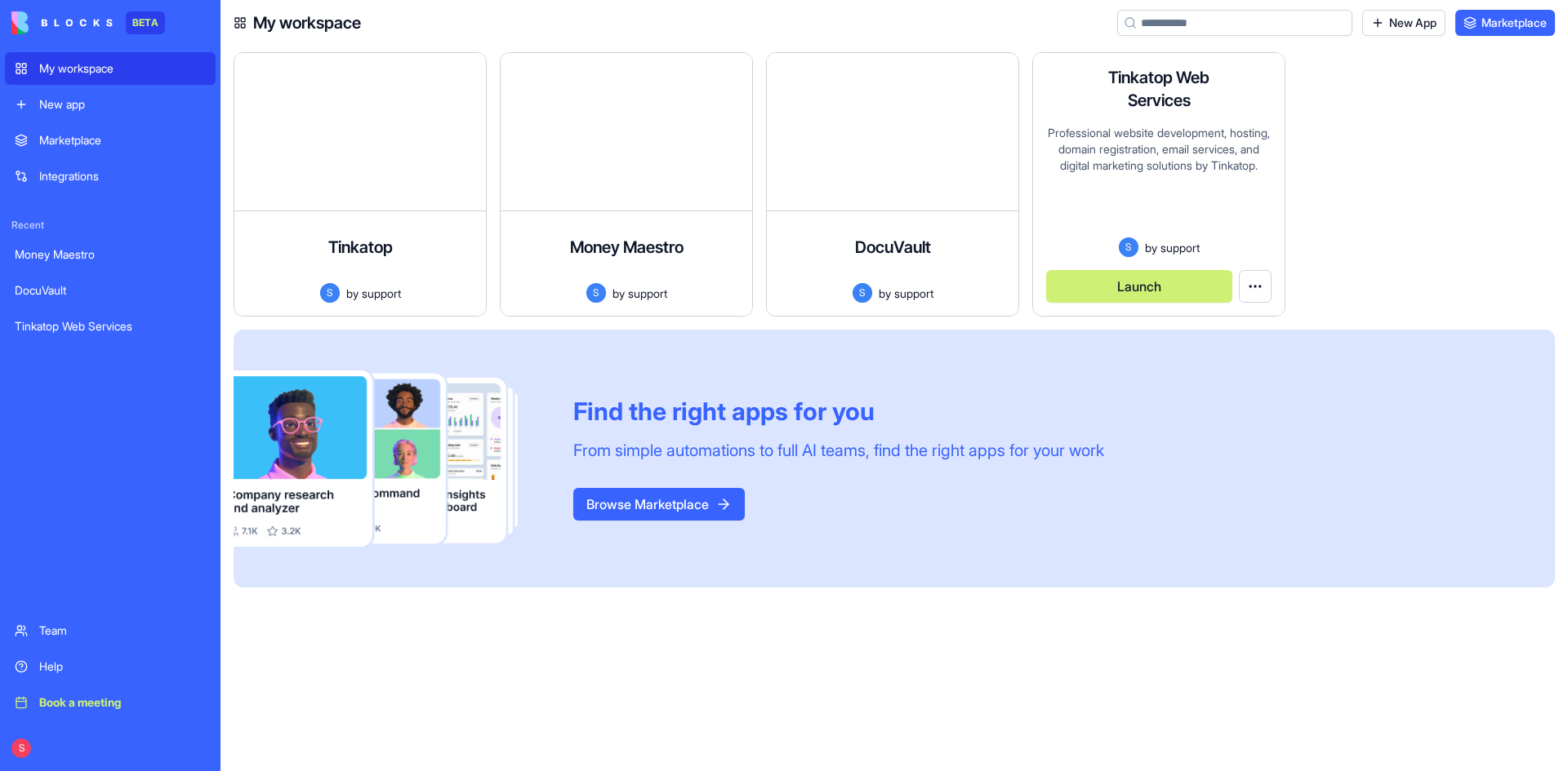
click at [1147, 184] on div "Professional website development, hosting, domain registration, email services,…" at bounding box center [1159, 181] width 226 height 113
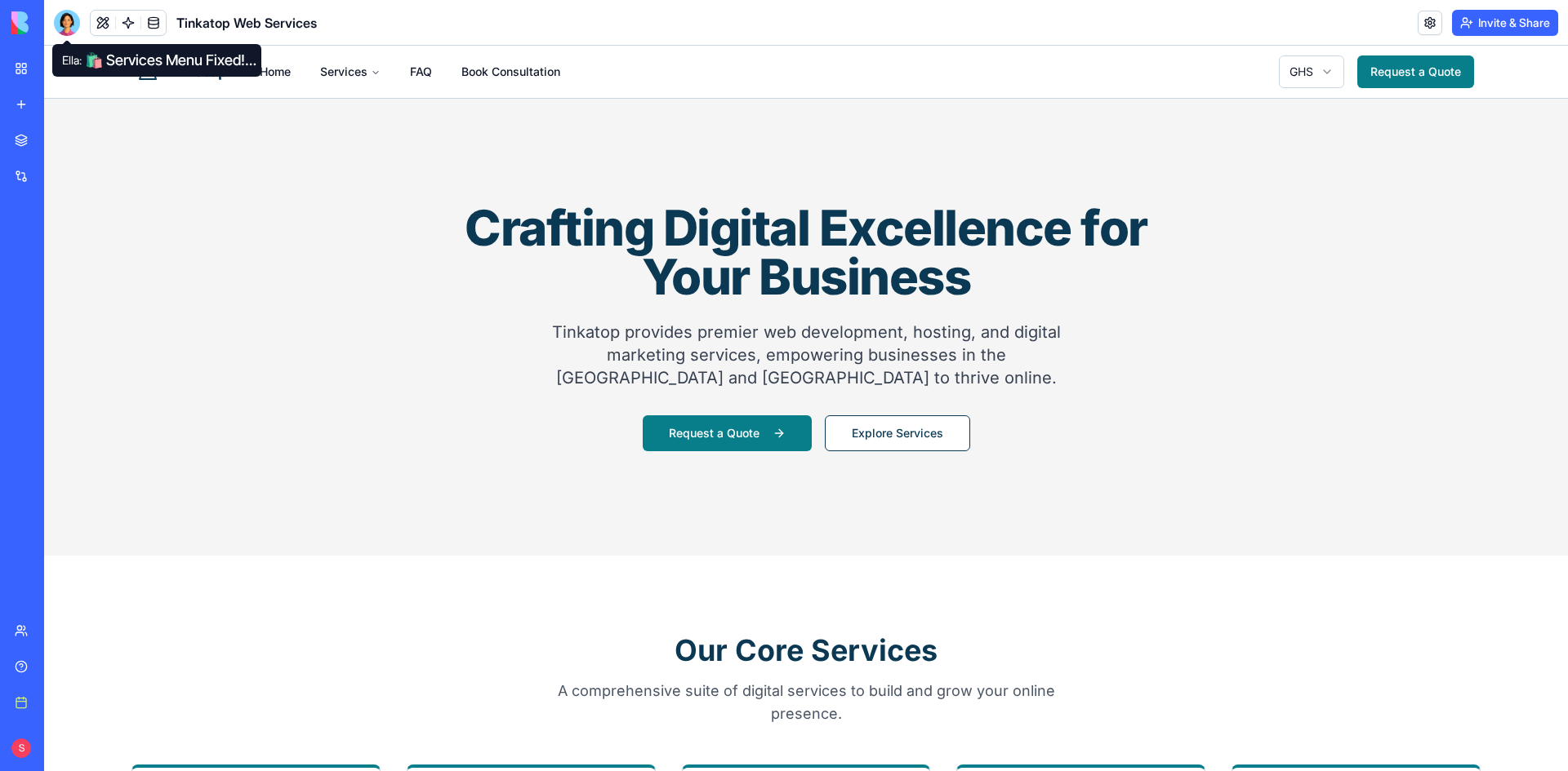
click at [56, 24] on div at bounding box center [67, 22] width 26 height 26
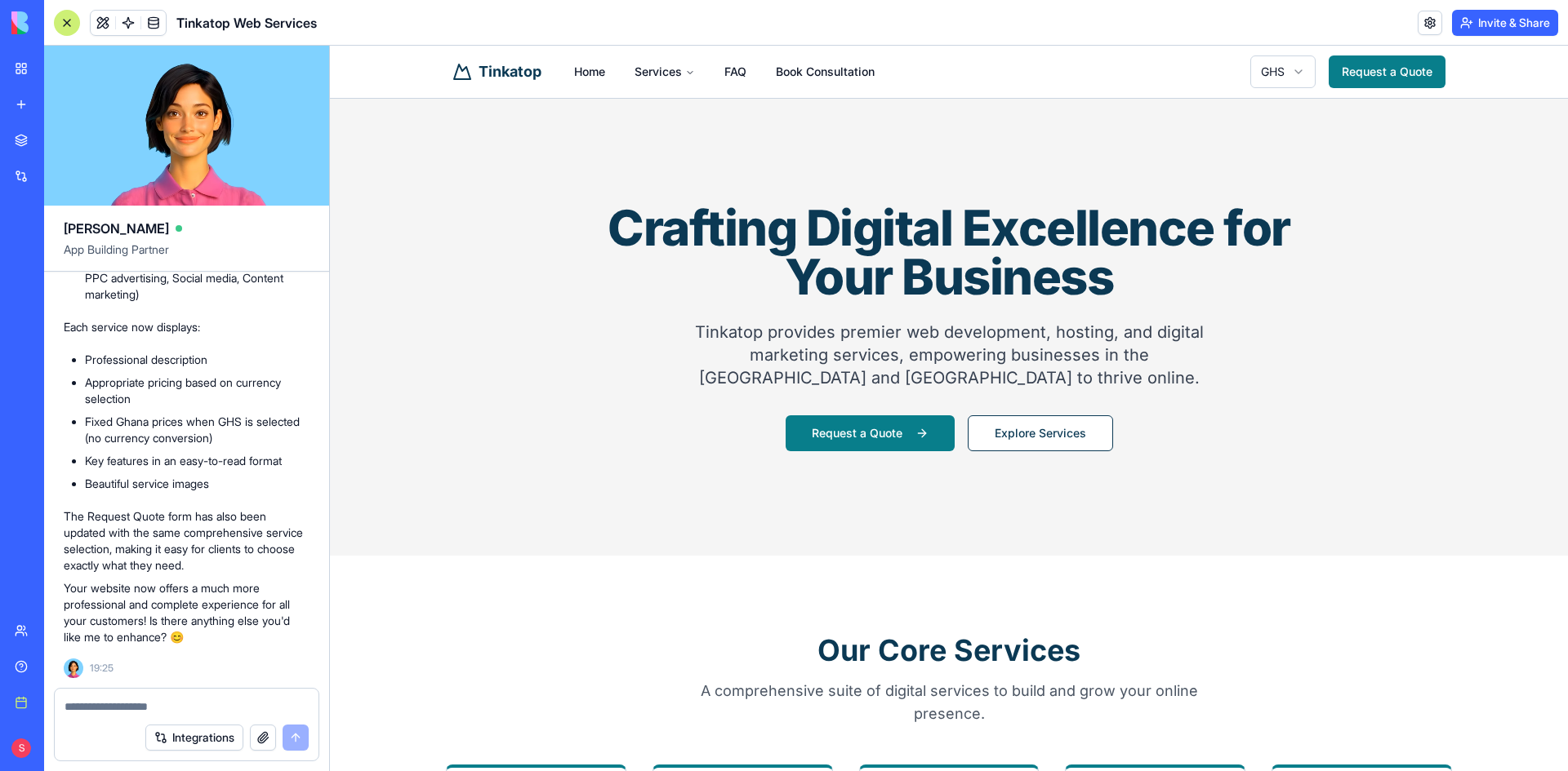
click at [56, 24] on div at bounding box center [67, 22] width 26 height 26
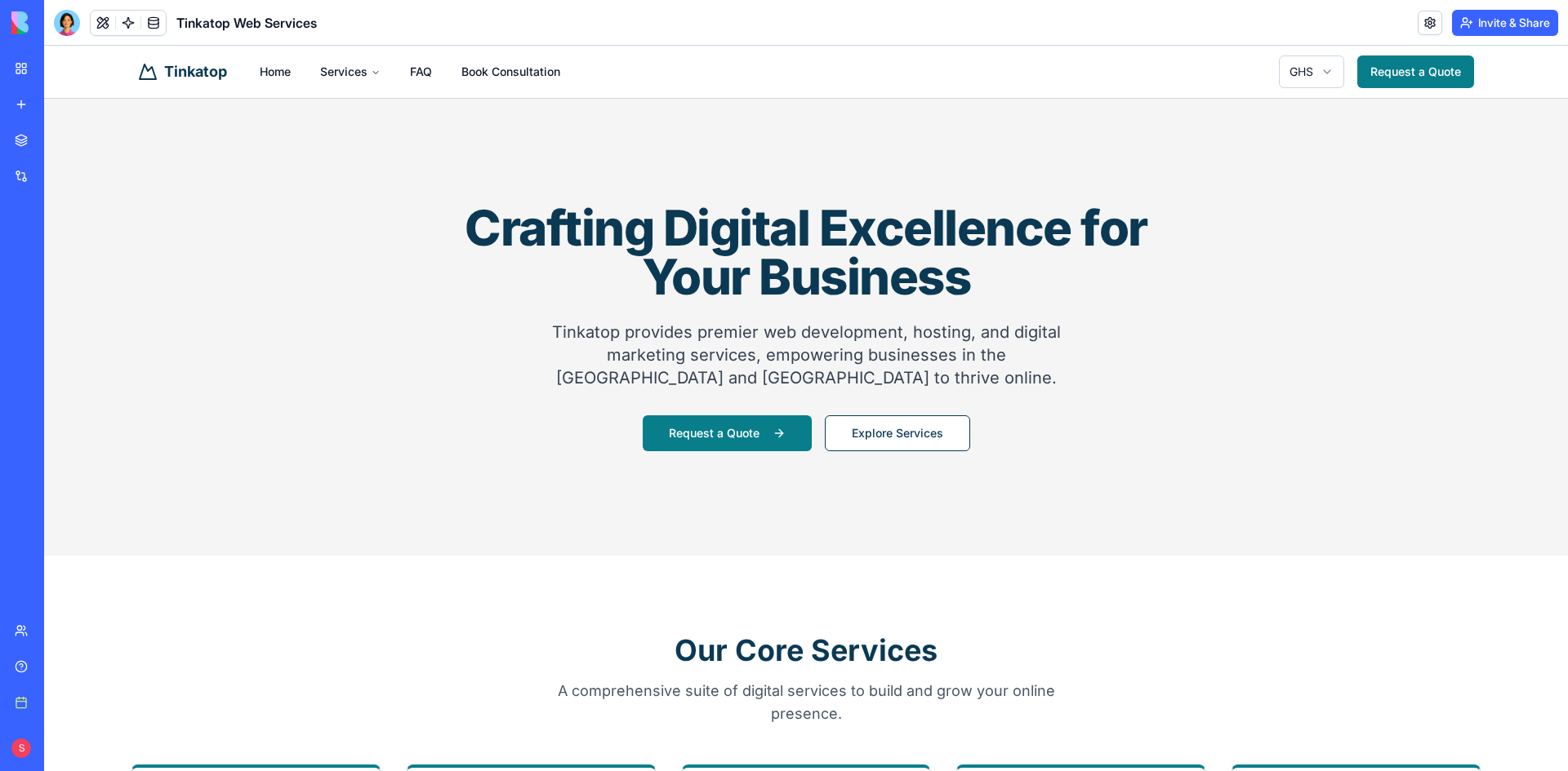
click at [40, 45] on div "BETA My workspace New app Marketplace Integrations Recent Money Maestro DocuVau…" at bounding box center [22, 386] width 35 height 771
click at [61, 62] on div "My workspace" at bounding box center [50, 68] width 21 height 16
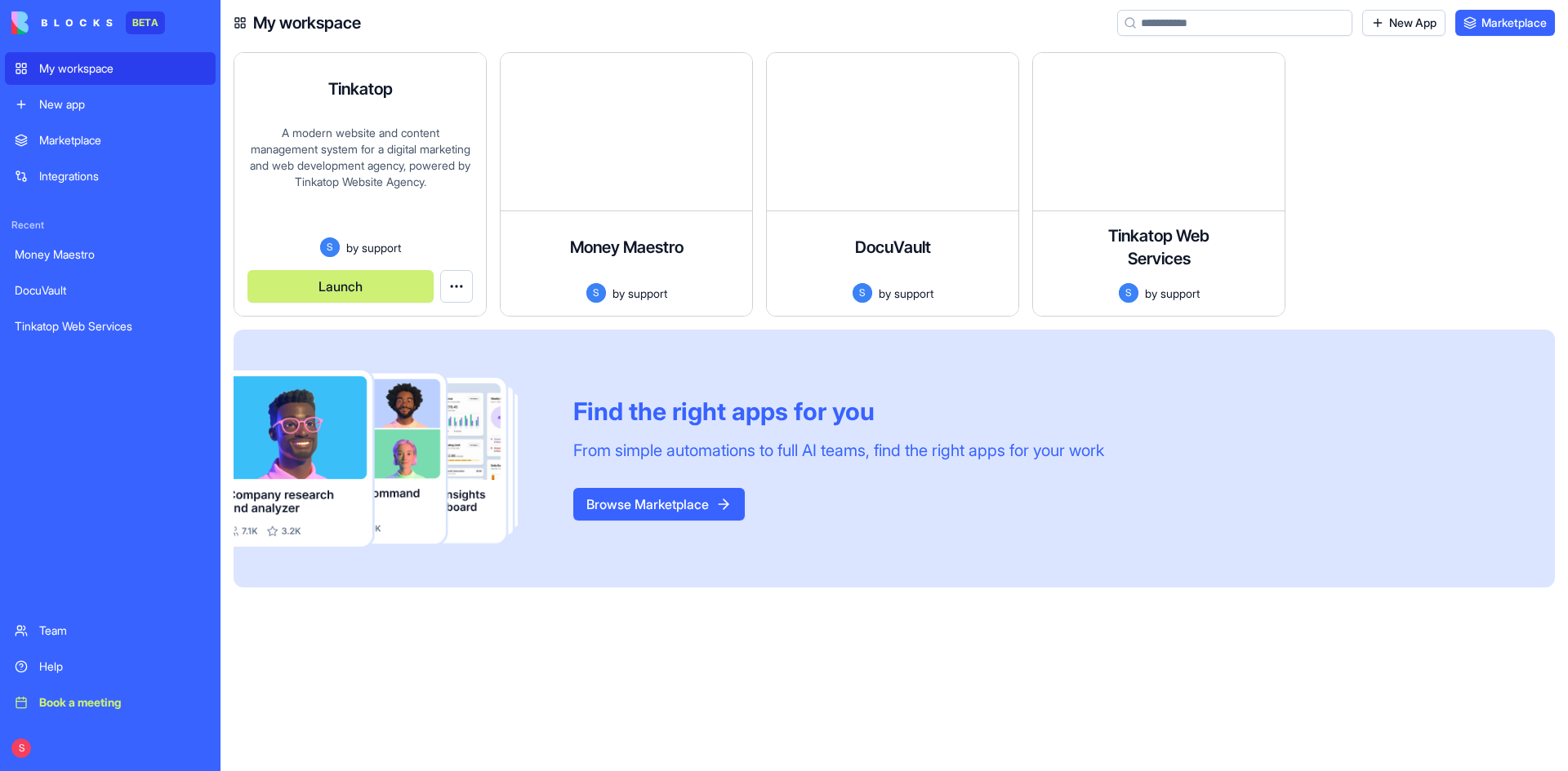
click at [317, 208] on div "A modern website and content management system for a digital marketing and web …" at bounding box center [361, 181] width 226 height 113
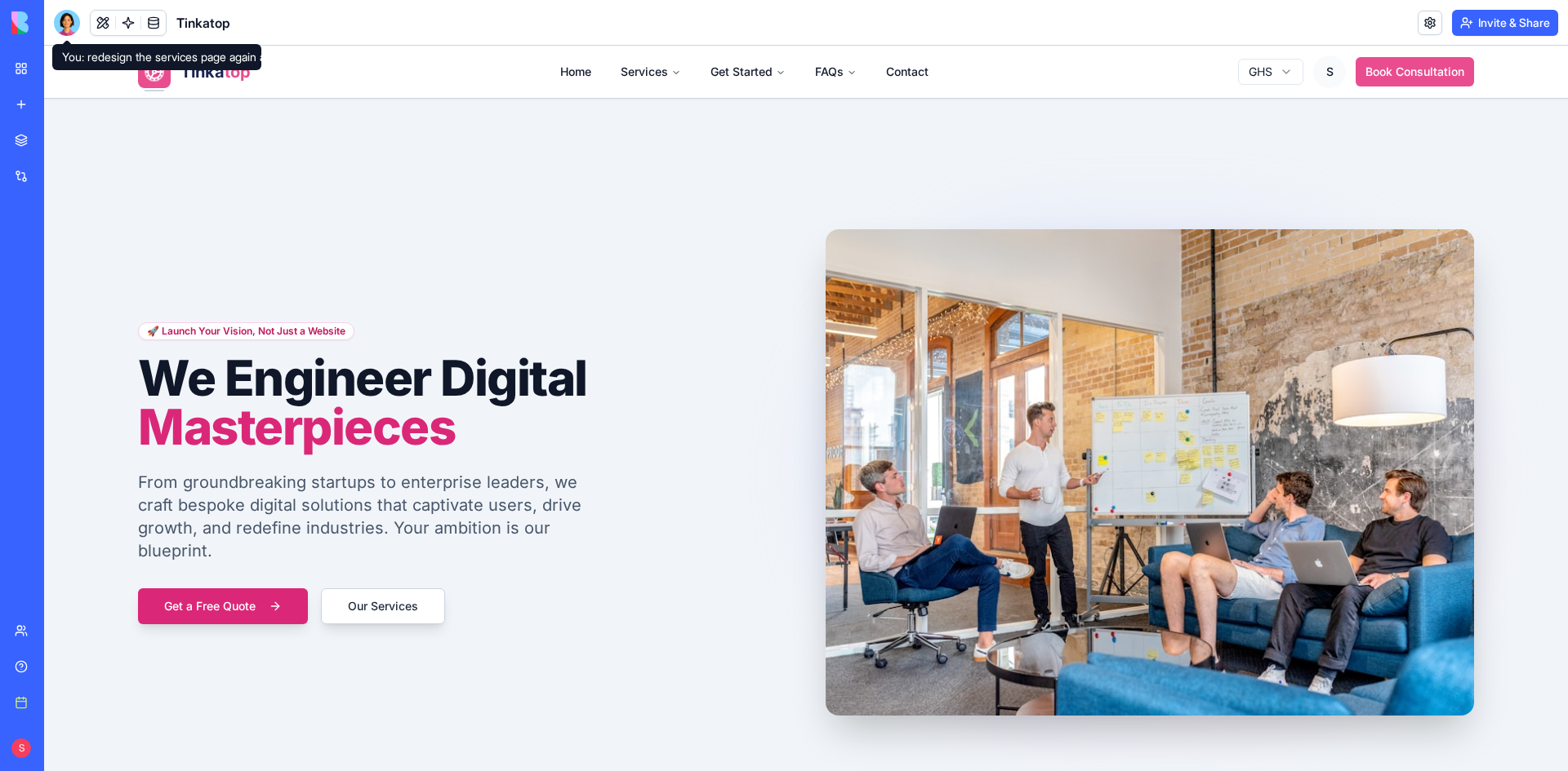
click at [72, 26] on div at bounding box center [67, 22] width 26 height 26
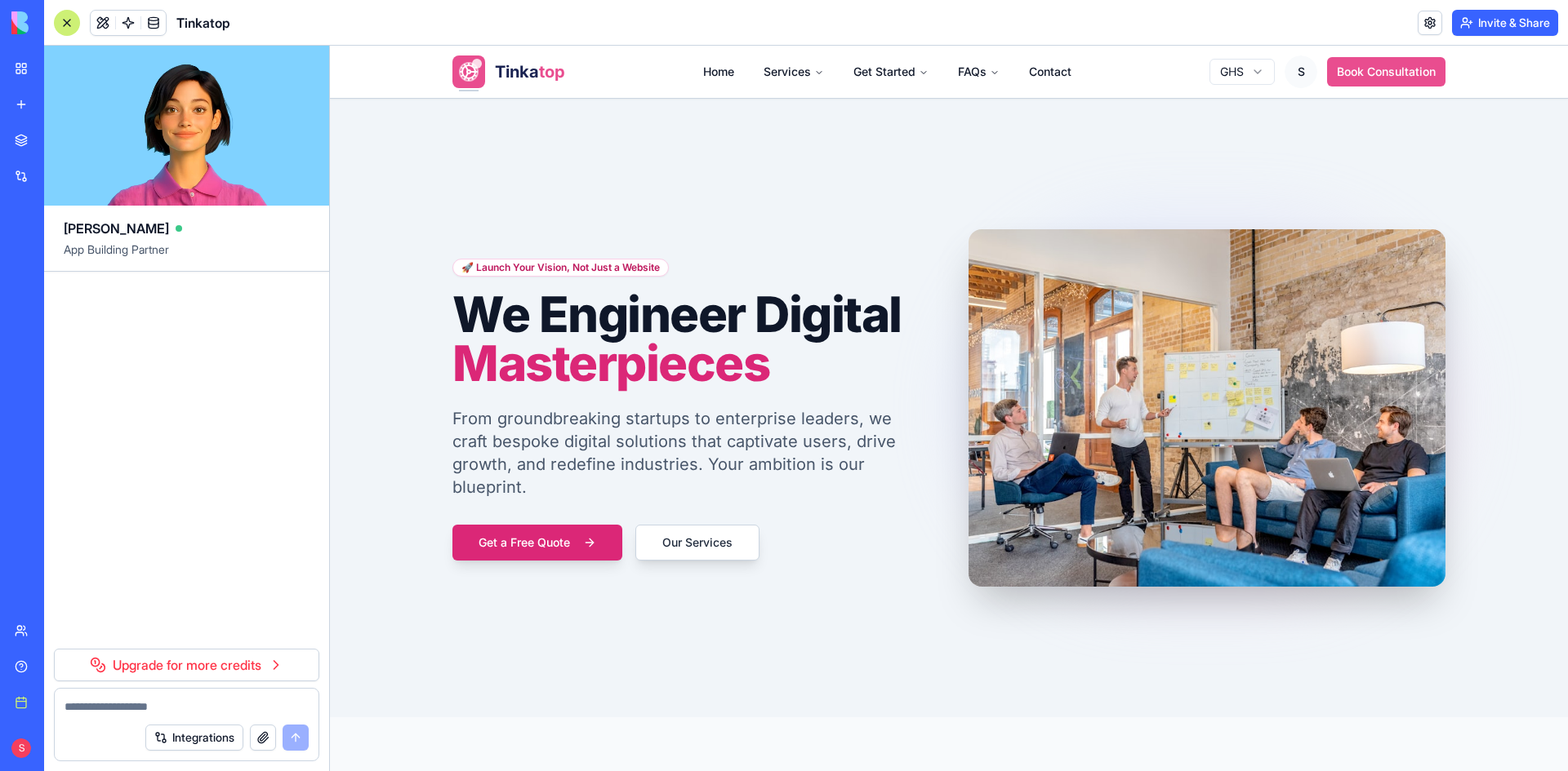
scroll to position [173969, 0]
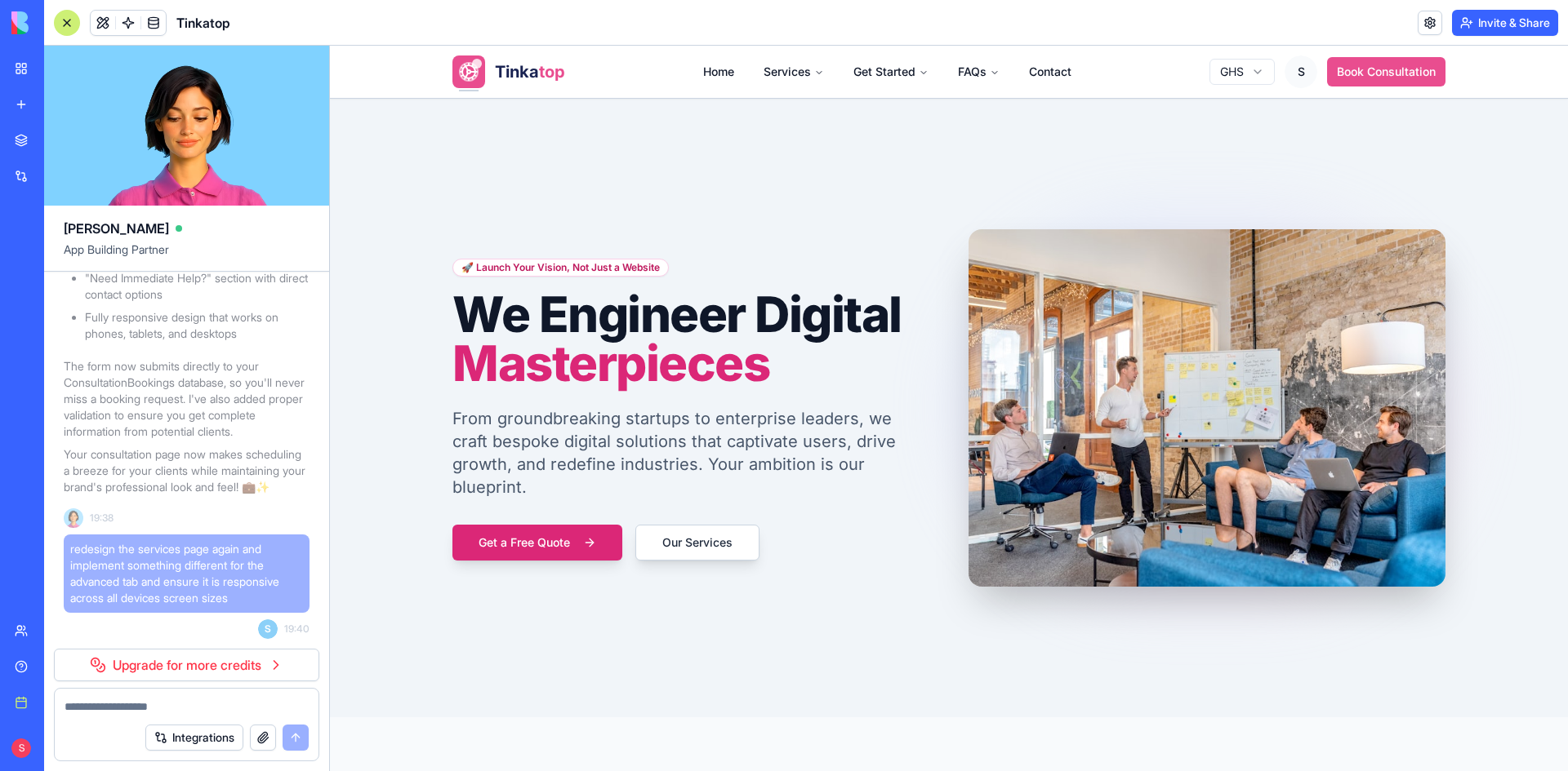
click at [203, 667] on link "Upgrade for more credits" at bounding box center [186, 665] width 265 height 33
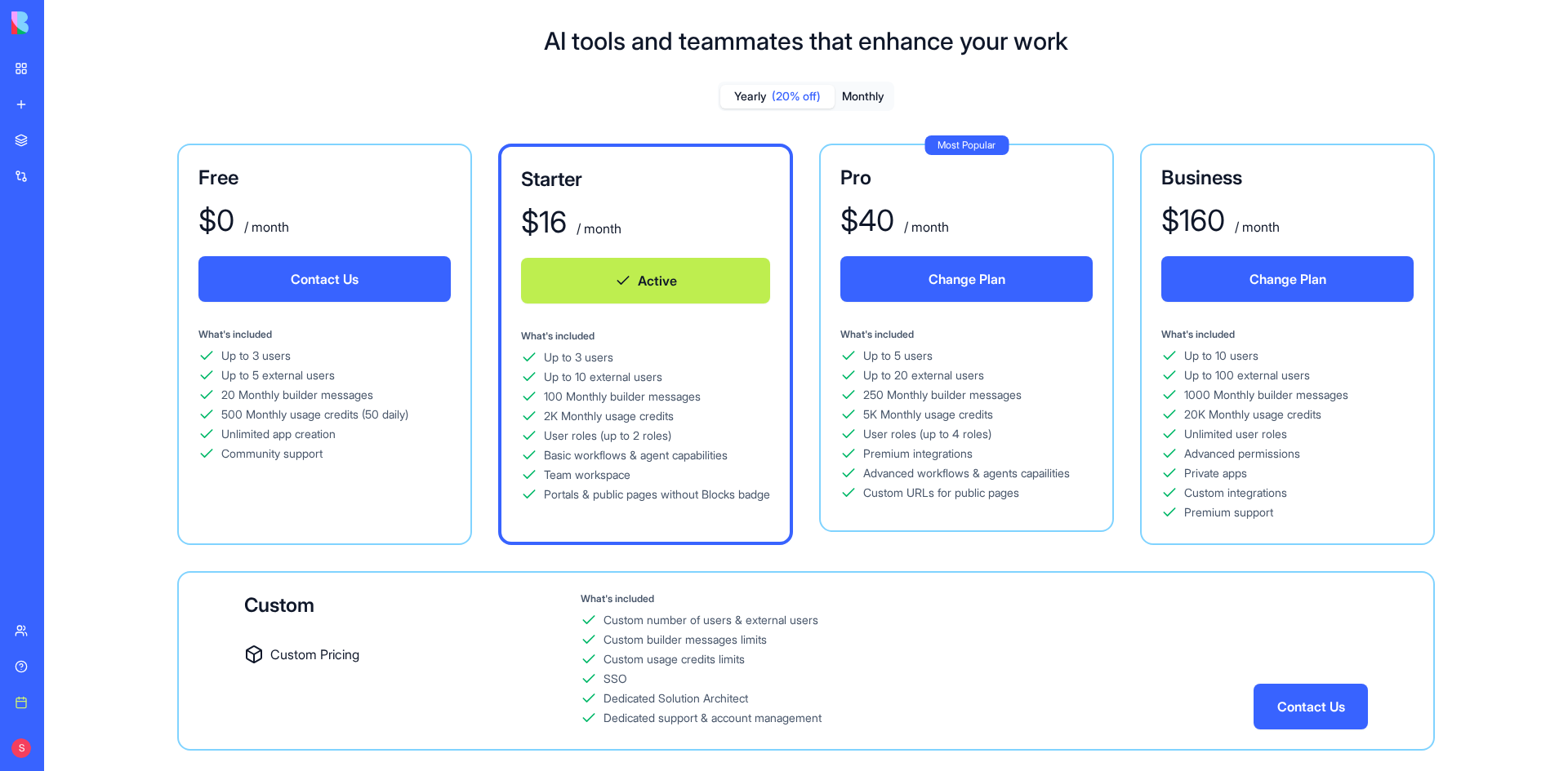
click at [619, 282] on button "Active" at bounding box center [645, 280] width 249 height 45
click at [876, 90] on button "Monthly" at bounding box center [862, 96] width 57 height 24
click at [662, 277] on button "Active" at bounding box center [645, 280] width 249 height 45
click at [61, 67] on div "My workspace" at bounding box center [50, 68] width 21 height 16
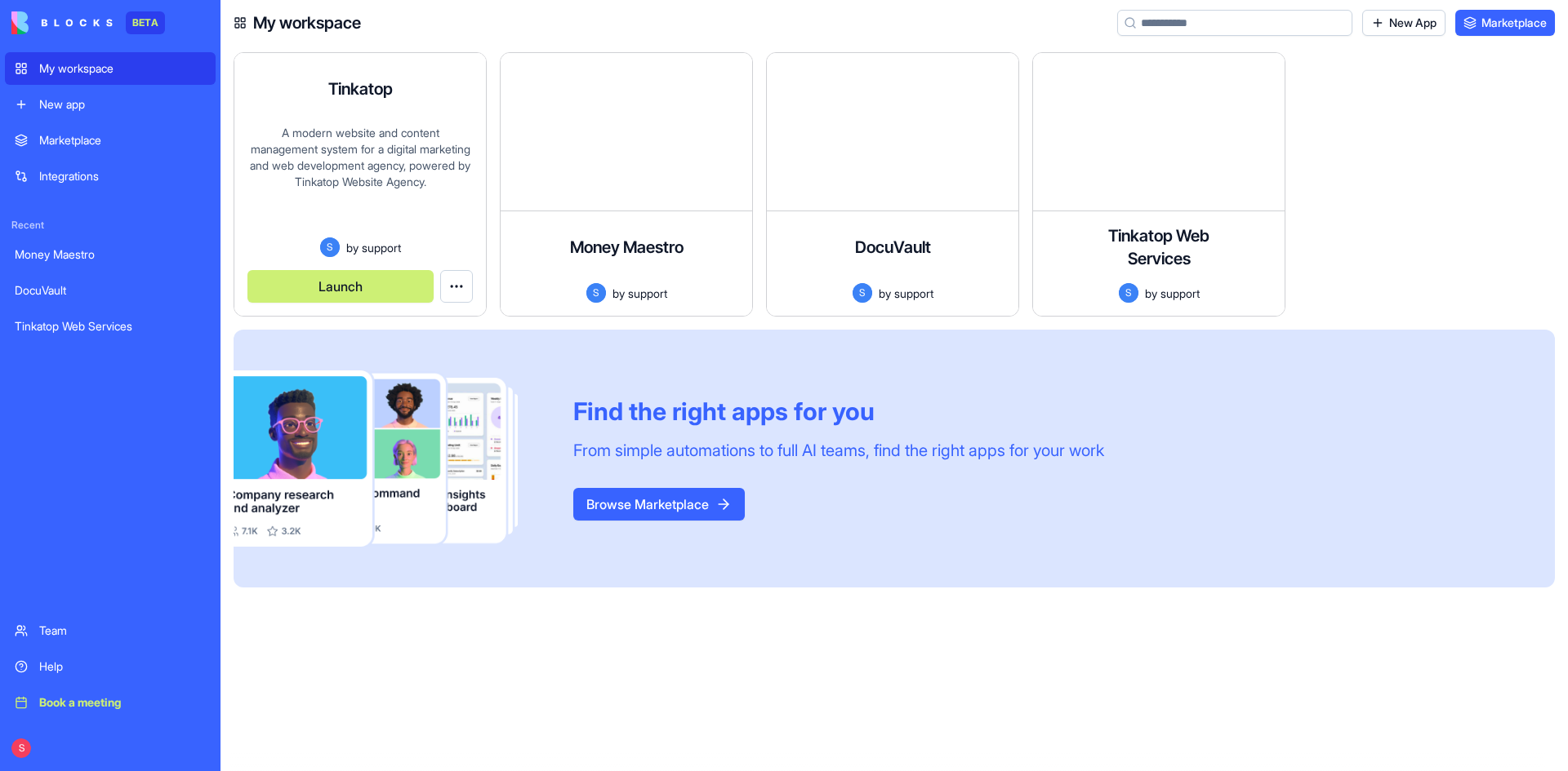
click at [415, 140] on div "A modern website and content management system for a digital marketing and web …" at bounding box center [361, 181] width 226 height 113
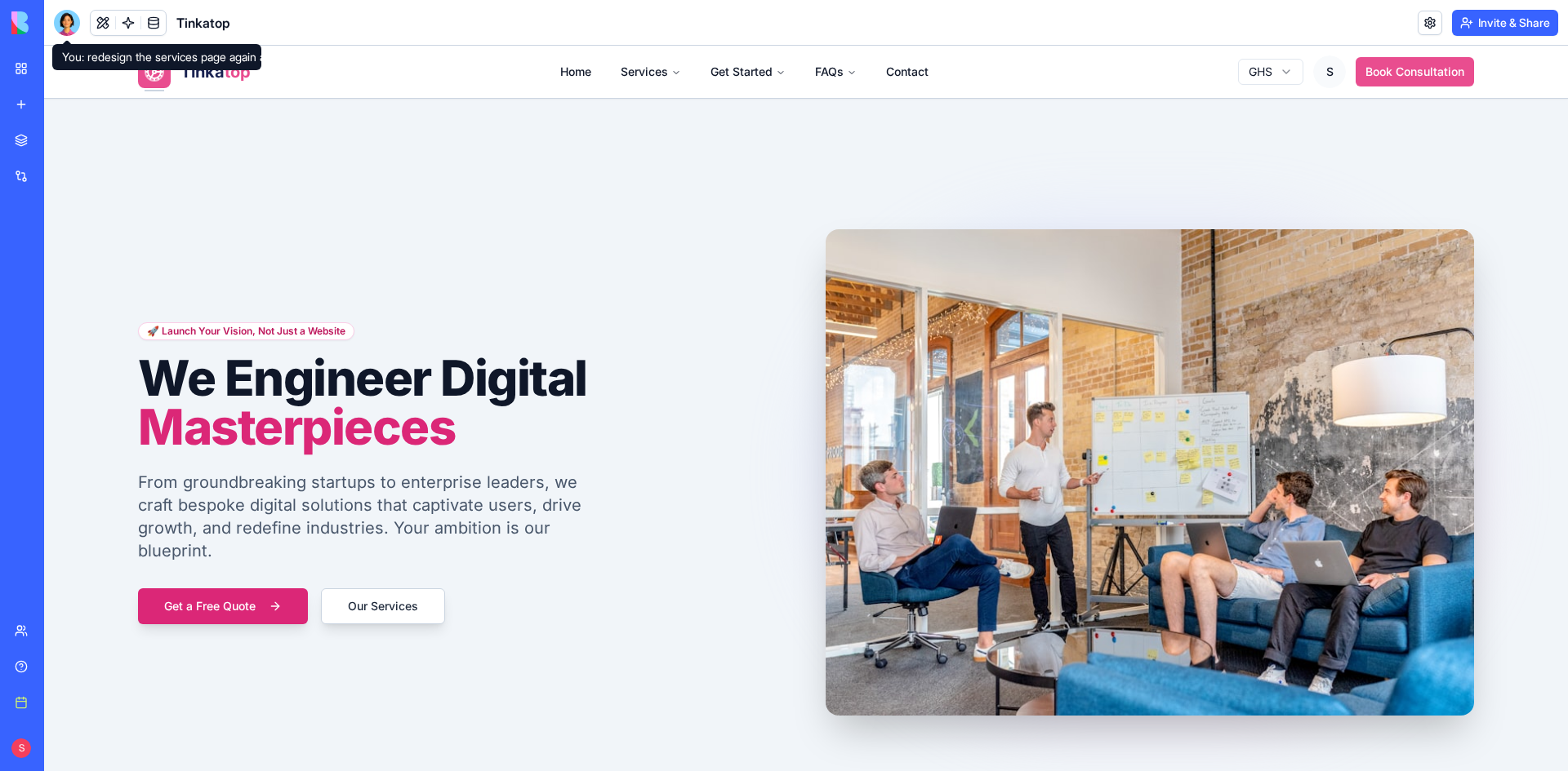
click at [70, 28] on div at bounding box center [67, 22] width 26 height 26
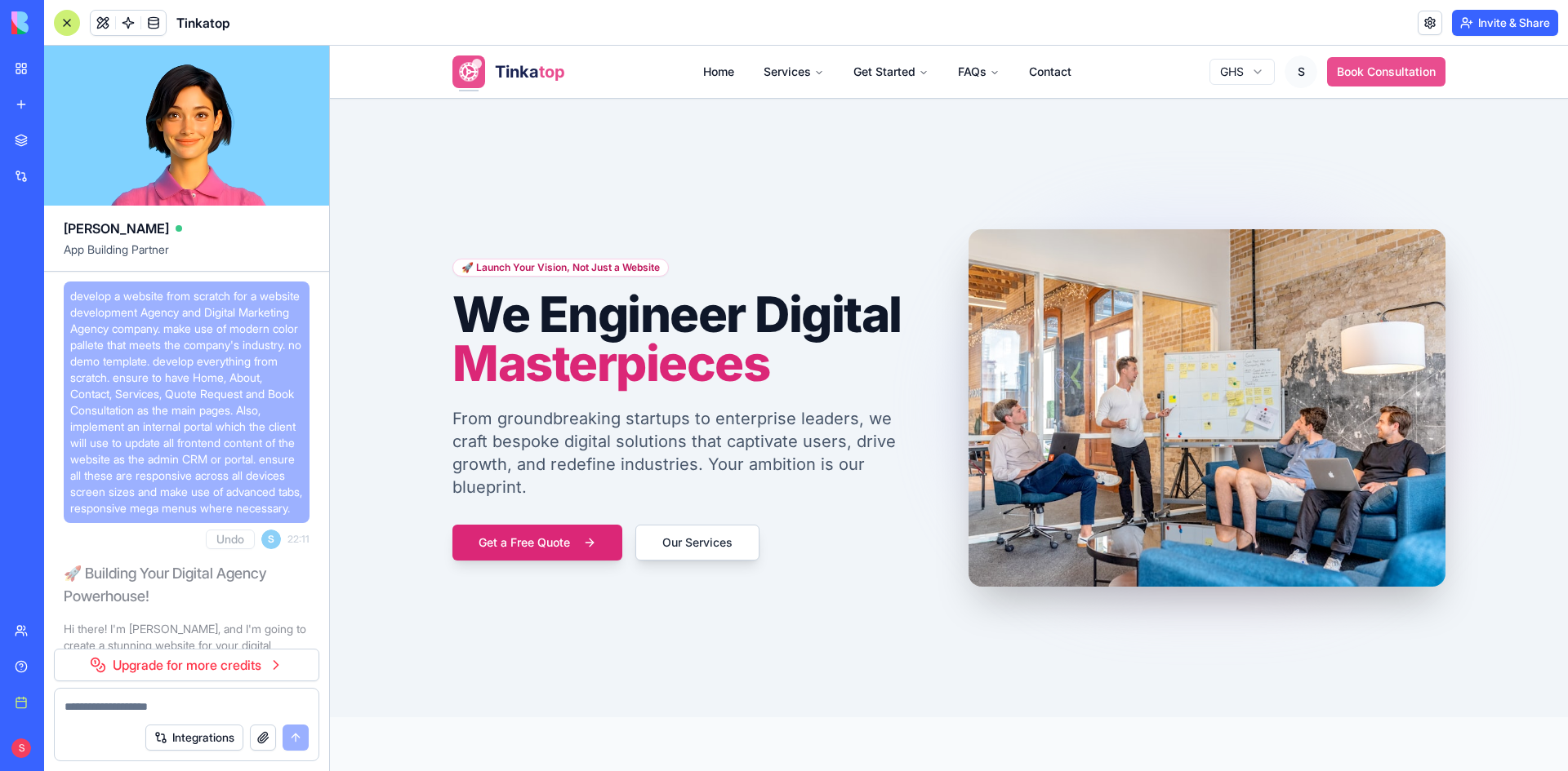
scroll to position [173969, 0]
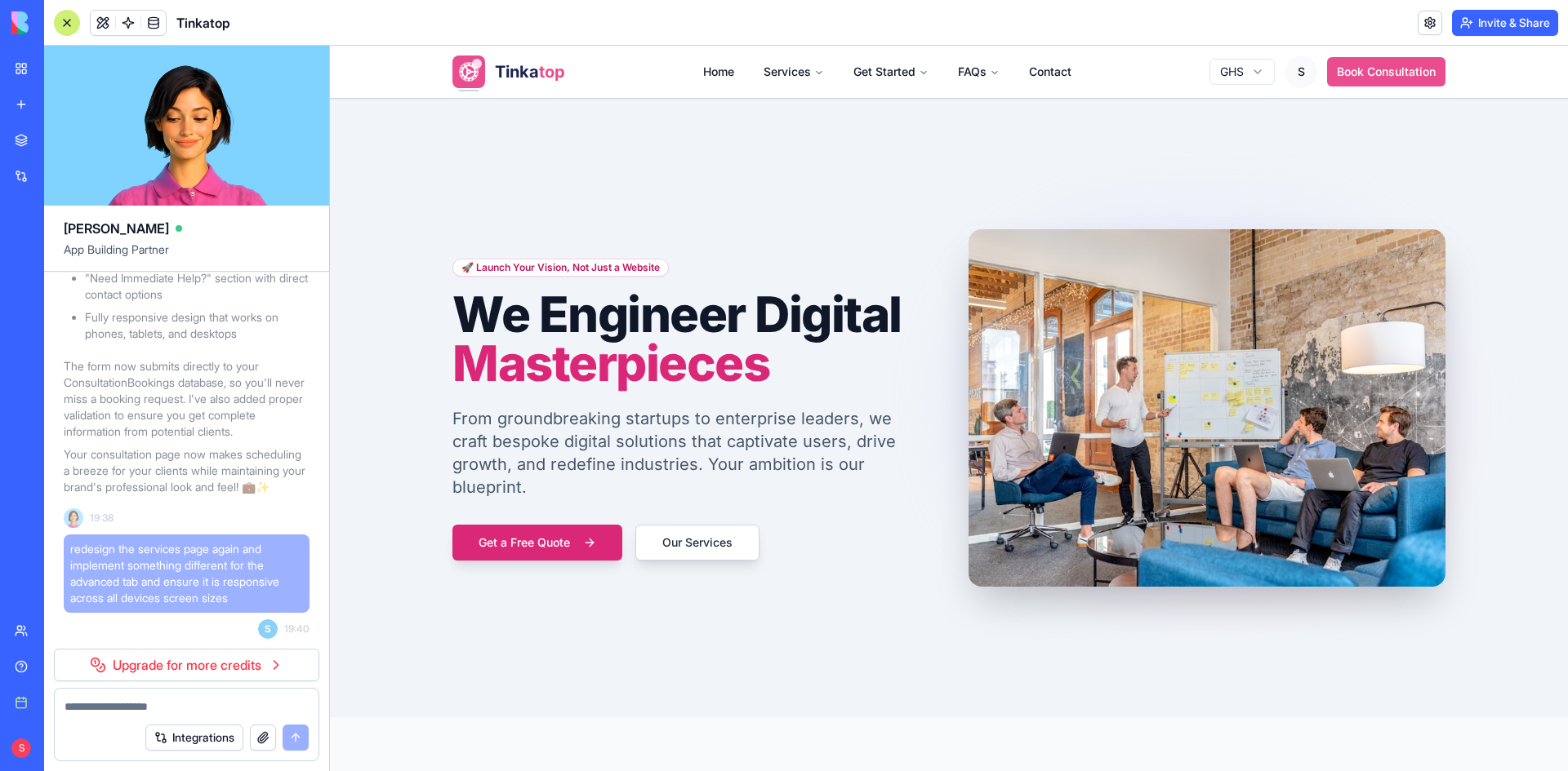
click at [94, 662] on link "Upgrade for more credits" at bounding box center [186, 665] width 265 height 33
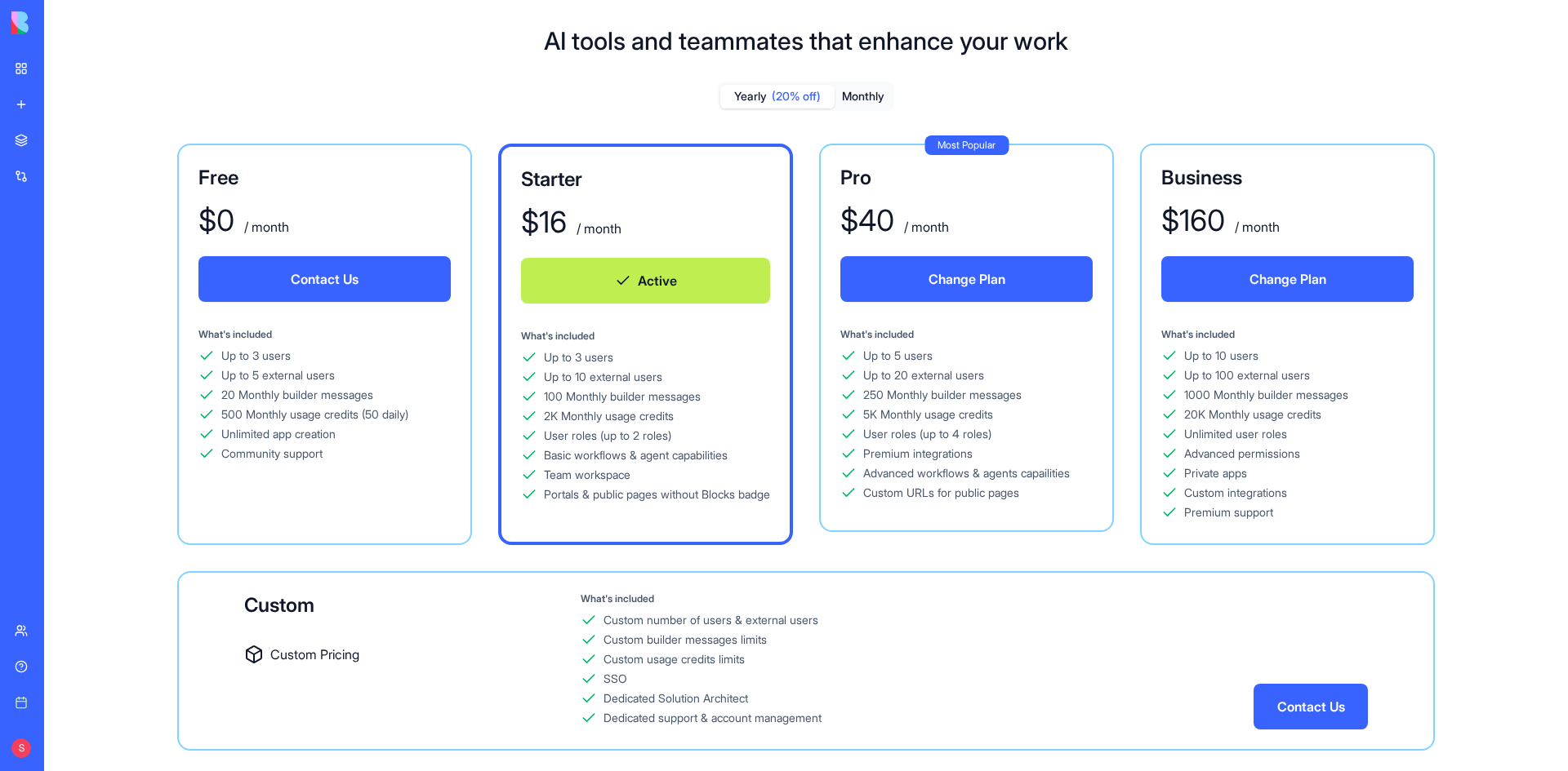
click at [1020, 274] on button "Change Plan" at bounding box center [966, 279] width 253 height 45
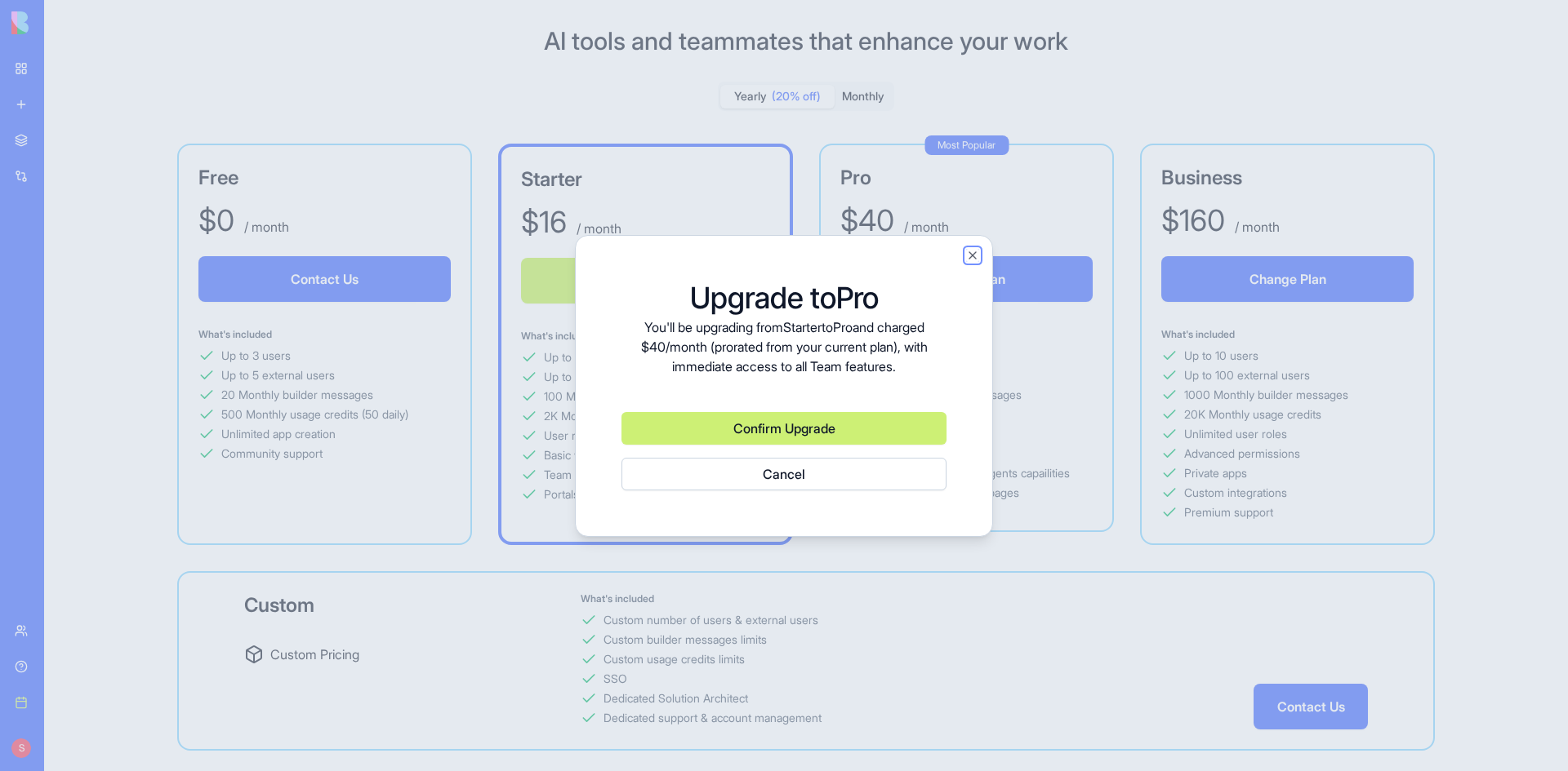
click at [977, 253] on button "Close" at bounding box center [973, 255] width 14 height 13
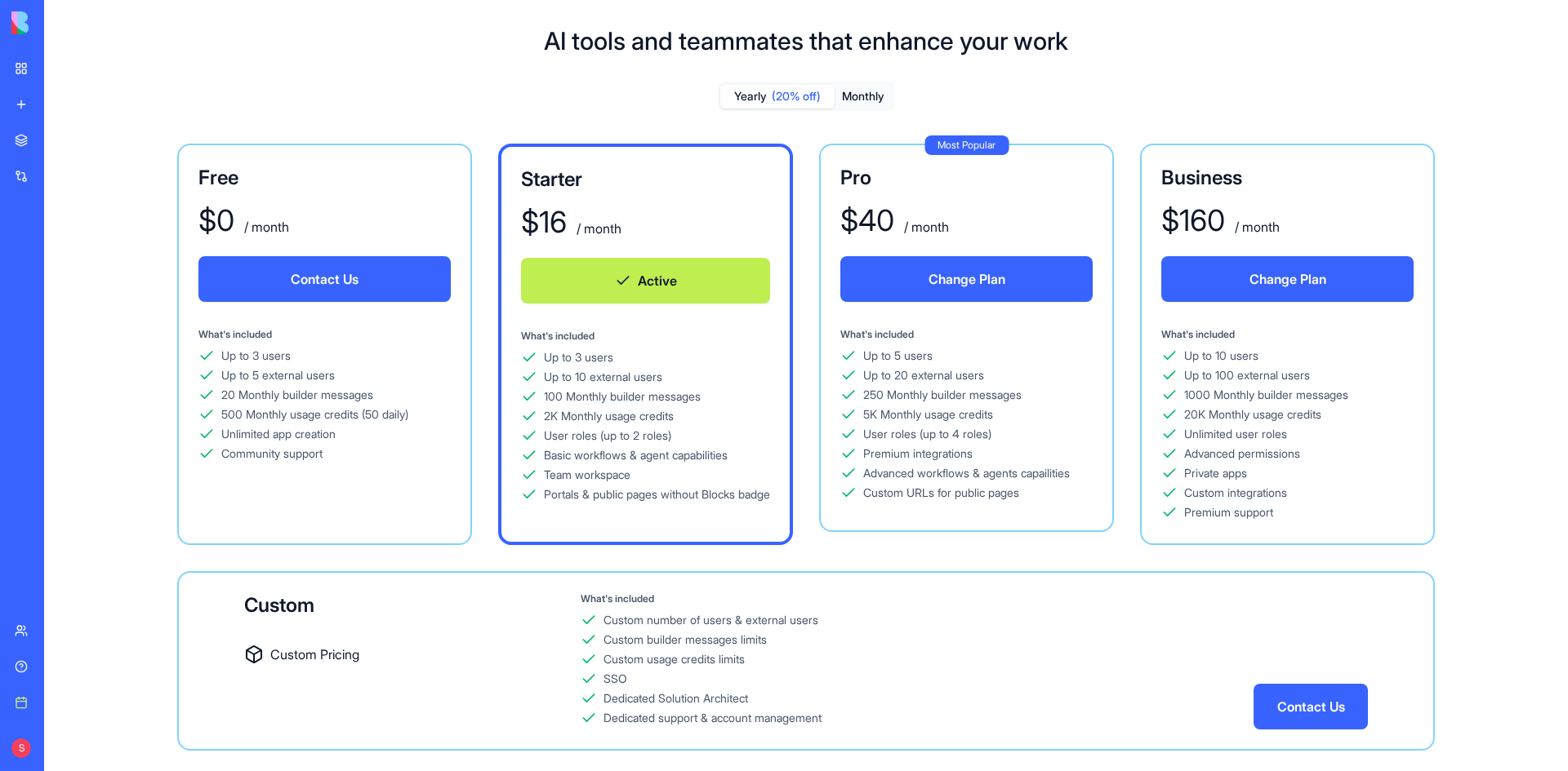
click at [320, 278] on button "Contact Us" at bounding box center [325, 279] width 253 height 45
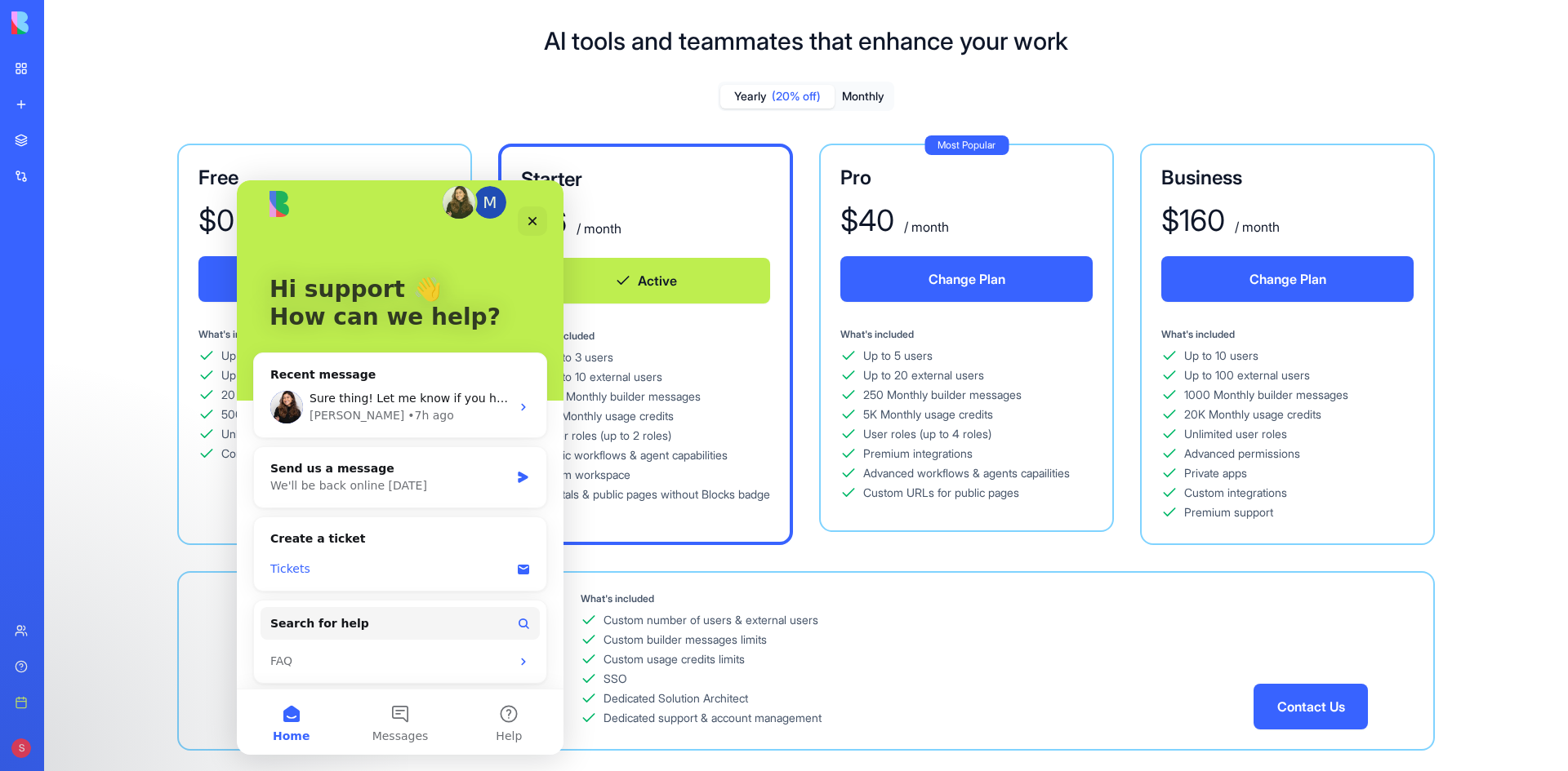
scroll to position [24, 0]
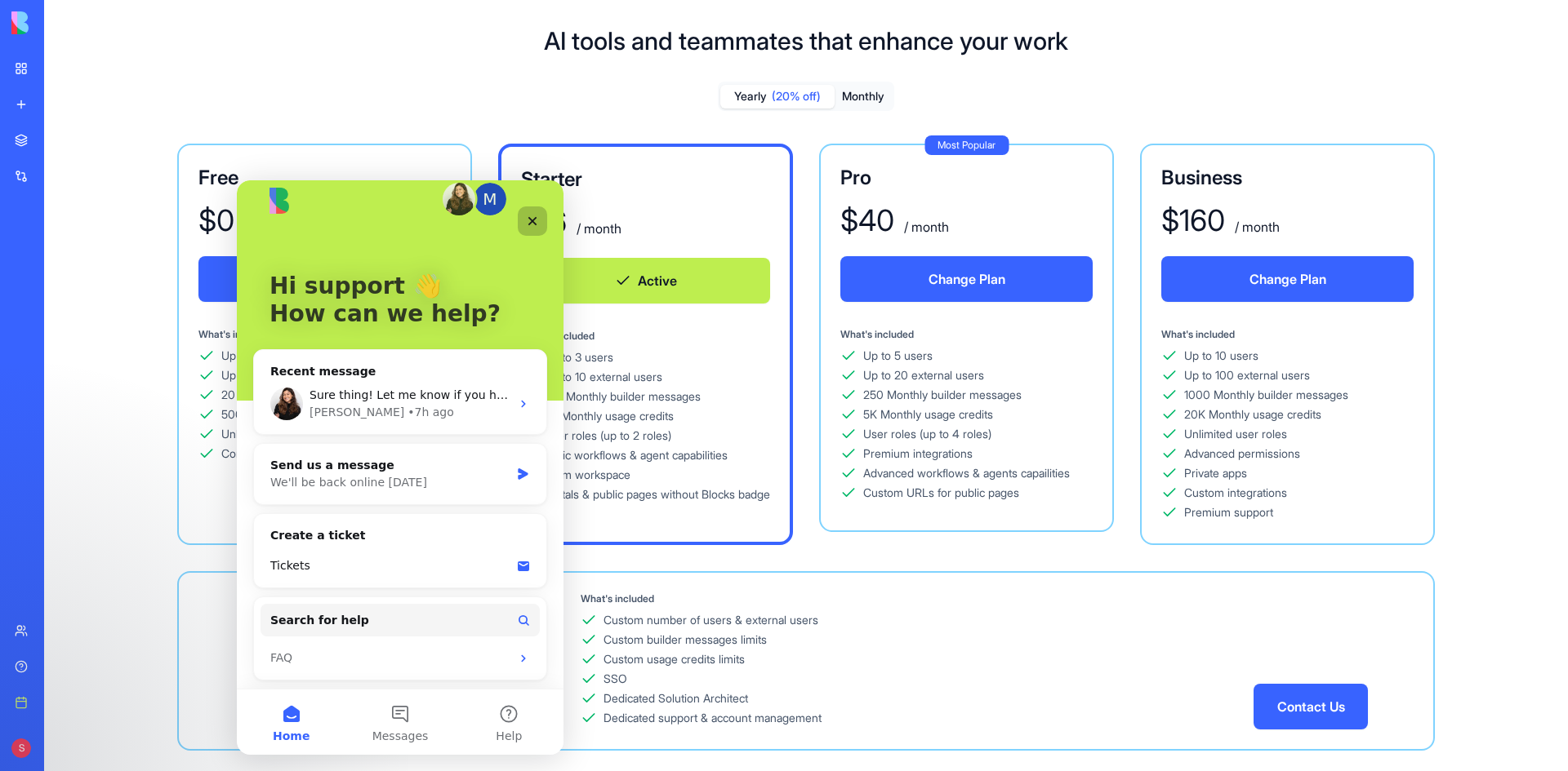
click at [528, 220] on icon "Close" at bounding box center [532, 222] width 14 height 13
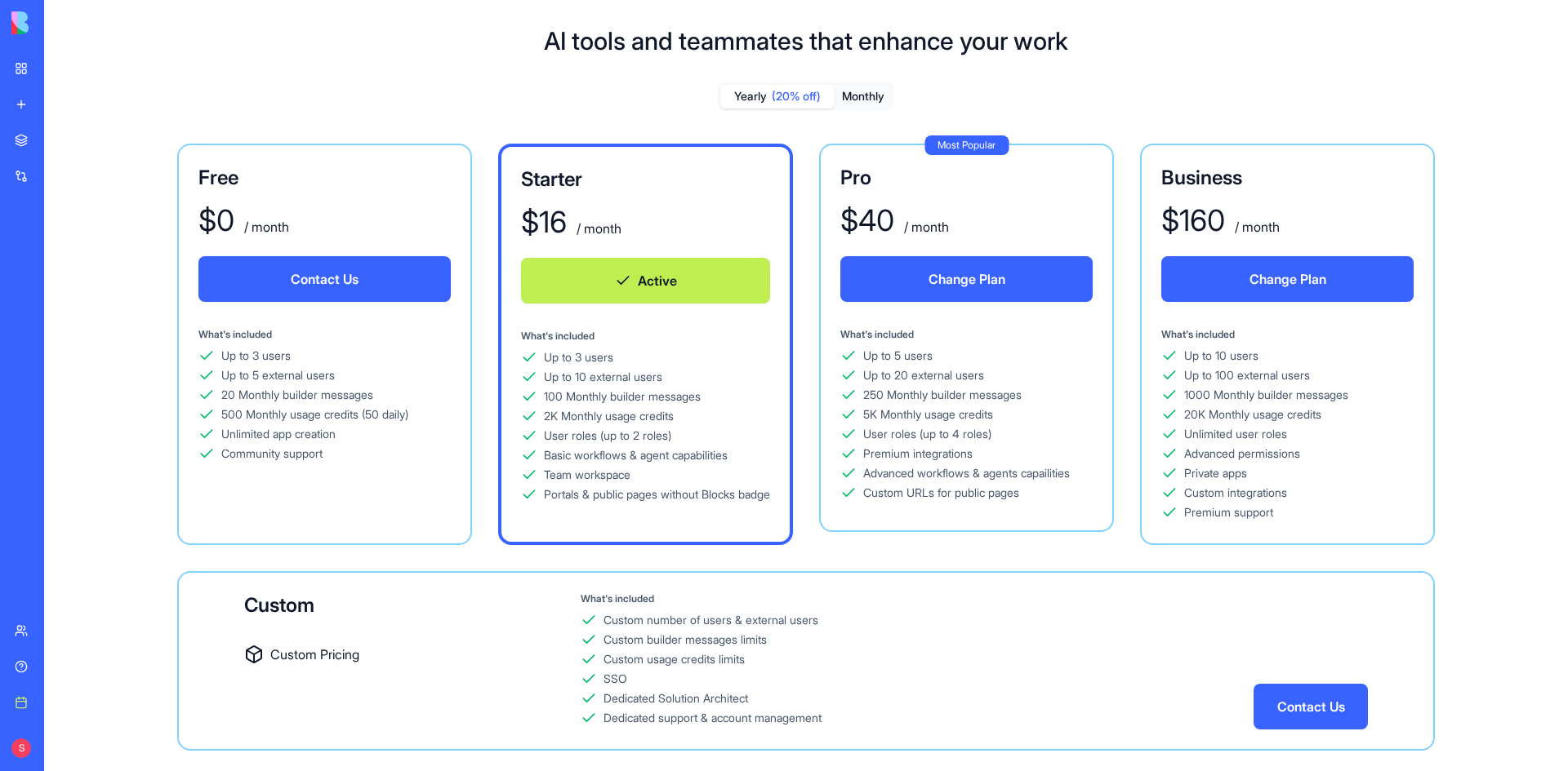
scroll to position [0, 0]
click at [1296, 705] on button "Contact Us" at bounding box center [1311, 706] width 115 height 45
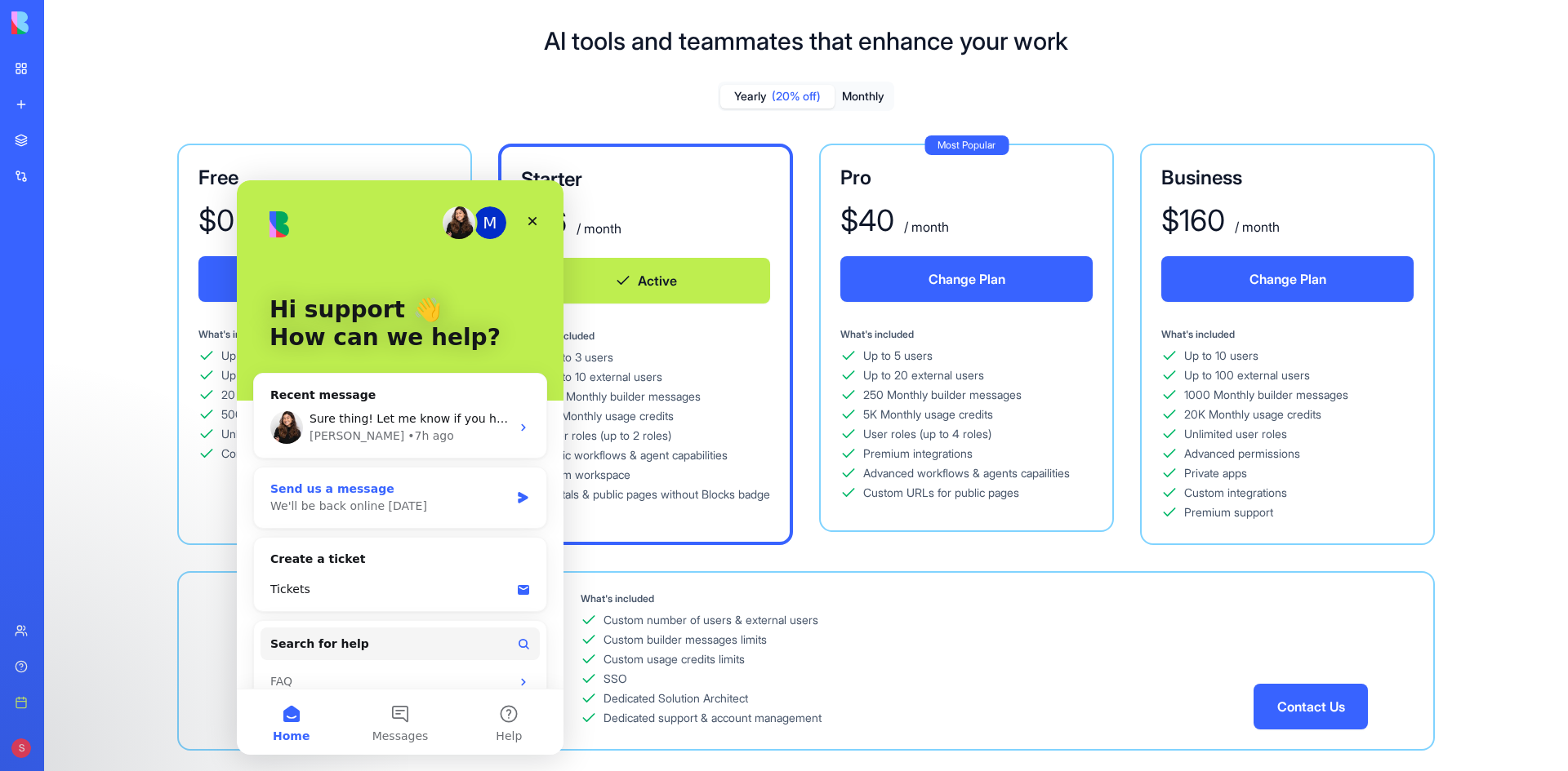
click at [352, 501] on div "We'll be back online tomorrow" at bounding box center [390, 506] width 239 height 17
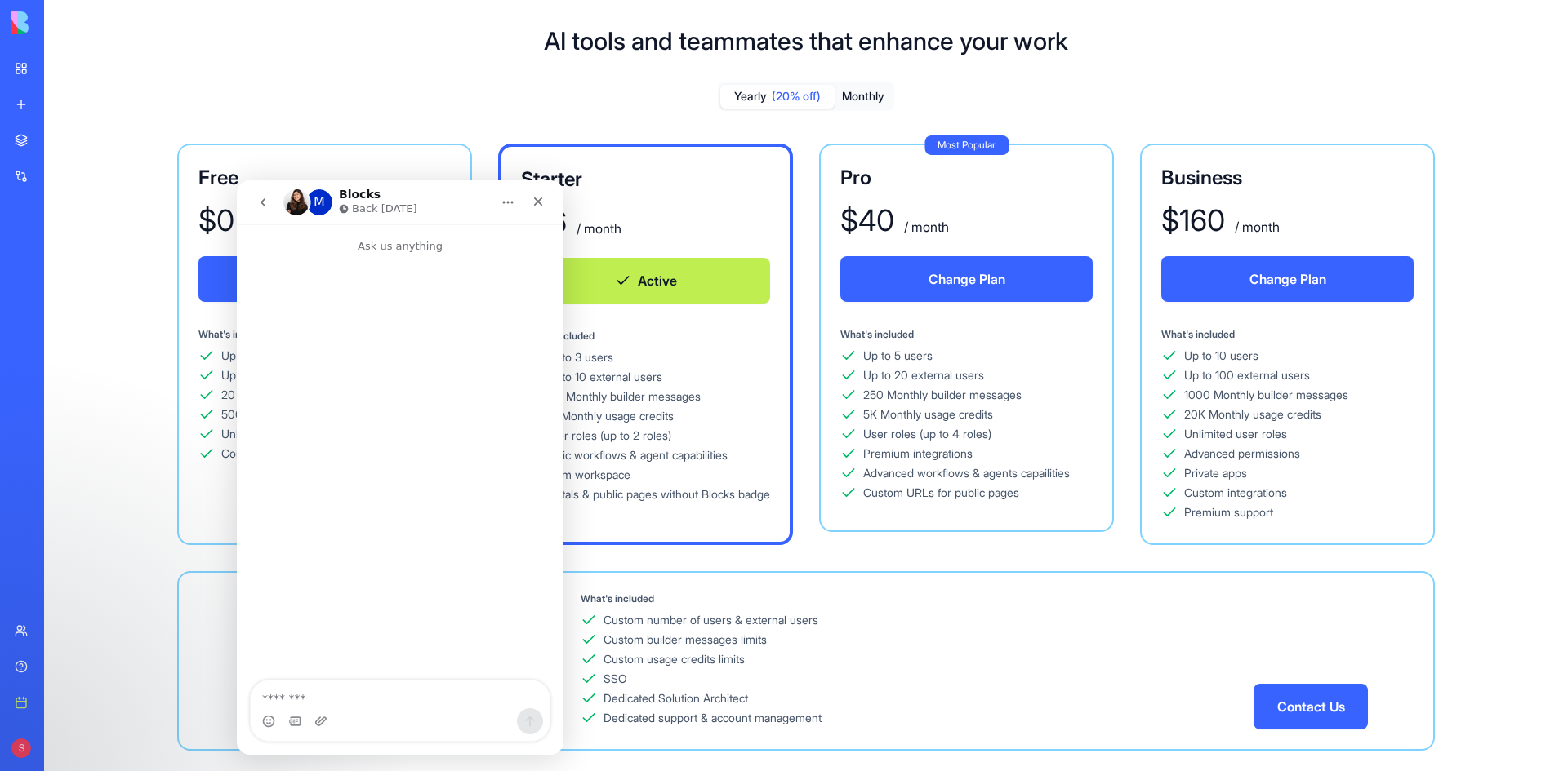
click at [325, 692] on textarea "Message…" at bounding box center [400, 694] width 299 height 28
type textarea "**********"
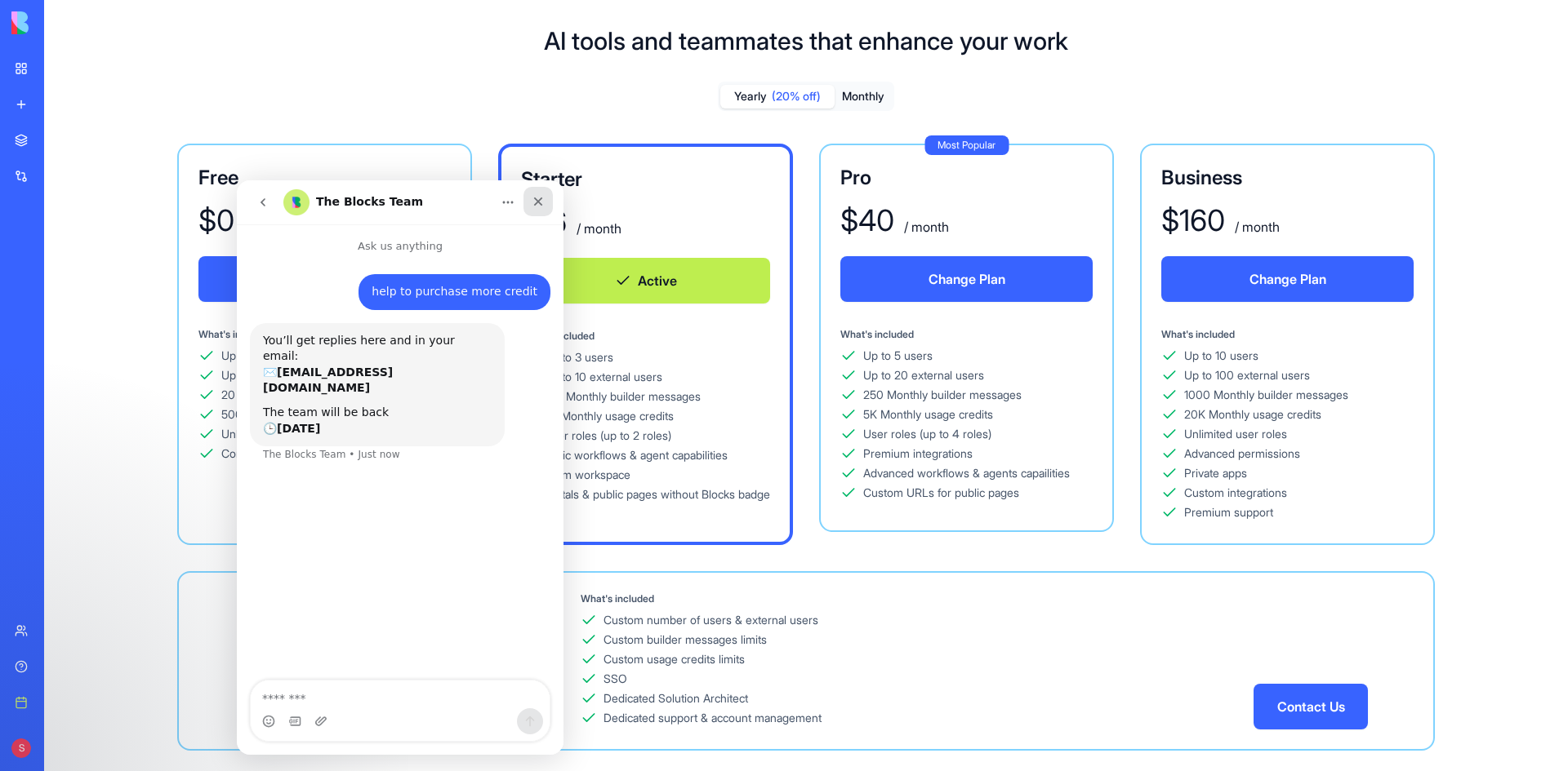
click at [548, 194] on div "Close" at bounding box center [538, 201] width 29 height 29
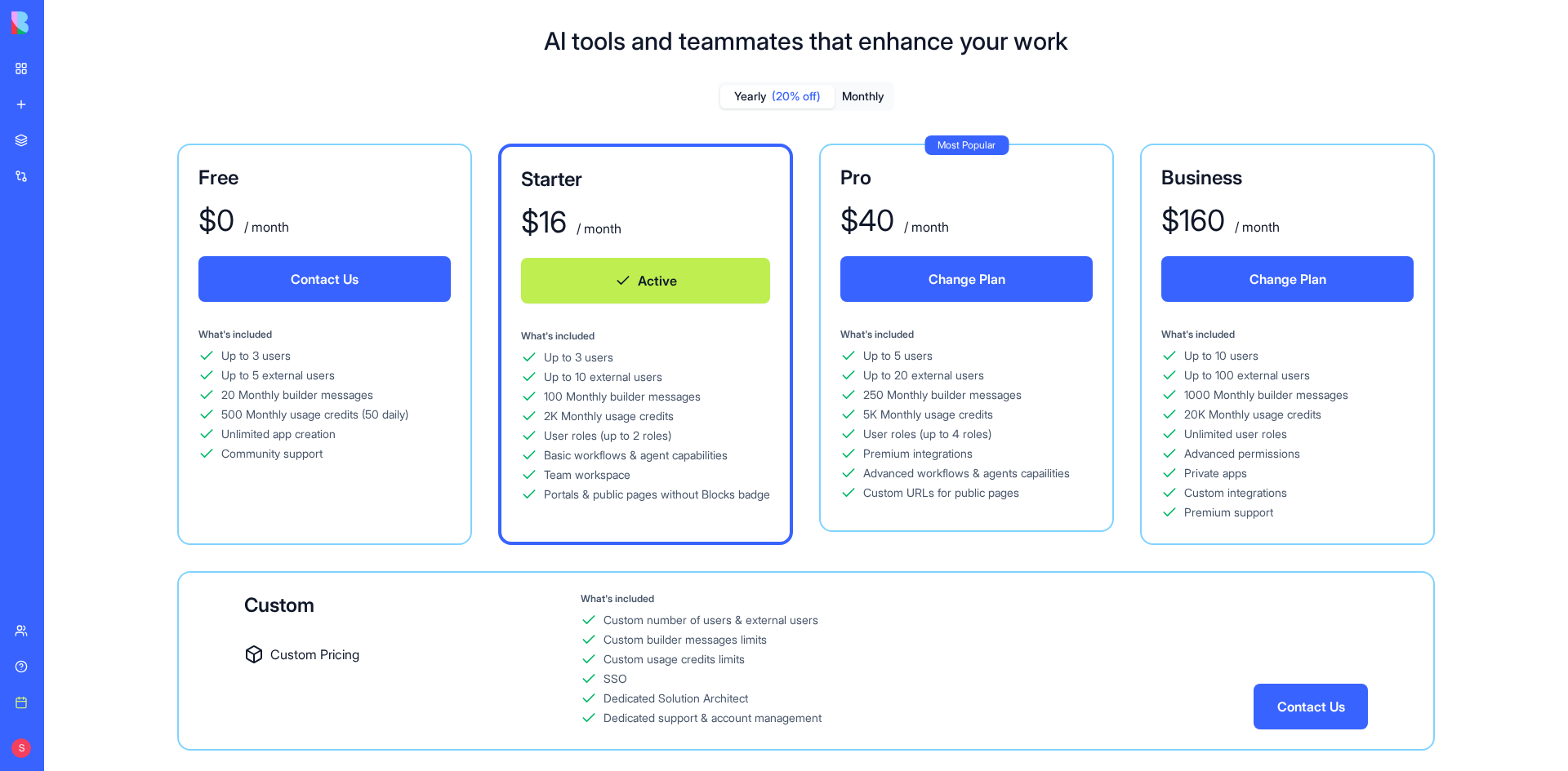
click at [889, 277] on button "Change Plan" at bounding box center [966, 279] width 253 height 45
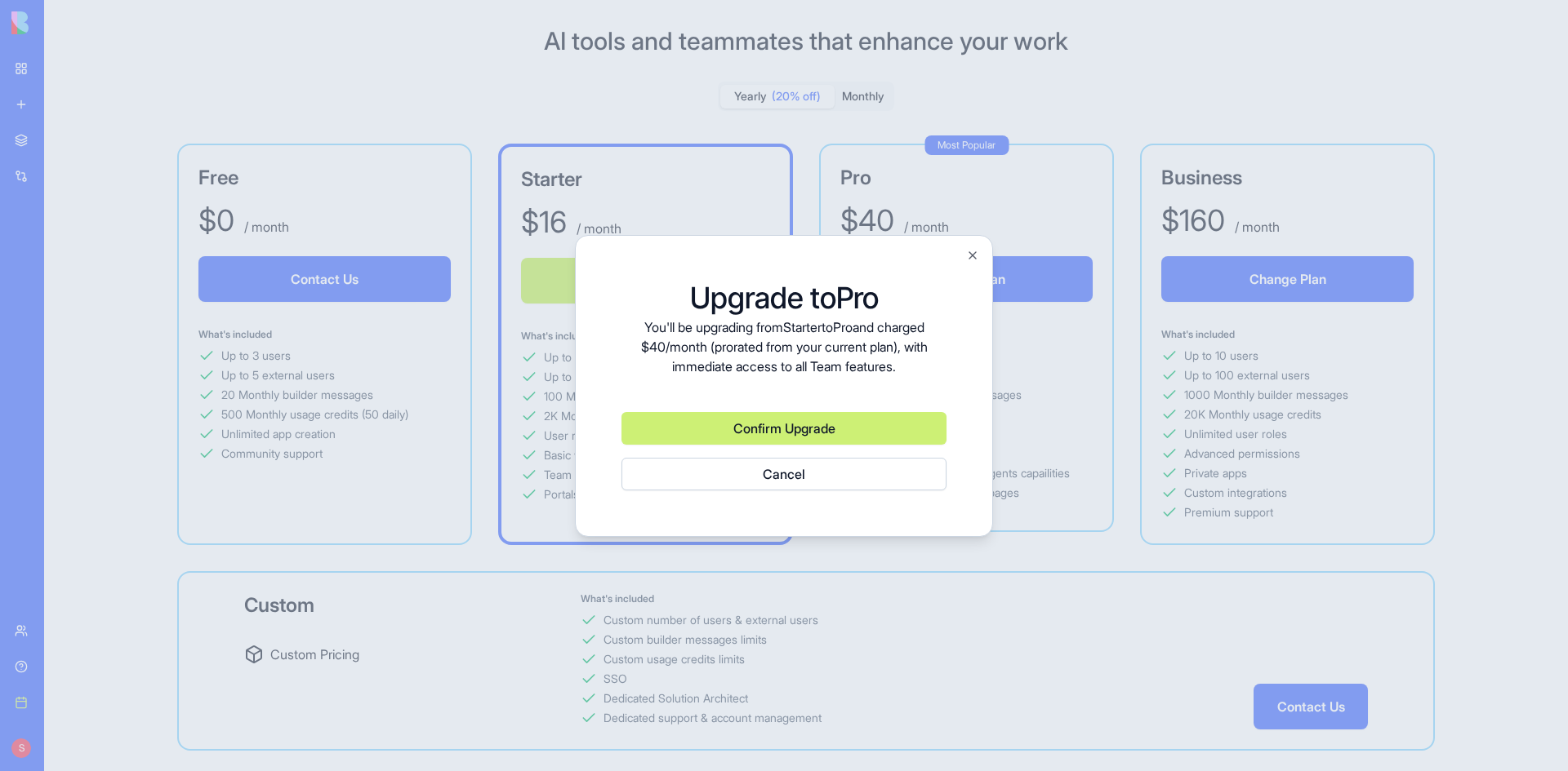
click at [840, 430] on button "Confirm Upgrade" at bounding box center [783, 429] width 325 height 33
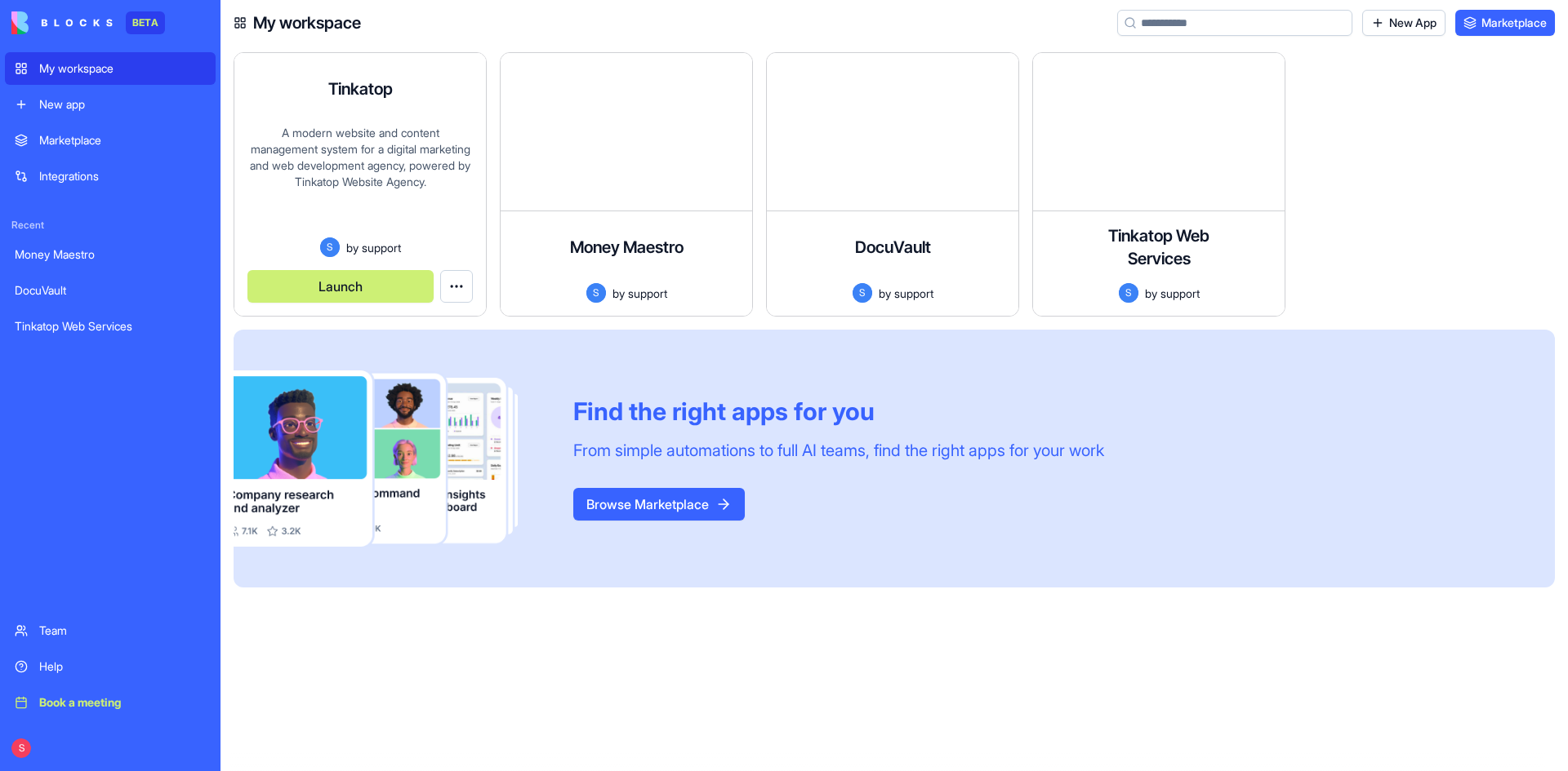
click at [323, 157] on div "A modern website and content management system for a digital marketing and web …" at bounding box center [361, 181] width 226 height 113
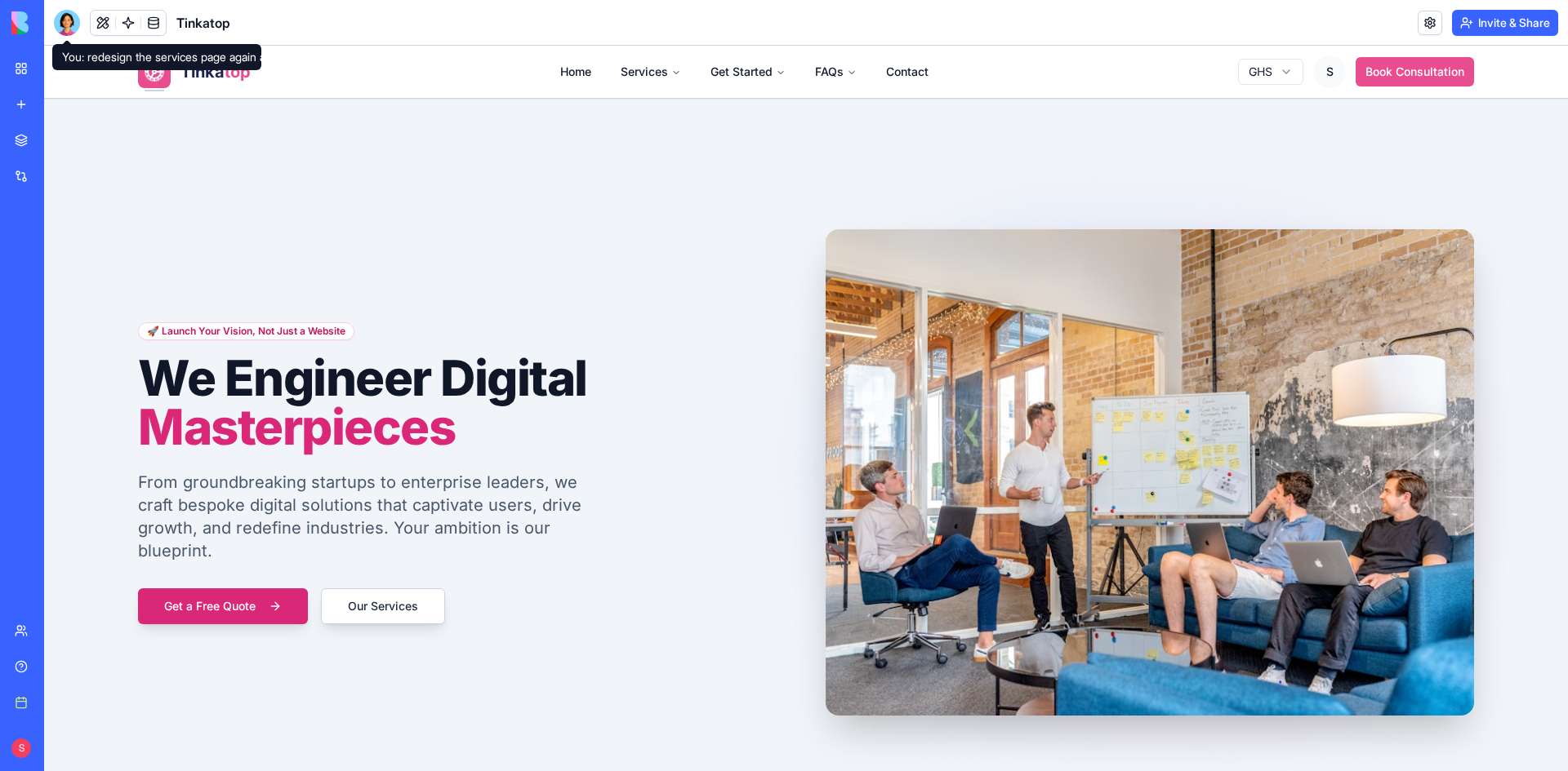
click at [59, 19] on div at bounding box center [67, 22] width 26 height 26
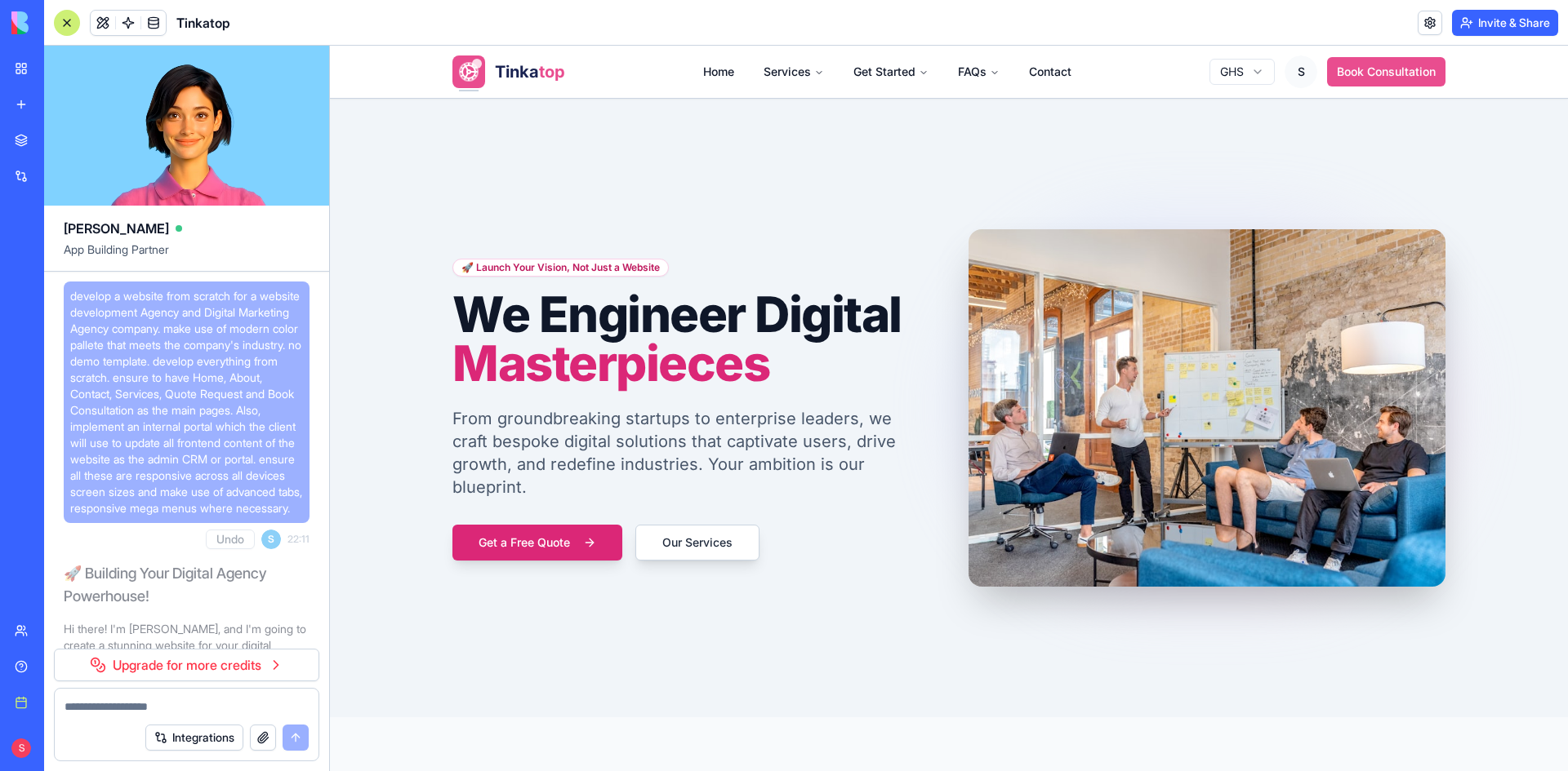
scroll to position [173969, 0]
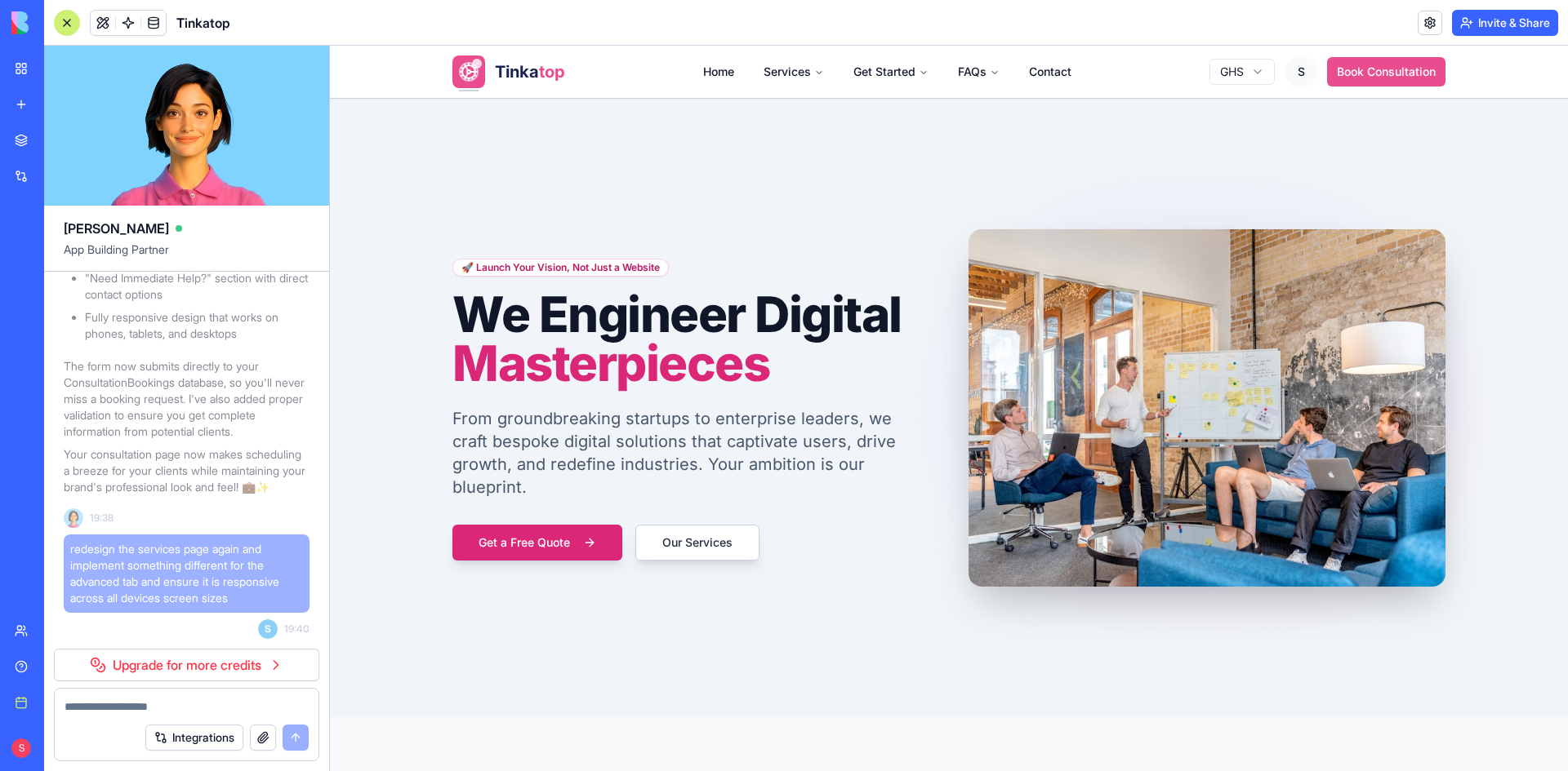
click at [219, 707] on textarea at bounding box center [186, 706] width 244 height 16
click at [245, 658] on link "Upgrade for more credits" at bounding box center [186, 665] width 265 height 33
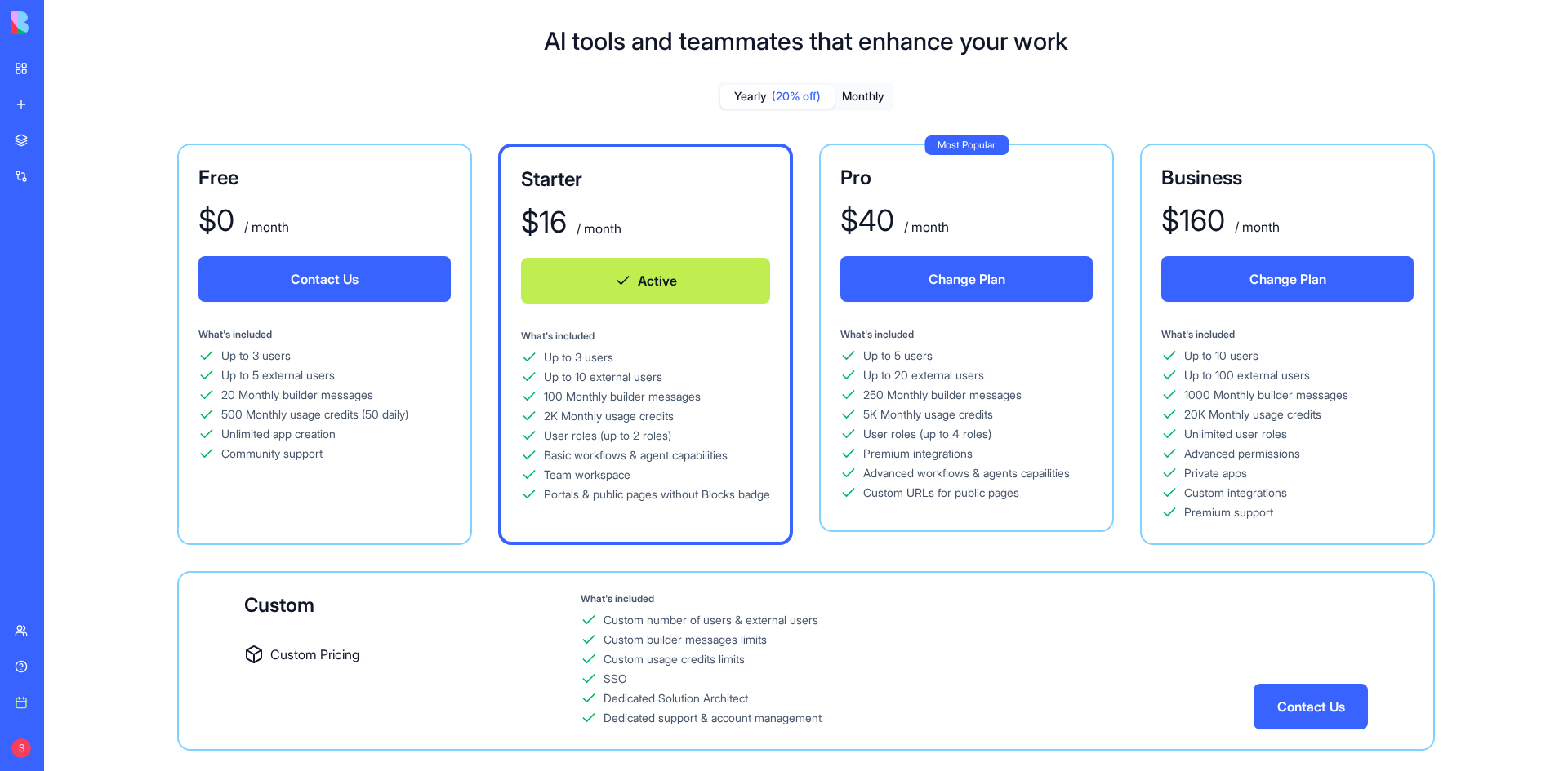
click at [998, 283] on button "Change Plan" at bounding box center [966, 279] width 253 height 45
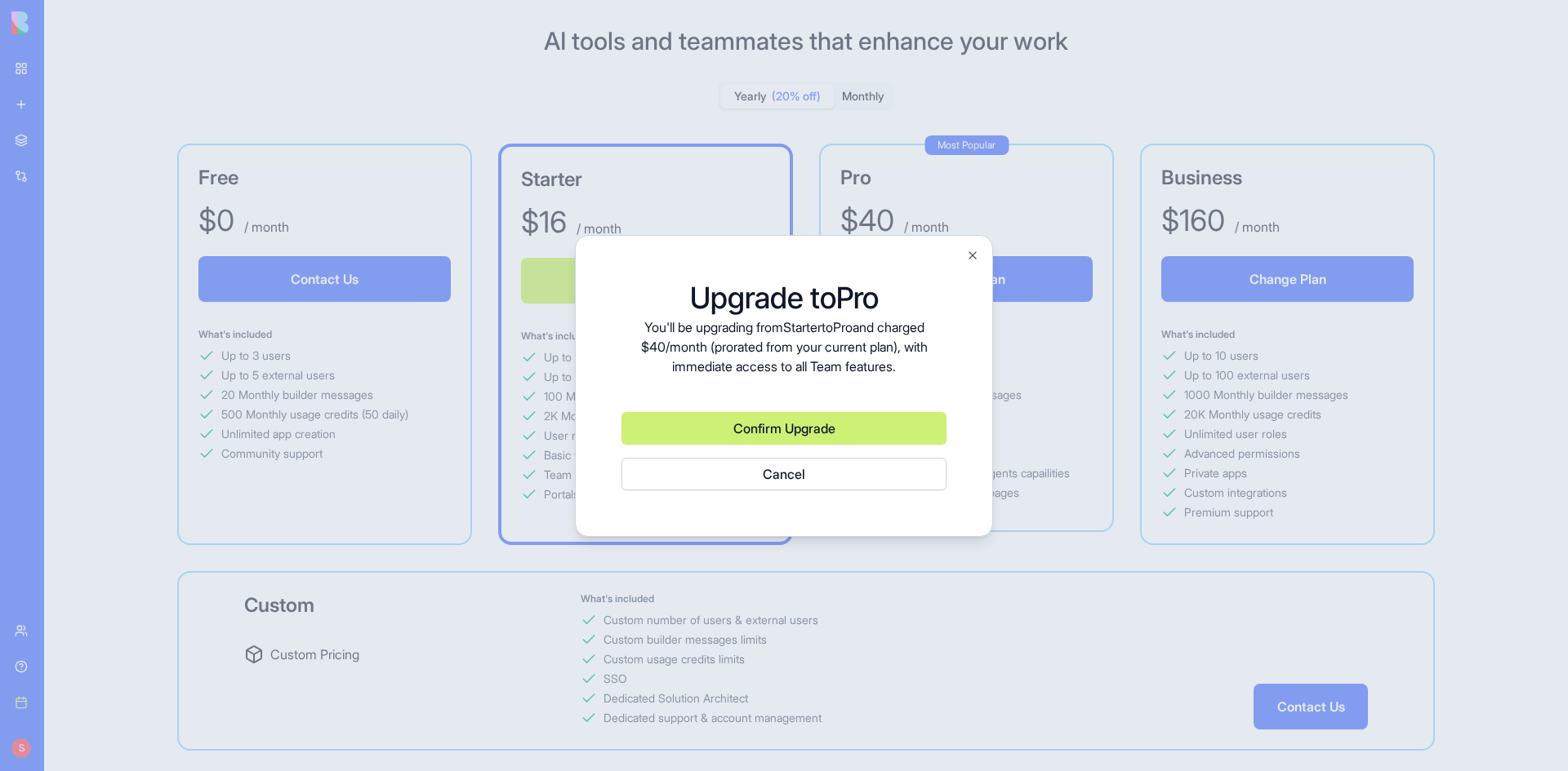
click at [783, 433] on button "Confirm Upgrade" at bounding box center [783, 429] width 325 height 33
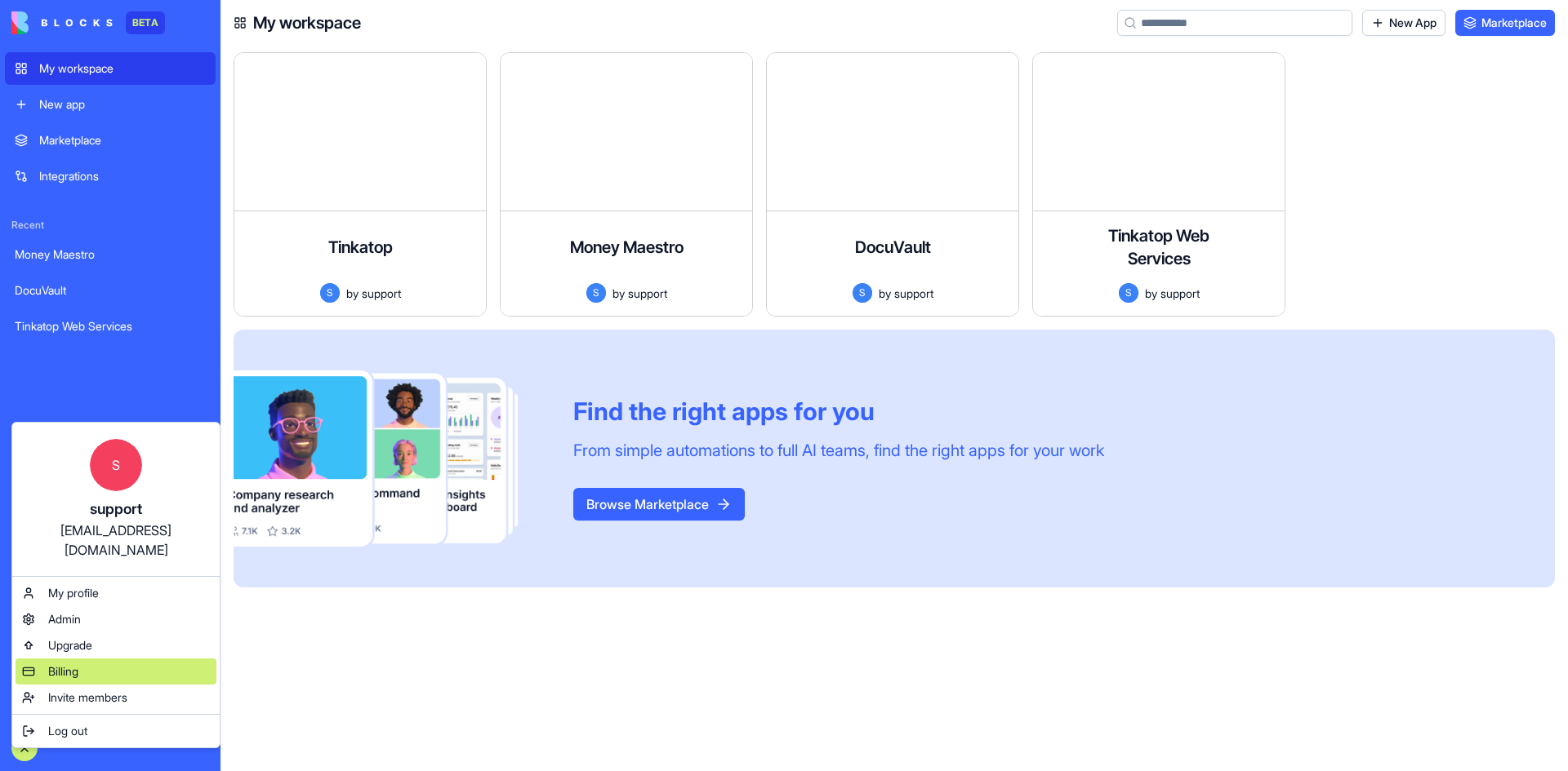
click at [75, 663] on span "Billing" at bounding box center [63, 671] width 30 height 16
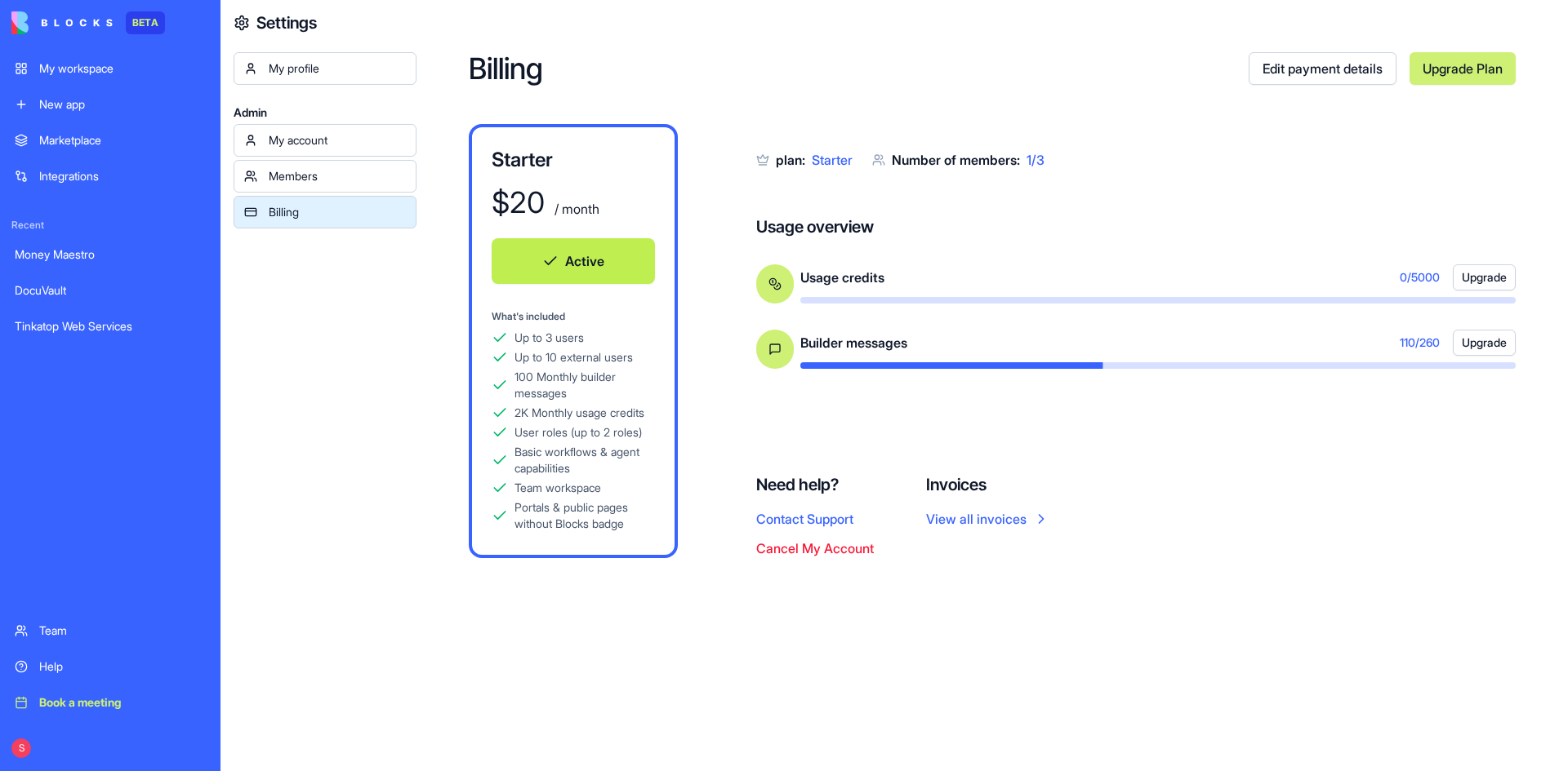
click at [1486, 279] on button "Upgrade" at bounding box center [1483, 277] width 63 height 26
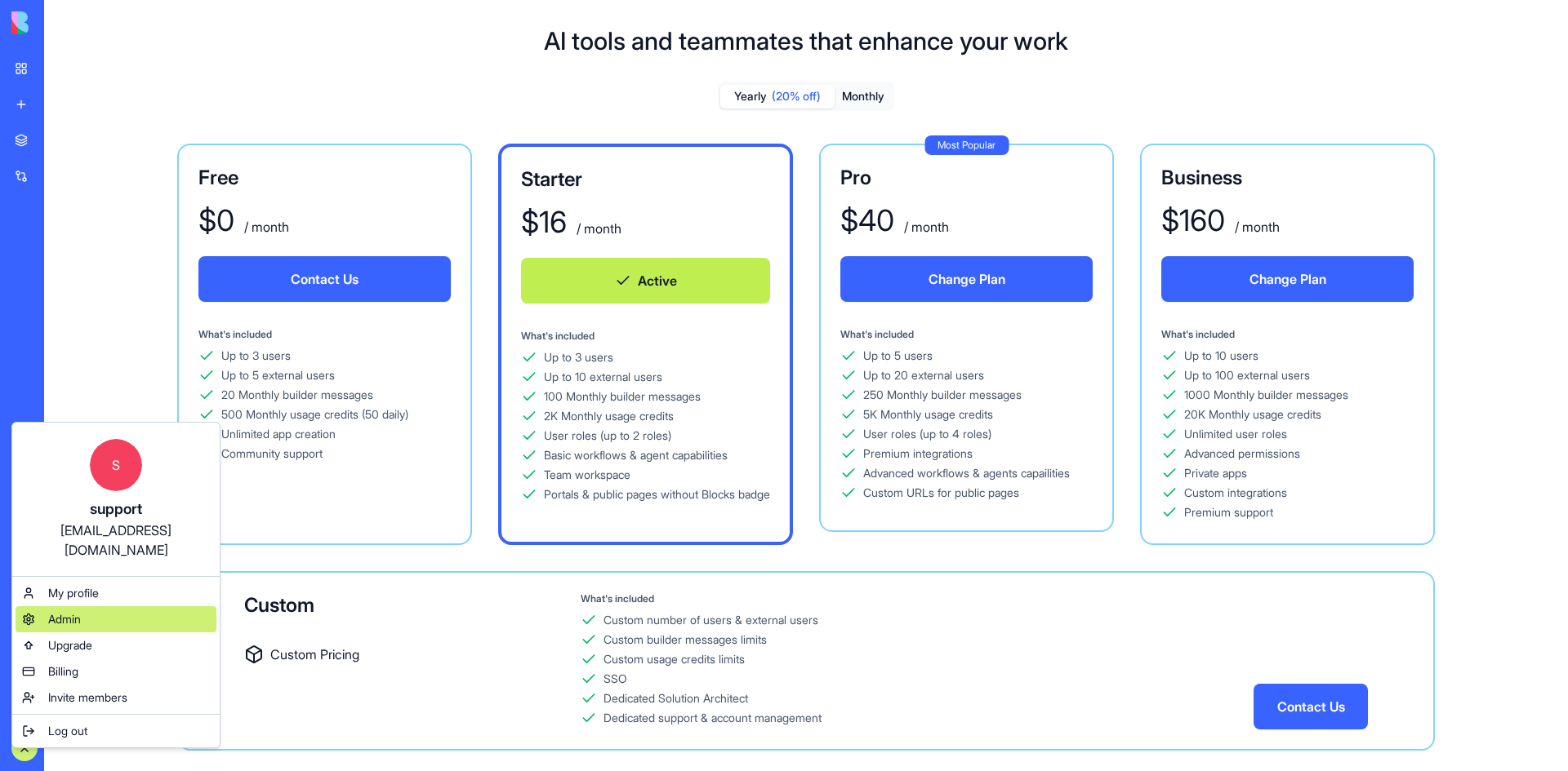
click at [68, 611] on span "Admin" at bounding box center [65, 619] width 33 height 16
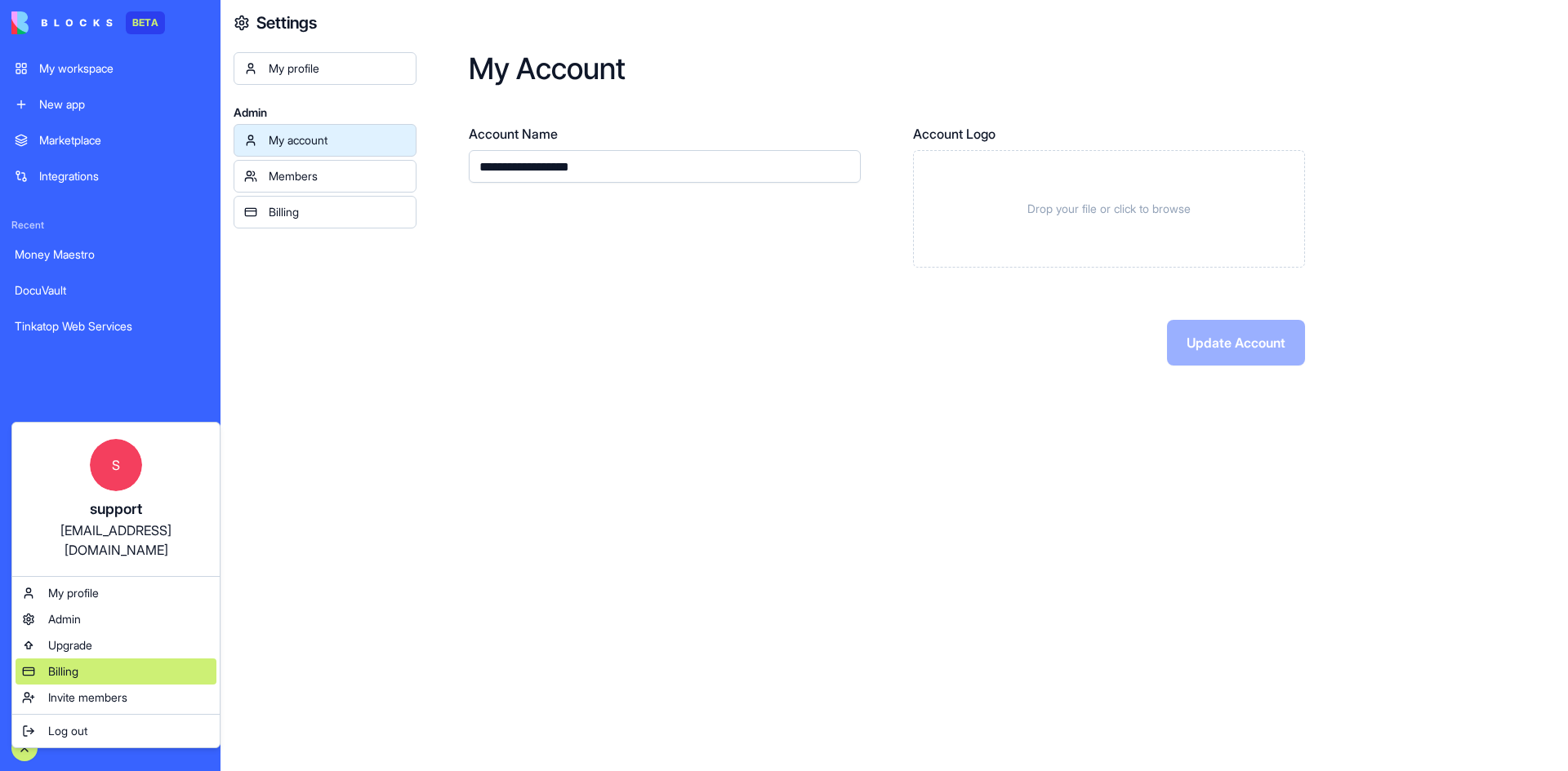
click at [58, 660] on div "Billing" at bounding box center [116, 671] width 201 height 26
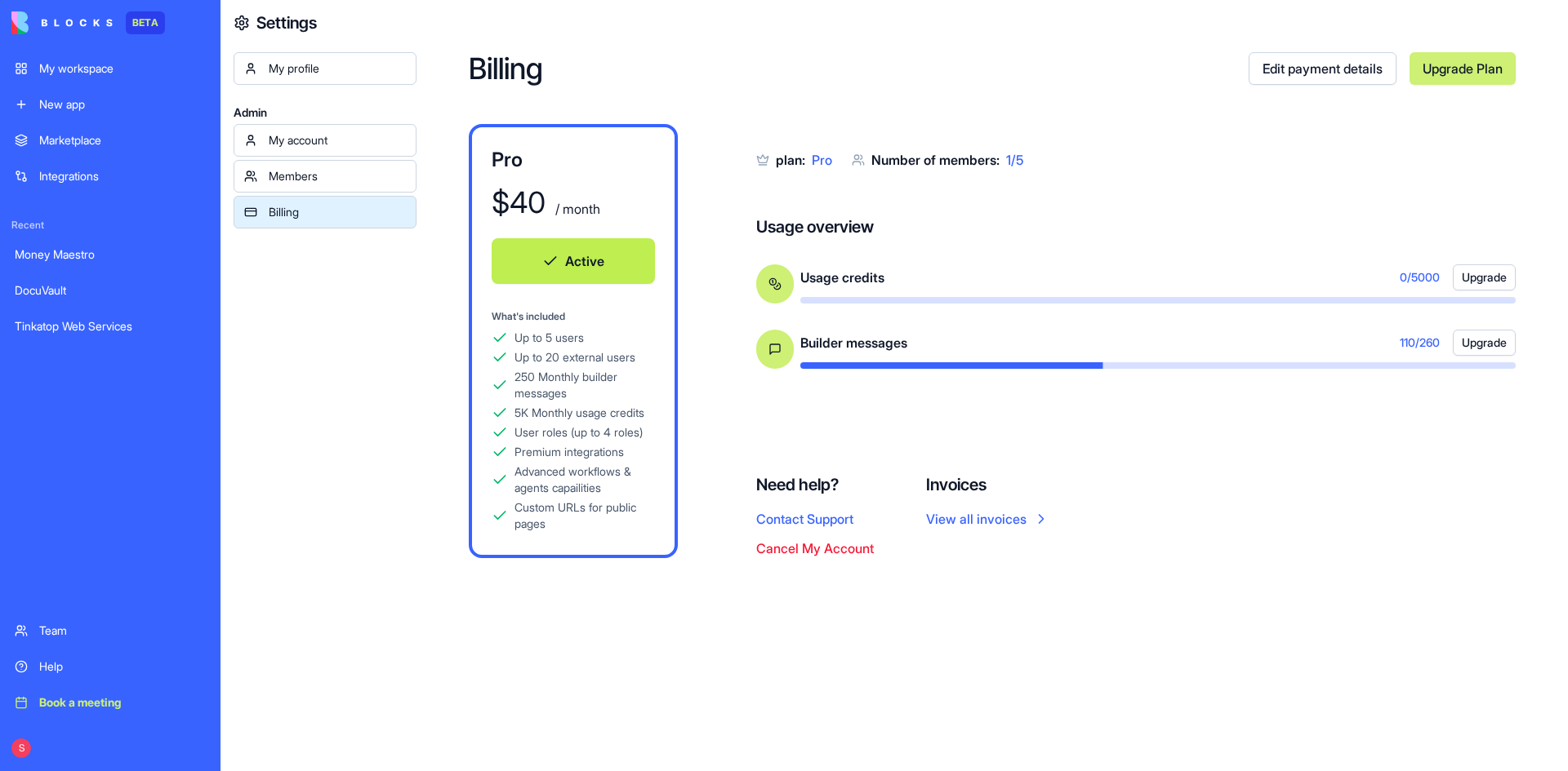
click at [600, 268] on button "Active" at bounding box center [573, 260] width 163 height 45
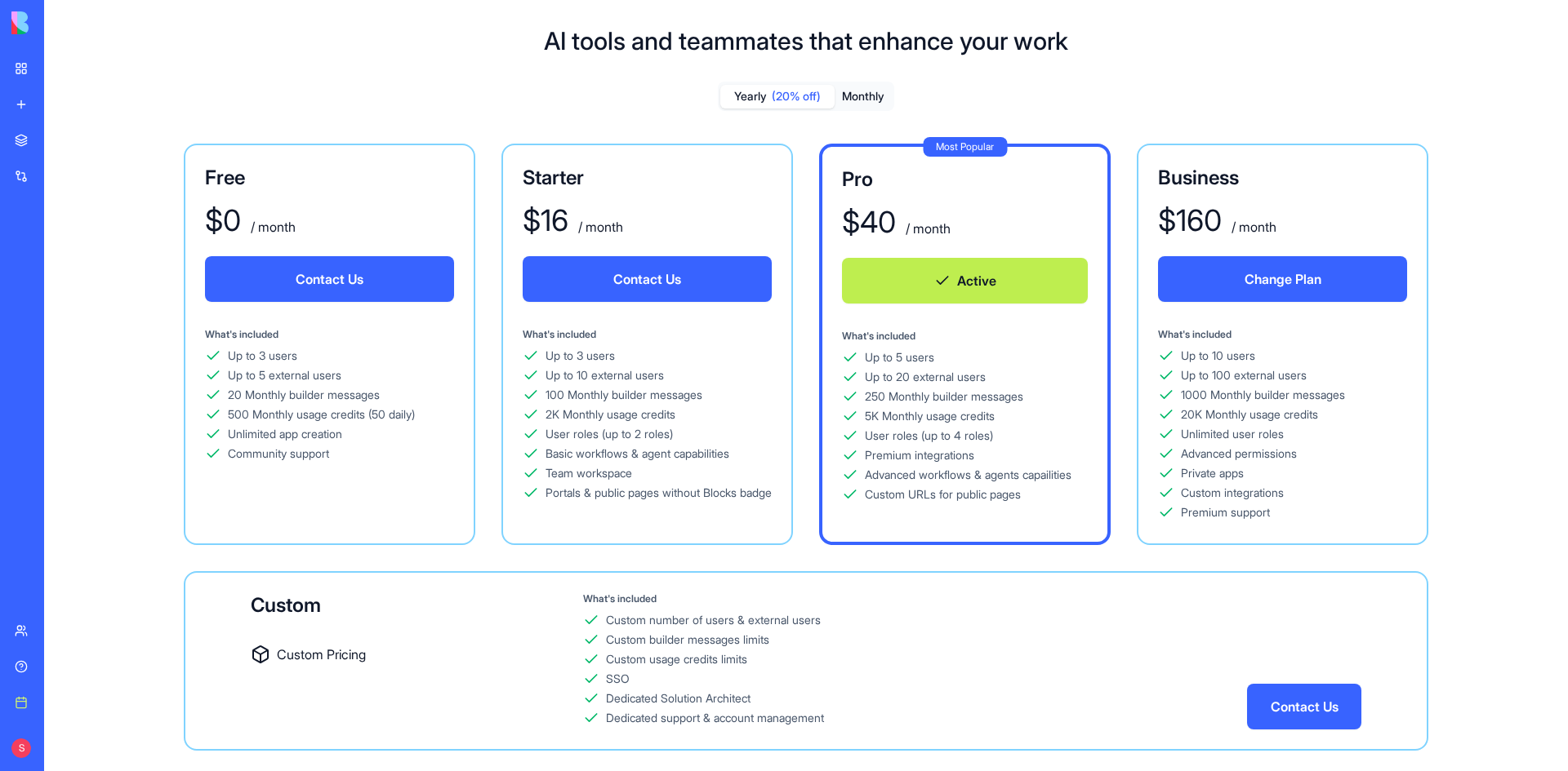
click at [61, 75] on div "My workspace" at bounding box center [50, 68] width 21 height 16
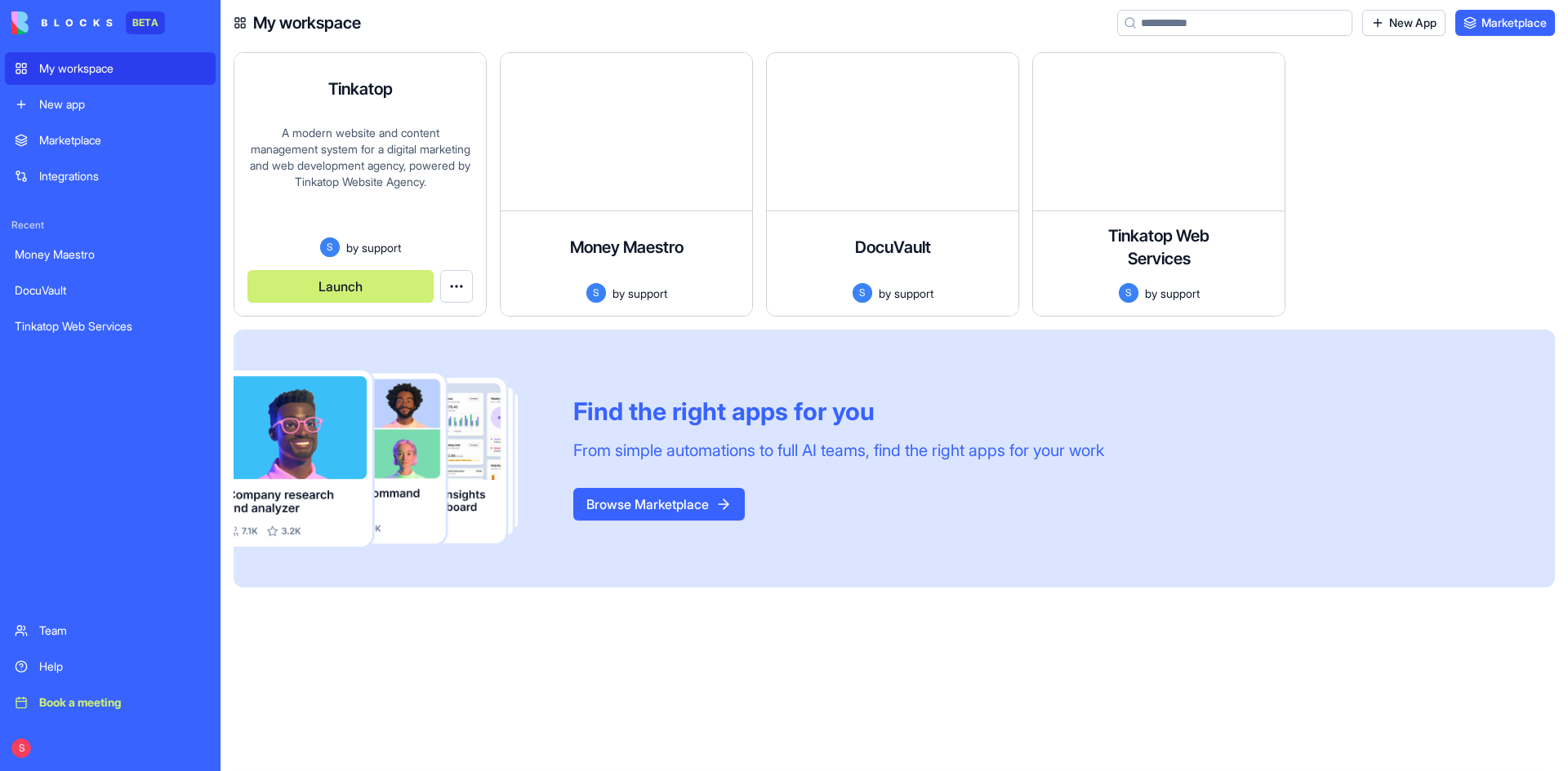
click at [405, 126] on div "A modern website and content management system for a digital marketing and web …" at bounding box center [361, 181] width 226 height 113
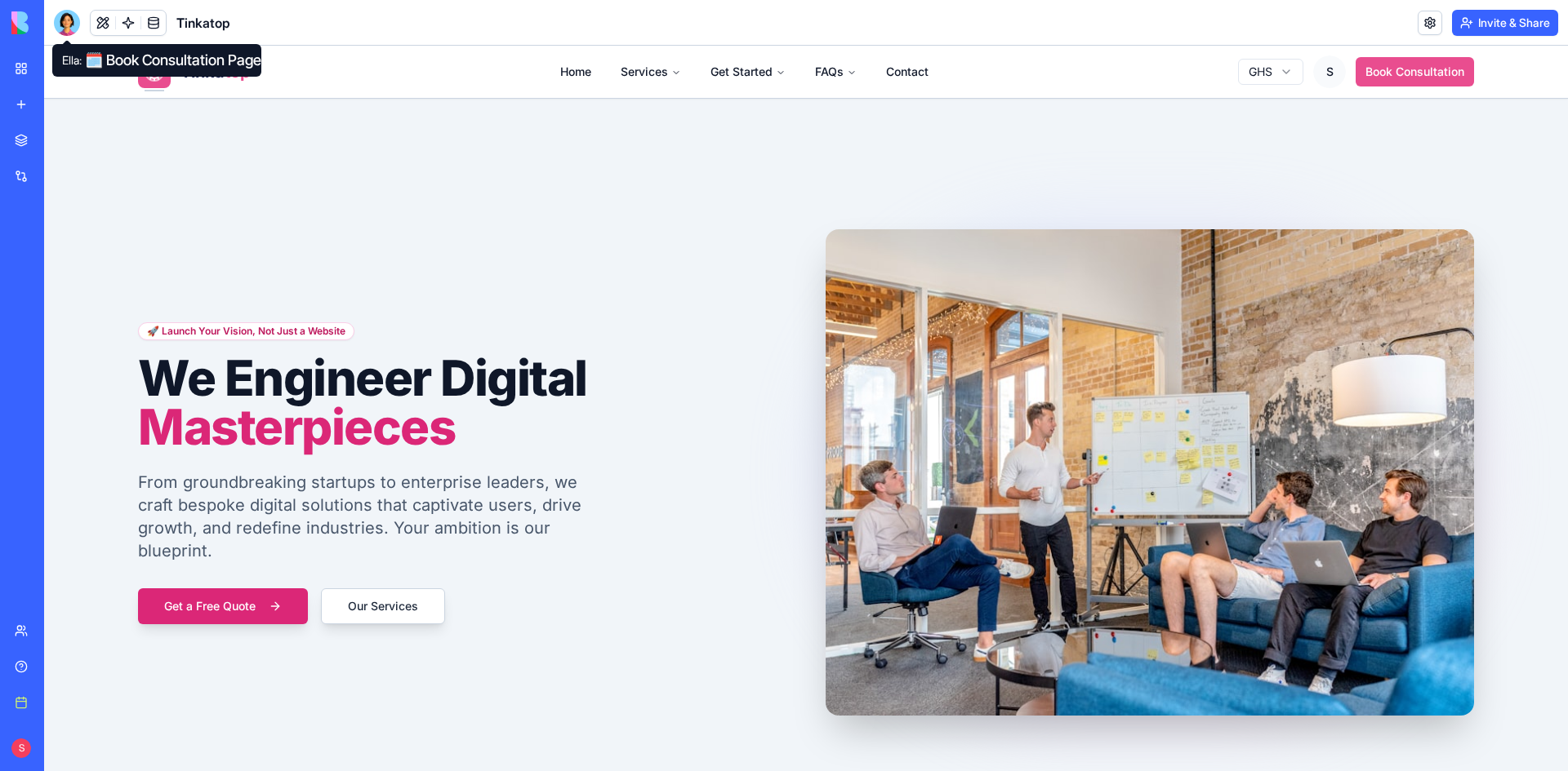
click at [67, 24] on div at bounding box center [67, 22] width 26 height 26
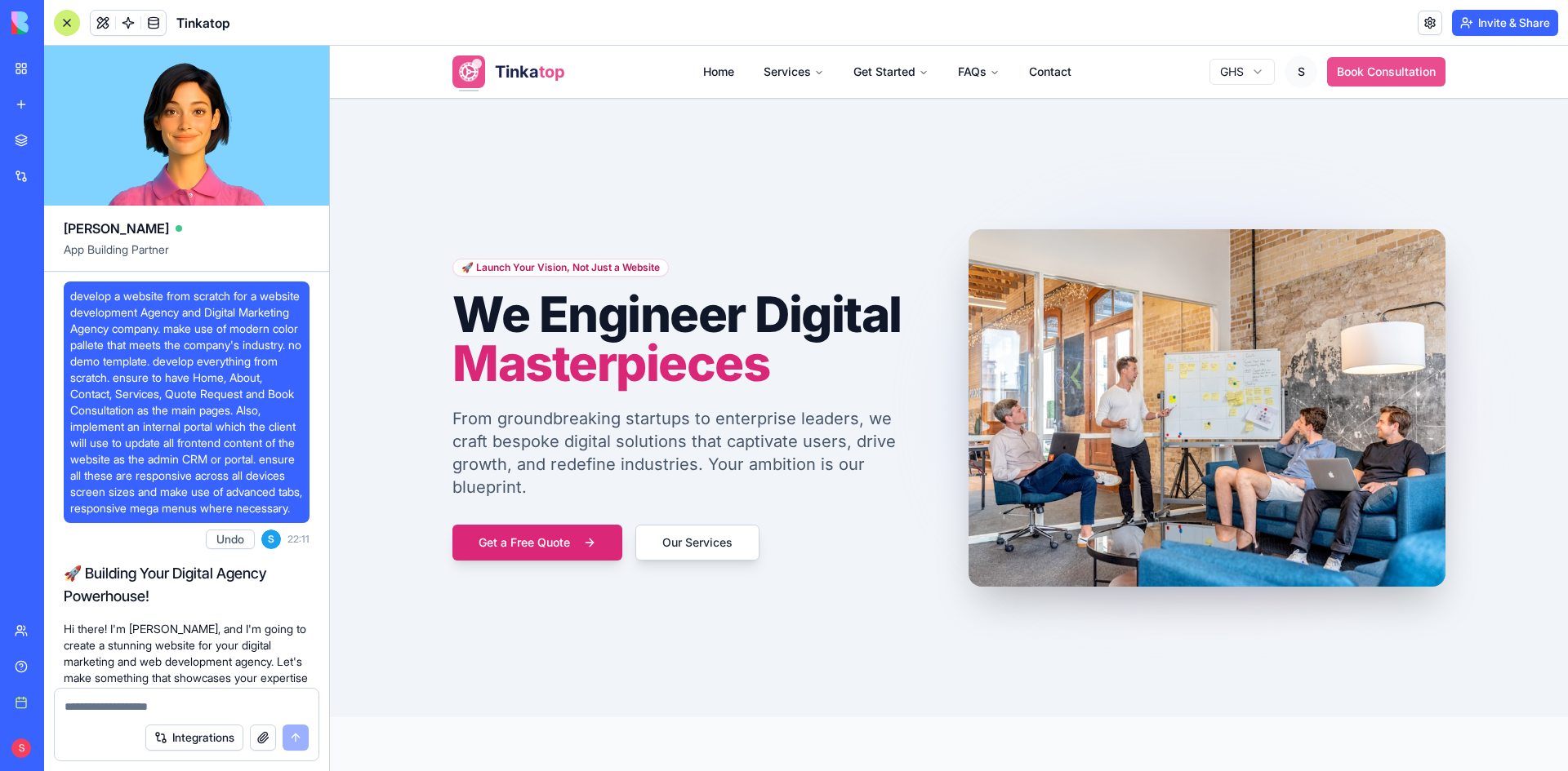
scroll to position [173819, 0]
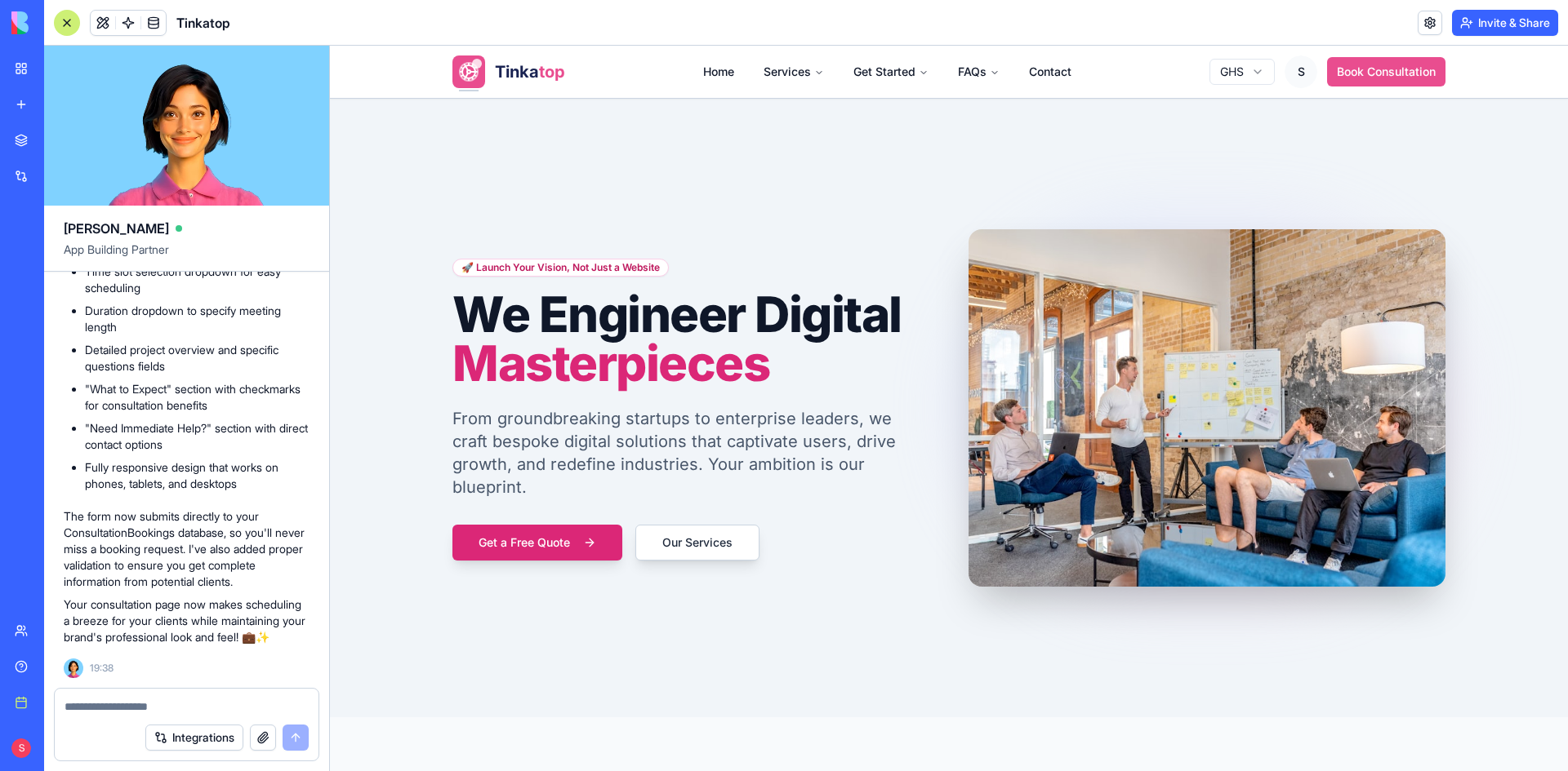
click at [118, 701] on textarea at bounding box center [186, 706] width 244 height 16
click at [116, 707] on textarea at bounding box center [186, 706] width 244 height 16
paste textarea "**********"
type textarea "**********"
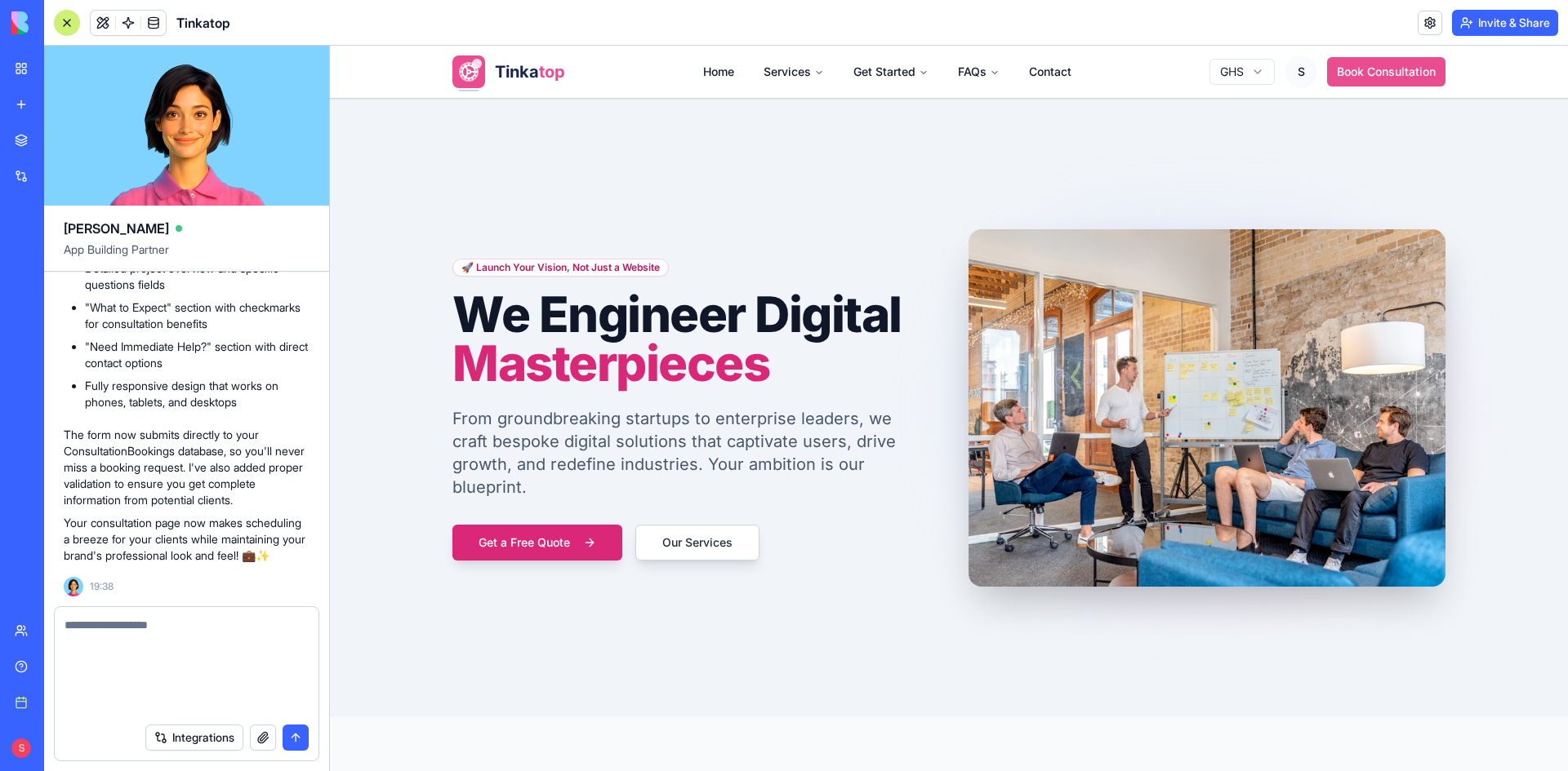
scroll to position [0, 0]
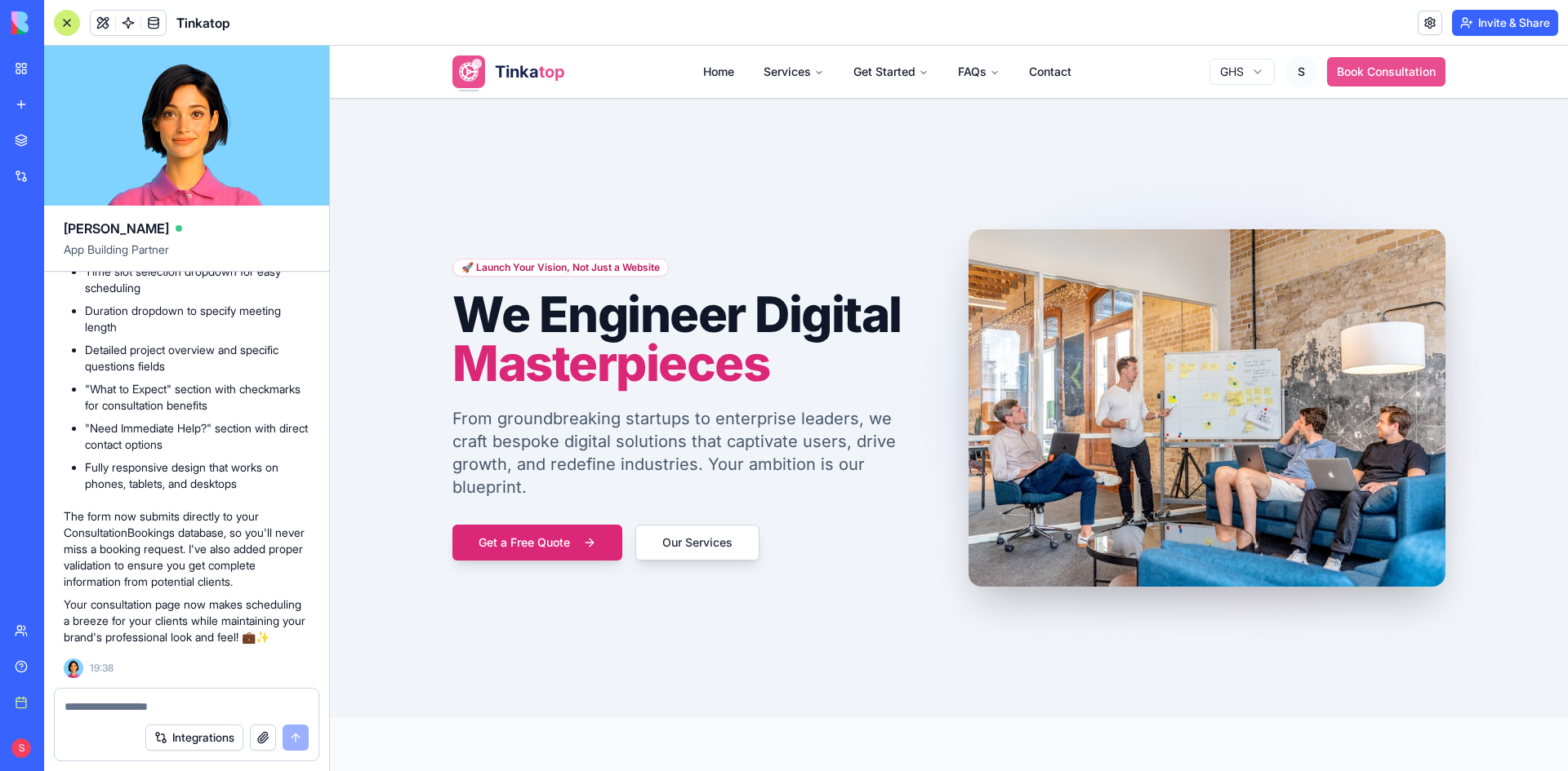
drag, startPoint x: 157, startPoint y: 535, endPoint x: 65, endPoint y: 413, distance: 152.8
copy span "check and update and redesign the book consultation page and ensure it is respo…"
drag, startPoint x: 250, startPoint y: 470, endPoint x: 67, endPoint y: 436, distance: 186.1
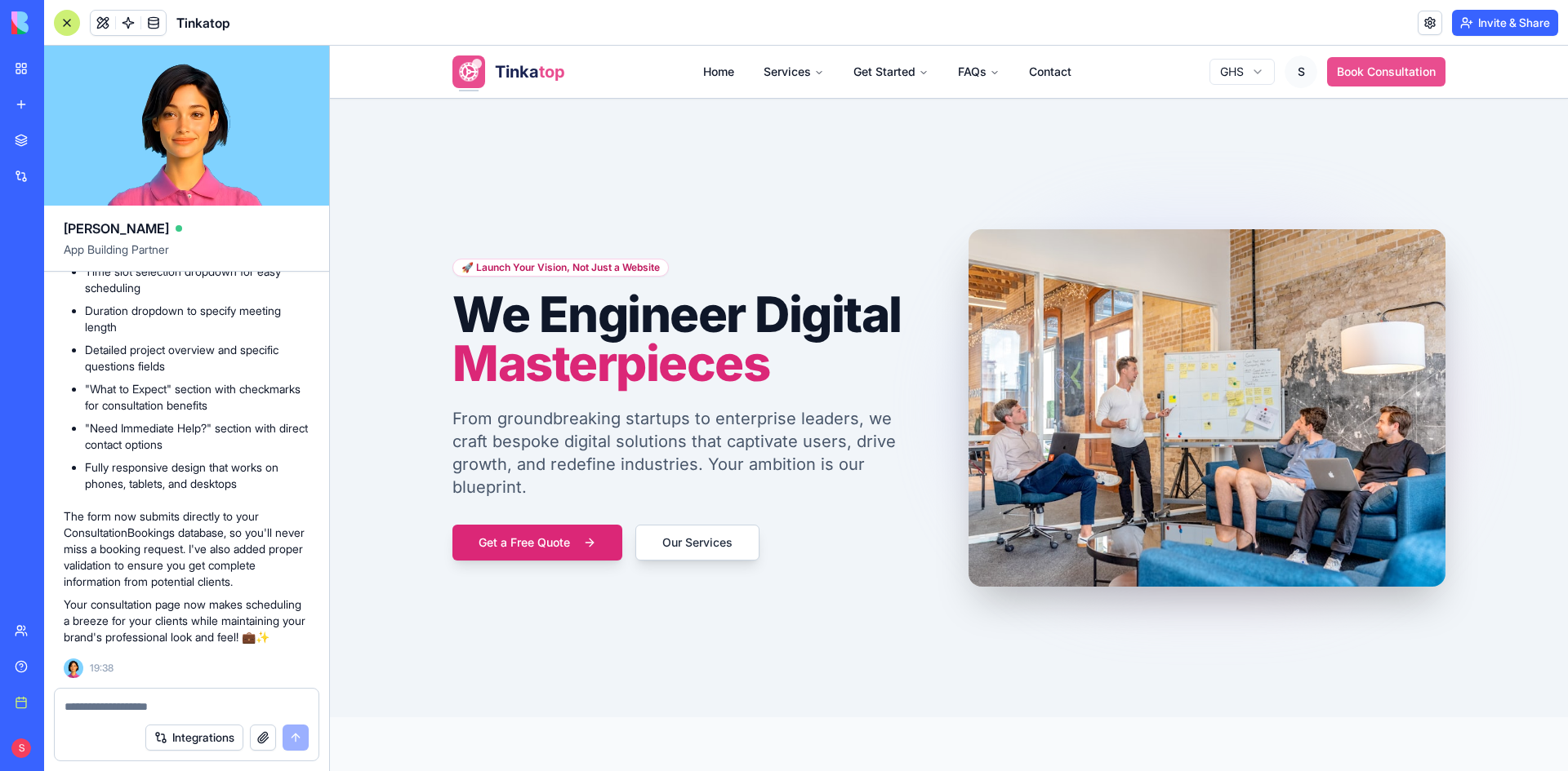
copy span "check and update and redesign the Service page and ensure it is responsive acro…"
click at [103, 721] on div "Integrations" at bounding box center [186, 737] width 263 height 45
click at [94, 707] on textarea at bounding box center [186, 706] width 244 height 16
paste textarea "**********"
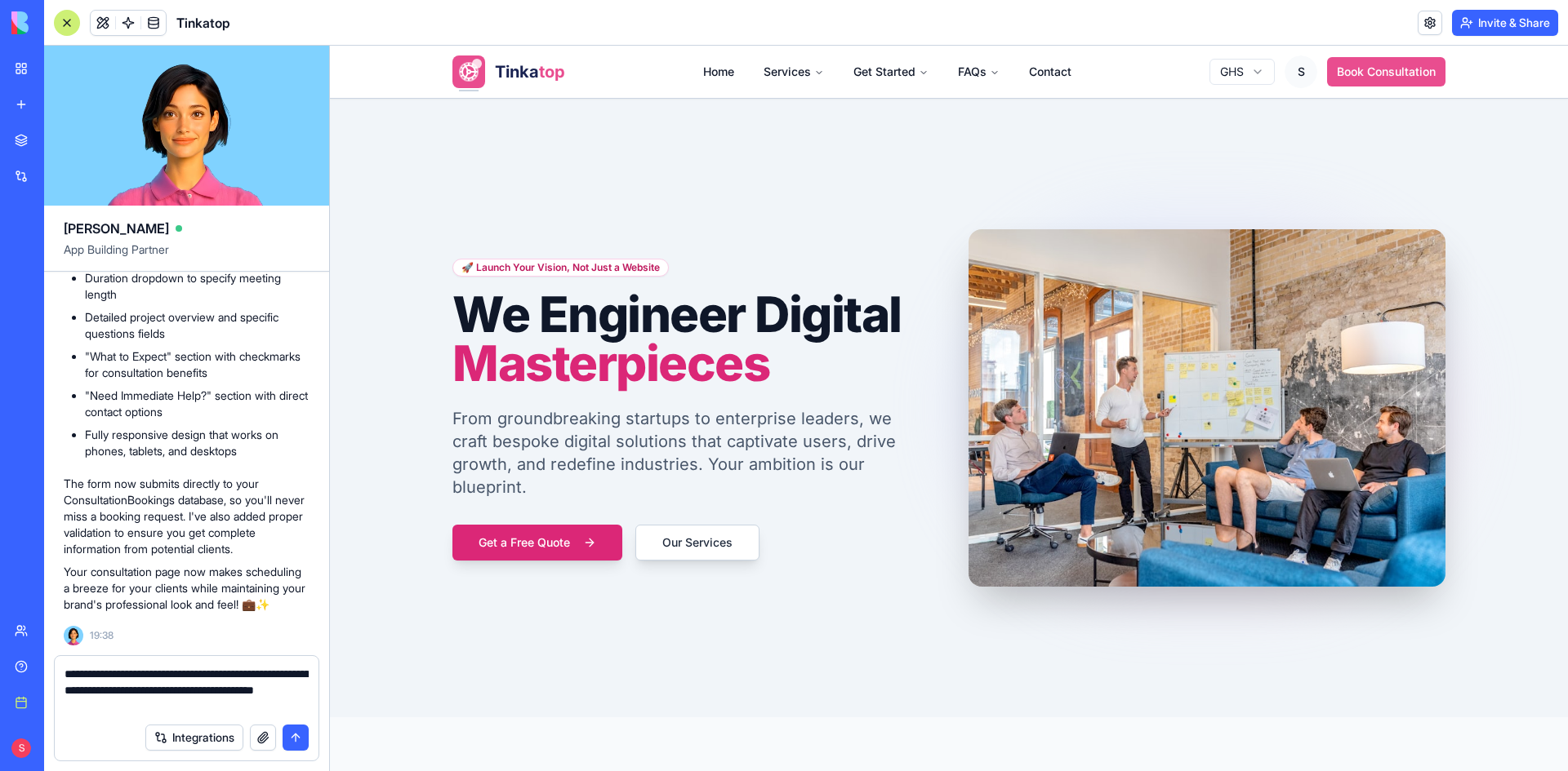
drag, startPoint x: 263, startPoint y: 672, endPoint x: 309, endPoint y: 677, distance: 46.3
click at [309, 677] on div "**********" at bounding box center [186, 685] width 263 height 59
drag, startPoint x: 188, startPoint y: 674, endPoint x: 33, endPoint y: 662, distance: 155.5
click at [33, 662] on div "BETA My workspace New app Marketplace Integrations Recent Money Maestro DocuVau…" at bounding box center [784, 386] width 1568 height 771
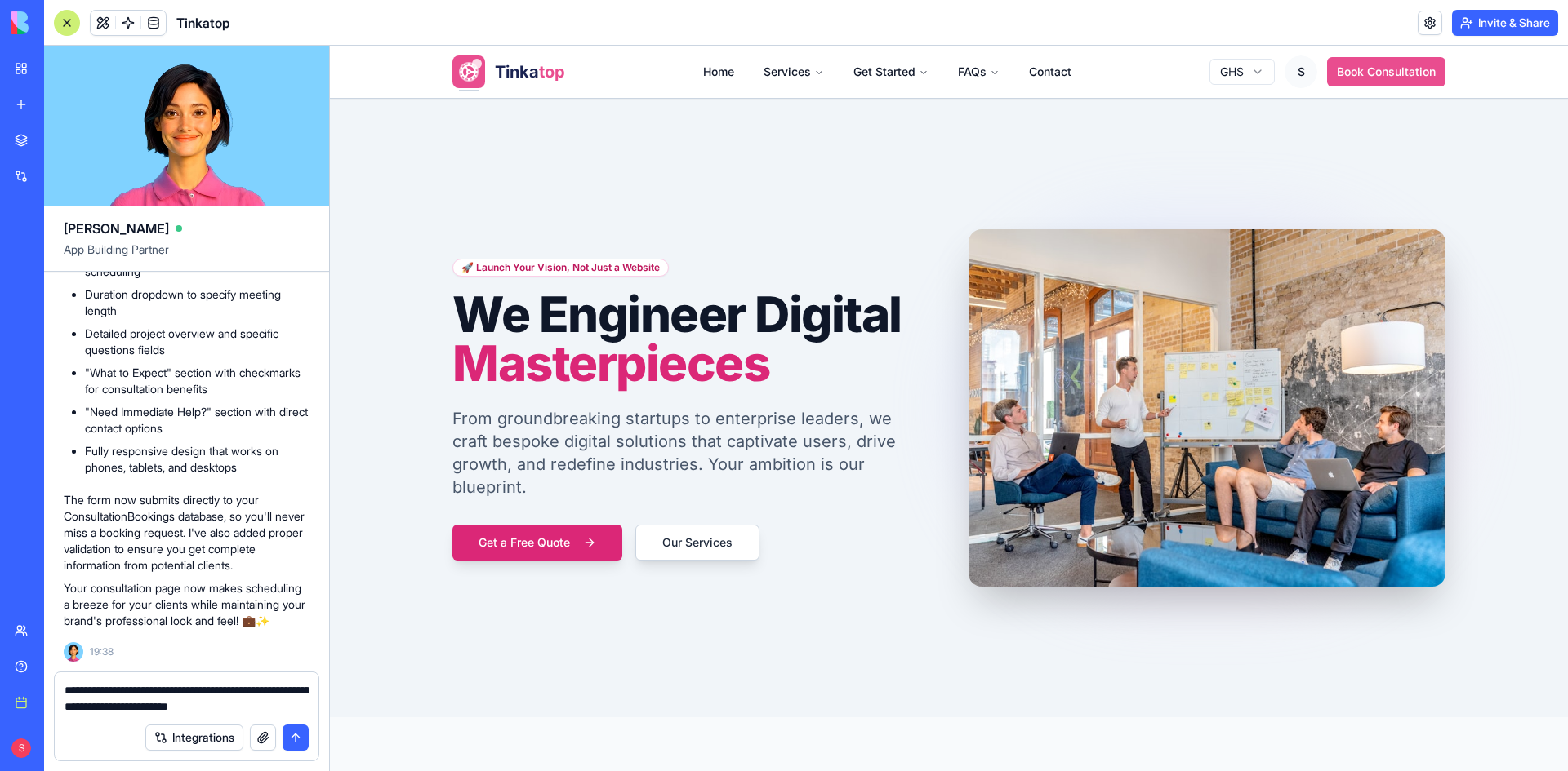
click at [233, 689] on textarea "**********" at bounding box center [186, 699] width 244 height 33
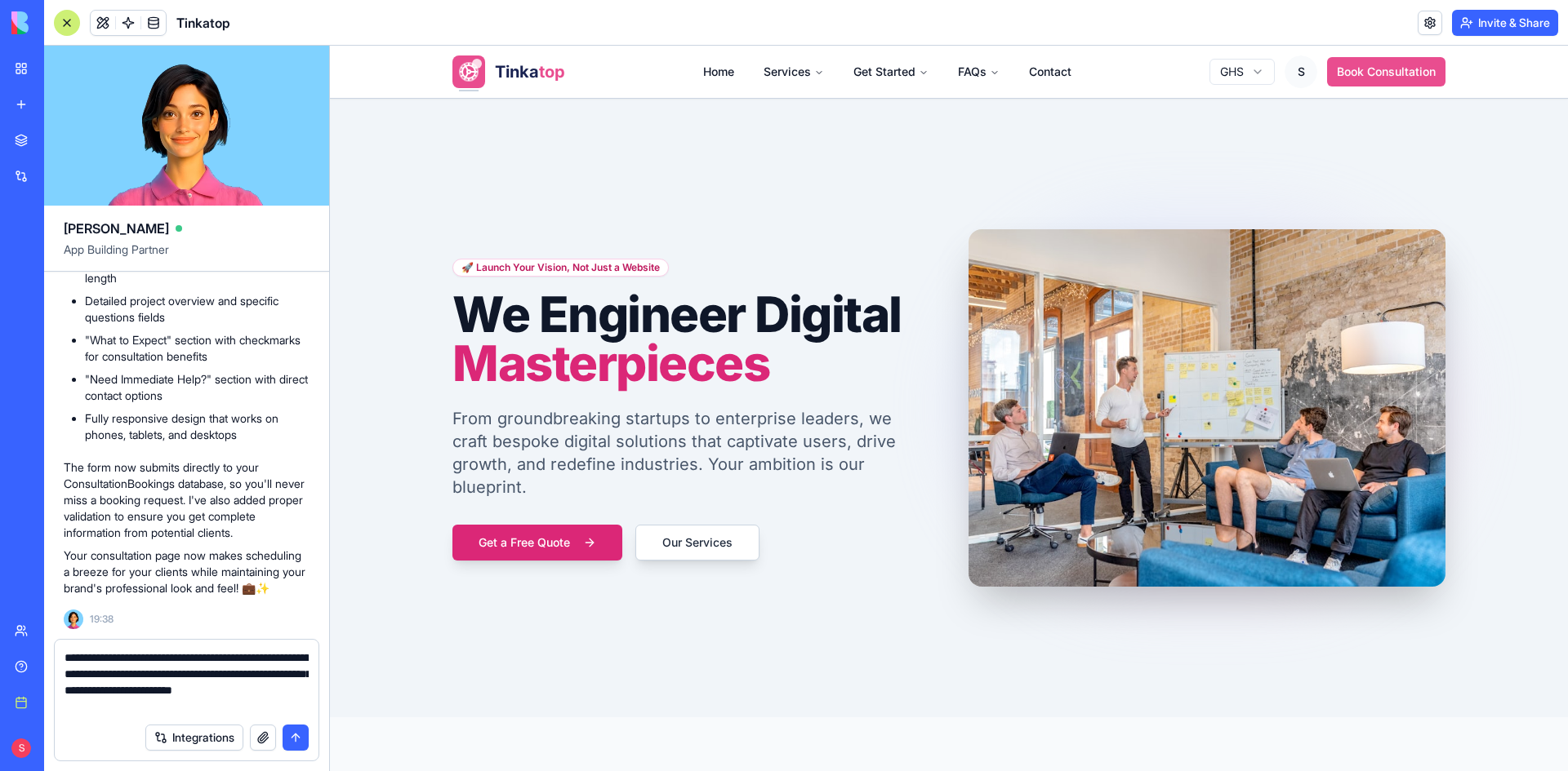
type textarea "**********"
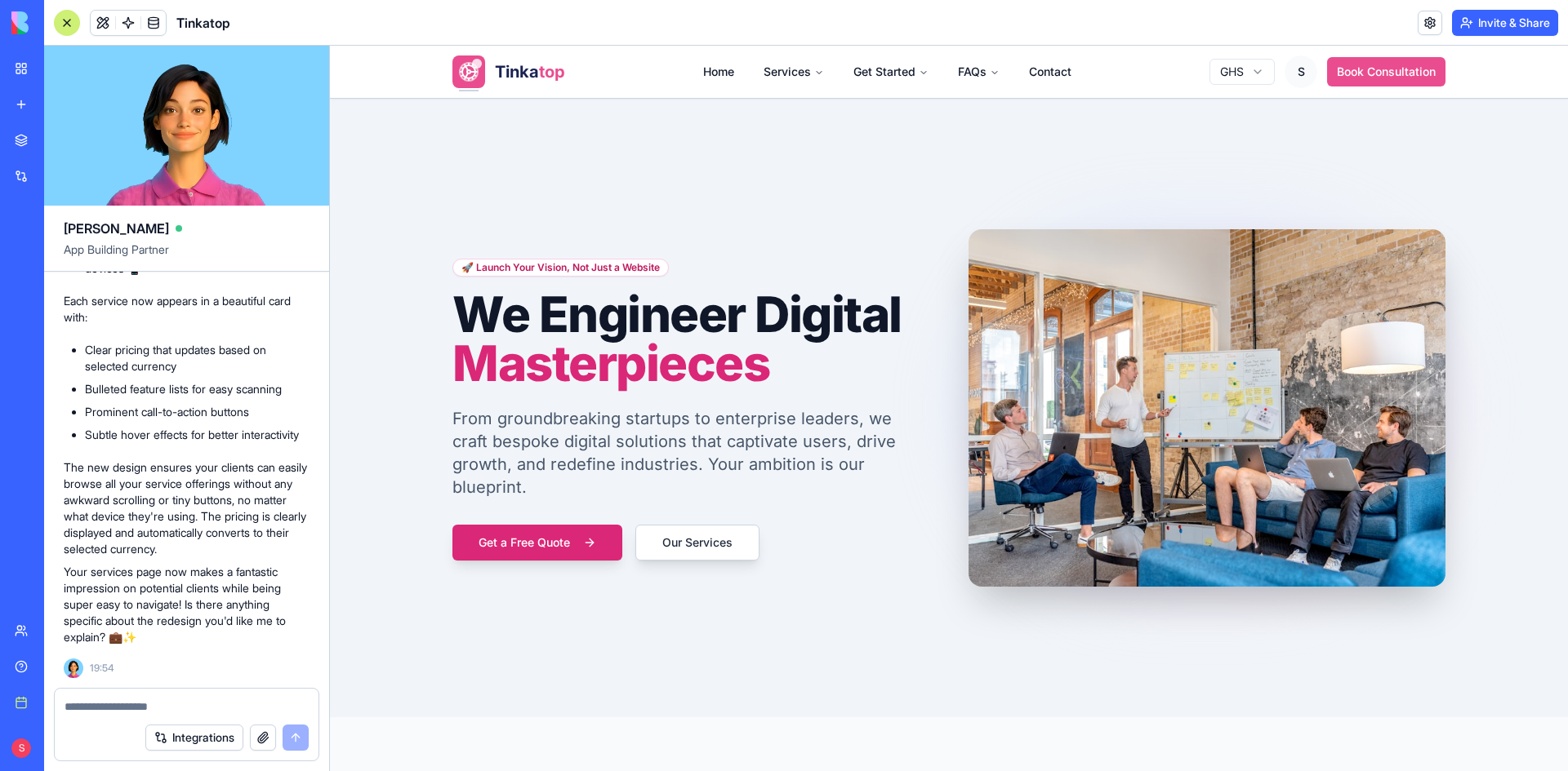
scroll to position [174339, 0]
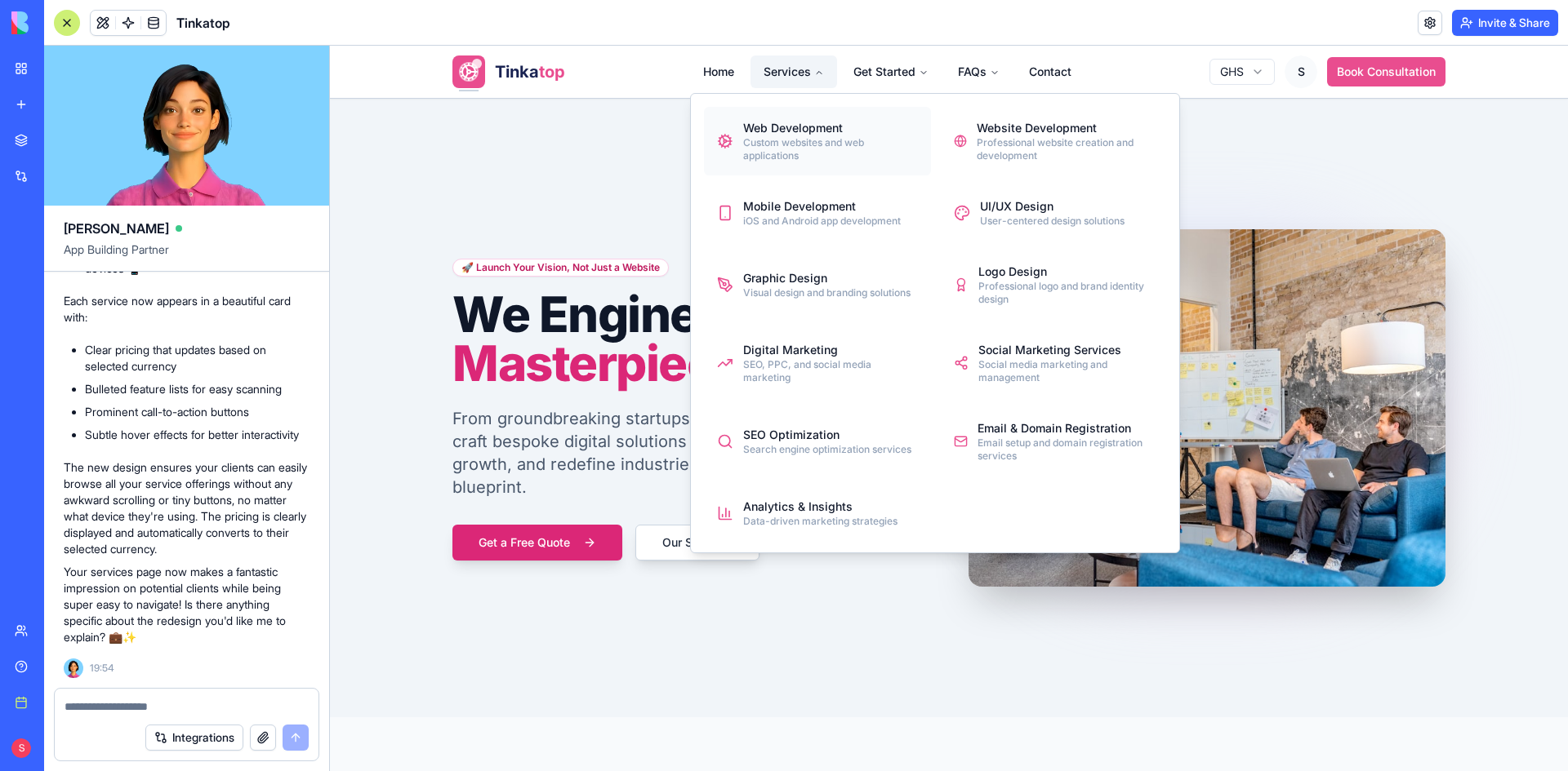
click at [759, 146] on div "Custom websites and web applications" at bounding box center [829, 148] width 175 height 26
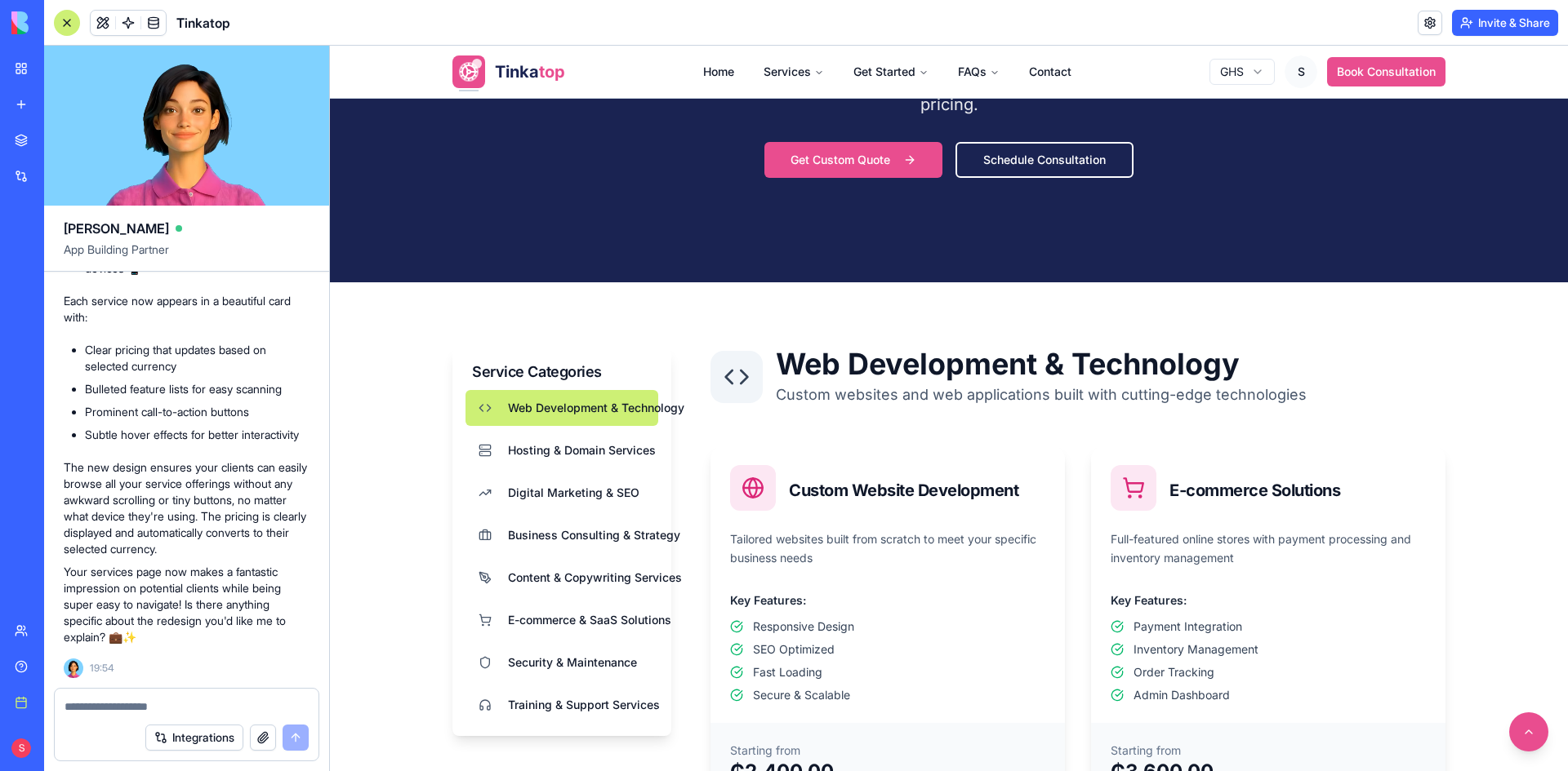
scroll to position [408, 0]
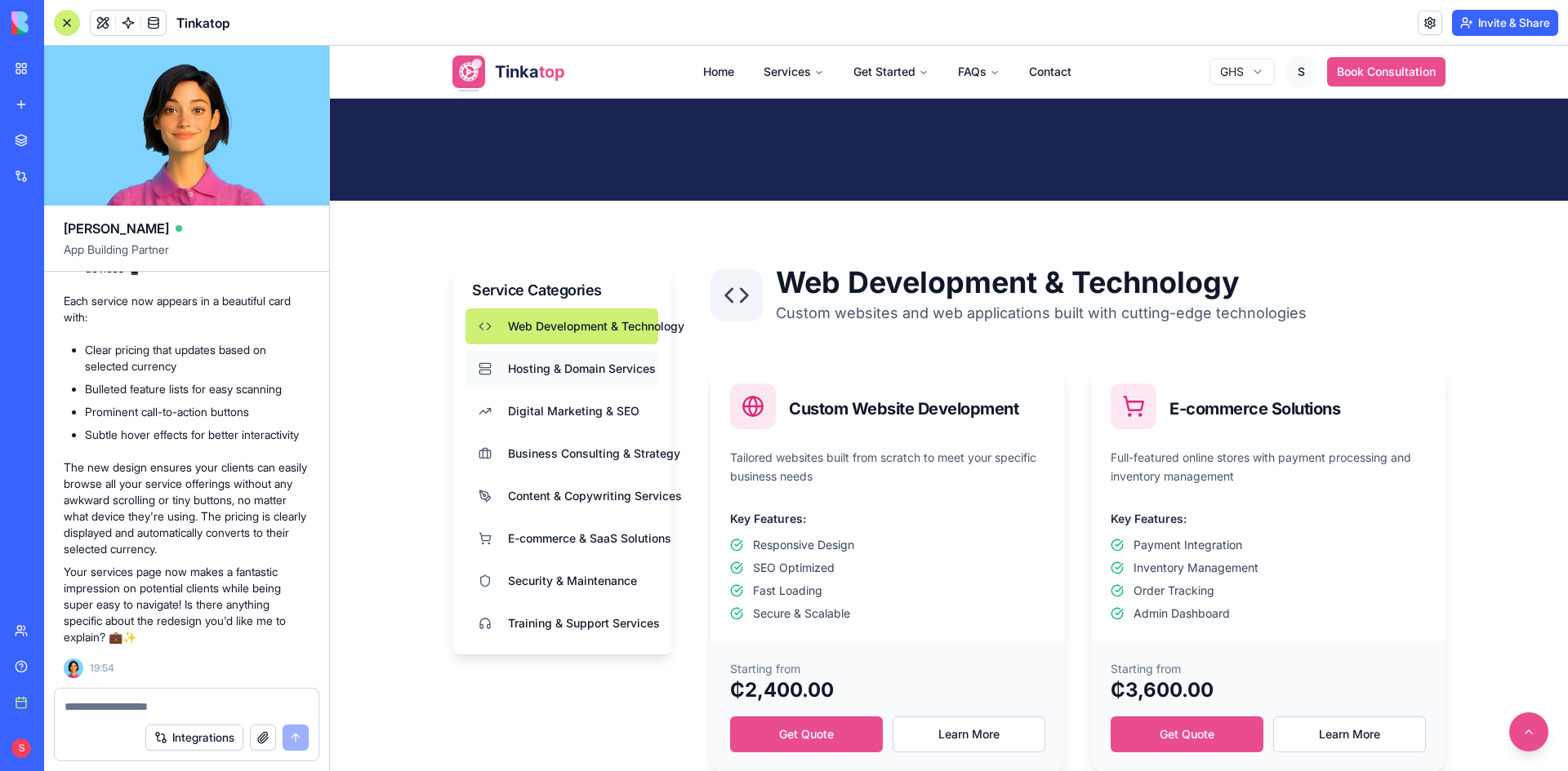
click at [597, 378] on button "Hosting & Domain Services" at bounding box center [562, 368] width 193 height 36
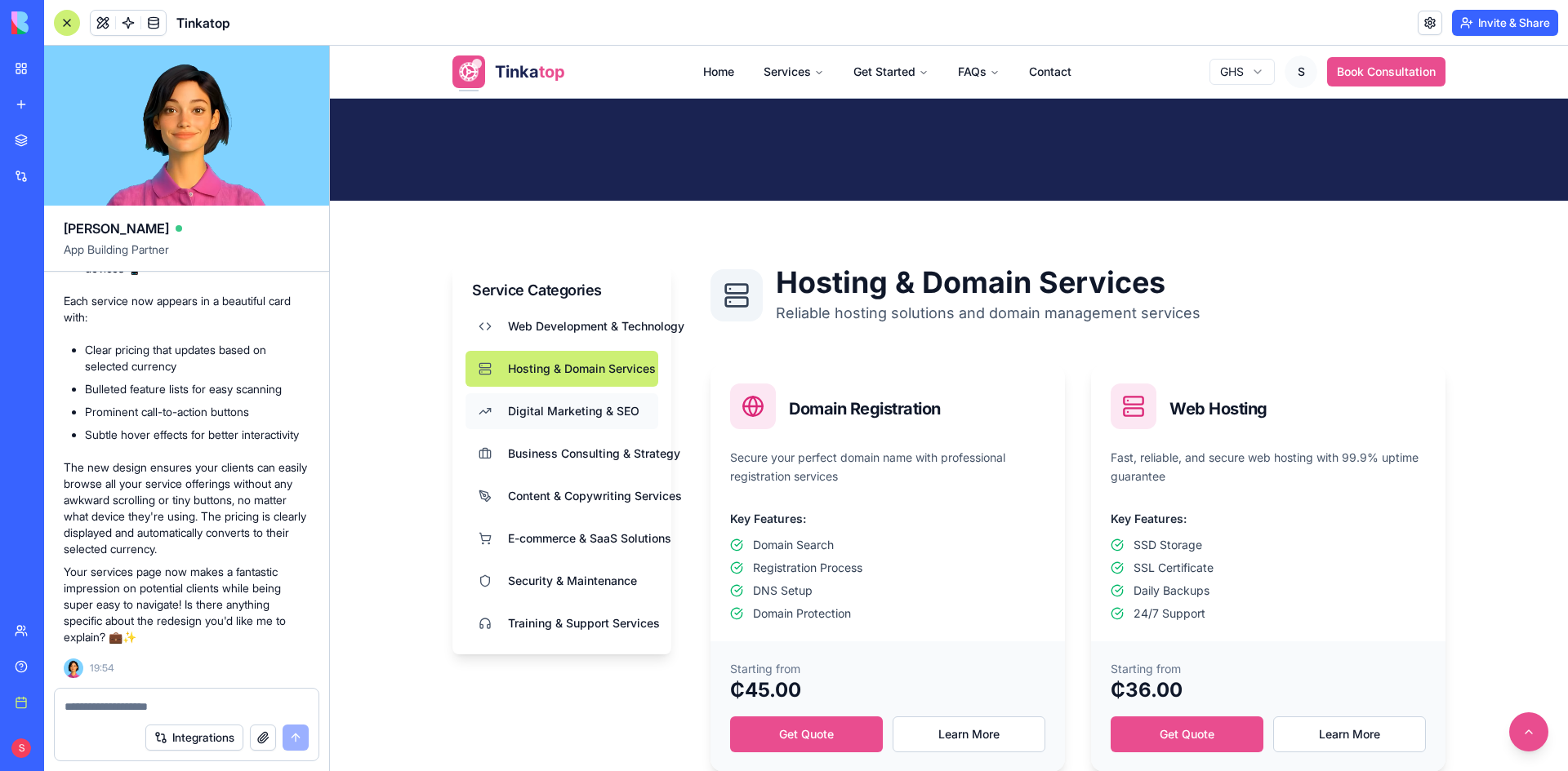
click at [599, 406] on span "Digital Marketing & SEO" at bounding box center [574, 411] width 131 height 16
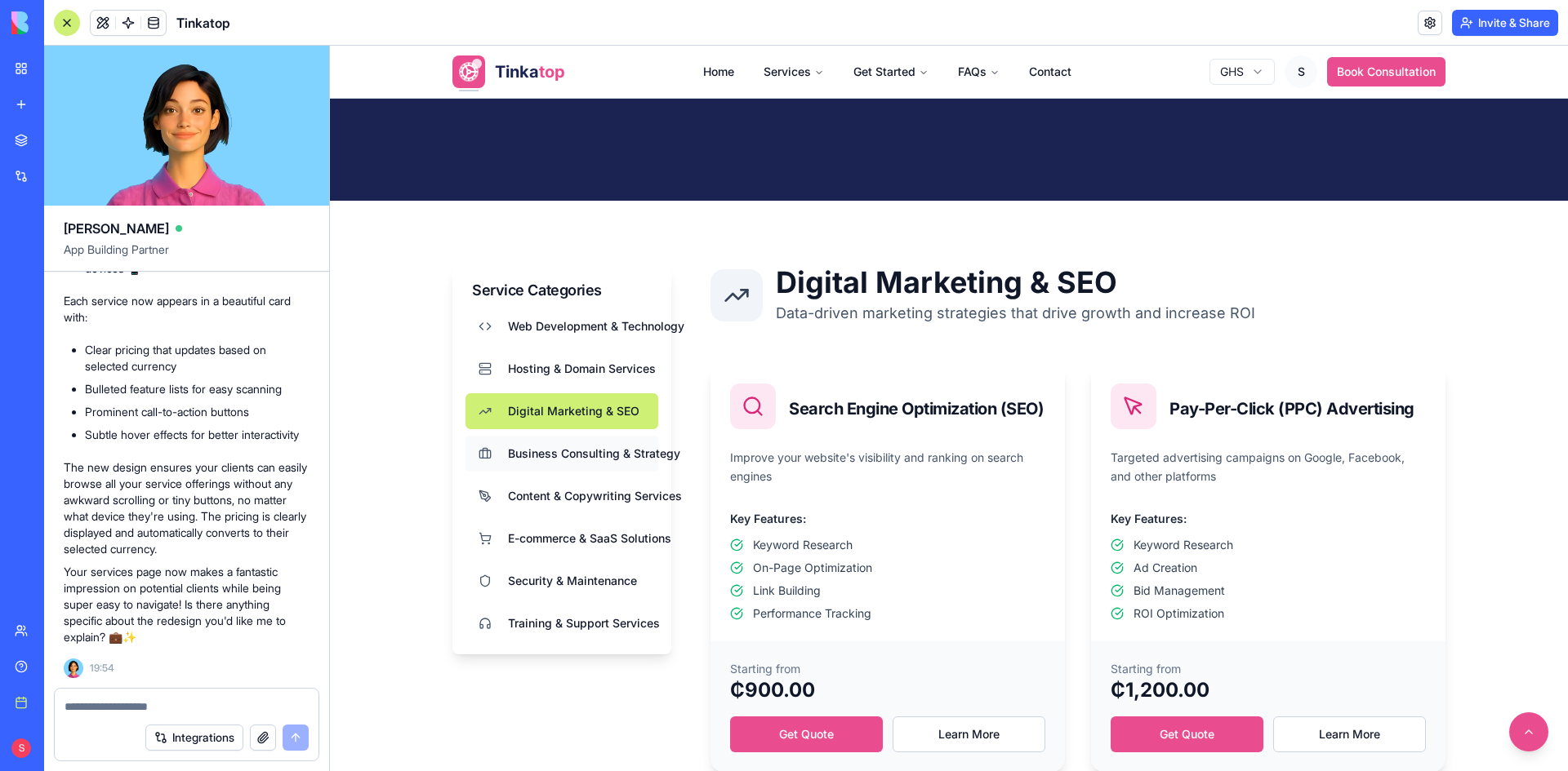
click at [602, 442] on button "Business Consulting & Strategy" at bounding box center [562, 453] width 193 height 36
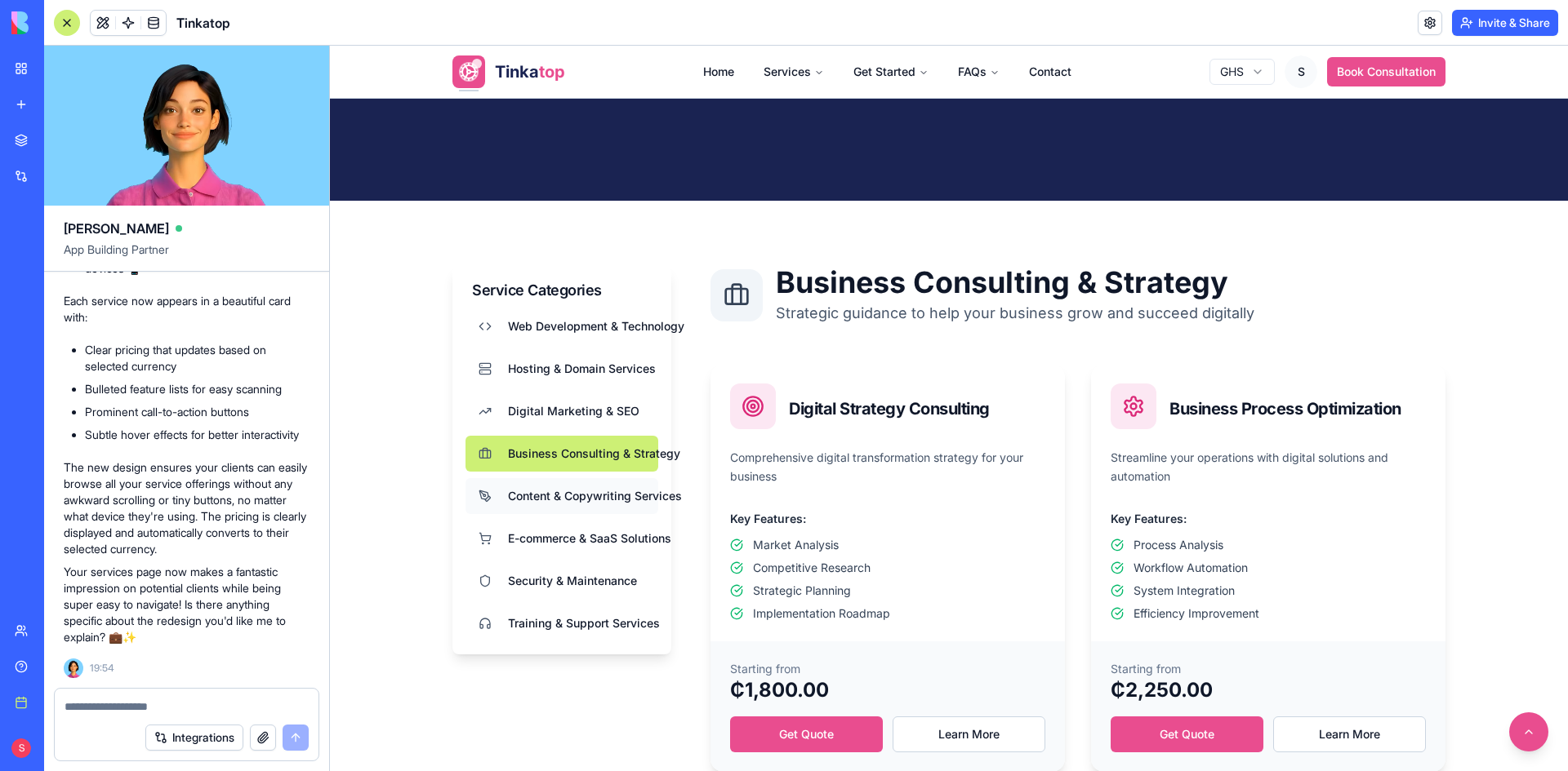
click at [601, 496] on span "Content & Copywriting Services" at bounding box center [577, 495] width 137 height 16
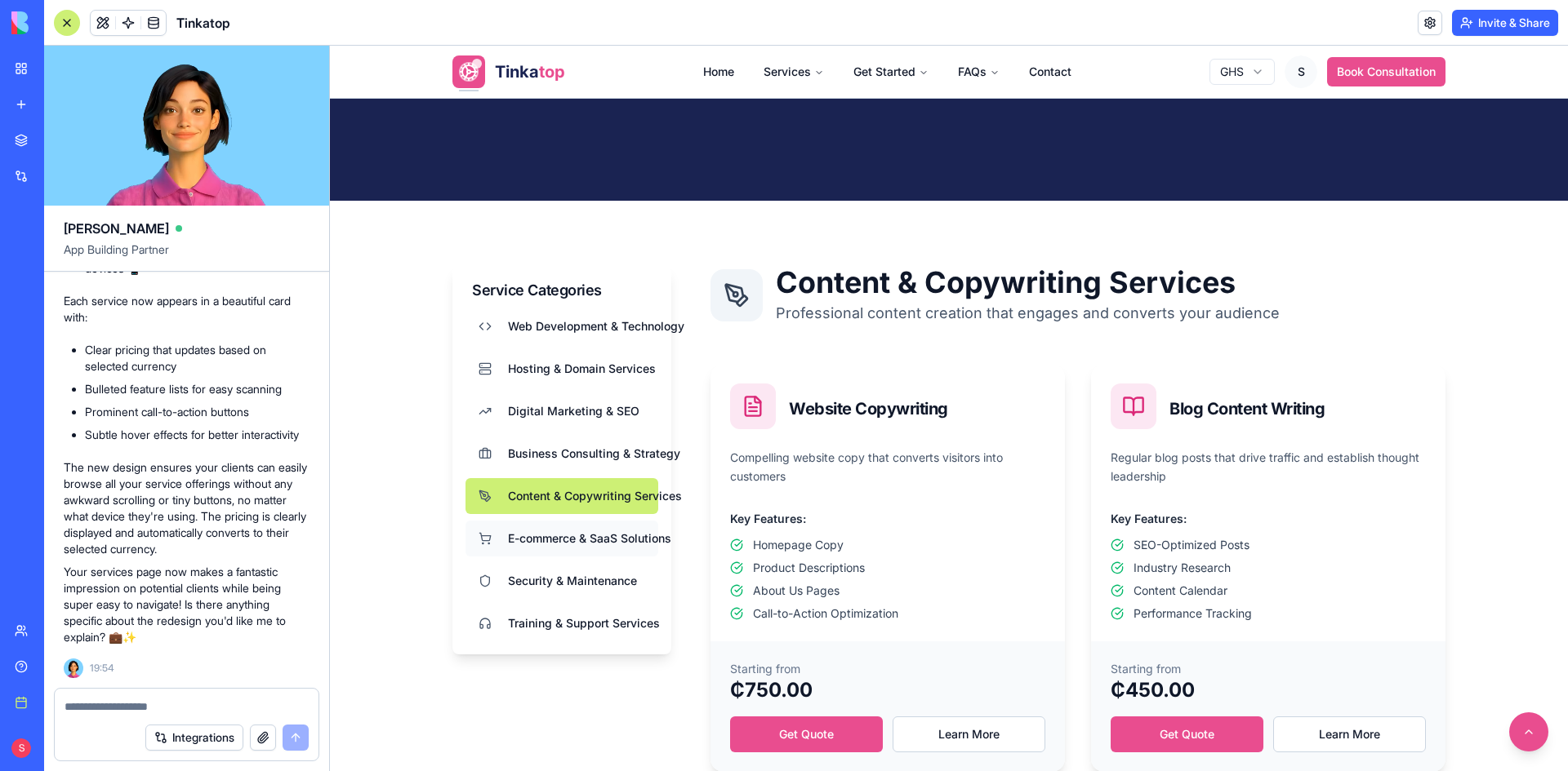
click at [599, 555] on button "E-commerce & SaaS Solutions" at bounding box center [562, 538] width 193 height 36
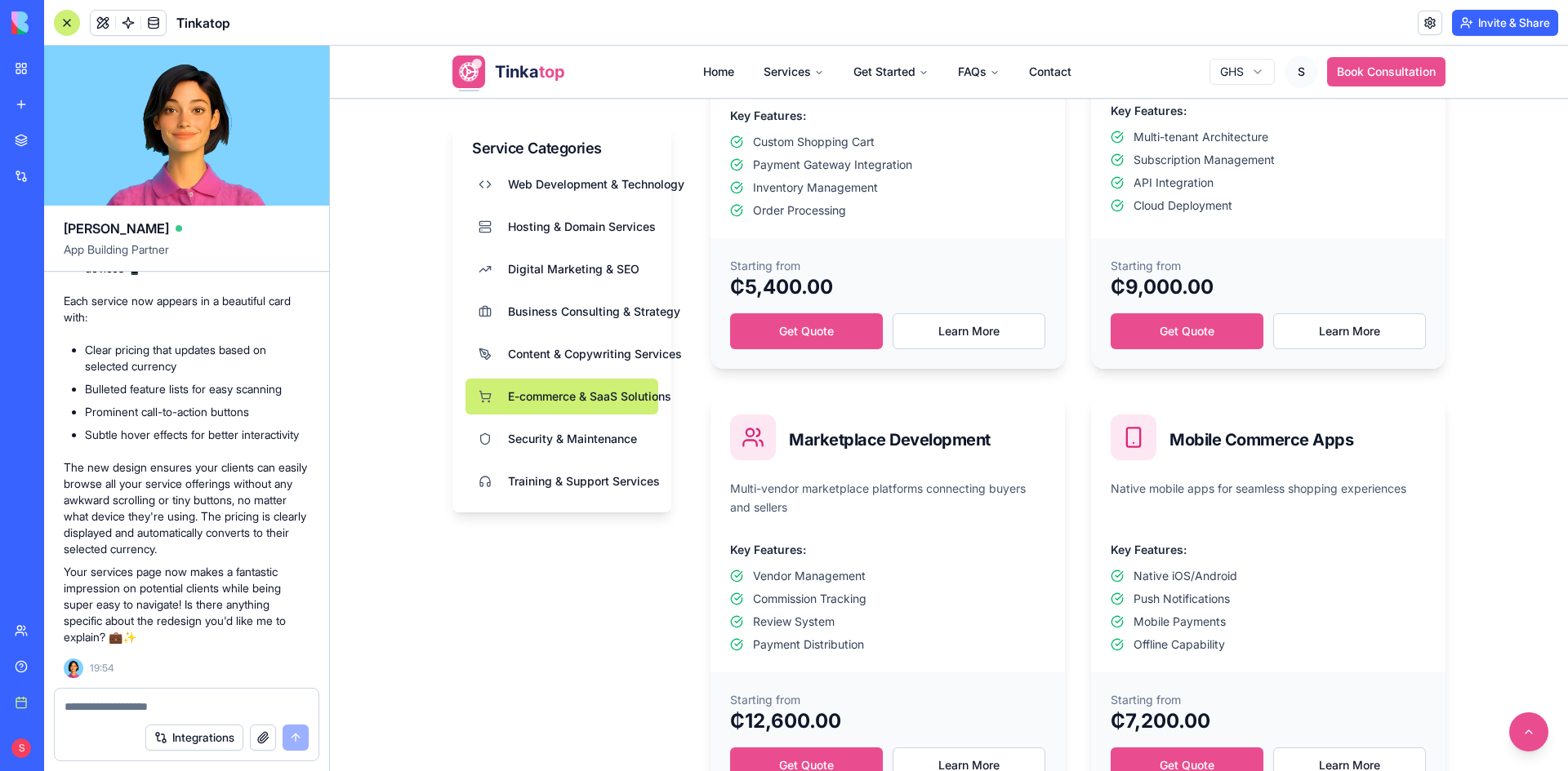
scroll to position [734, 0]
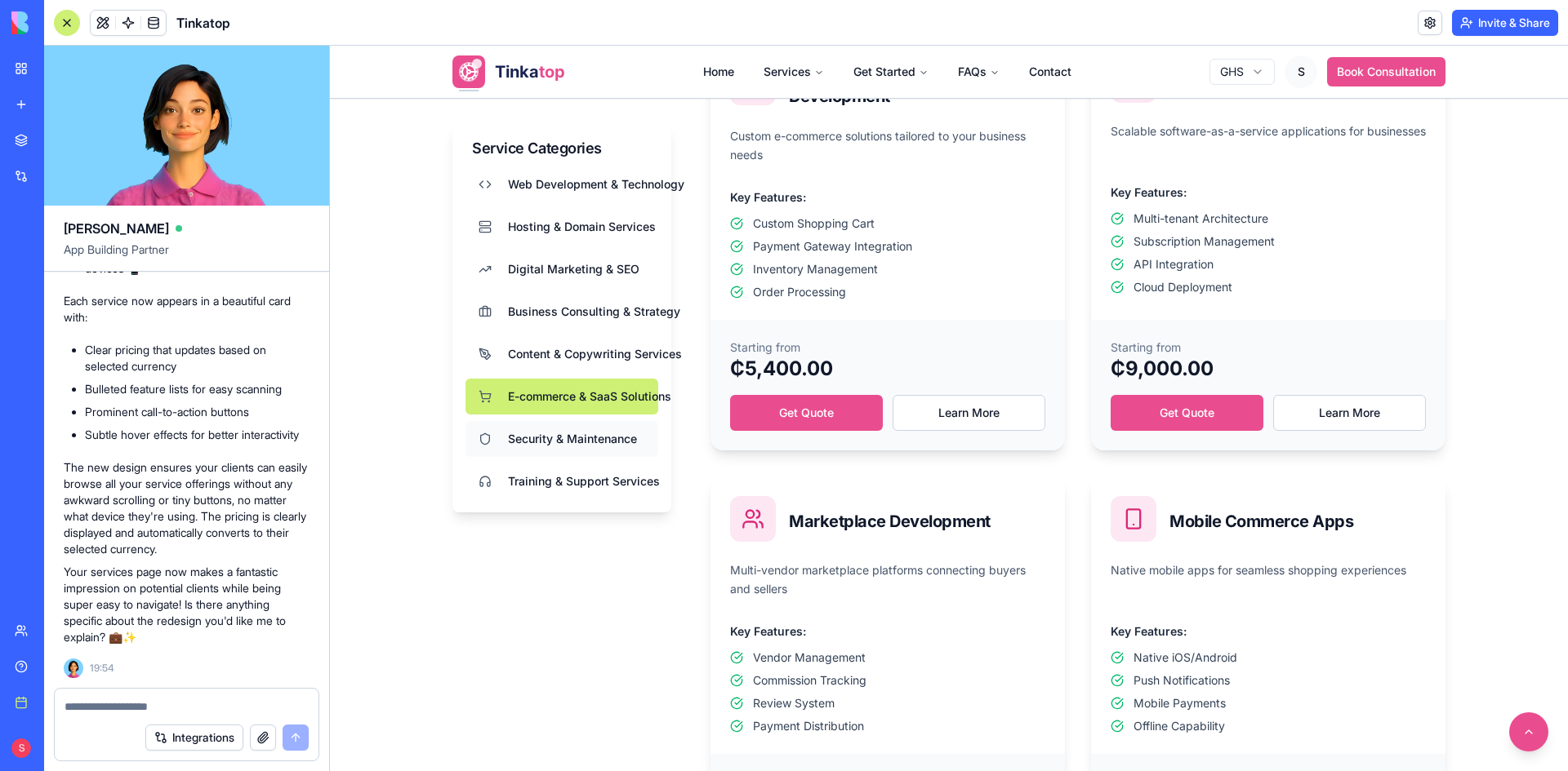
click at [598, 442] on span "Security & Maintenance" at bounding box center [573, 439] width 129 height 16
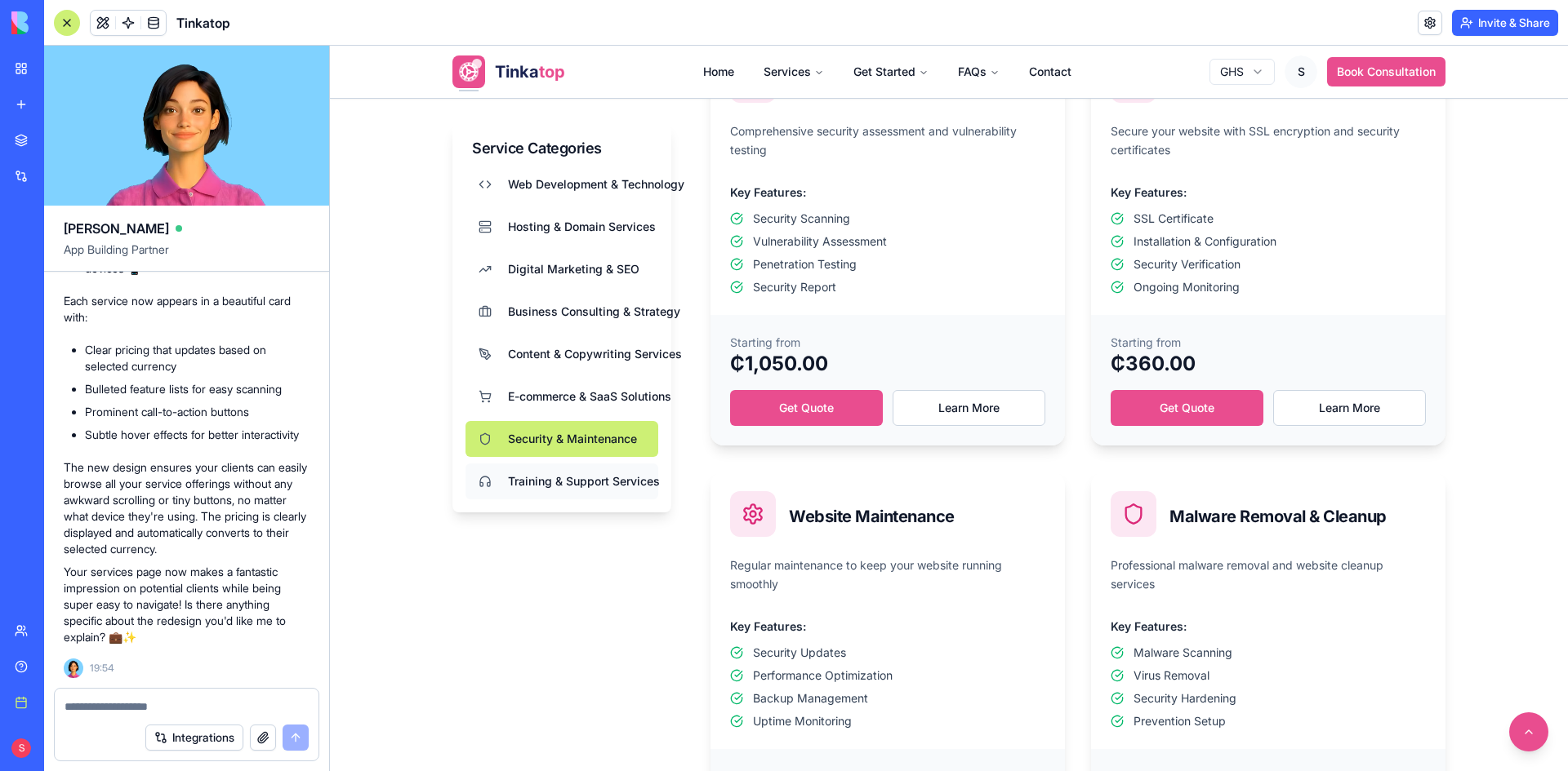
click at [597, 478] on span "Training & Support Services" at bounding box center [577, 481] width 137 height 16
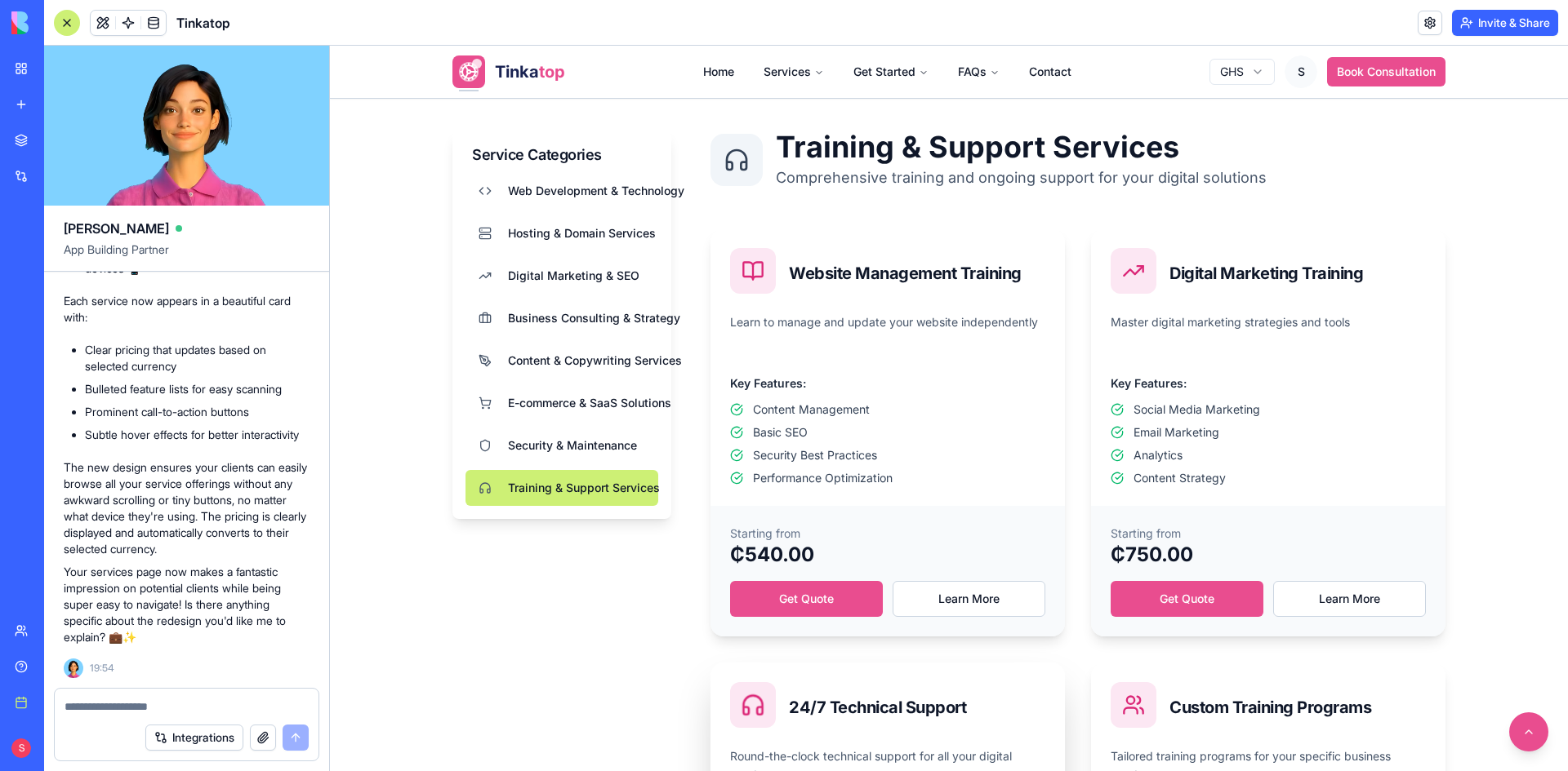
scroll to position [490, 0]
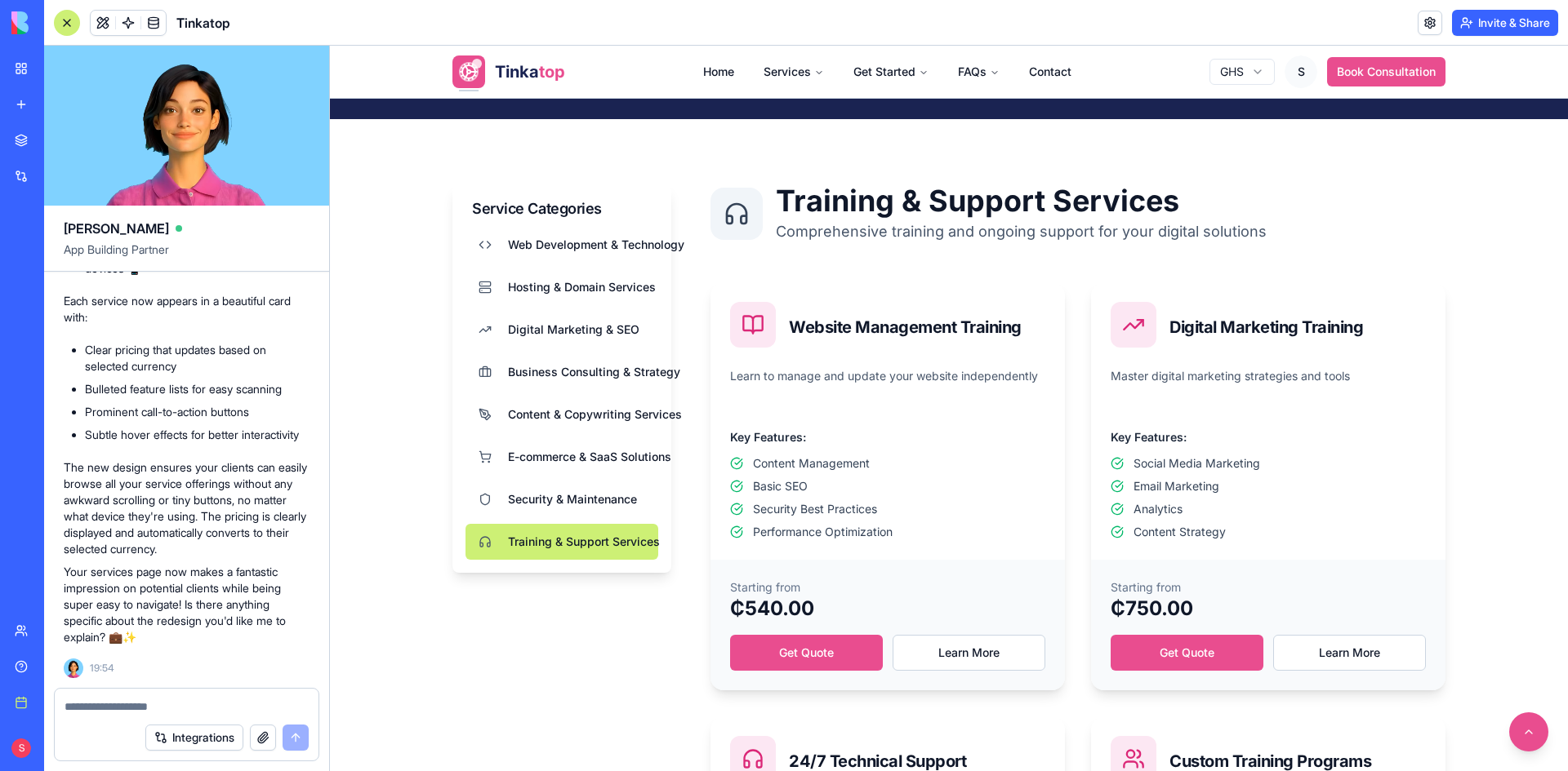
drag, startPoint x: 431, startPoint y: 170, endPoint x: 1467, endPoint y: 722, distance: 1173.9
click at [0, 0] on div "1269x677 frames : 0 0 / 15 secs" at bounding box center [0, 0] width 0 height 0
click at [0, 0] on circle at bounding box center [0, 0] width 0 height 0
click at [0, 0] on img at bounding box center [0, 0] width 0 height 0
click at [265, 737] on button "button" at bounding box center [262, 737] width 26 height 26
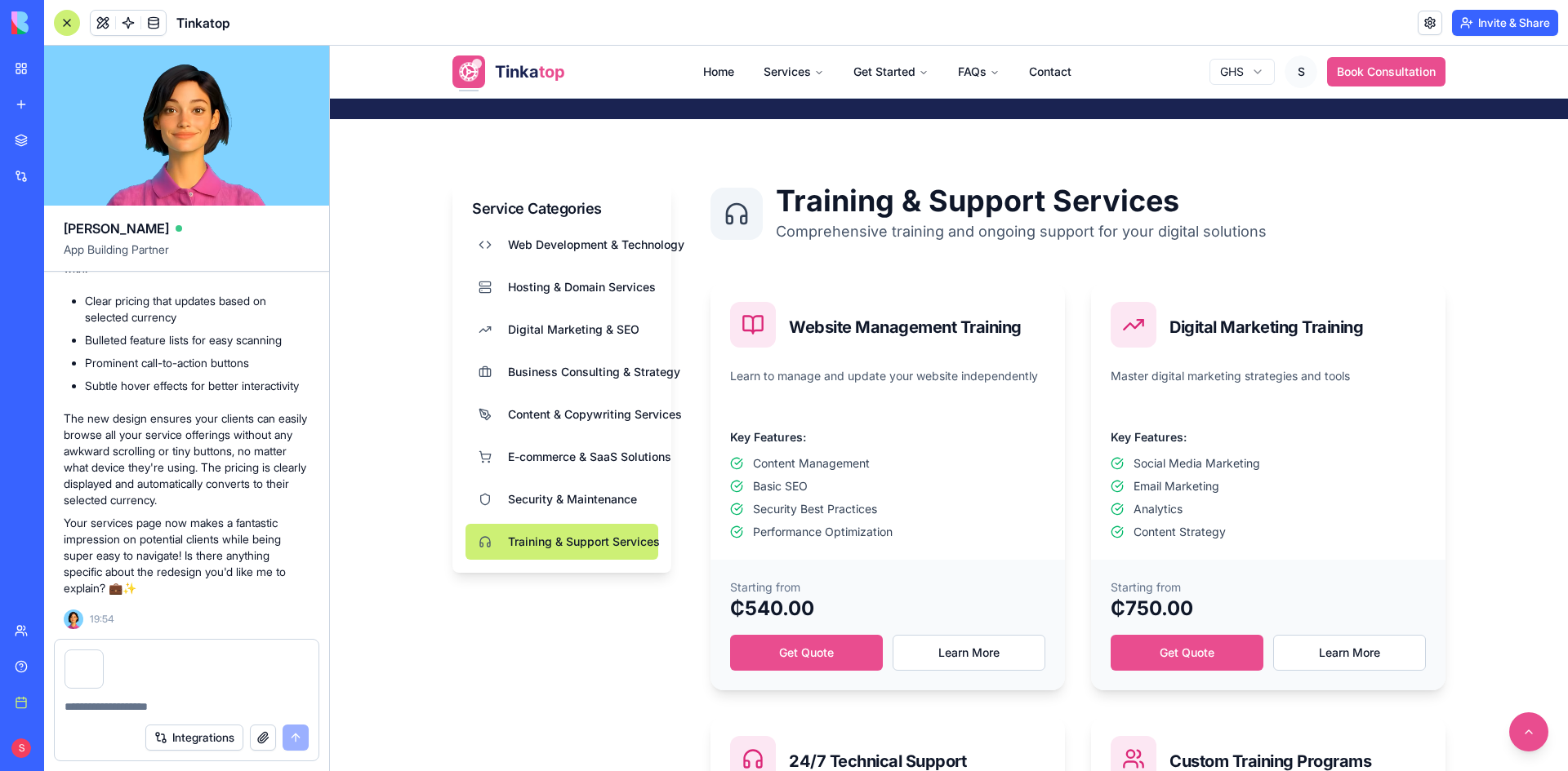
click at [121, 703] on textarea at bounding box center [186, 706] width 244 height 16
type textarea "*"
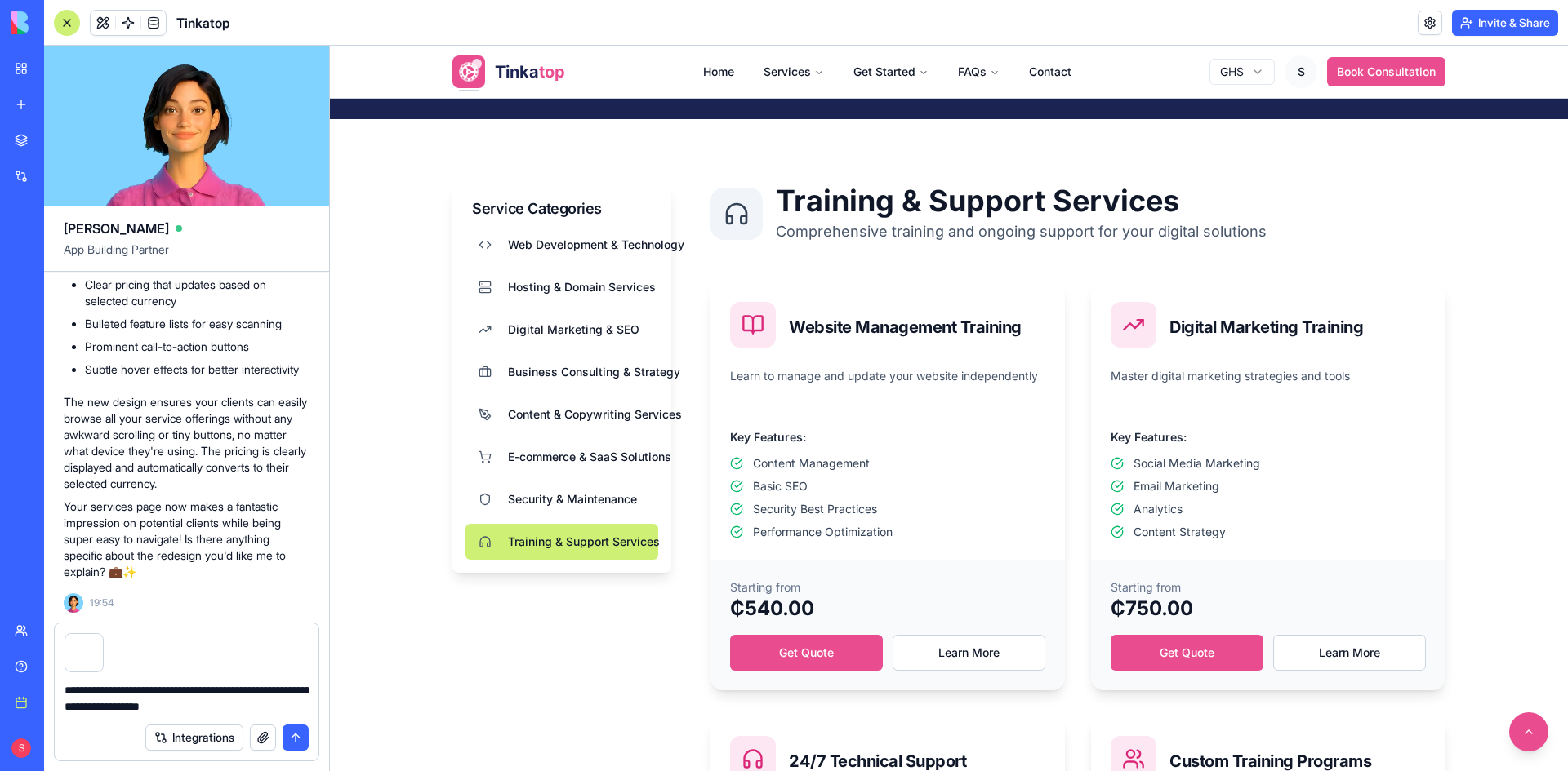
type textarea "**********"
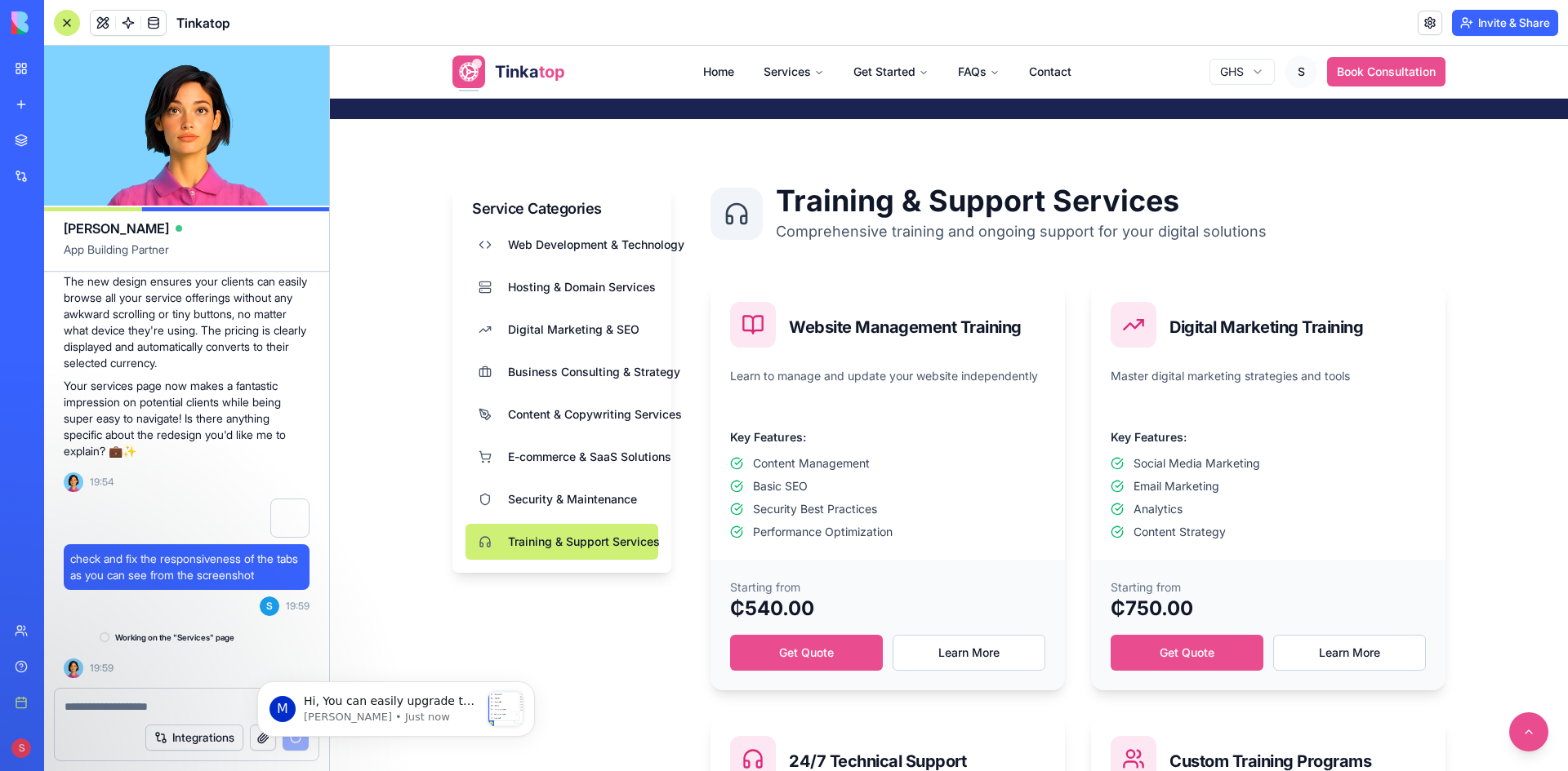
scroll to position [174851, 0]
click at [560, 503] on span "Security & Maintenance" at bounding box center [573, 499] width 129 height 16
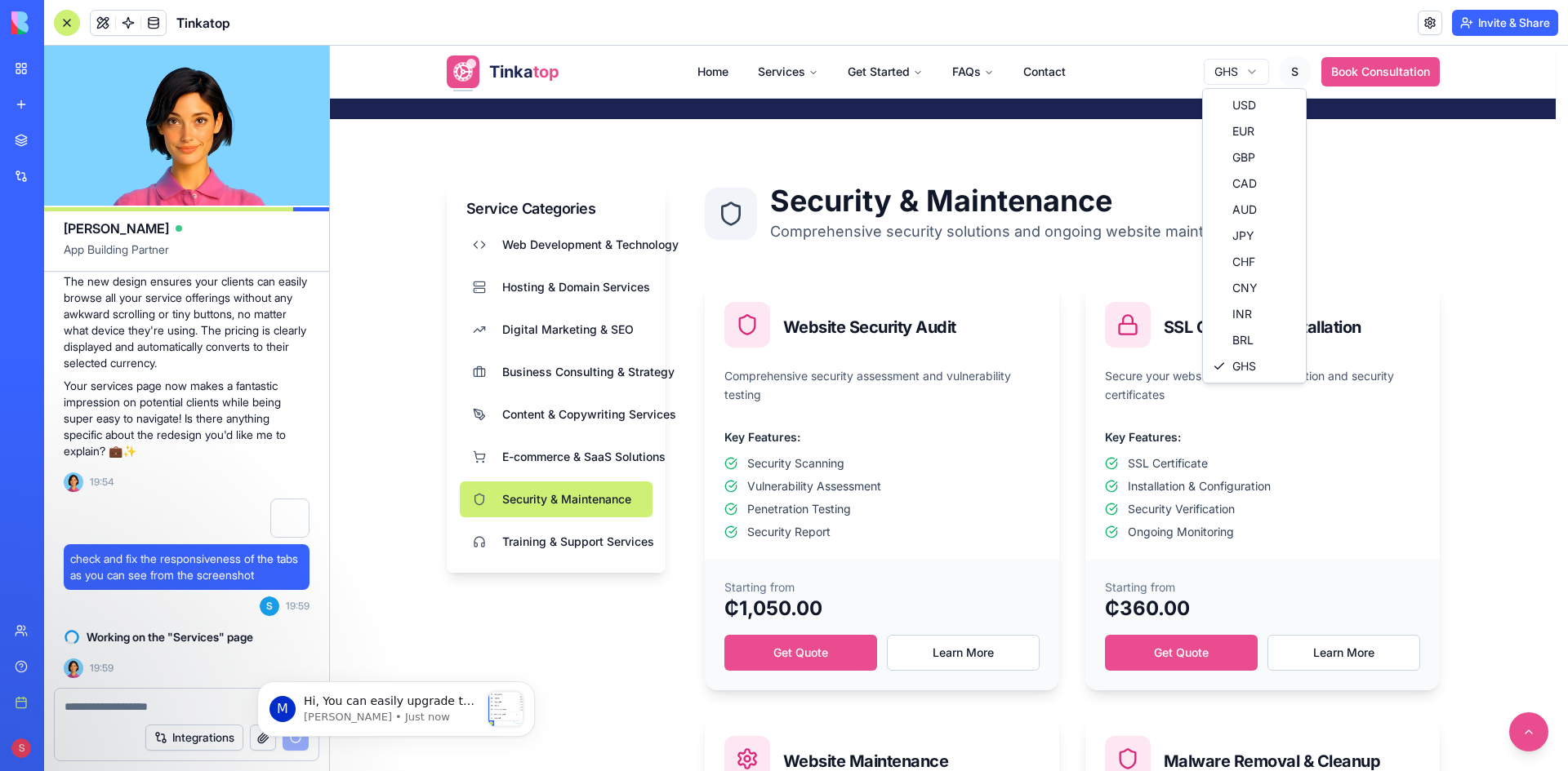
click at [1243, 67] on html "Tinka top Home Services Get Started FAQs Contact GHS S Book Consultation Our Se…" at bounding box center [949, 715] width 1238 height 2320
click at [528, 458] on html "Tinka top Home Services Get Started FAQs Contact GHS S Book Consultation Our Se…" at bounding box center [949, 715] width 1238 height 2320
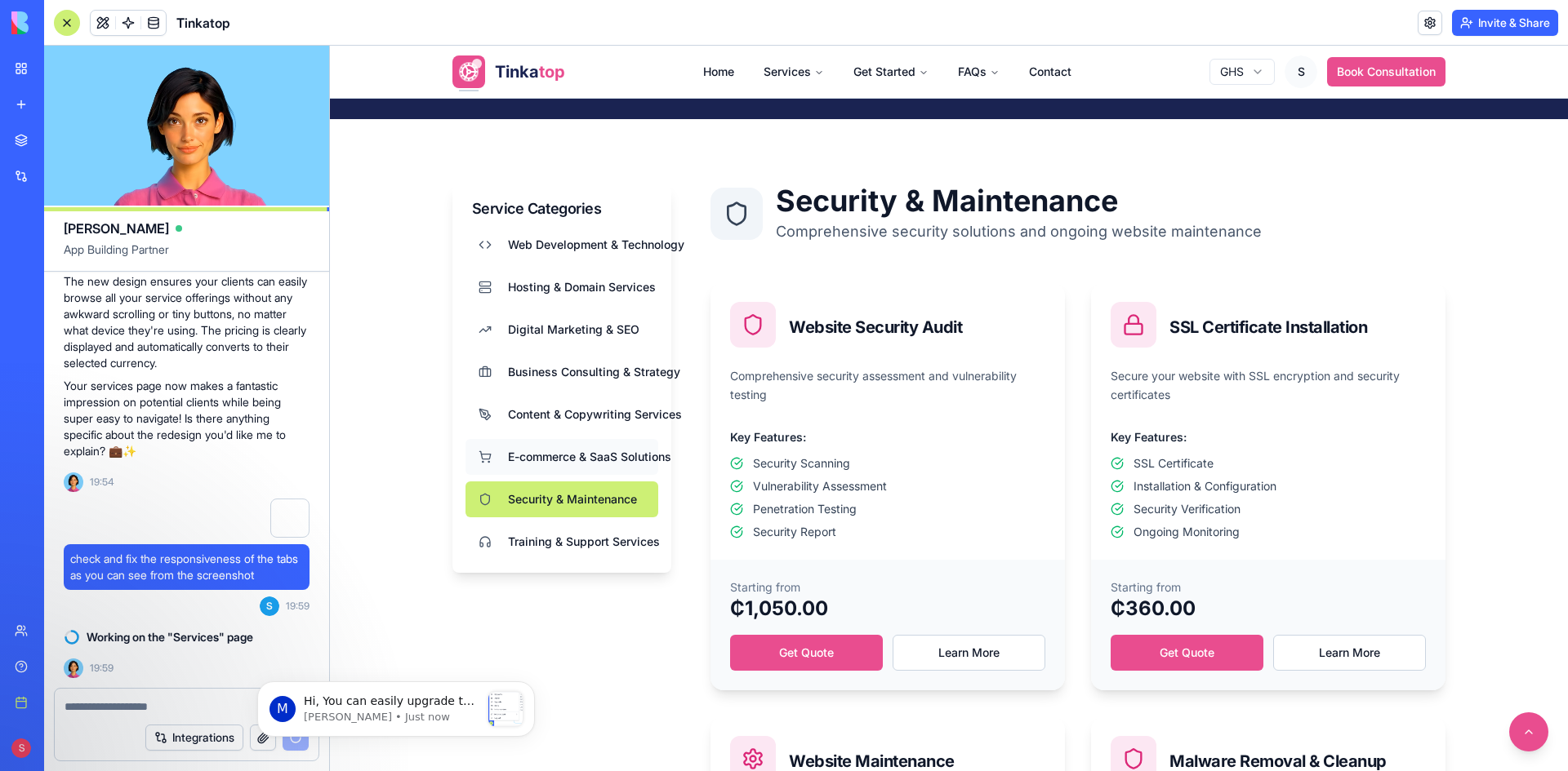
click at [528, 459] on span "E-commerce & SaaS Solutions" at bounding box center [577, 457] width 137 height 16
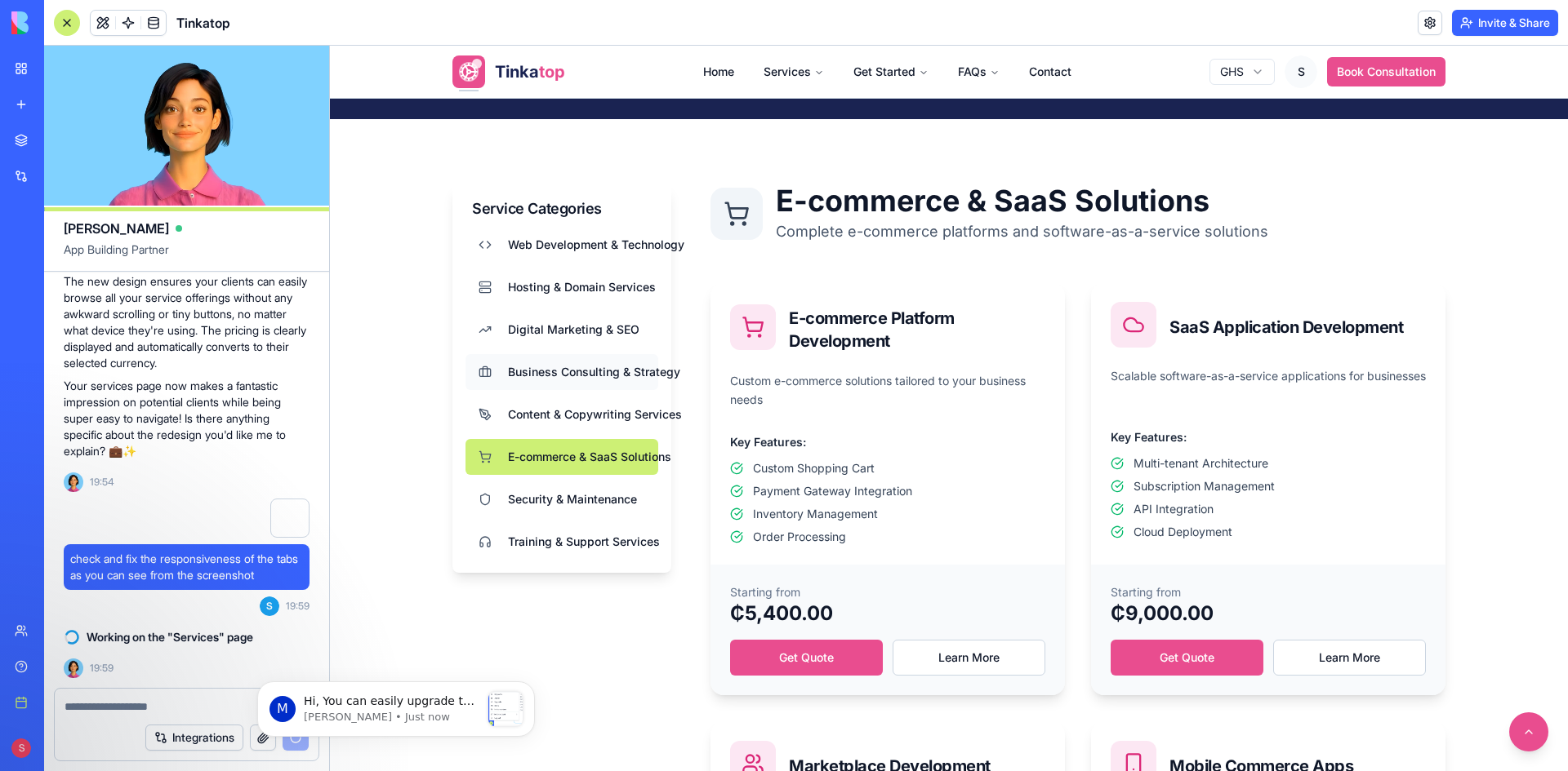
click at [538, 372] on span "Business Consulting & Strategy" at bounding box center [577, 372] width 137 height 16
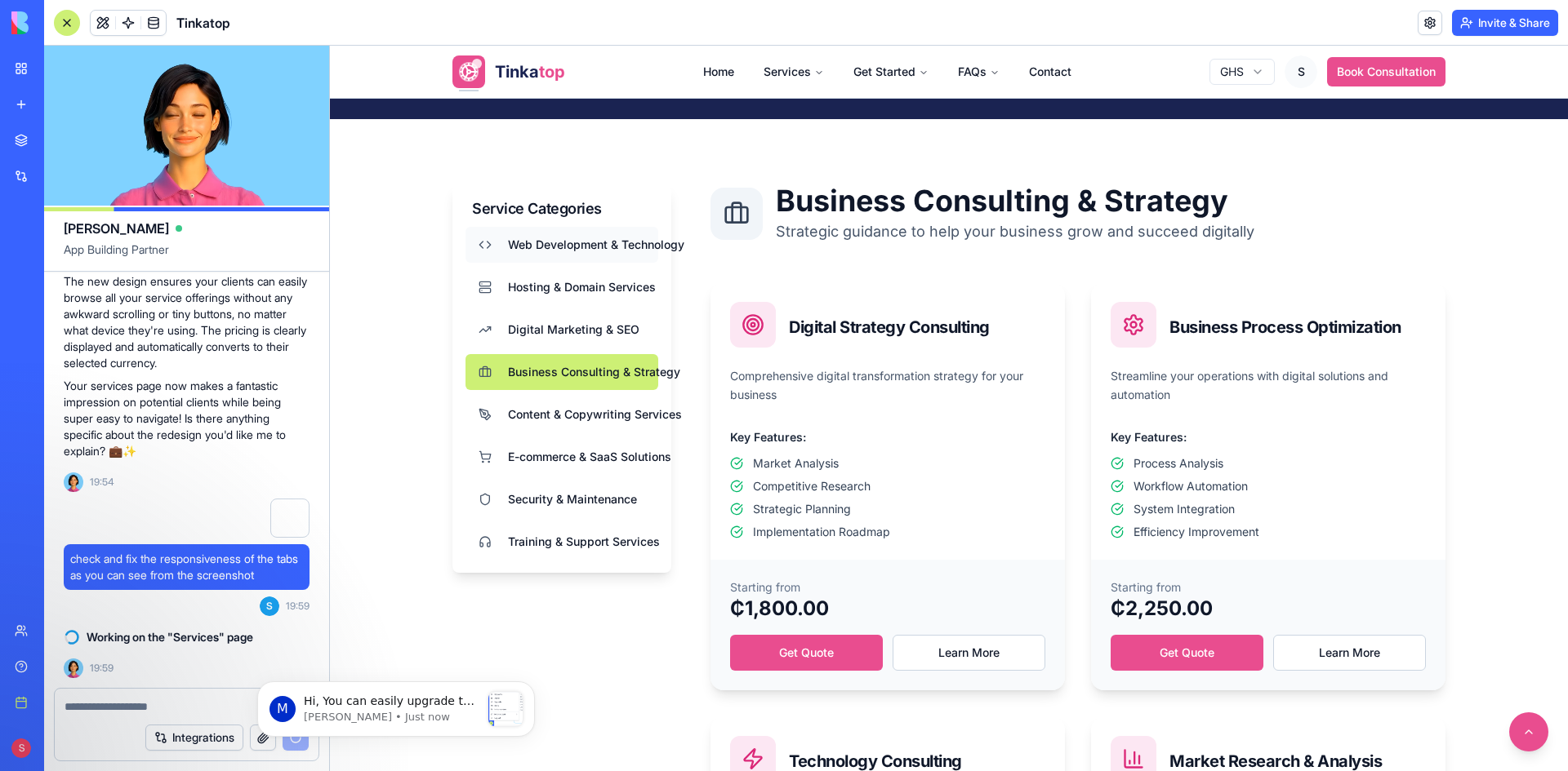
click at [557, 238] on span "Web Development & Technology" at bounding box center [577, 245] width 137 height 16
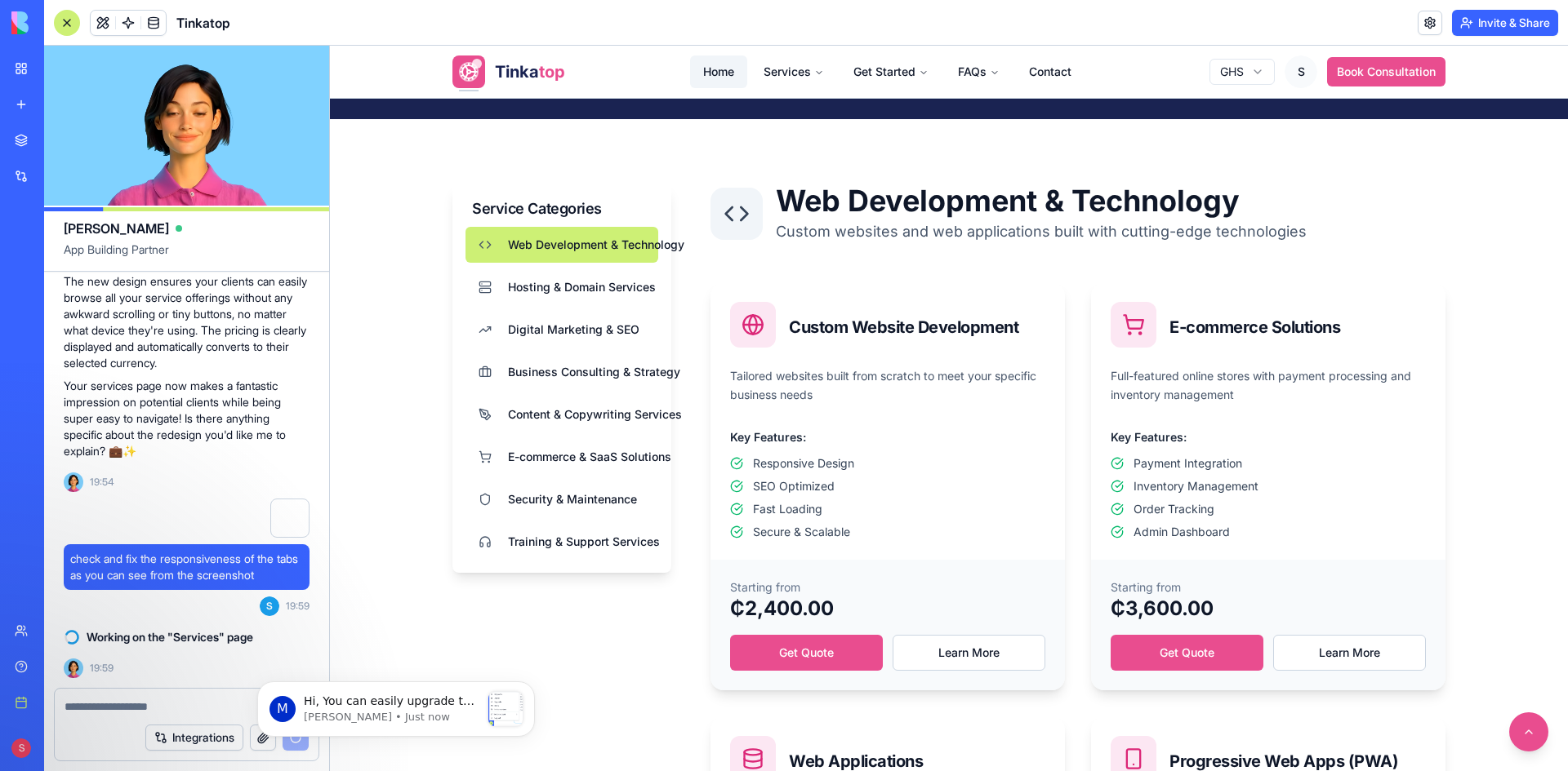
click at [710, 68] on link "Home" at bounding box center [717, 72] width 57 height 33
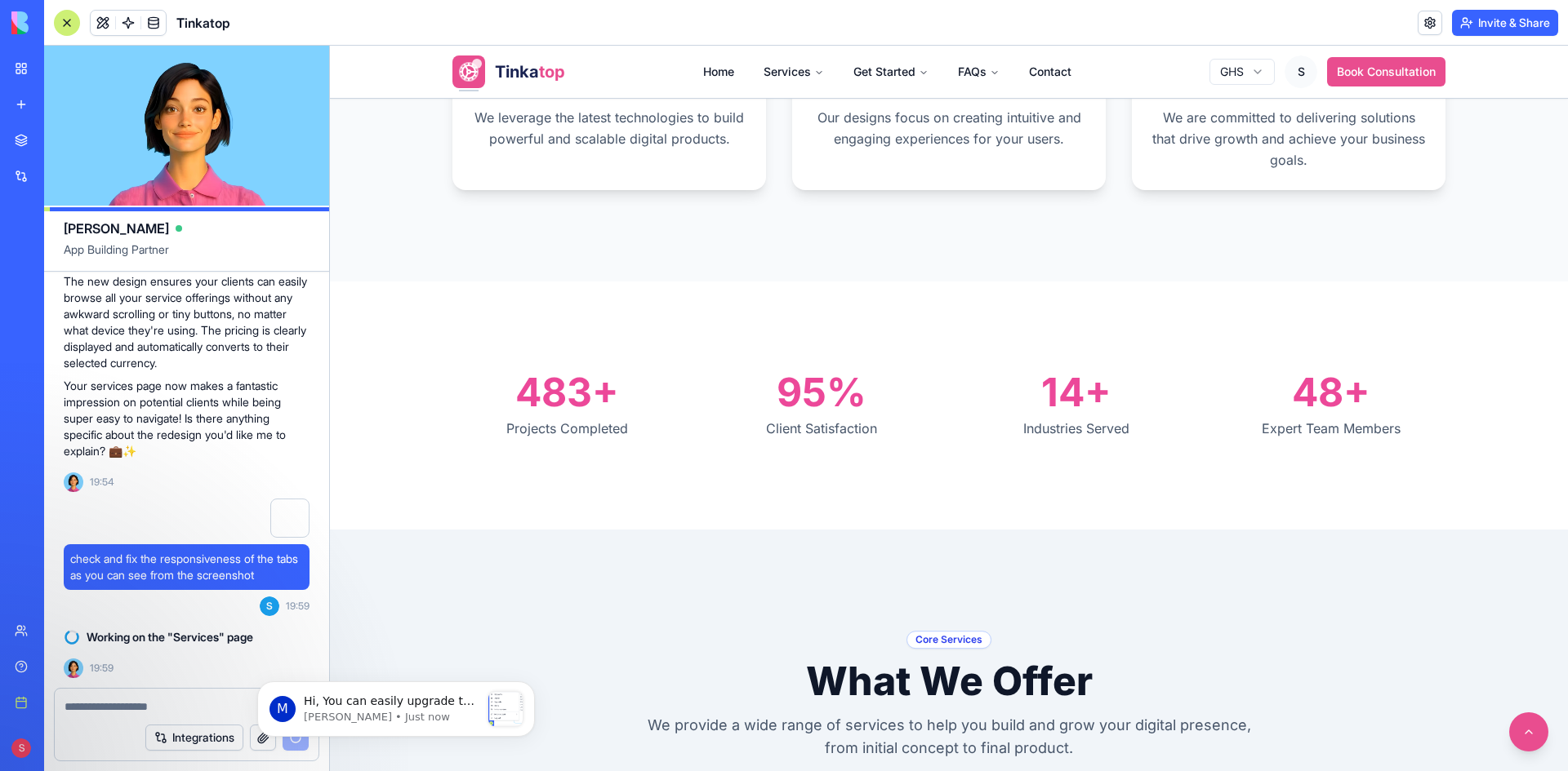
scroll to position [1306, 0]
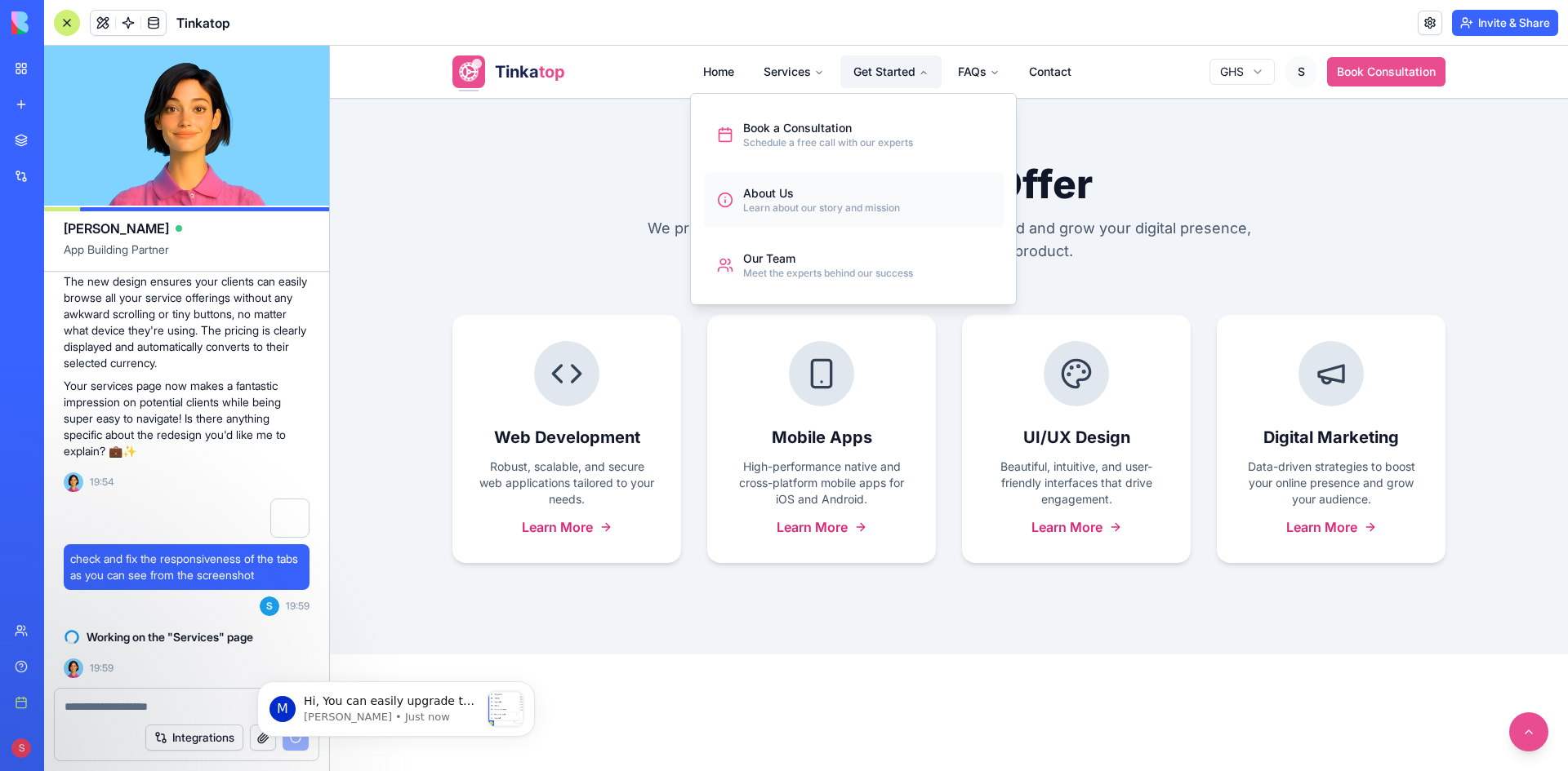
click at [787, 187] on div "About Us" at bounding box center [821, 193] width 157 height 16
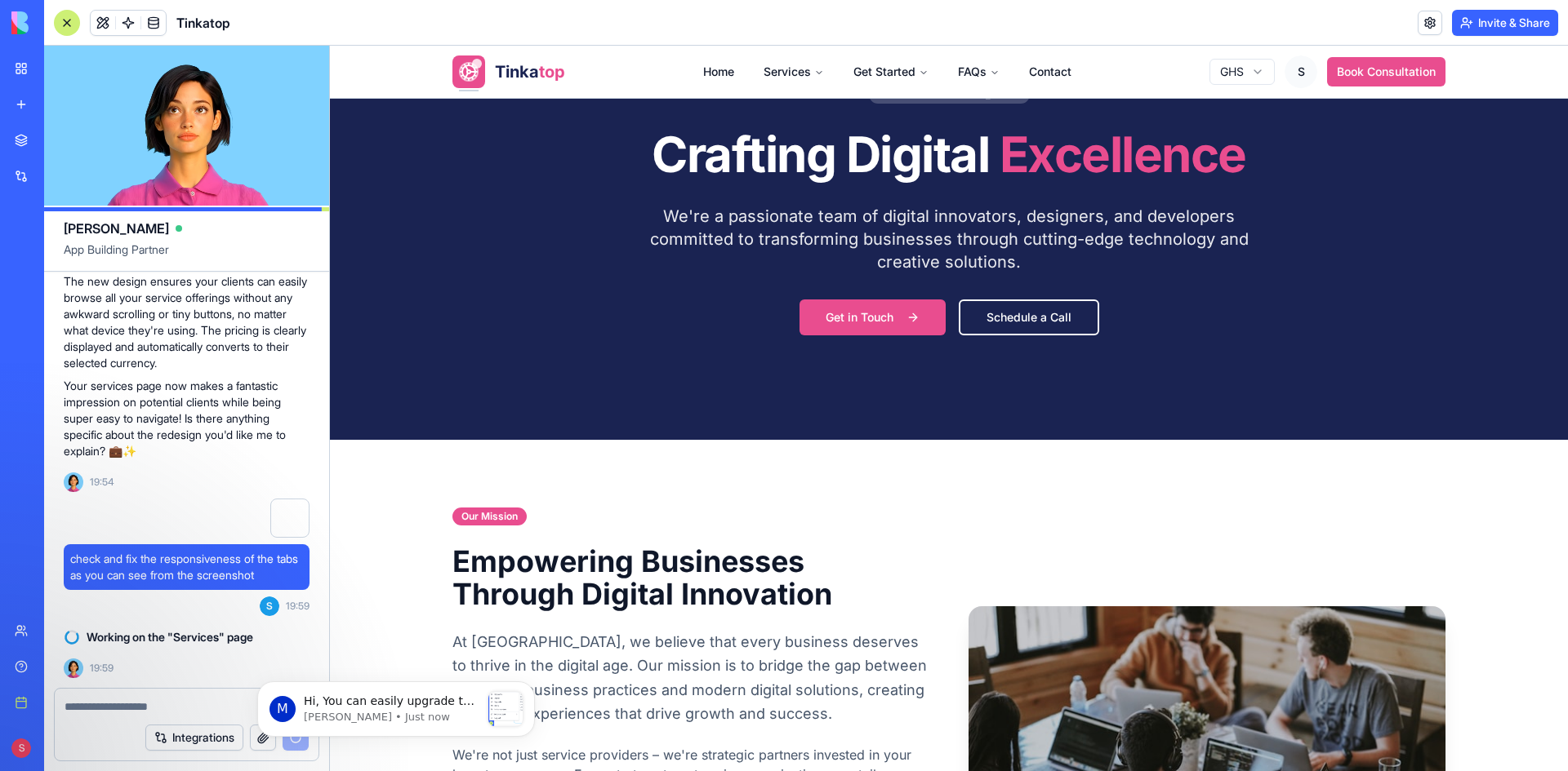
scroll to position [112, 0]
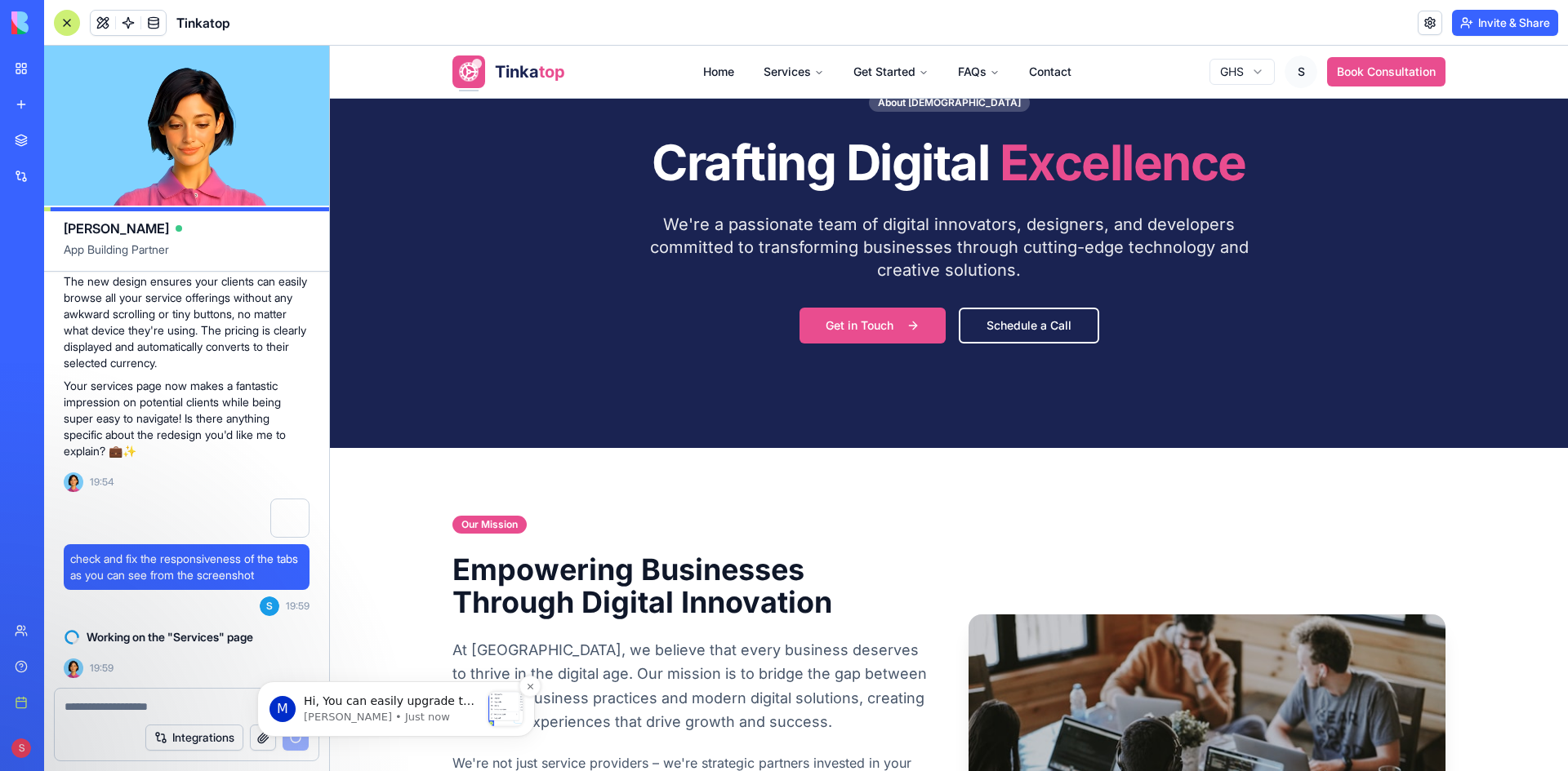
click at [453, 705] on p "Hi, You can easily upgrade to our Pro plan by clicking the ‘Upgrade’ button. It…" at bounding box center [392, 702] width 176 height 16
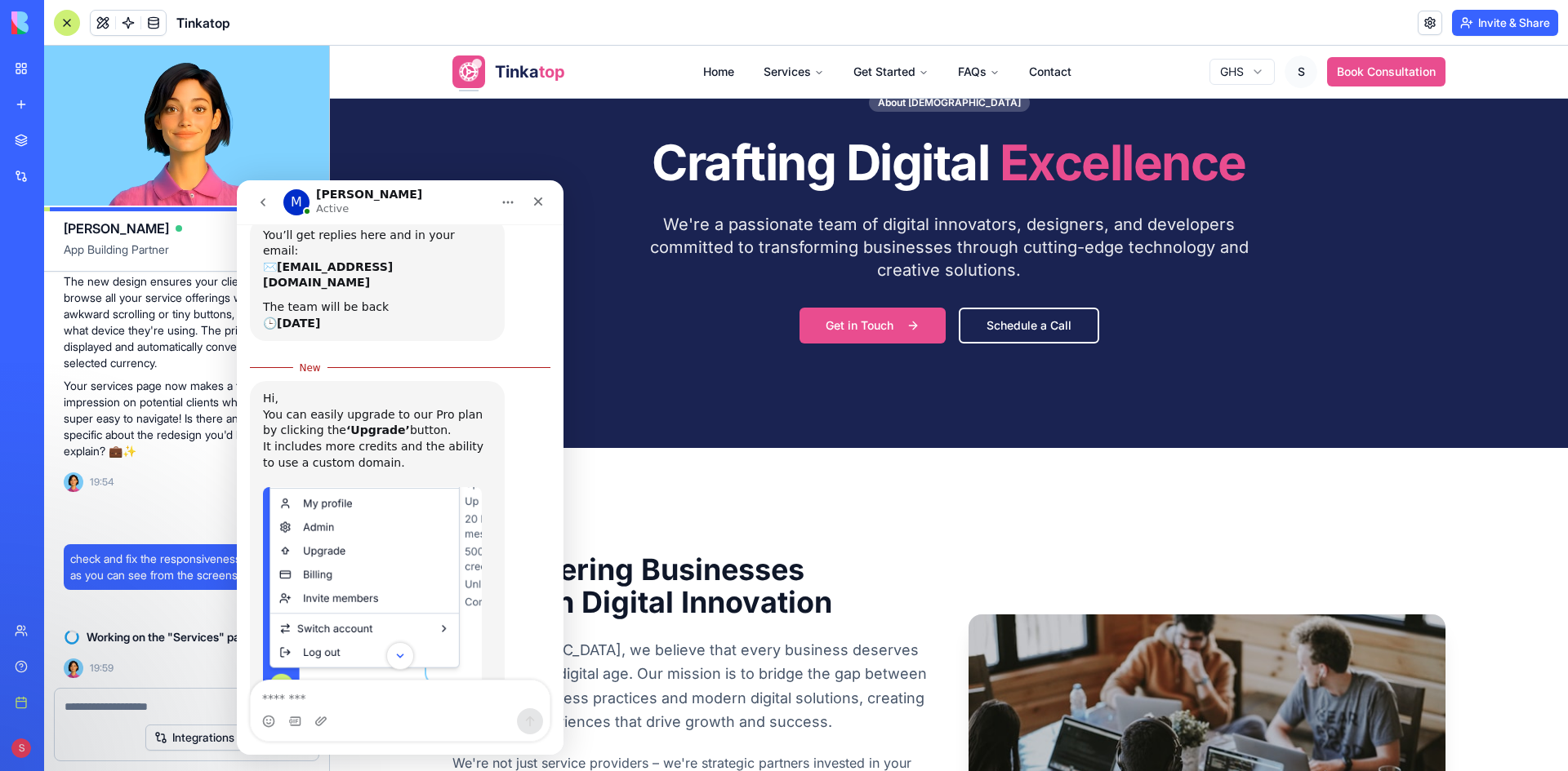
scroll to position [189, 0]
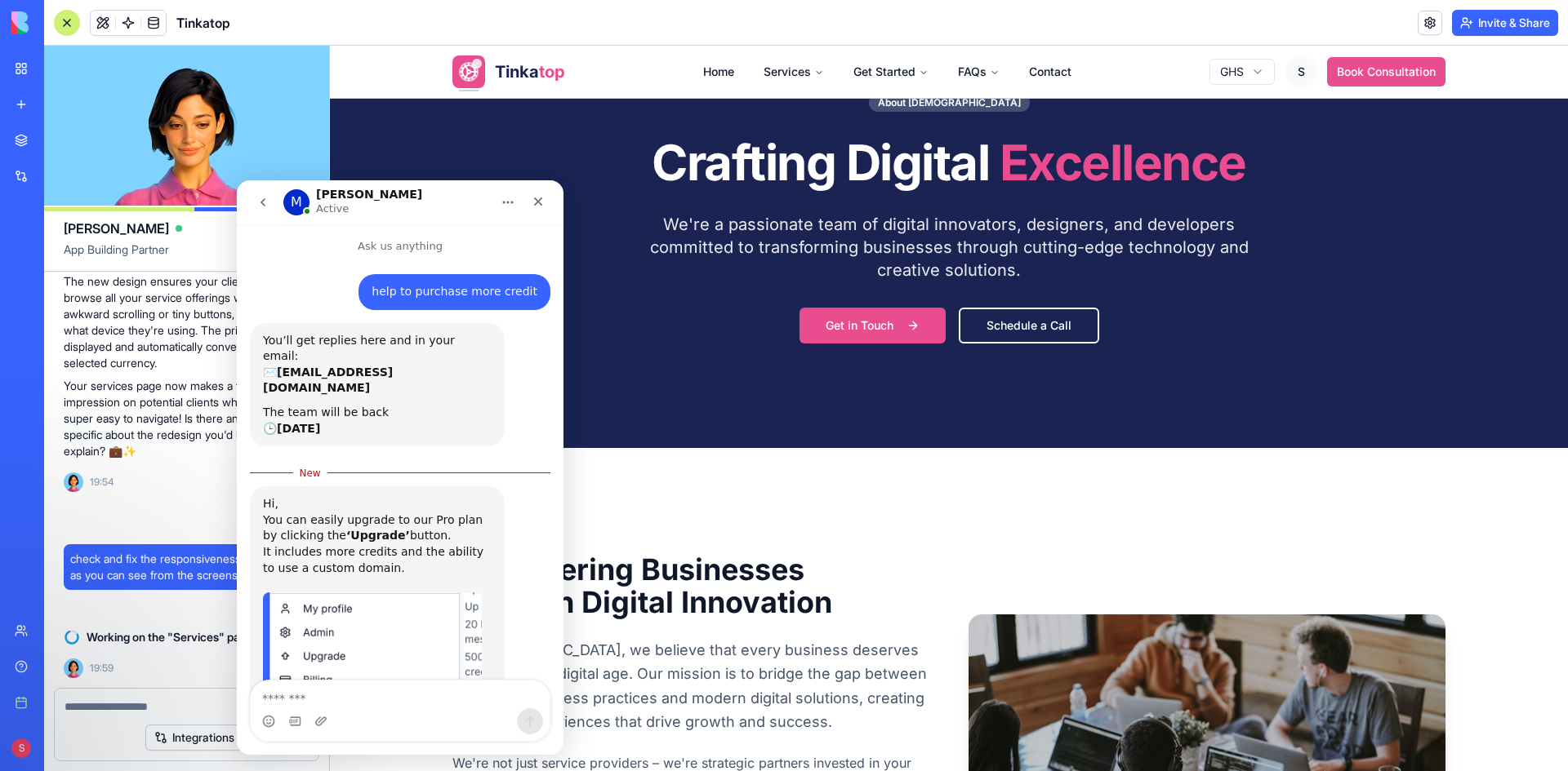
scroll to position [3, 0]
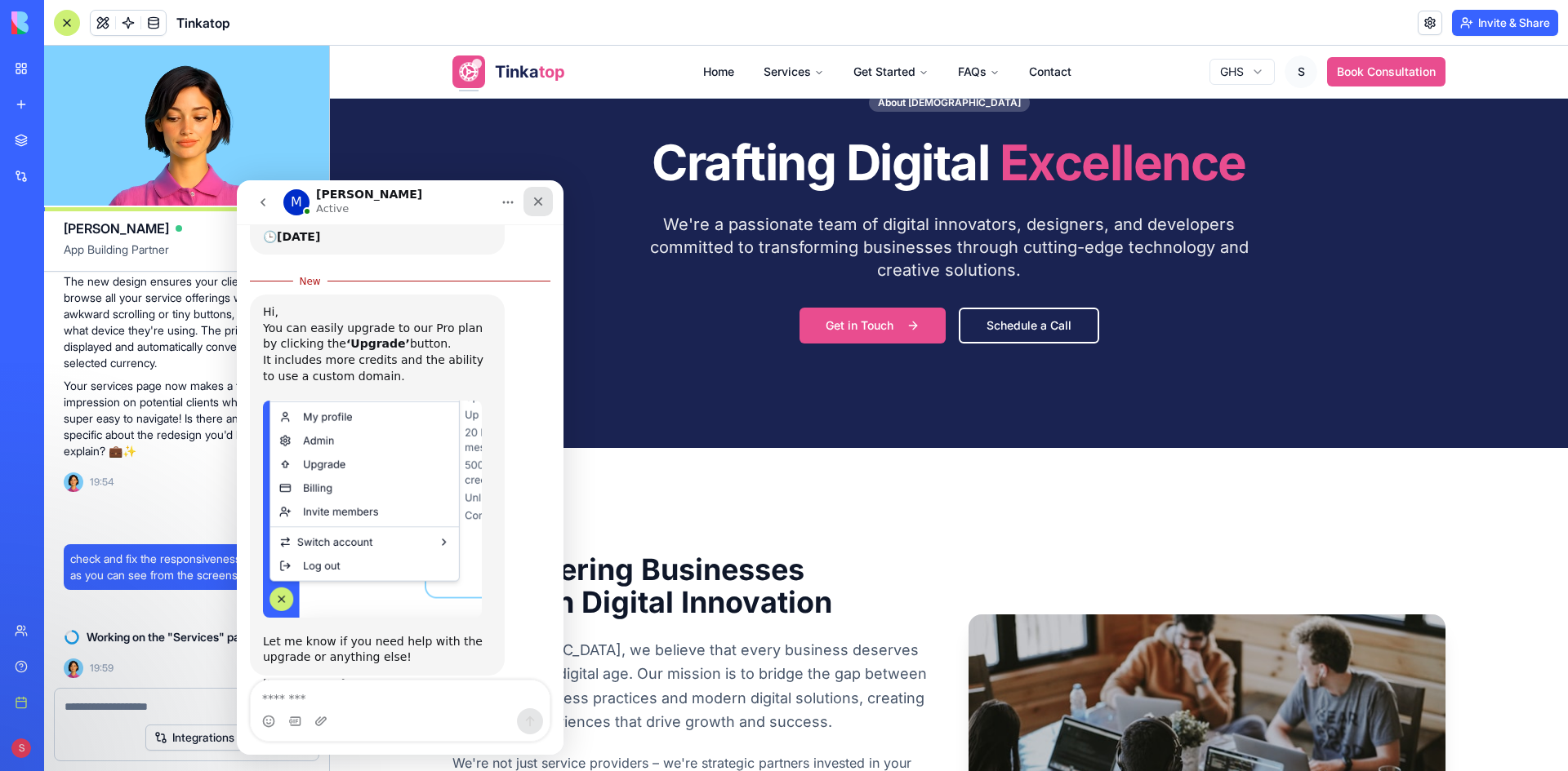
click at [541, 199] on icon "Close" at bounding box center [538, 201] width 9 height 9
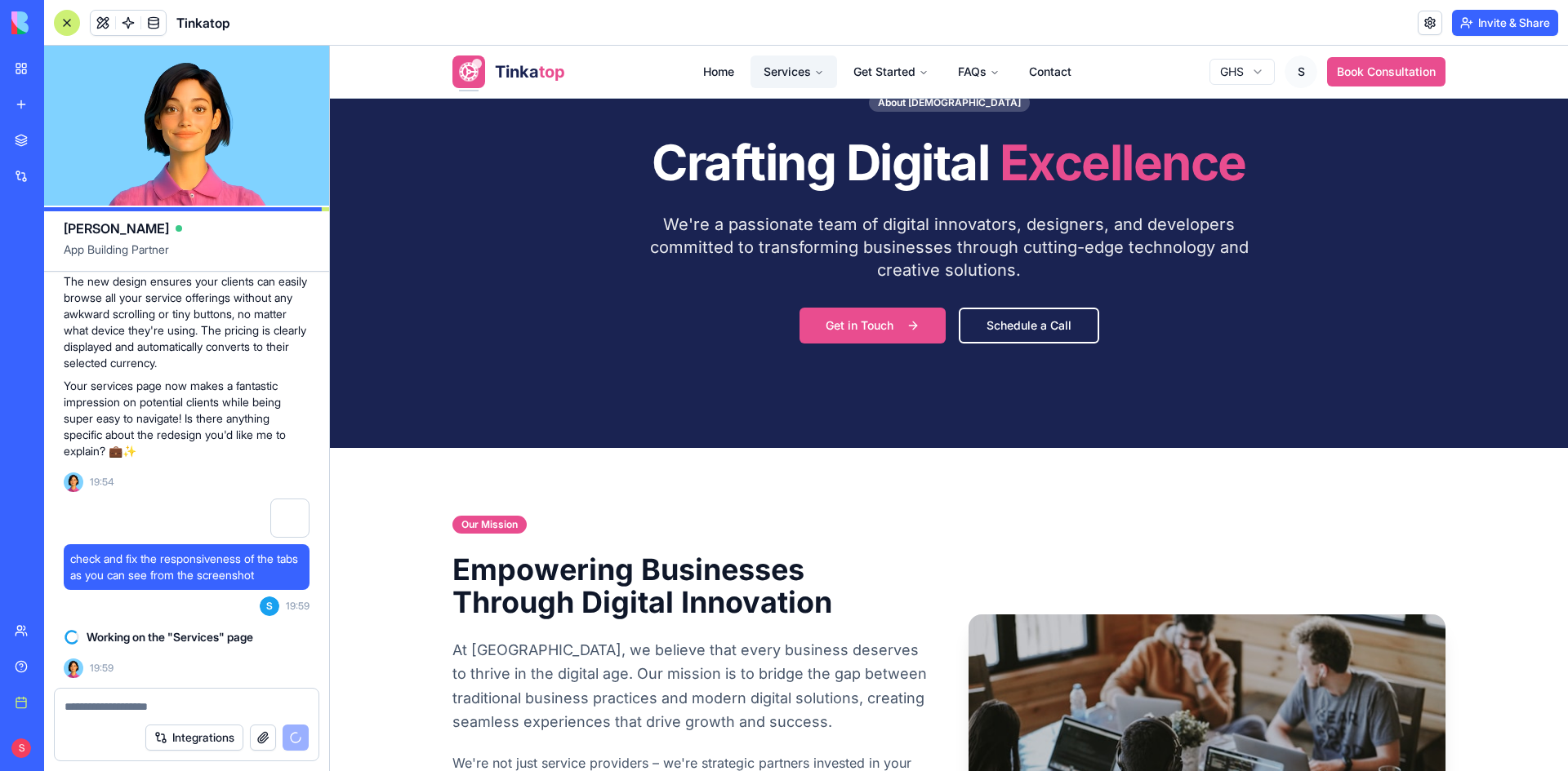
scroll to position [162, 0]
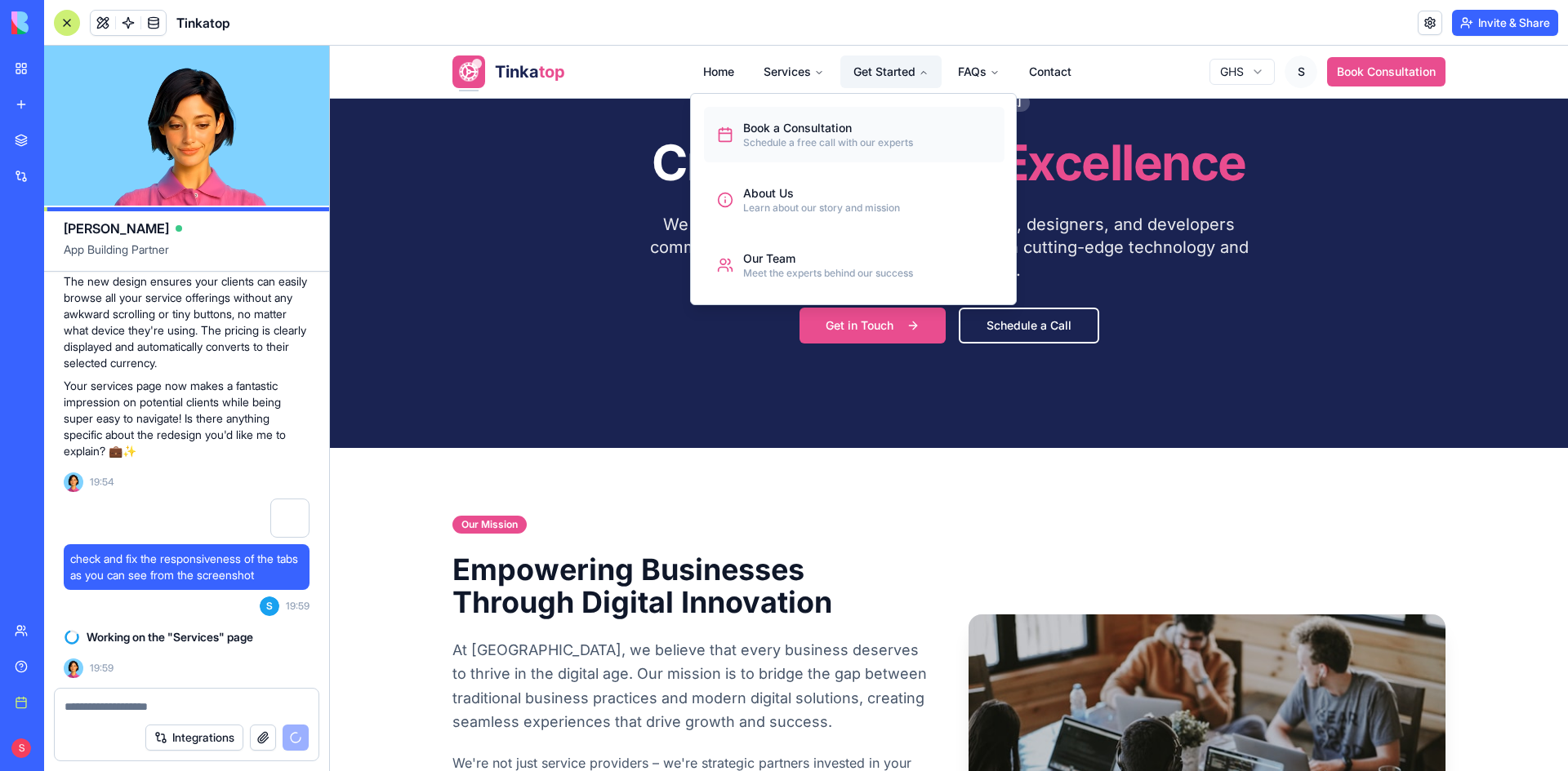
click at [824, 129] on div "Book a Consultation" at bounding box center [827, 127] width 170 height 16
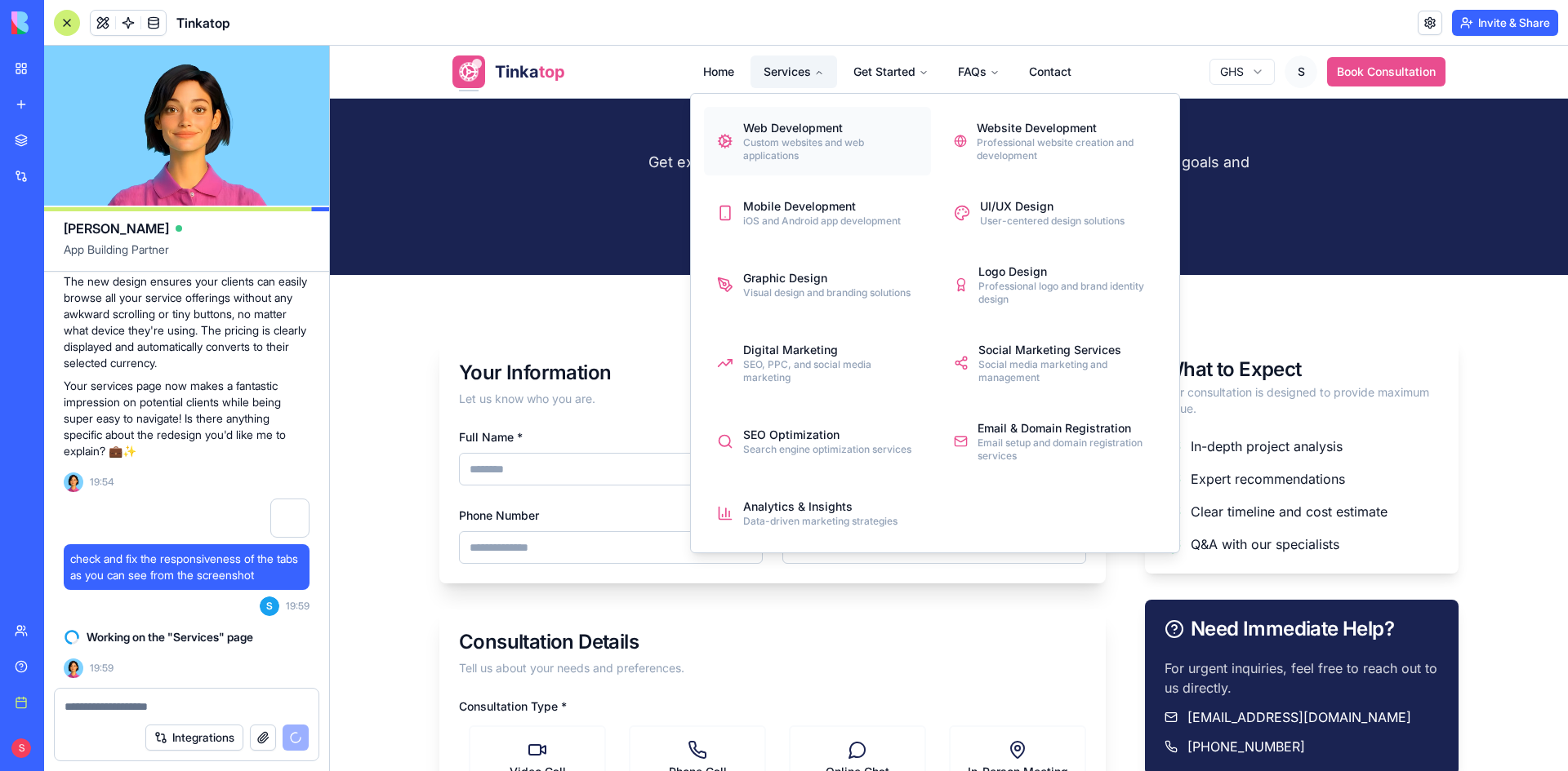
click at [767, 130] on div "Web Development" at bounding box center [829, 127] width 175 height 16
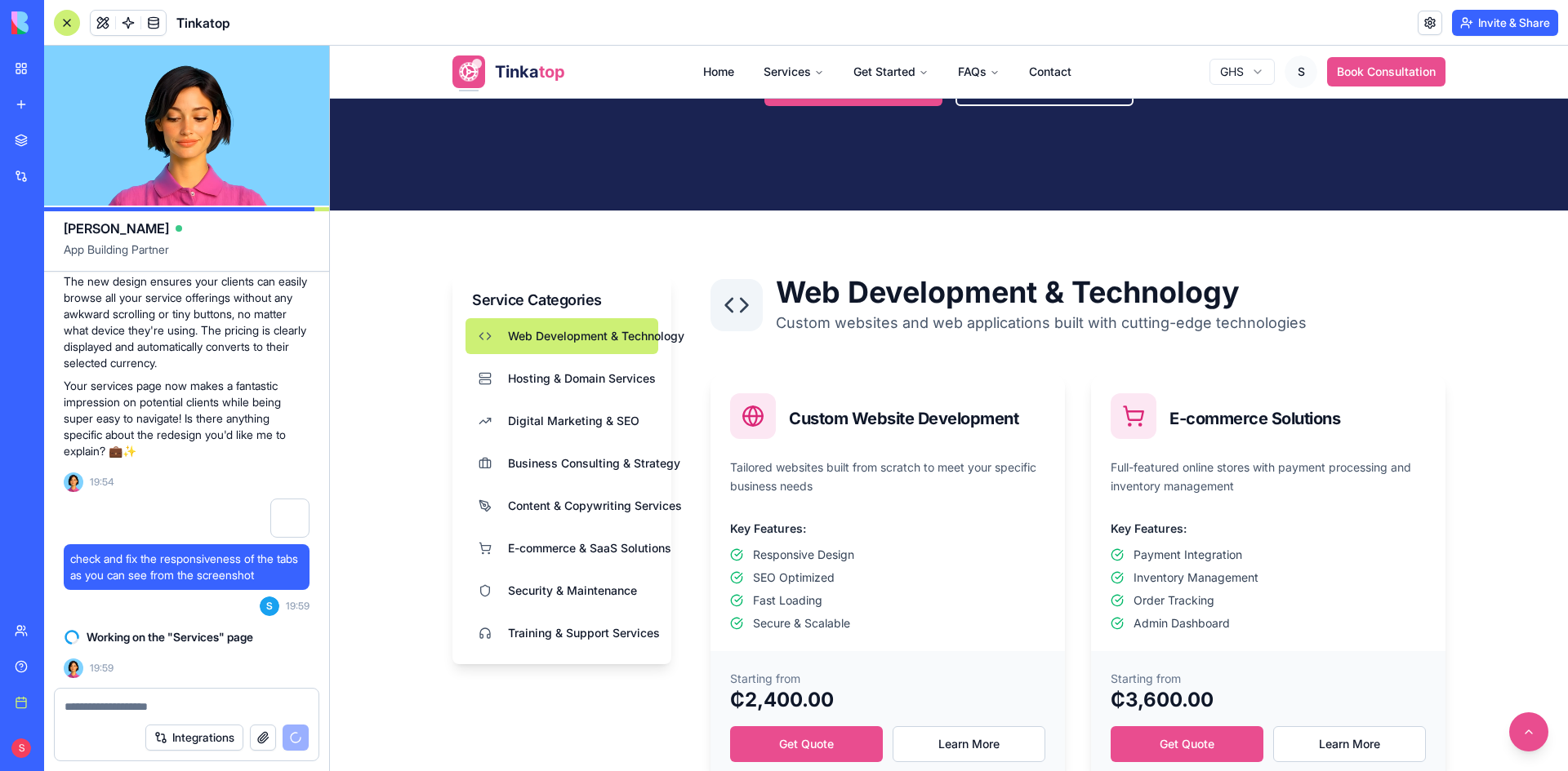
scroll to position [439, 0]
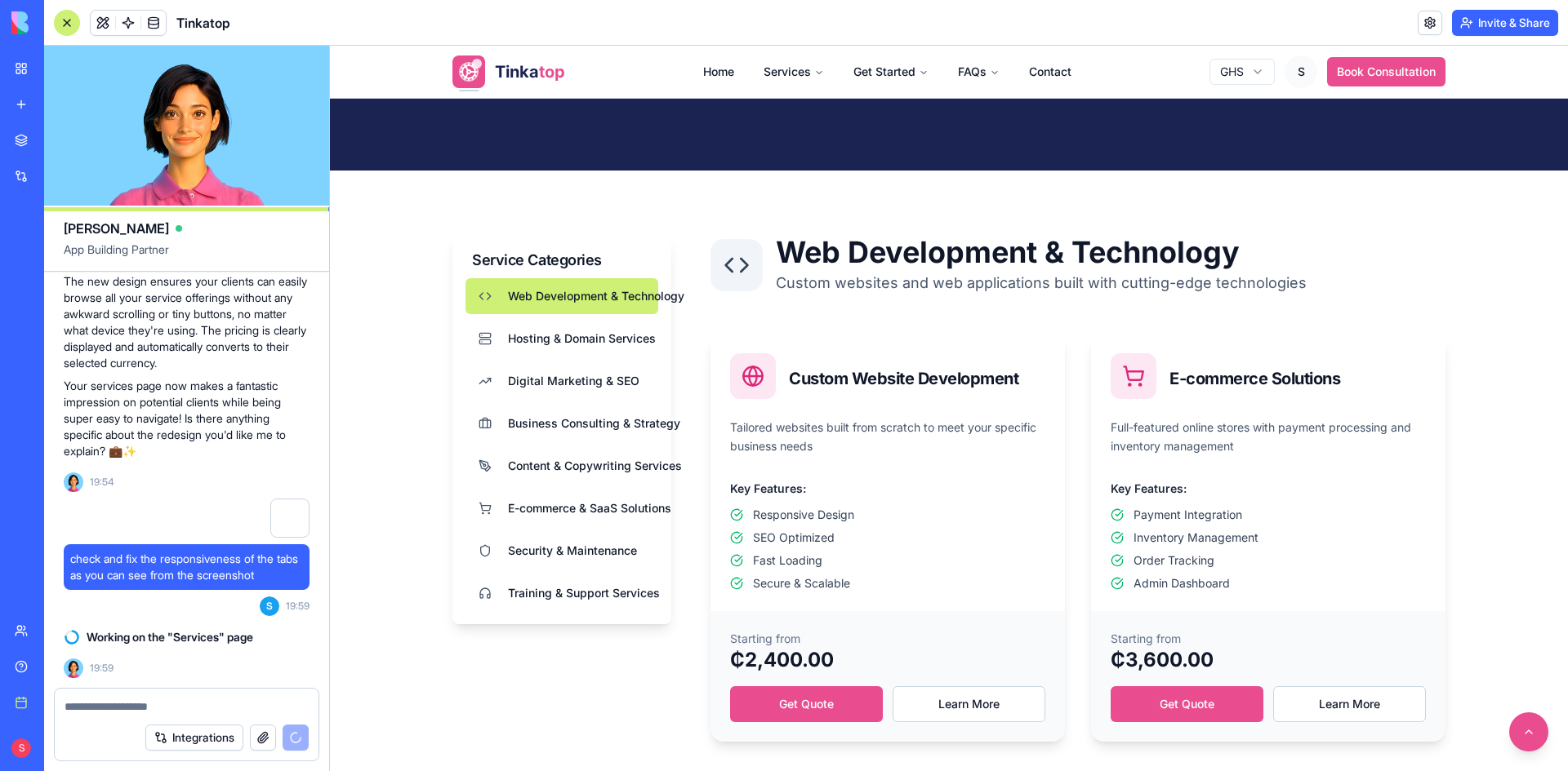
click at [155, 710] on textarea at bounding box center [186, 706] width 244 height 16
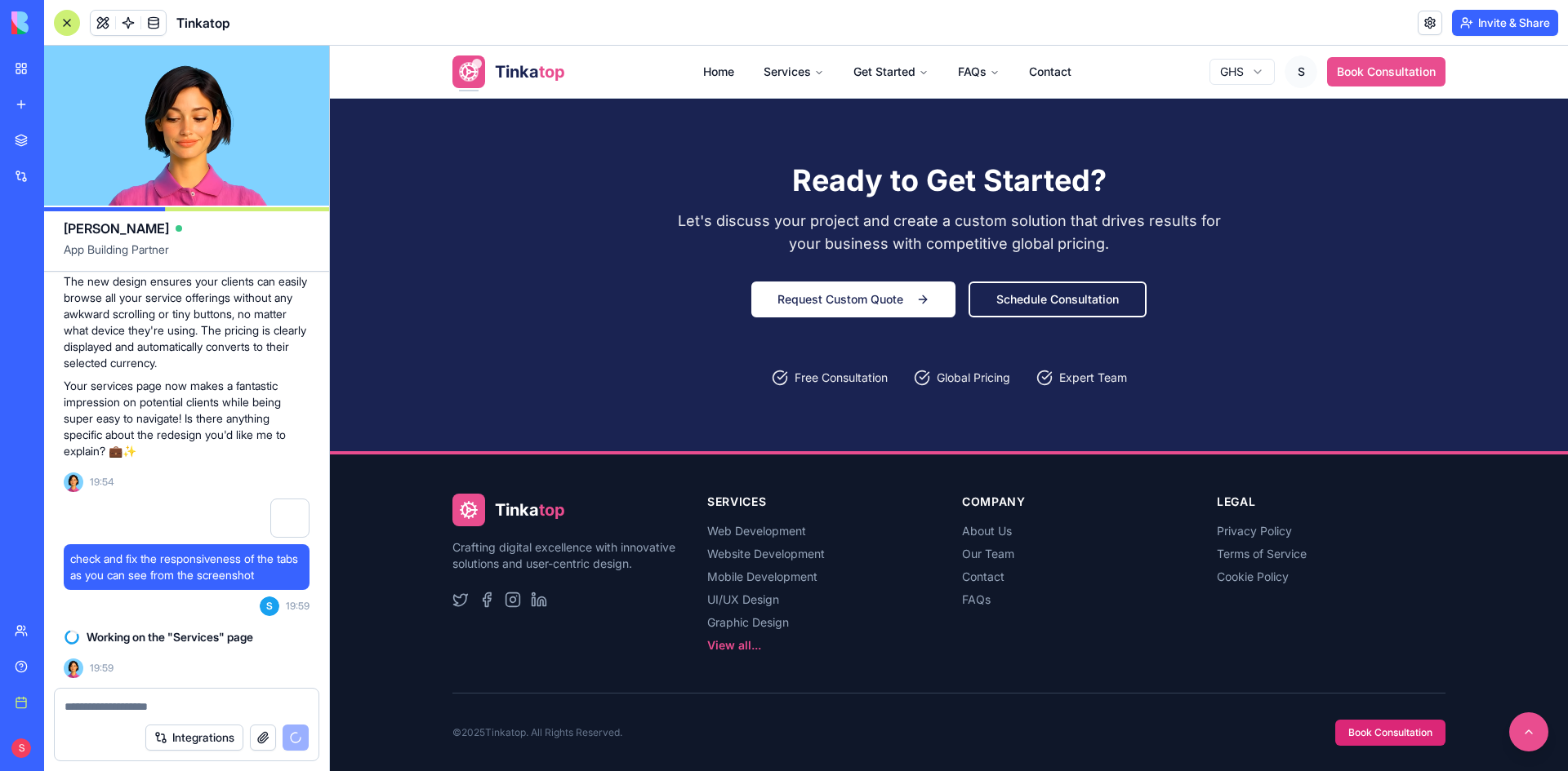
scroll to position [1594, 0]
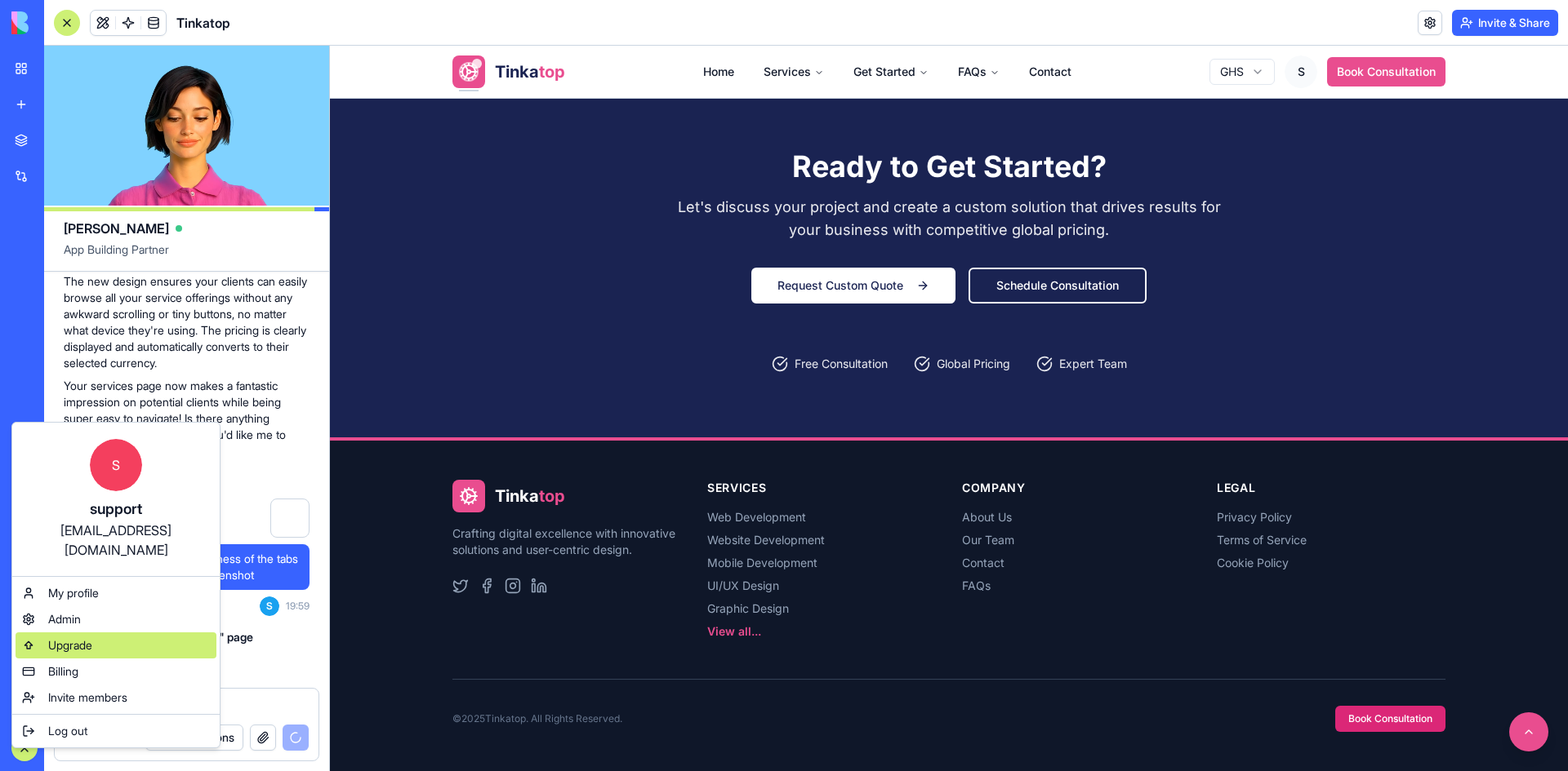
click at [71, 637] on span "Upgrade" at bounding box center [70, 645] width 44 height 16
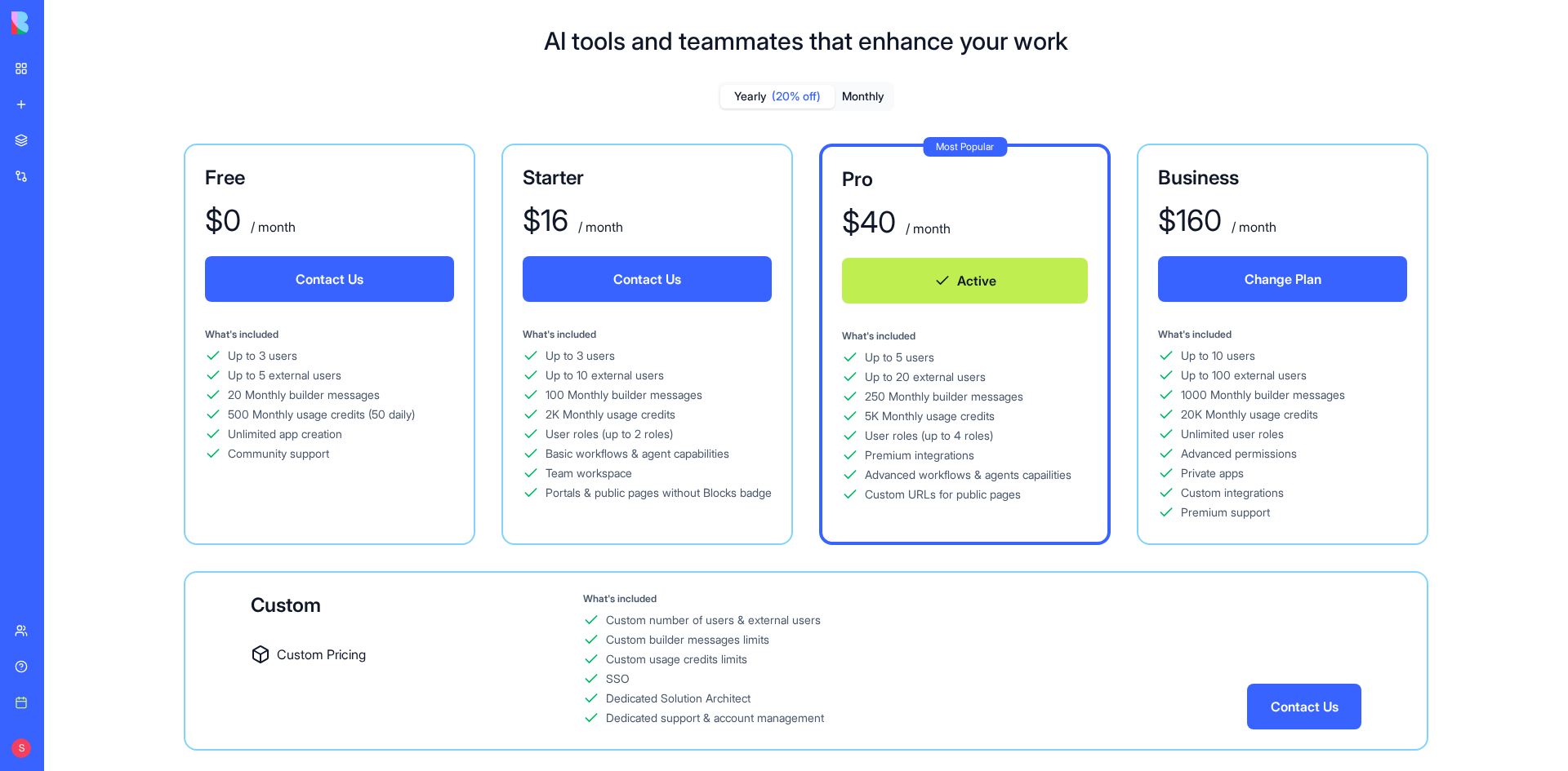
click at [941, 277] on button "Active" at bounding box center [964, 280] width 246 height 45
click at [847, 103] on button "Monthly" at bounding box center [862, 96] width 57 height 24
click at [991, 276] on button "Active" at bounding box center [964, 280] width 246 height 45
click at [26, 670] on link "Help" at bounding box center [38, 667] width 66 height 33
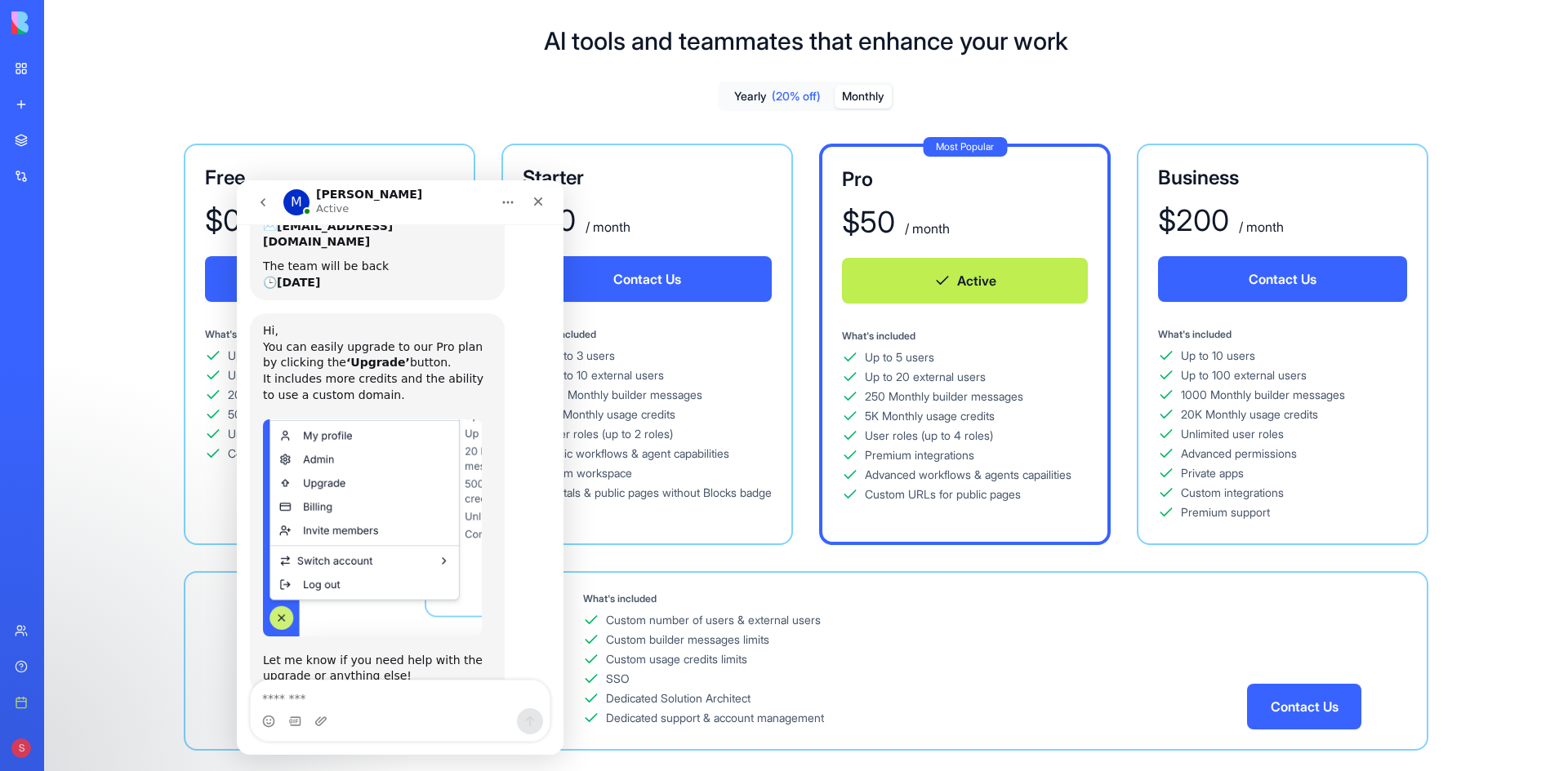
scroll to position [162, 0]
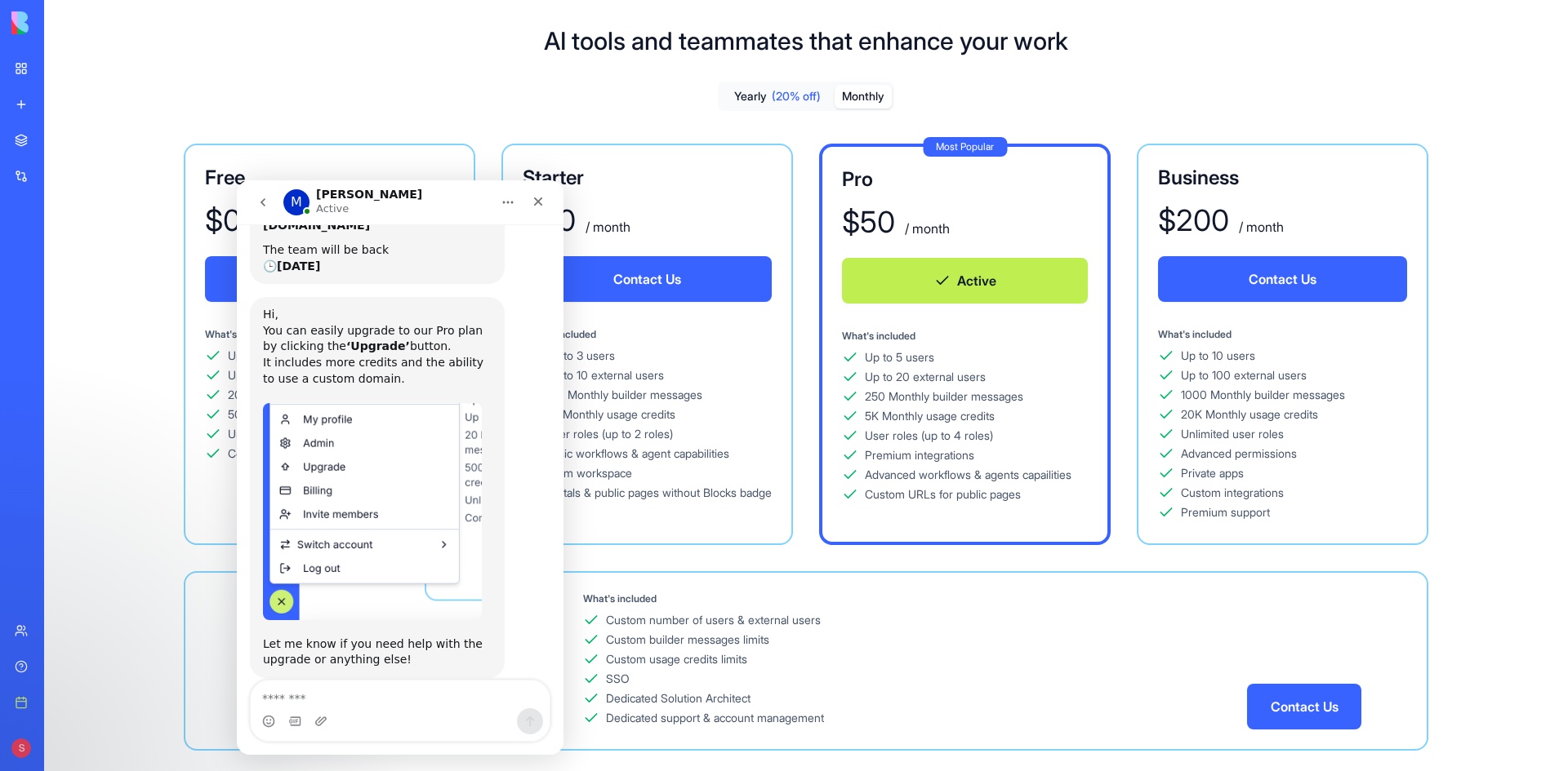
click at [311, 701] on textarea "Message…" at bounding box center [400, 694] width 299 height 28
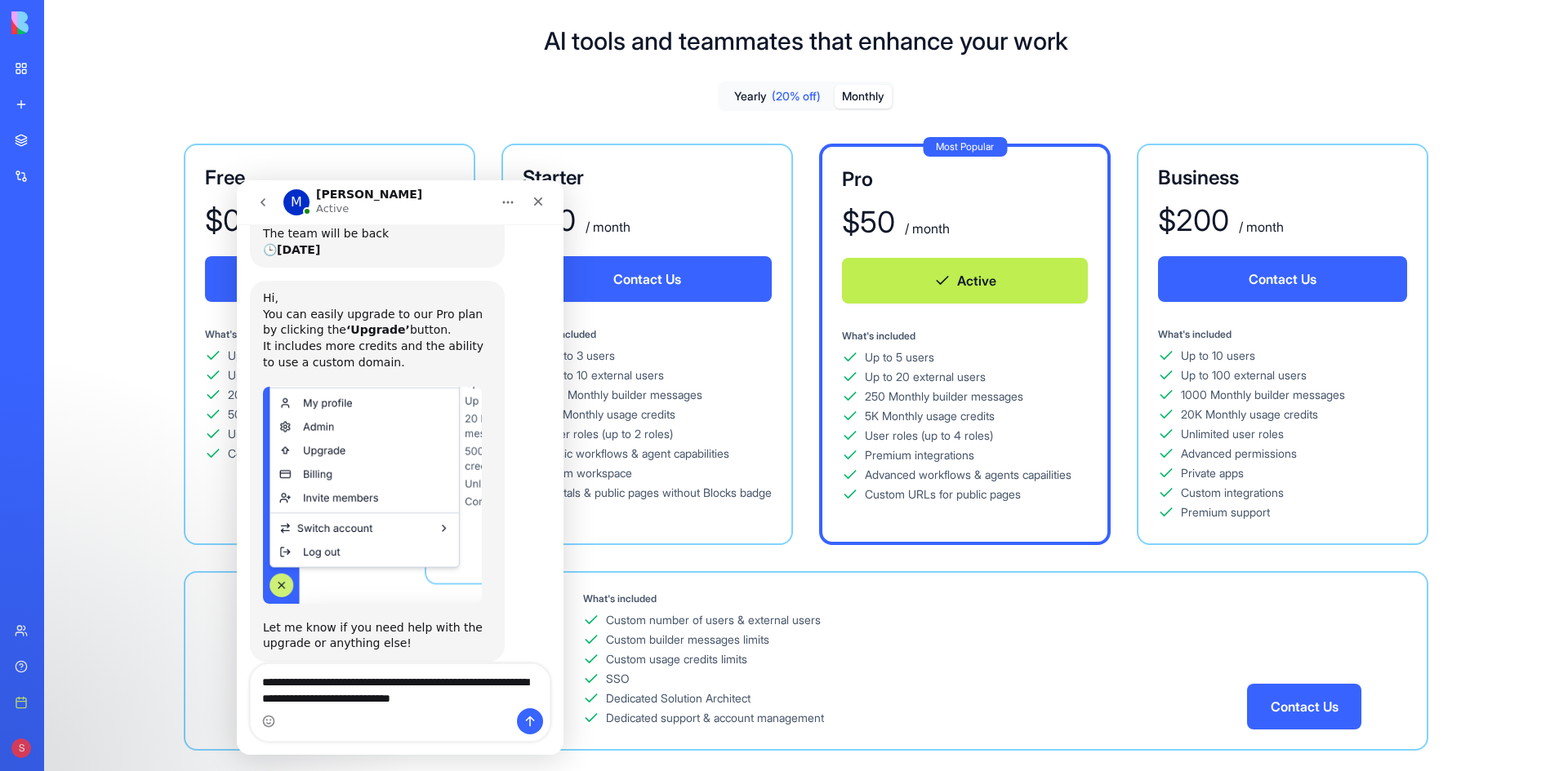
type textarea "**********"
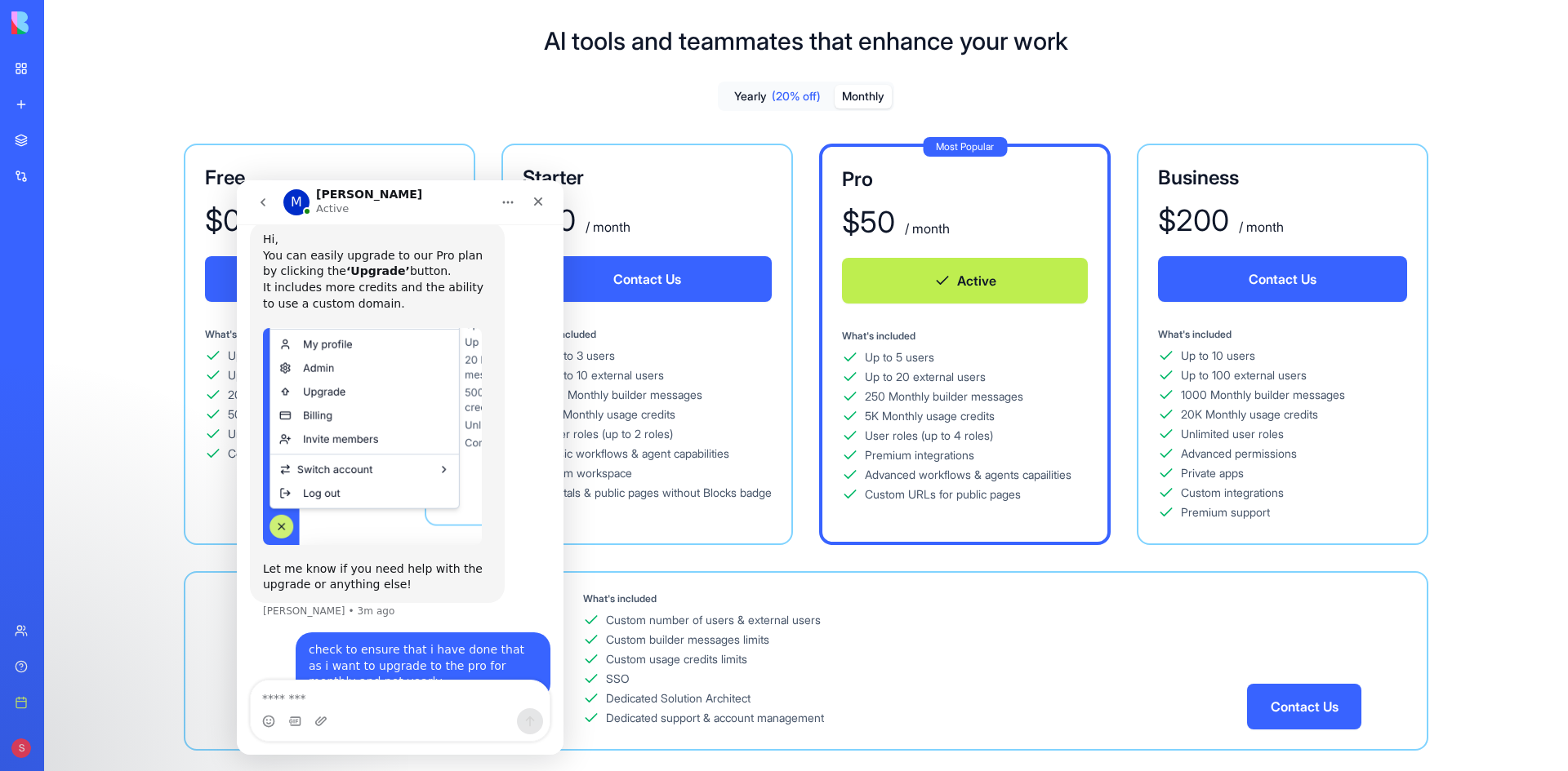
scroll to position [243, 0]
click at [61, 64] on div "My workspace" at bounding box center [50, 68] width 21 height 16
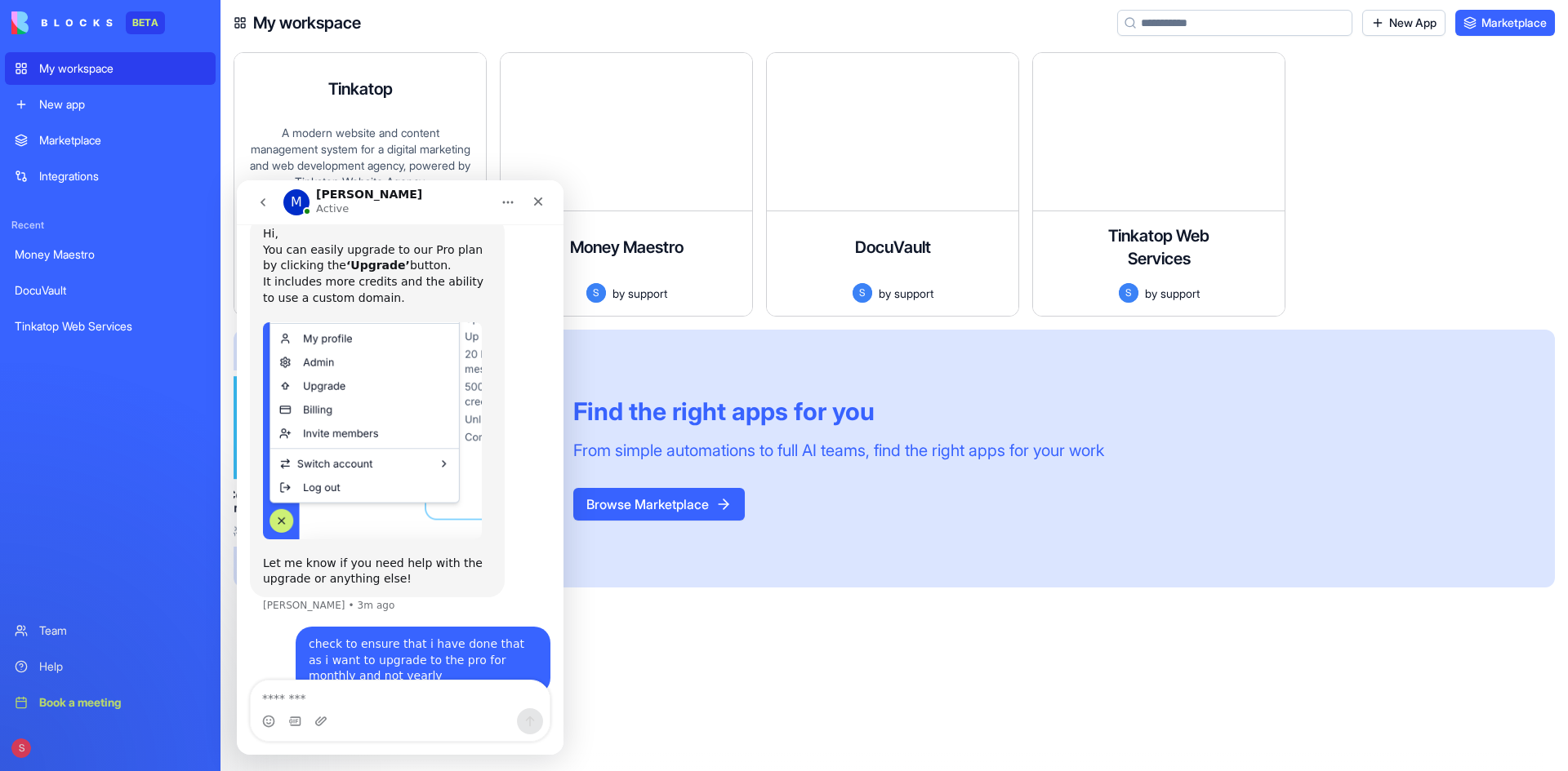
click at [322, 124] on div "Tinkatop A modern website and content management system for a digital marketing…" at bounding box center [360, 184] width 252 height 263
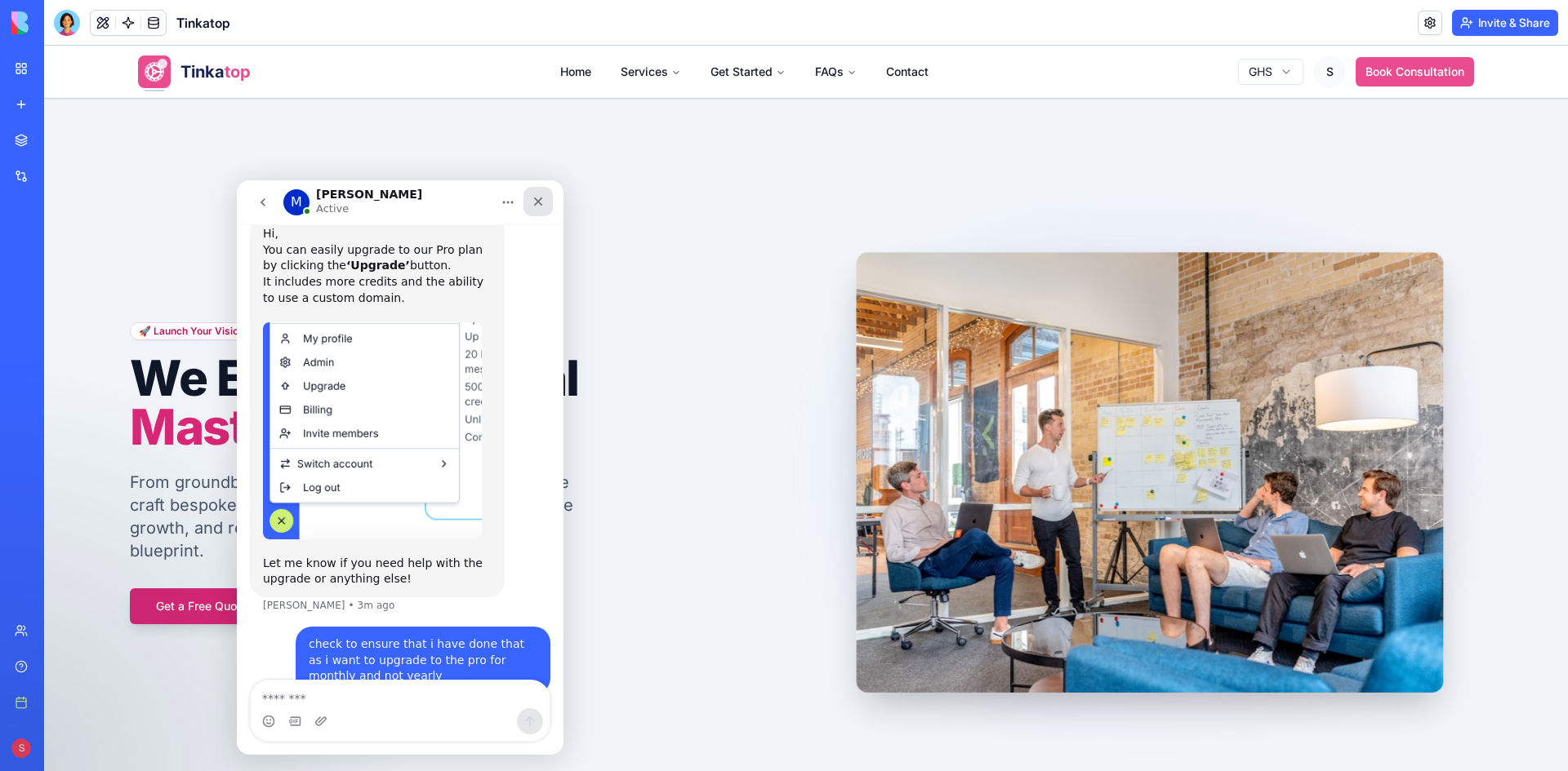
click at [541, 204] on icon "Close" at bounding box center [538, 201] width 9 height 9
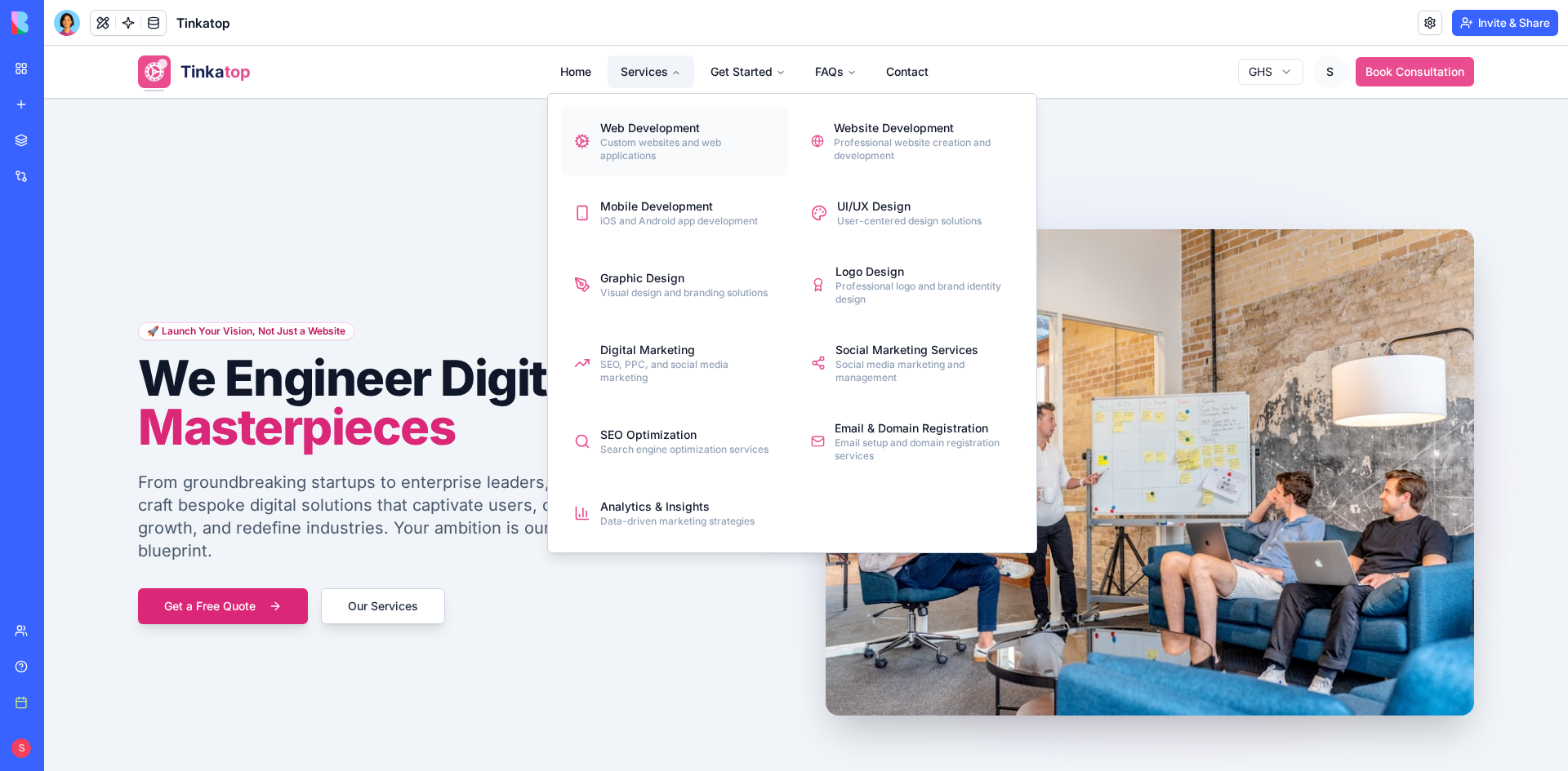
click at [636, 130] on div "Web Development" at bounding box center [687, 127] width 175 height 16
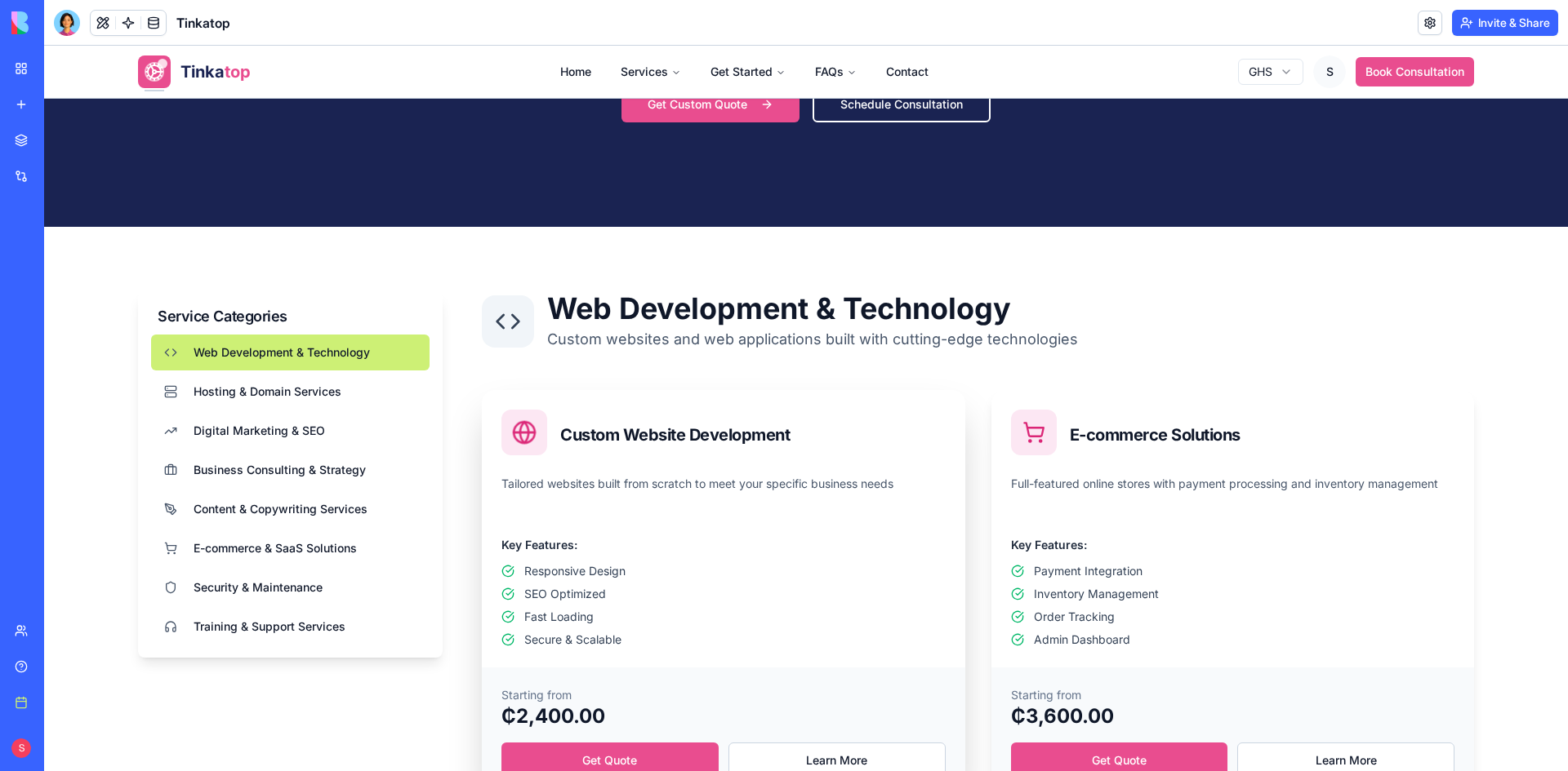
scroll to position [408, 0]
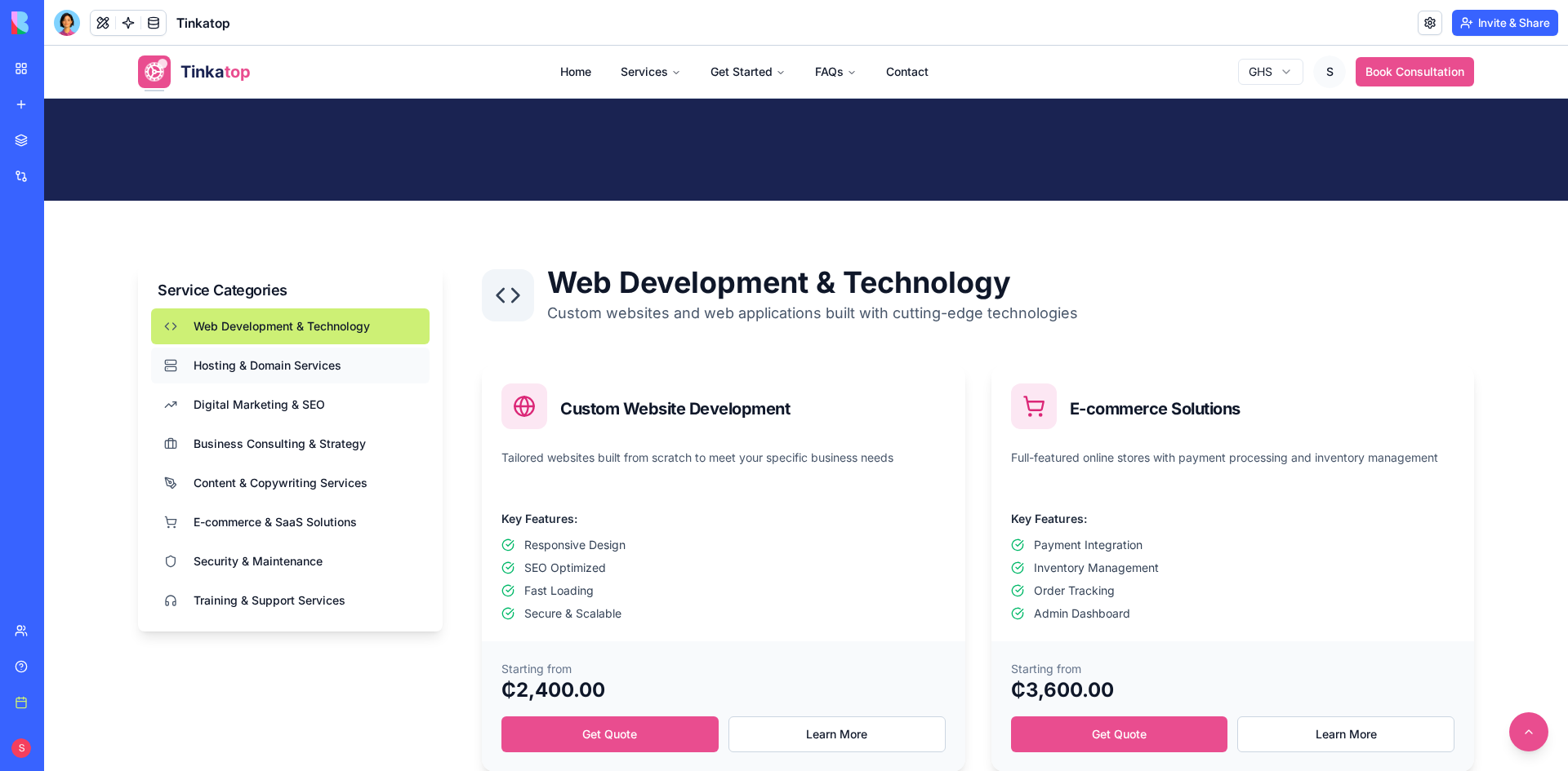
click at [269, 371] on span "Hosting & Domain Services" at bounding box center [267, 365] width 148 height 16
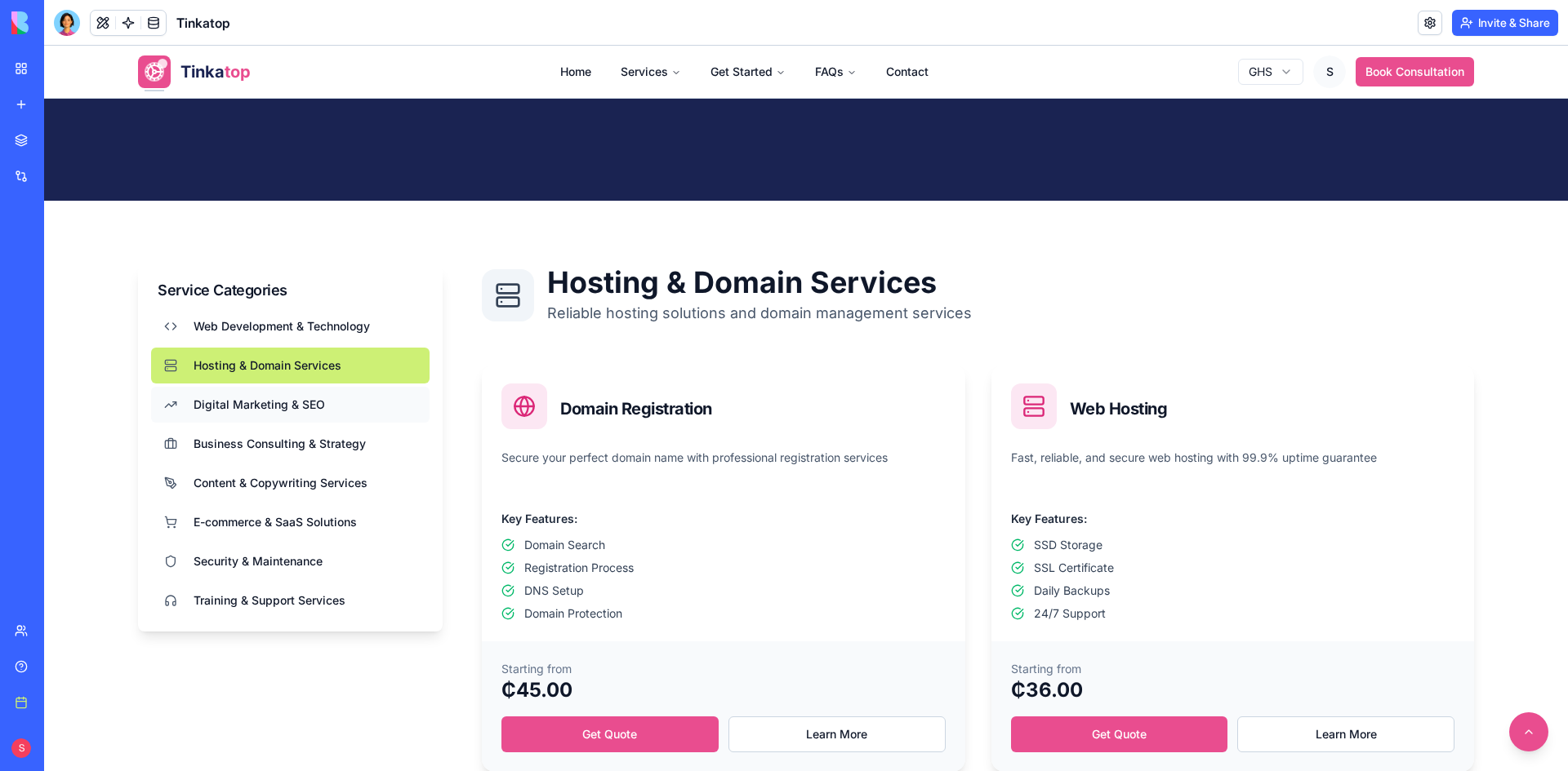
click at [282, 410] on span "Digital Marketing & SEO" at bounding box center [259, 404] width 131 height 16
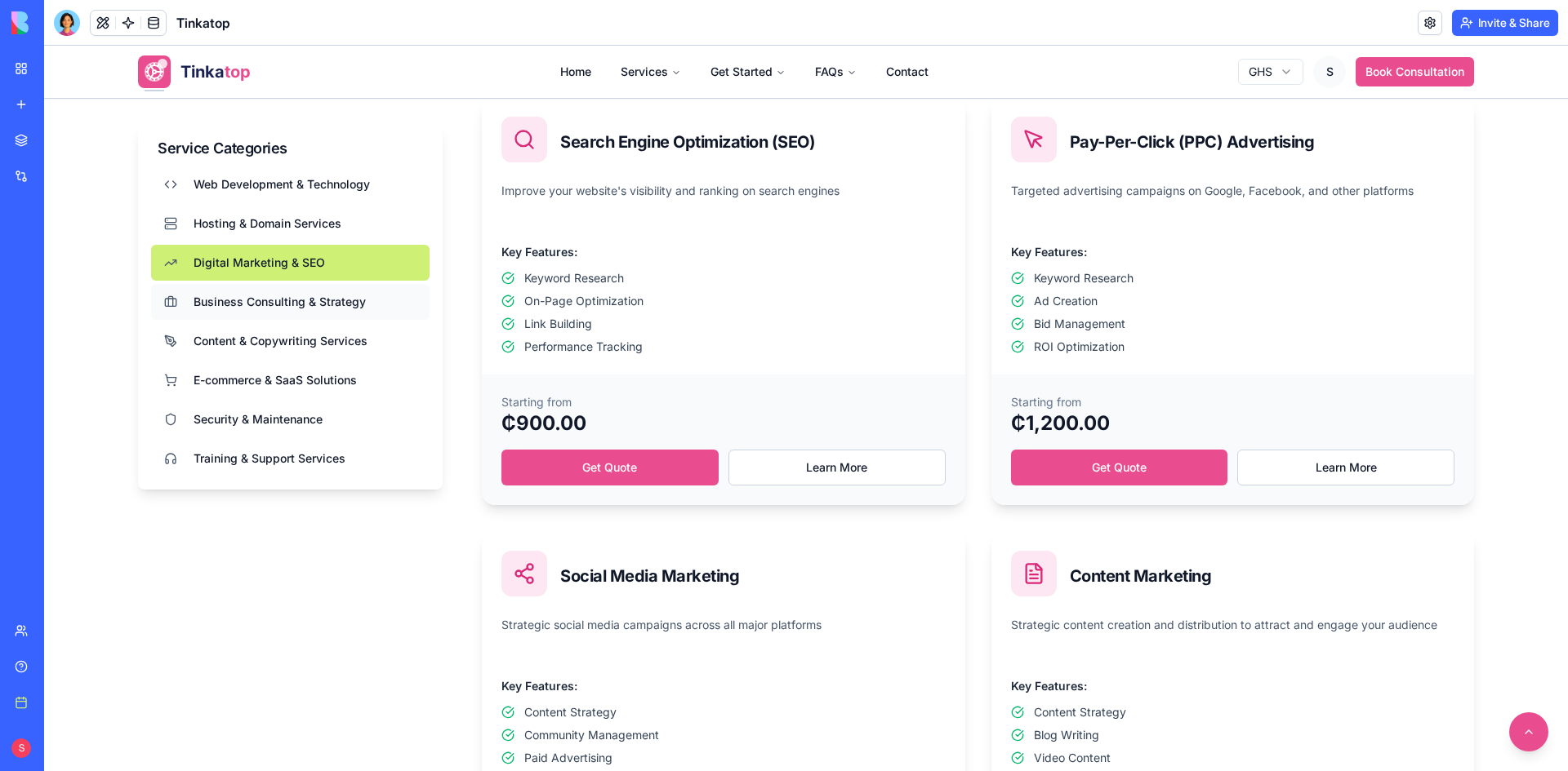
scroll to position [734, 0]
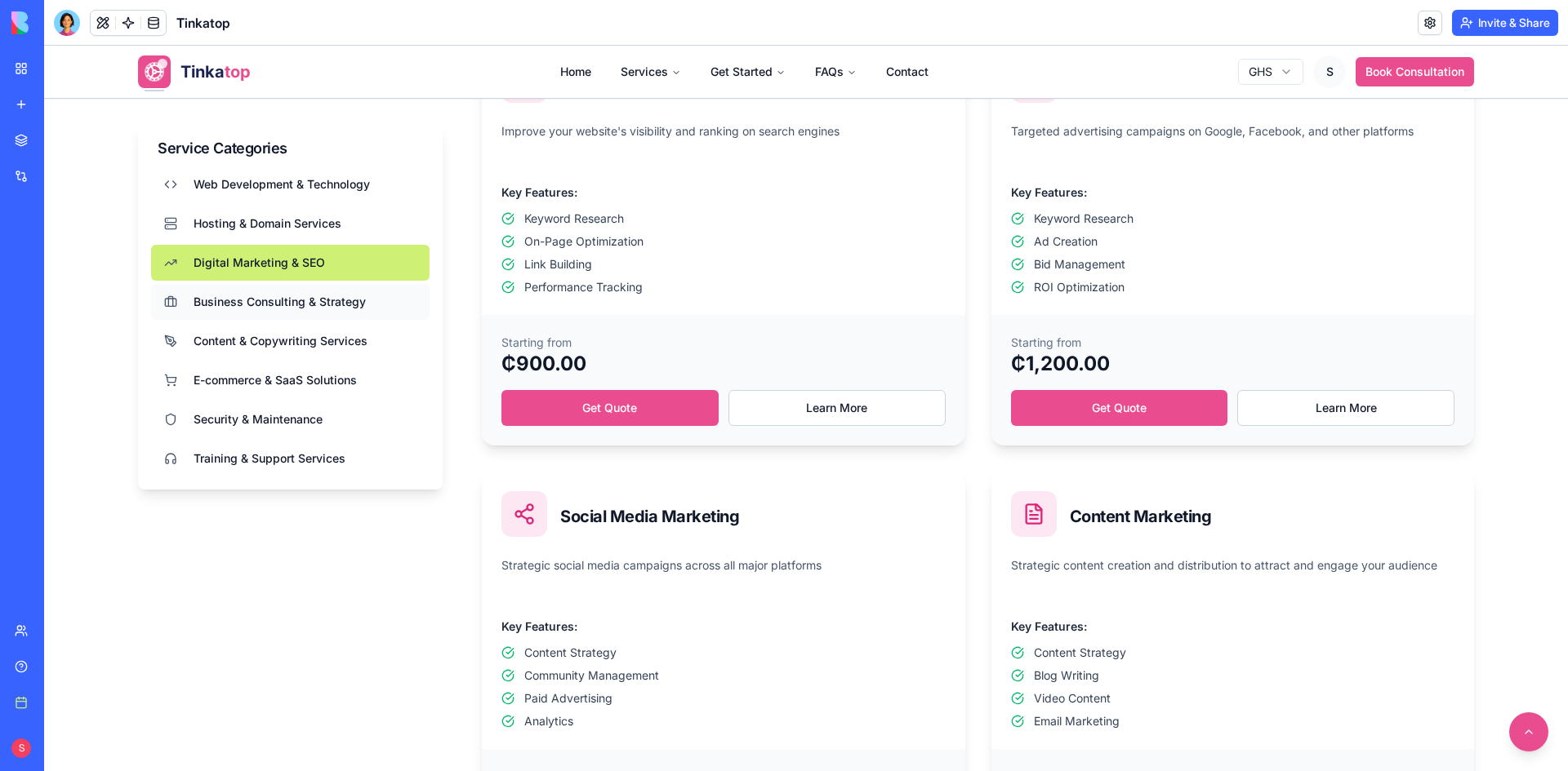
click at [316, 307] on span "Business Consulting & Strategy" at bounding box center [280, 302] width 173 height 16
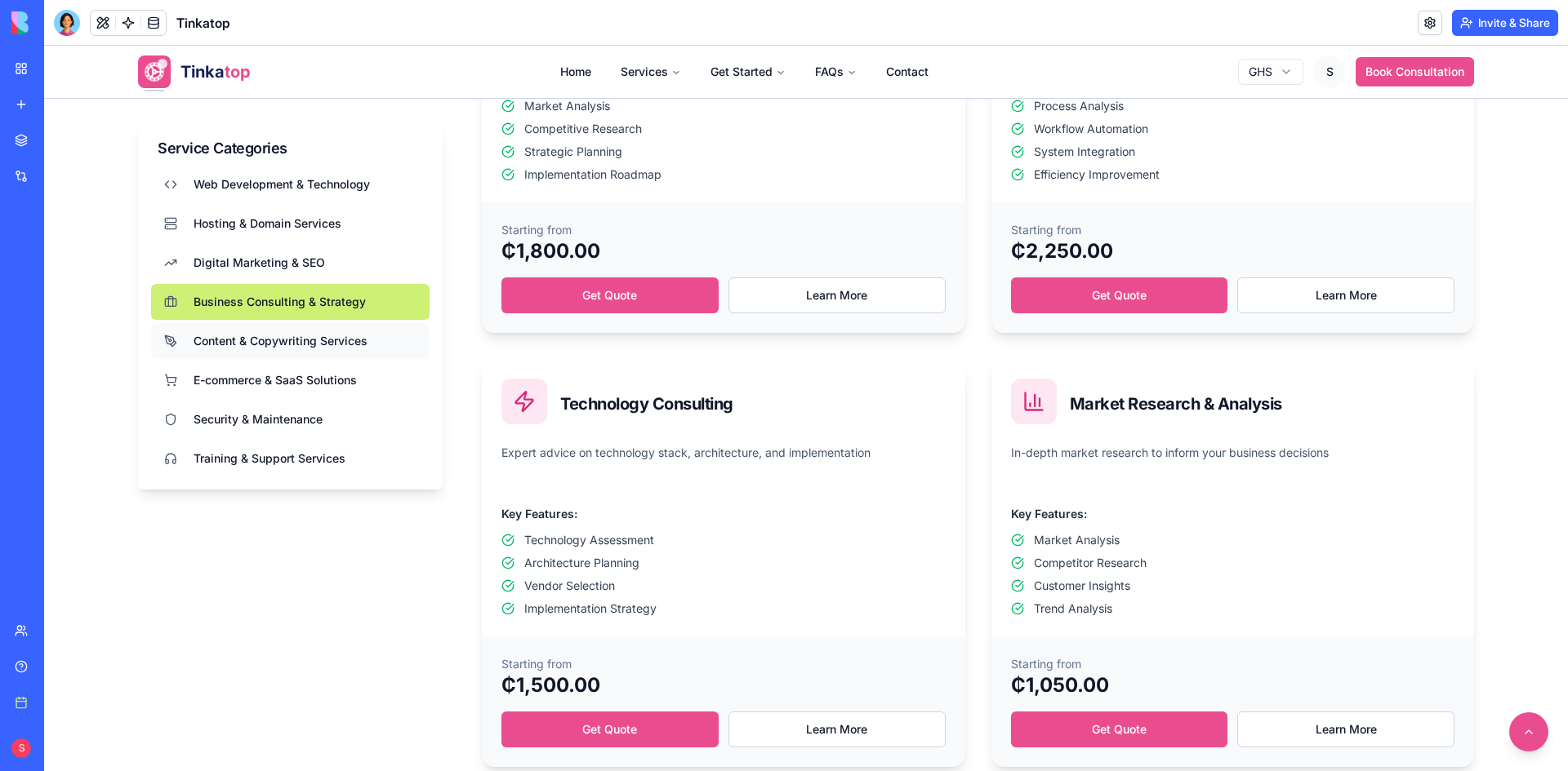
scroll to position [1061, 0]
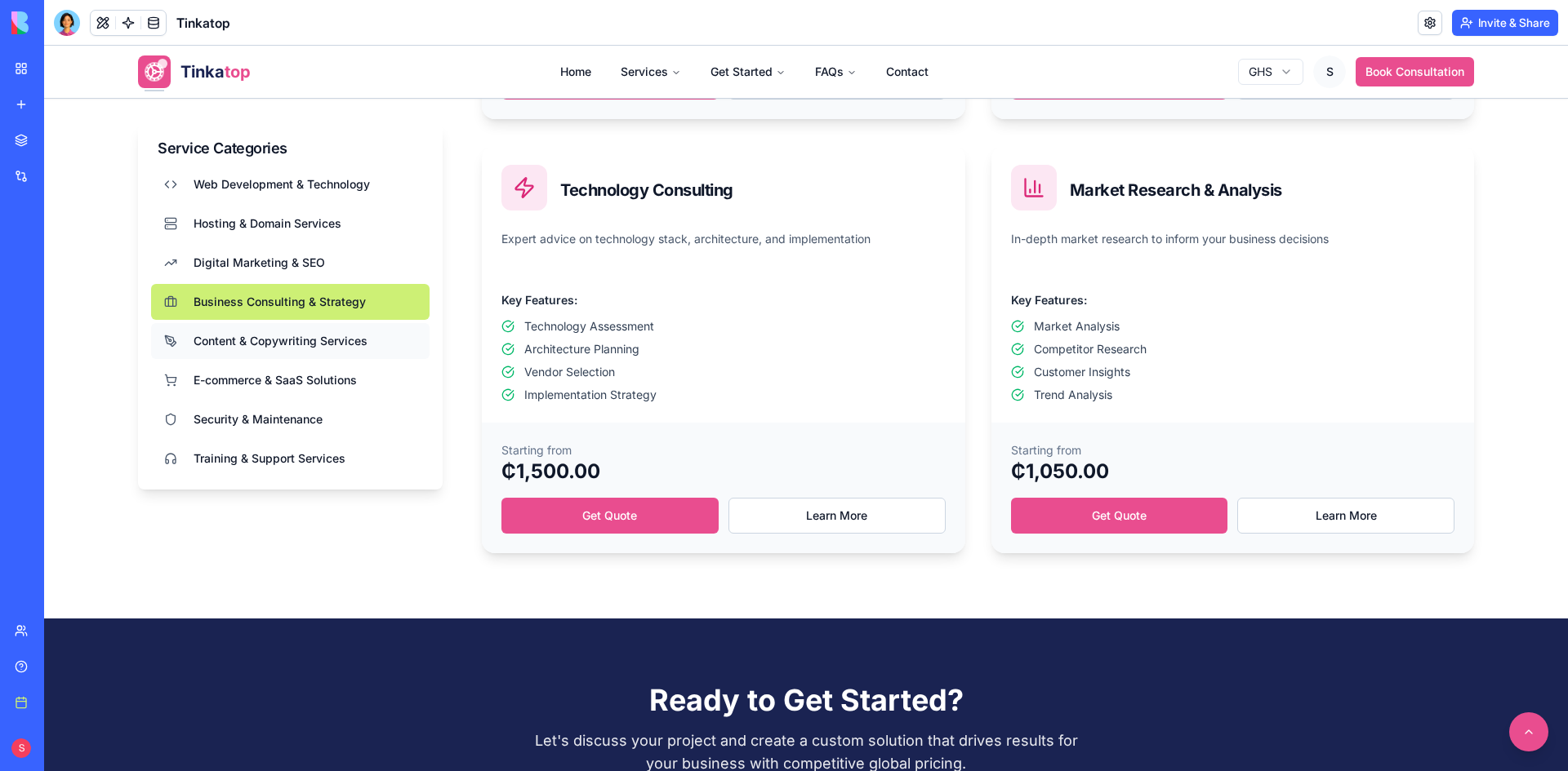
click at [348, 342] on span "Content & Copywriting Services" at bounding box center [281, 340] width 174 height 16
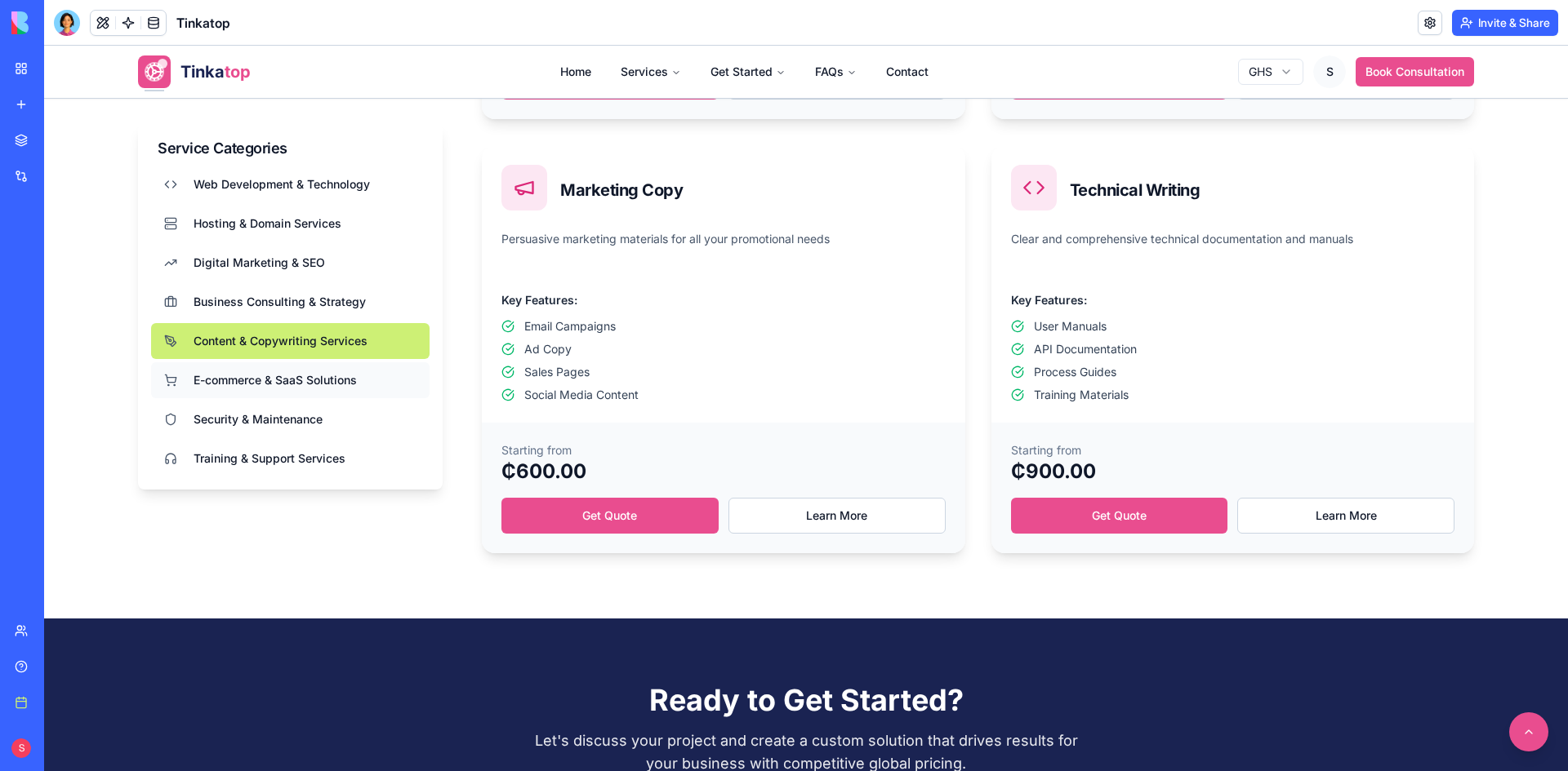
click at [347, 376] on span "E-commerce & SaaS Solutions" at bounding box center [275, 380] width 163 height 16
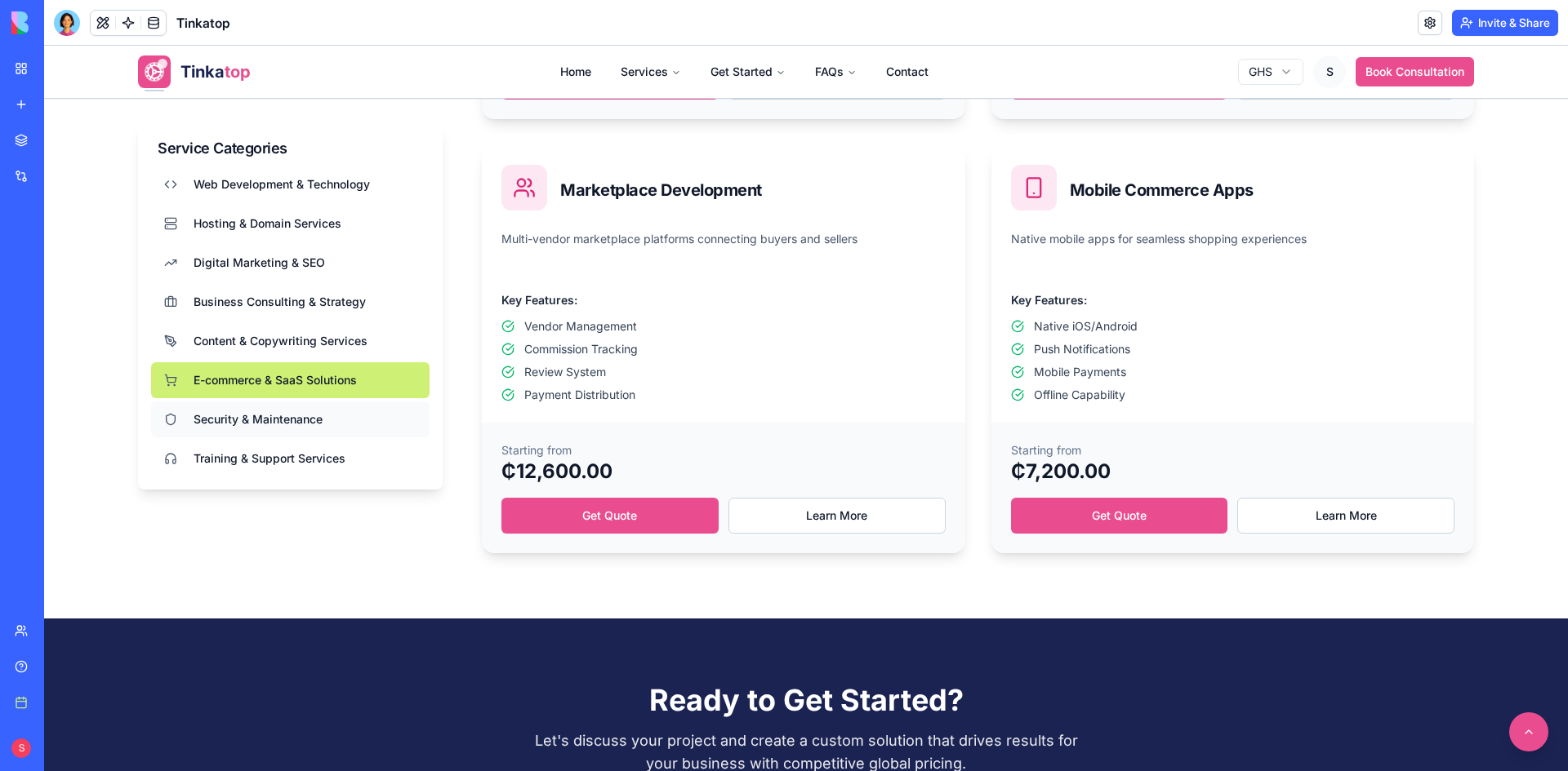
click at [343, 407] on button "Security & Maintenance" at bounding box center [290, 419] width 279 height 36
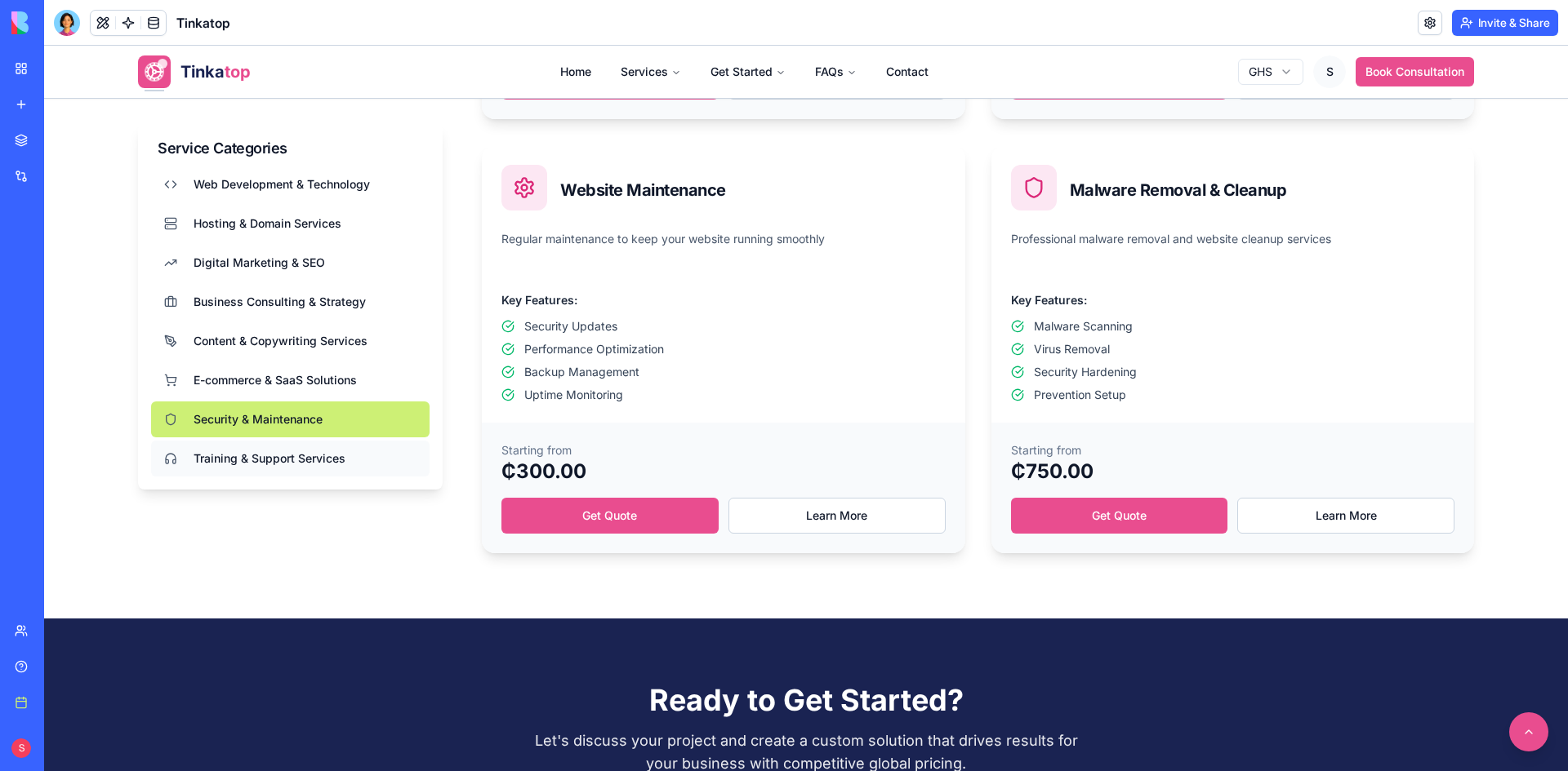
click at [343, 450] on button "Training & Support Services" at bounding box center [290, 458] width 279 height 36
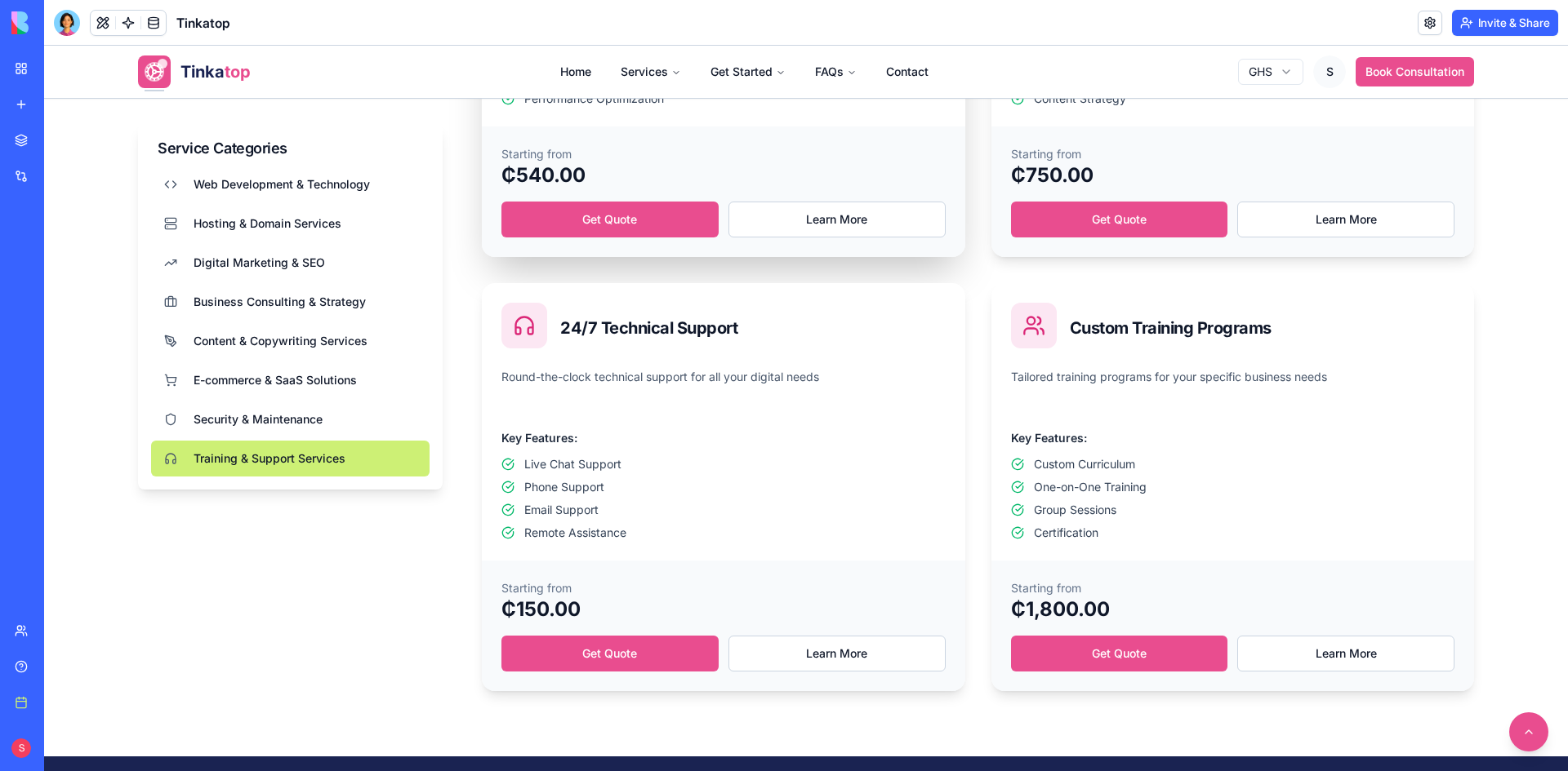
scroll to position [1224, 0]
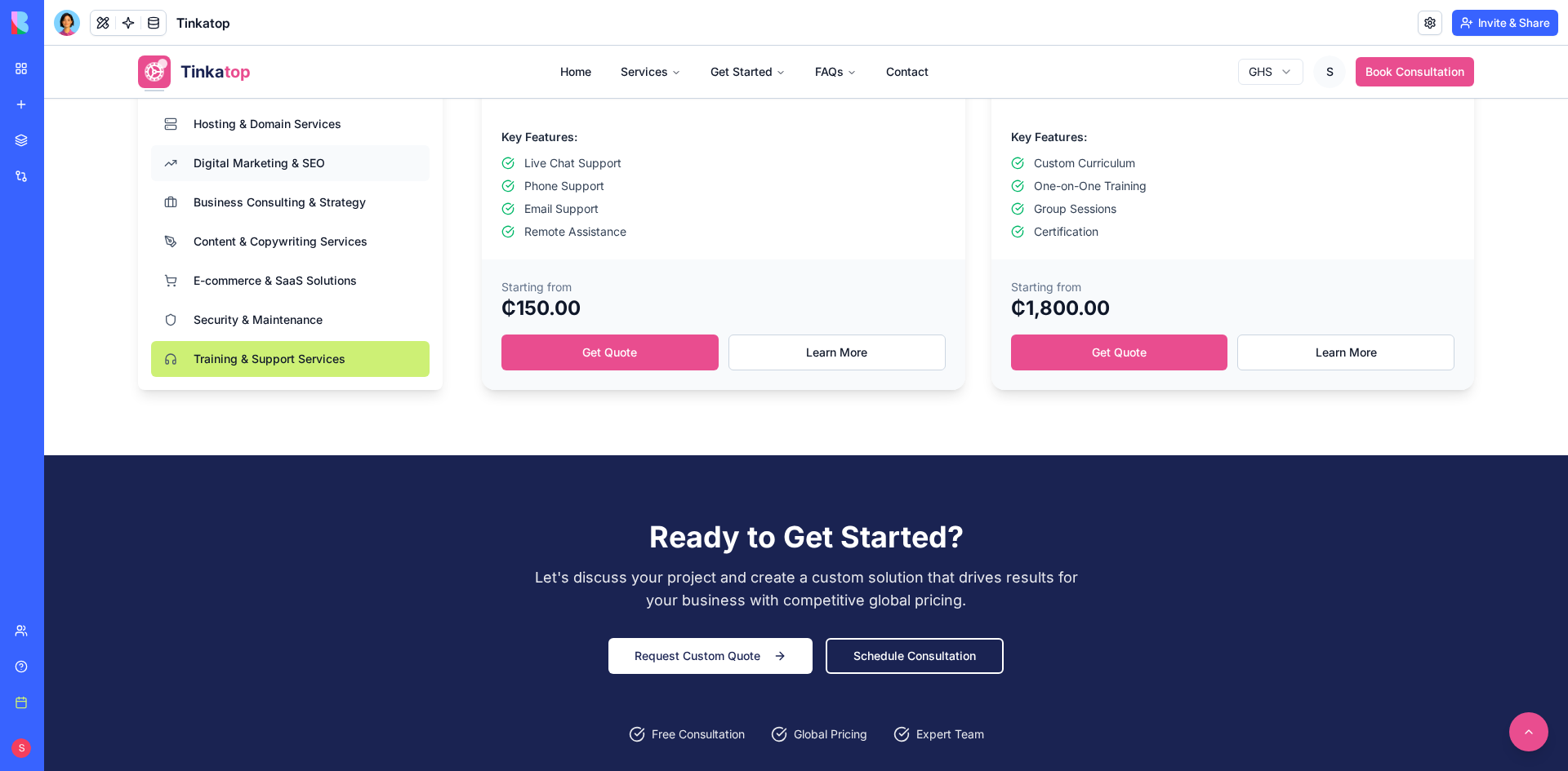
click at [331, 166] on button "Digital Marketing & SEO" at bounding box center [290, 163] width 279 height 36
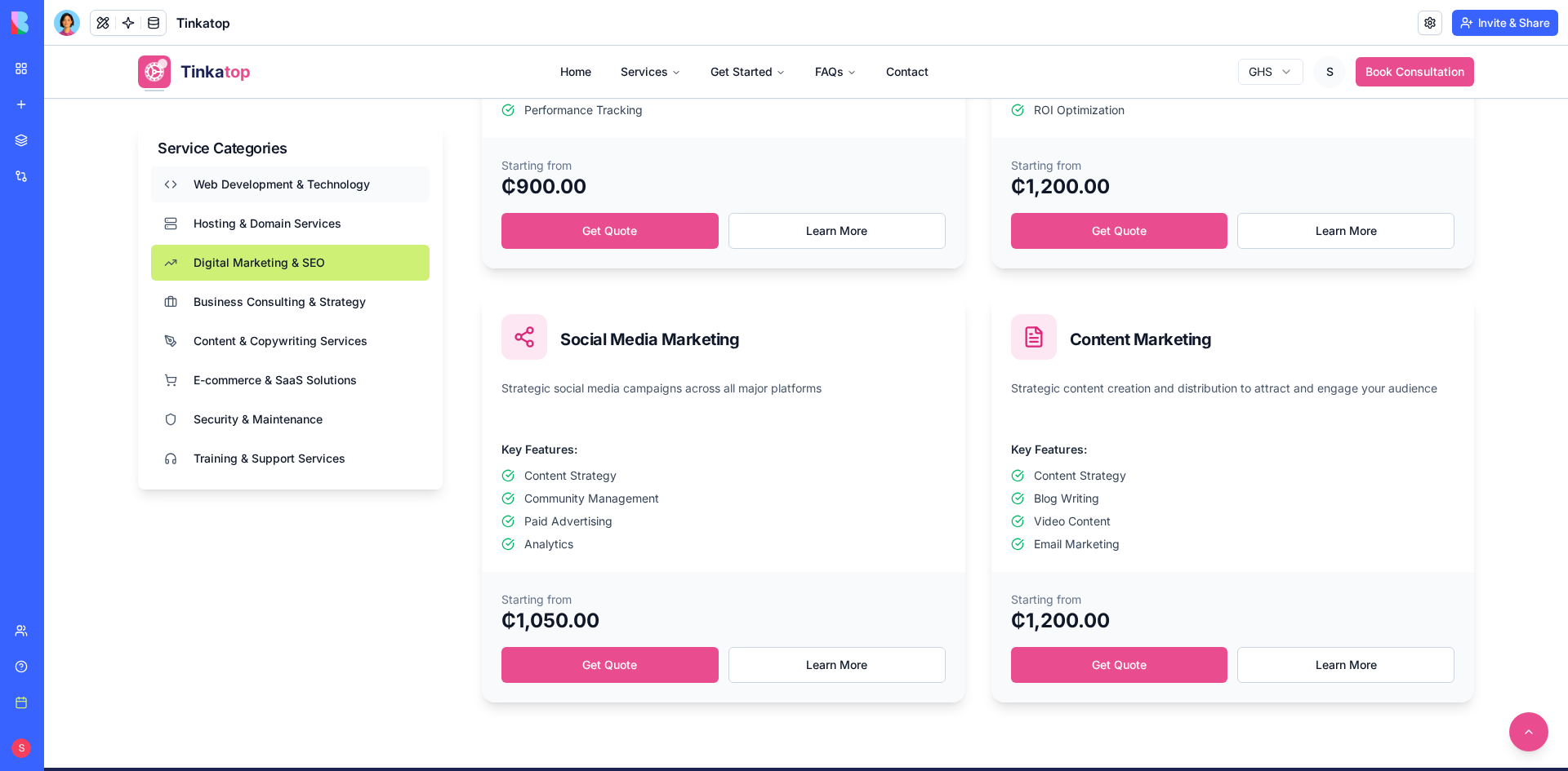
scroll to position [897, 0]
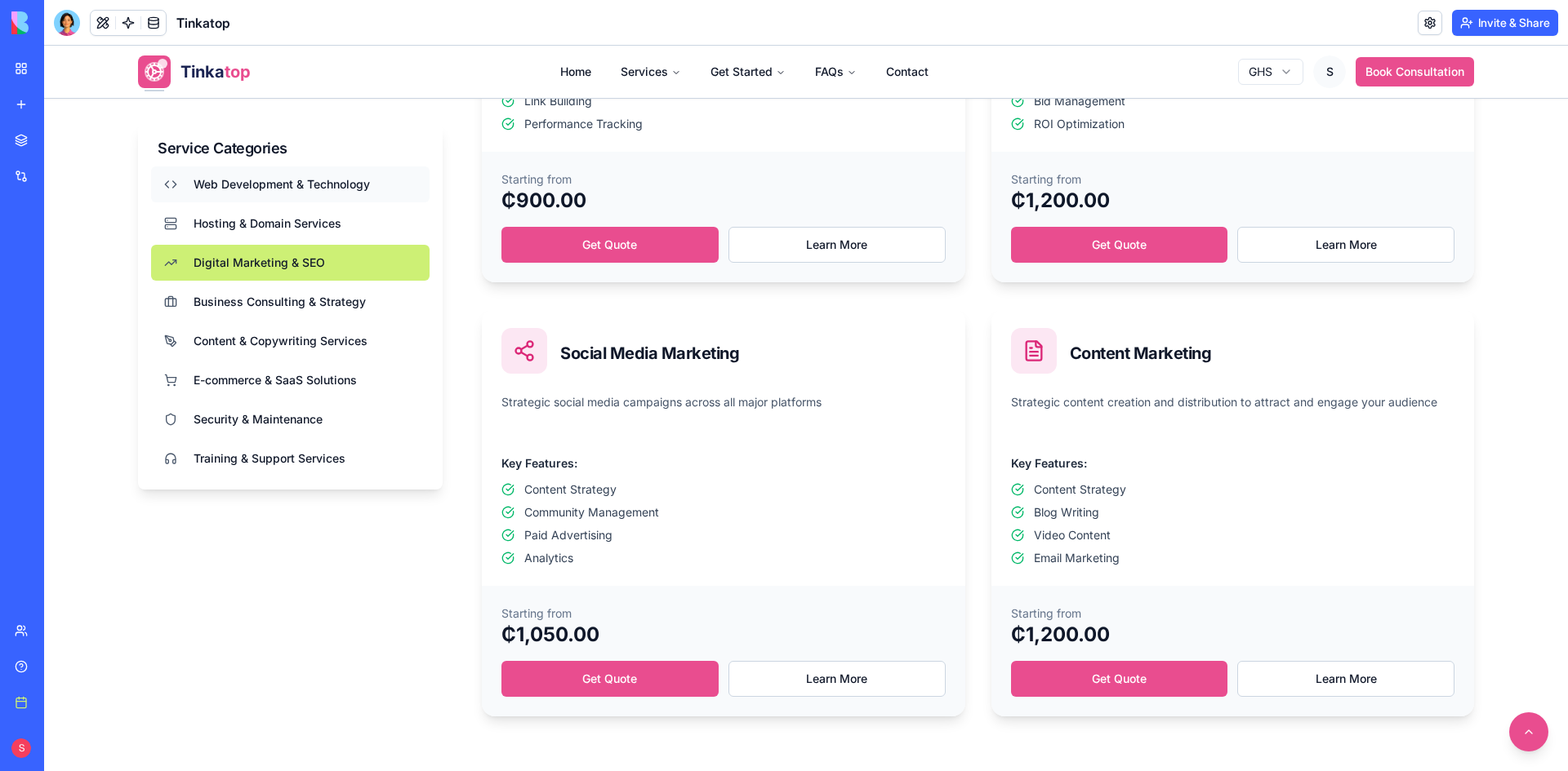
click at [323, 177] on span "Web Development & Technology" at bounding box center [282, 184] width 176 height 16
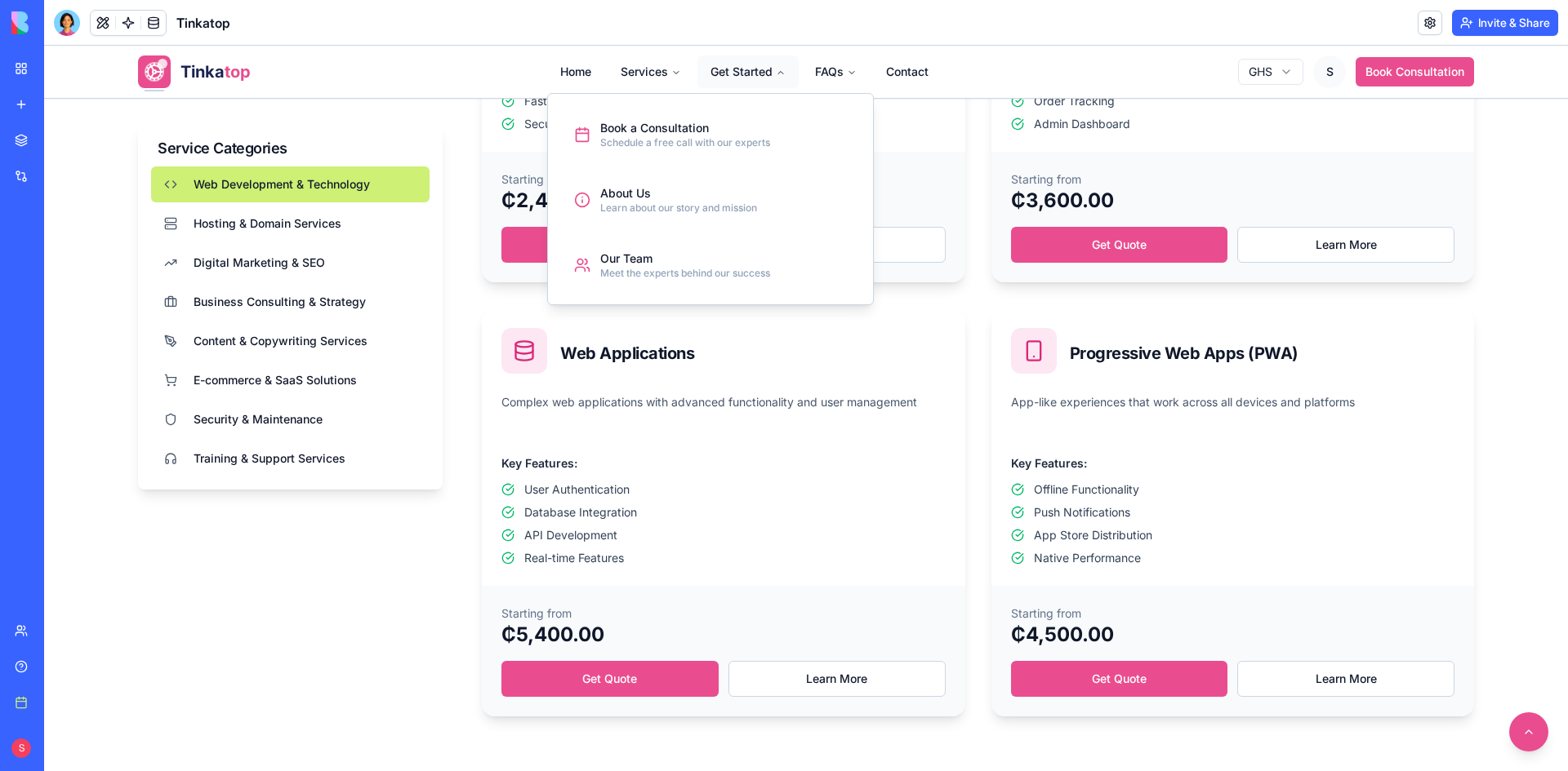
click at [731, 70] on button "Get Started" at bounding box center [747, 72] width 101 height 33
click at [664, 196] on div "About Us" at bounding box center [678, 193] width 157 height 16
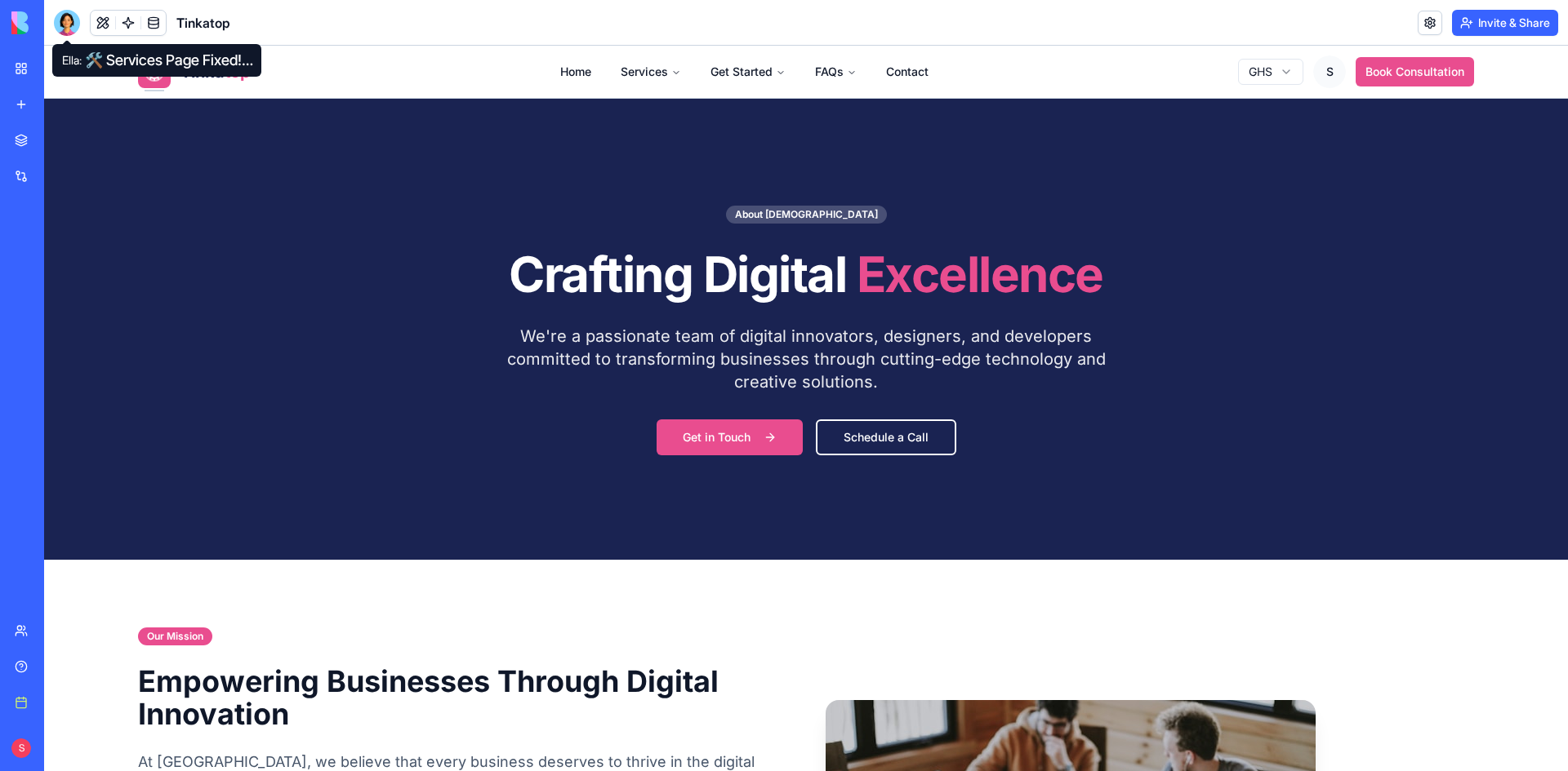
click at [67, 22] on div at bounding box center [67, 22] width 26 height 26
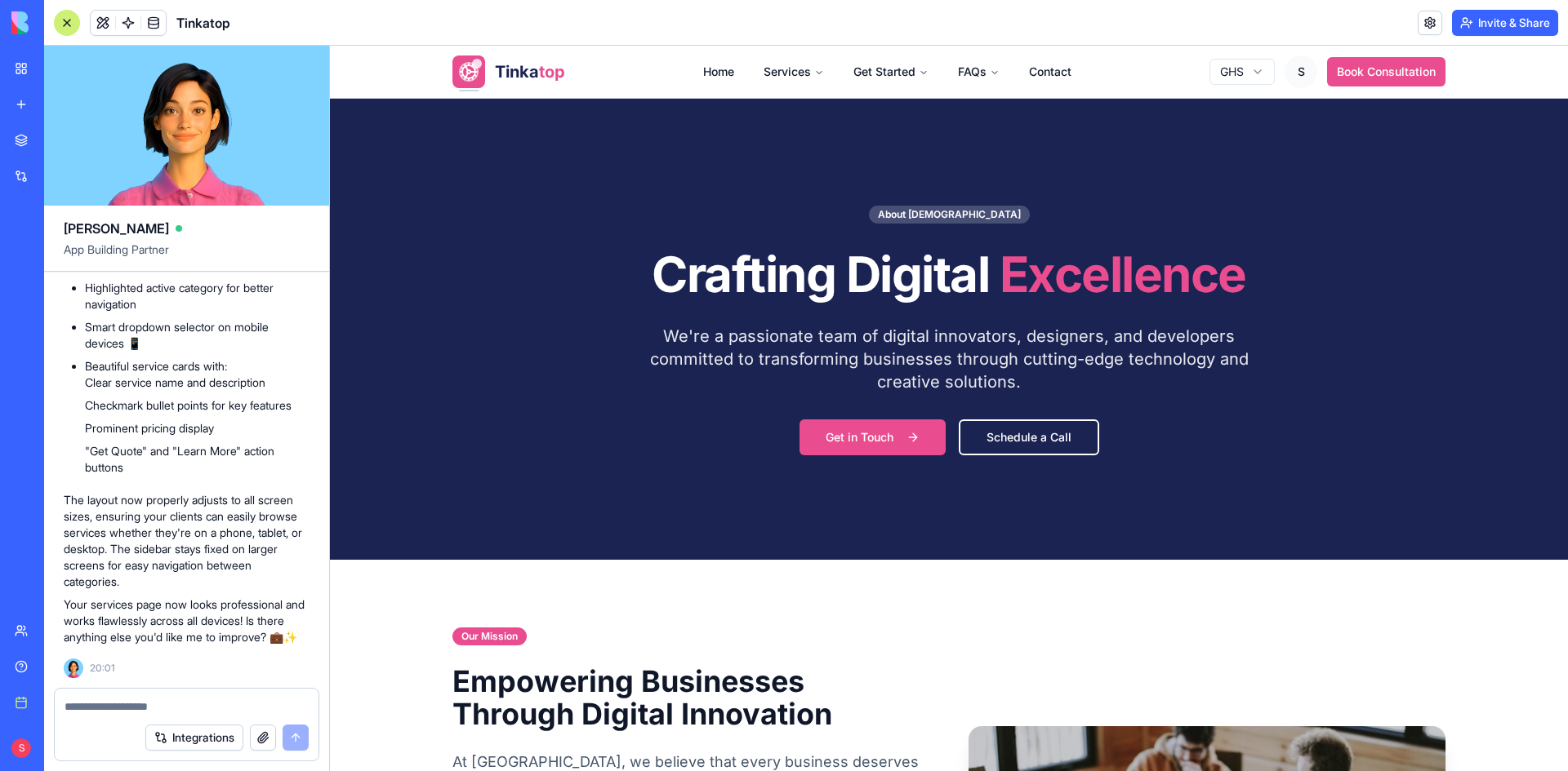
scroll to position [174207, 0]
drag, startPoint x: 249, startPoint y: 361, endPoint x: 59, endPoint y: 305, distance: 198.1
copy span "redesign the service page and use different form of design style to handle the …"
click at [137, 702] on textarea at bounding box center [186, 706] width 244 height 16
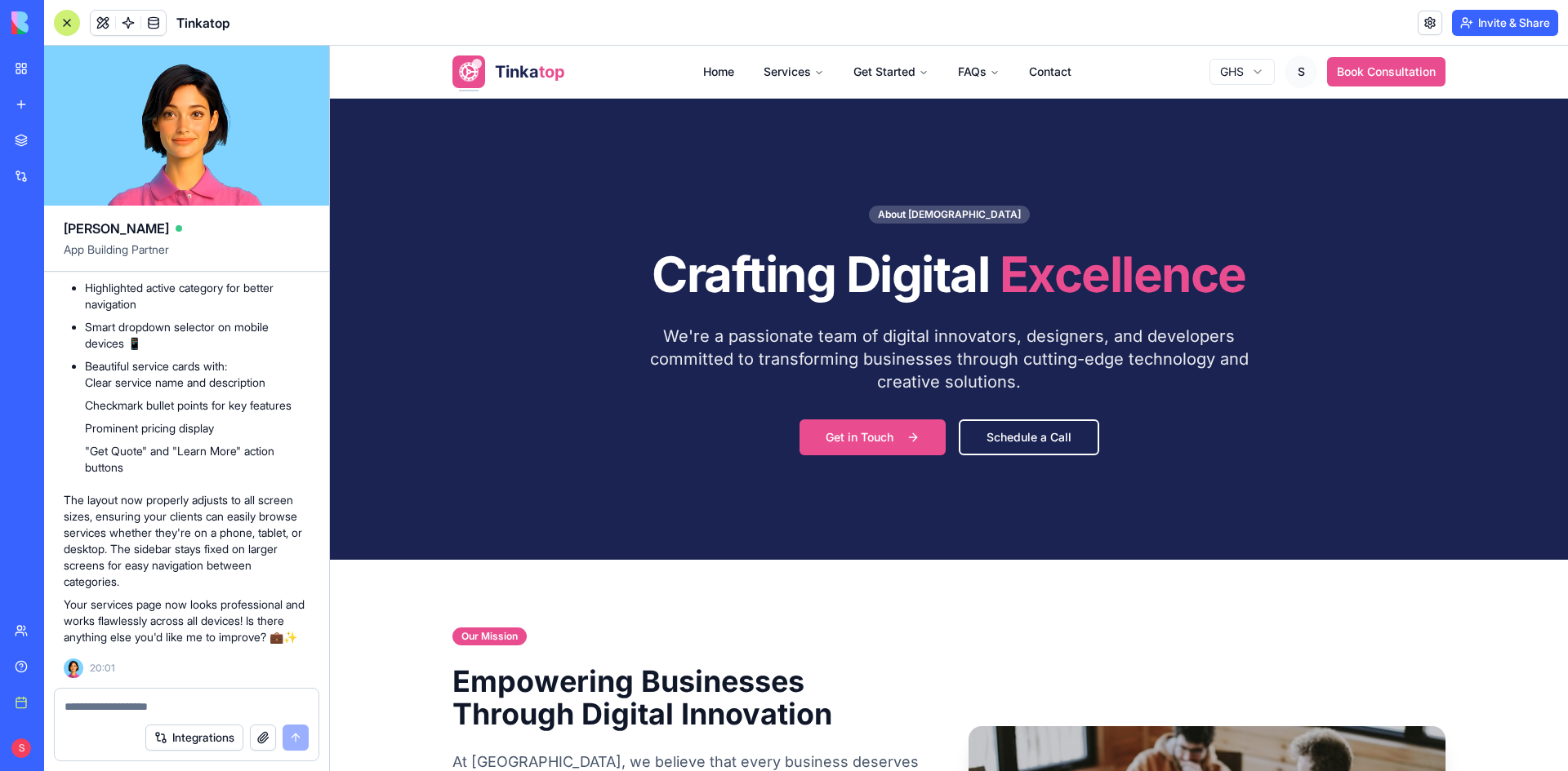
paste textarea "**********"
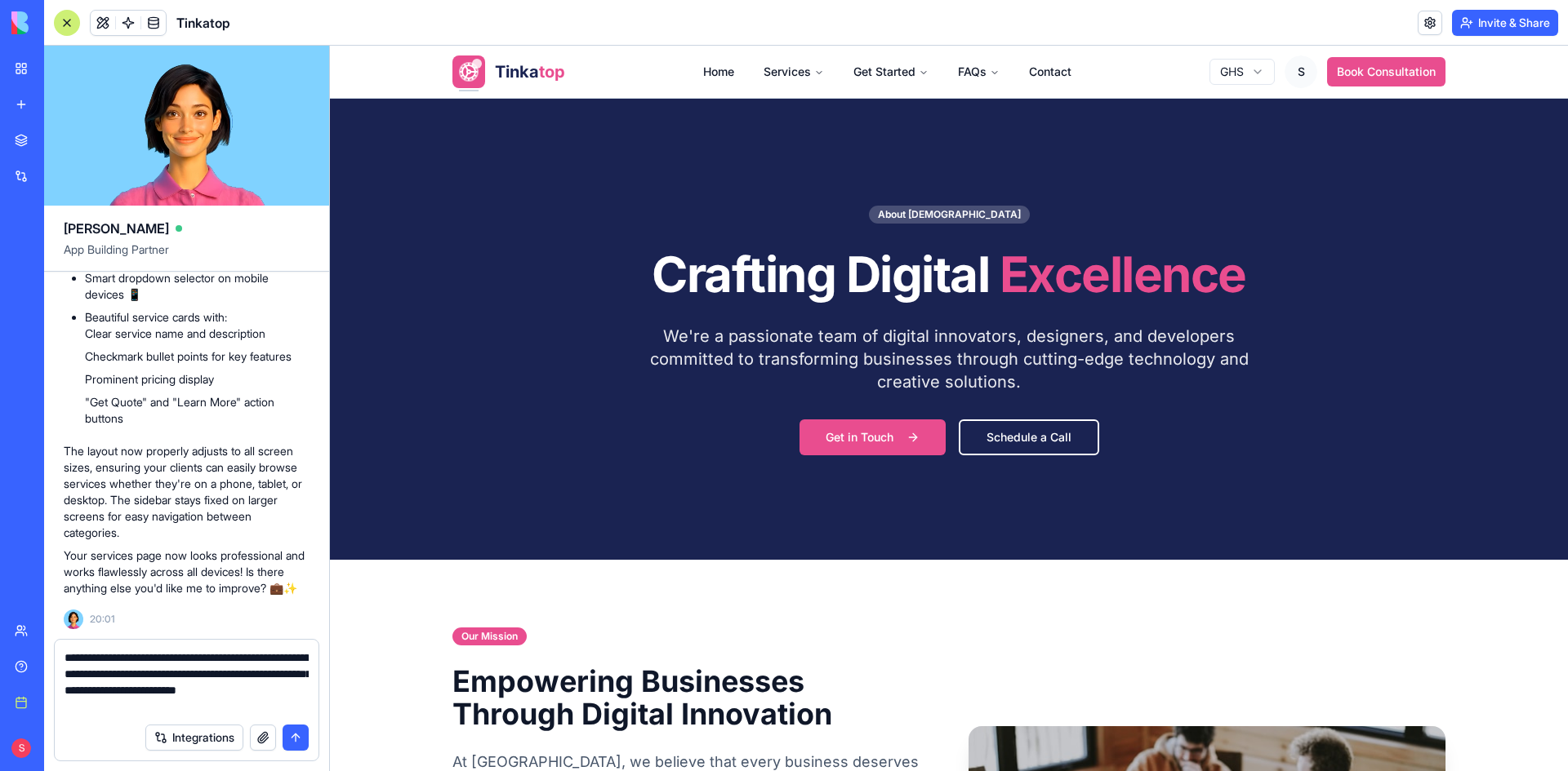
scroll to position [172331, 0]
drag, startPoint x: 251, startPoint y: 412, endPoint x: 60, endPoint y: 368, distance: 196.0
copy span "check and update and redesign the Service page and ensure it is responsive acro…"
drag, startPoint x: 153, startPoint y: 705, endPoint x: 25, endPoint y: 628, distance: 149.4
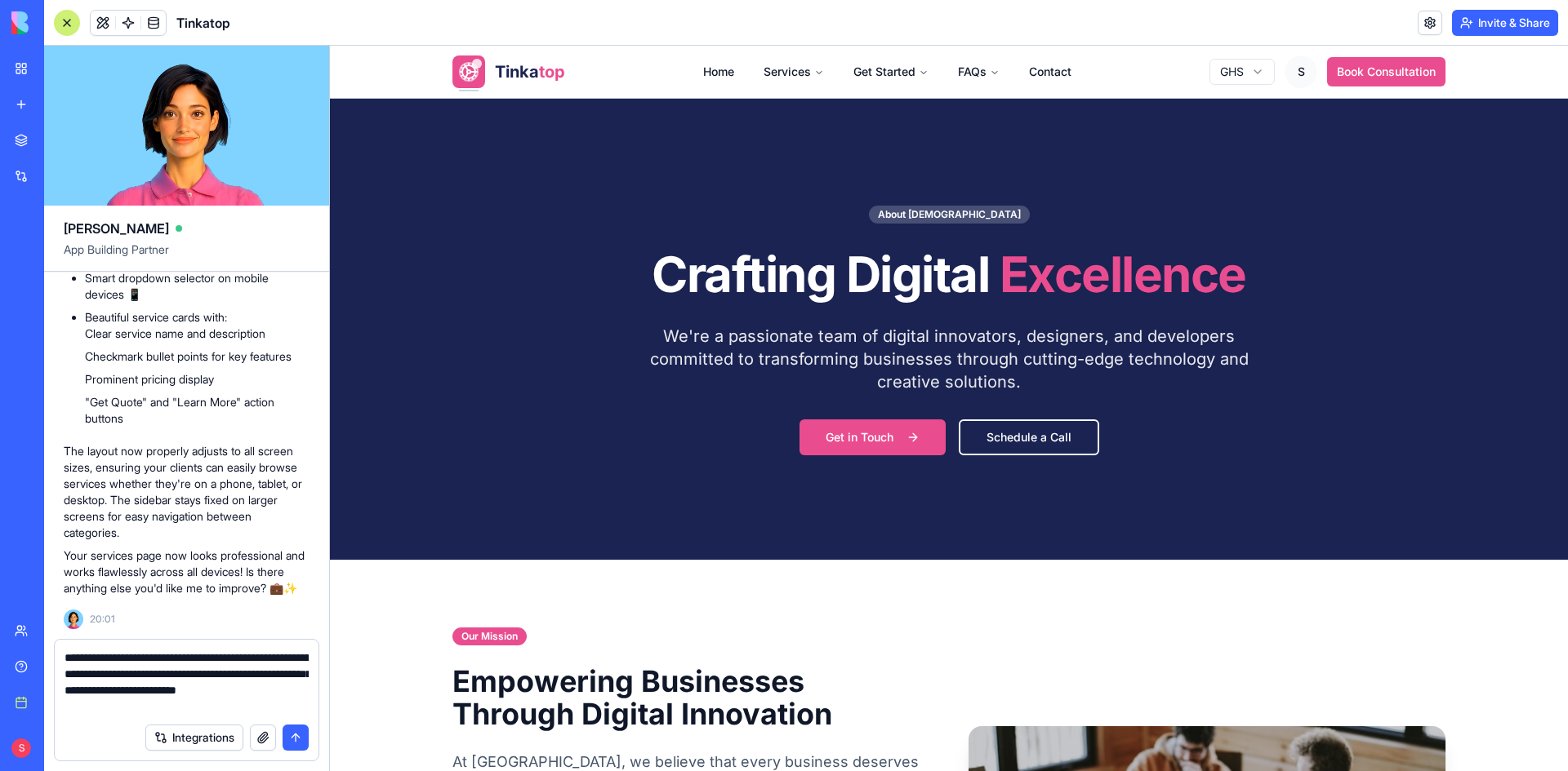
click at [25, 628] on div "BETA My workspace New app Marketplace Integrations Recent Money Maestro DocuVau…" at bounding box center [784, 386] width 1568 height 771
paste textarea
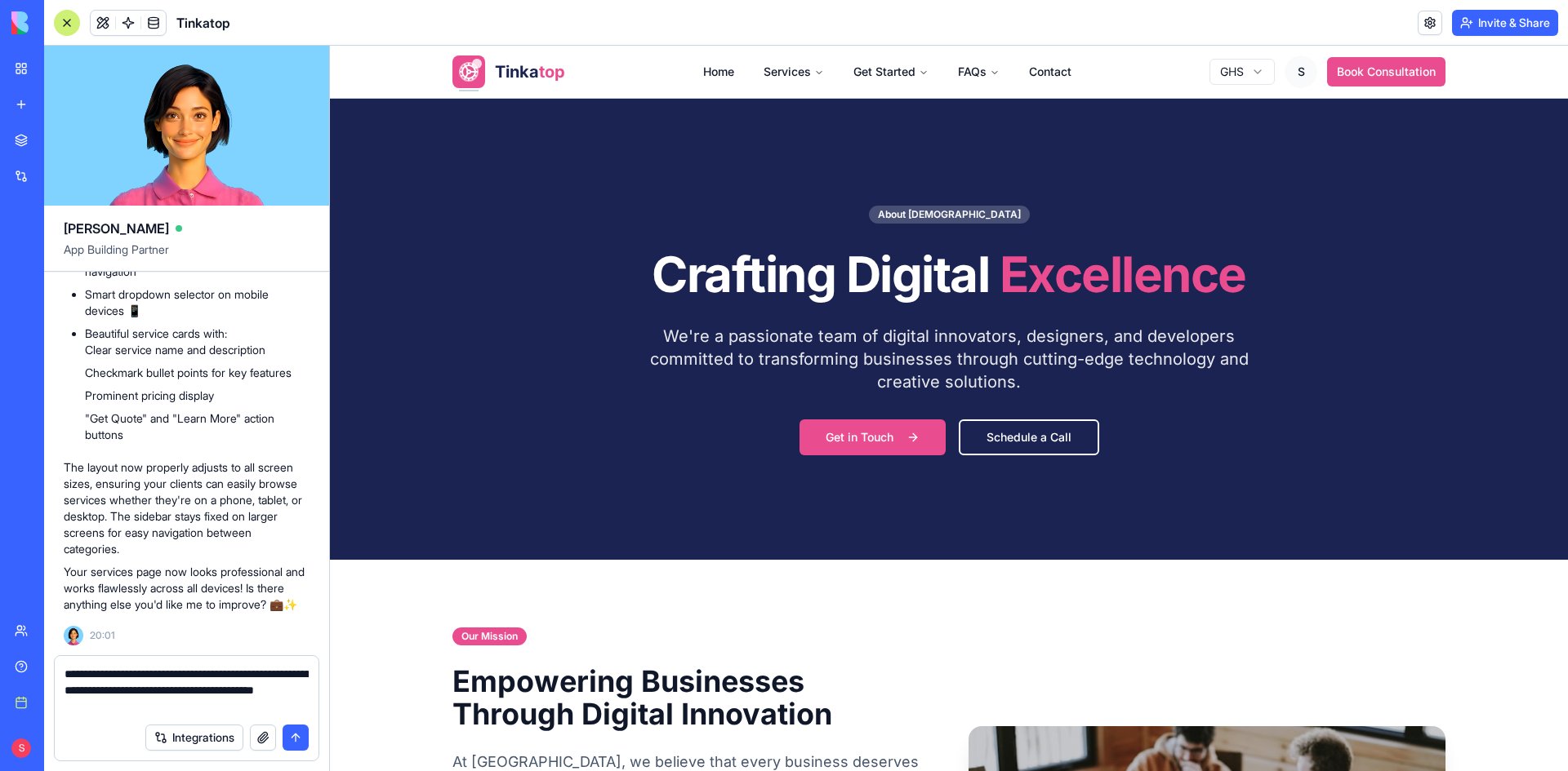
drag, startPoint x: 261, startPoint y: 673, endPoint x: 304, endPoint y: 673, distance: 43.0
click at [304, 673] on textarea "**********" at bounding box center [186, 690] width 244 height 49
type textarea "**********"
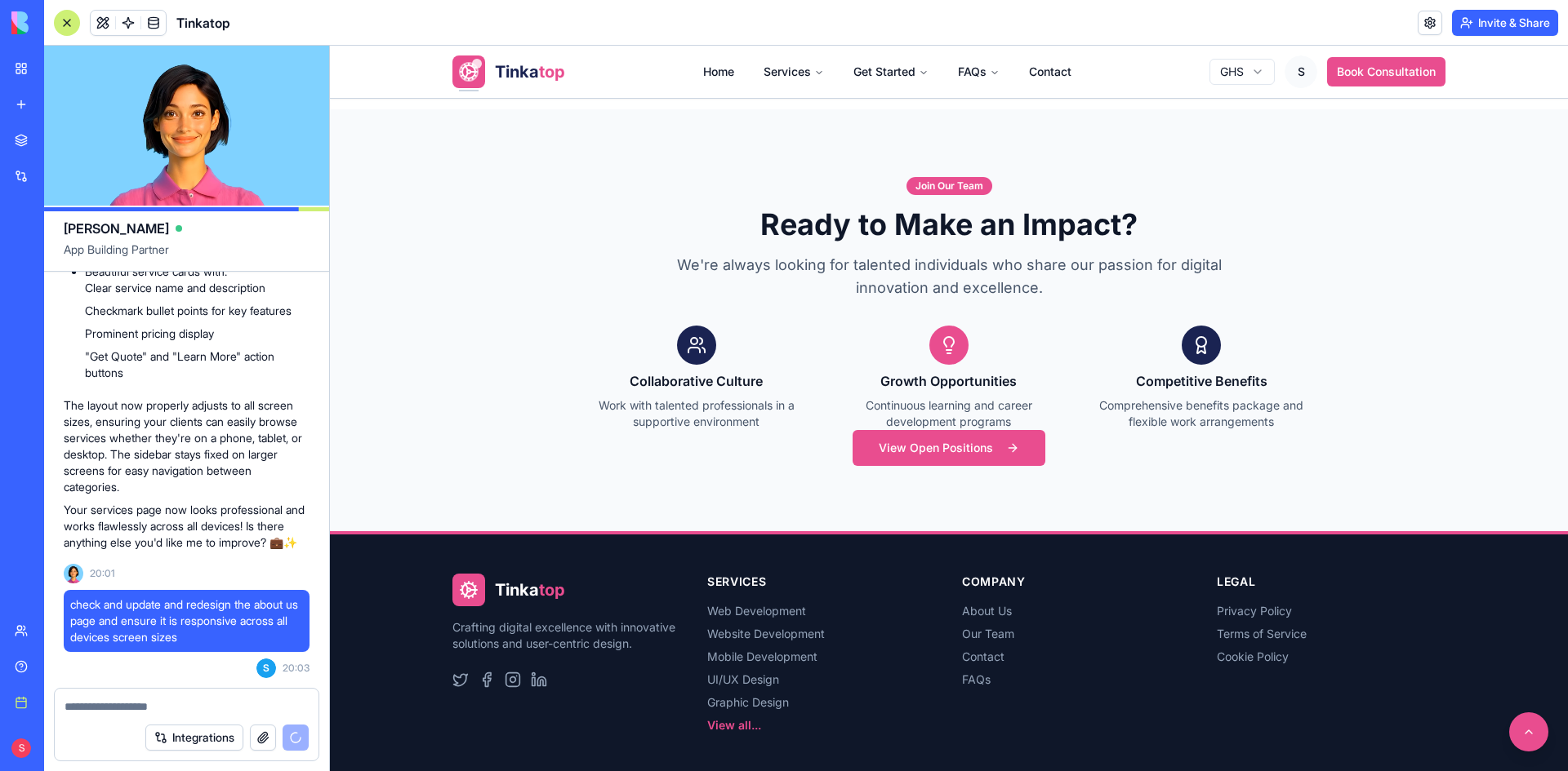
scroll to position [2775, 0]
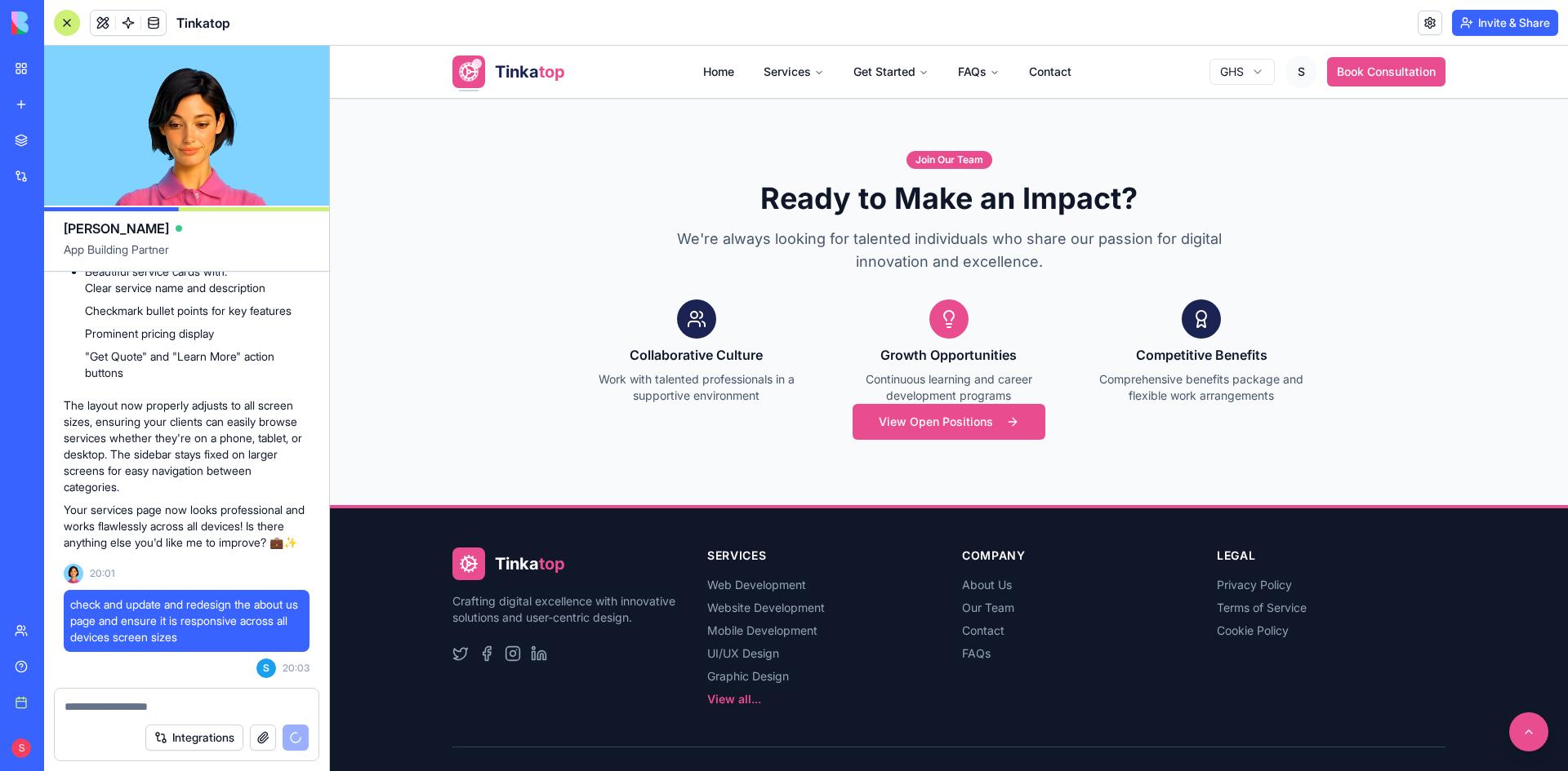
click at [951, 422] on button "View Open Positions" at bounding box center [949, 421] width 193 height 36
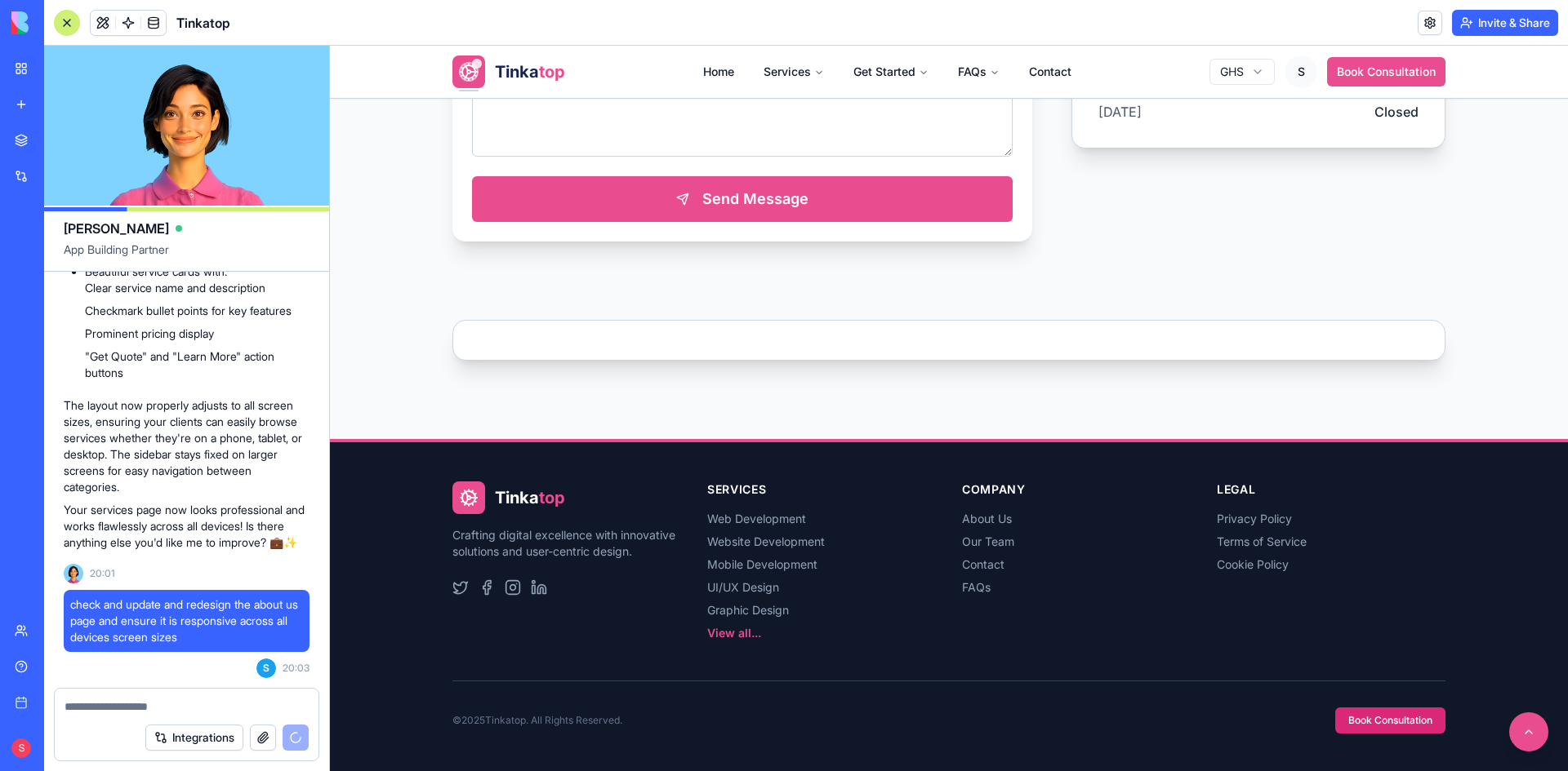
scroll to position [932, 0]
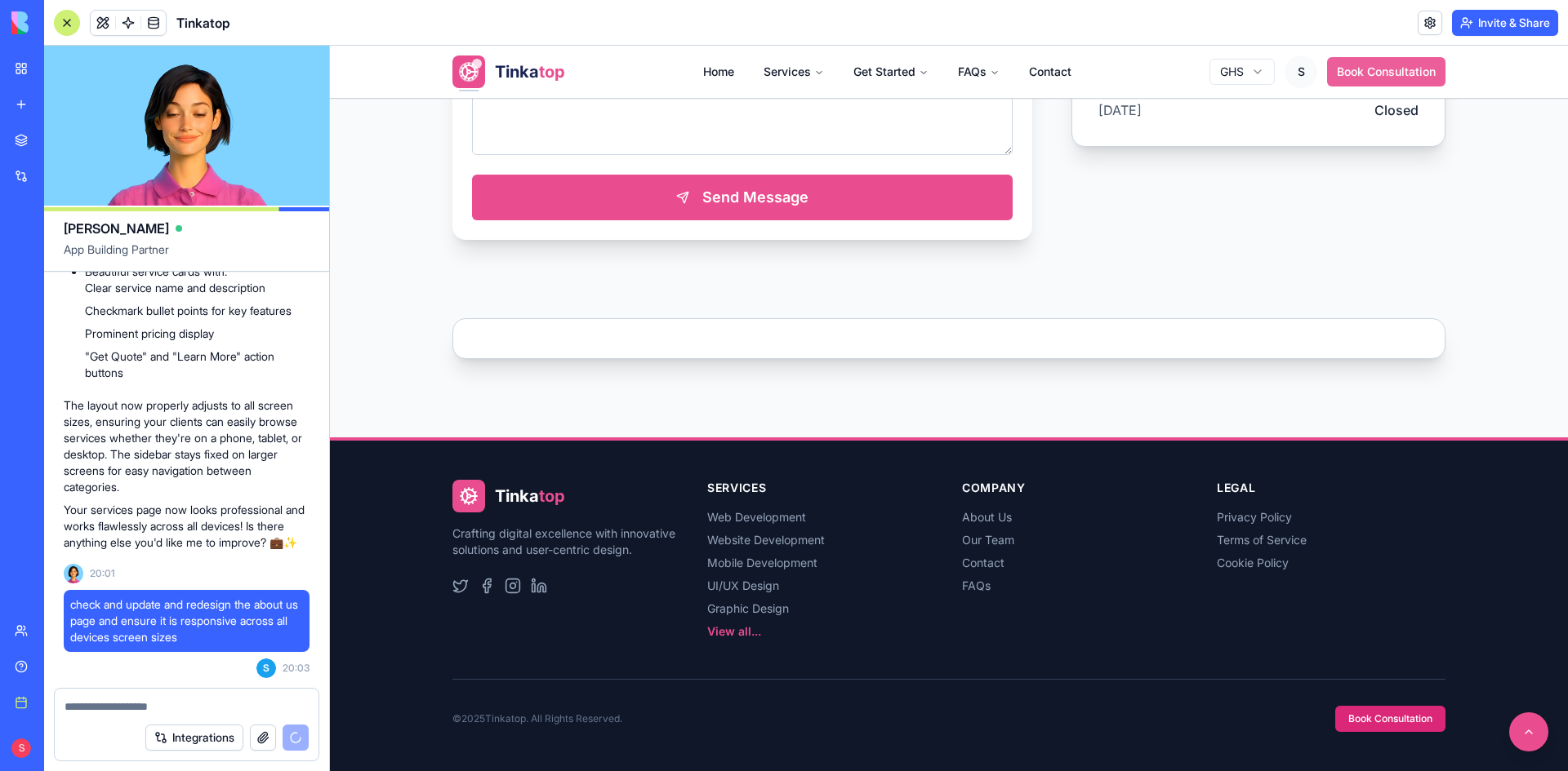
click at [1361, 64] on button "Book Consultation" at bounding box center [1386, 71] width 119 height 29
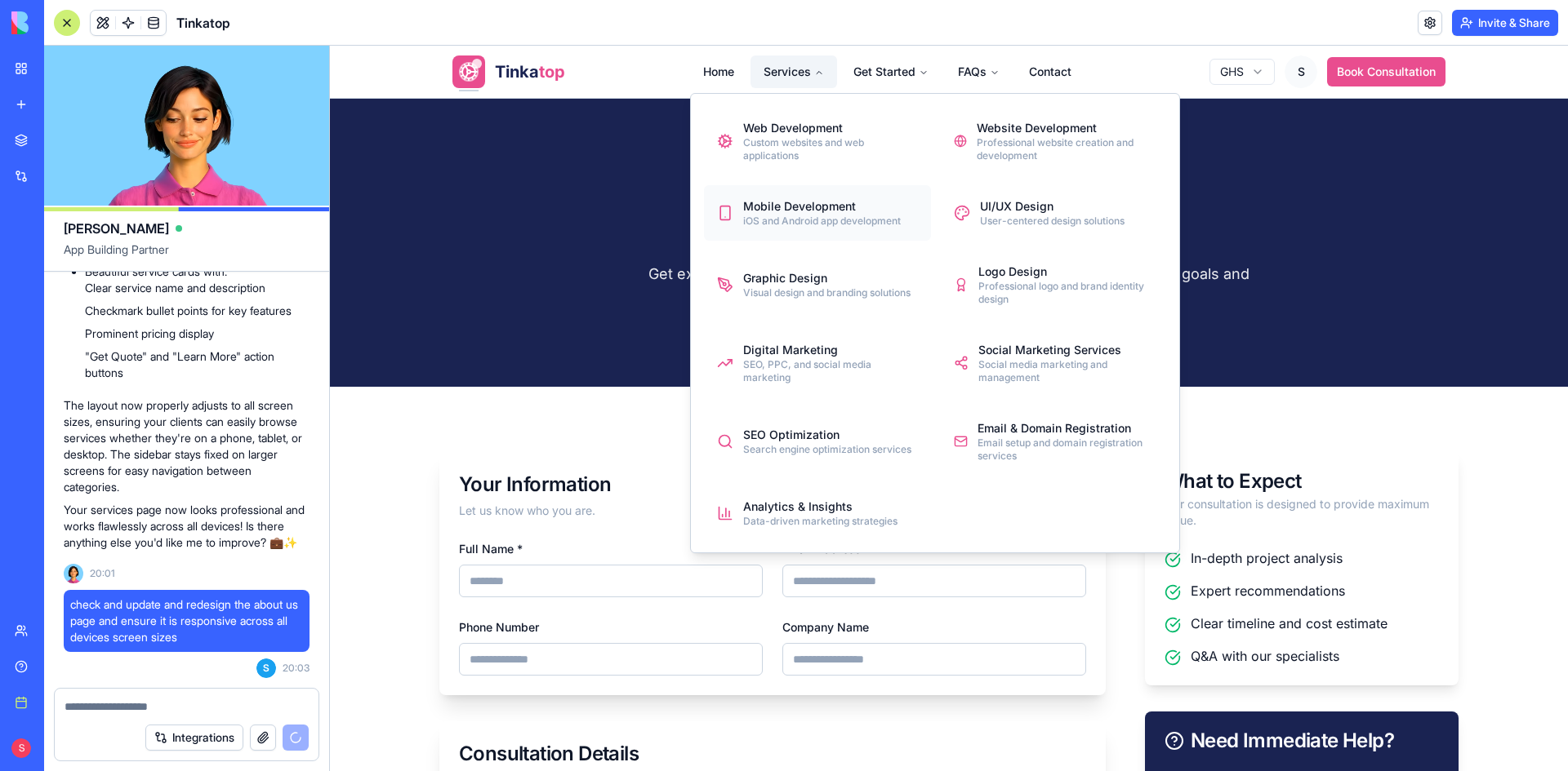
click at [808, 212] on div "Mobile Development" at bounding box center [821, 206] width 157 height 16
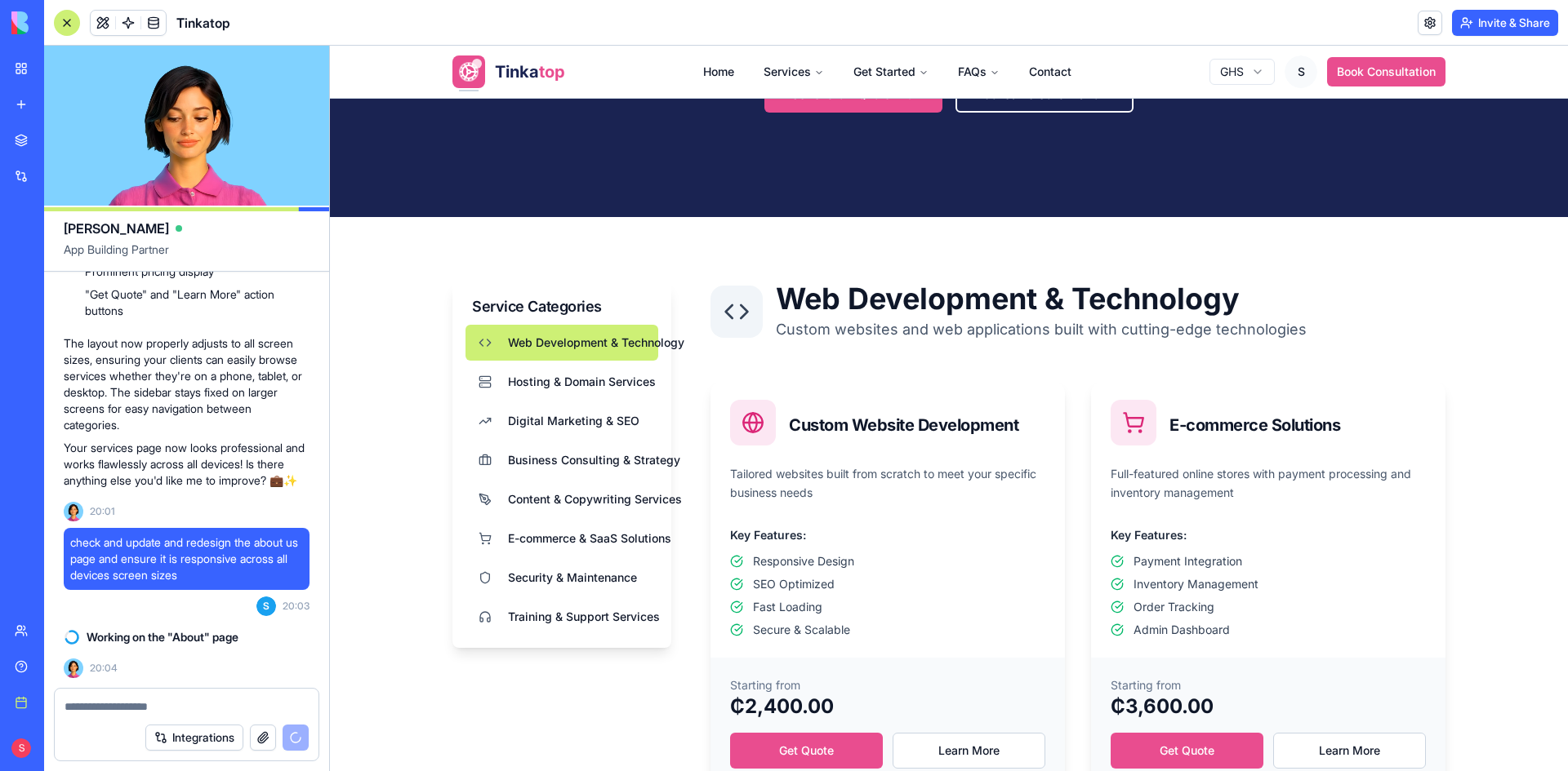
scroll to position [490, 0]
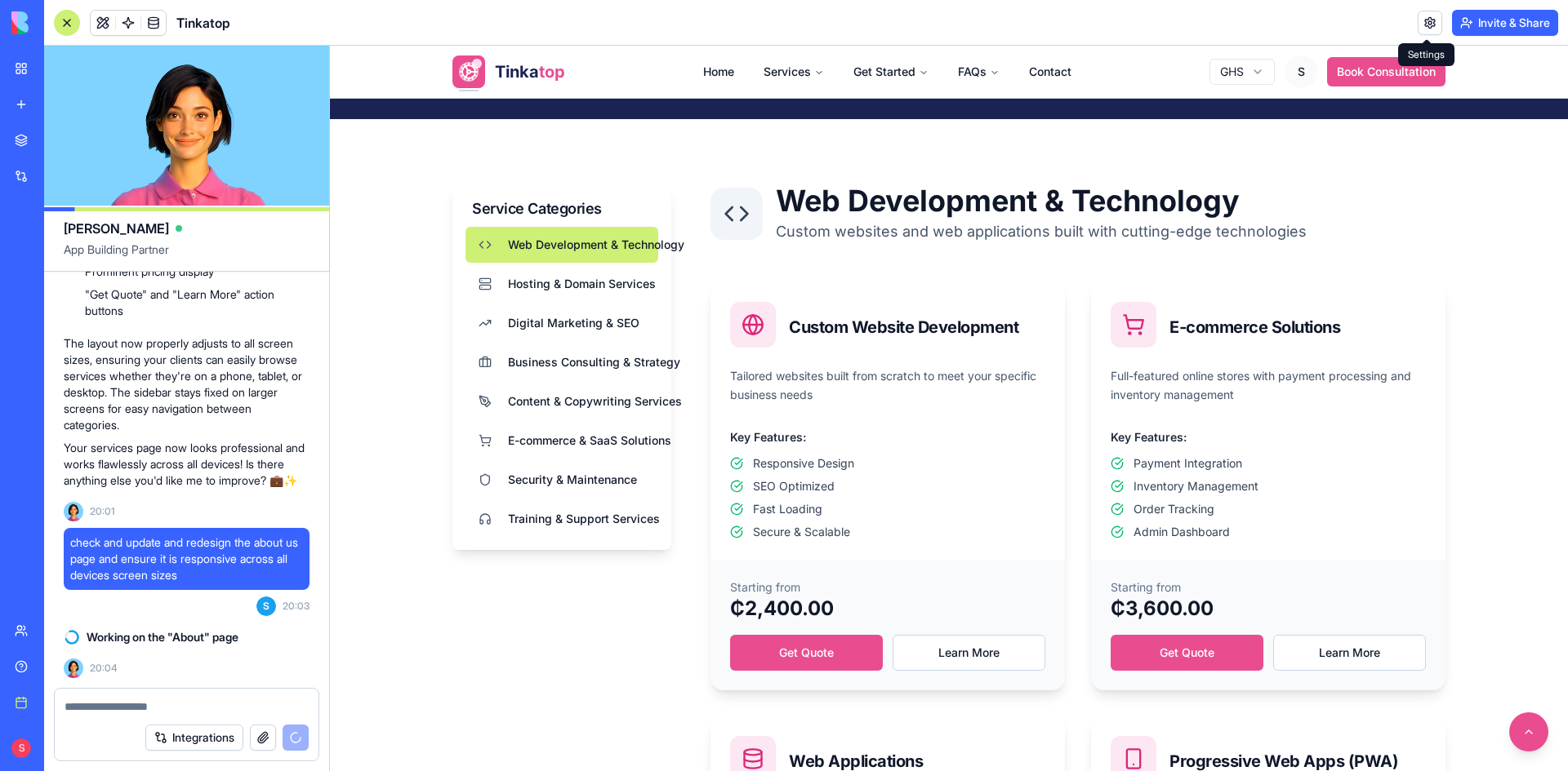
click at [1430, 25] on link at bounding box center [1429, 22] width 24 height 24
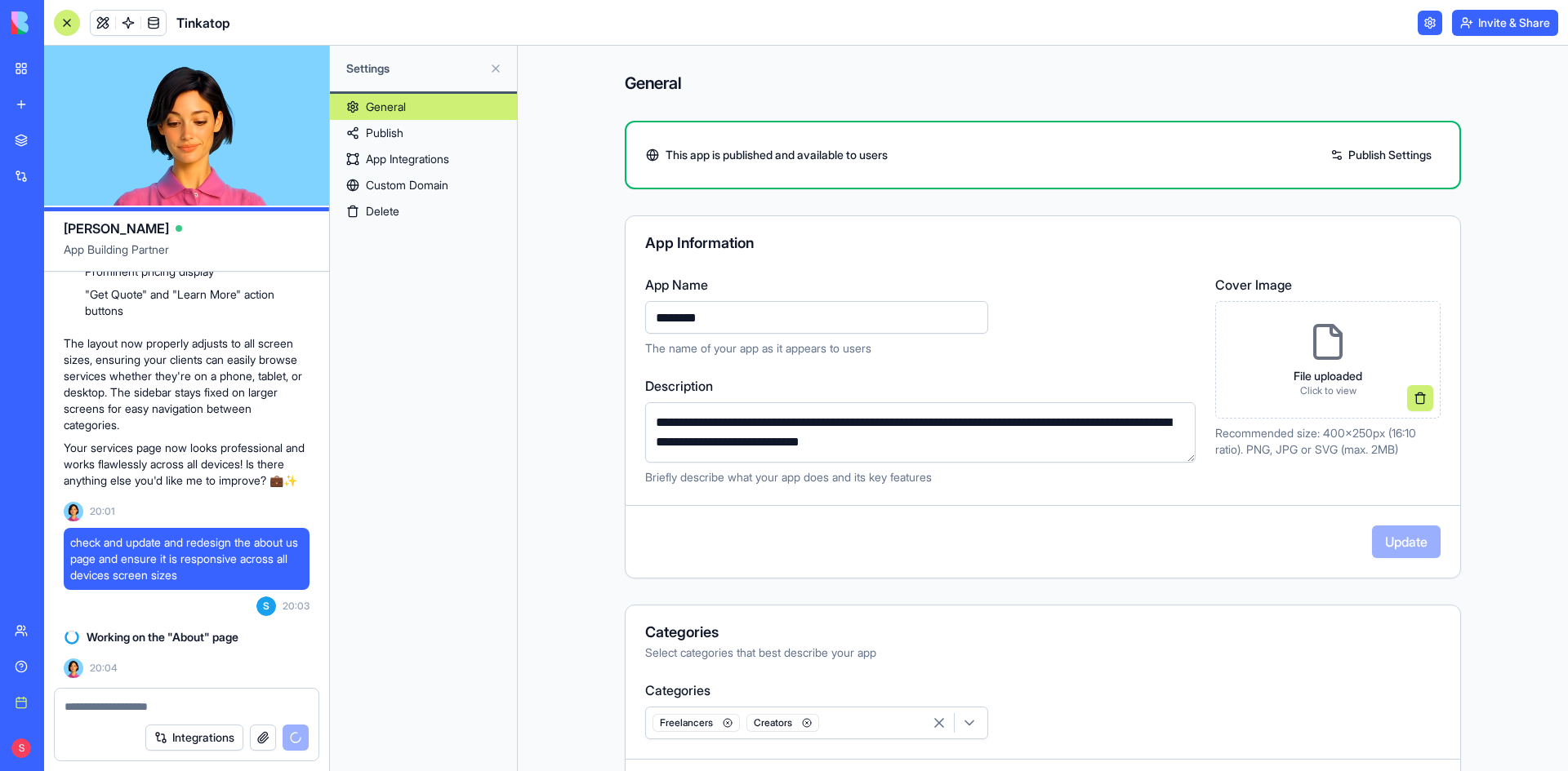
click at [413, 176] on link "Custom Domain" at bounding box center [423, 185] width 187 height 26
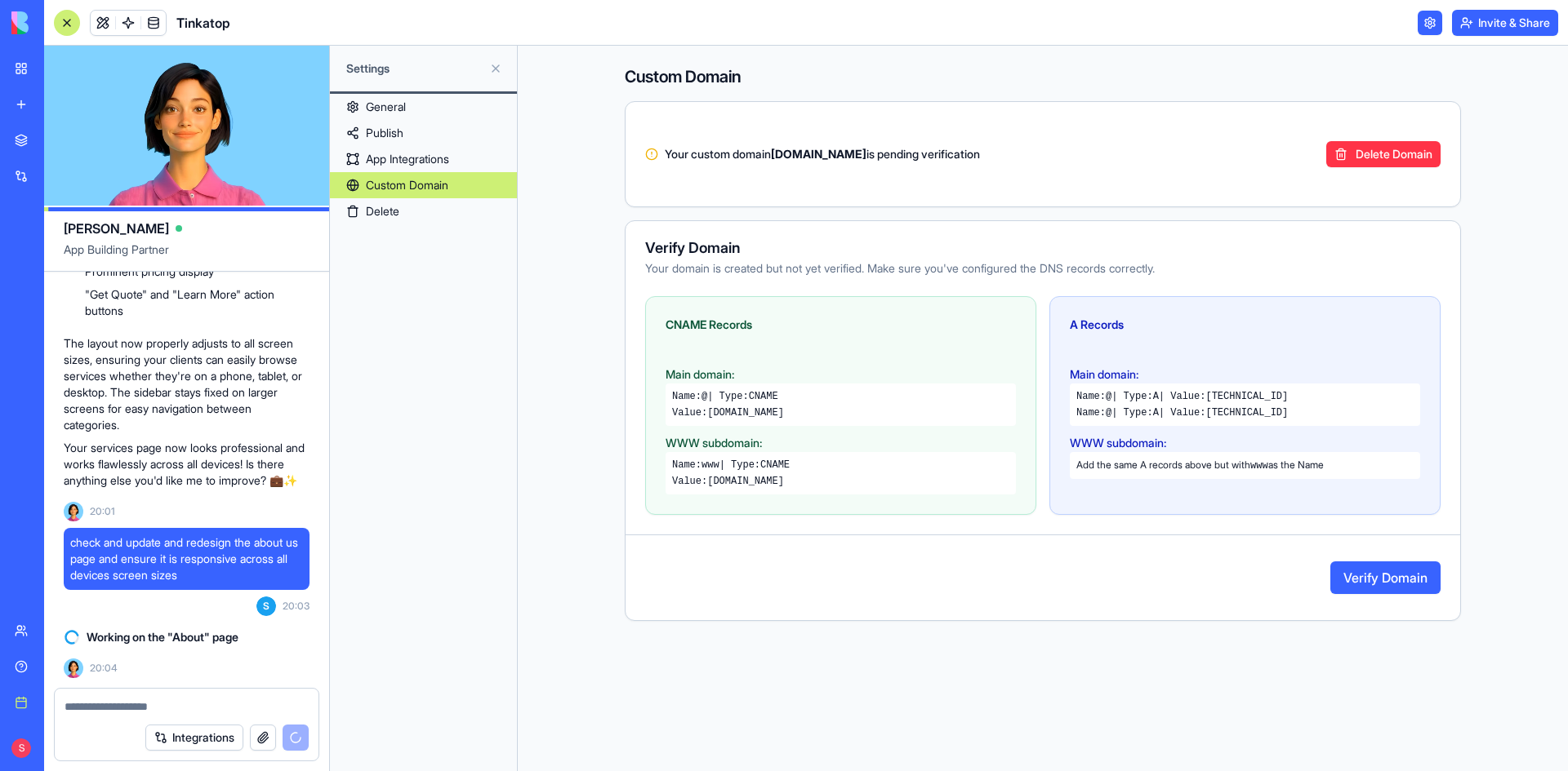
click at [1392, 576] on button "Verify Domain" at bounding box center [1385, 578] width 110 height 33
click at [1504, 27] on button "Invite & Share" at bounding box center [1504, 22] width 106 height 26
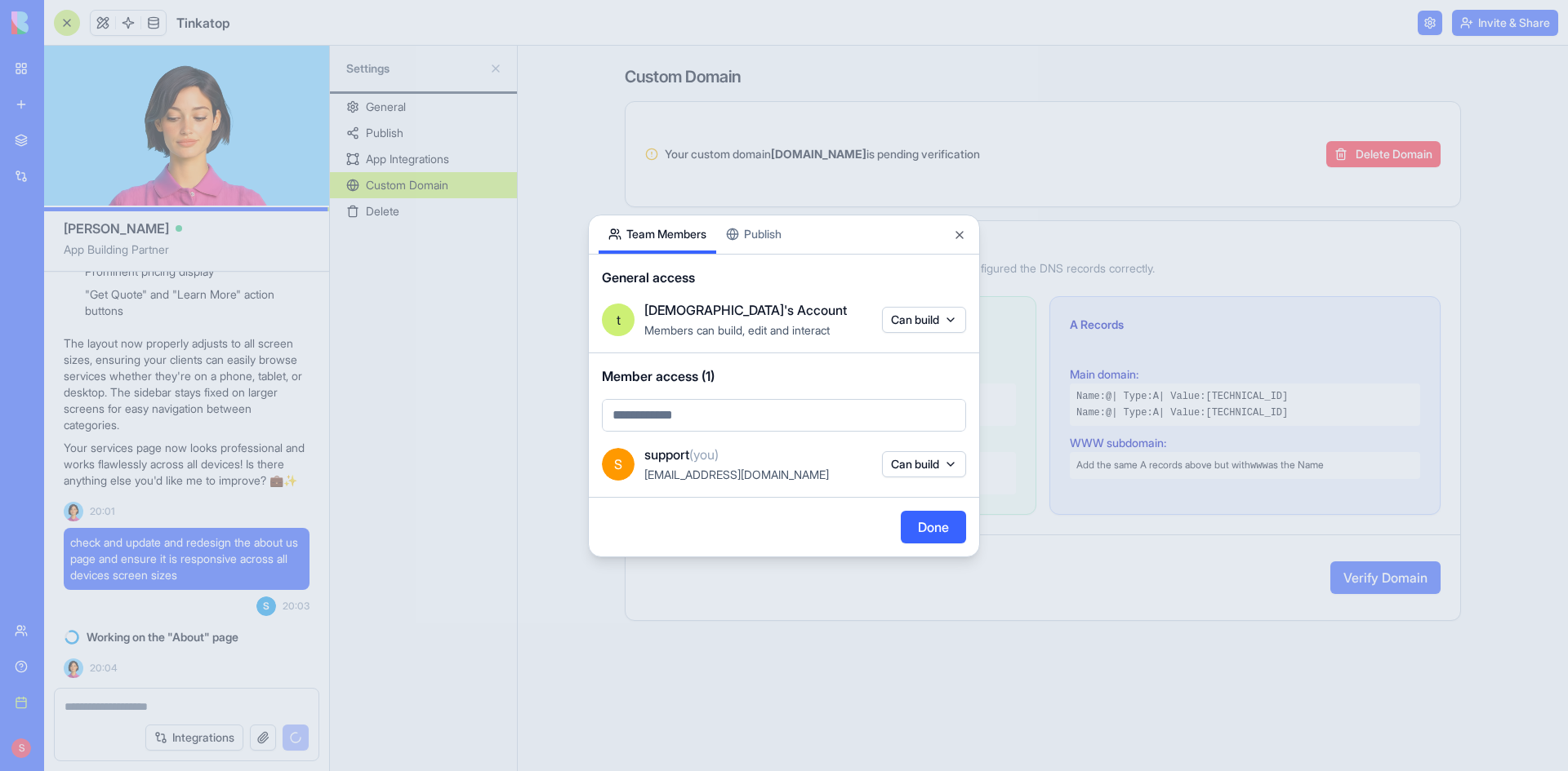
click at [752, 227] on button "Publish" at bounding box center [754, 235] width 75 height 39
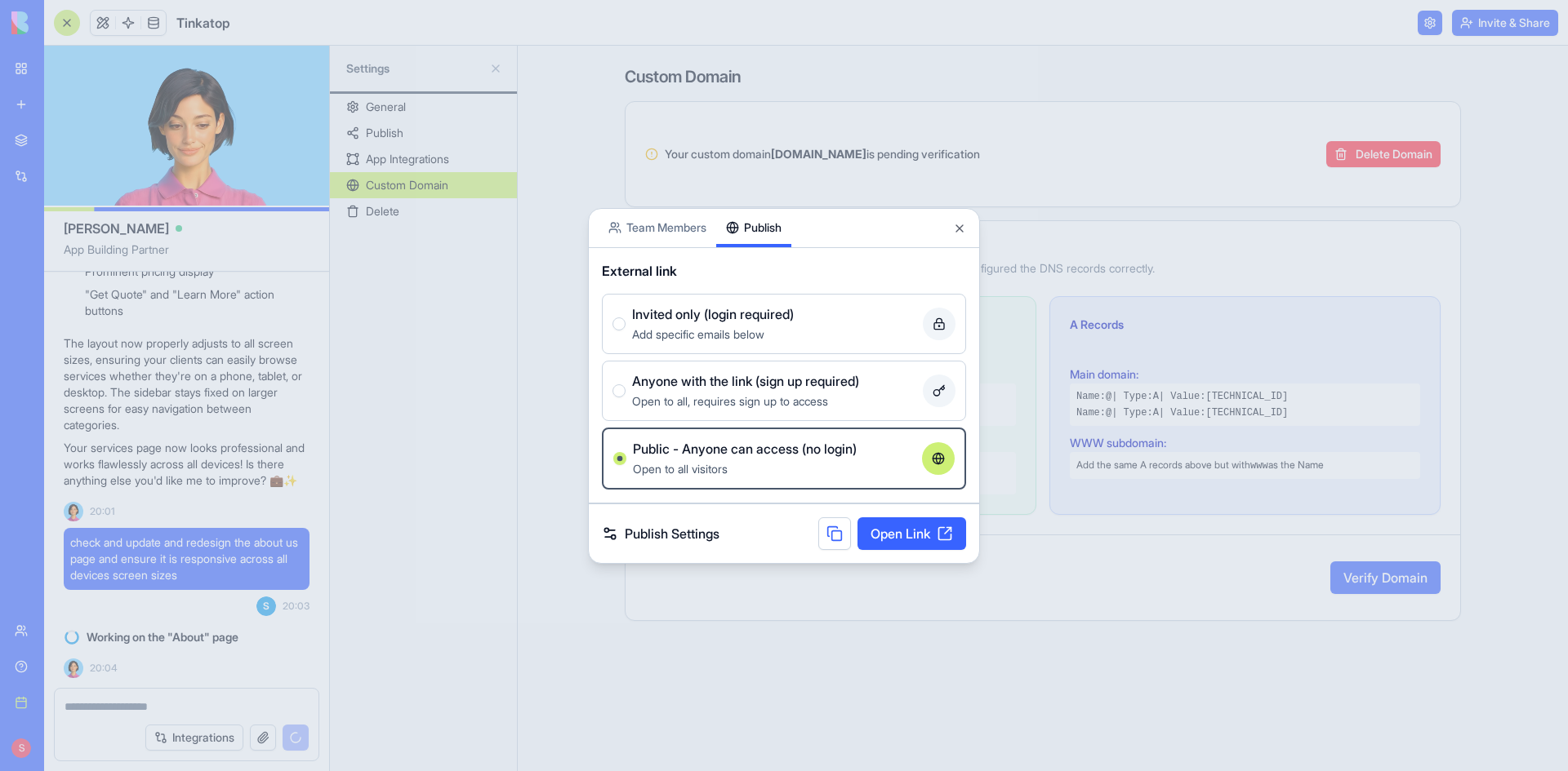
click at [840, 534] on button at bounding box center [834, 534] width 33 height 33
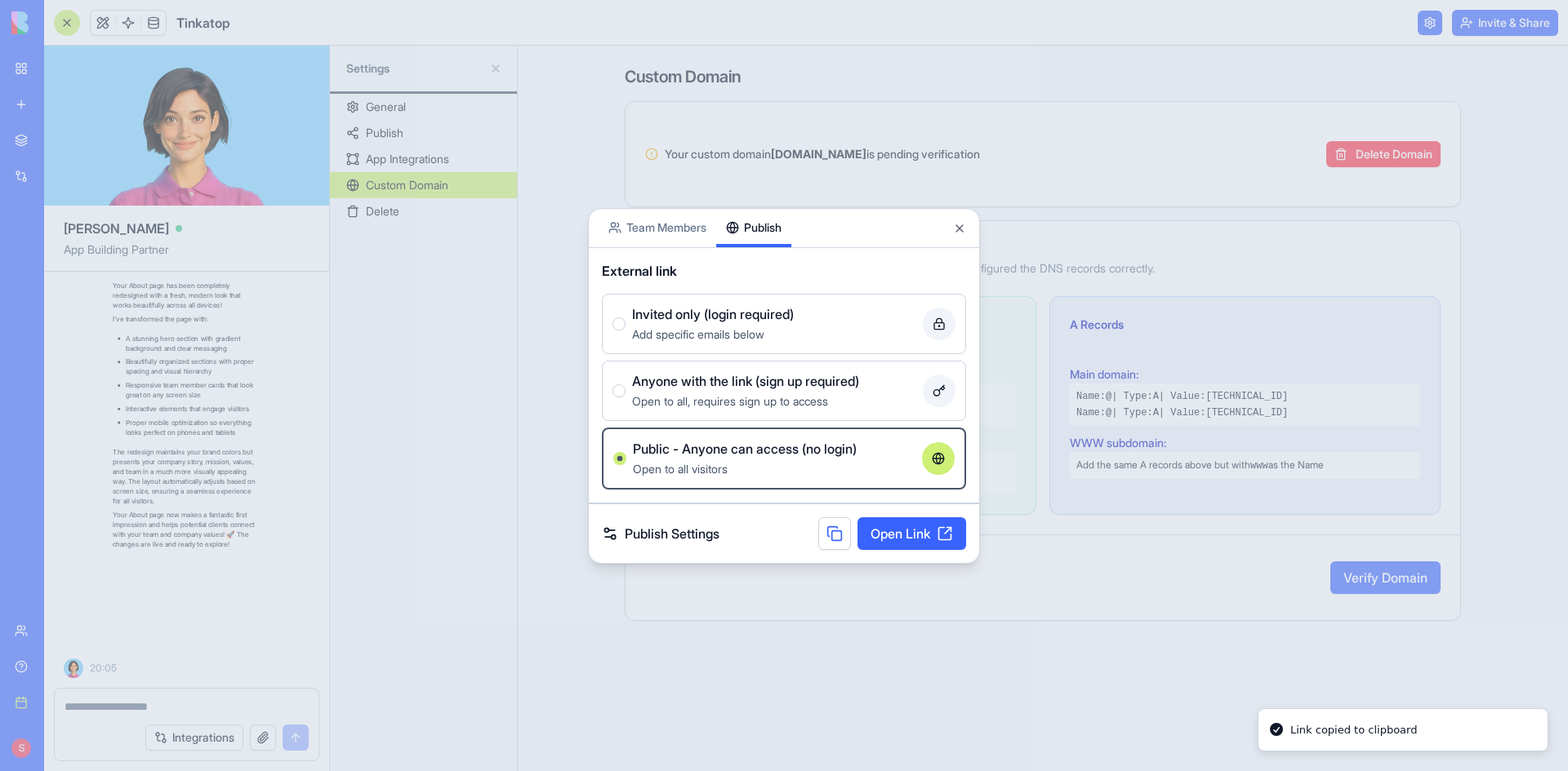
scroll to position [176130, 0]
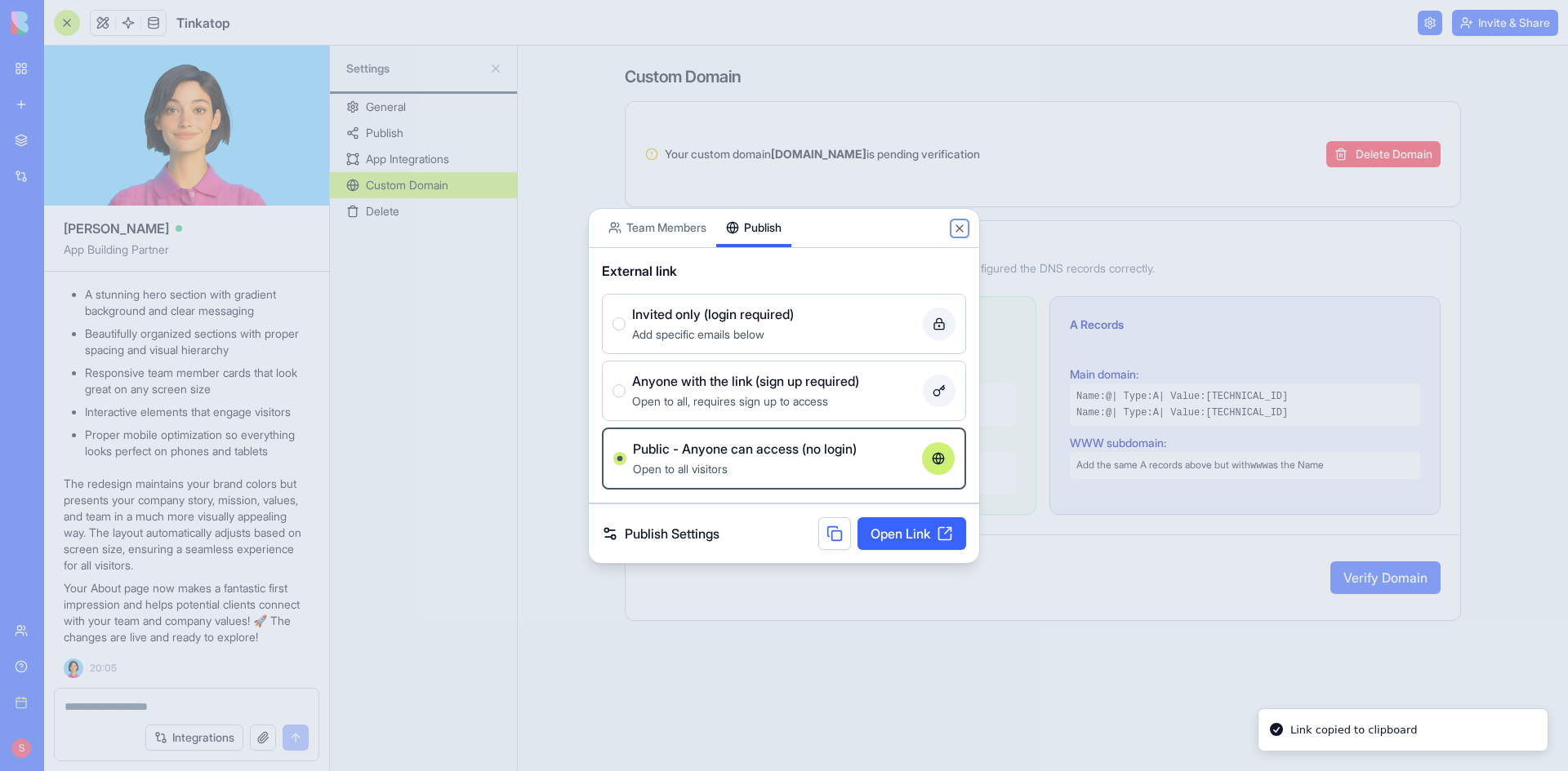
click at [960, 231] on button "Close" at bounding box center [960, 228] width 14 height 13
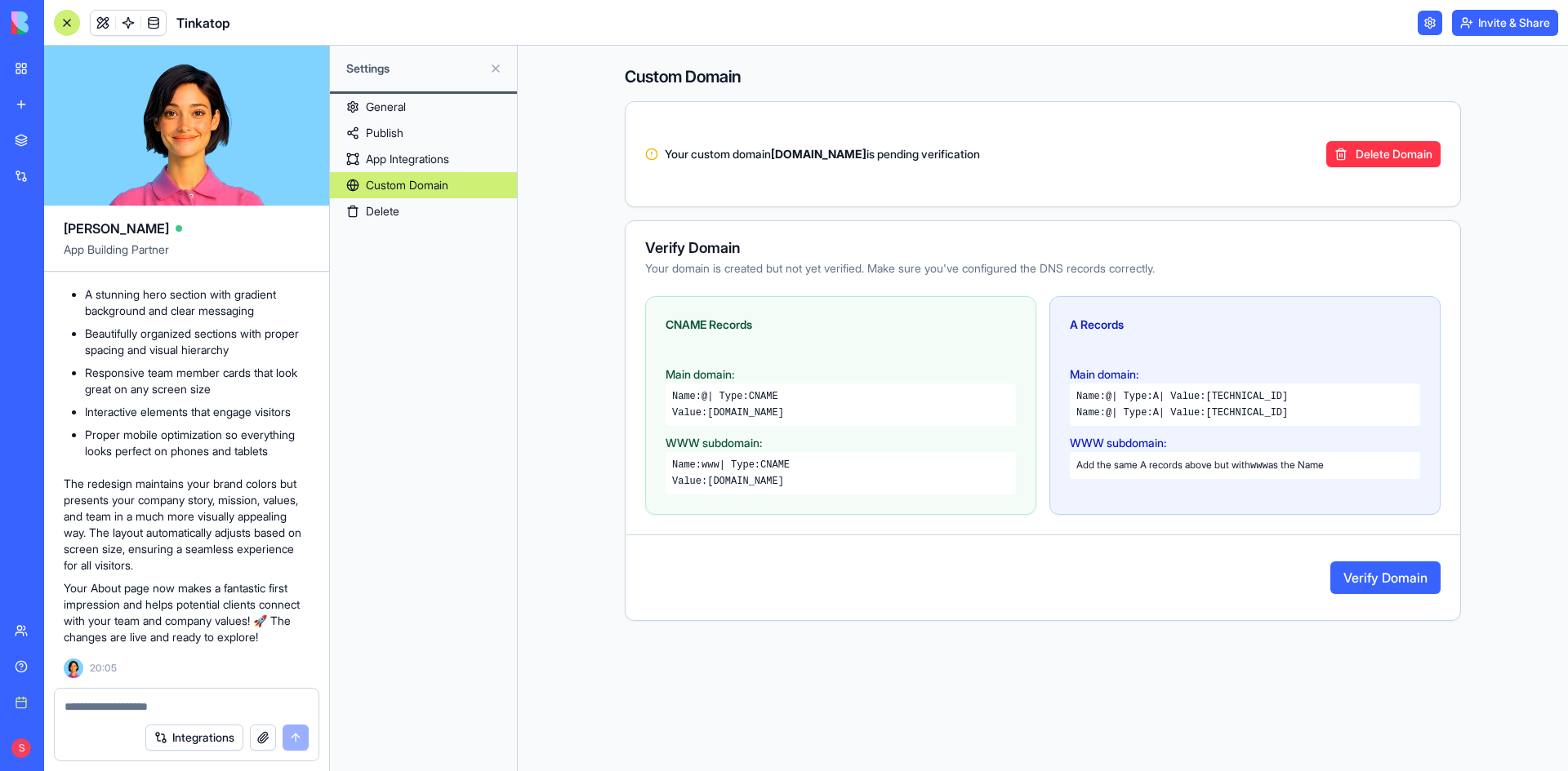
click at [498, 66] on button at bounding box center [495, 68] width 26 height 26
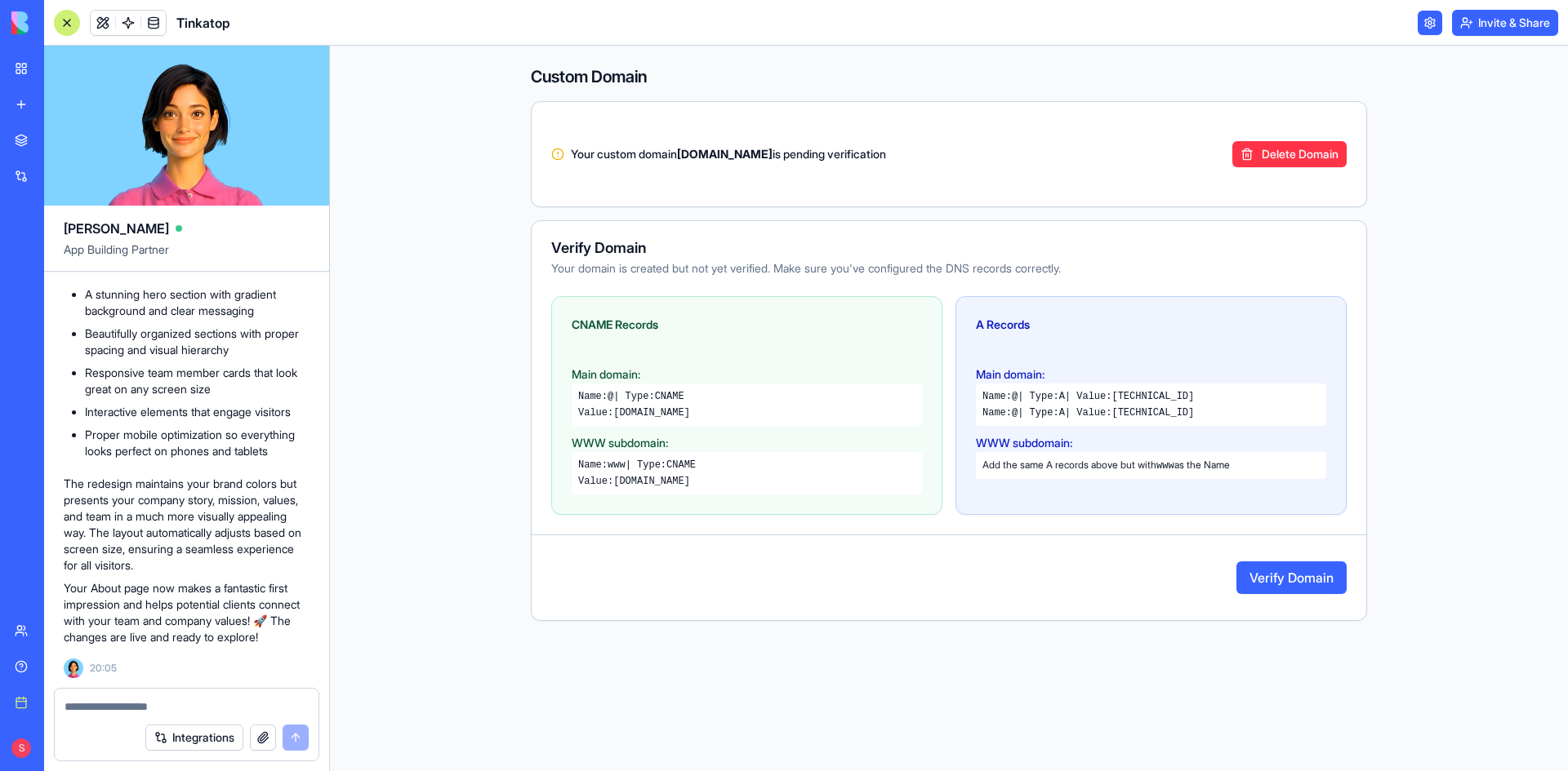
click at [102, 21] on link at bounding box center [102, 22] width 24 height 24
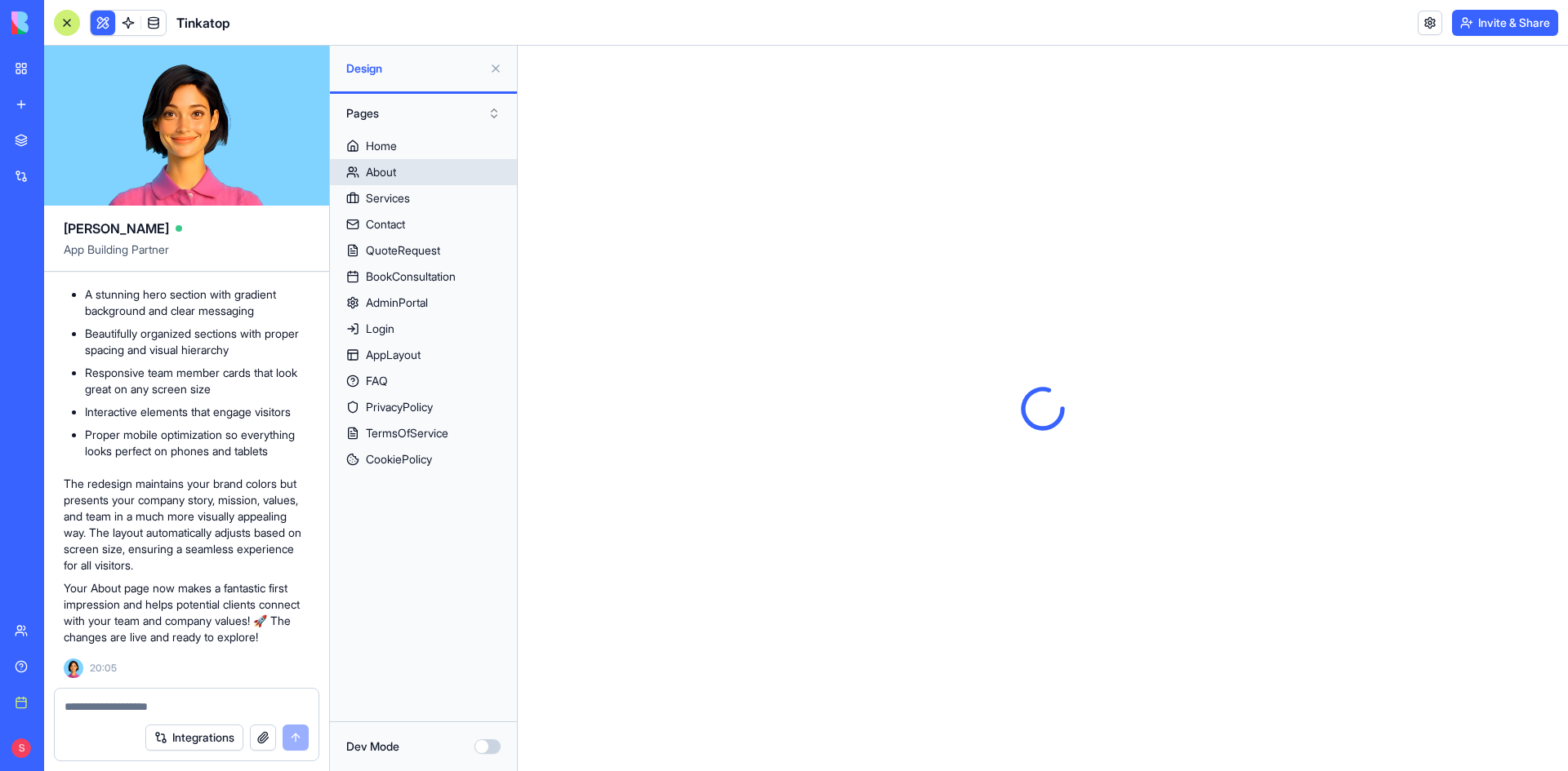
click at [389, 168] on div "About" at bounding box center [380, 172] width 30 height 16
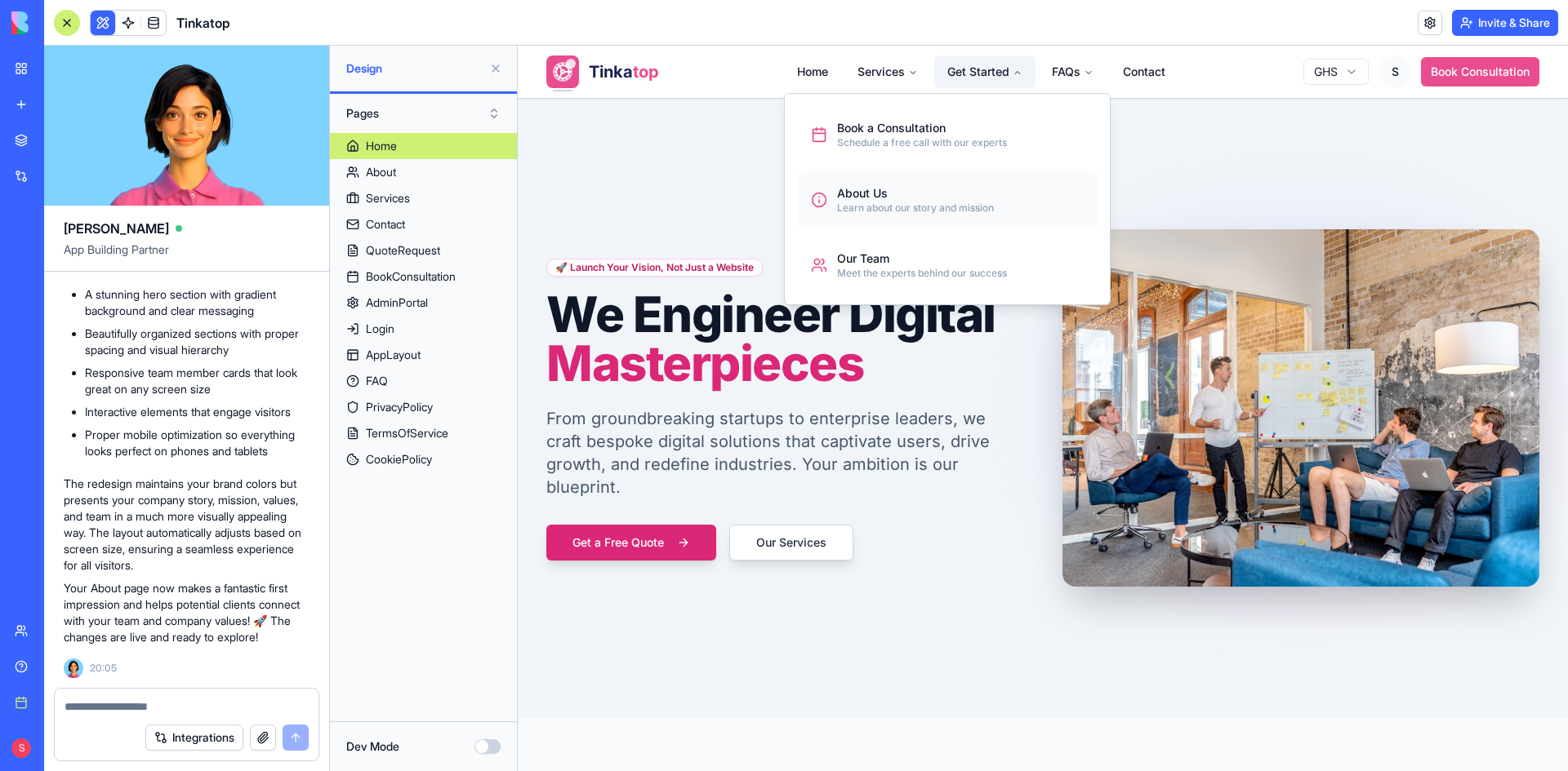
click at [879, 189] on div "About Us" at bounding box center [915, 193] width 157 height 16
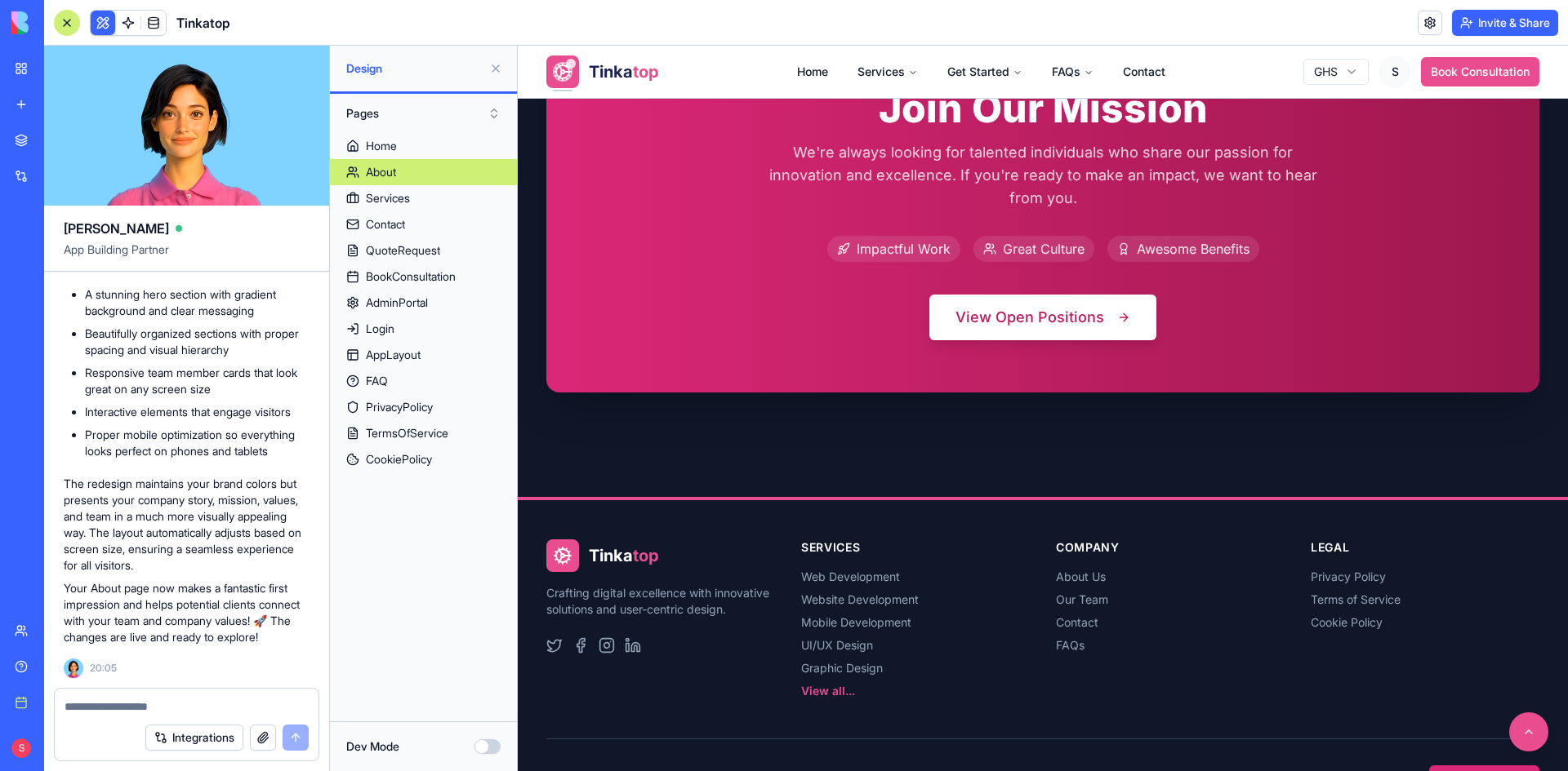
scroll to position [3449, 0]
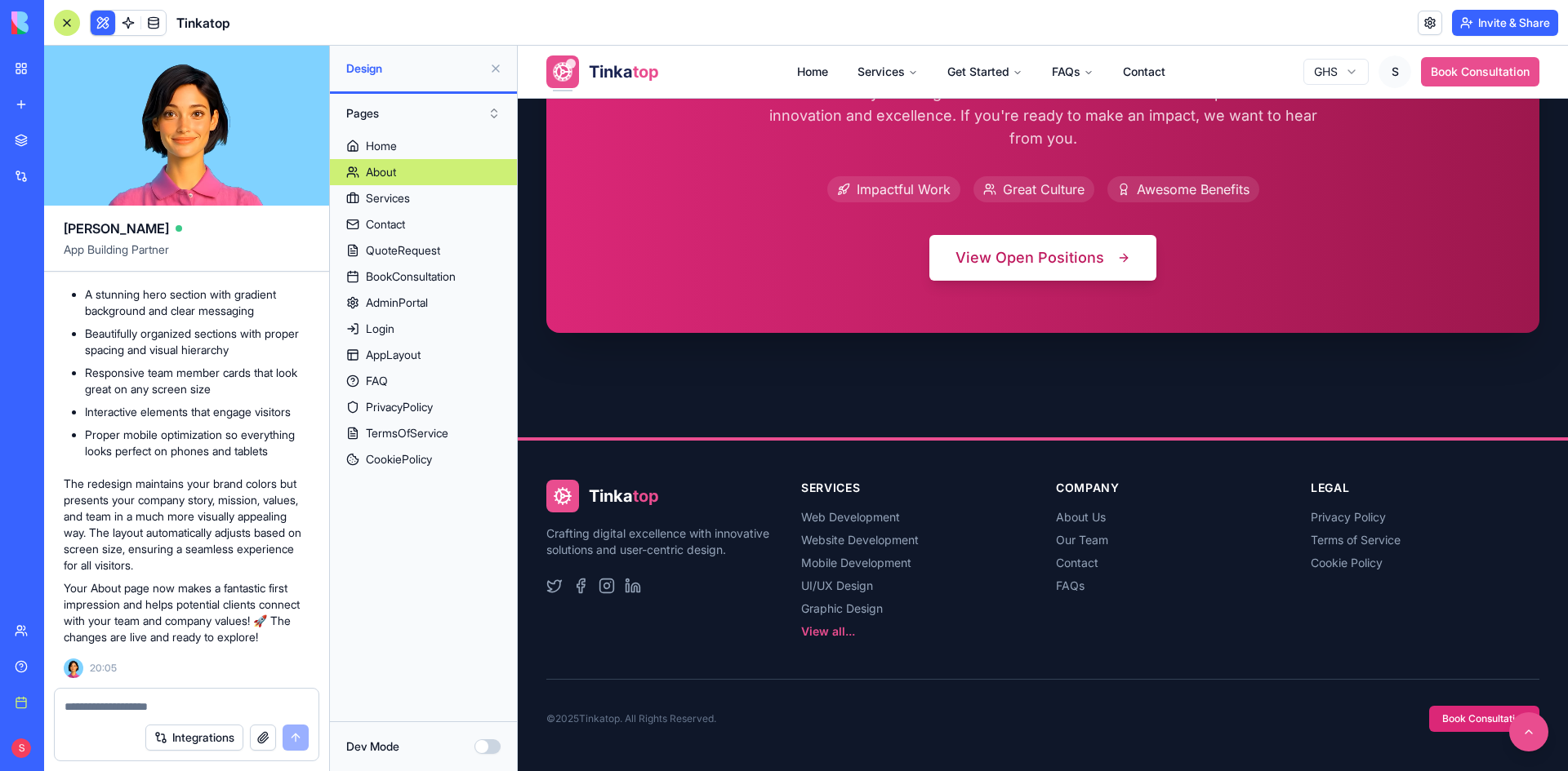
click at [1481, 16] on button "Invite & Share" at bounding box center [1504, 22] width 106 height 26
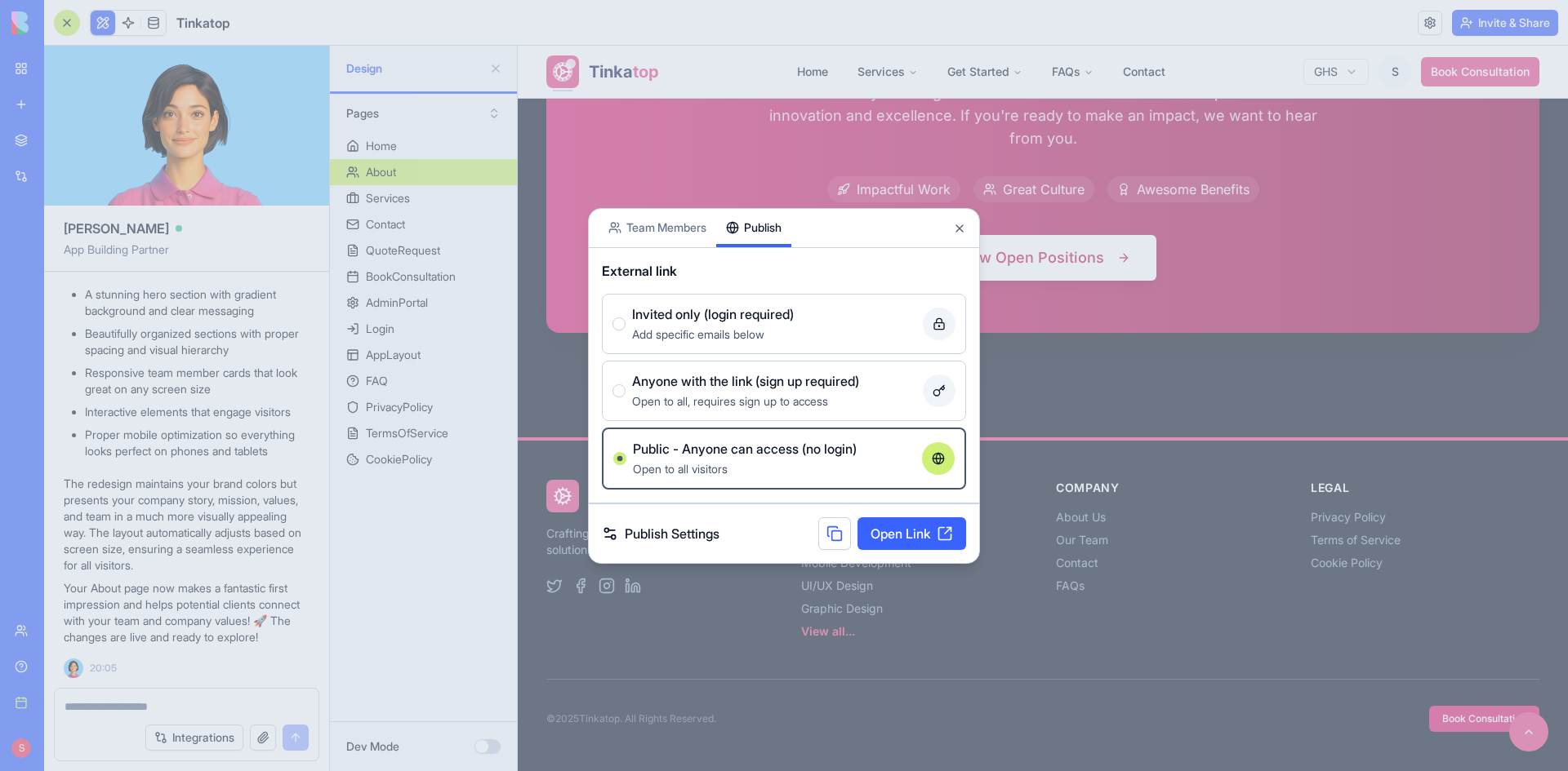
click at [941, 536] on link "Open Link" at bounding box center [911, 534] width 109 height 33
